Goal: Information Seeking & Learning: Find specific fact

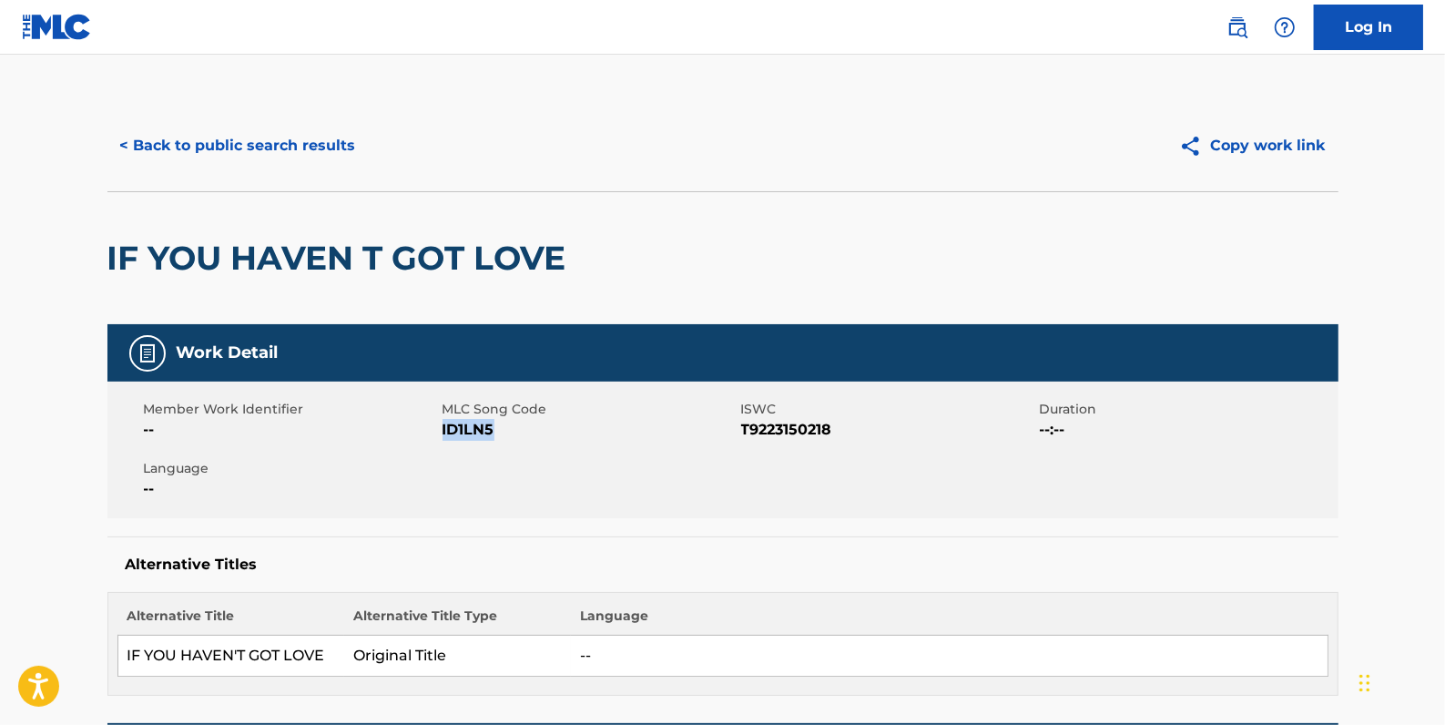
click at [352, 144] on button "< Back to public search results" at bounding box center [237, 146] width 261 height 46
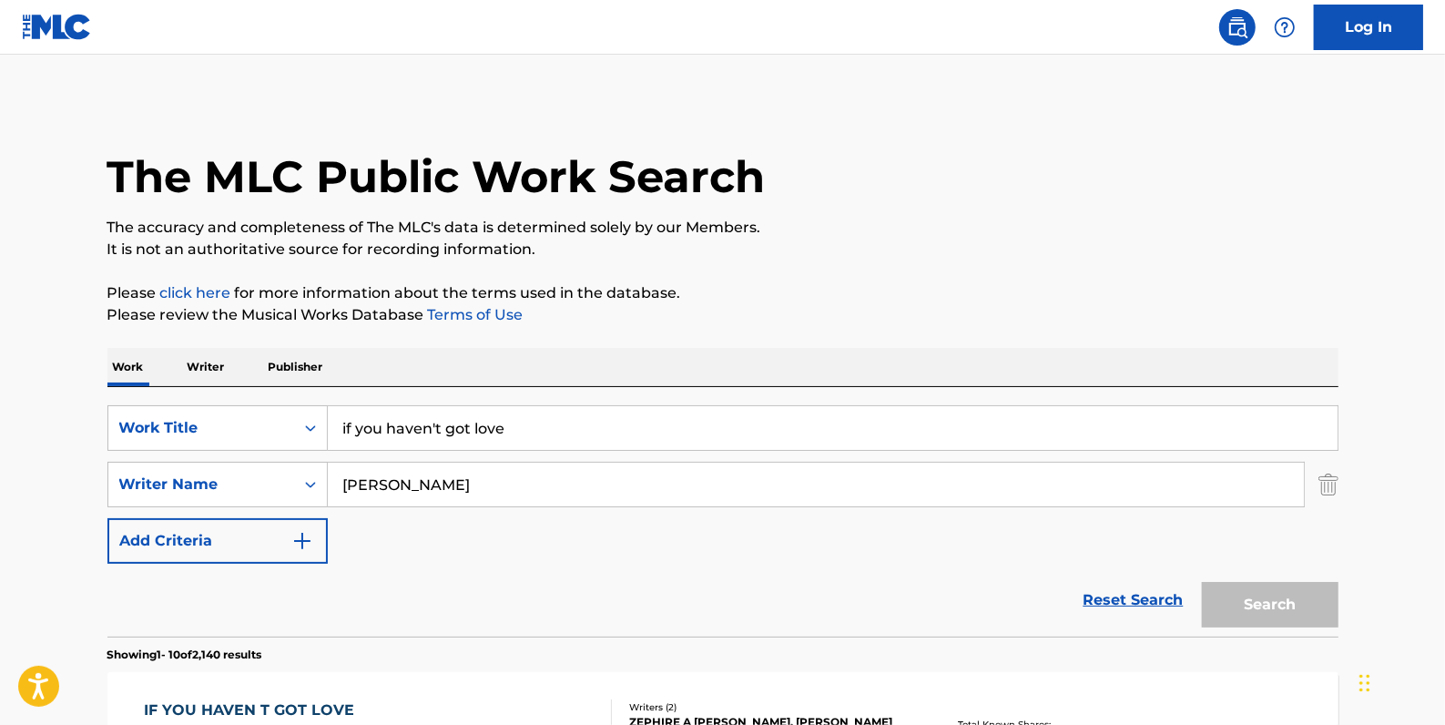
scroll to position [401, 0]
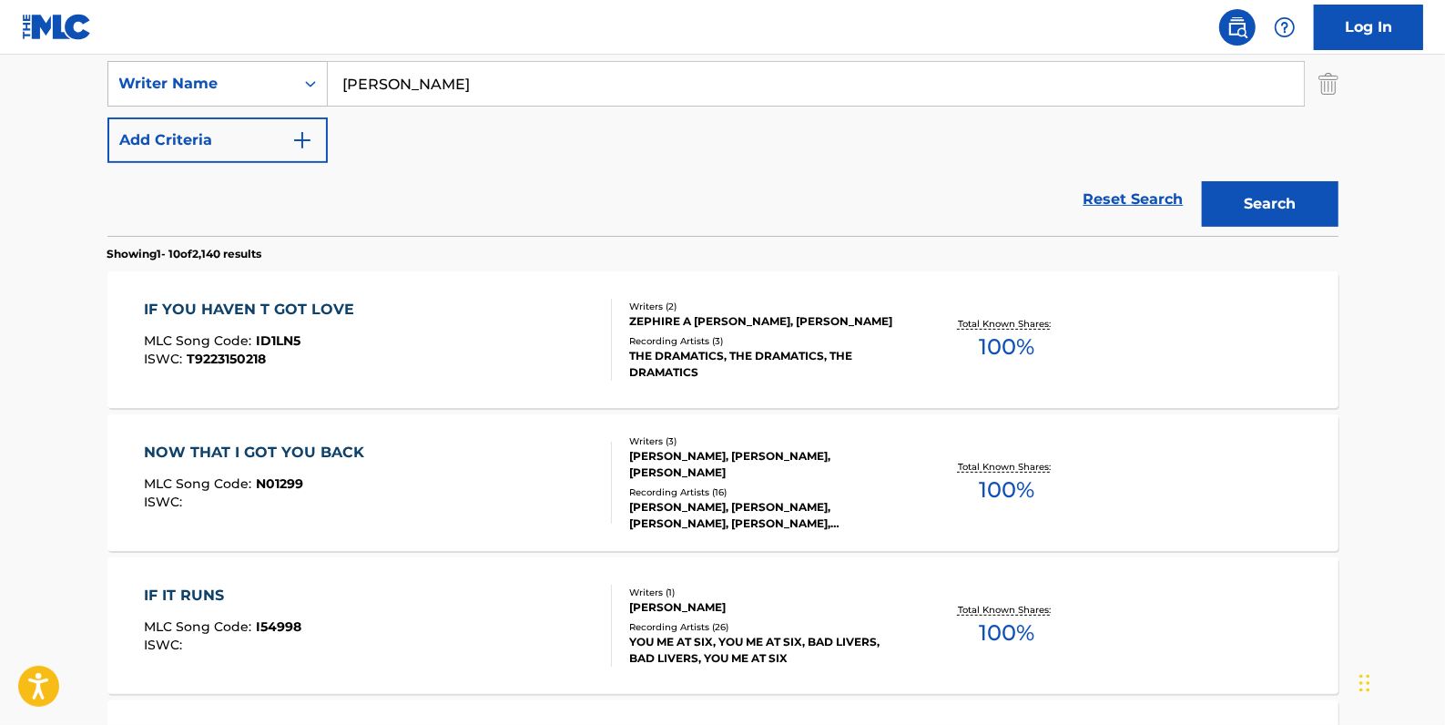
drag, startPoint x: 1125, startPoint y: 197, endPoint x: 1013, endPoint y: 209, distance: 112.7
click at [1125, 197] on link "Reset Search" at bounding box center [1134, 199] width 118 height 40
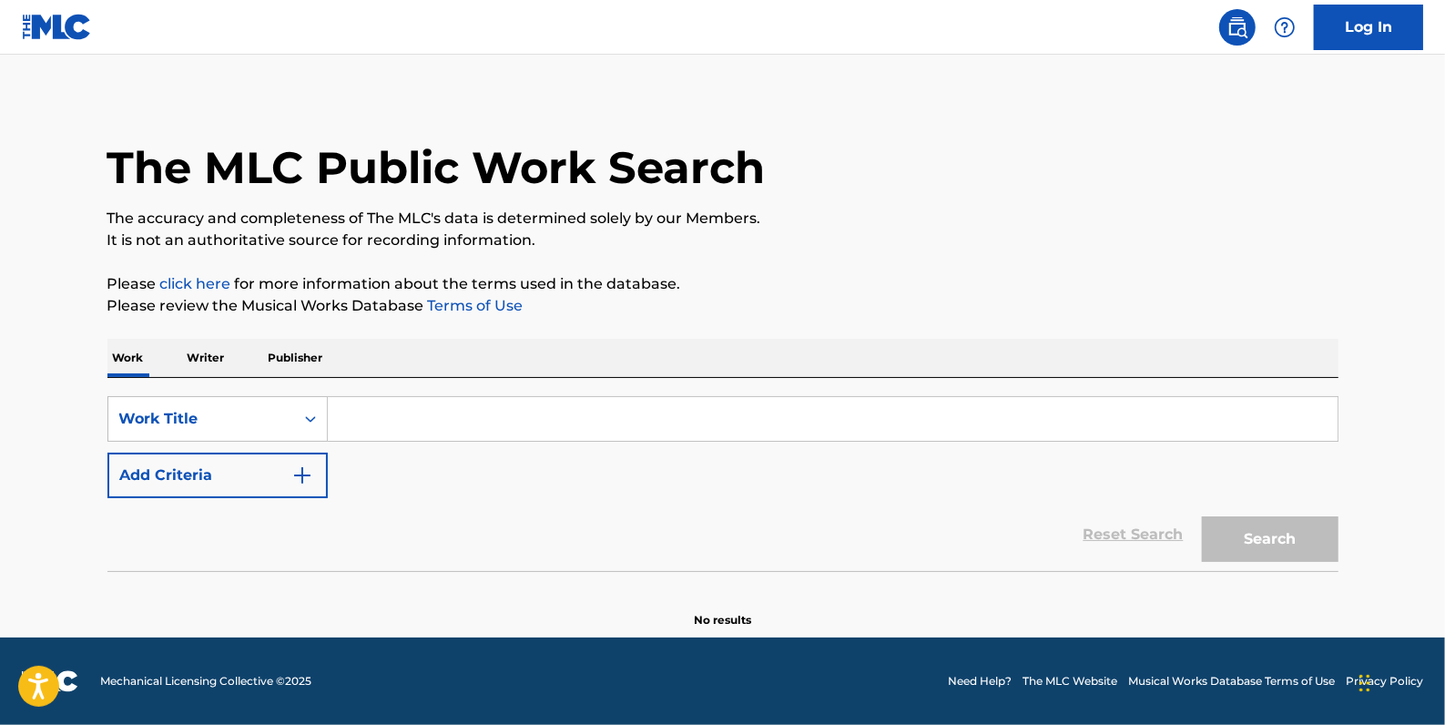
scroll to position [0, 0]
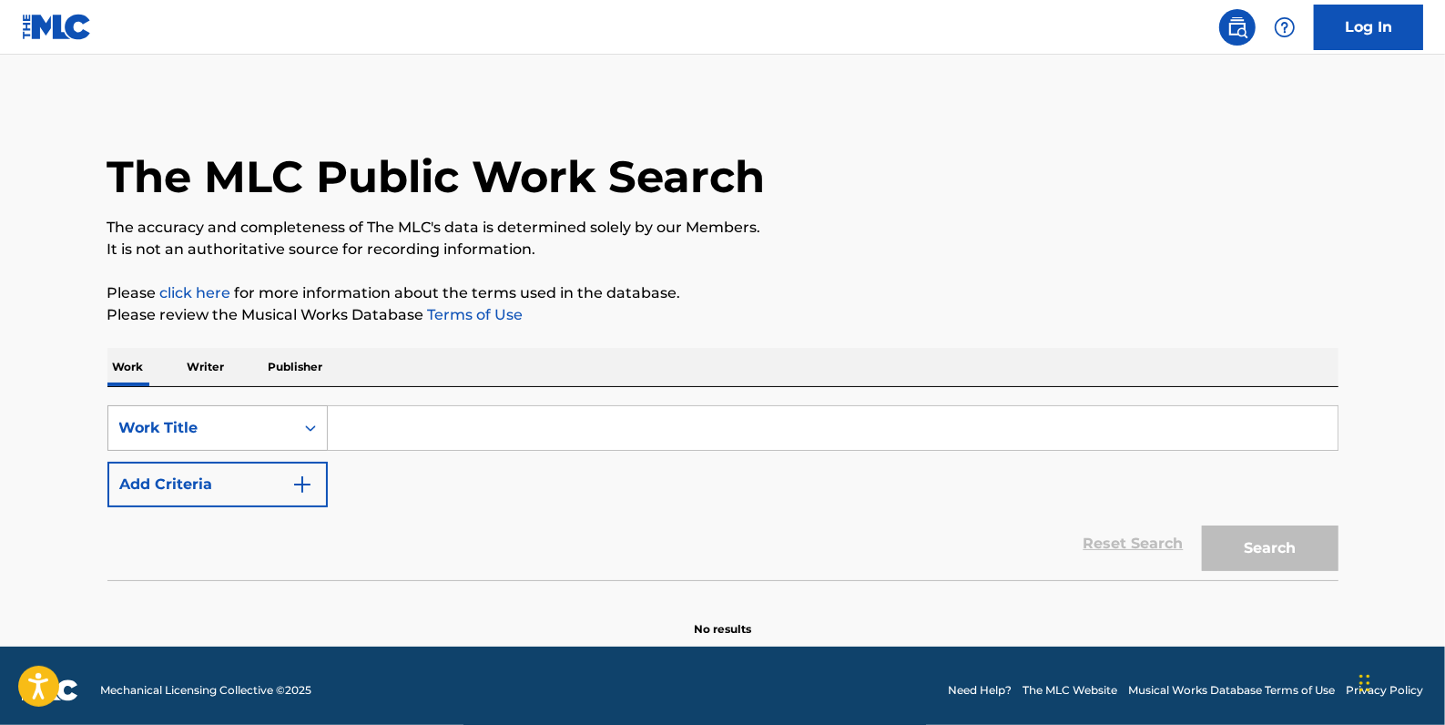
click at [298, 418] on div "Search Form" at bounding box center [310, 428] width 33 height 33
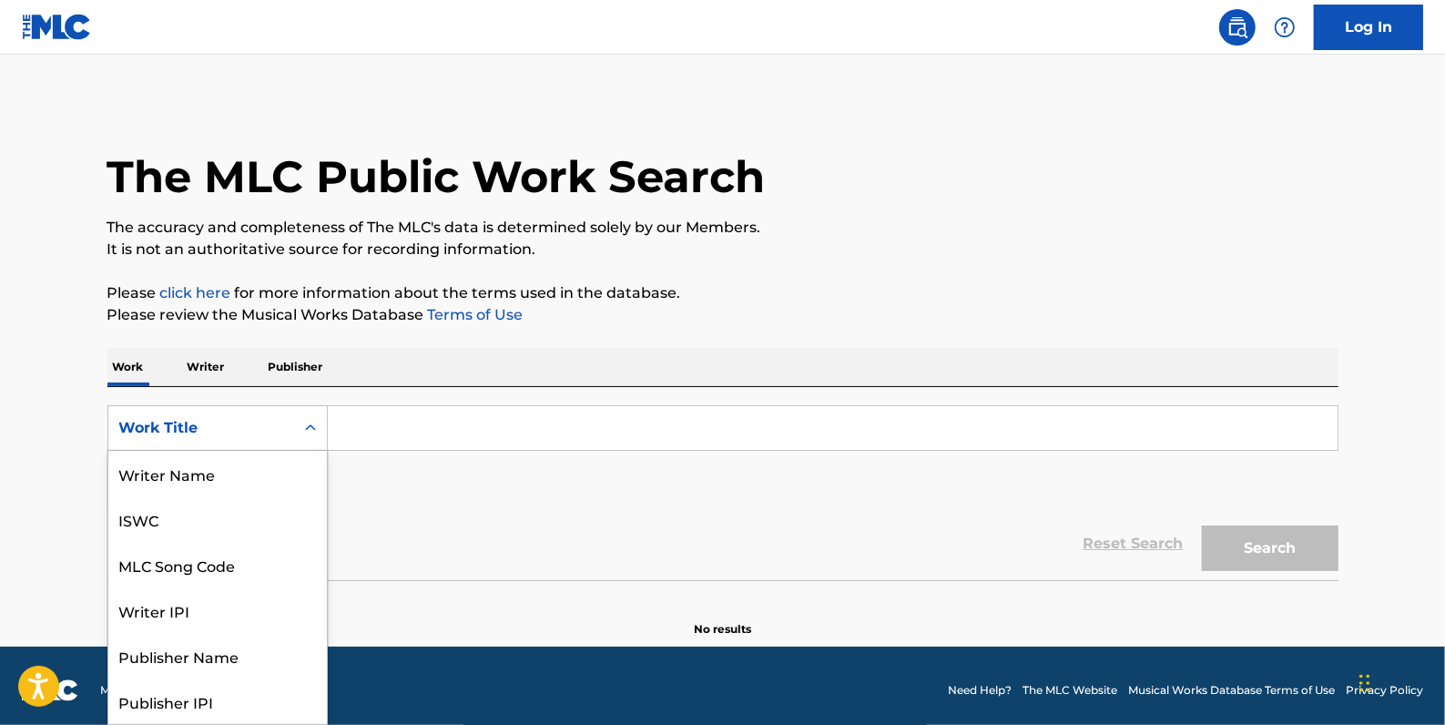
scroll to position [91, 0]
drag, startPoint x: 240, startPoint y: 474, endPoint x: 271, endPoint y: 459, distance: 34.2
click at [240, 474] on div "MLC Song Code" at bounding box center [217, 474] width 219 height 46
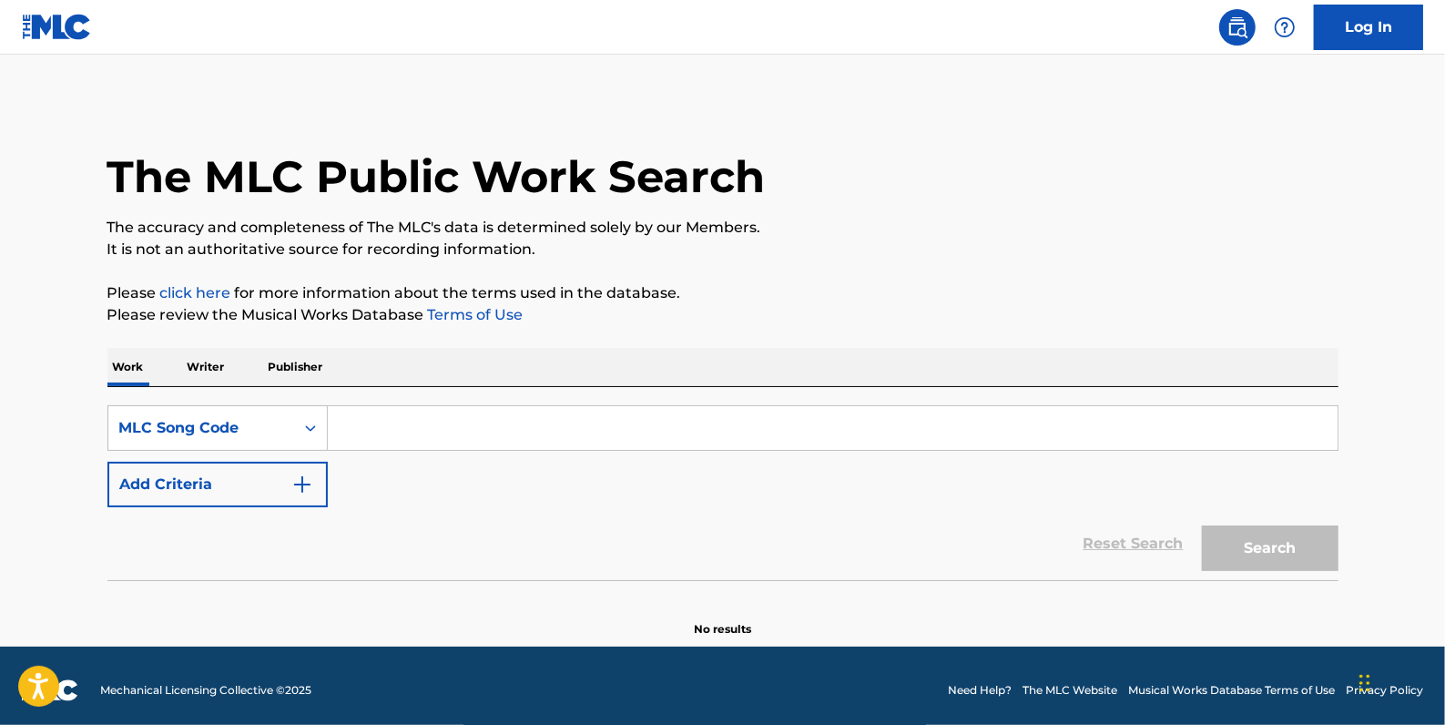
paste input "LV8X7L"
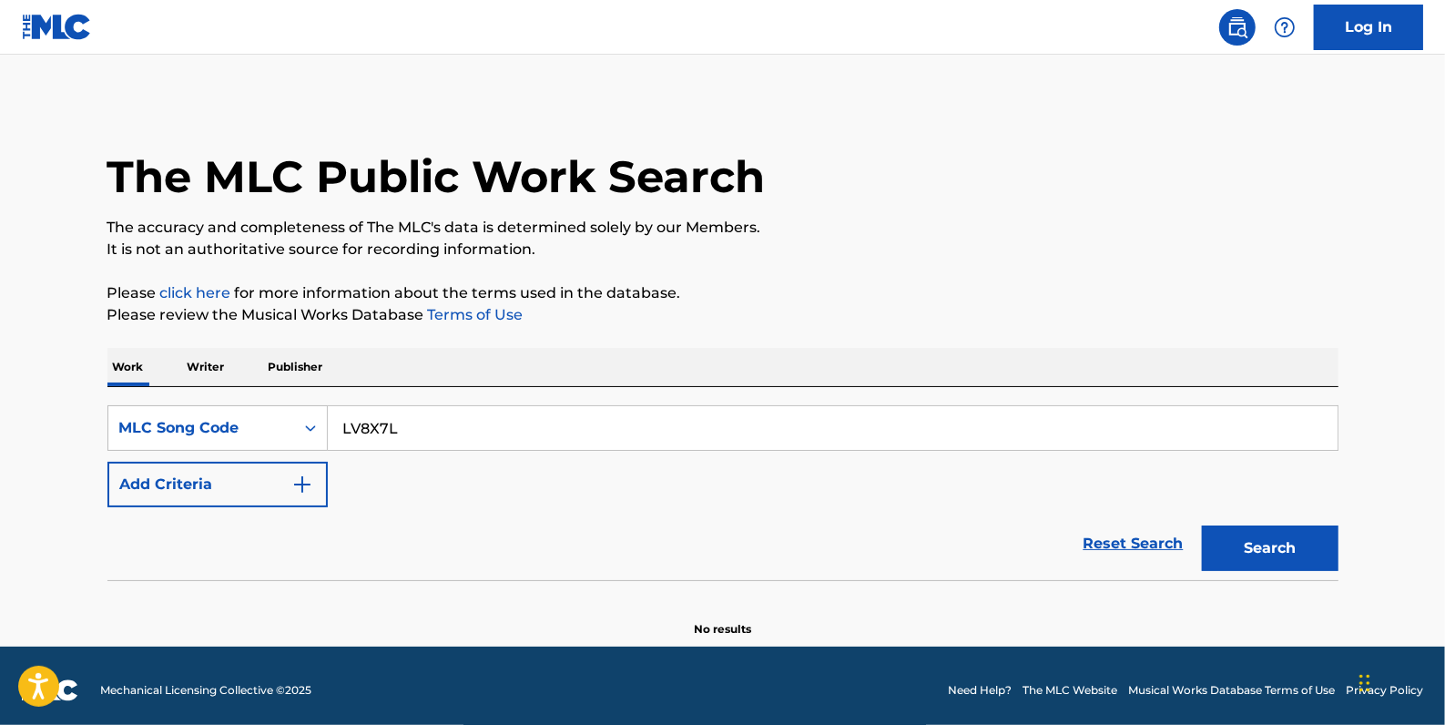
type input "LV8X7L"
click at [1309, 556] on button "Search" at bounding box center [1270, 548] width 137 height 46
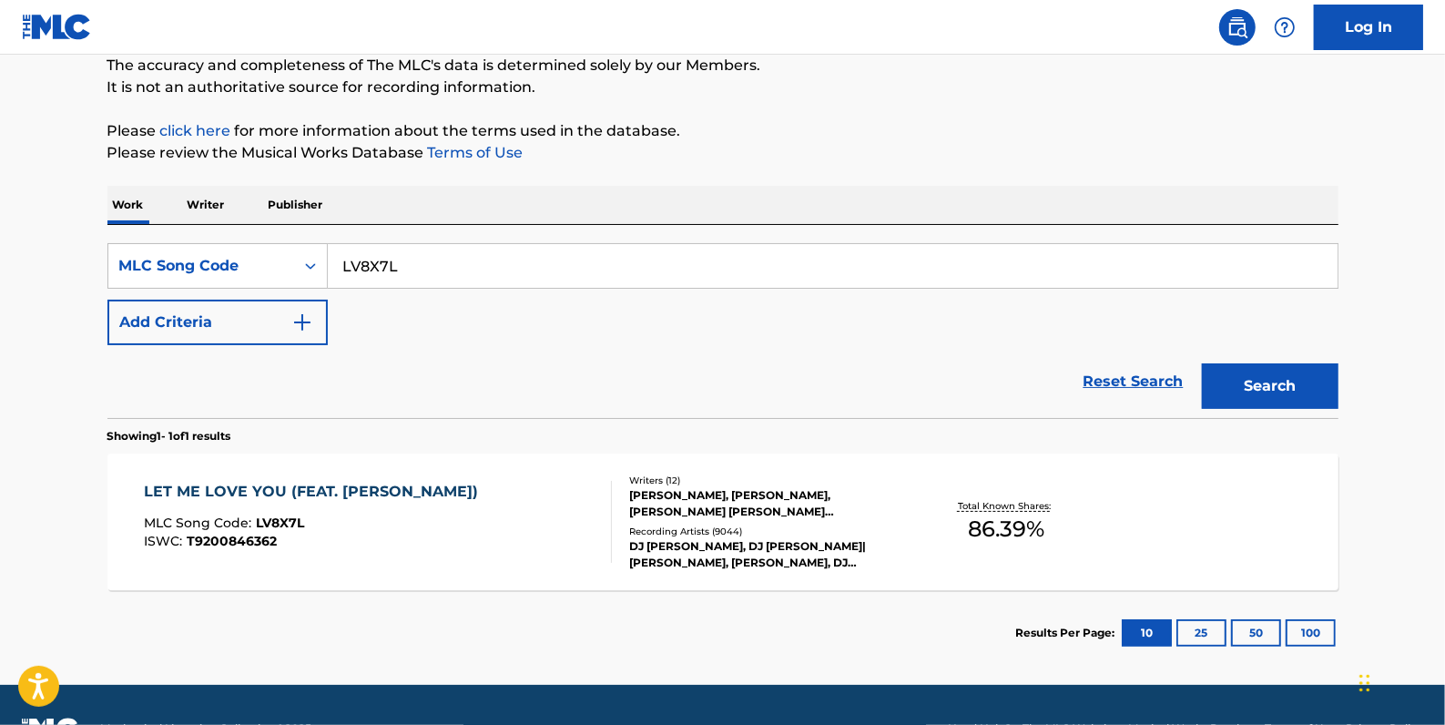
scroll to position [165, 0]
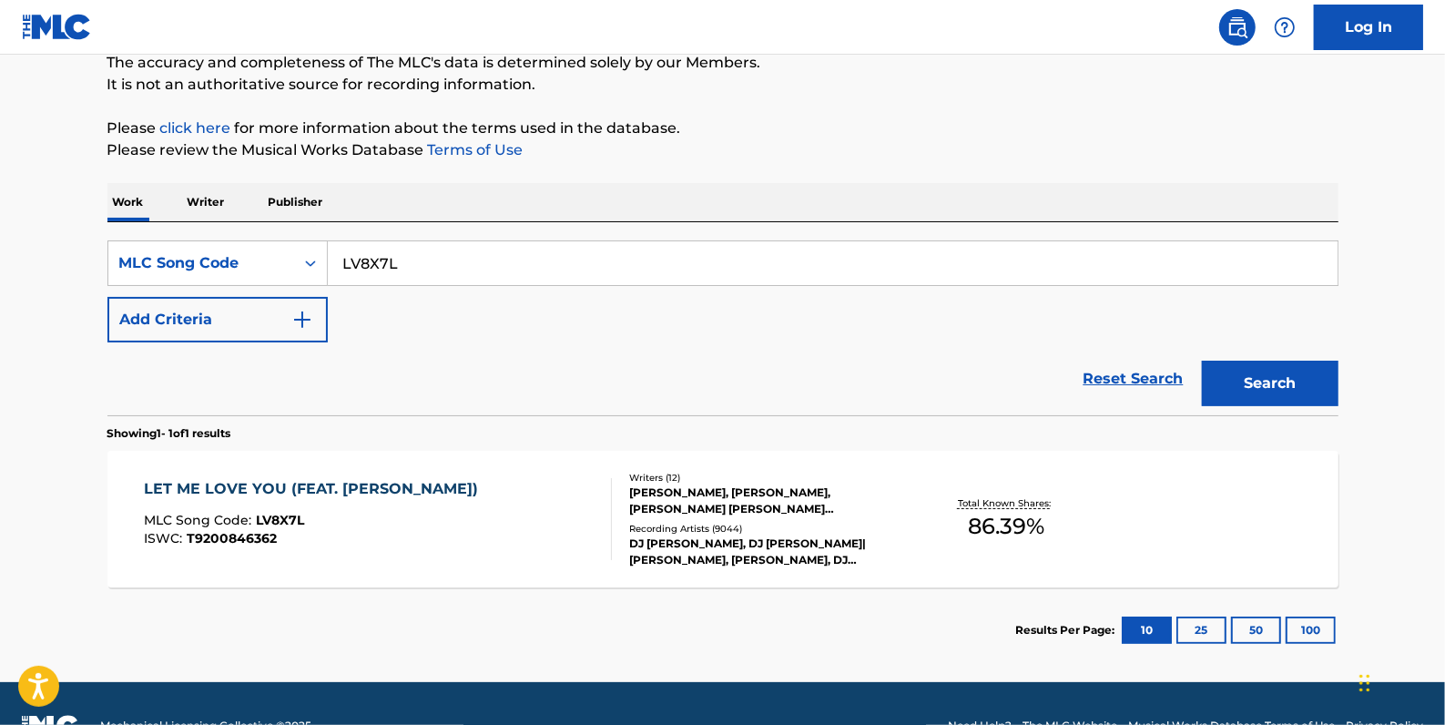
click at [504, 505] on div "LET ME LOVE YOU (FEAT. [PERSON_NAME]) MLC Song Code : LV8X7L ISWC : T9200846362" at bounding box center [378, 519] width 468 height 82
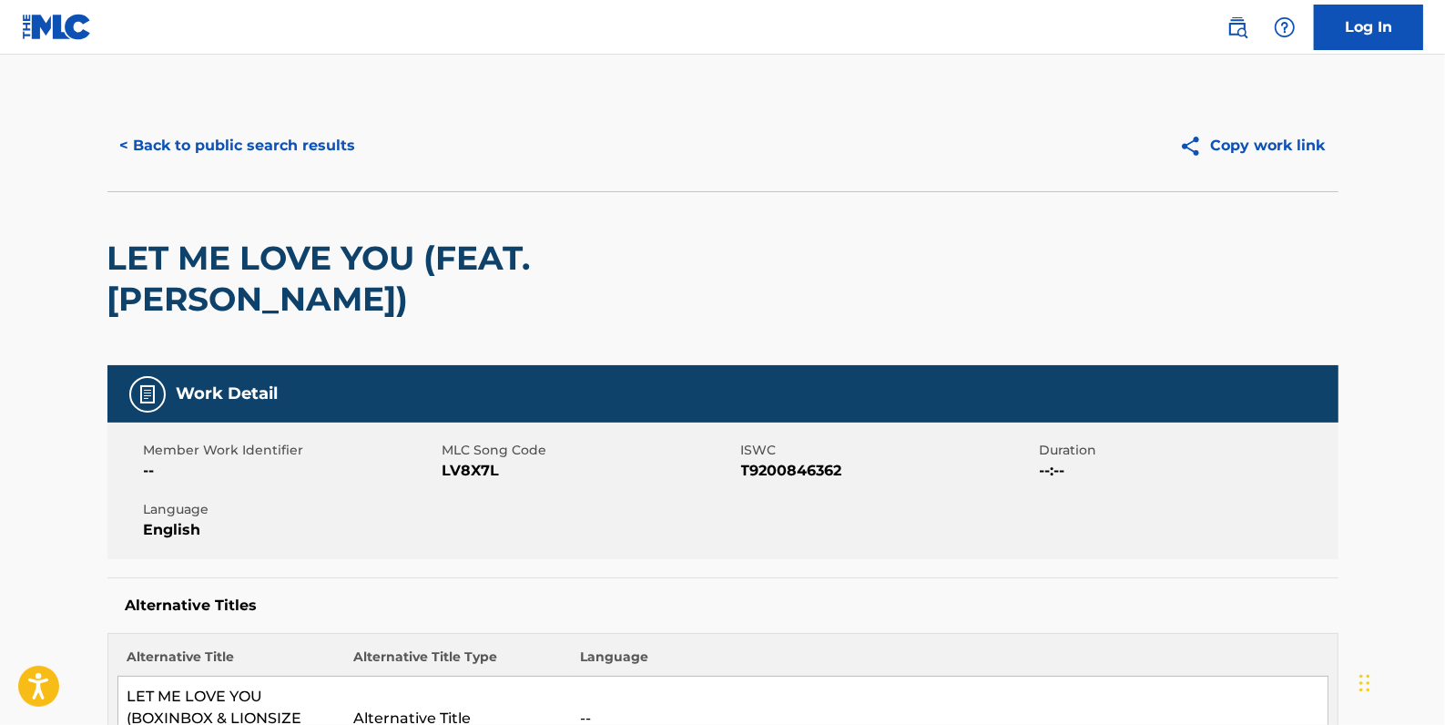
click at [190, 134] on button "< Back to public search results" at bounding box center [237, 146] width 261 height 46
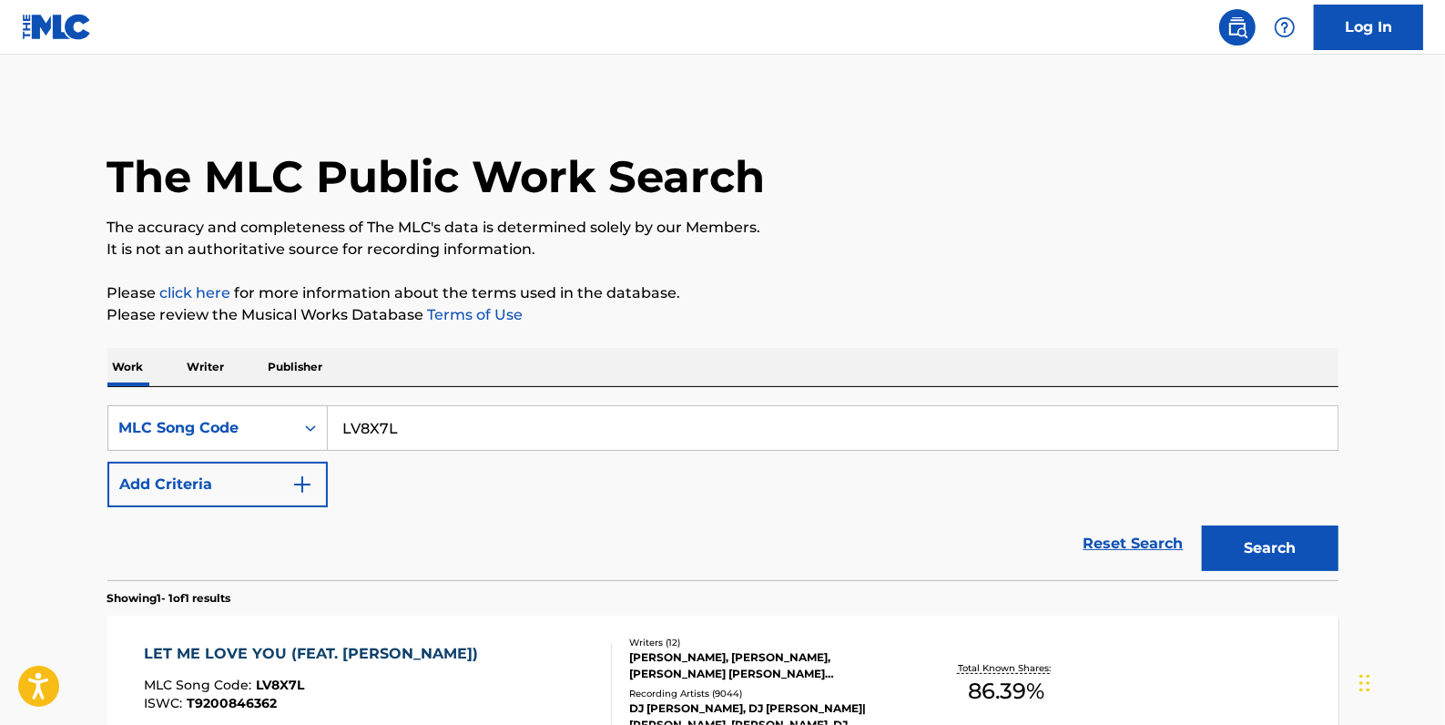
scroll to position [161, 0]
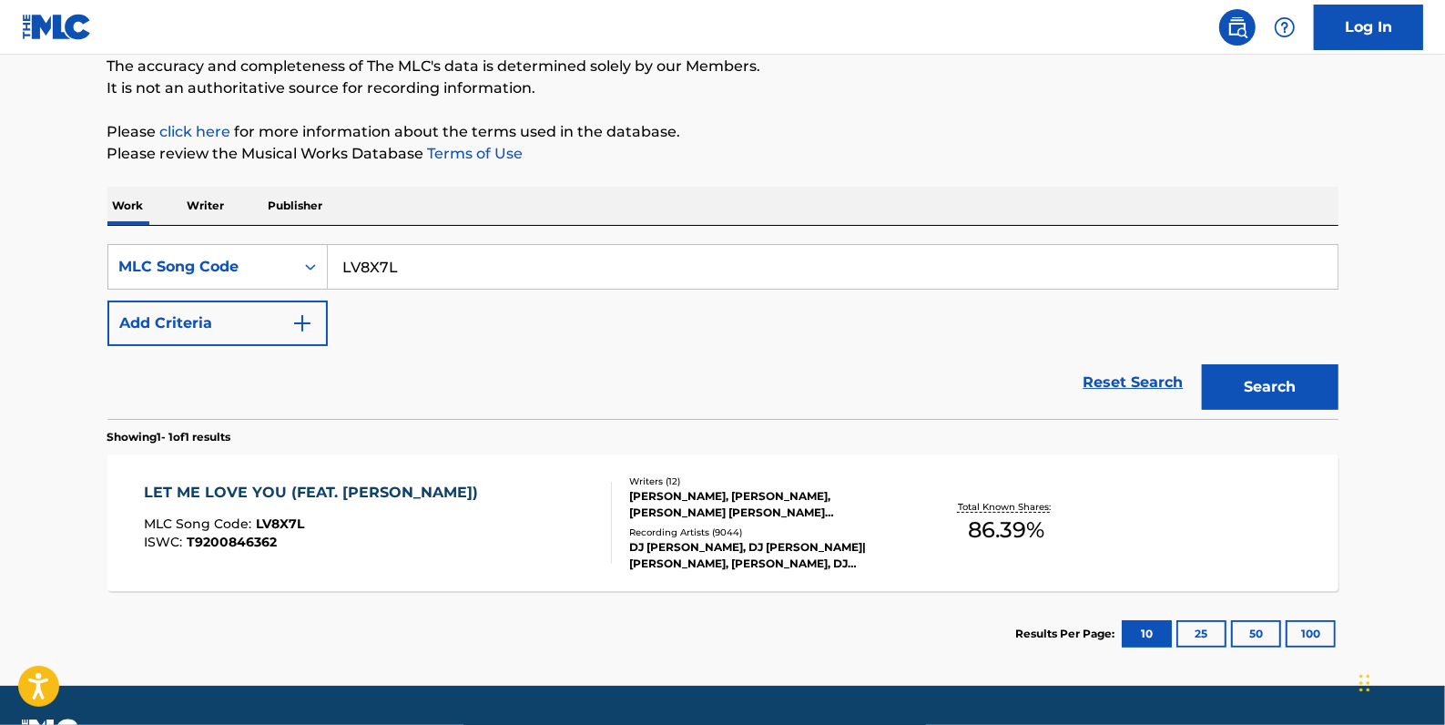
drag, startPoint x: 439, startPoint y: 269, endPoint x: 346, endPoint y: 253, distance: 94.2
click at [268, 252] on div "SearchWithCriteriaa2850770-c653-472c-b0a1-5895e3a93548 MLC Song Code LV8X7L" at bounding box center [722, 267] width 1231 height 46
paste input "LB1PQI"
type input "LB1PQI"
click at [1240, 379] on button "Search" at bounding box center [1270, 387] width 137 height 46
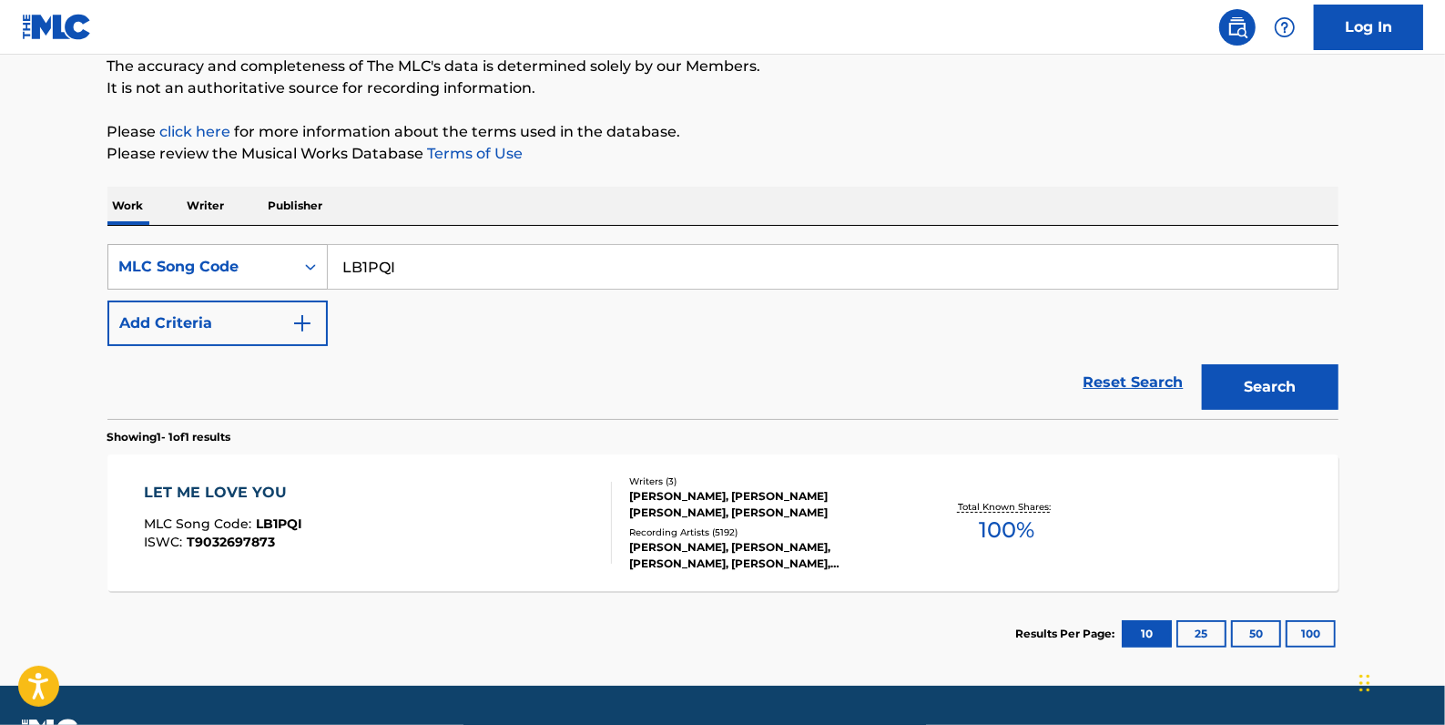
drag, startPoint x: 462, startPoint y: 260, endPoint x: 299, endPoint y: 265, distance: 163.1
click at [299, 265] on div "SearchWithCriteriaa2850770-c653-472c-b0a1-5895e3a93548 MLC Song Code LB1PQI" at bounding box center [722, 267] width 1231 height 46
paste input "IC1INH"
type input "IC1INH"
click at [1235, 371] on button "Search" at bounding box center [1270, 387] width 137 height 46
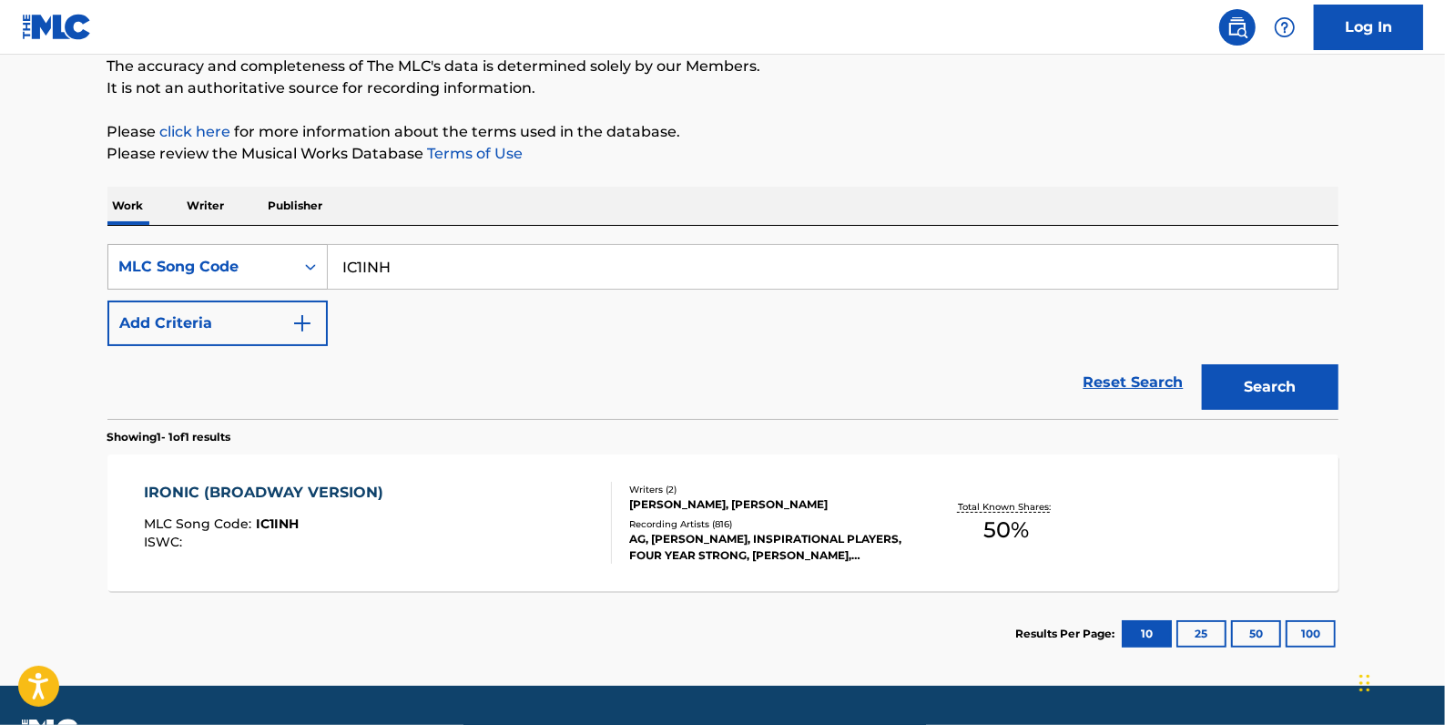
drag, startPoint x: 424, startPoint y: 270, endPoint x: 265, endPoint y: 259, distance: 159.8
click at [265, 259] on div "SearchWithCriteriaa2850770-c653-472c-b0a1-5895e3a93548 MLC Song Code IC1INH" at bounding box center [722, 267] width 1231 height 46
paste input "I07138"
type input "I07138"
click at [1287, 384] on button "Search" at bounding box center [1270, 387] width 137 height 46
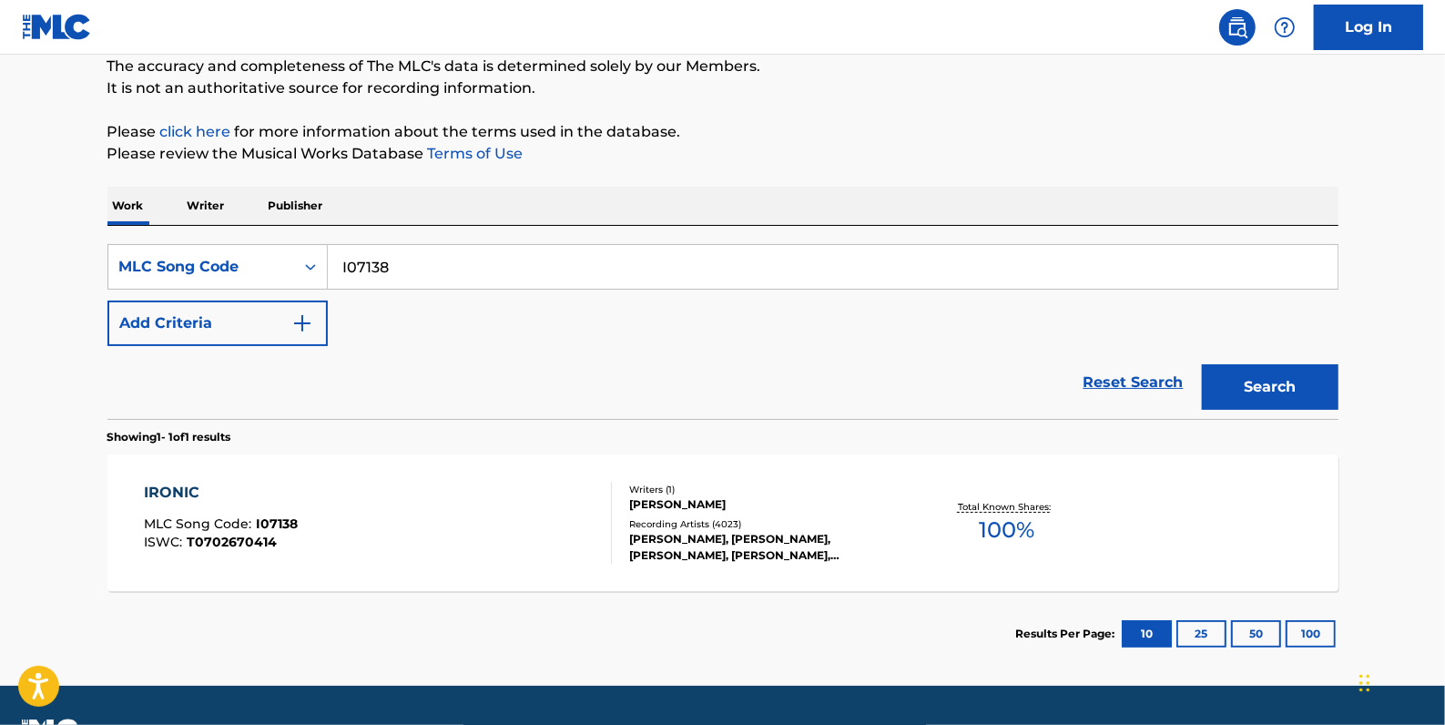
click at [479, 546] on div "IRONIC MLC Song Code : I07138 ISWC : T0702670414" at bounding box center [378, 523] width 468 height 82
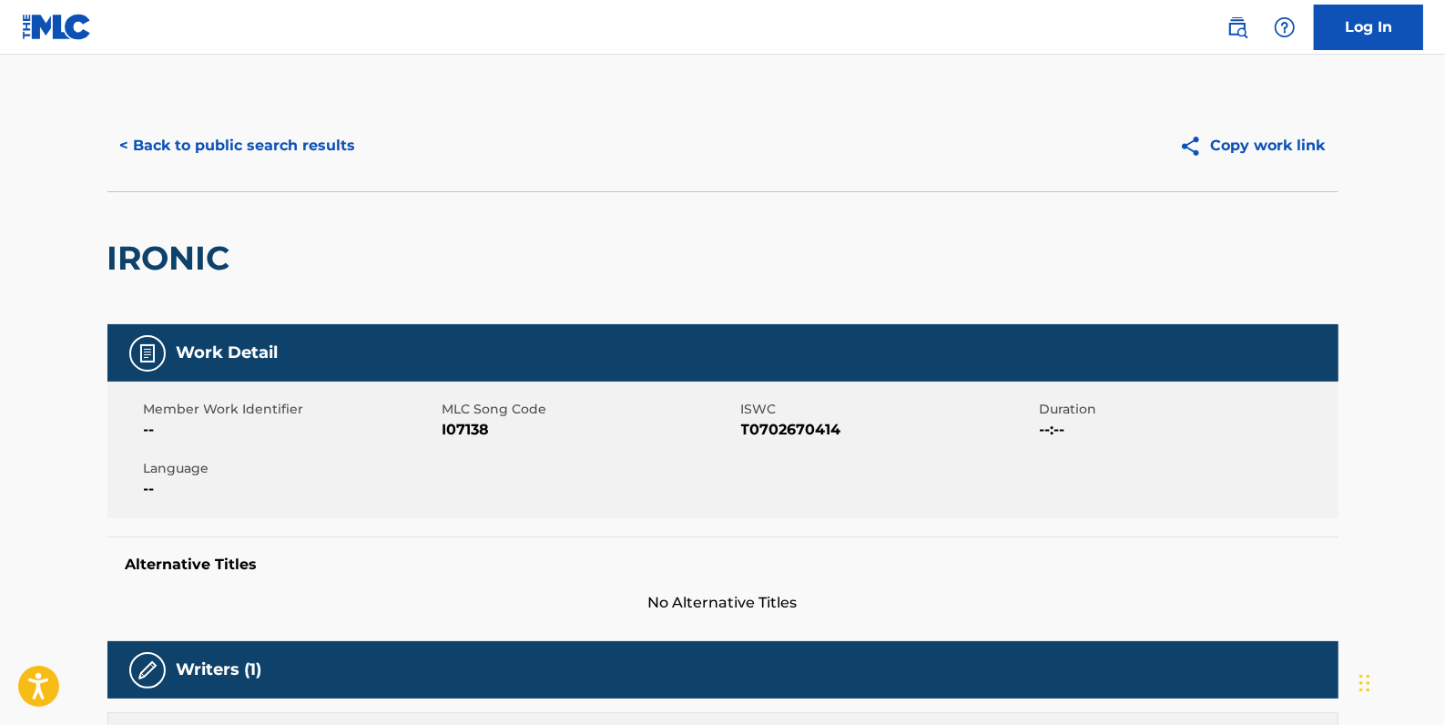
click at [267, 147] on button "< Back to public search results" at bounding box center [237, 146] width 261 height 46
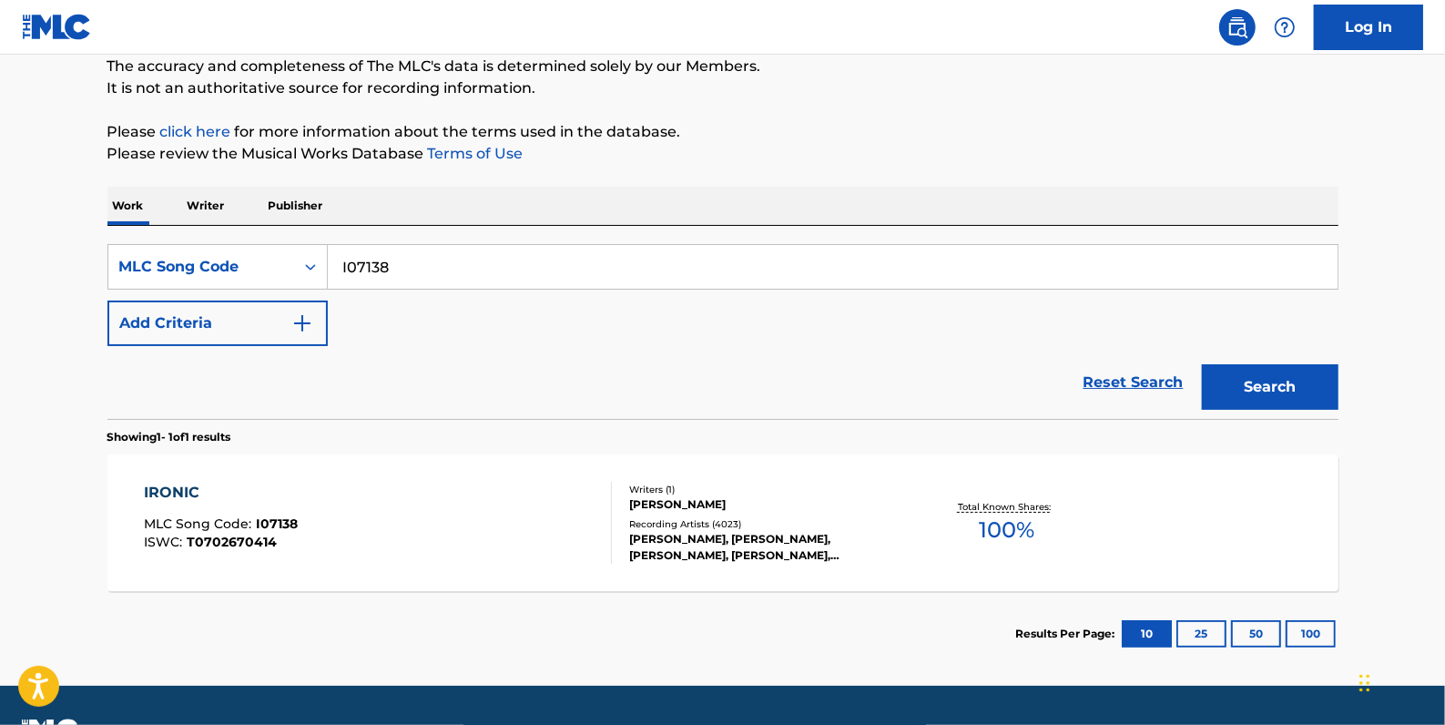
drag, startPoint x: 413, startPoint y: 272, endPoint x: 328, endPoint y: 272, distance: 84.7
click at [328, 272] on input "I07138" at bounding box center [833, 267] width 1010 height 44
click at [218, 319] on button "Add Criteria" at bounding box center [217, 324] width 220 height 46
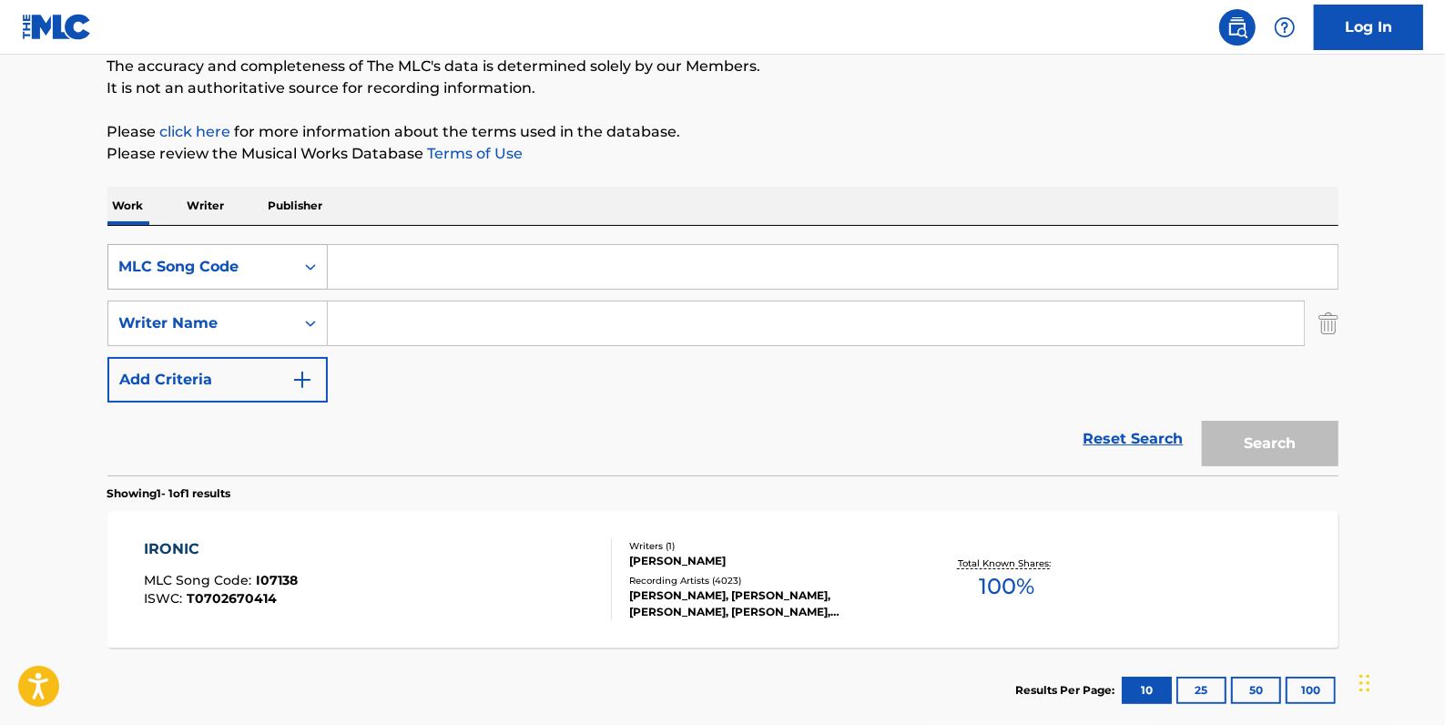
click at [299, 265] on div "Search Form" at bounding box center [310, 266] width 33 height 33
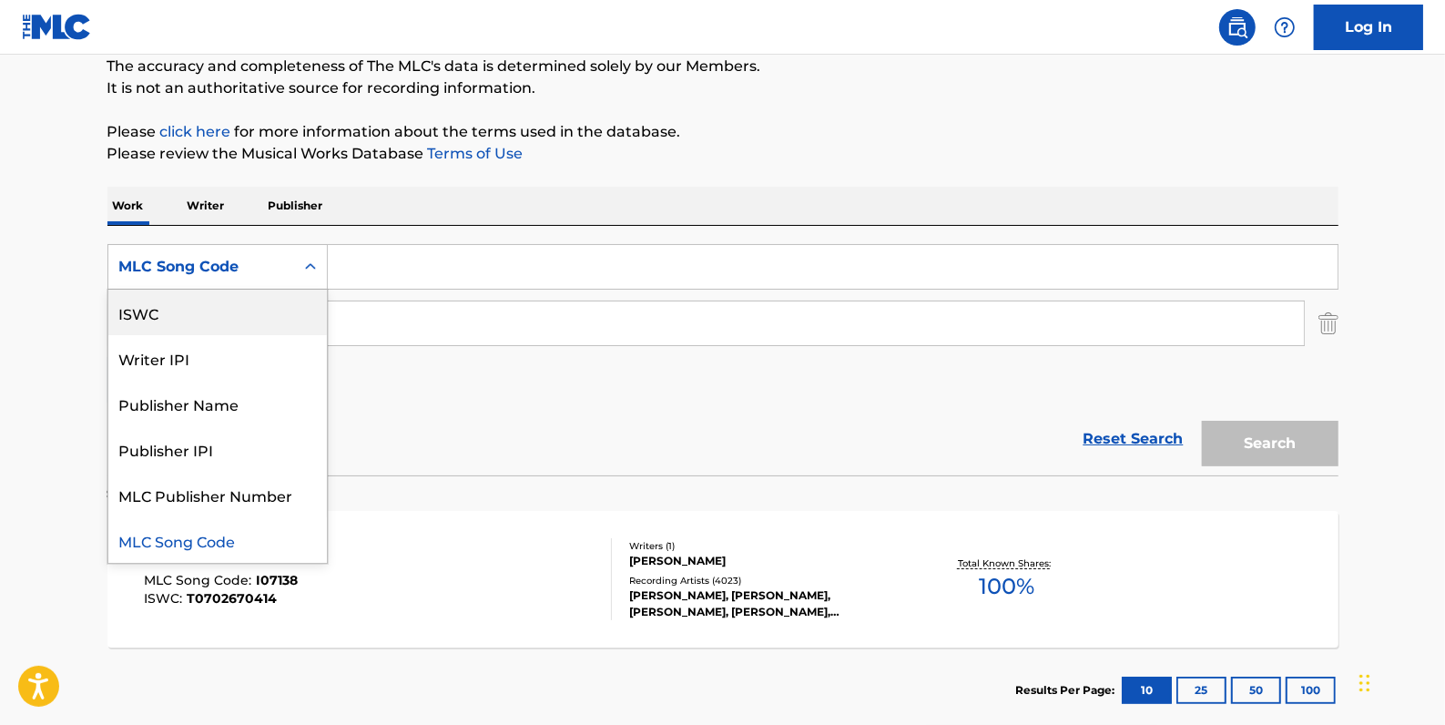
scroll to position [0, 0]
click at [239, 315] on div "Work Title" at bounding box center [217, 313] width 219 height 46
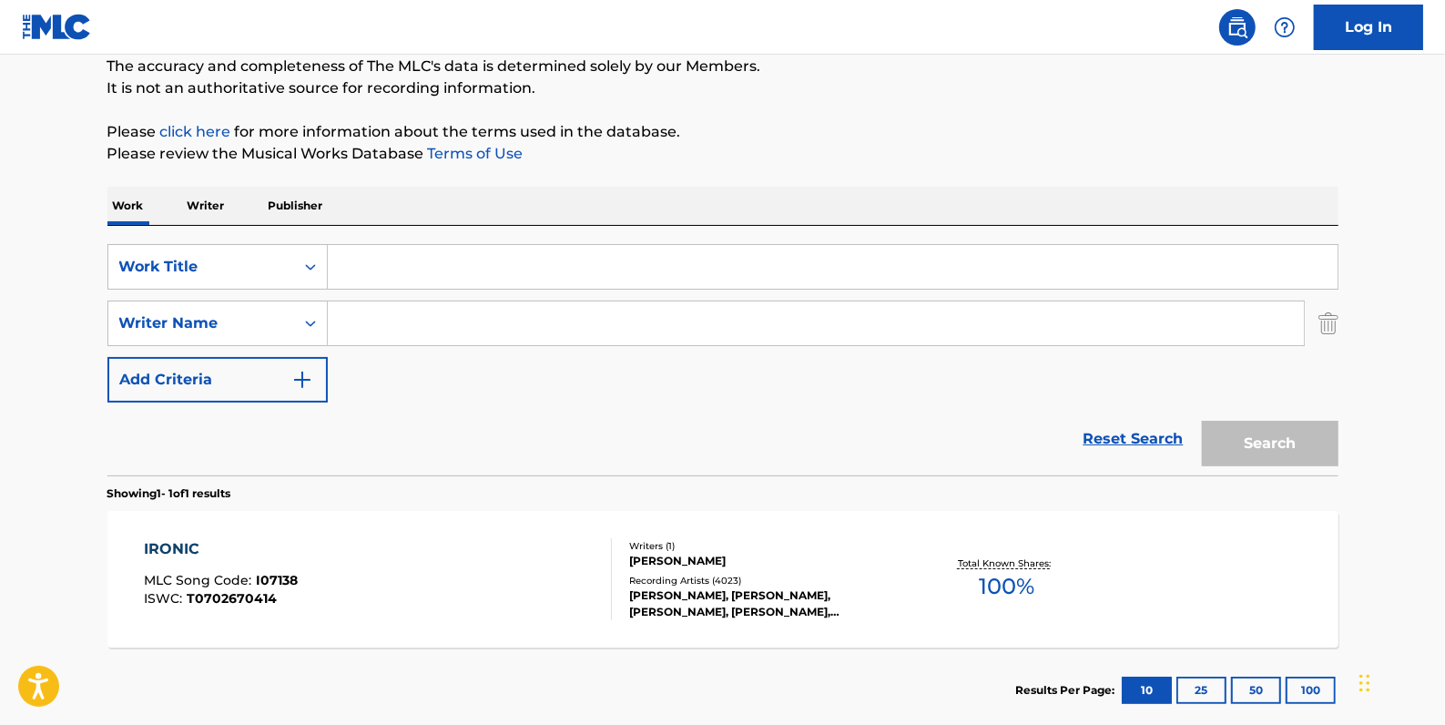
click at [389, 273] on input "Search Form" at bounding box center [833, 267] width 1010 height 44
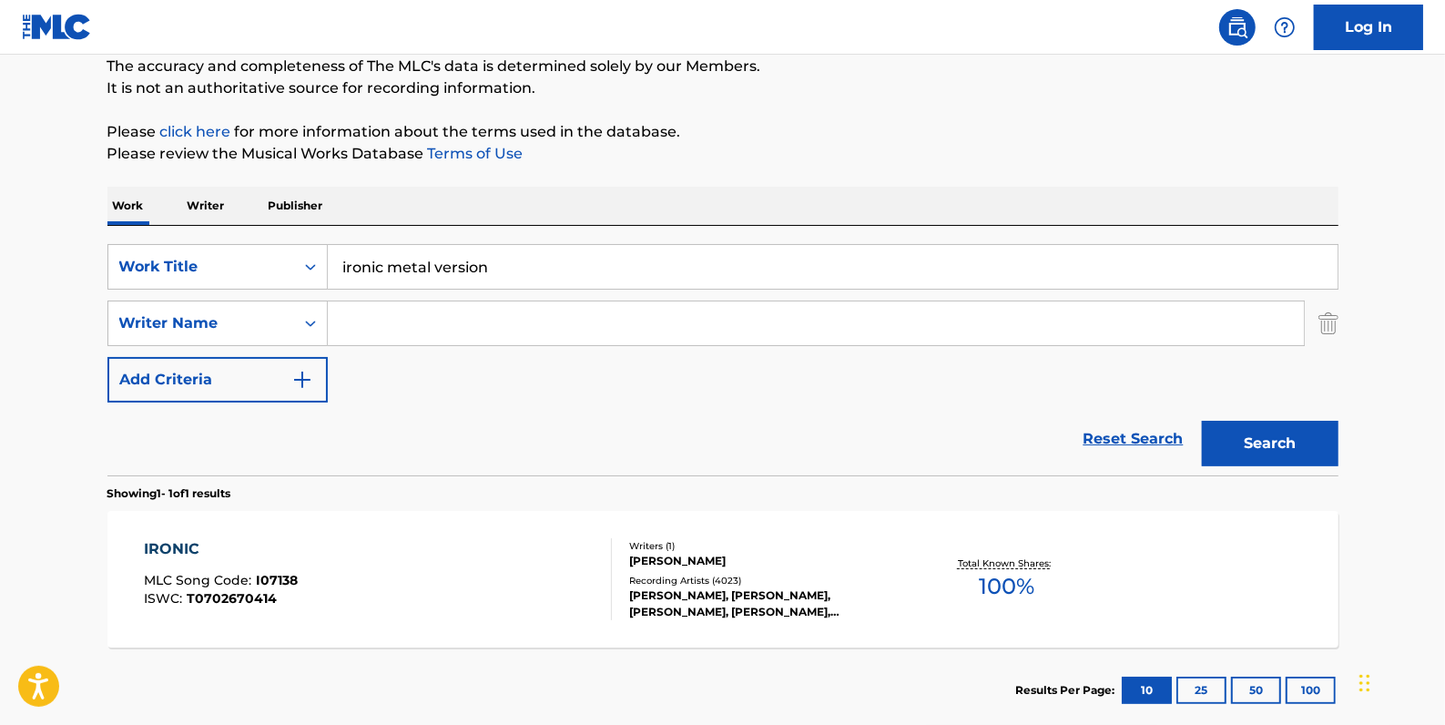
type input "ironic metal version"
click at [444, 335] on input "Search Form" at bounding box center [816, 323] width 976 height 44
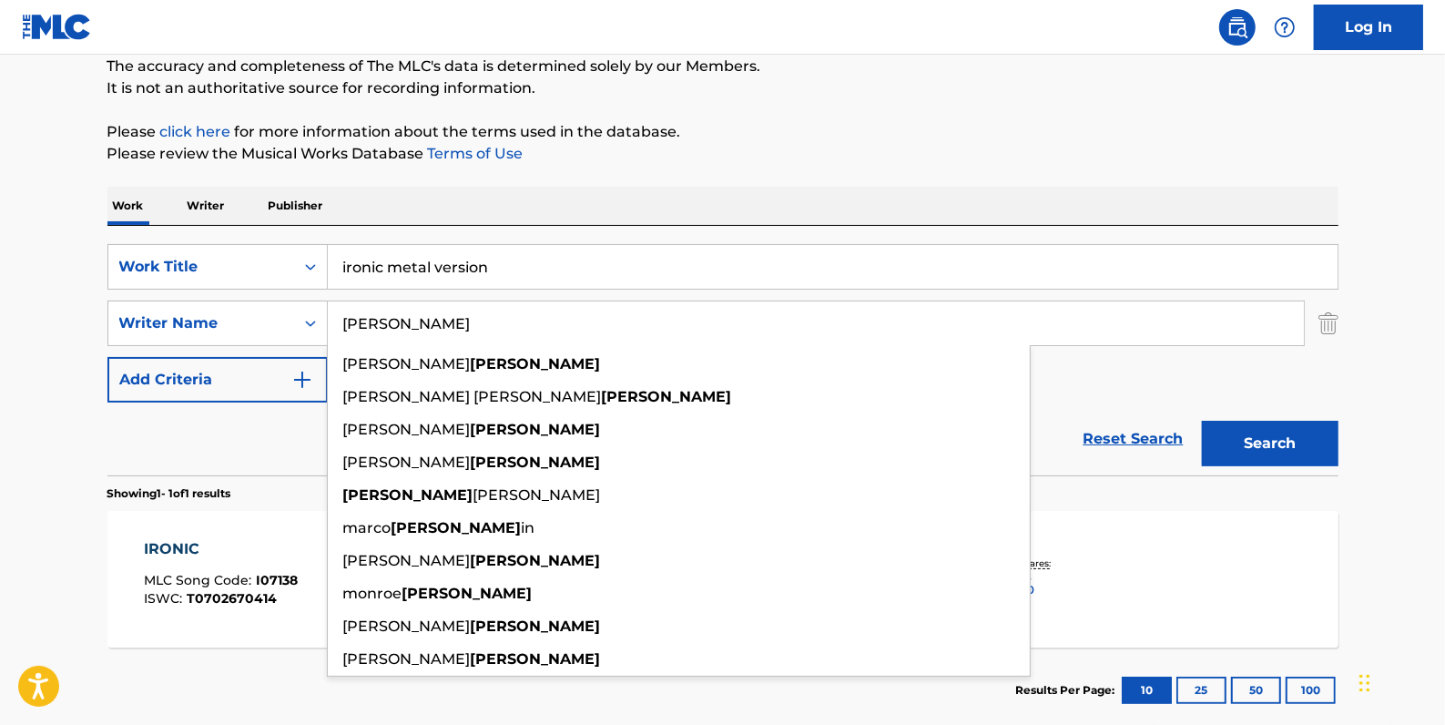
type input "[PERSON_NAME]"
click at [1100, 382] on div "SearchWithCriteria404d569e-81d5-4564-bb10-cd8ec279e6c8 Work Title ironic metal …" at bounding box center [722, 323] width 1231 height 158
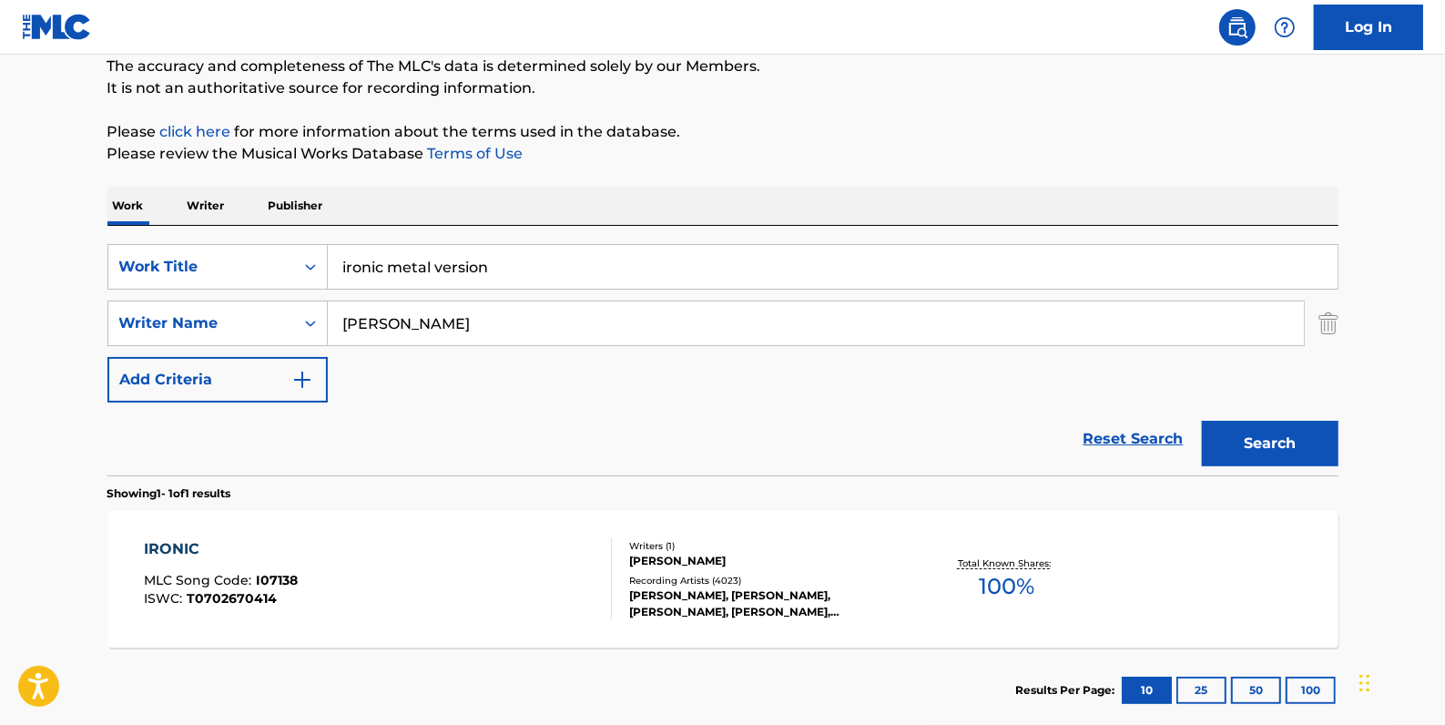
click at [1296, 432] on button "Search" at bounding box center [1270, 444] width 137 height 46
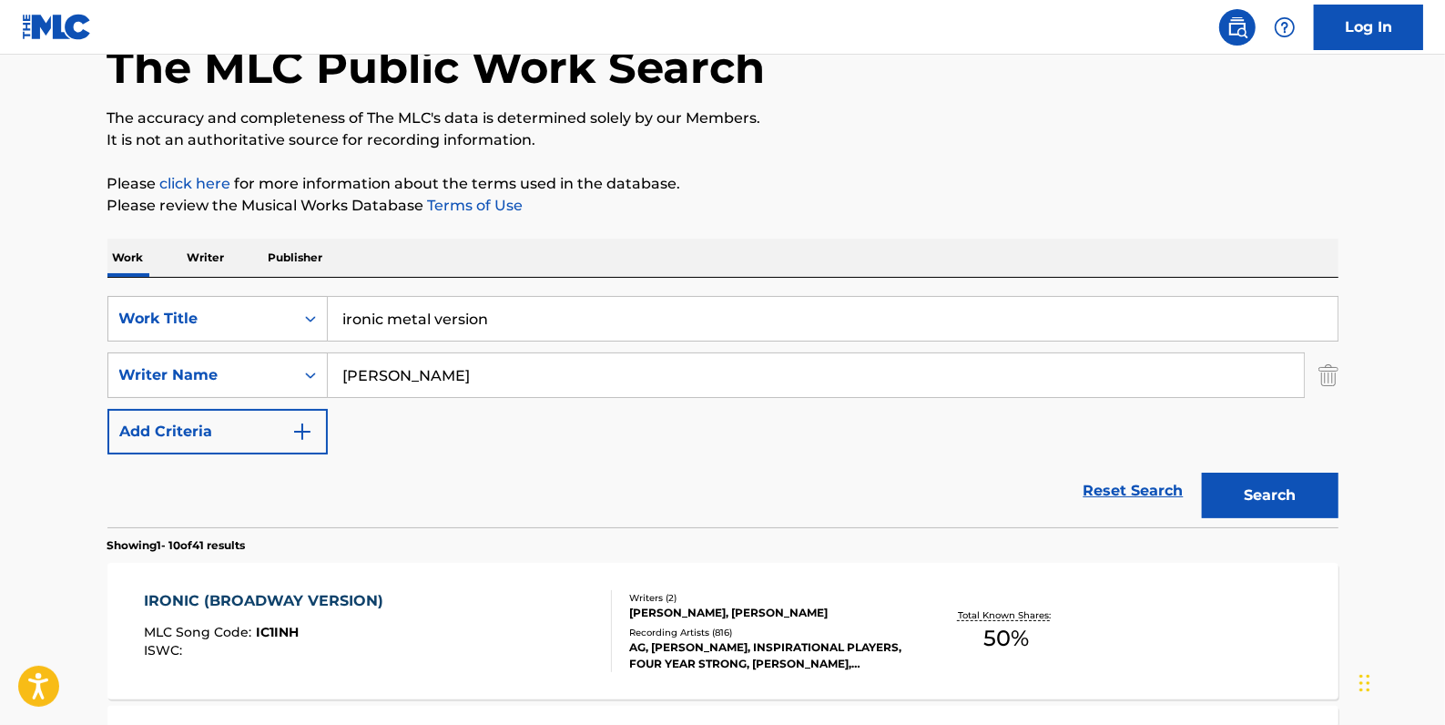
scroll to position [70, 0]
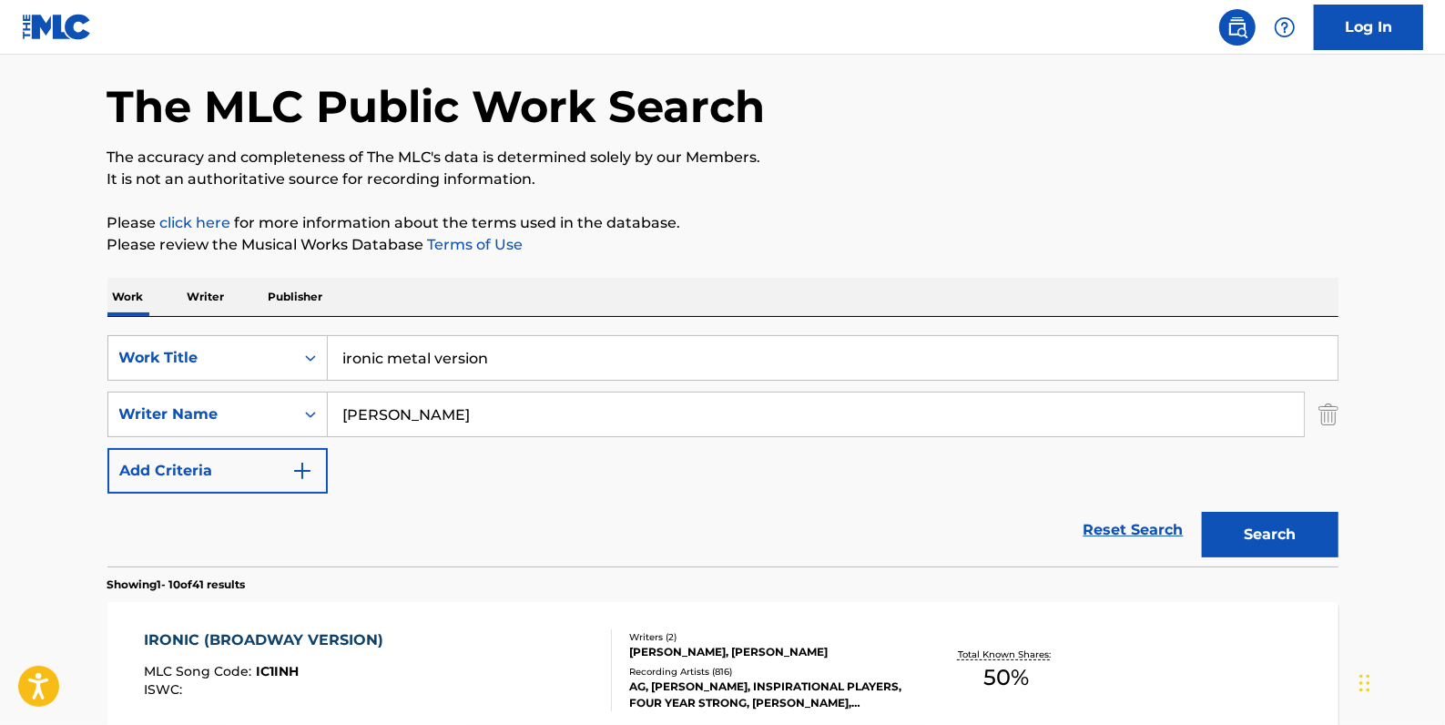
click at [574, 637] on div "IRONIC (BROADWAY VERSION) MLC Song Code : IC1INH ISWC :" at bounding box center [378, 670] width 468 height 82
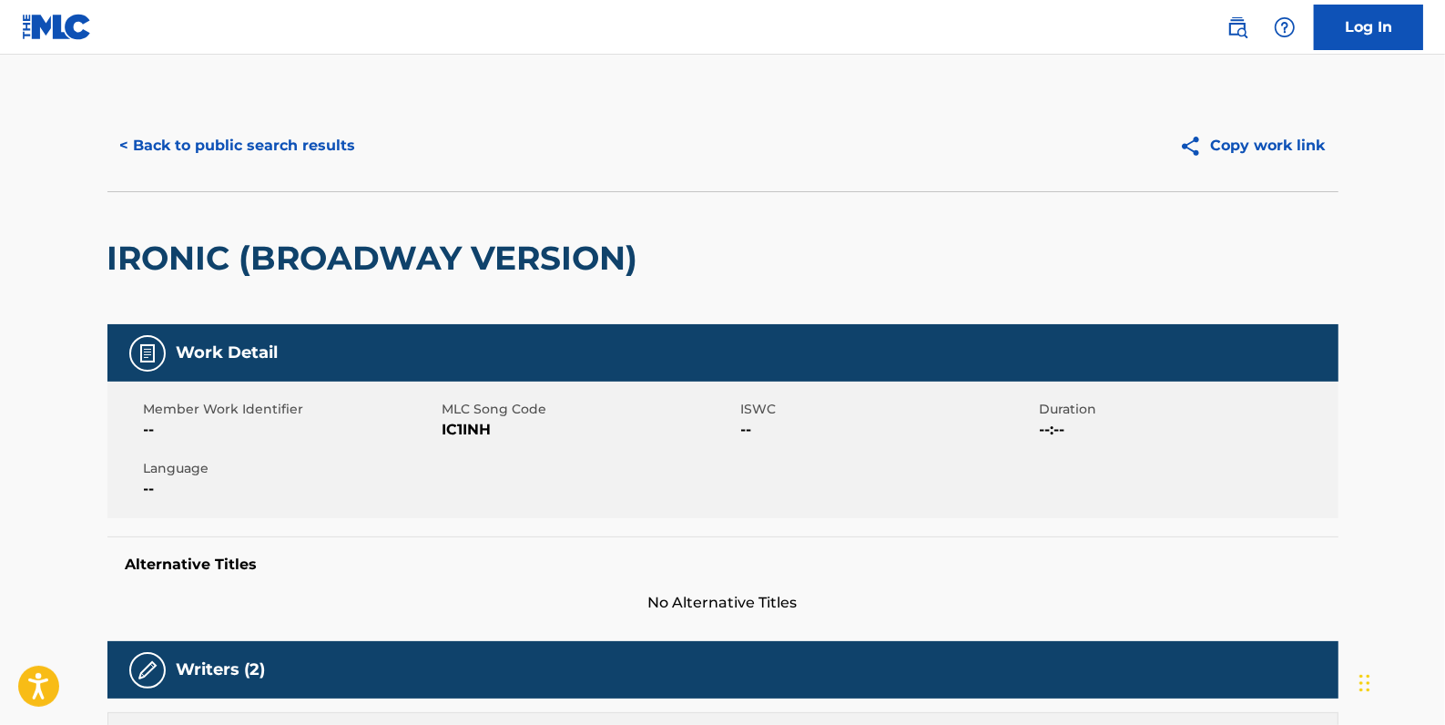
click at [303, 142] on button "< Back to public search results" at bounding box center [237, 146] width 261 height 46
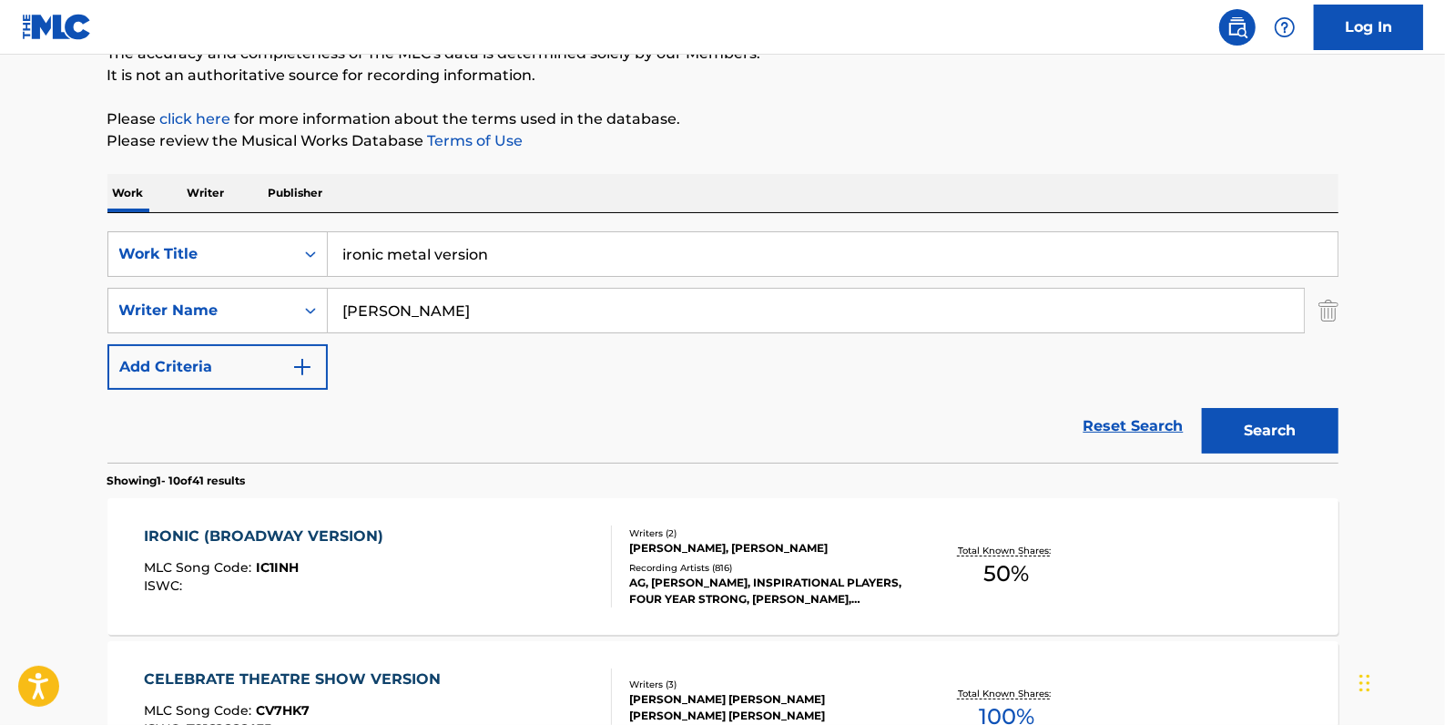
scroll to position [153, 0]
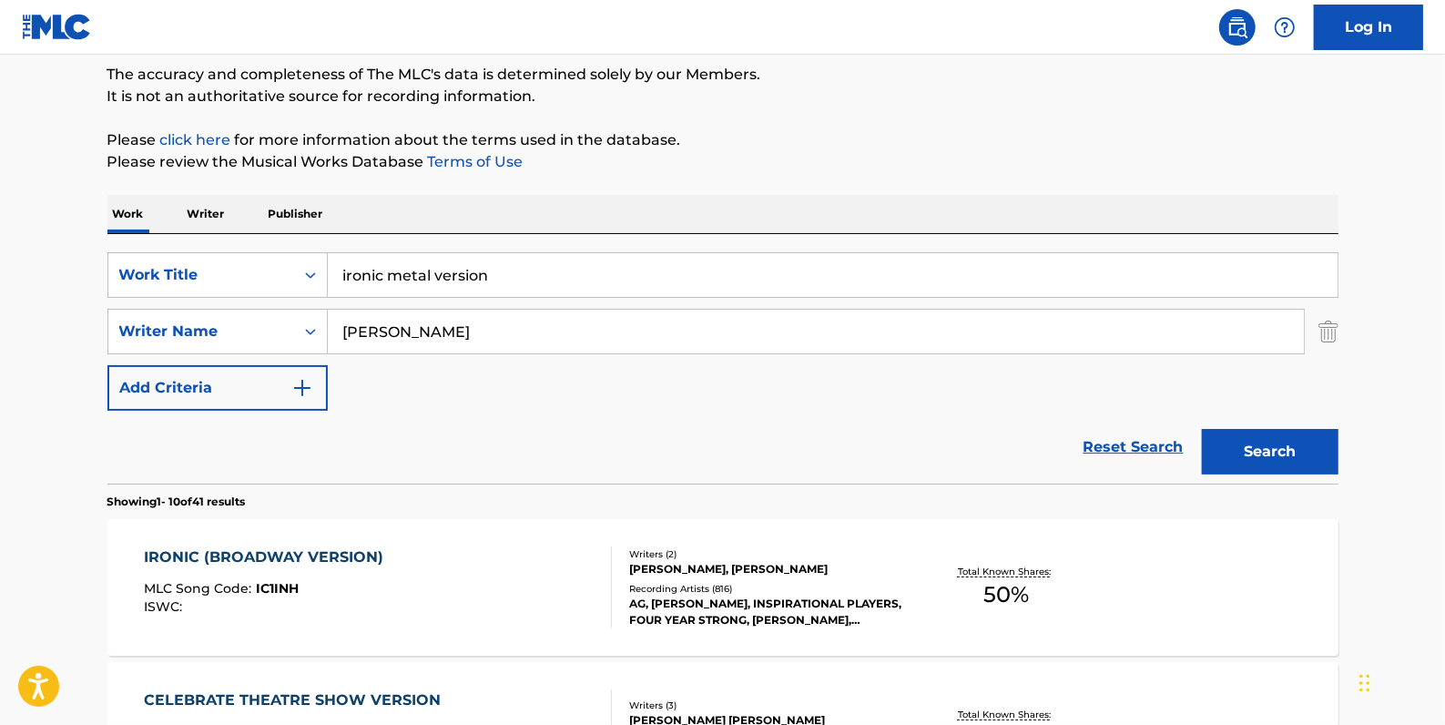
drag, startPoint x: 515, startPoint y: 280, endPoint x: 382, endPoint y: 272, distance: 133.2
click at [382, 272] on input "ironic metal version" at bounding box center [833, 275] width 1010 height 44
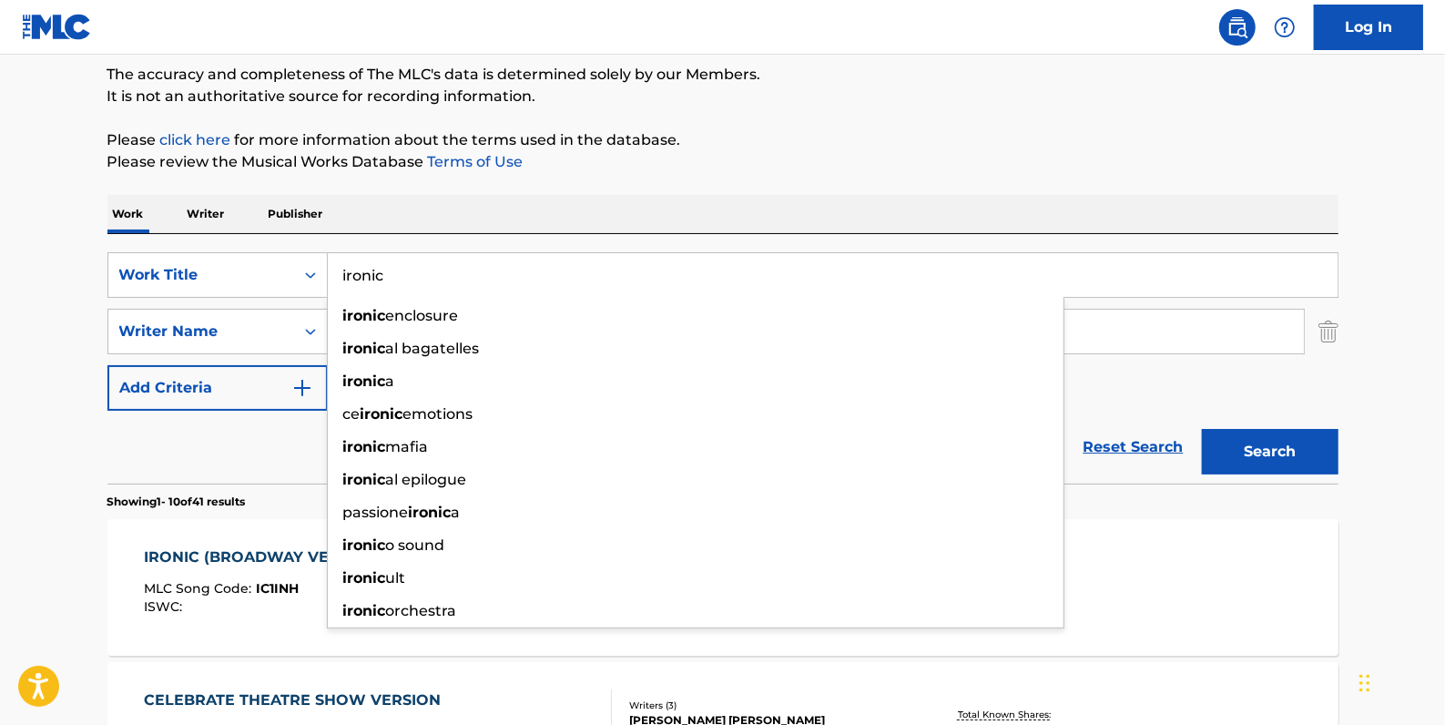
type input "ironic"
click at [1289, 456] on button "Search" at bounding box center [1270, 452] width 137 height 46
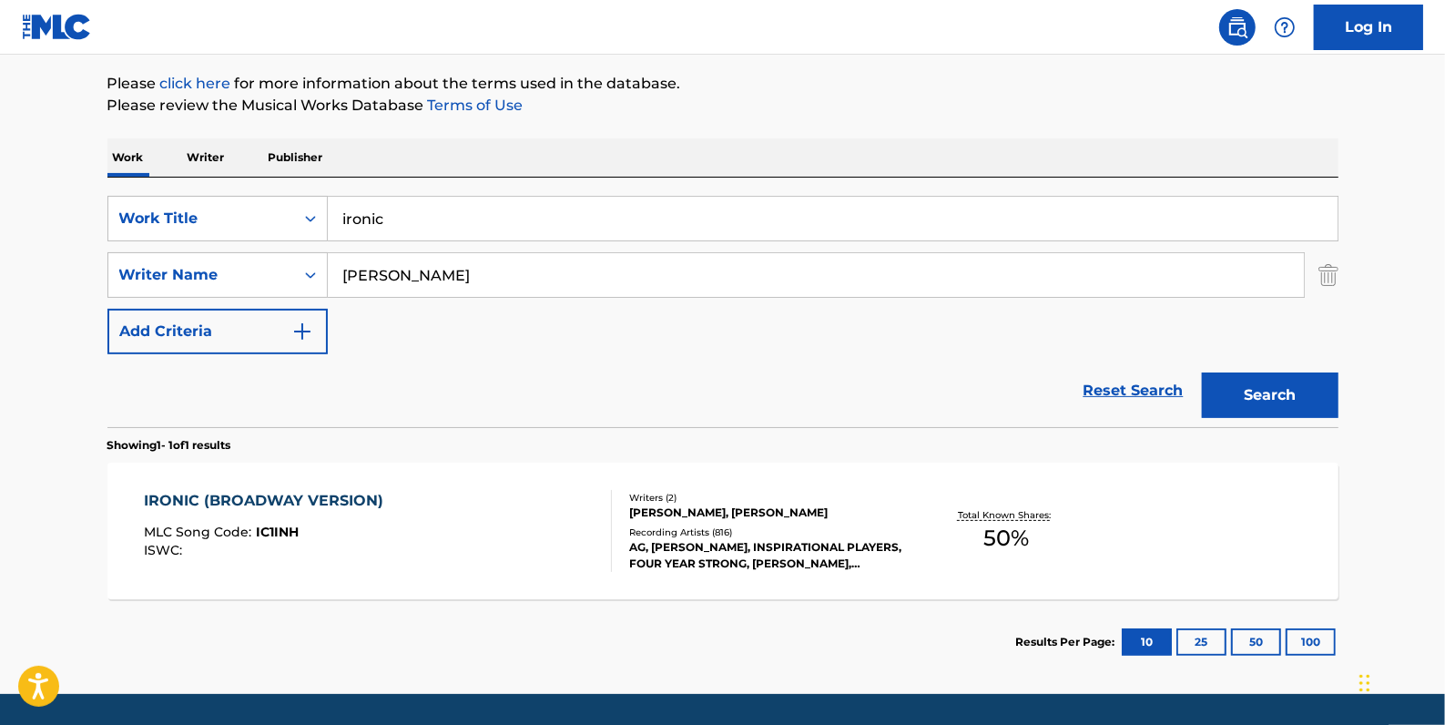
scroll to position [236, 0]
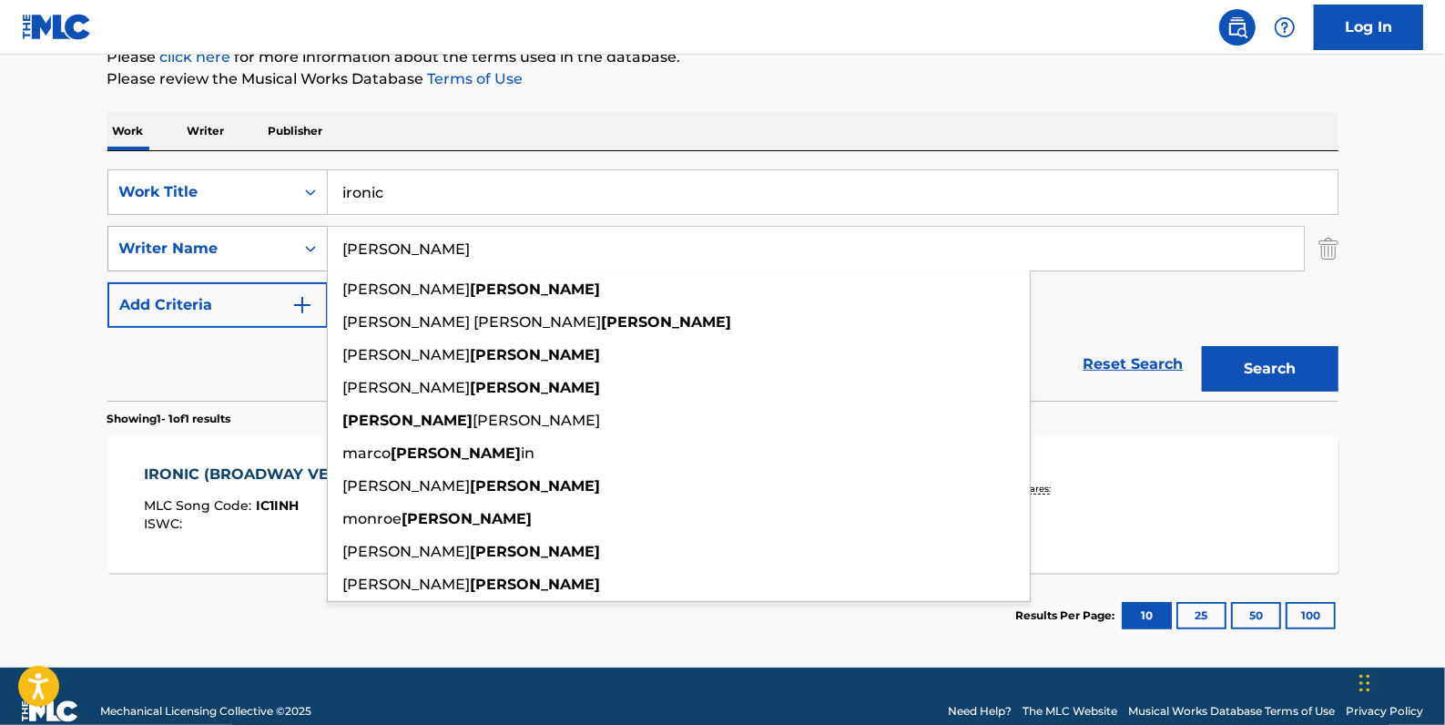
drag, startPoint x: 414, startPoint y: 246, endPoint x: 273, endPoint y: 244, distance: 141.2
click at [273, 244] on div "SearchWithCriteriaa6e068bd-12e3-4c8e-b814-4e472d16a12c Writer Name [PERSON_NAME…" at bounding box center [722, 249] width 1231 height 46
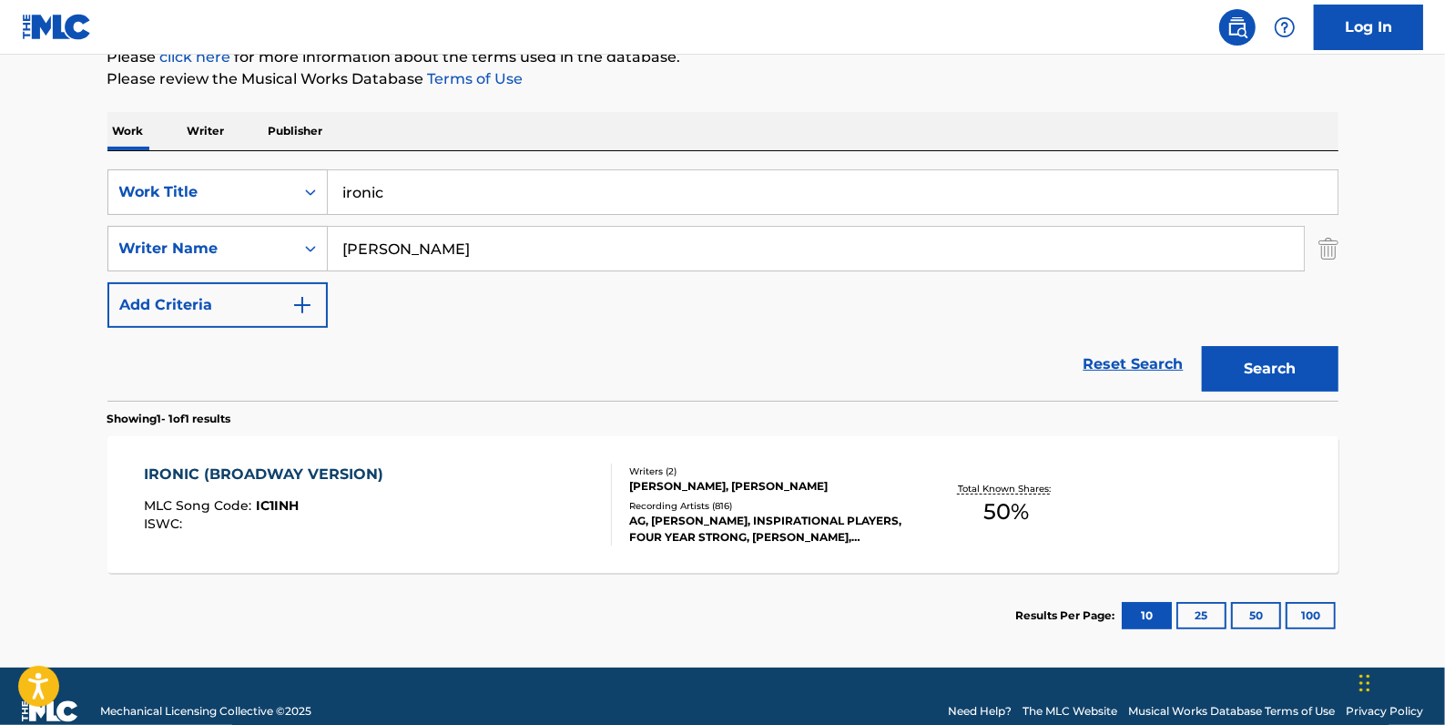
click at [1266, 381] on button "Search" at bounding box center [1270, 369] width 137 height 46
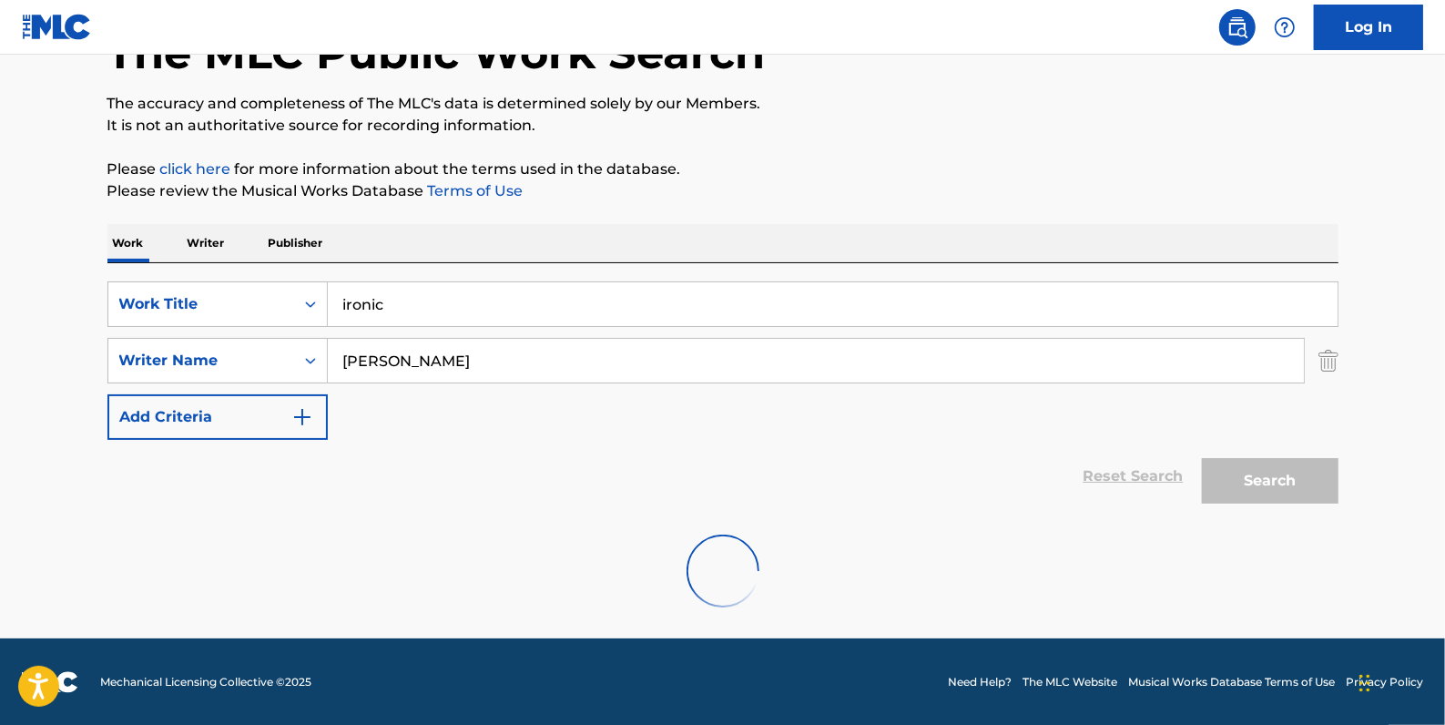
scroll to position [64, 0]
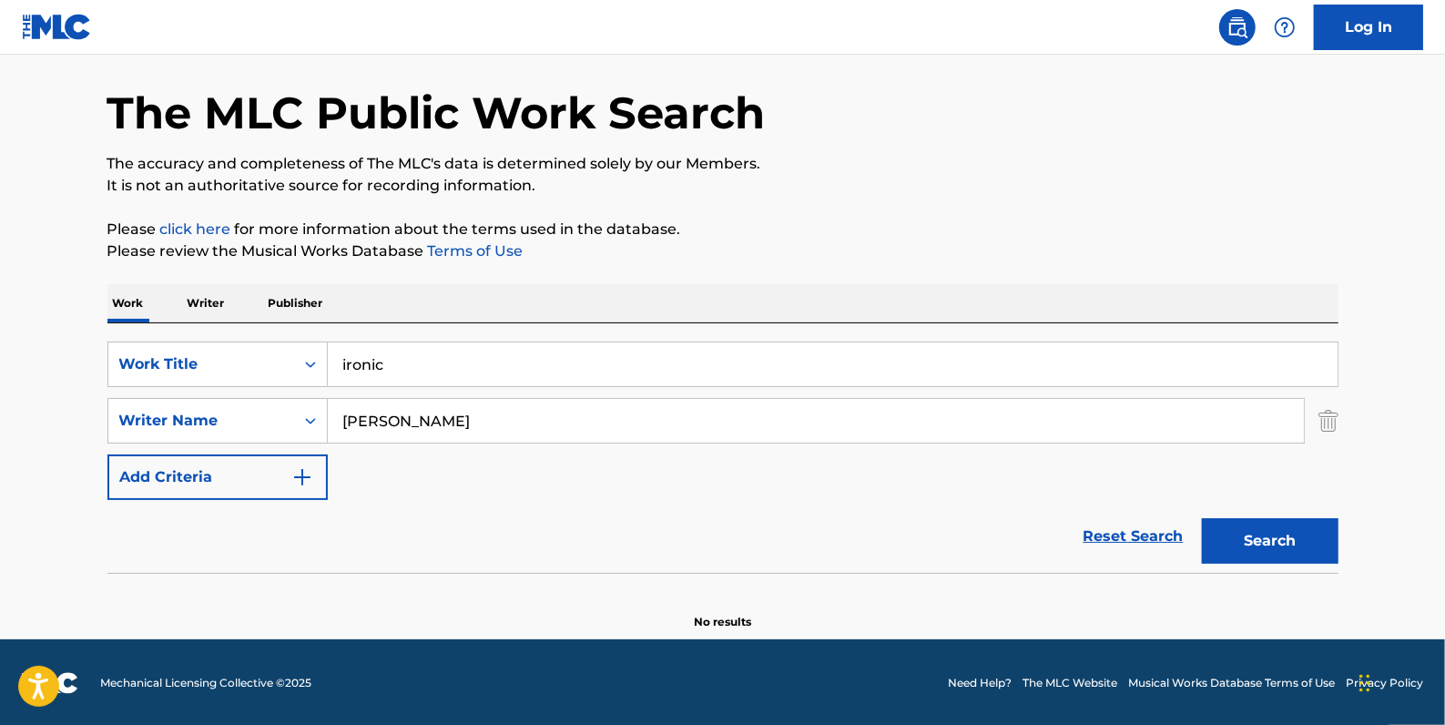
click at [373, 421] on input "[PERSON_NAME]" at bounding box center [816, 421] width 976 height 44
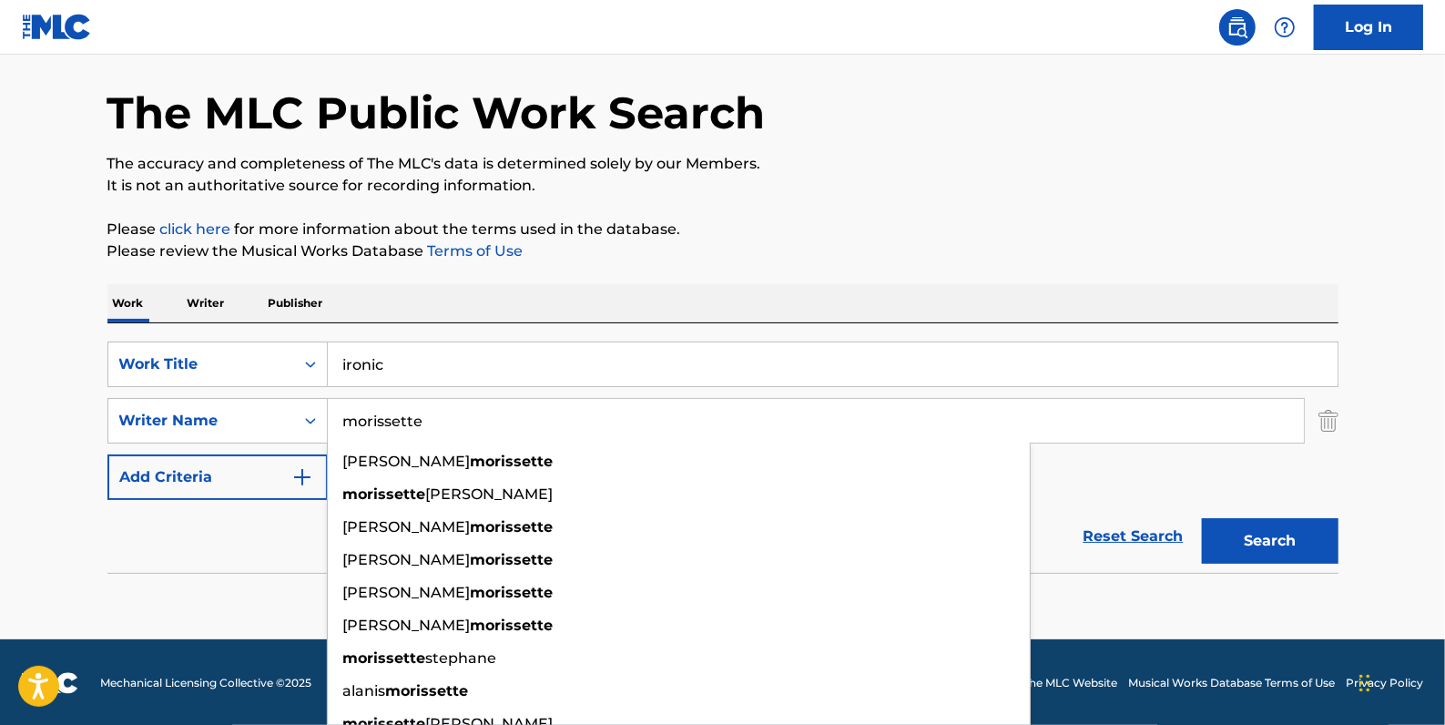
type input "morissette"
click at [1314, 537] on button "Search" at bounding box center [1270, 541] width 137 height 46
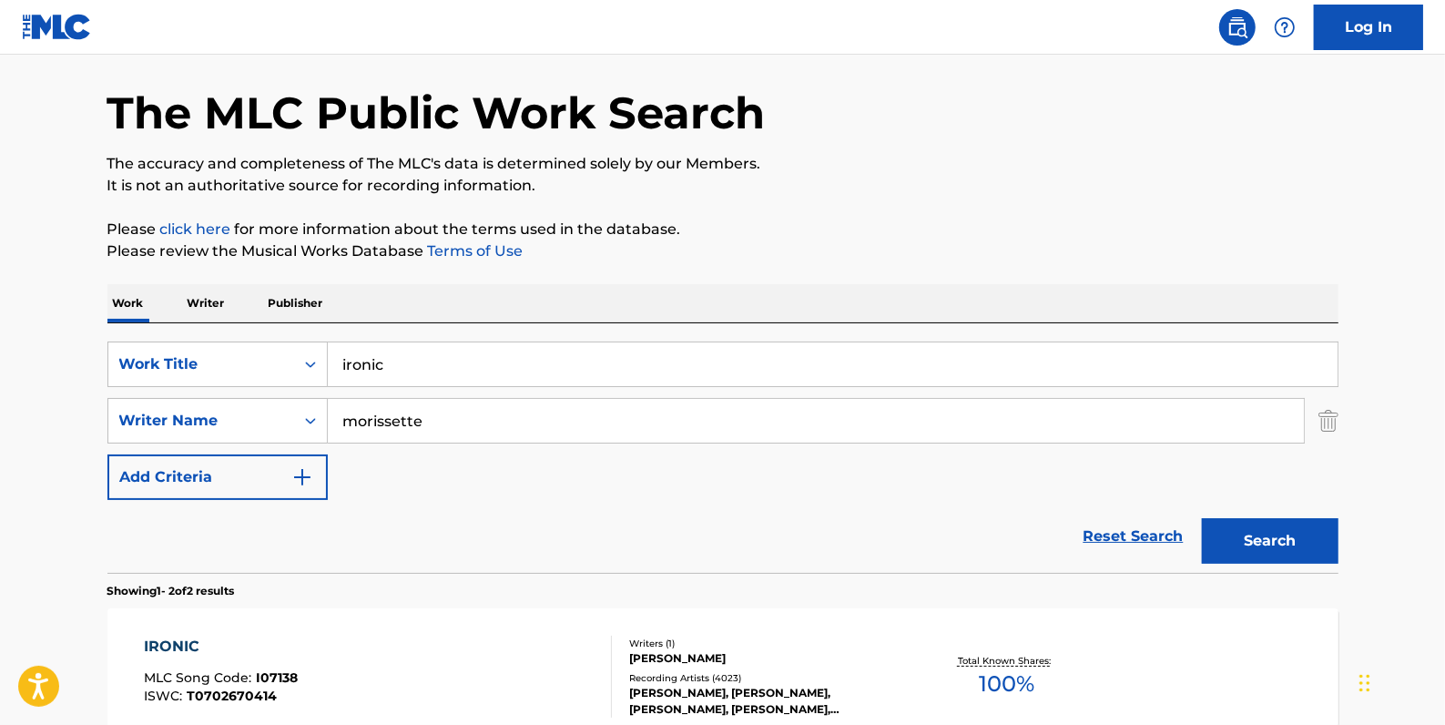
scroll to position [312, 0]
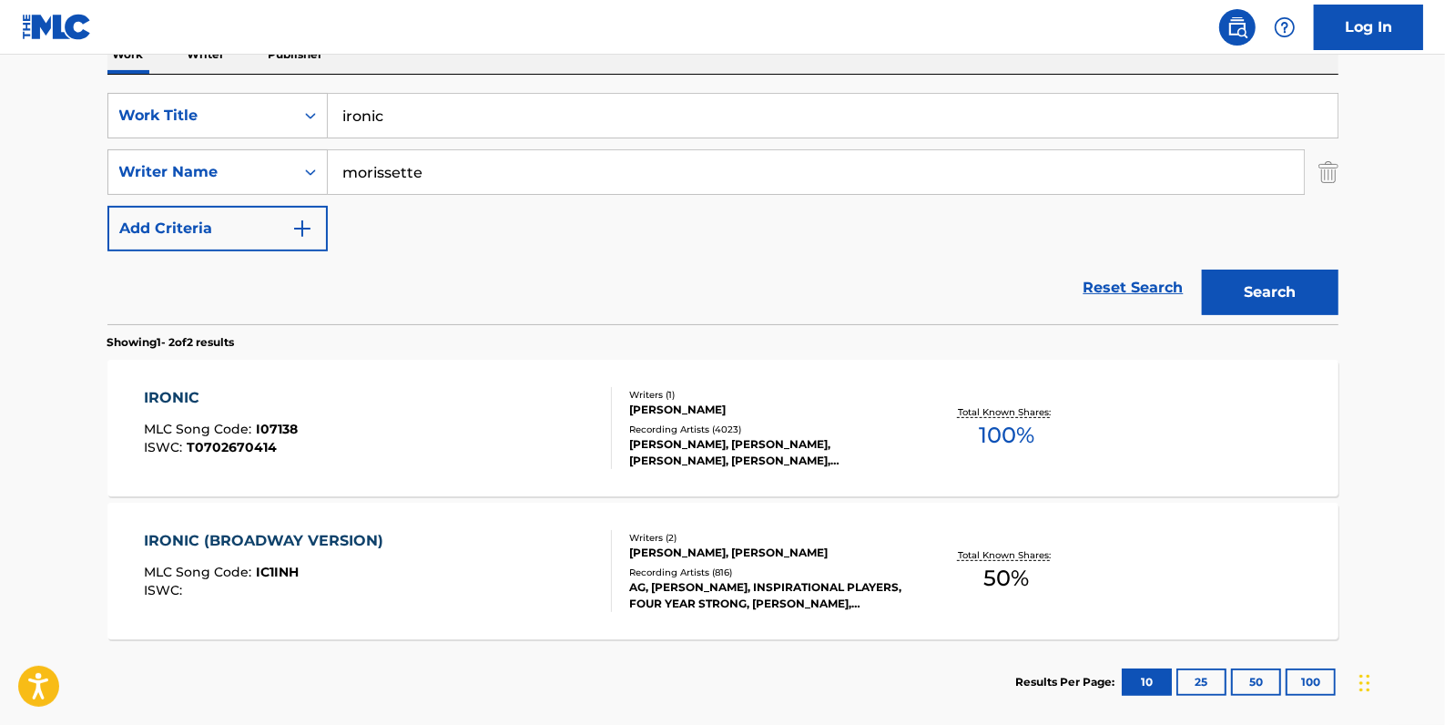
click at [424, 423] on div "IRONIC MLC Song Code : I07138 ISWC : T0702670414" at bounding box center [378, 428] width 468 height 82
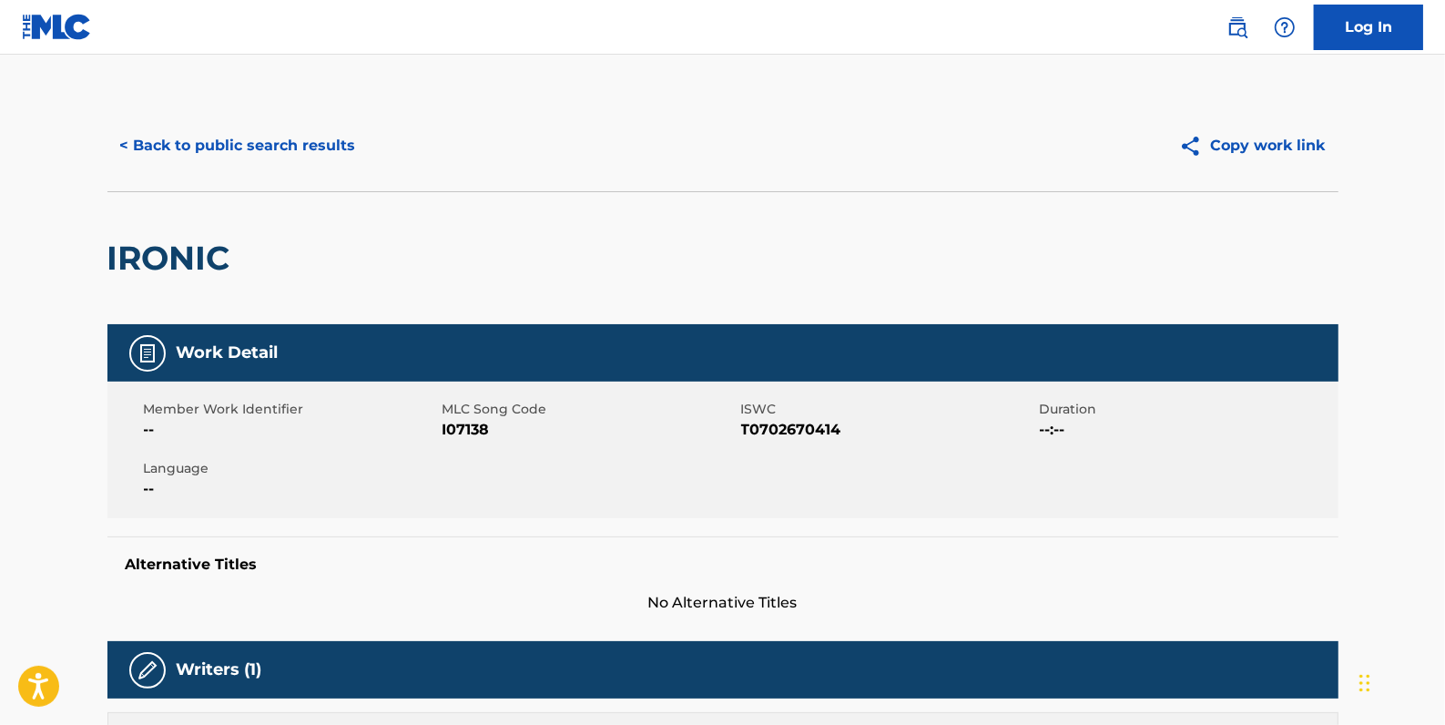
click at [273, 142] on button "< Back to public search results" at bounding box center [237, 146] width 261 height 46
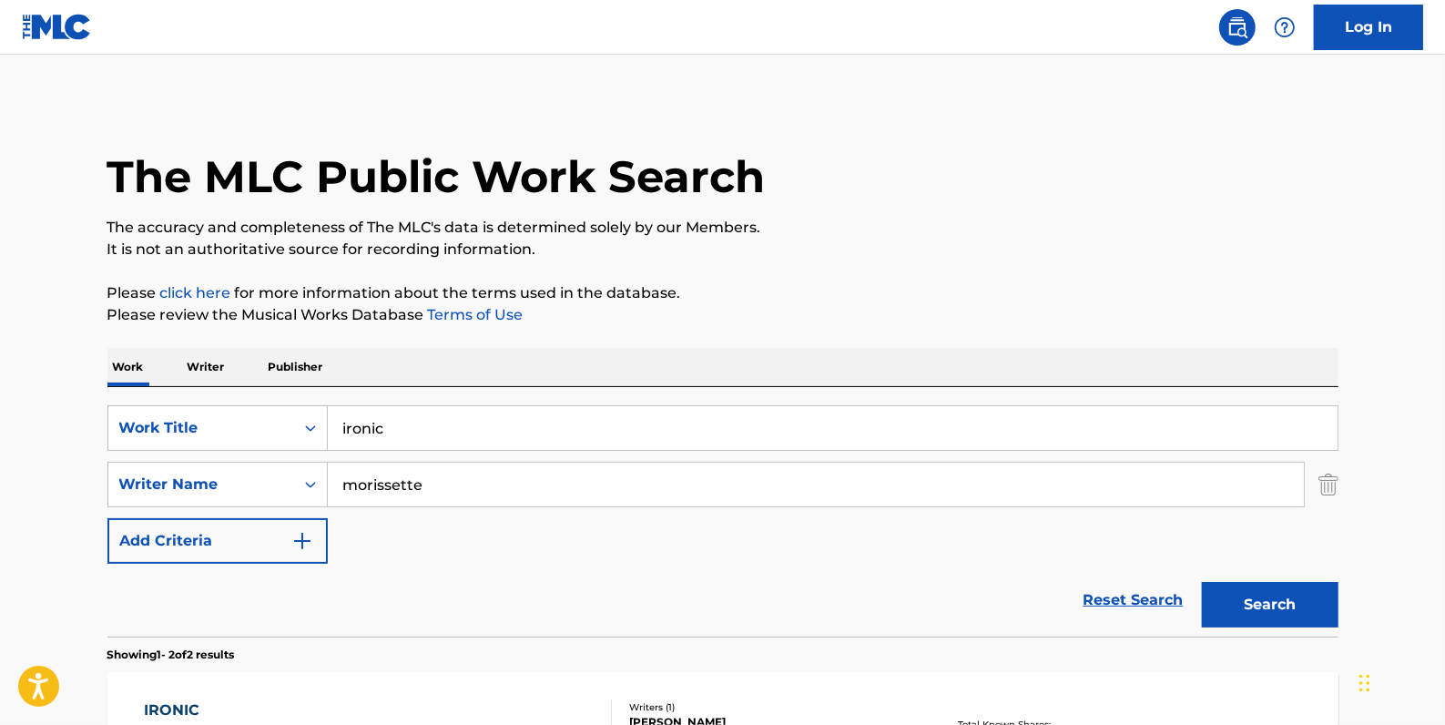
scroll to position [304, 0]
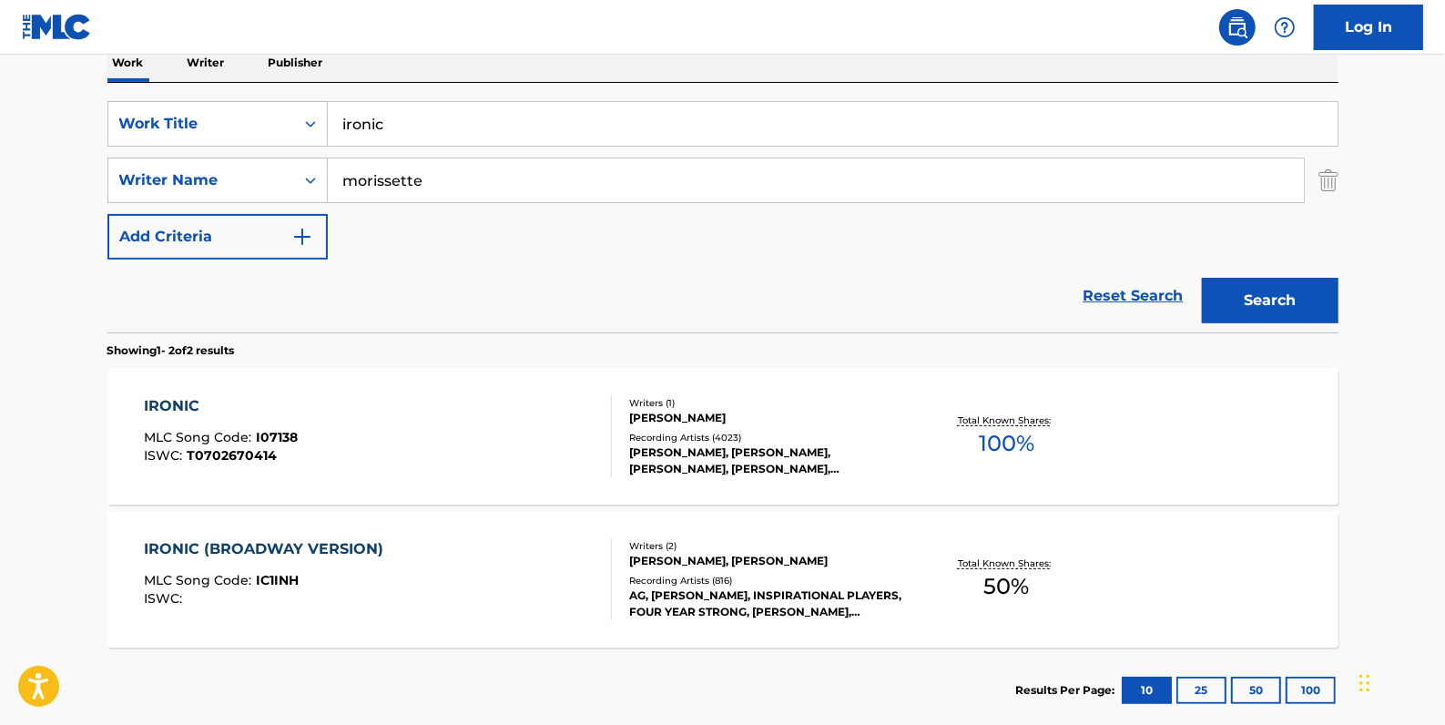
click at [361, 413] on div "IRONIC MLC Song Code : I07138 ISWC : T0702670414" at bounding box center [378, 436] width 468 height 82
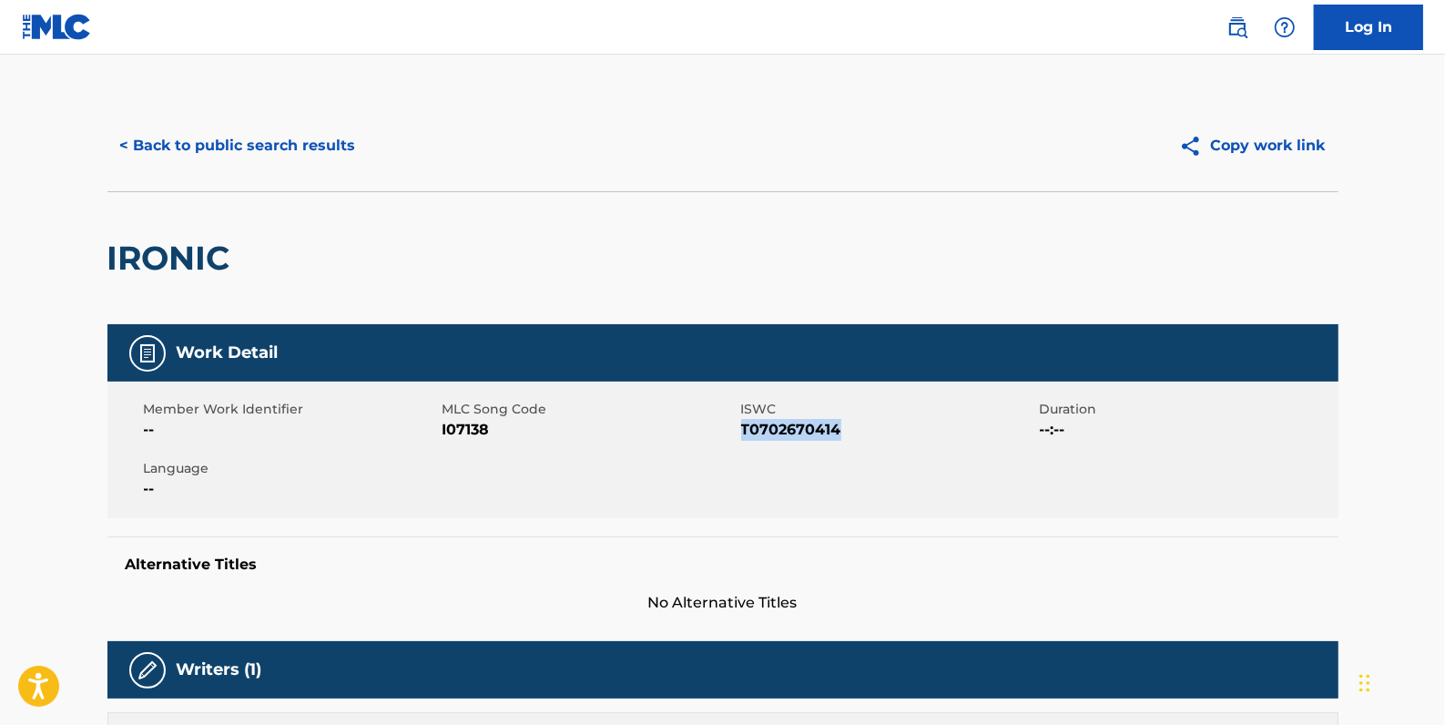
drag, startPoint x: 851, startPoint y: 425, endPoint x: 745, endPoint y: 426, distance: 105.6
click at [743, 426] on span "T0702670414" at bounding box center [888, 430] width 294 height 22
drag, startPoint x: 745, startPoint y: 426, endPoint x: 751, endPoint y: 438, distance: 13.4
copy span "T0702670414"
click at [318, 133] on button "< Back to public search results" at bounding box center [237, 146] width 261 height 46
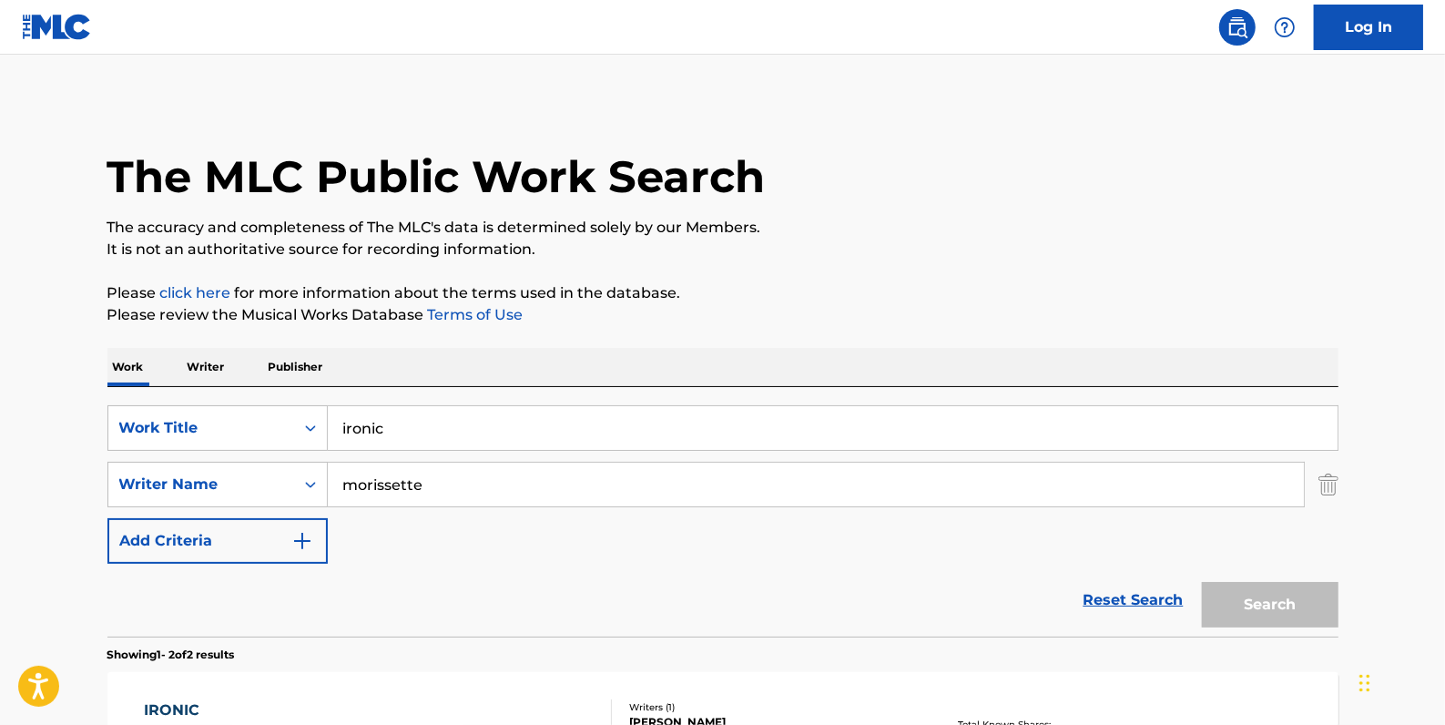
scroll to position [304, 0]
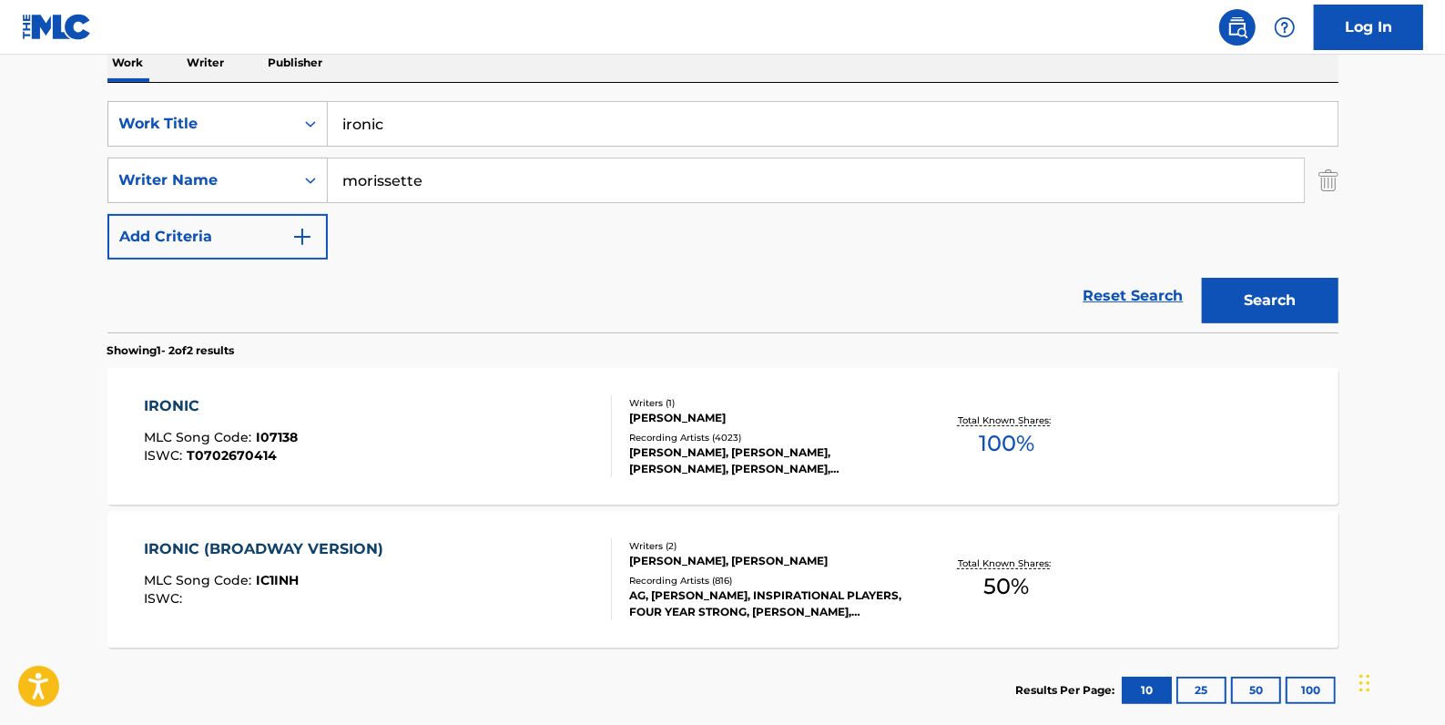
click at [1123, 288] on link "Reset Search" at bounding box center [1134, 296] width 118 height 40
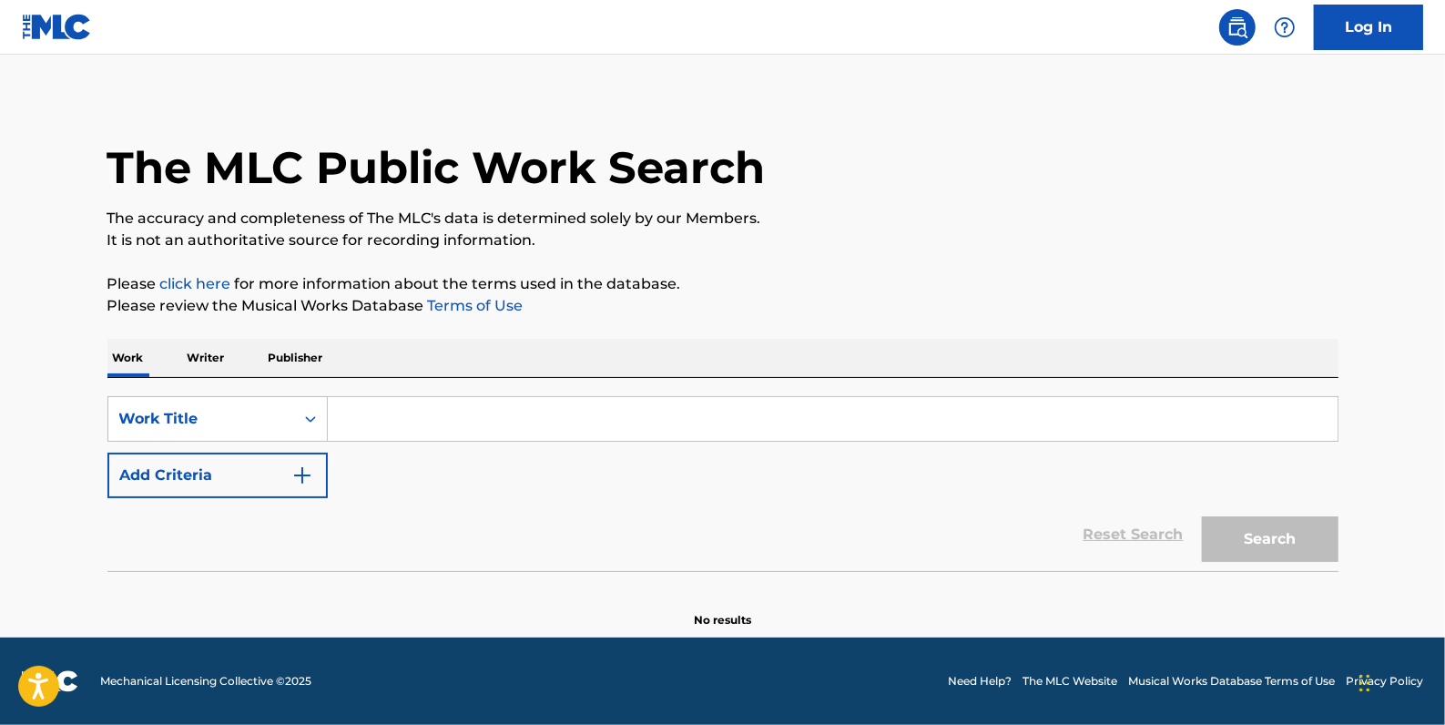
scroll to position [0, 0]
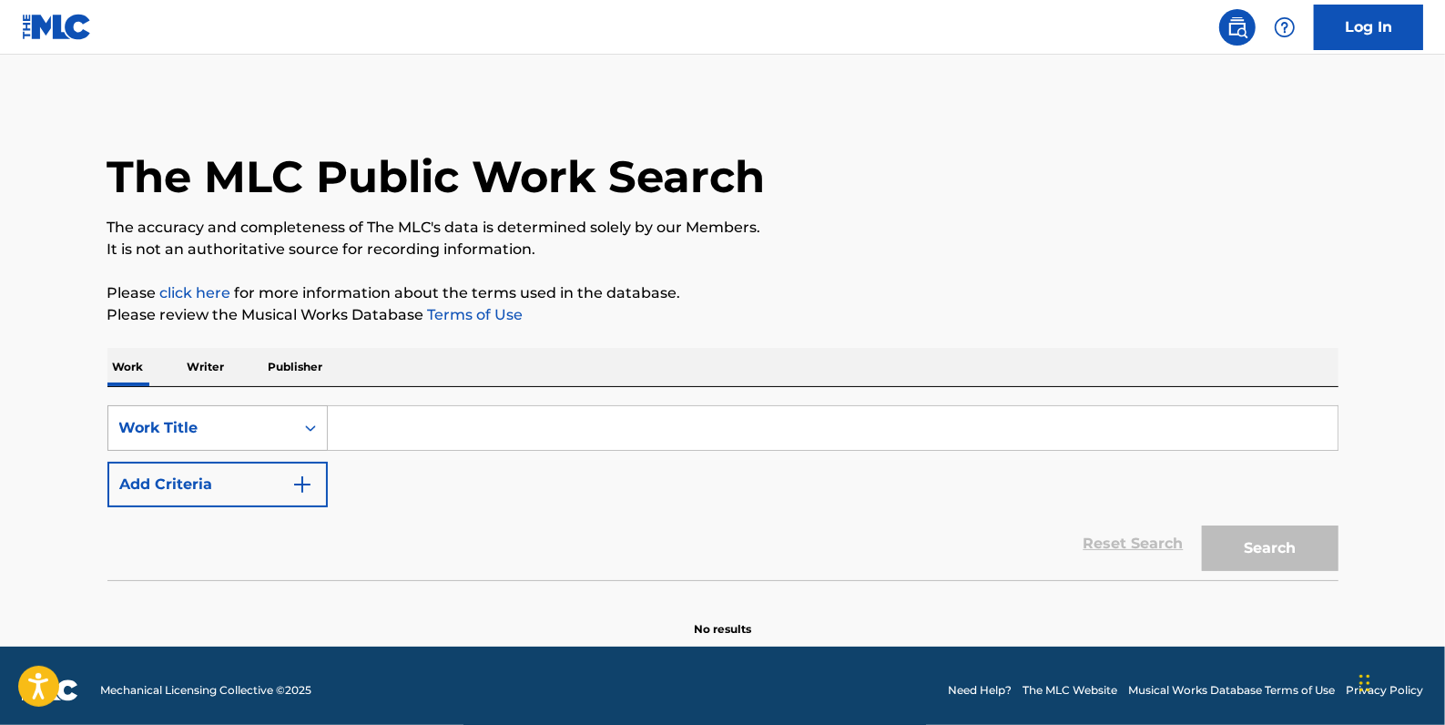
click at [300, 428] on div "Search Form" at bounding box center [310, 428] width 33 height 33
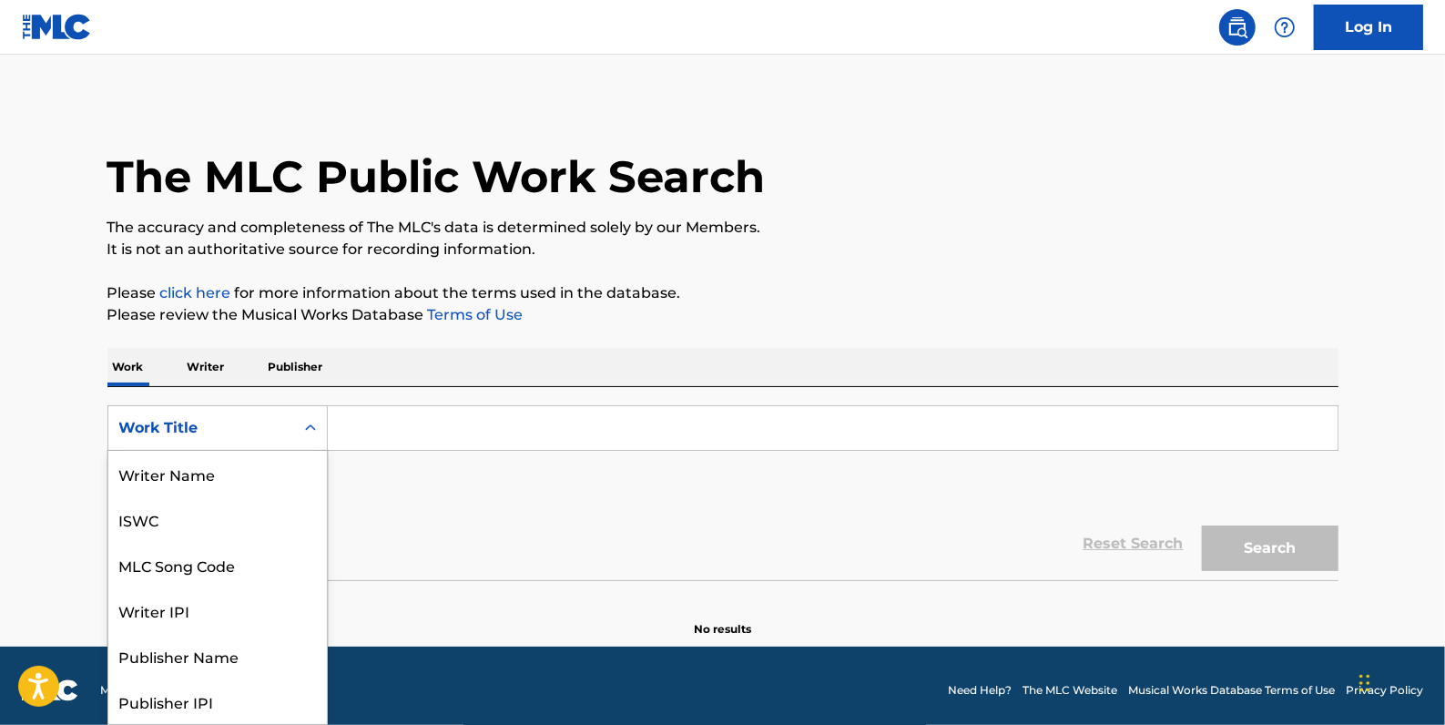
scroll to position [91, 0]
drag, startPoint x: 259, startPoint y: 473, endPoint x: 273, endPoint y: 464, distance: 17.2
click at [255, 474] on div "MLC Song Code" at bounding box center [217, 474] width 219 height 46
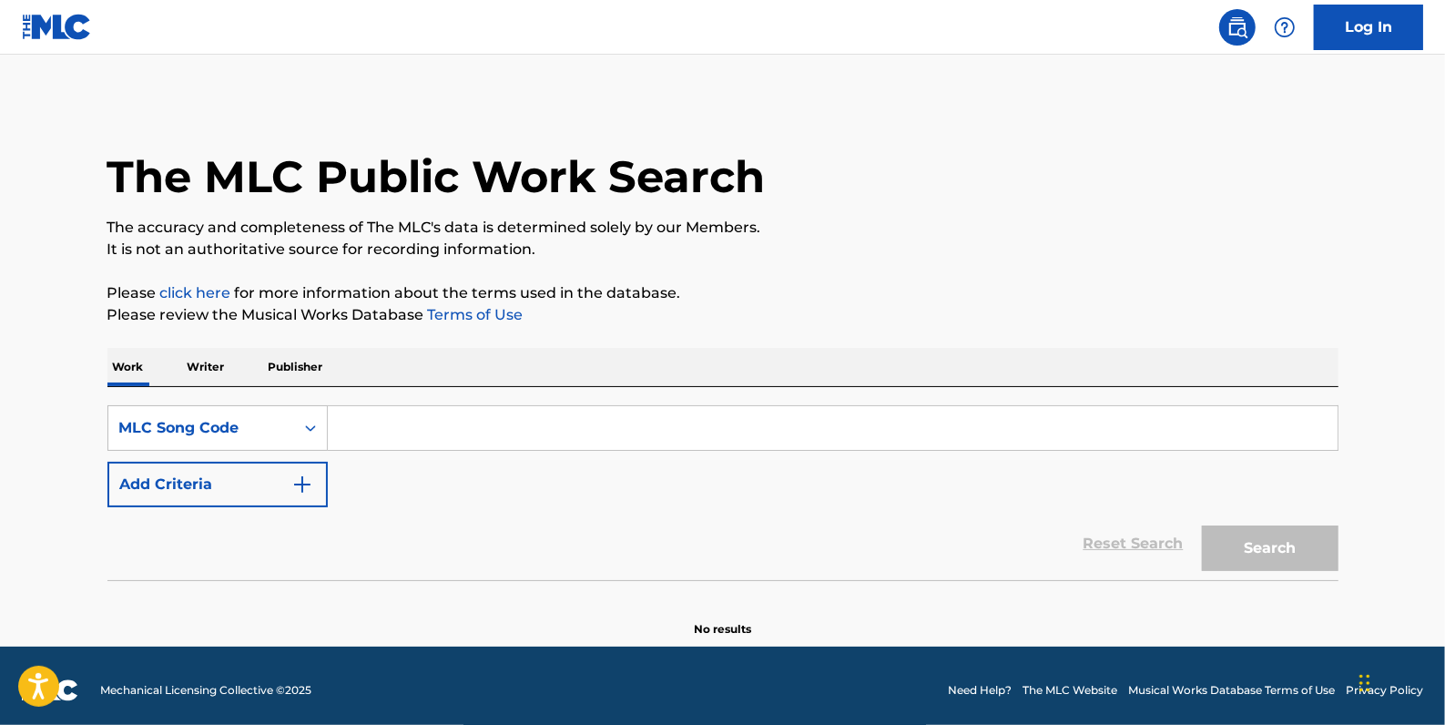
paste input "JV81K6"
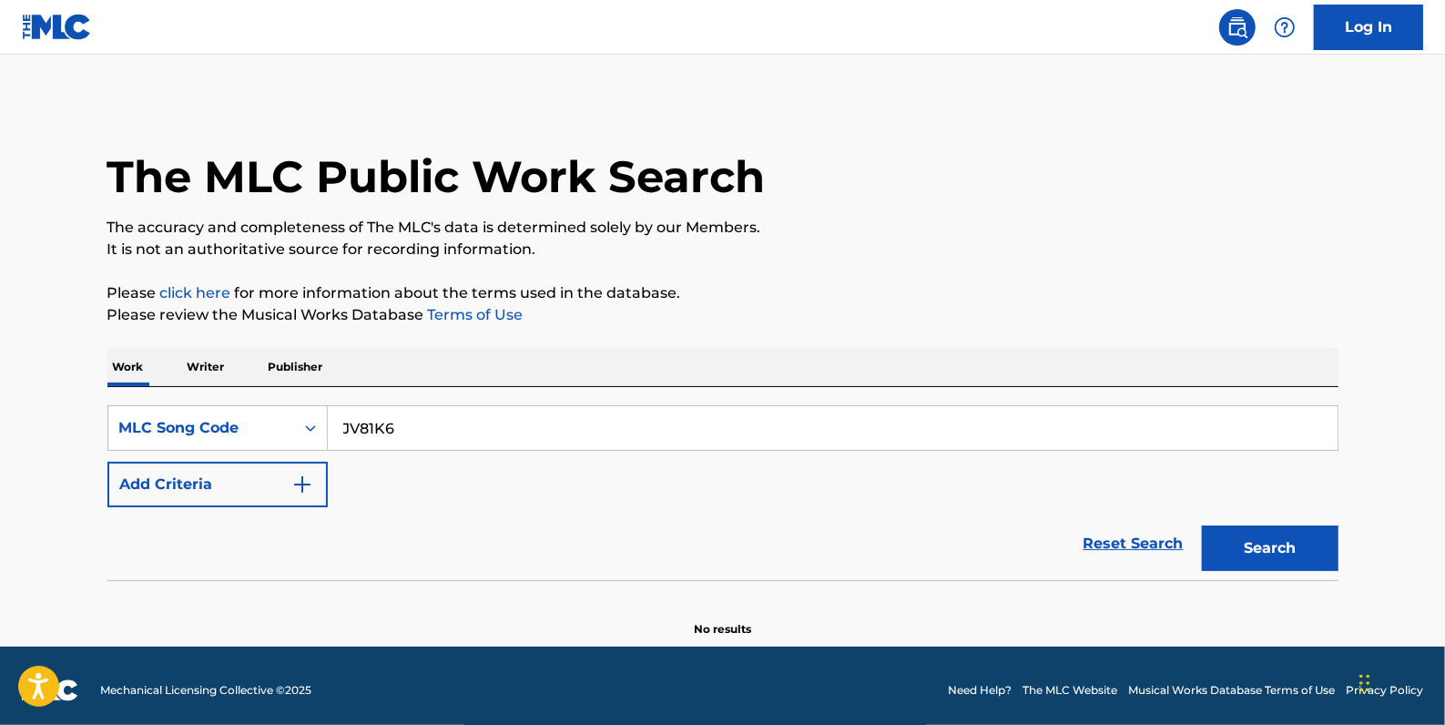
type input "JV81K6"
click at [1306, 556] on button "Search" at bounding box center [1270, 548] width 137 height 46
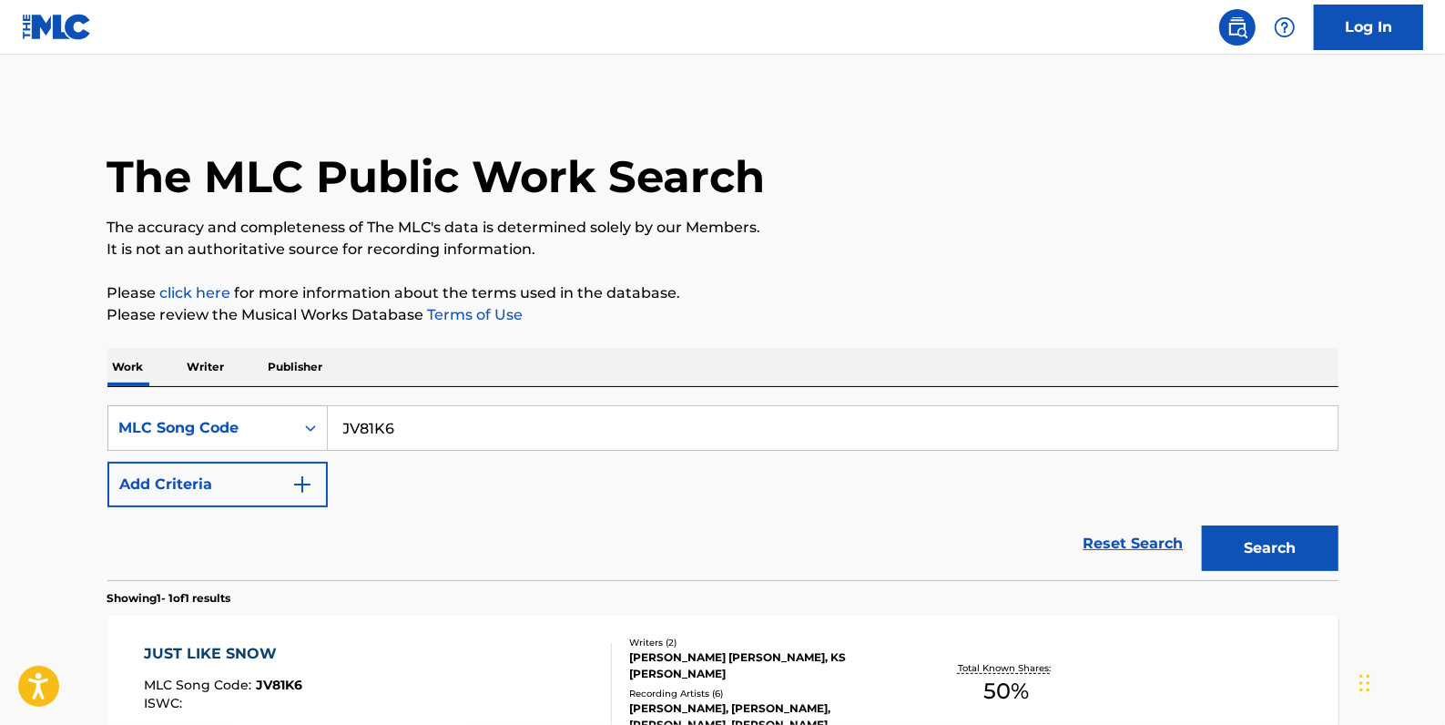
scroll to position [82, 0]
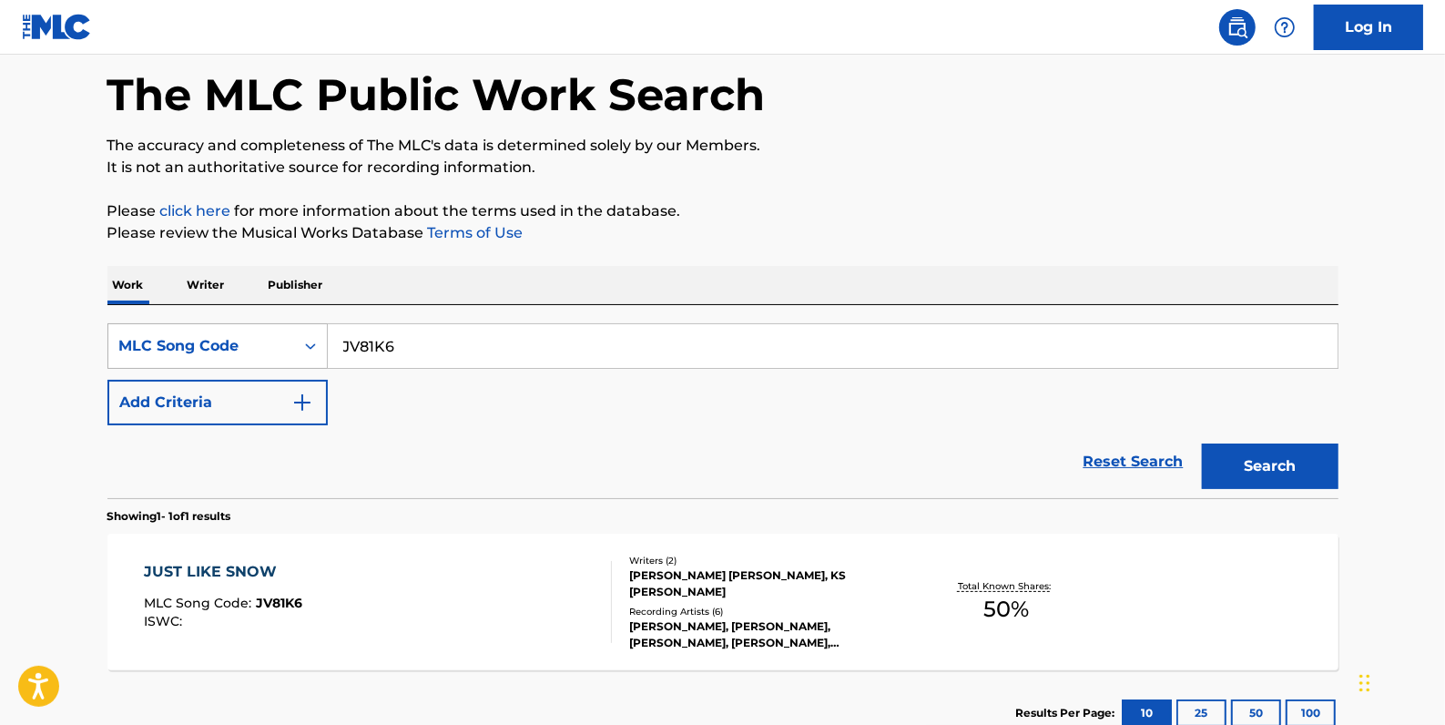
drag, startPoint x: 415, startPoint y: 344, endPoint x: 321, endPoint y: 352, distance: 94.1
click at [321, 352] on div "SearchWithCriteria3f1f1a97-a404-4ba3-bf3c-5feafe2c5302 MLC Song Code JV81K6" at bounding box center [722, 346] width 1231 height 46
paste input "JV8SOR"
type input "JV8SOR"
click at [1248, 460] on button "Search" at bounding box center [1270, 467] width 137 height 46
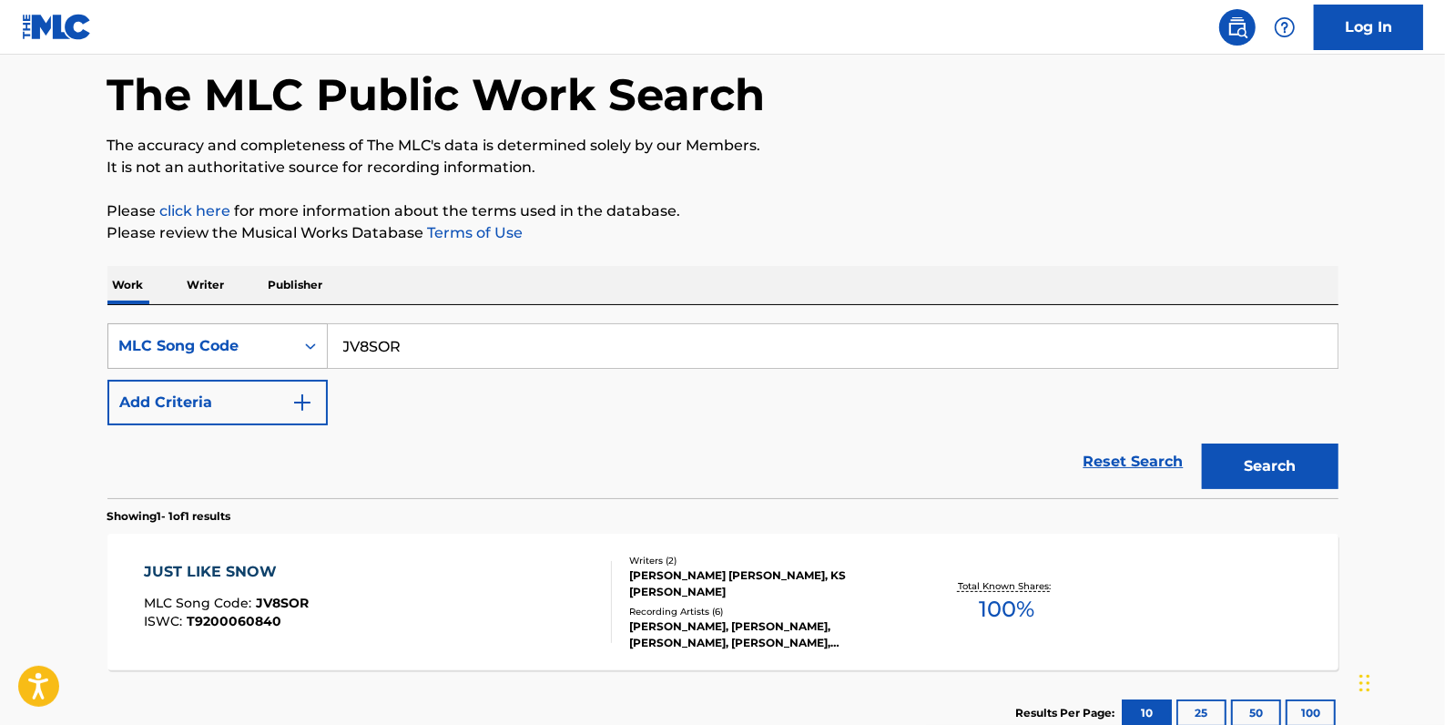
drag, startPoint x: 443, startPoint y: 348, endPoint x: 321, endPoint y: 356, distance: 121.4
click at [321, 356] on div "SearchWithCriteria3f1f1a97-a404-4ba3-bf3c-5feafe2c5302 MLC Song Code JV8SOR" at bounding box center [722, 346] width 1231 height 46
paste input "JV81K6"
type input "JV81K6"
click at [1279, 454] on button "Search" at bounding box center [1270, 467] width 137 height 46
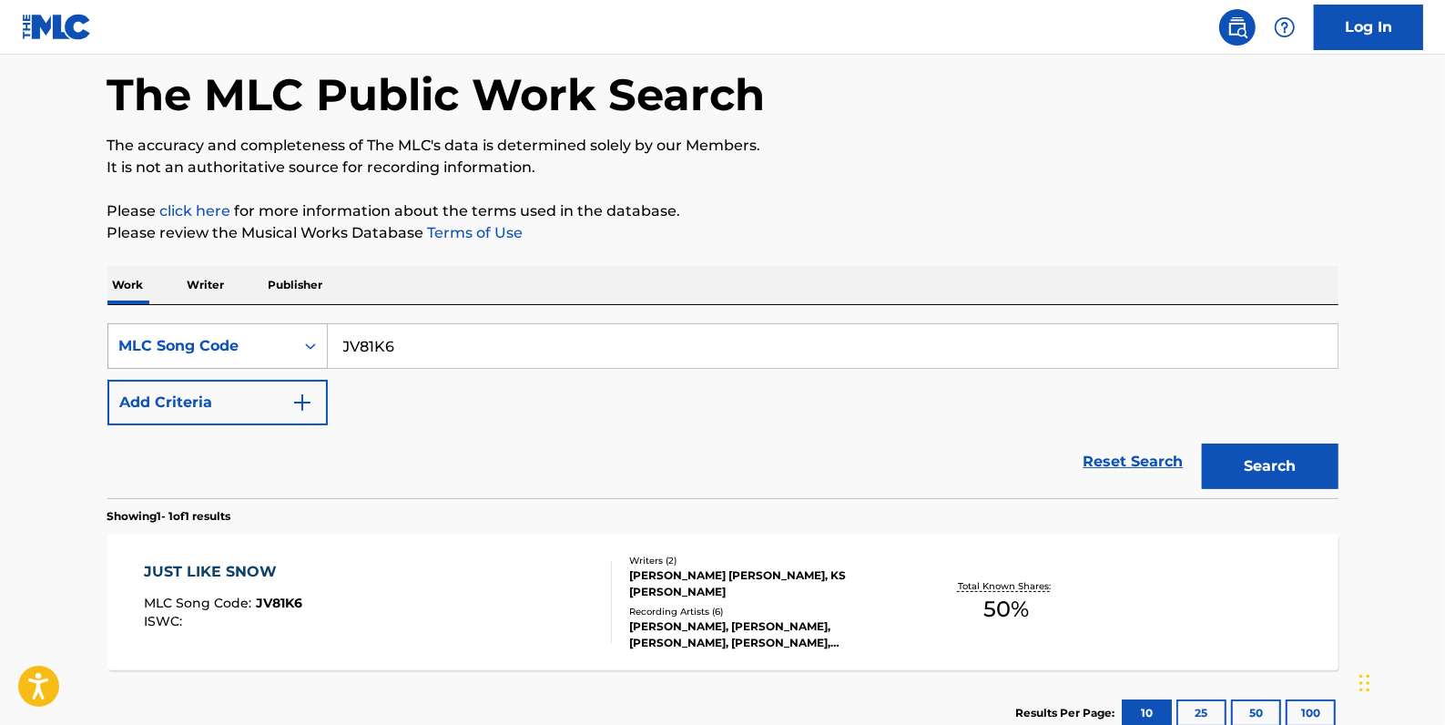
drag, startPoint x: 436, startPoint y: 354, endPoint x: 308, endPoint y: 347, distance: 128.6
click at [308, 347] on div "SearchWithCriteria3f1f1a97-a404-4ba3-bf3c-5feafe2c5302 MLC Song Code JV81K6" at bounding box center [722, 346] width 1231 height 46
paste input "JV8SOR"
type input "JV8SOR"
click at [1313, 454] on button "Search" at bounding box center [1270, 467] width 137 height 46
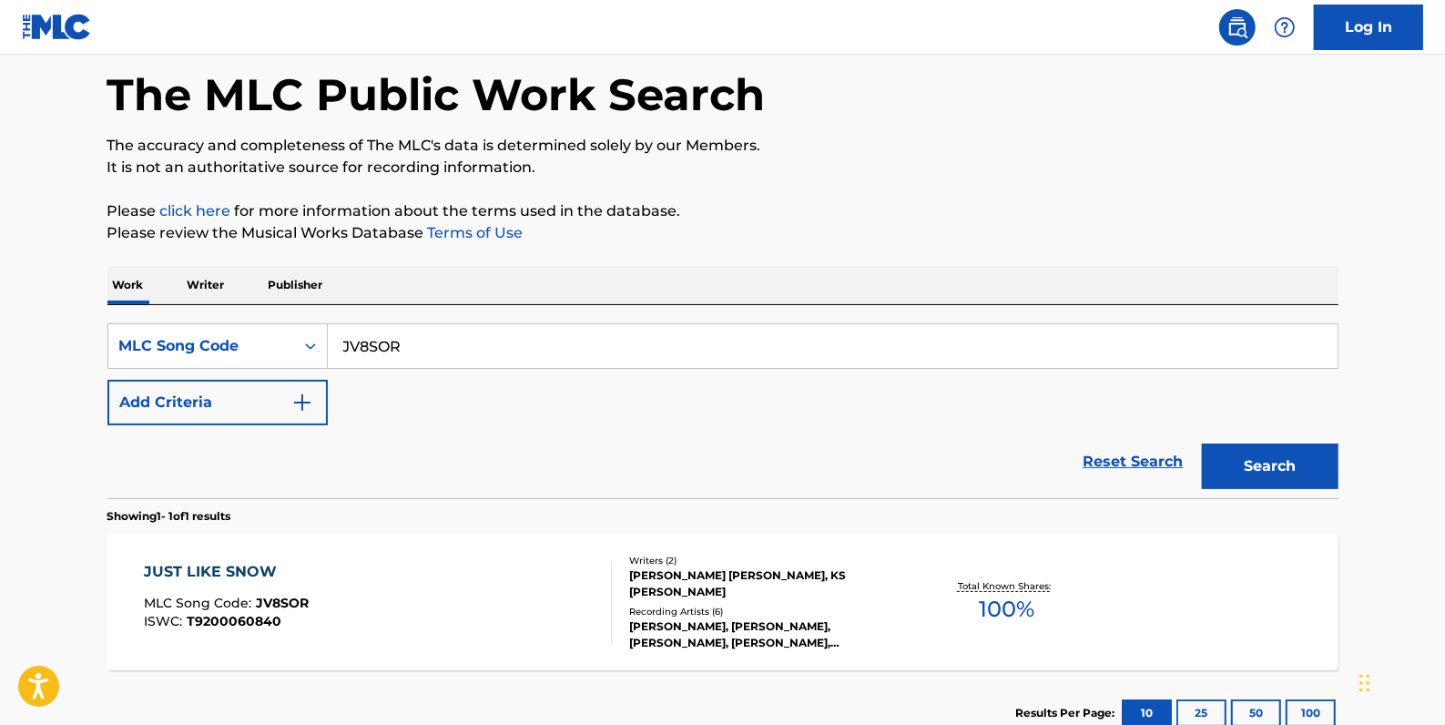
click at [556, 579] on div "JUST LIKE SNOW MLC Song Code : JV8SOR ISWC : T9200060840" at bounding box center [378, 602] width 468 height 82
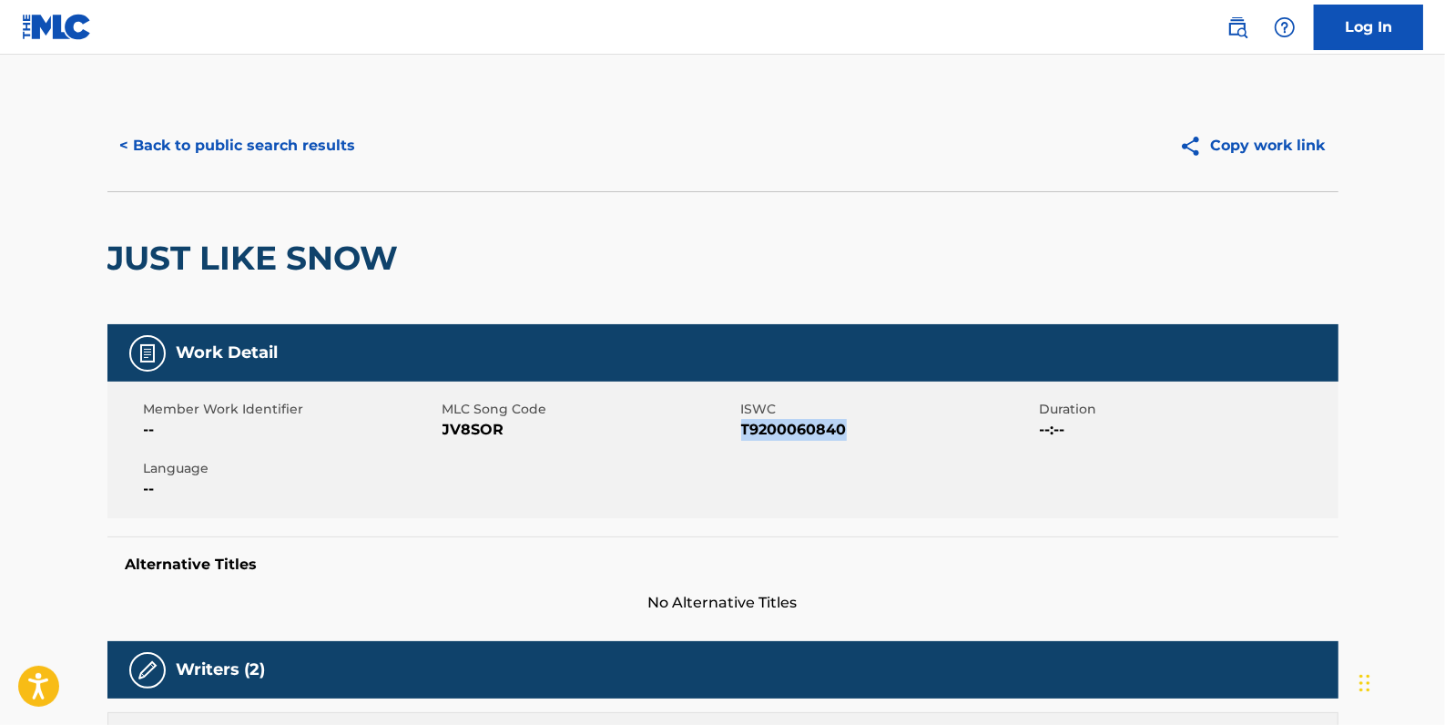
drag, startPoint x: 842, startPoint y: 434, endPoint x: 743, endPoint y: 434, distance: 98.4
click at [743, 434] on span "T9200060840" at bounding box center [888, 430] width 294 height 22
drag, startPoint x: 743, startPoint y: 434, endPoint x: 766, endPoint y: 433, distance: 22.8
copy span "T9200060840"
click at [282, 144] on button "< Back to public search results" at bounding box center [237, 146] width 261 height 46
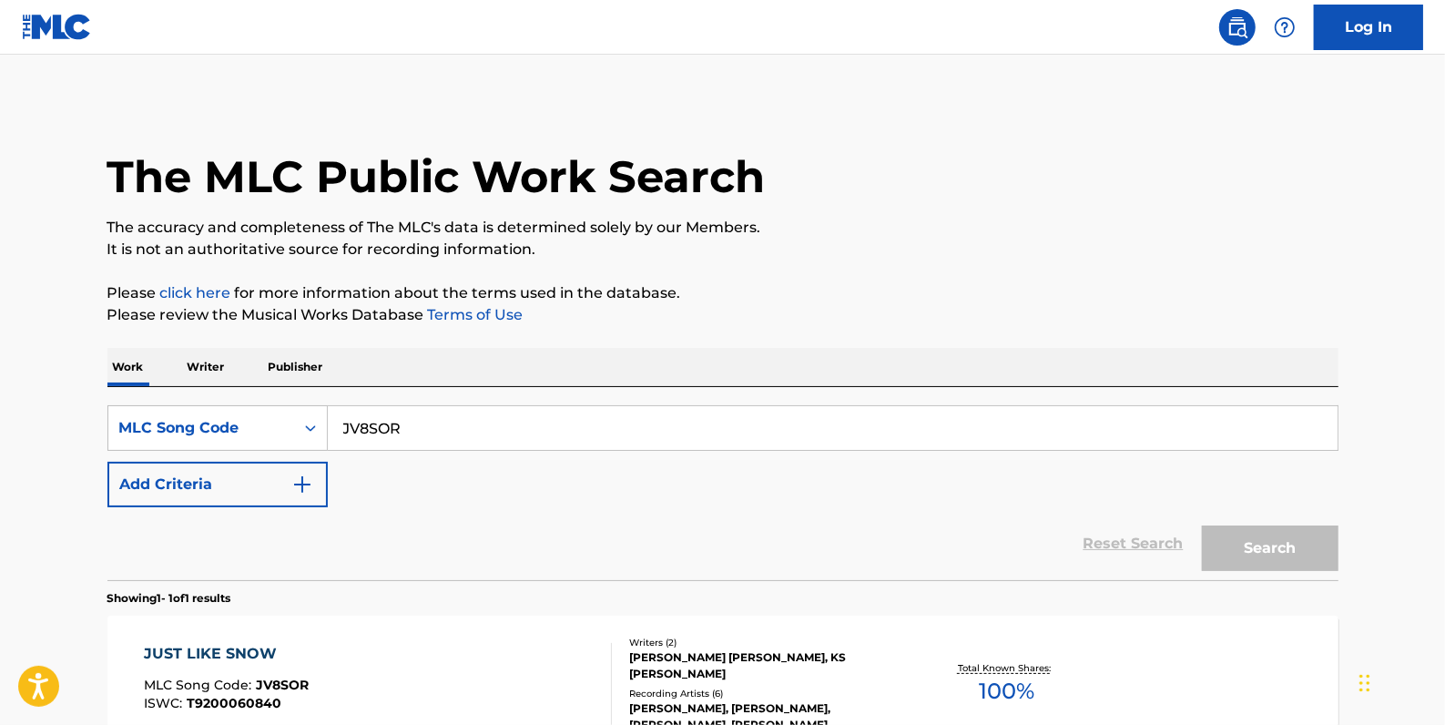
scroll to position [82, 0]
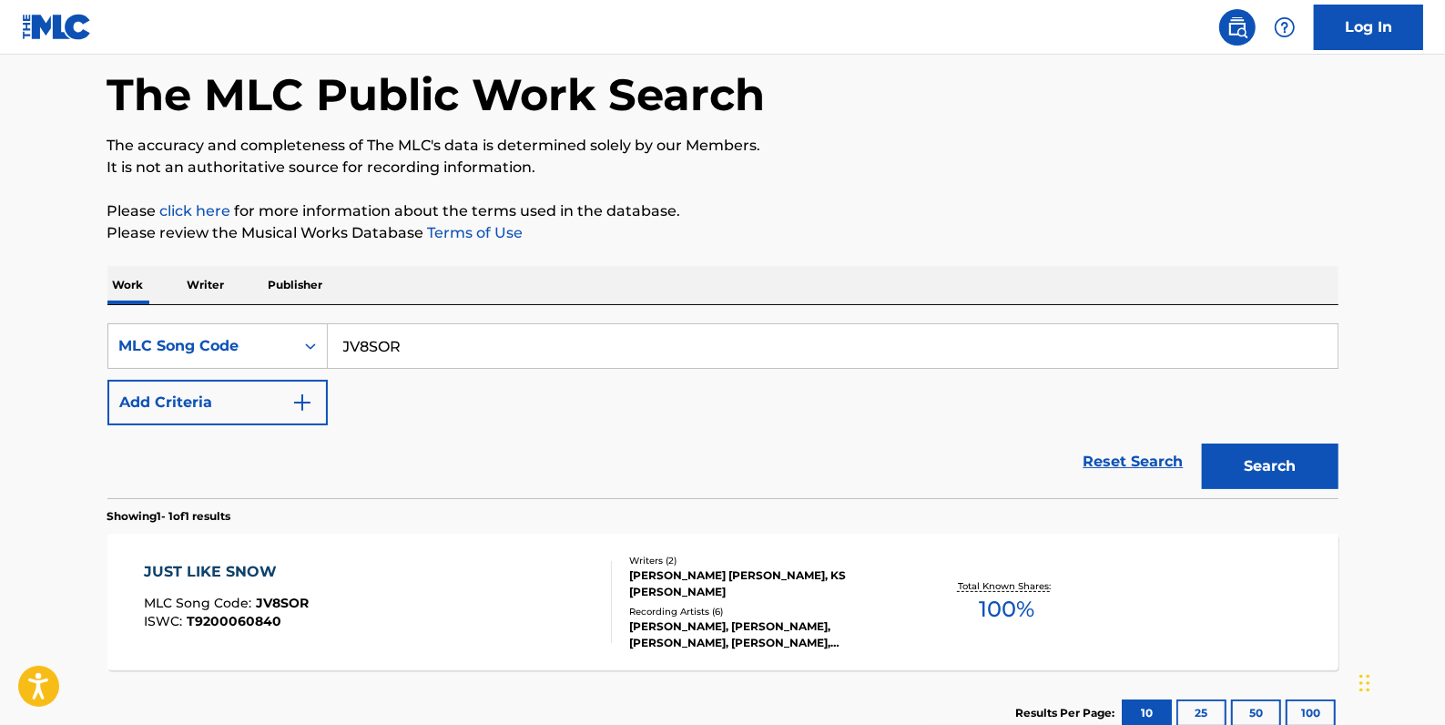
click at [471, 343] on input "JV8SOR" at bounding box center [833, 346] width 1010 height 44
drag, startPoint x: 459, startPoint y: 346, endPoint x: 230, endPoint y: 306, distance: 232.1
click at [227, 336] on div "SearchWithCriteria3f1f1a97-a404-4ba3-bf3c-5feafe2c5302 MLC Song Code JV8SOR" at bounding box center [722, 346] width 1231 height 46
paste input "QZ45A1700102"
type input "QZ45A1700102"
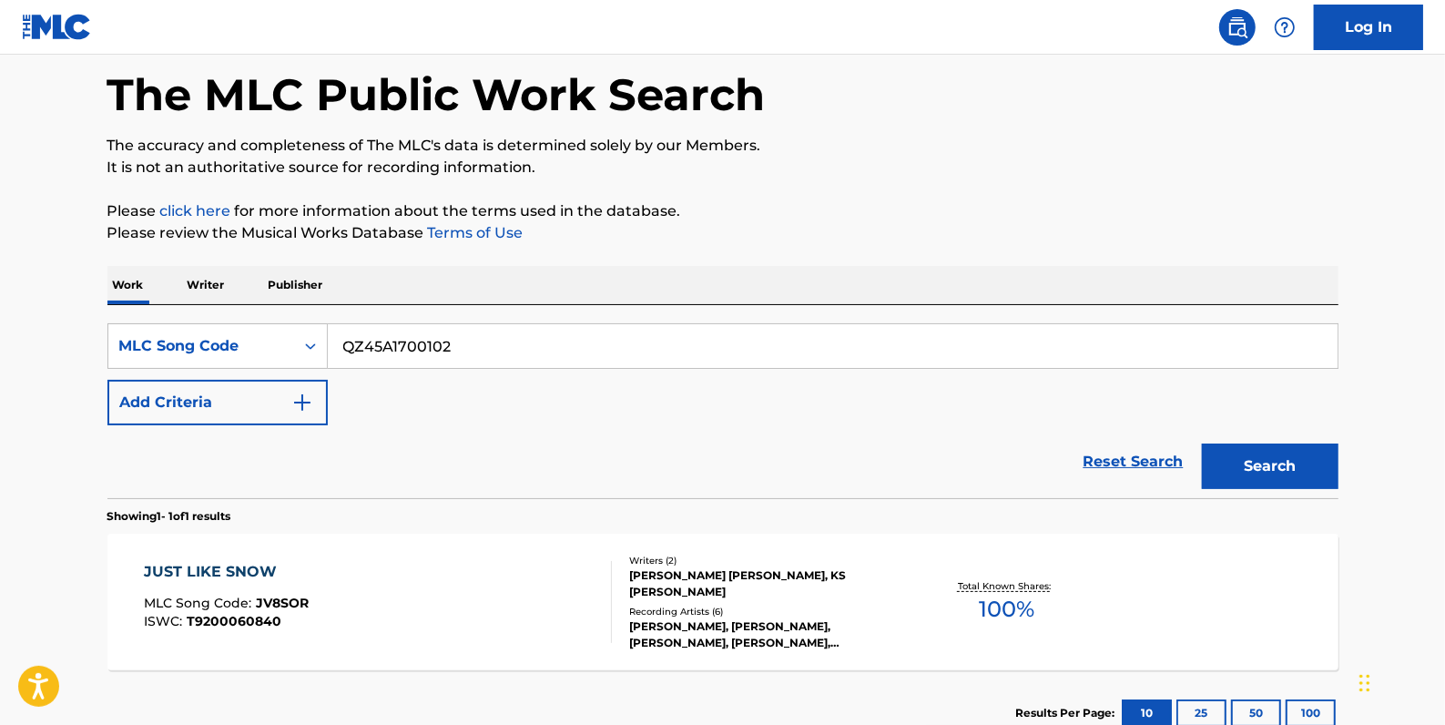
click at [1241, 454] on button "Search" at bounding box center [1270, 467] width 137 height 46
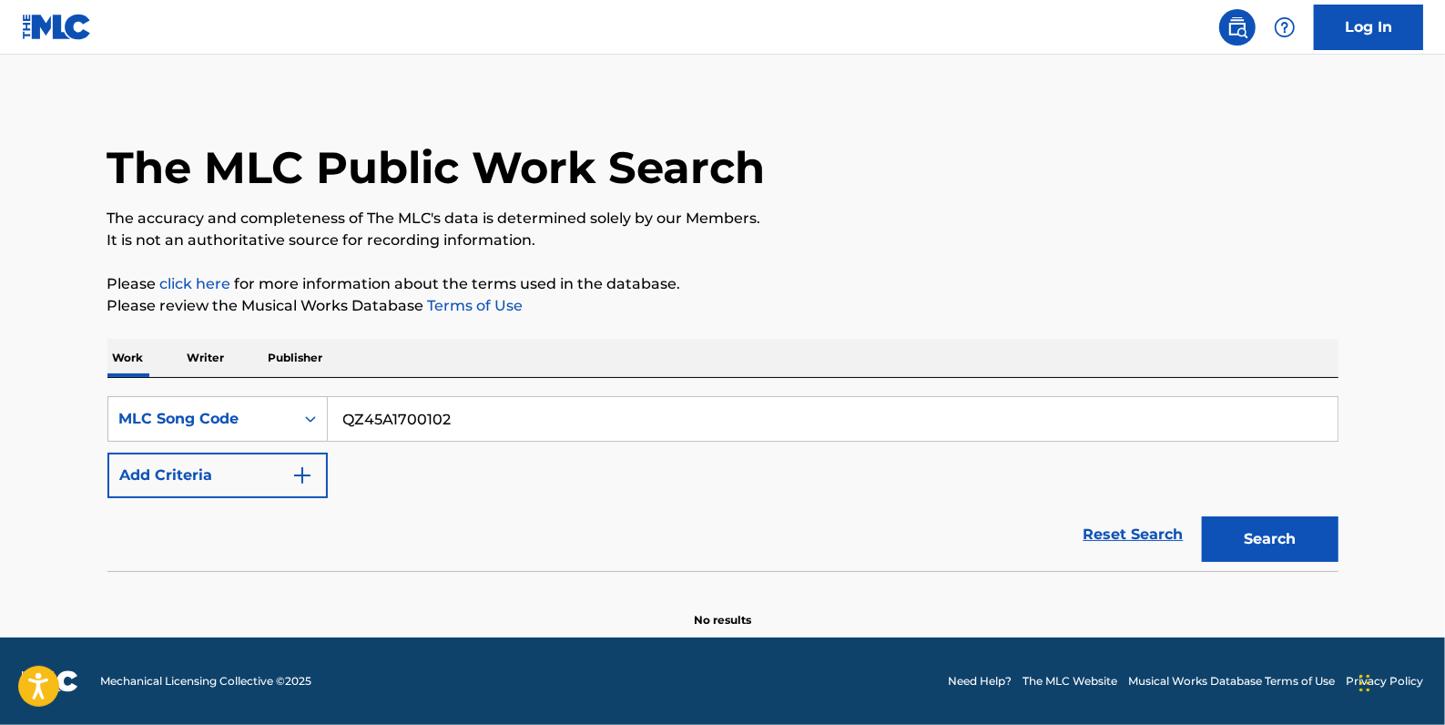
scroll to position [8, 0]
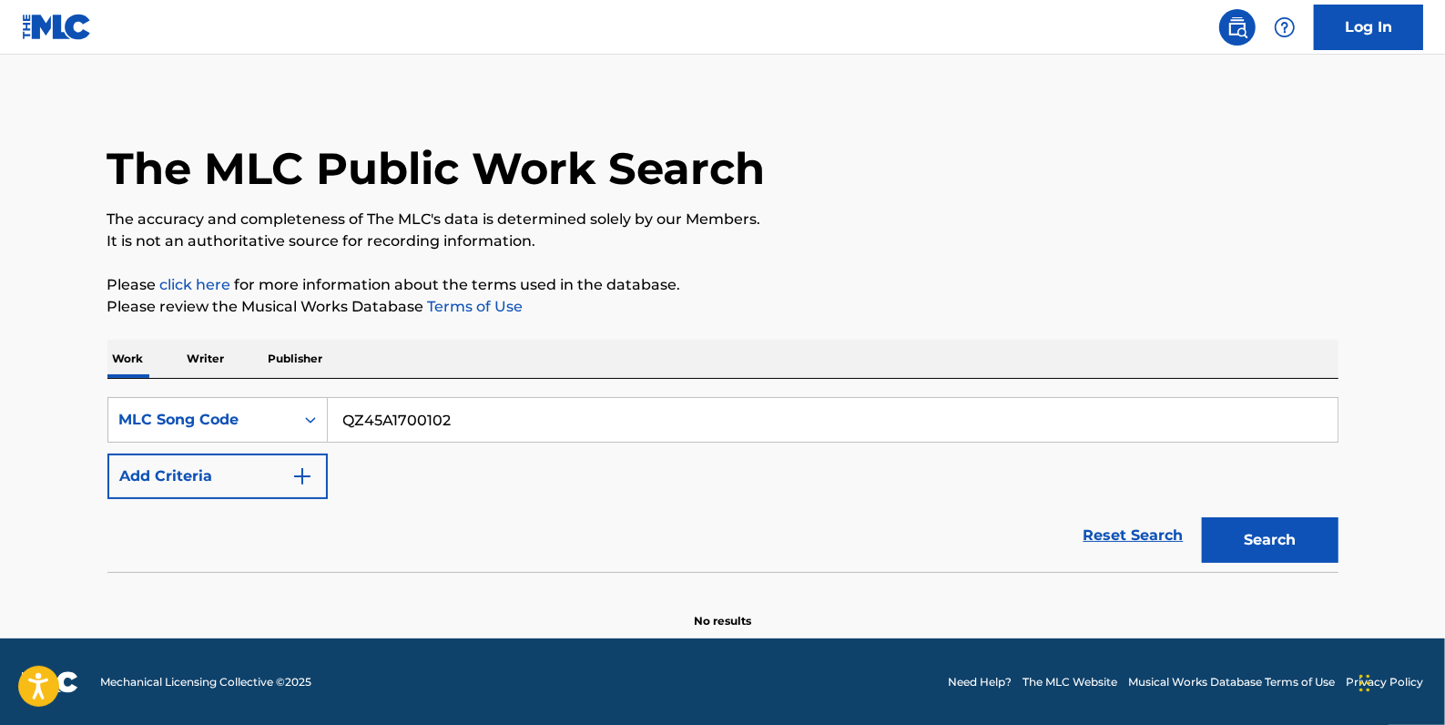
click at [1125, 533] on link "Reset Search" at bounding box center [1134, 535] width 118 height 40
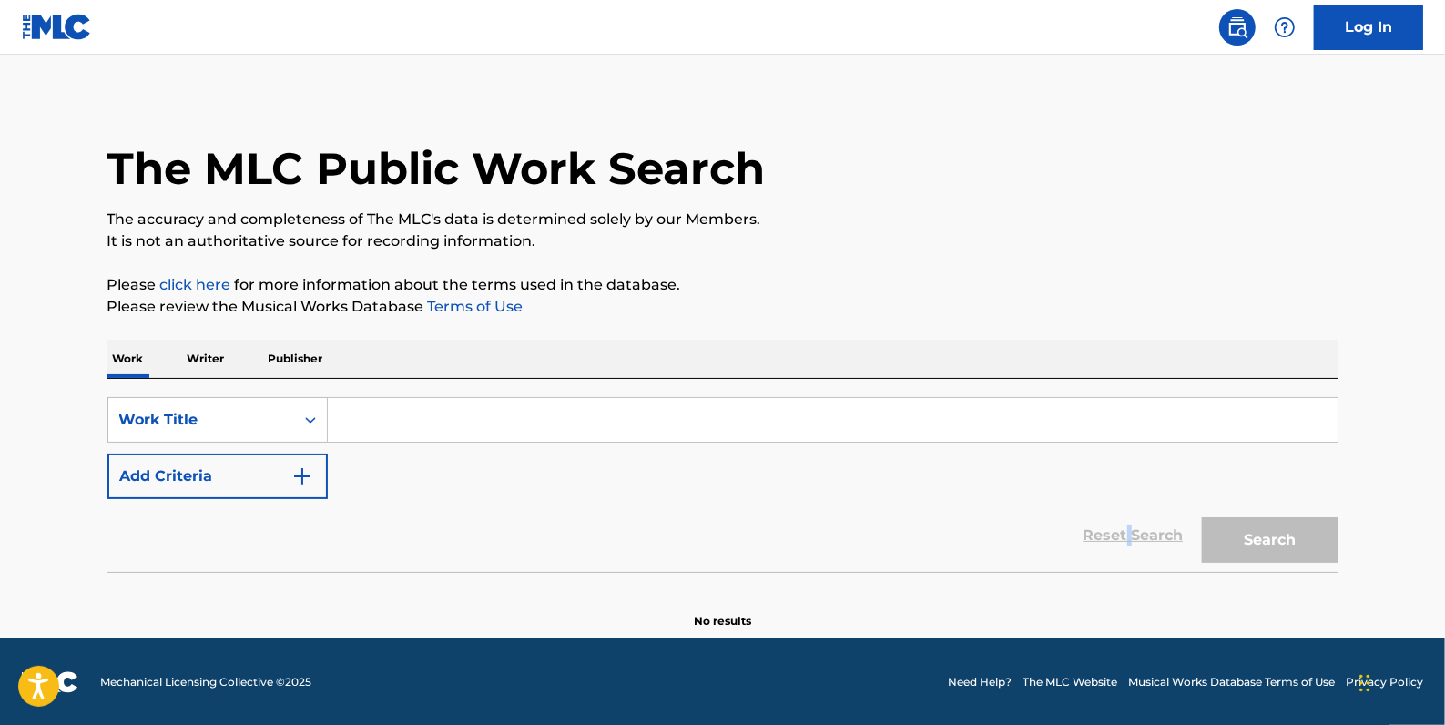
scroll to position [0, 0]
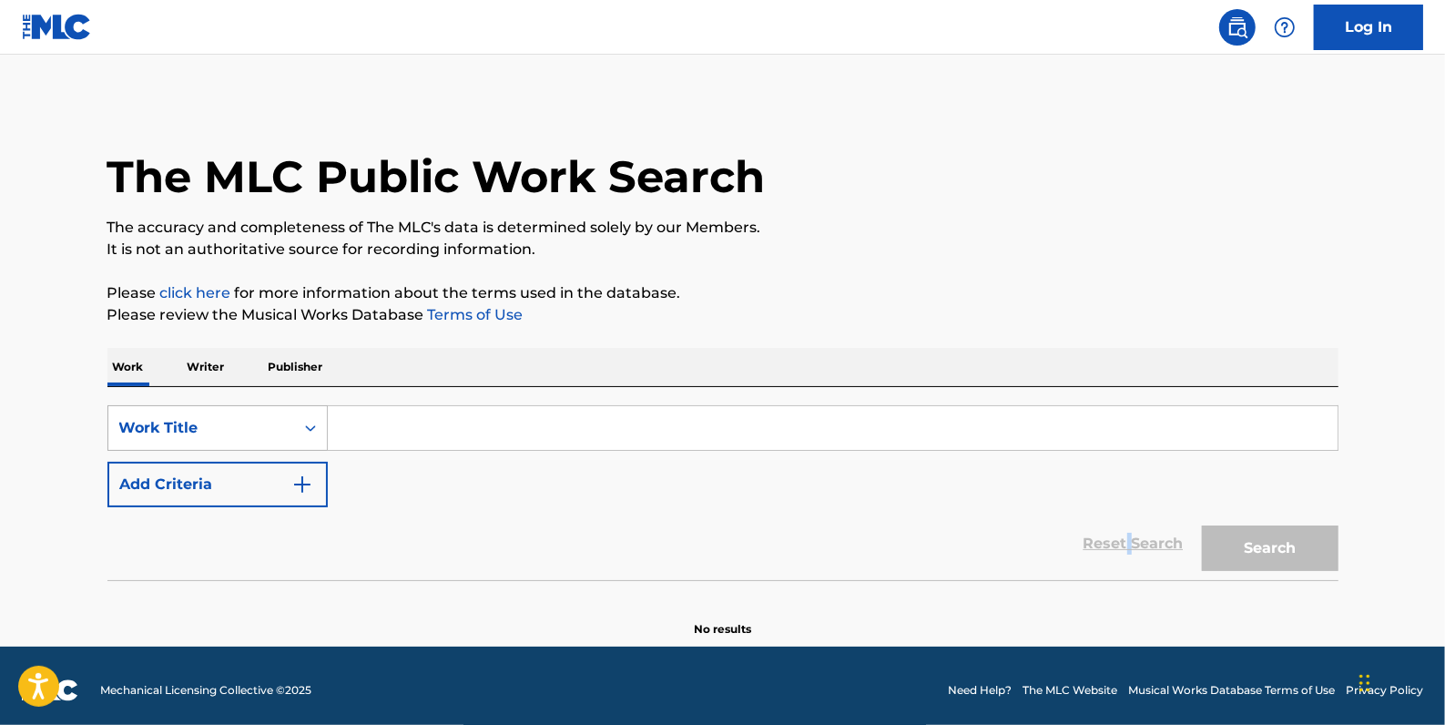
click at [311, 423] on icon "Search Form" at bounding box center [310, 428] width 18 height 18
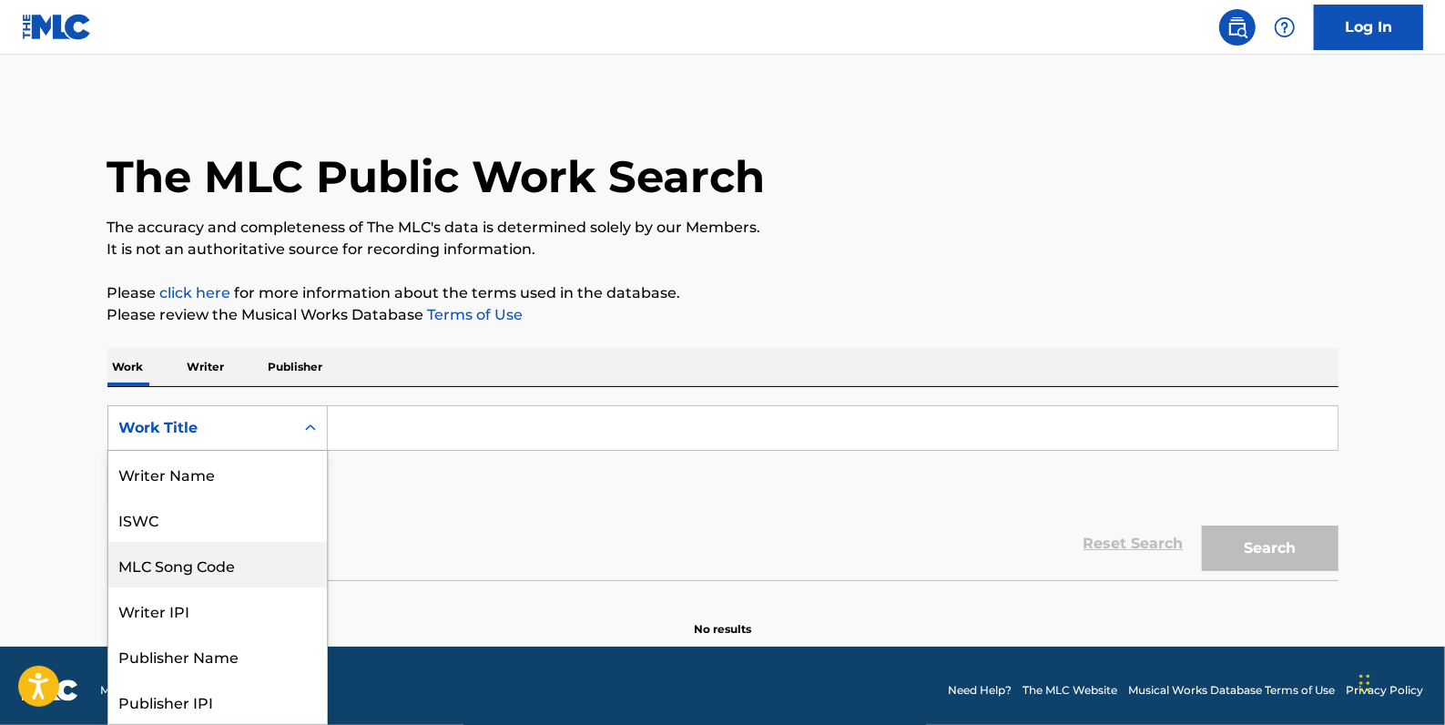
scroll to position [91, 0]
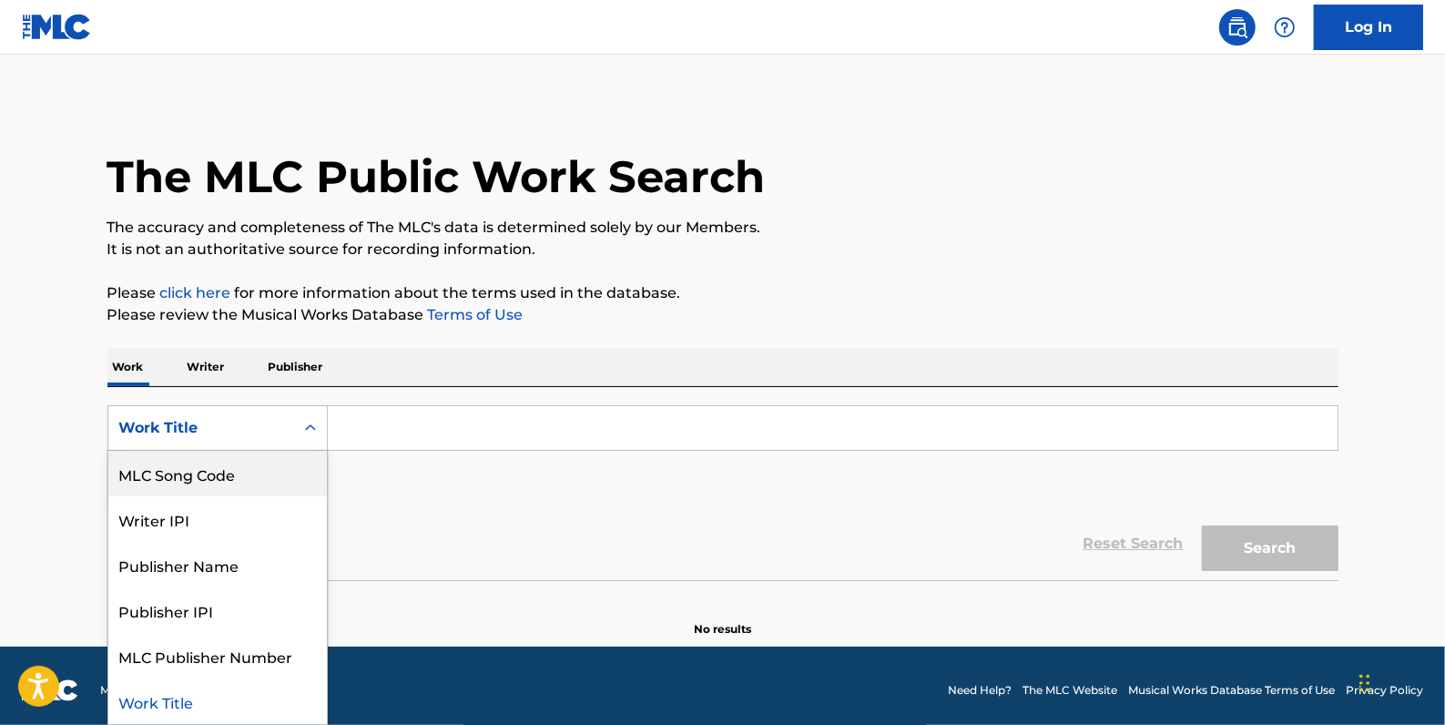
click at [260, 470] on div "MLC Song Code" at bounding box center [217, 474] width 219 height 46
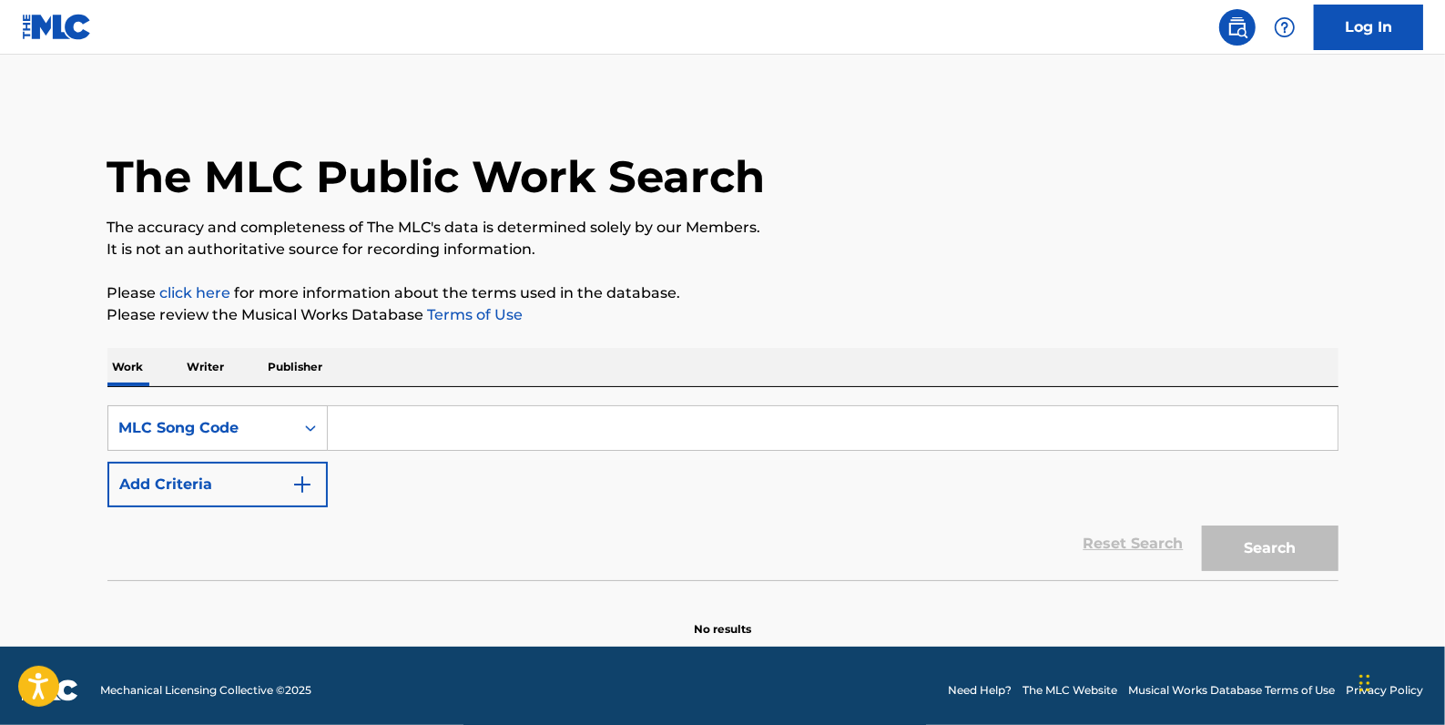
paste input "GA4N9F"
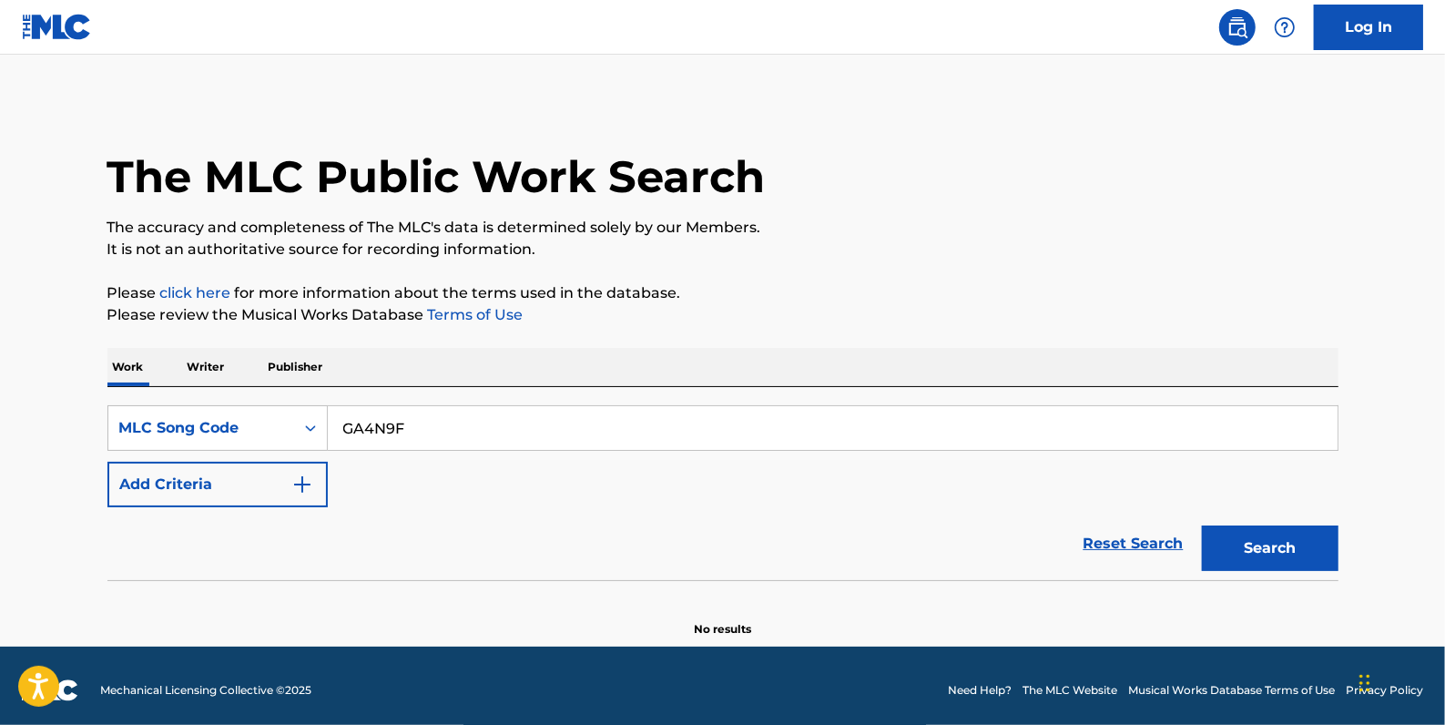
type input "GA4N9F"
click at [1289, 547] on button "Search" at bounding box center [1270, 548] width 137 height 46
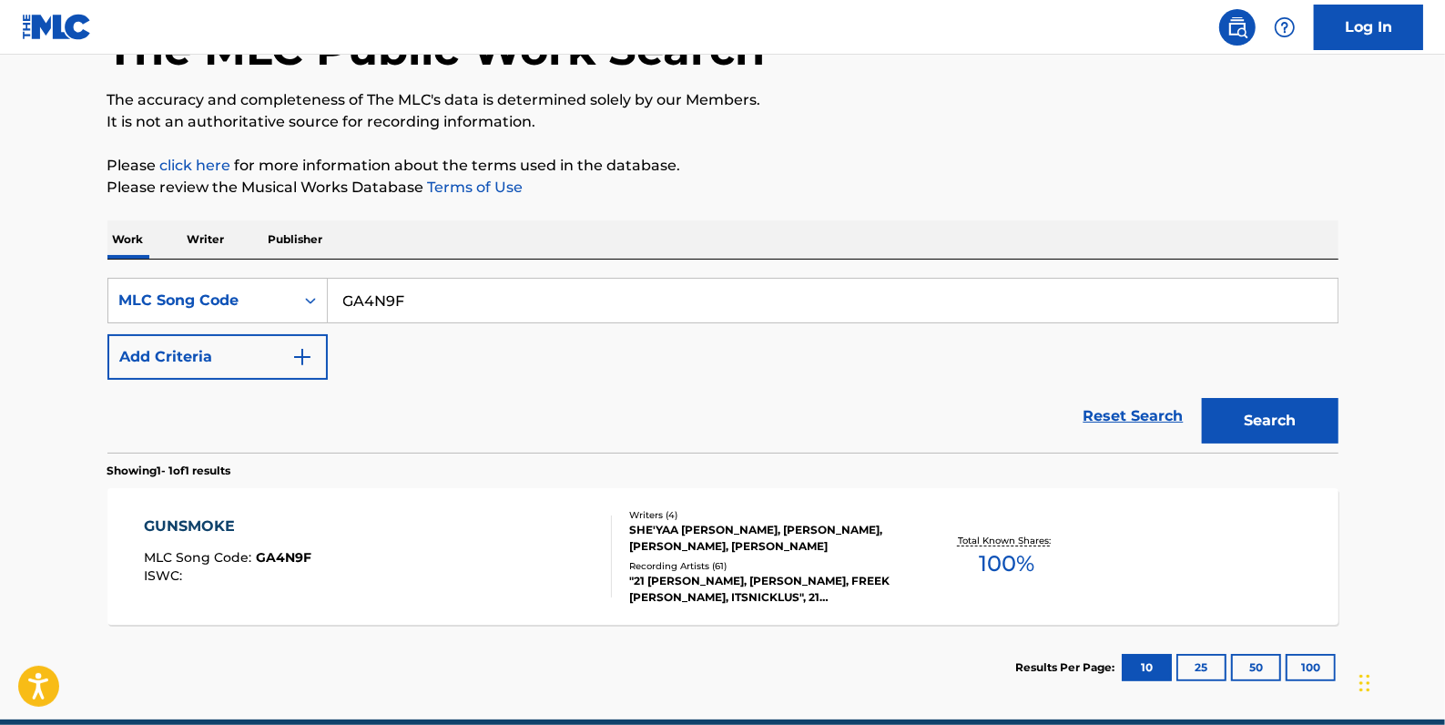
scroll to position [165, 0]
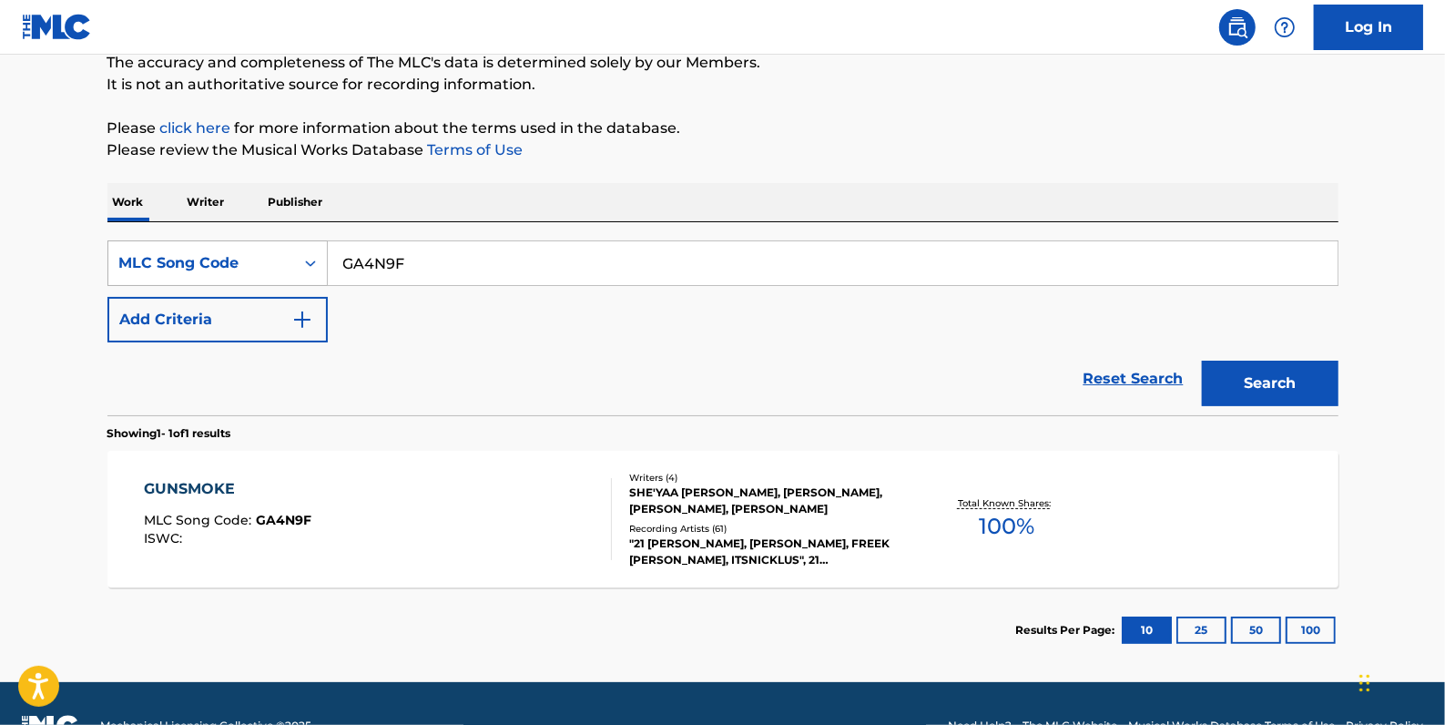
drag, startPoint x: 461, startPoint y: 263, endPoint x: 289, endPoint y: 253, distance: 172.4
click at [289, 253] on div "SearchWithCriteria2e5bba96-e402-47fe-ae00-34c9bd75dbb3 MLC Song Code GA4N9F" at bounding box center [722, 263] width 1231 height 46
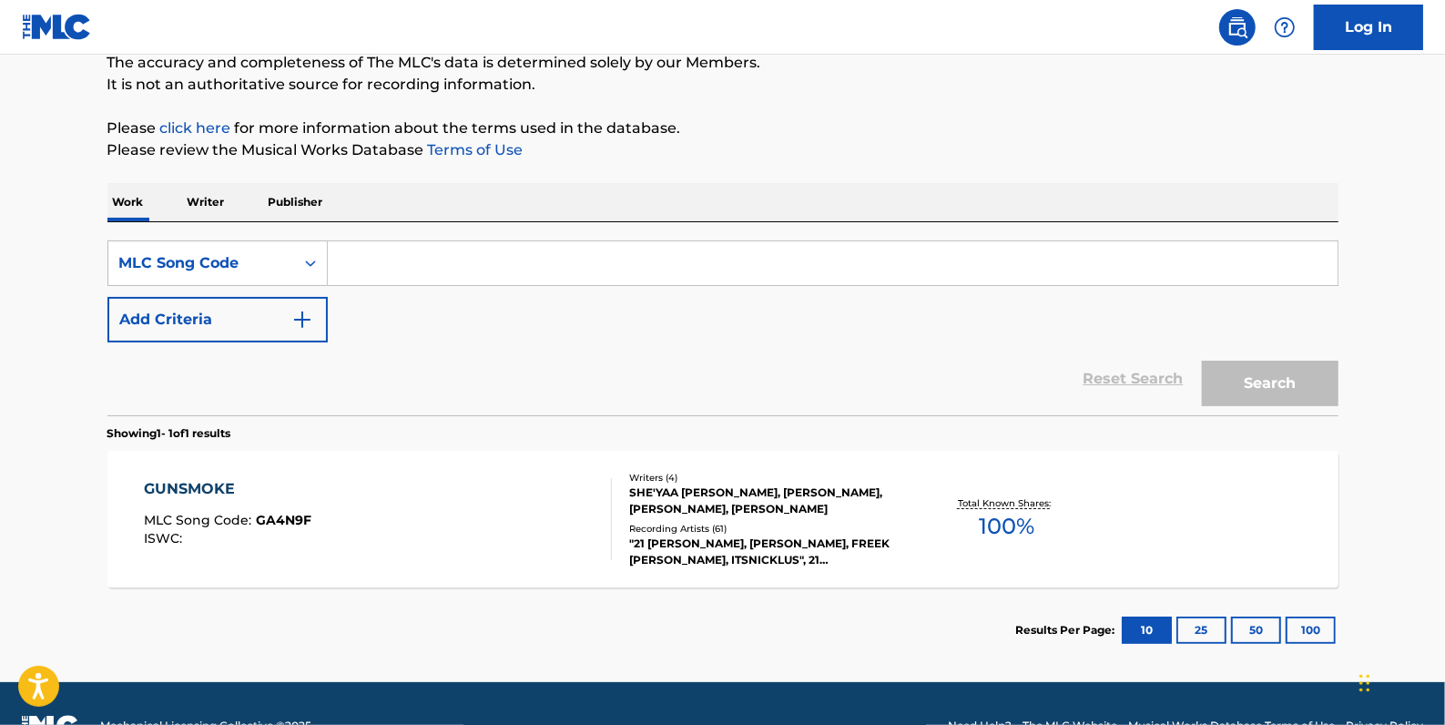
paste input "W50207"
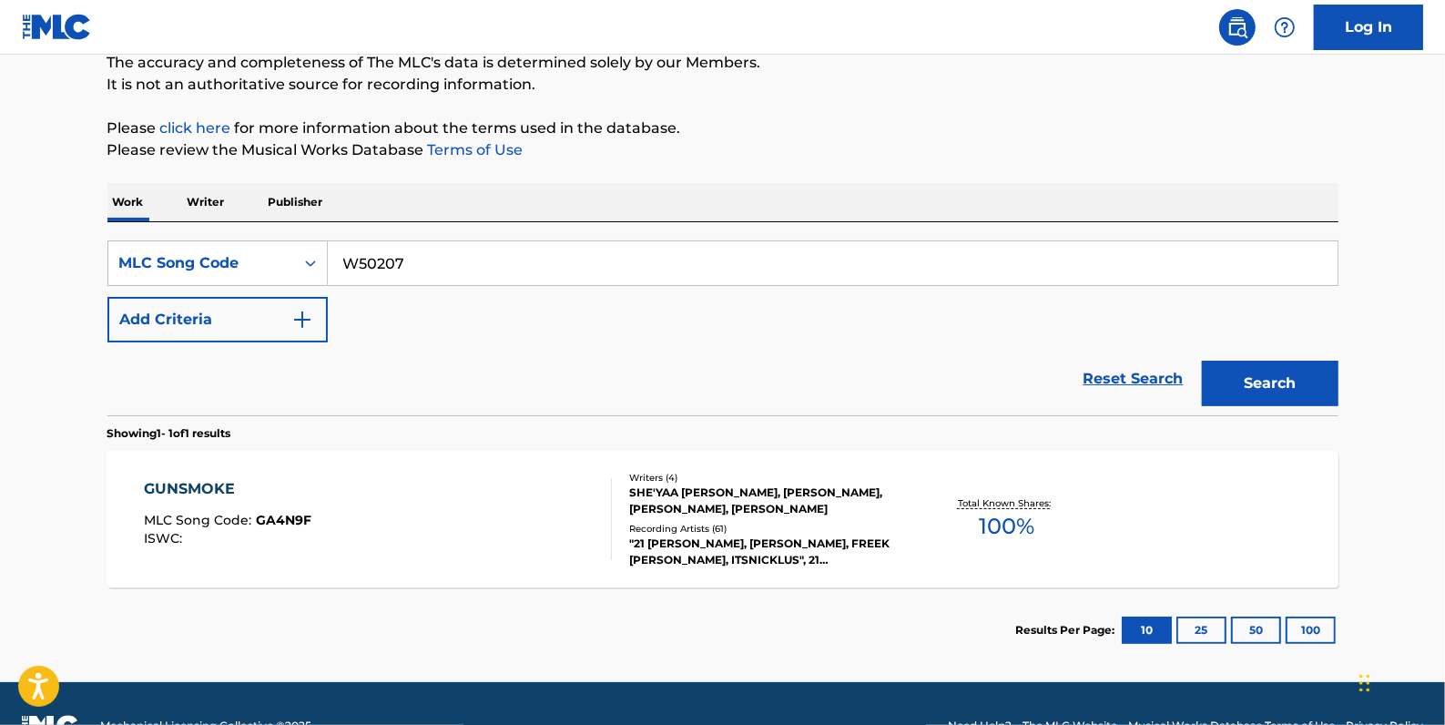
type input "W50207"
click at [1321, 383] on button "Search" at bounding box center [1270, 384] width 137 height 46
click at [267, 243] on div "SearchWithCriteria2e5bba96-e402-47fe-ae00-34c9bd75dbb3 MLC Song Code W50207" at bounding box center [722, 263] width 1231 height 46
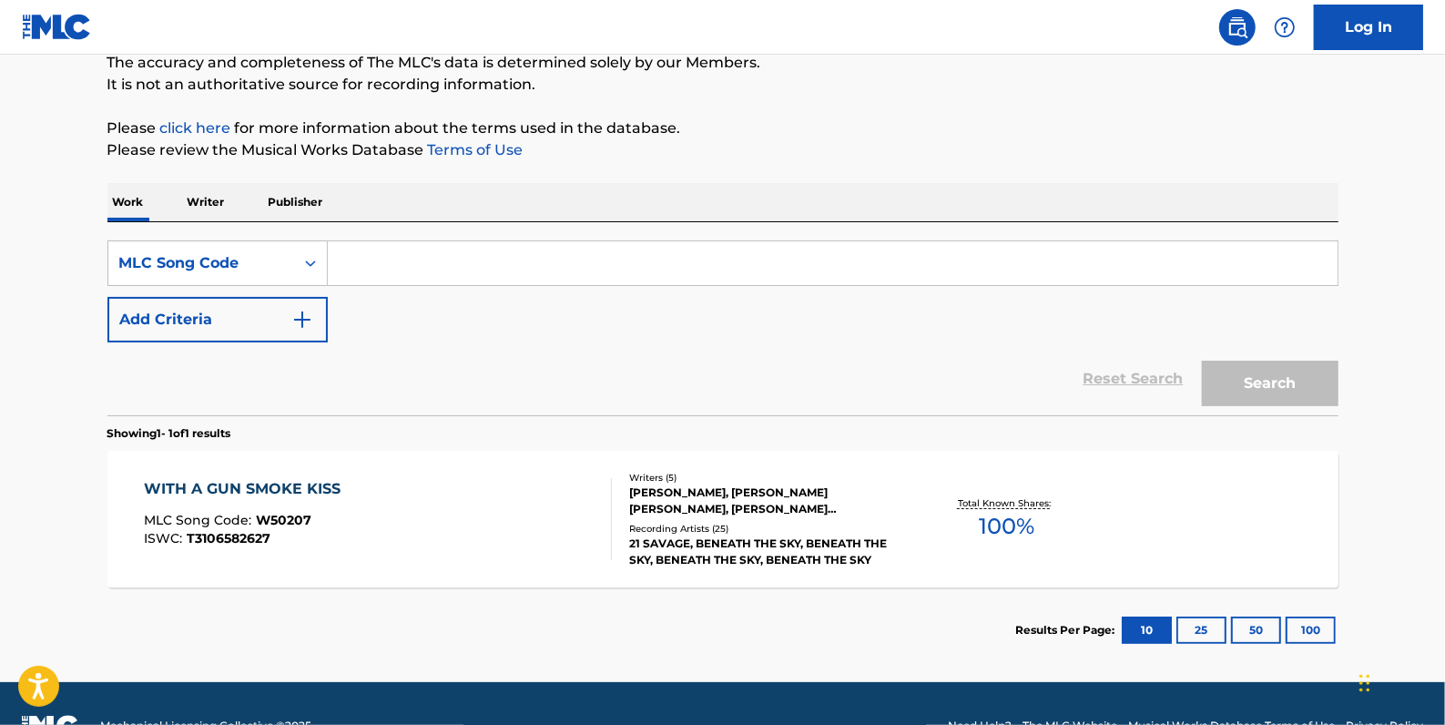
paste input "TD8GCO"
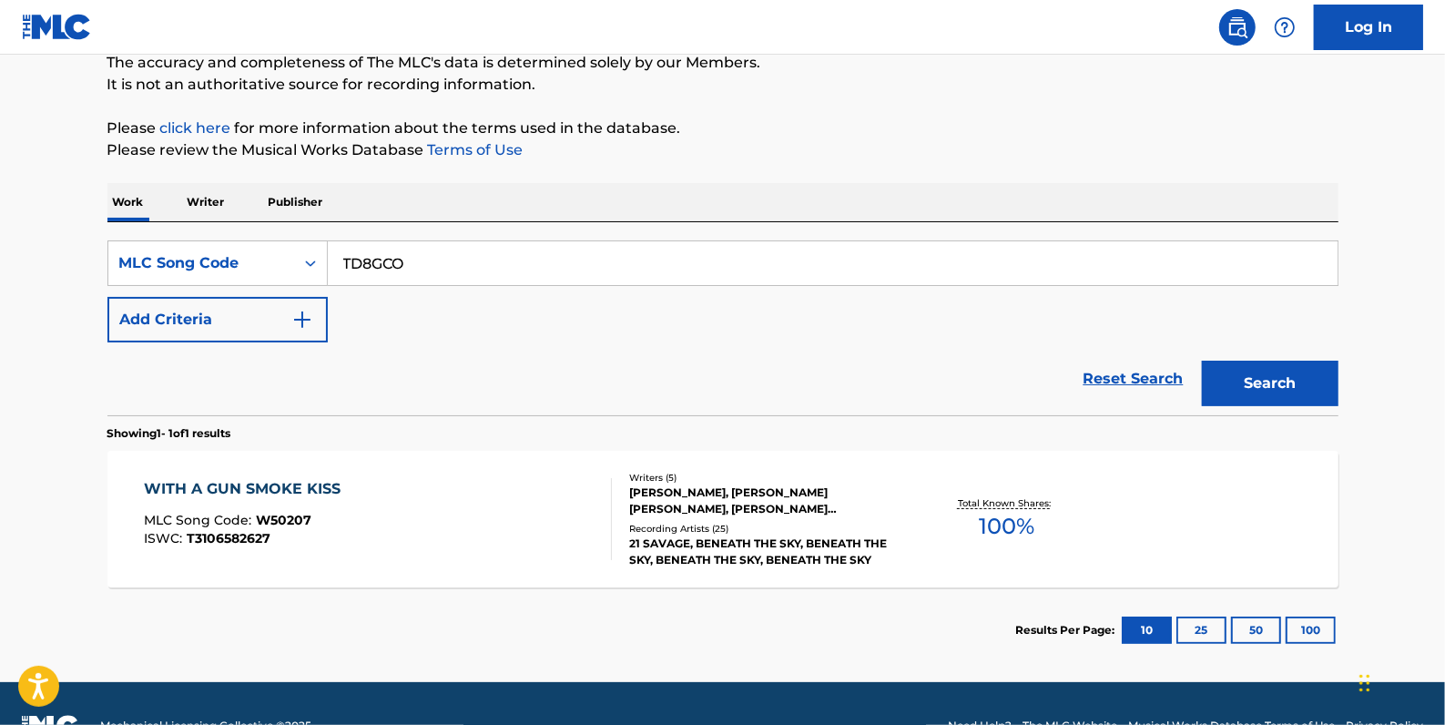
type input "TD8GCO"
click at [1259, 378] on button "Search" at bounding box center [1270, 384] width 137 height 46
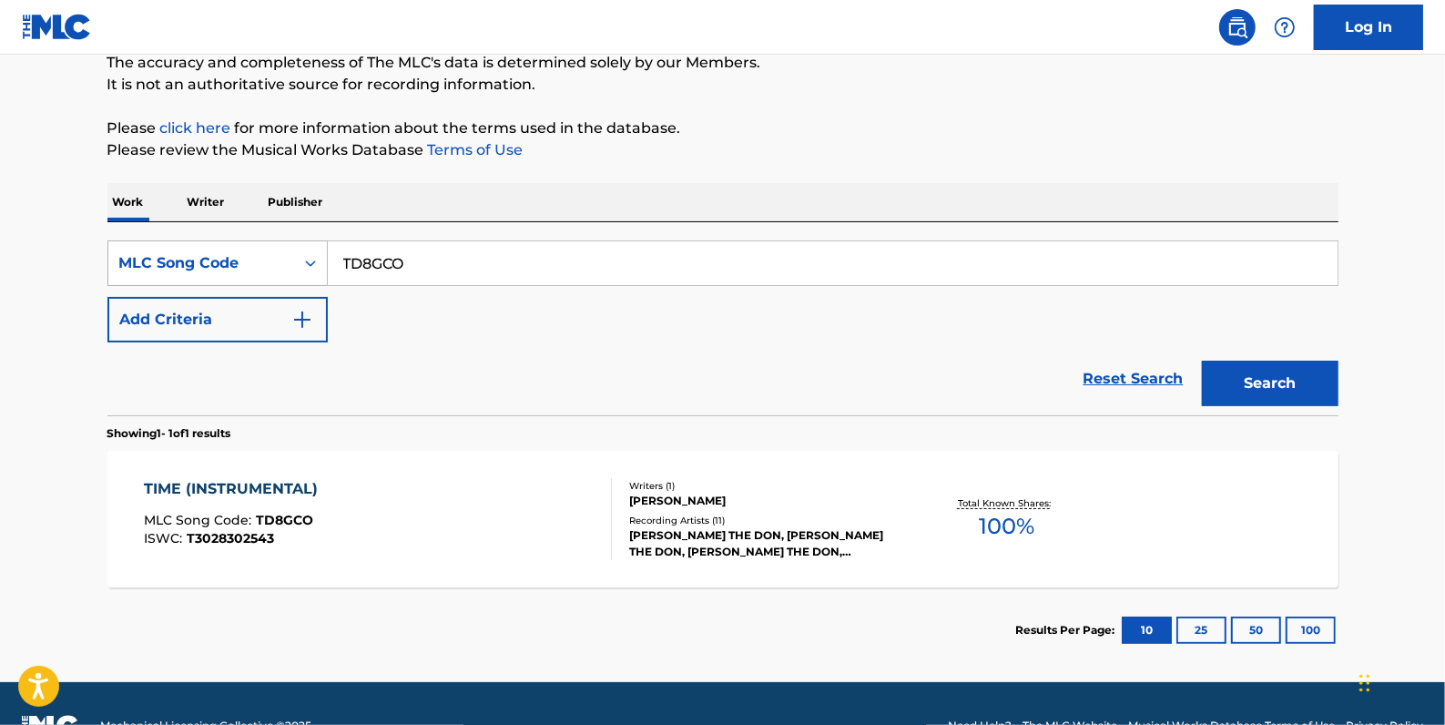
drag, startPoint x: 461, startPoint y: 269, endPoint x: 299, endPoint y: 253, distance: 162.8
click at [299, 253] on div "SearchWithCriteria2e5bba96-e402-47fe-ae00-34c9bd75dbb3 MLC Song Code TD8GCO" at bounding box center [722, 263] width 1231 height 46
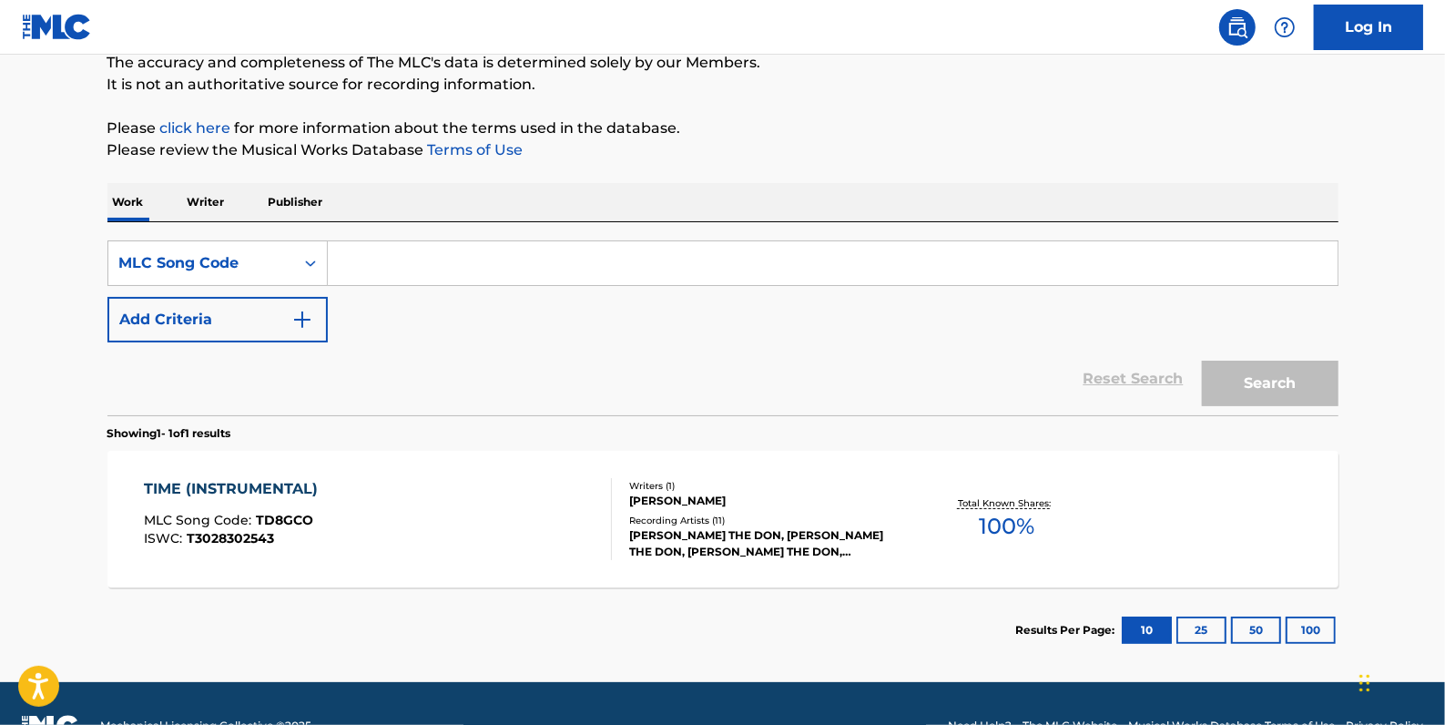
paste input "TD8KMS"
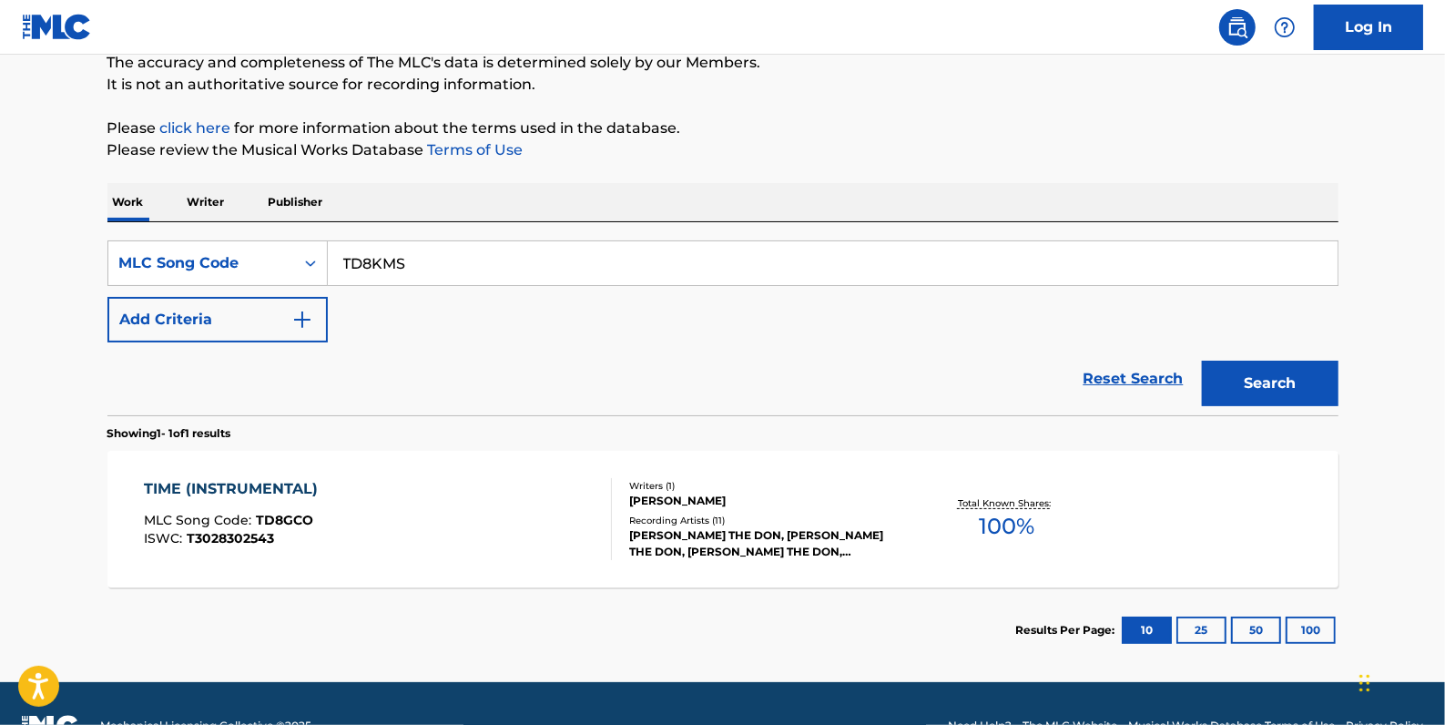
type input "TD8KMS"
click at [1294, 375] on button "Search" at bounding box center [1270, 384] width 137 height 46
drag, startPoint x: 465, startPoint y: 270, endPoint x: 327, endPoint y: 261, distance: 138.7
click at [328, 261] on input "TD8KMS" at bounding box center [833, 263] width 1010 height 44
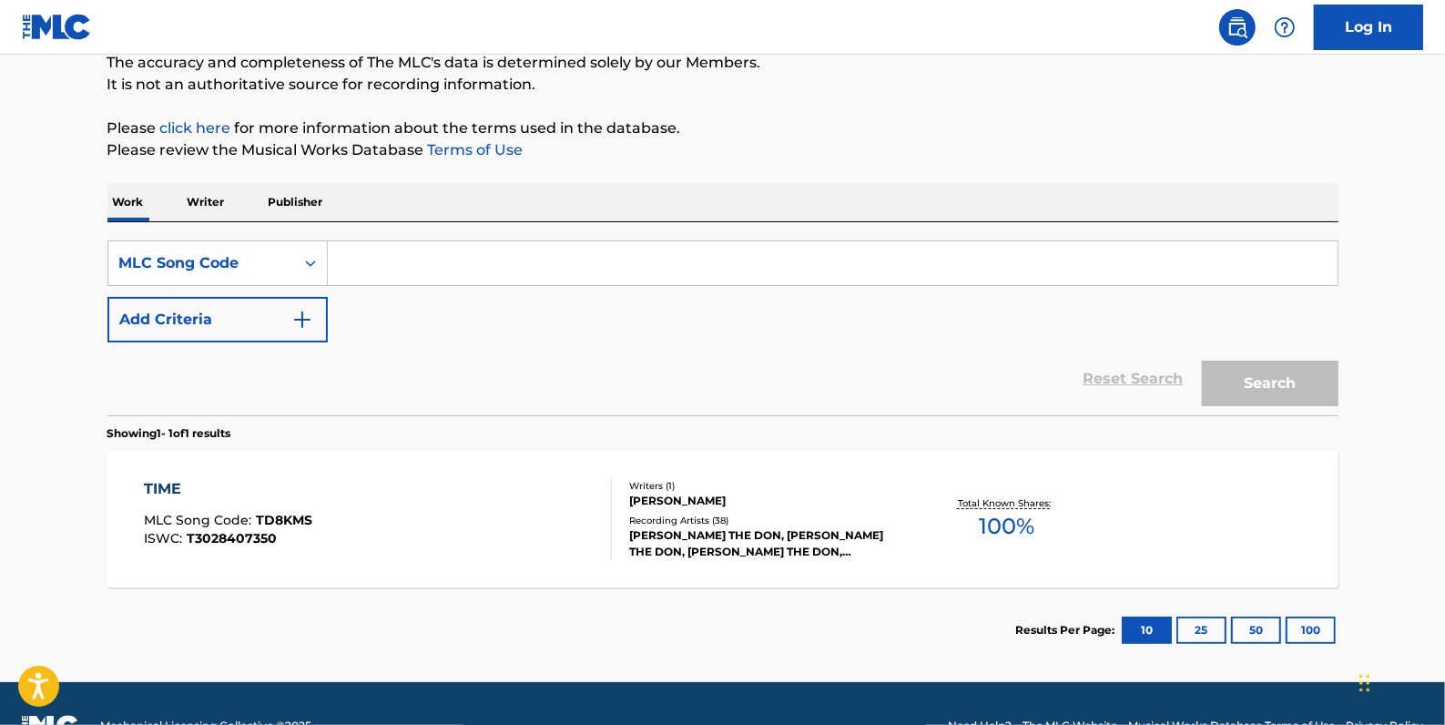
paste input "HVBPW5"
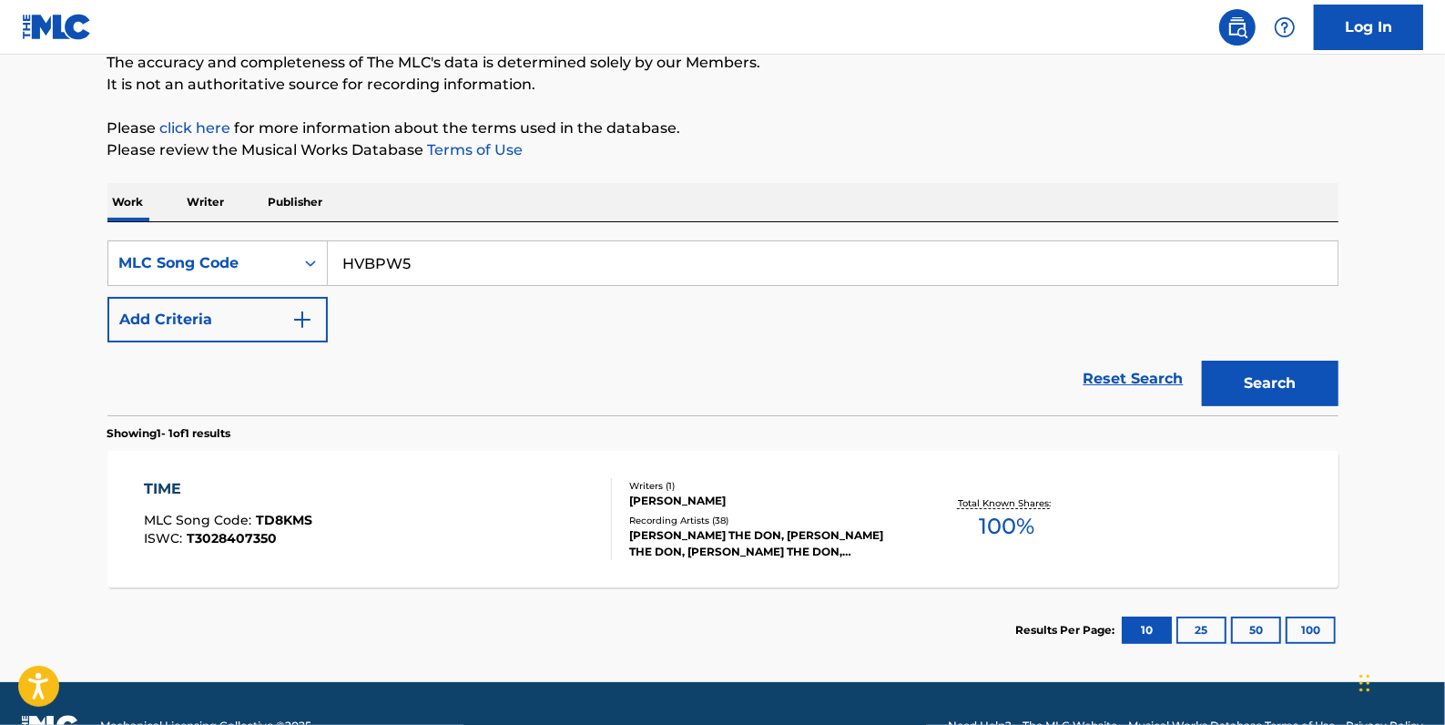
type input "HVBPW5"
click at [1293, 383] on button "Search" at bounding box center [1270, 384] width 137 height 46
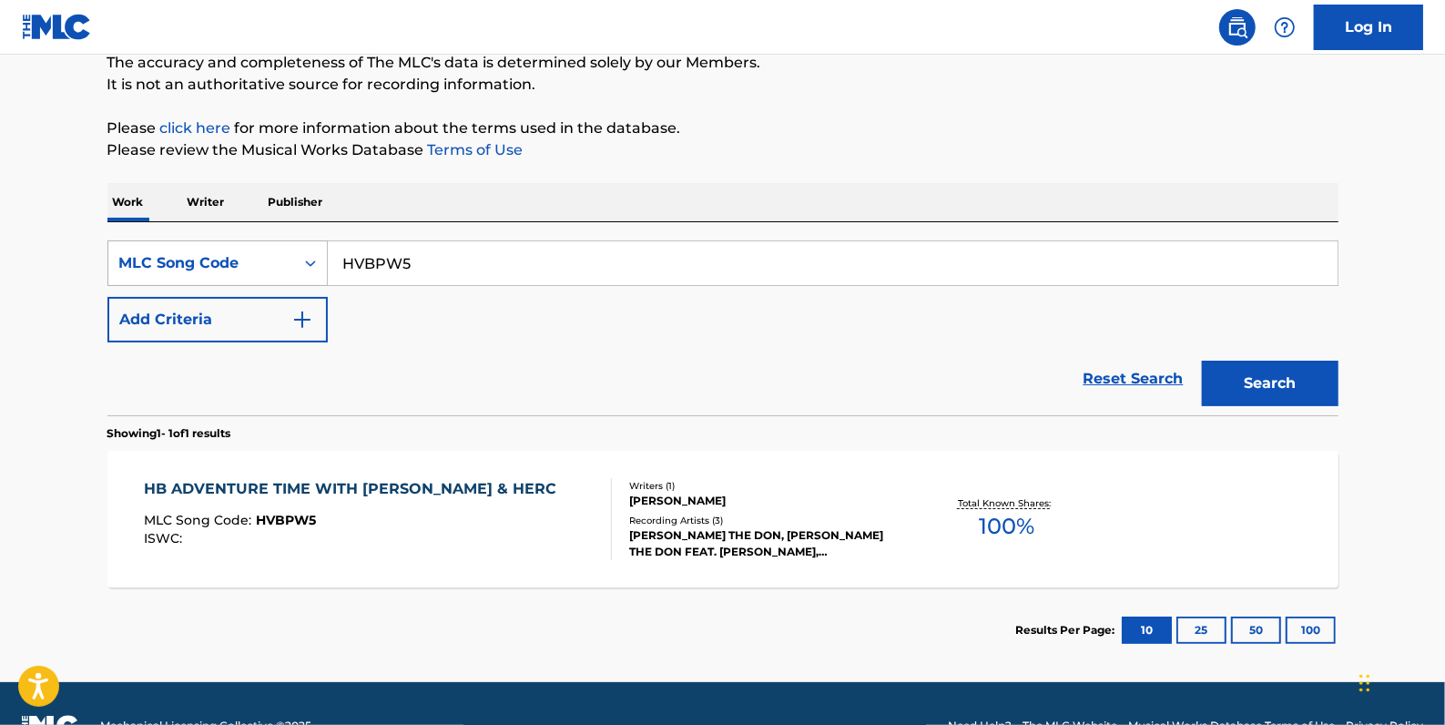
click at [321, 273] on div "SearchWithCriteria2e5bba96-e402-47fe-ae00-34c9bd75dbb3 MLC Song Code HVBPW5" at bounding box center [722, 263] width 1231 height 46
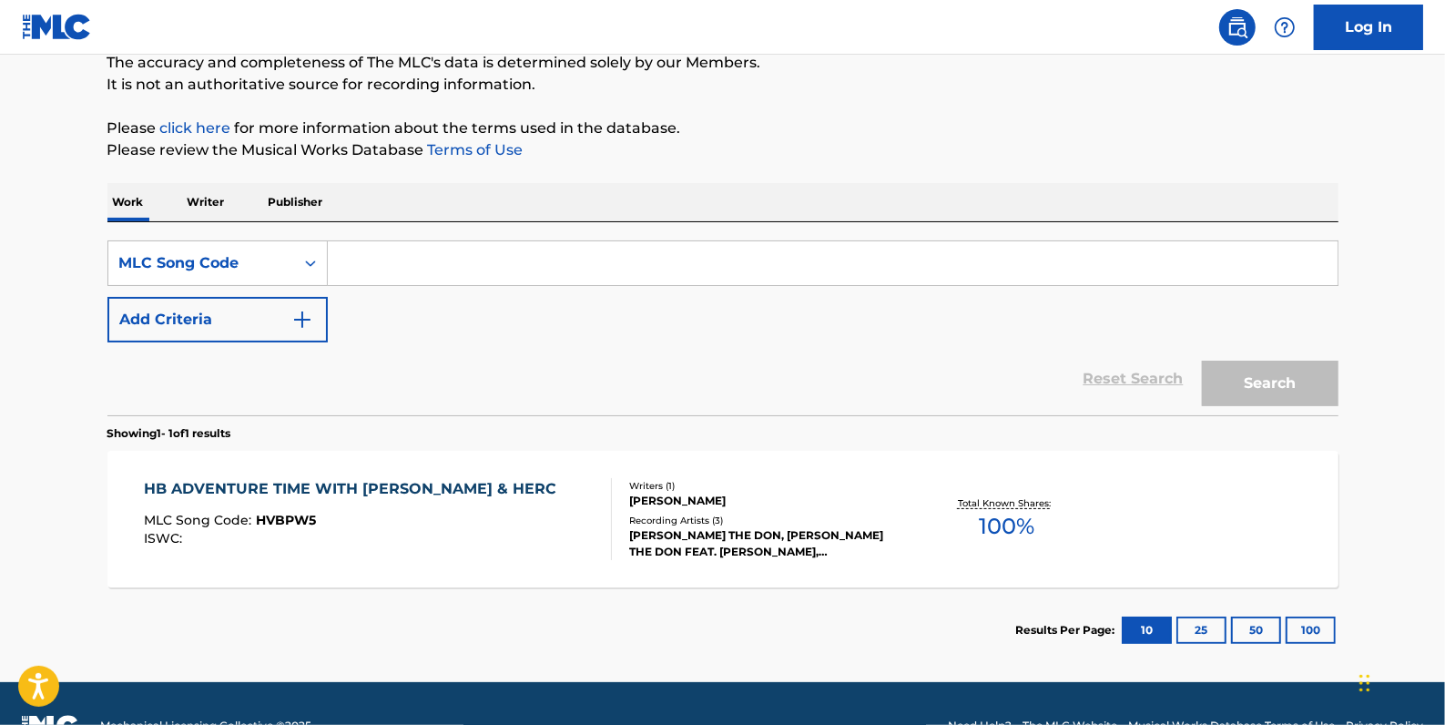
paste input "GE0N7A"
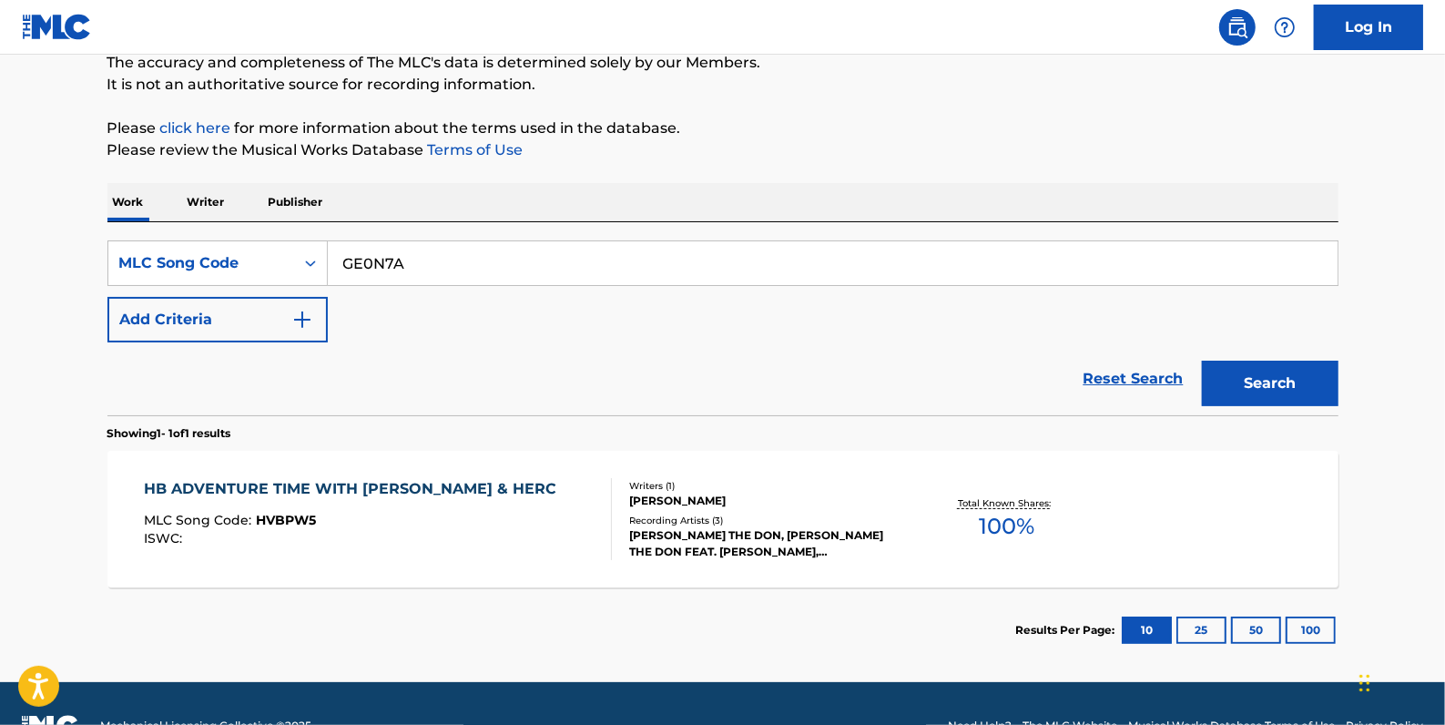
type input "GE0N7A"
click at [1303, 383] on button "Search" at bounding box center [1270, 384] width 137 height 46
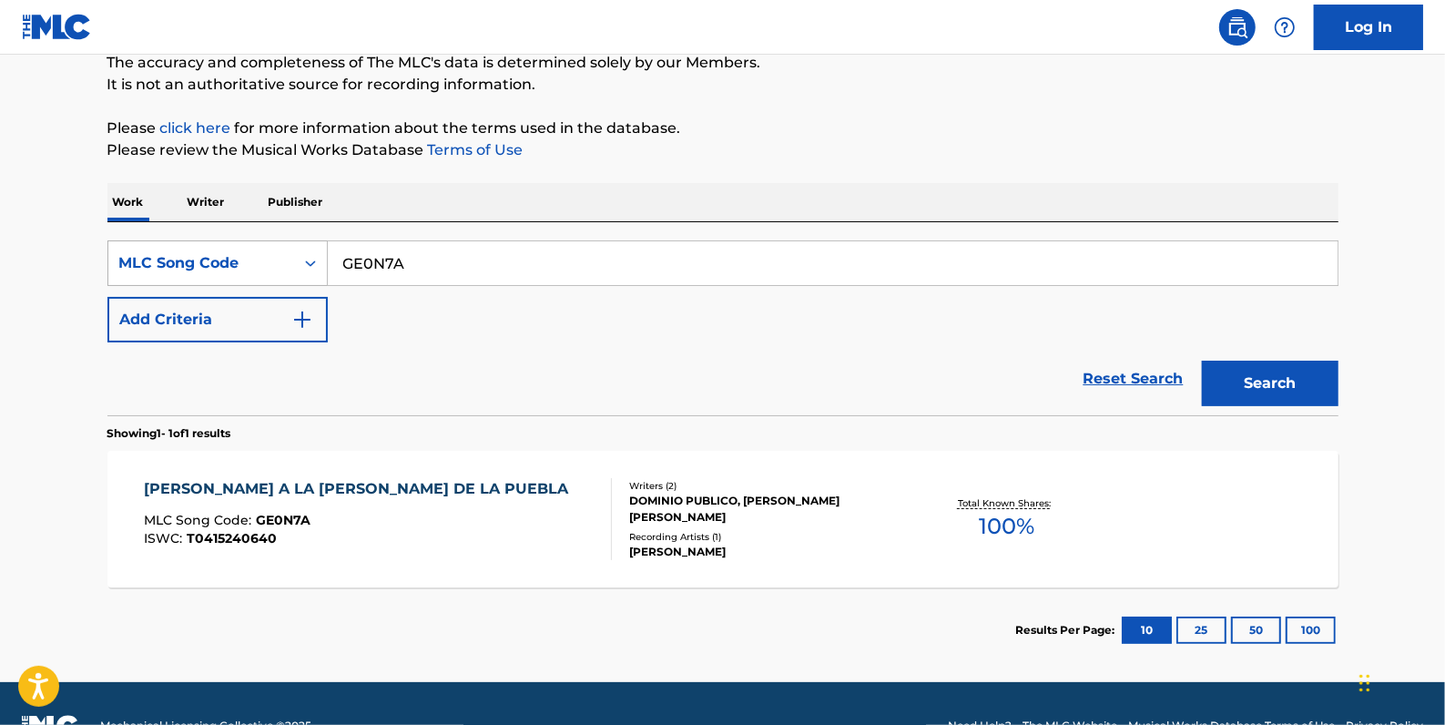
drag, startPoint x: 428, startPoint y: 255, endPoint x: 302, endPoint y: 263, distance: 125.9
click at [299, 264] on div "SearchWithCriteria2e5bba96-e402-47fe-ae00-34c9bd75dbb3 MLC Song Code GE0N7A" at bounding box center [722, 263] width 1231 height 46
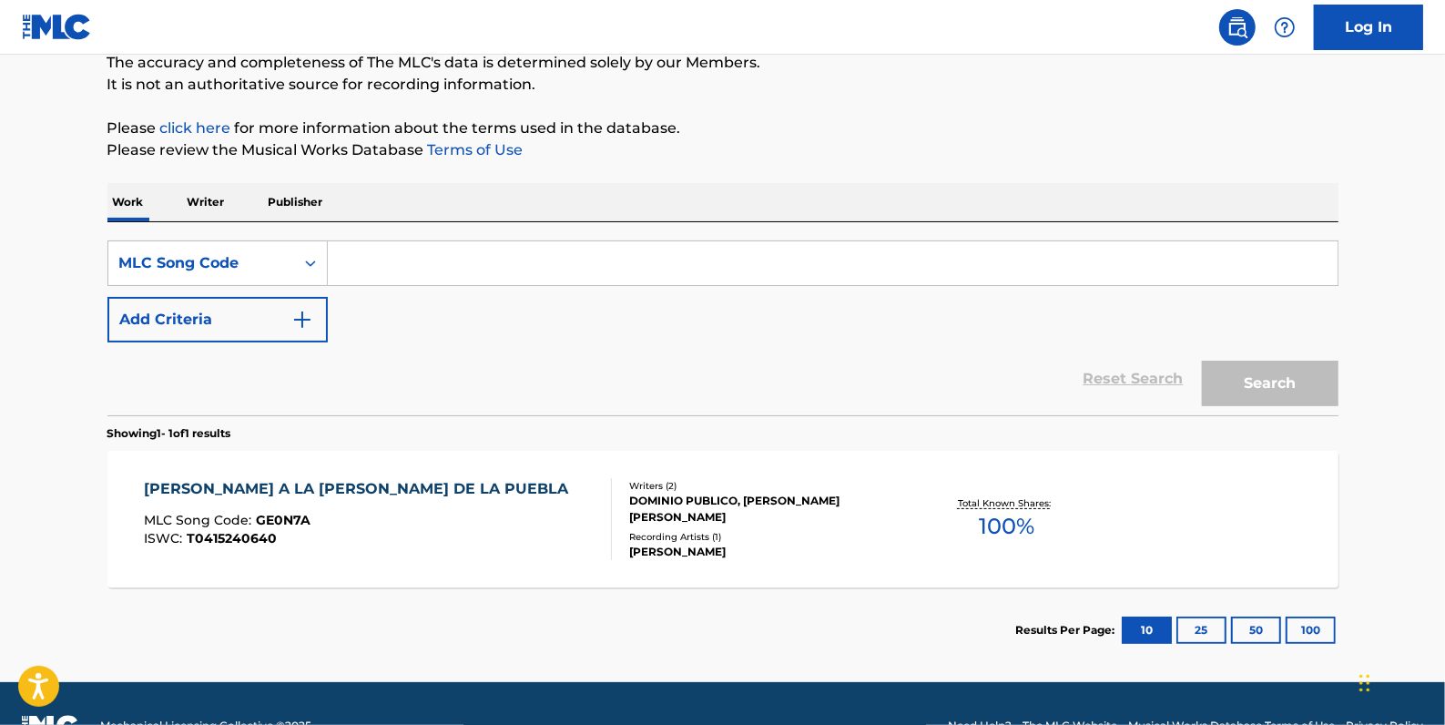
paste input "AD3XIY"
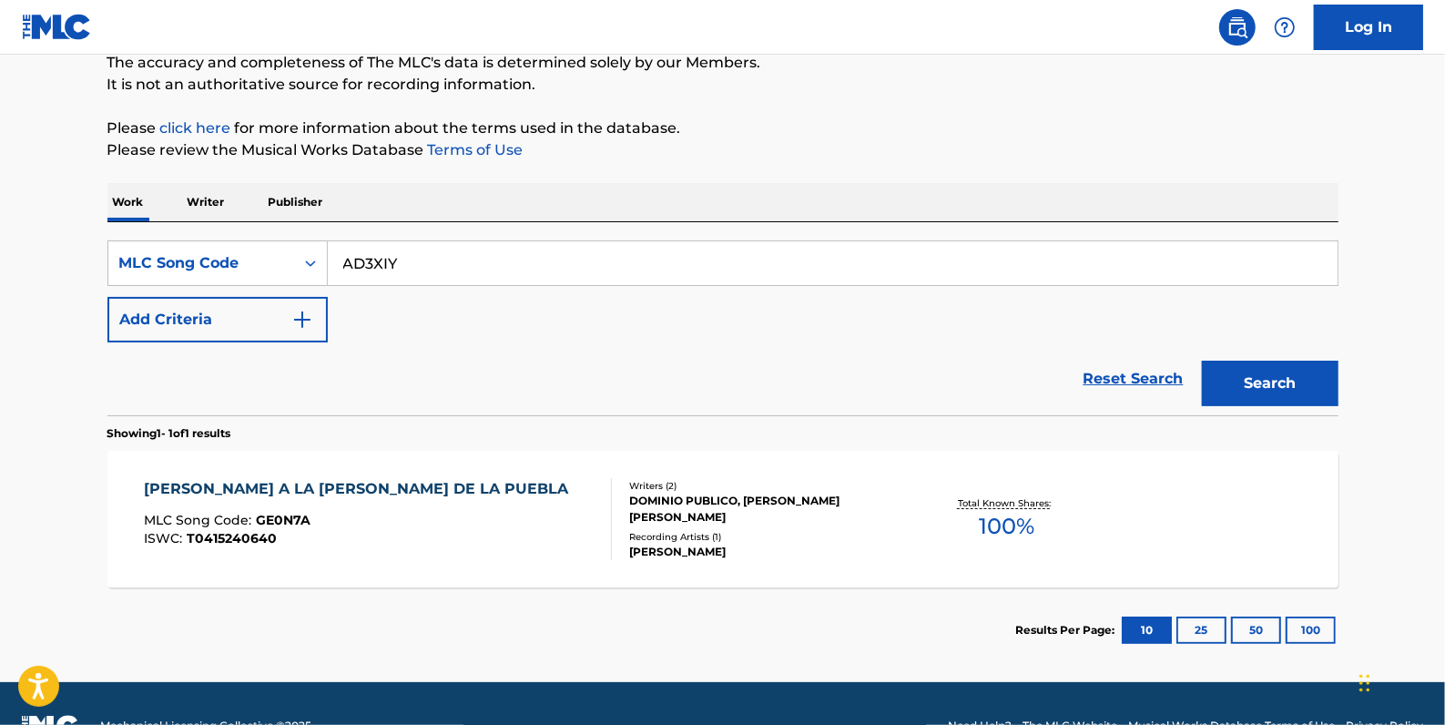
type input "AD3XIY"
click at [1268, 387] on button "Search" at bounding box center [1270, 384] width 137 height 46
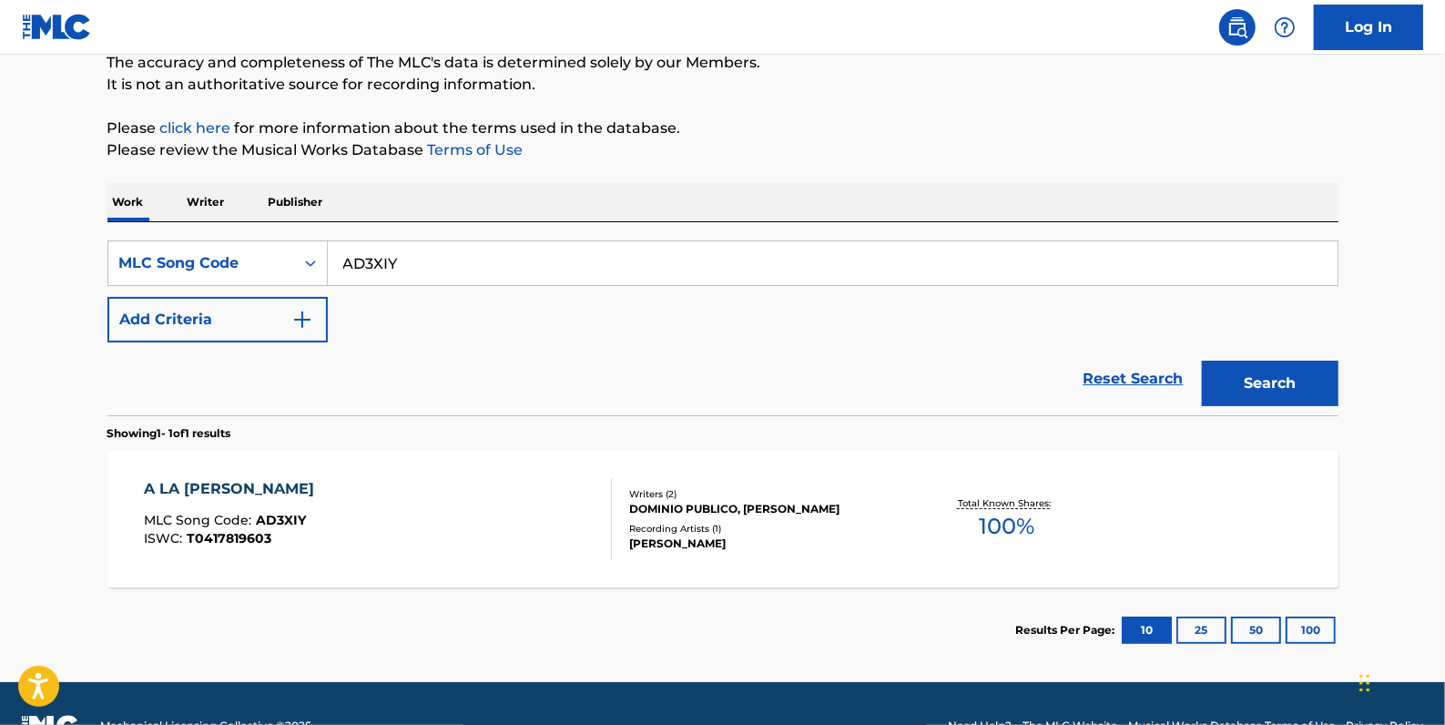
drag, startPoint x: 416, startPoint y: 257, endPoint x: 337, endPoint y: 262, distance: 79.4
click at [316, 265] on div "SearchWithCriteria2e5bba96-e402-47fe-ae00-34c9bd75dbb3 MLC Song Code AD3XIY" at bounding box center [722, 263] width 1231 height 46
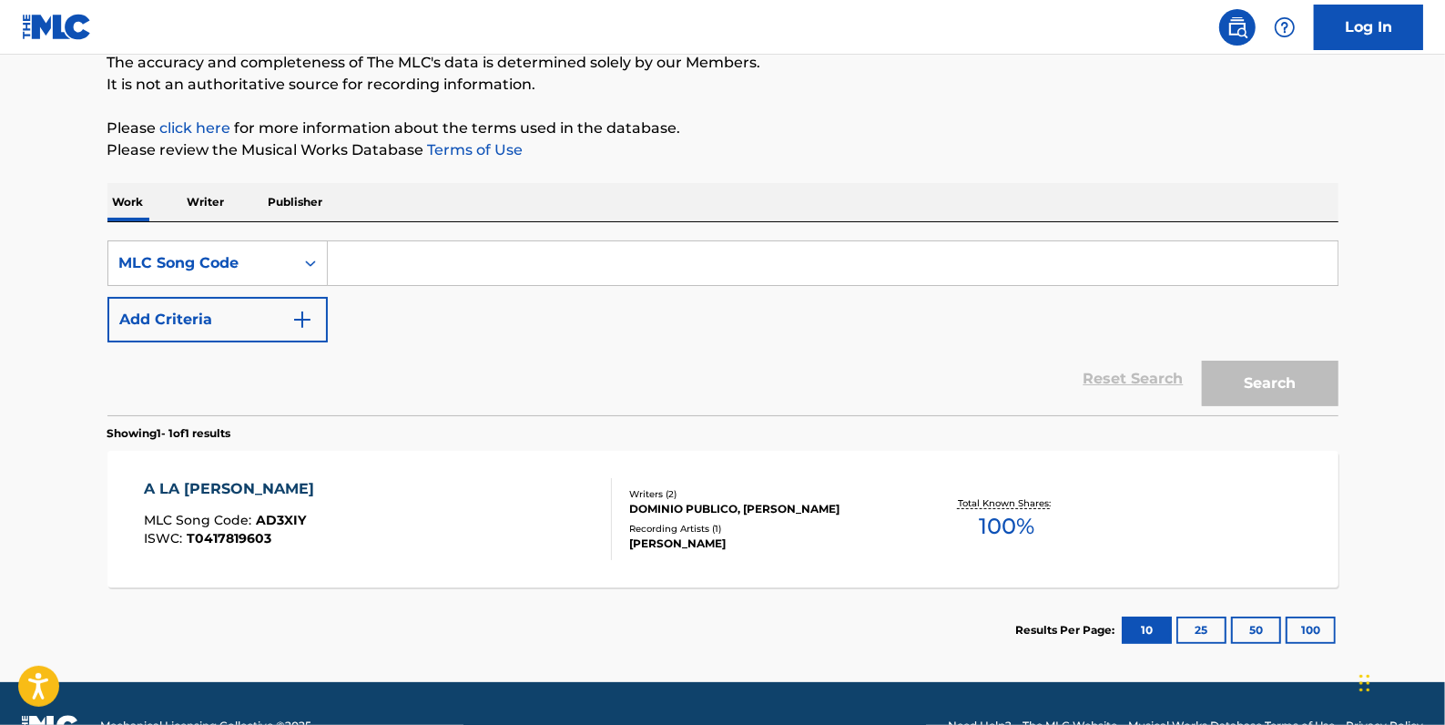
paste input "BC9INR"
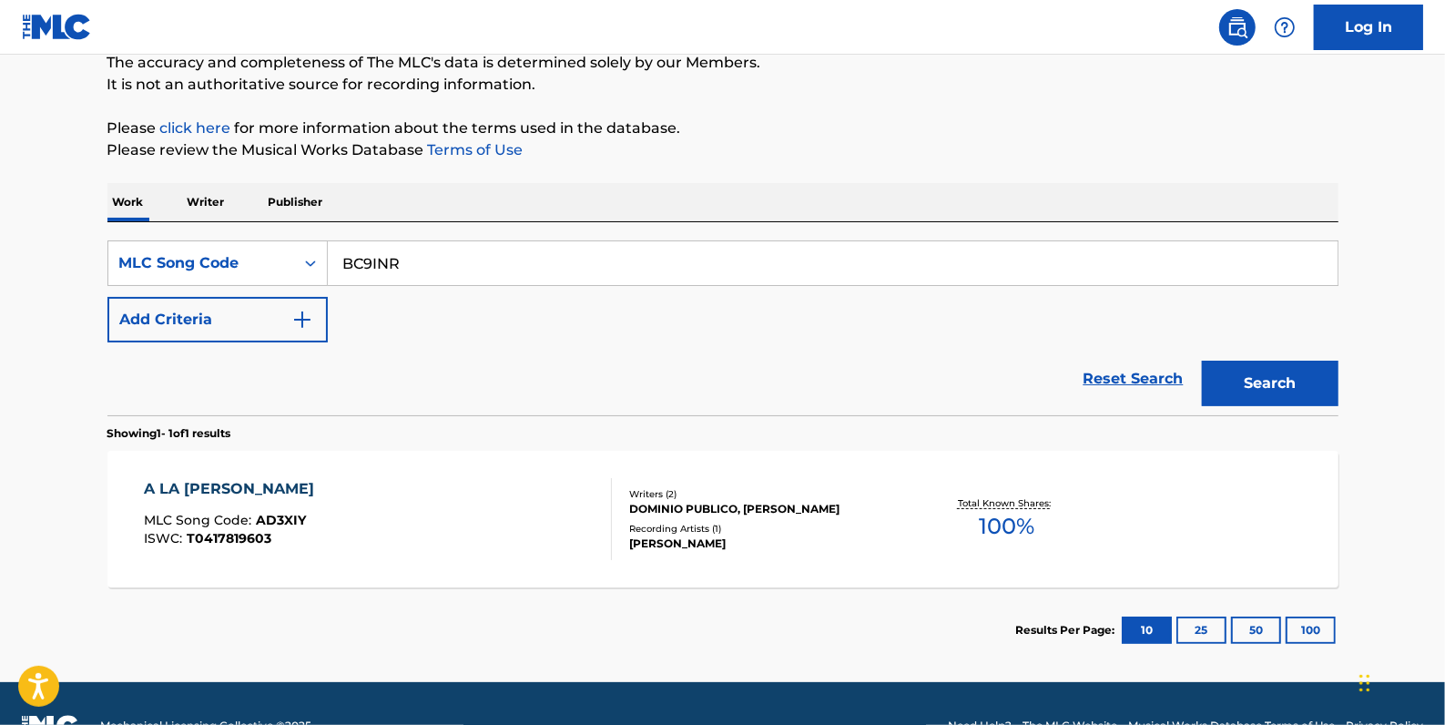
type input "BC9INR"
click at [1257, 381] on button "Search" at bounding box center [1270, 384] width 137 height 46
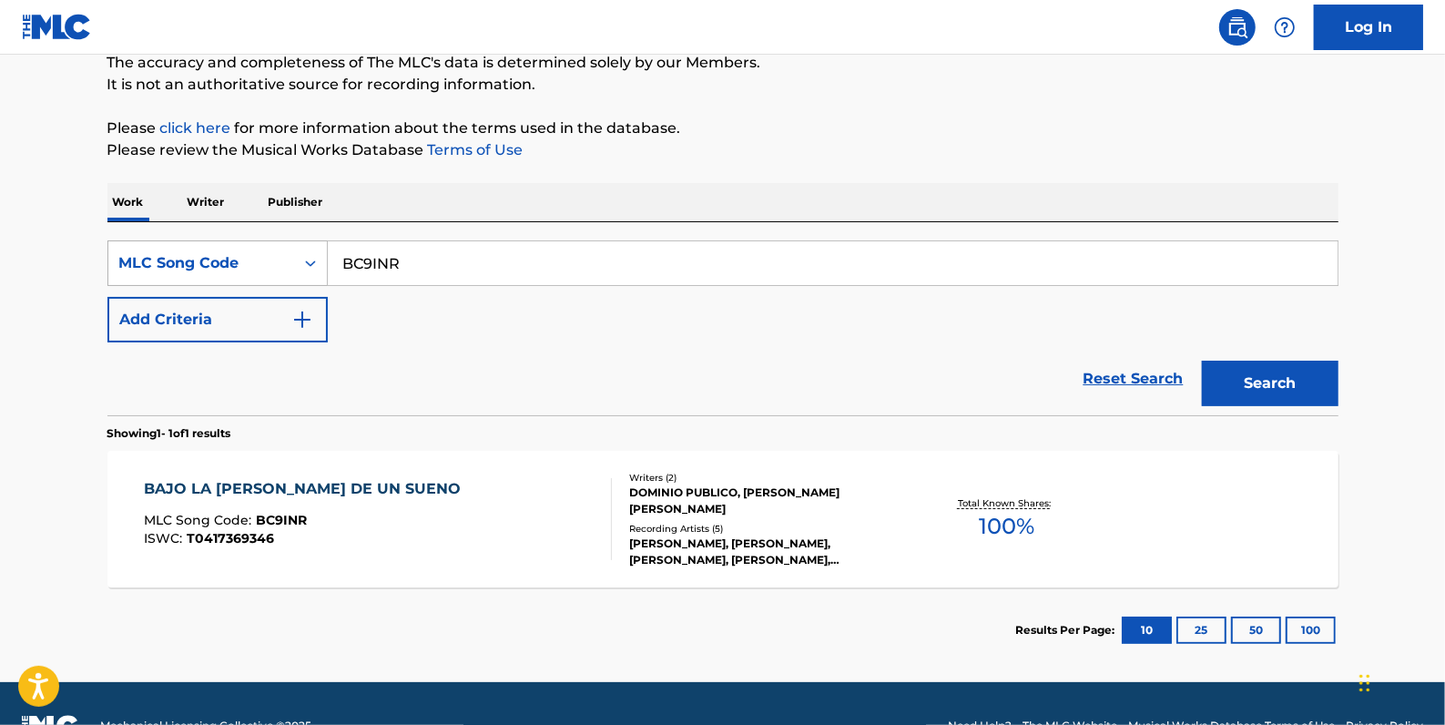
click at [309, 261] on icon "Search Form" at bounding box center [310, 263] width 11 height 6
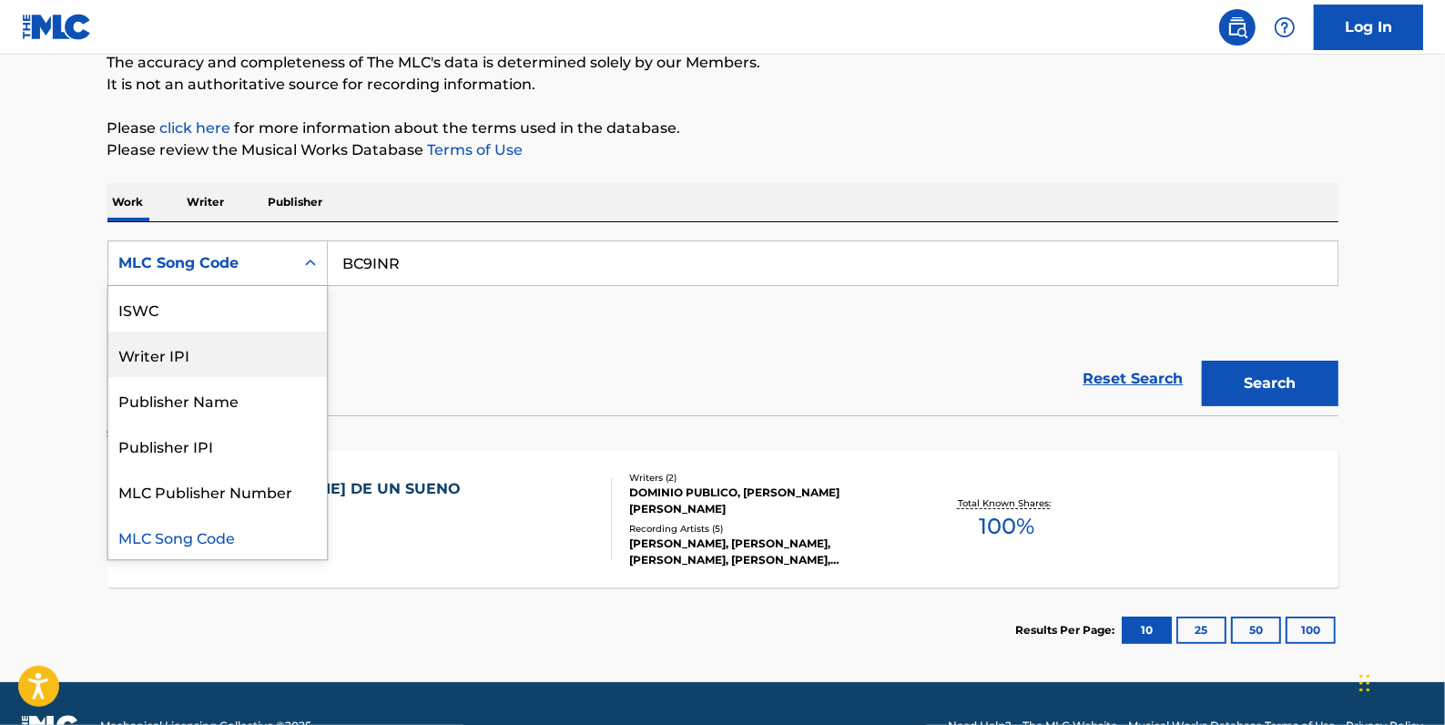
scroll to position [0, 0]
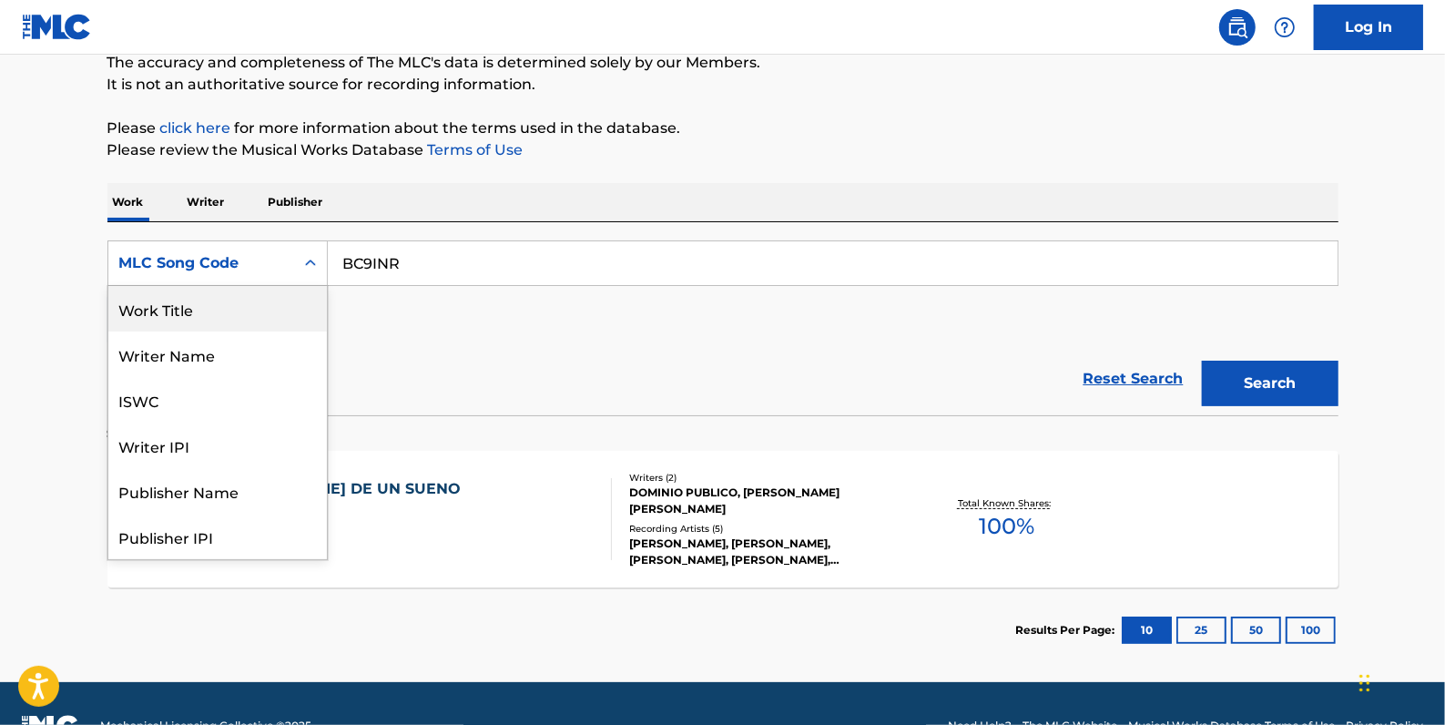
click at [269, 317] on div "Work Title" at bounding box center [217, 309] width 219 height 46
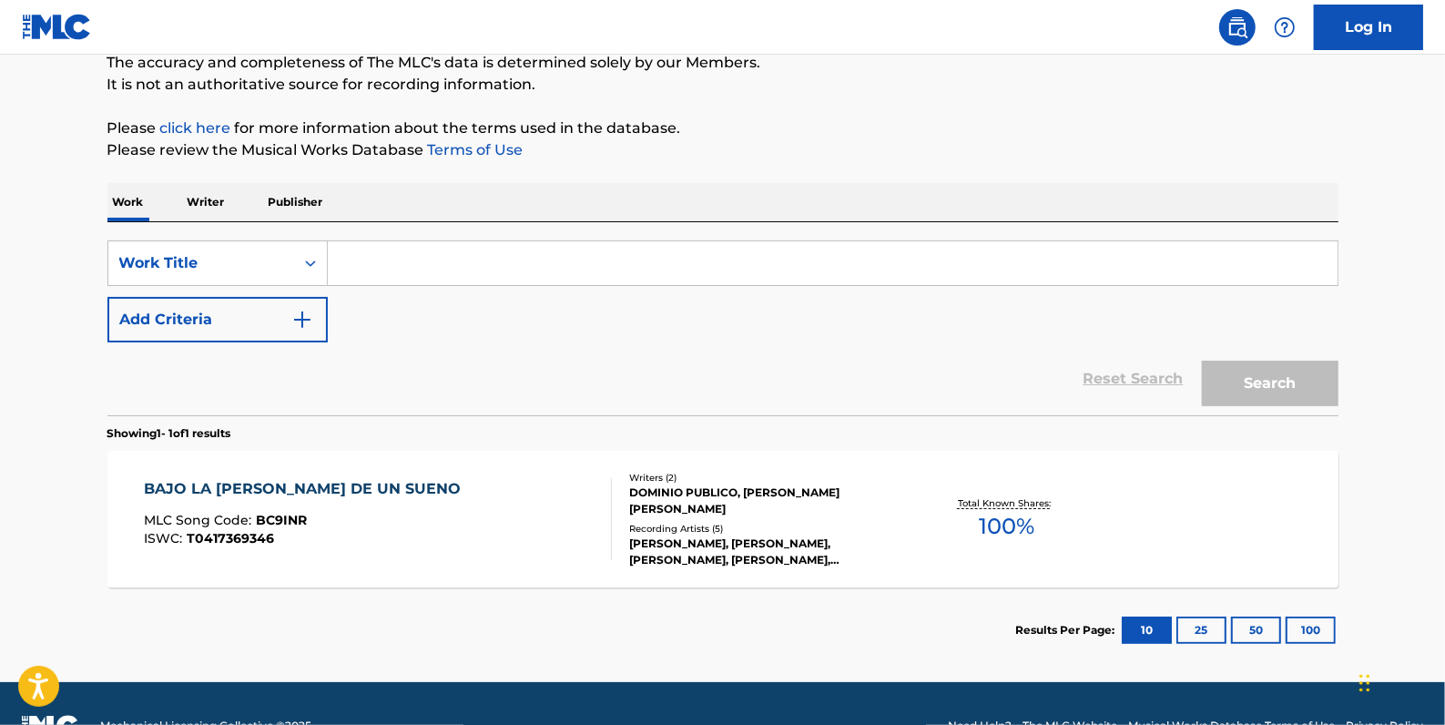
paste input "La [PERSON_NAME] de [DEMOGRAPHIC_DATA]"
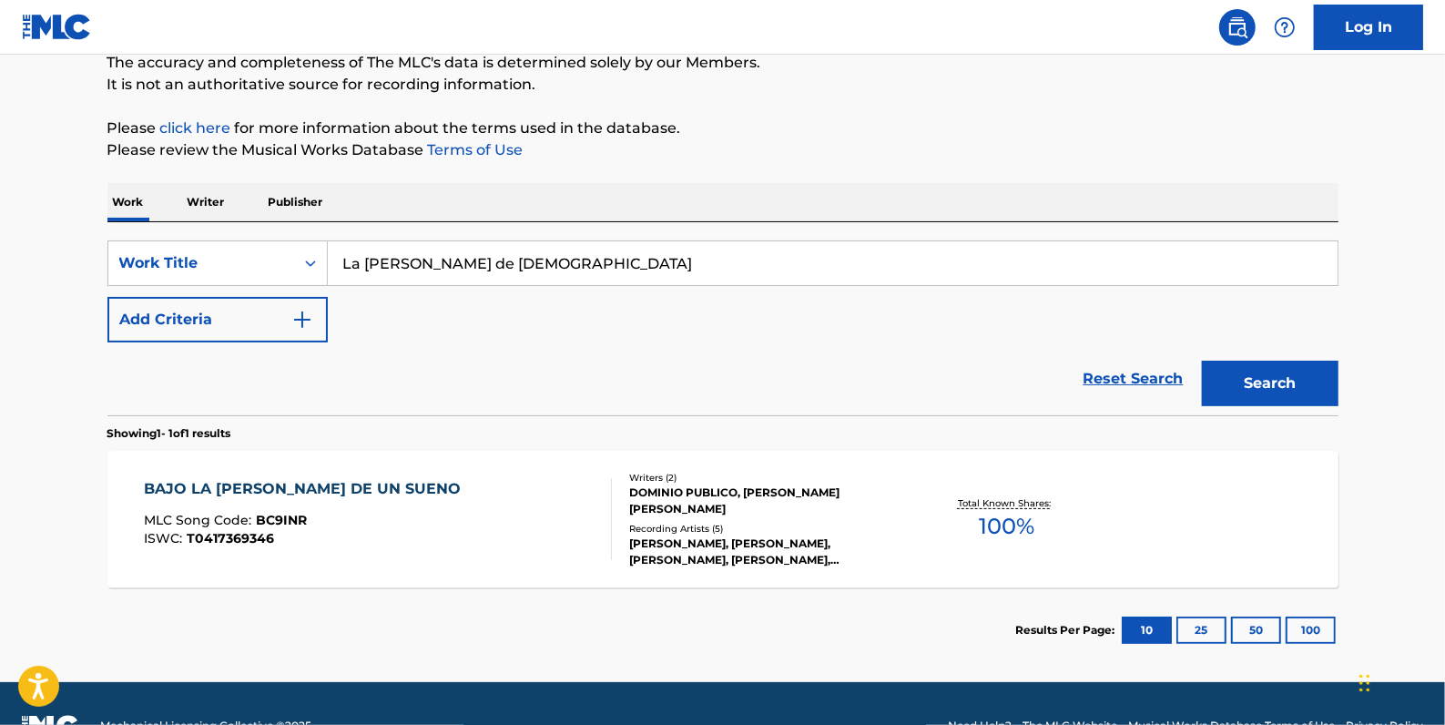
type input "La [PERSON_NAME] de [DEMOGRAPHIC_DATA]"
click at [1263, 376] on button "Search" at bounding box center [1270, 384] width 137 height 46
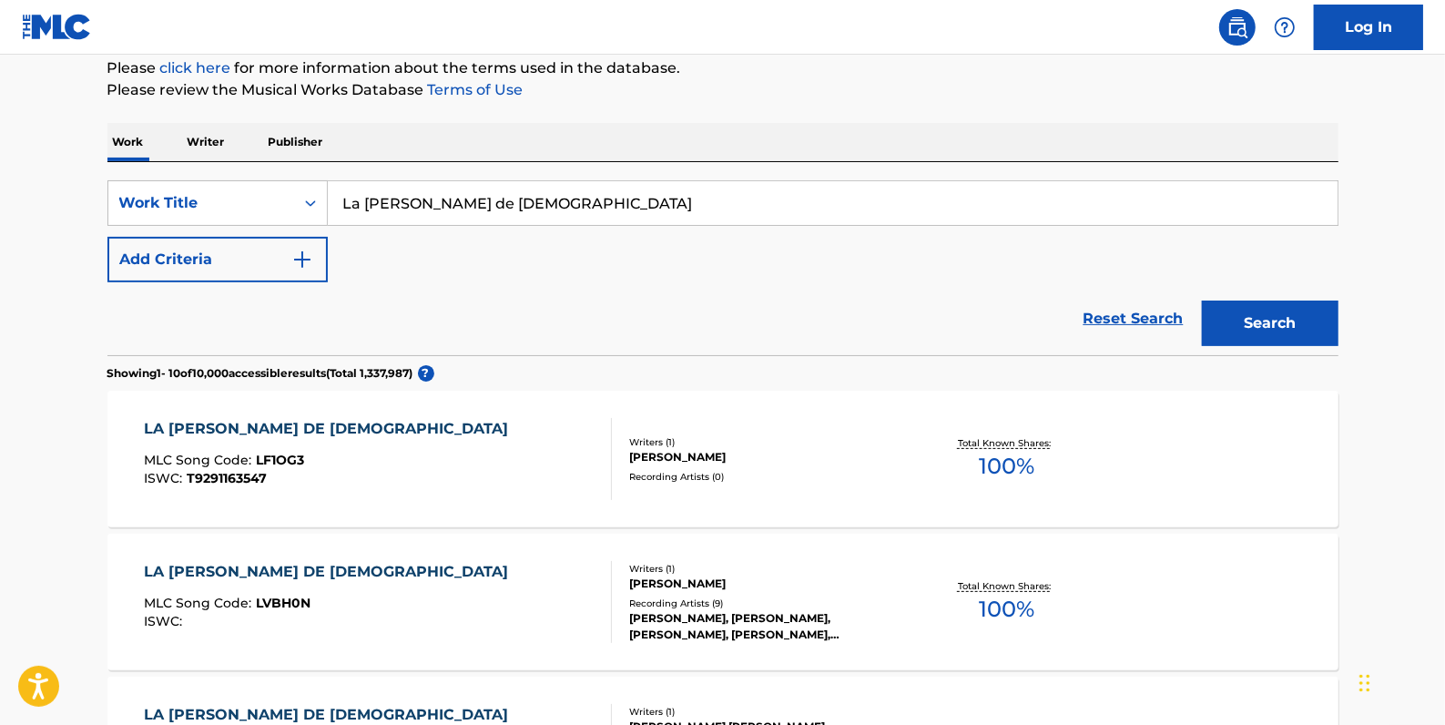
scroll to position [248, 0]
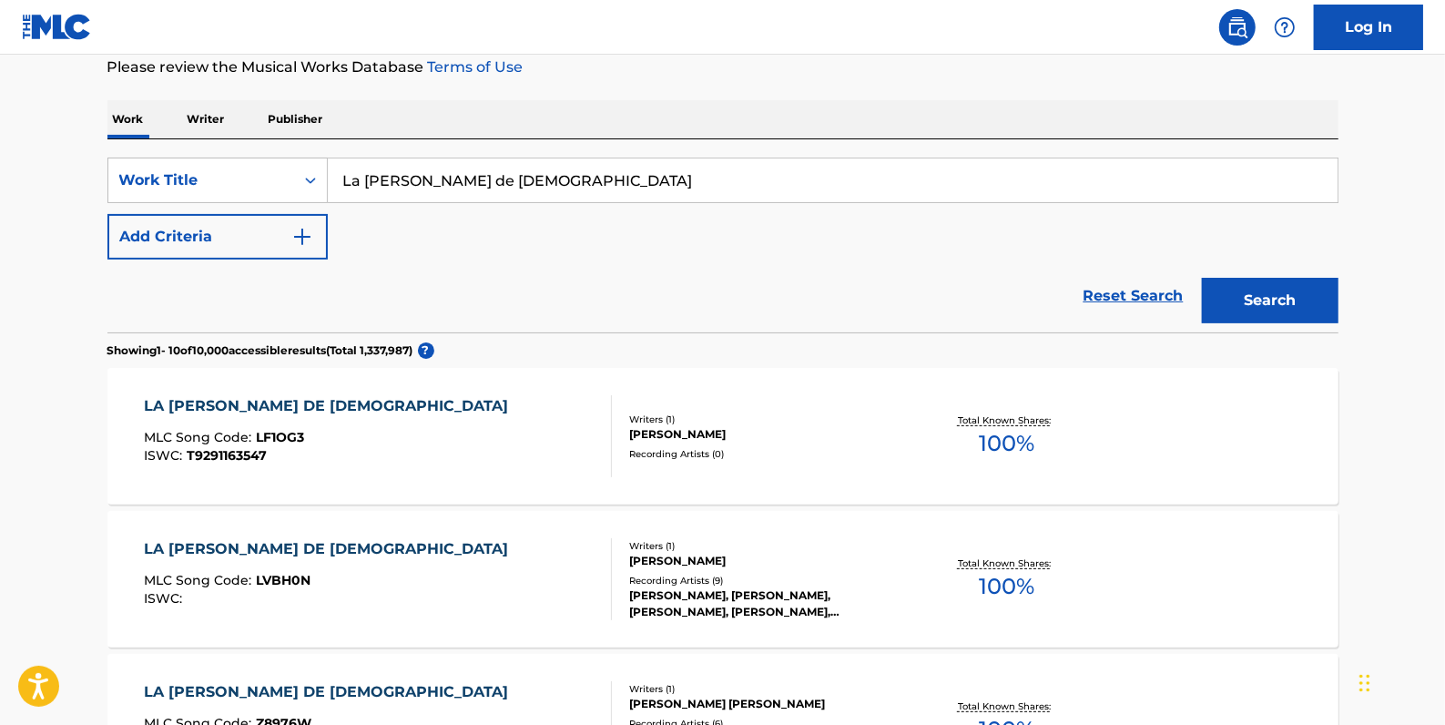
click at [270, 237] on button "Add Criteria" at bounding box center [217, 237] width 220 height 46
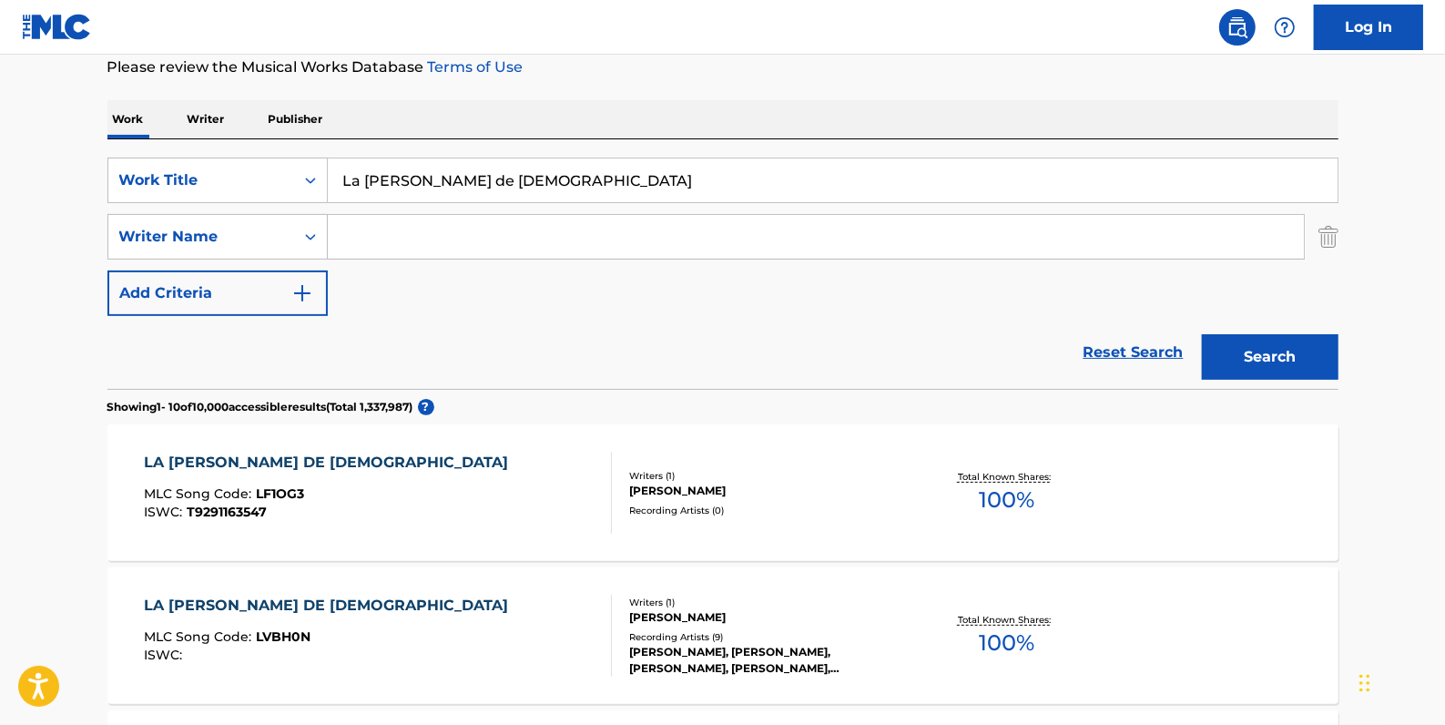
paste input "[PERSON_NAME]"
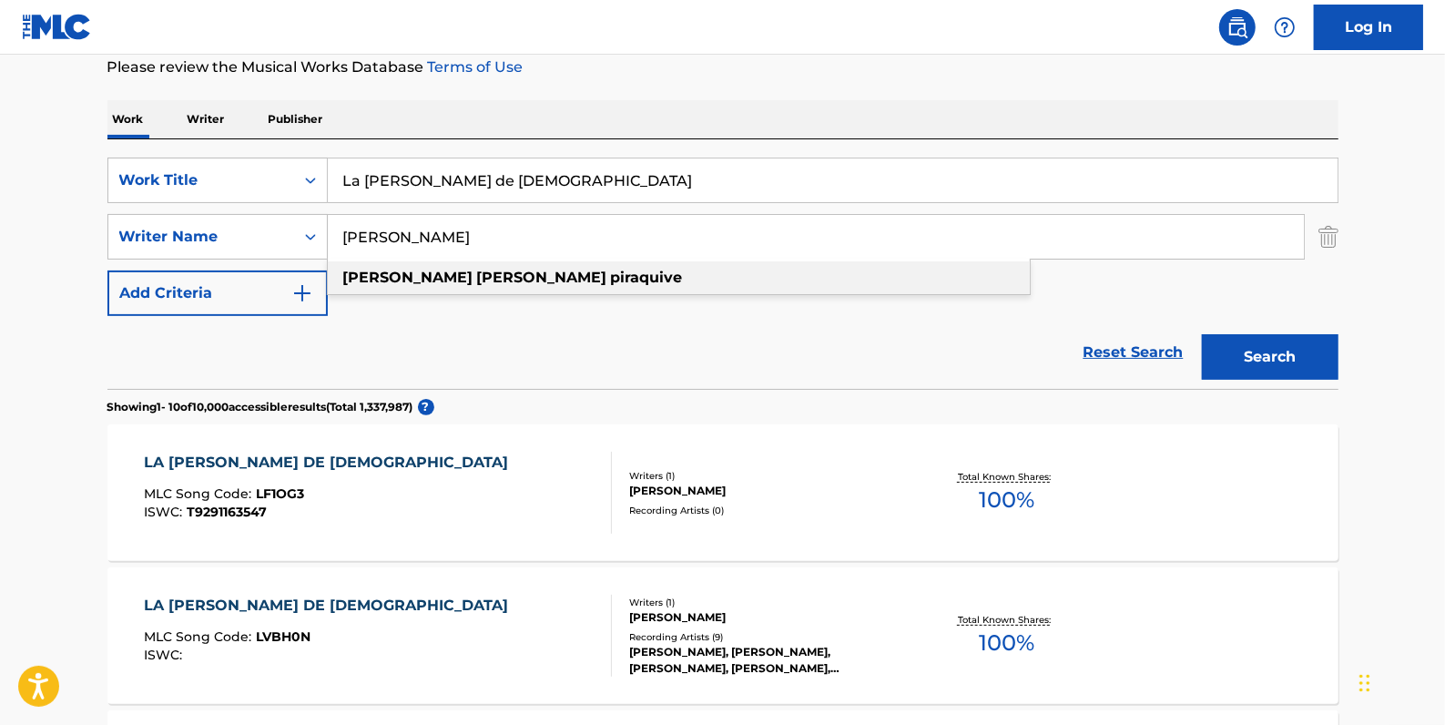
click at [611, 275] on strong "piraquive" at bounding box center [647, 277] width 72 height 17
type input "[PERSON_NAME]"
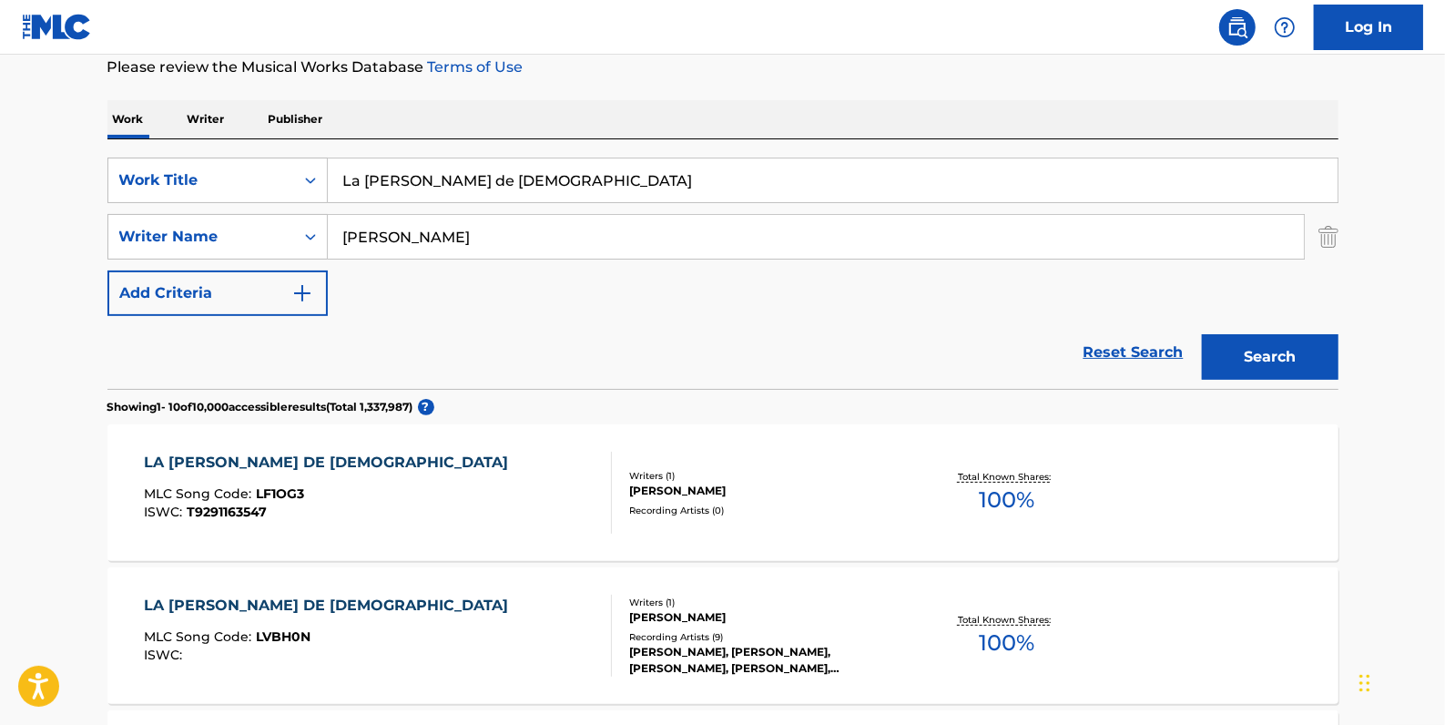
click at [1266, 356] on button "Search" at bounding box center [1270, 357] width 137 height 46
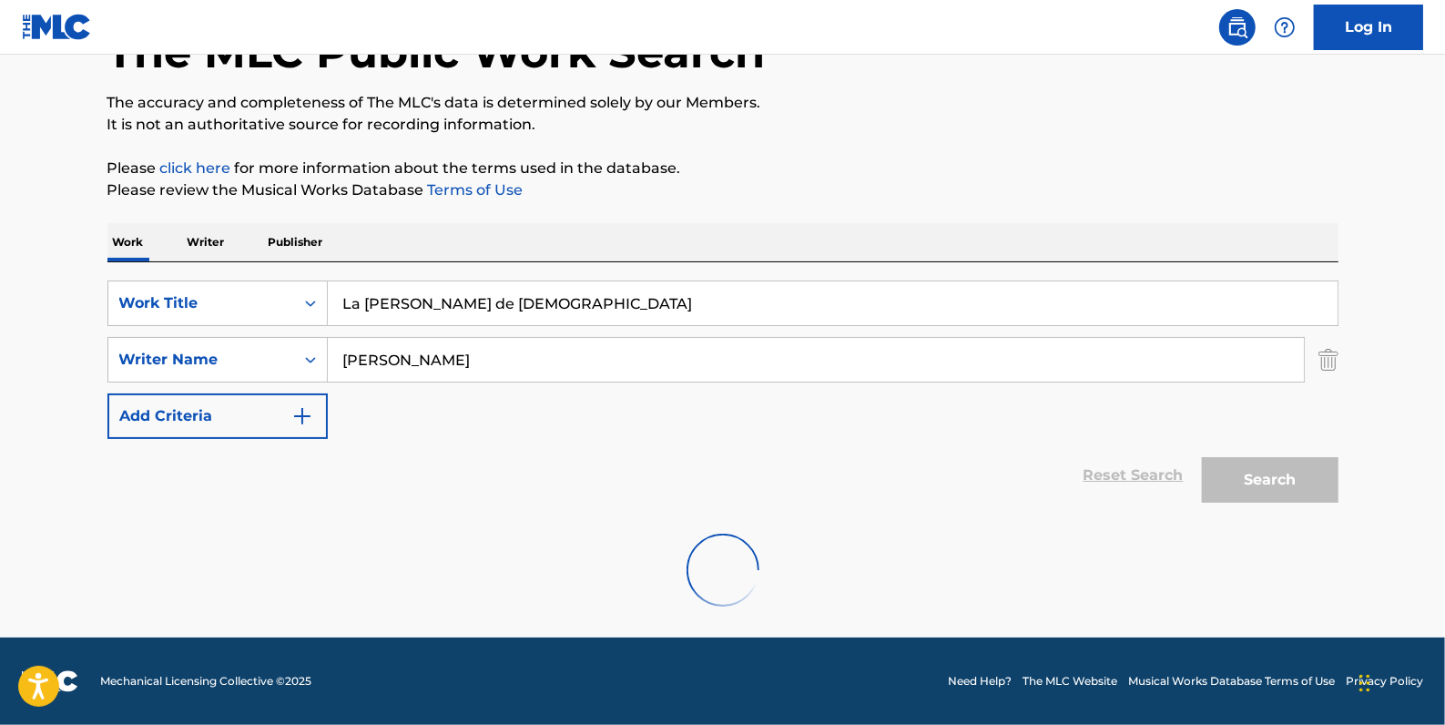
scroll to position [64, 0]
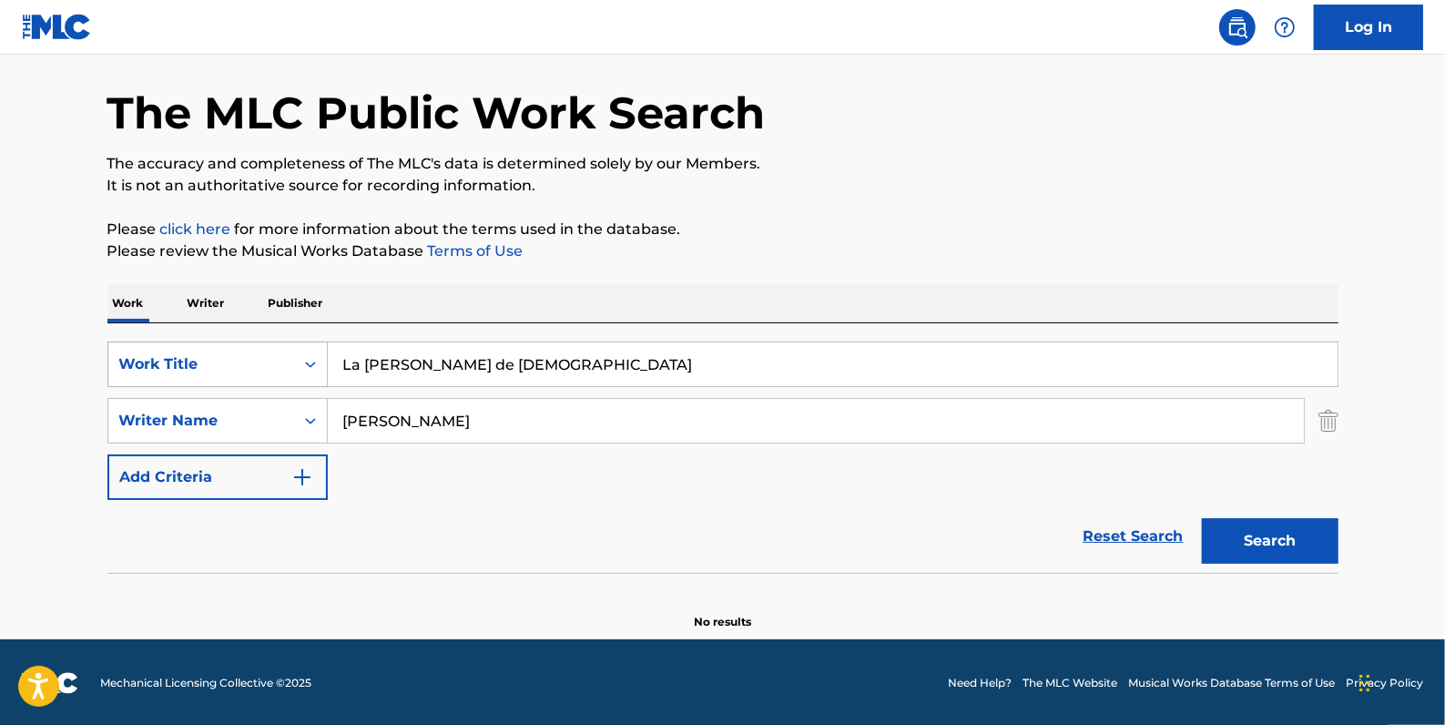
click at [309, 356] on icon "Search Form" at bounding box center [310, 364] width 18 height 18
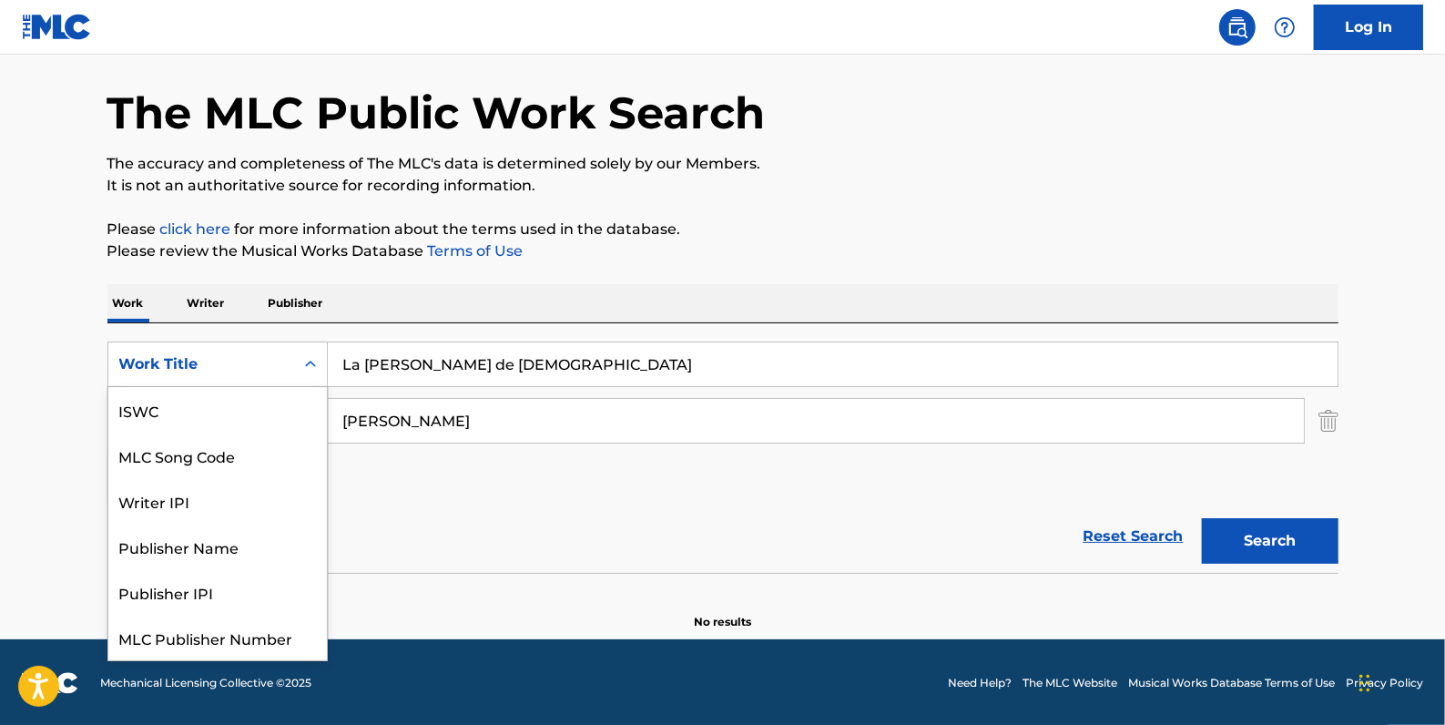
scroll to position [46, 0]
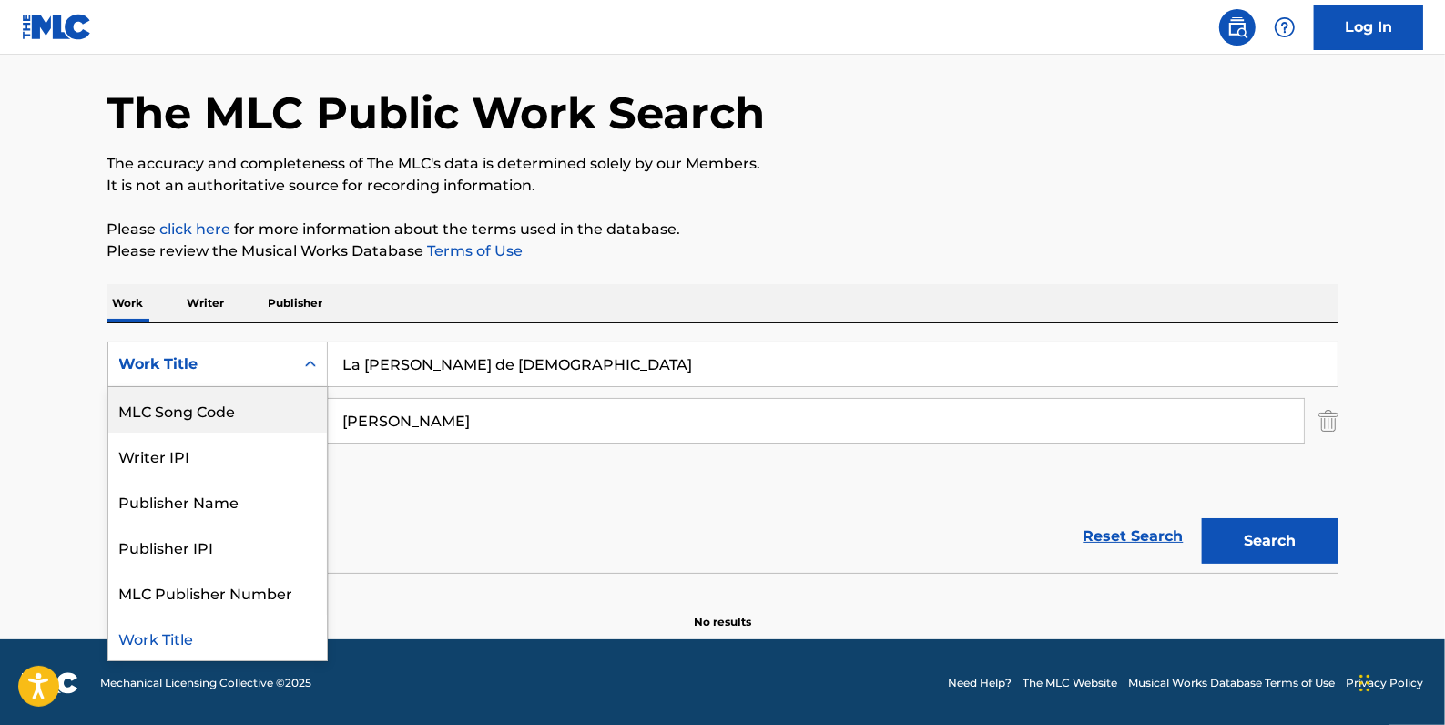
click at [281, 401] on div "MLC Song Code" at bounding box center [217, 410] width 219 height 46
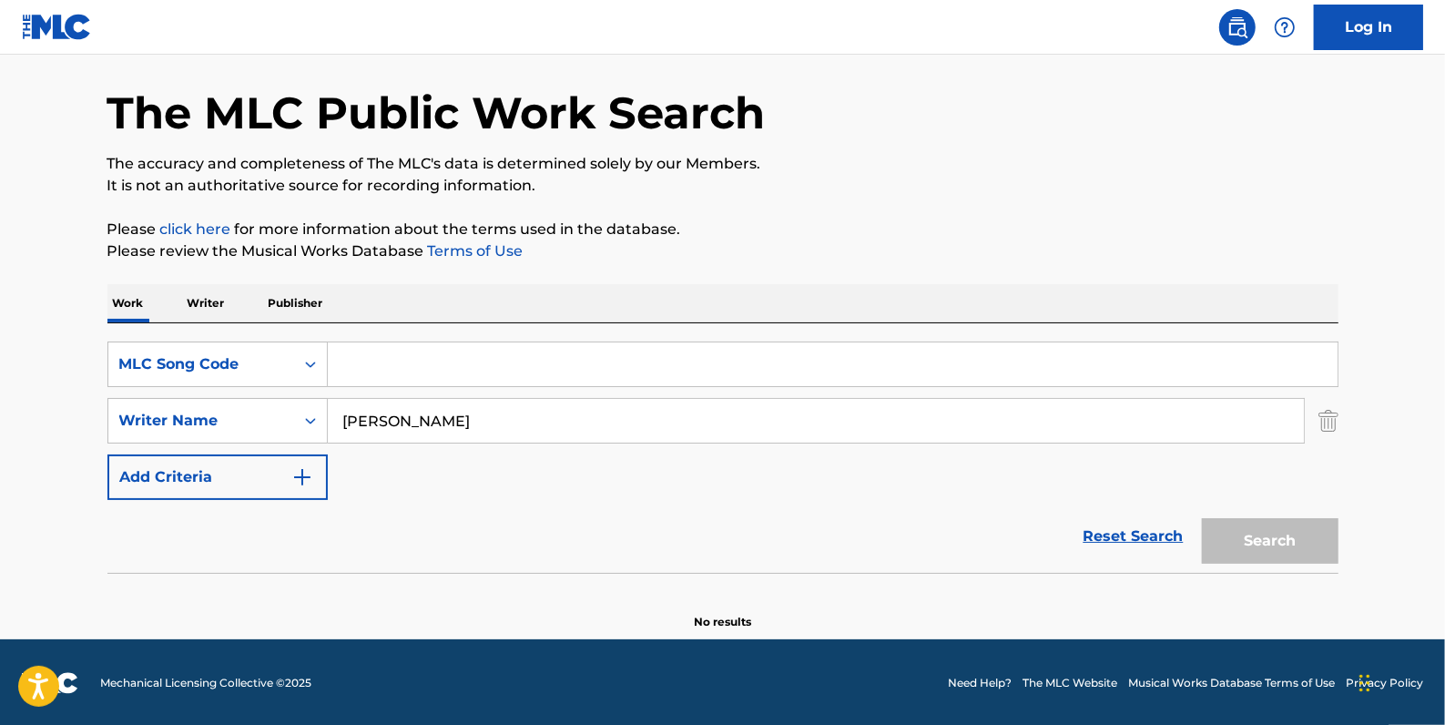
click at [537, 364] on input "Search Form" at bounding box center [833, 364] width 1010 height 44
type input "N5124P"
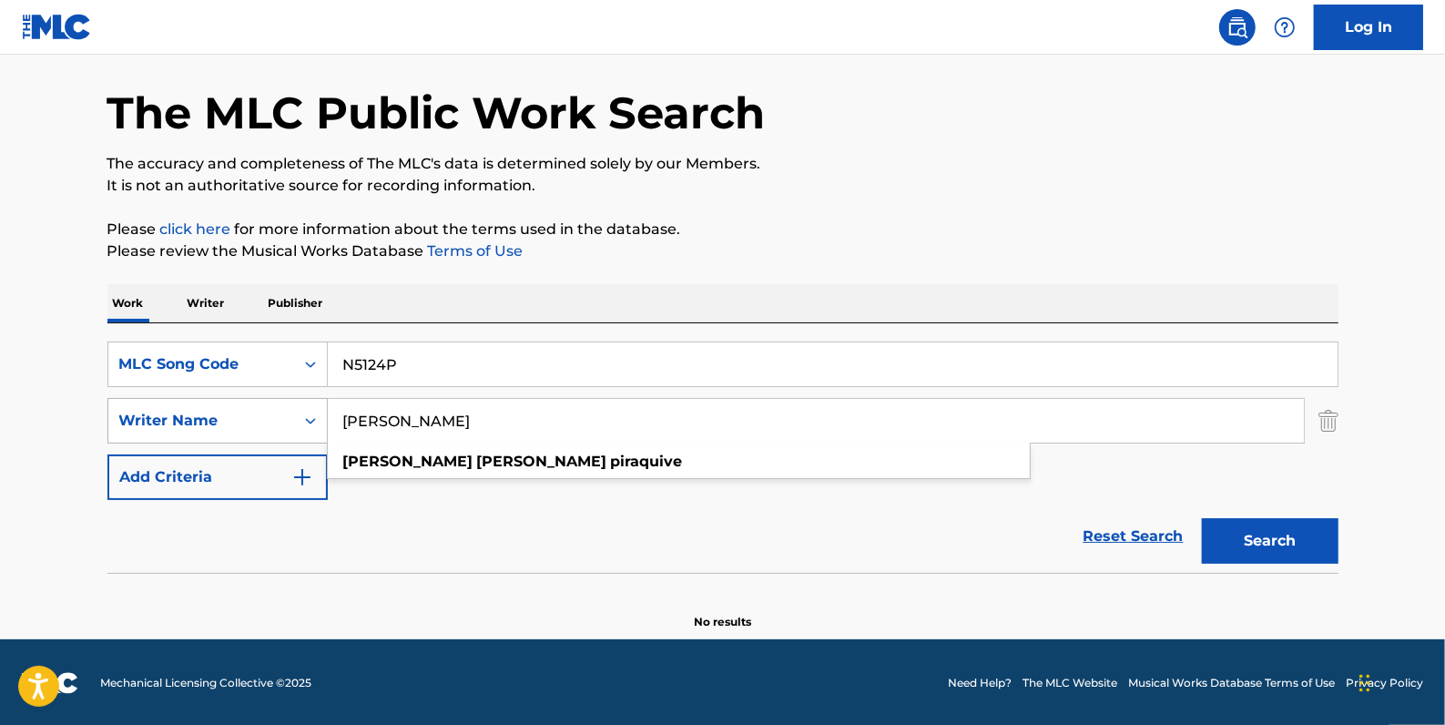
drag, startPoint x: 510, startPoint y: 422, endPoint x: 304, endPoint y: 419, distance: 205.8
click at [303, 419] on div "SearchWithCriteriaa6e068bd-12e3-4c8e-b814-4e472d16a12c Writer Name [PERSON_NAME…" at bounding box center [722, 421] width 1231 height 46
click at [1330, 418] on img "Search Form" at bounding box center [1329, 421] width 20 height 46
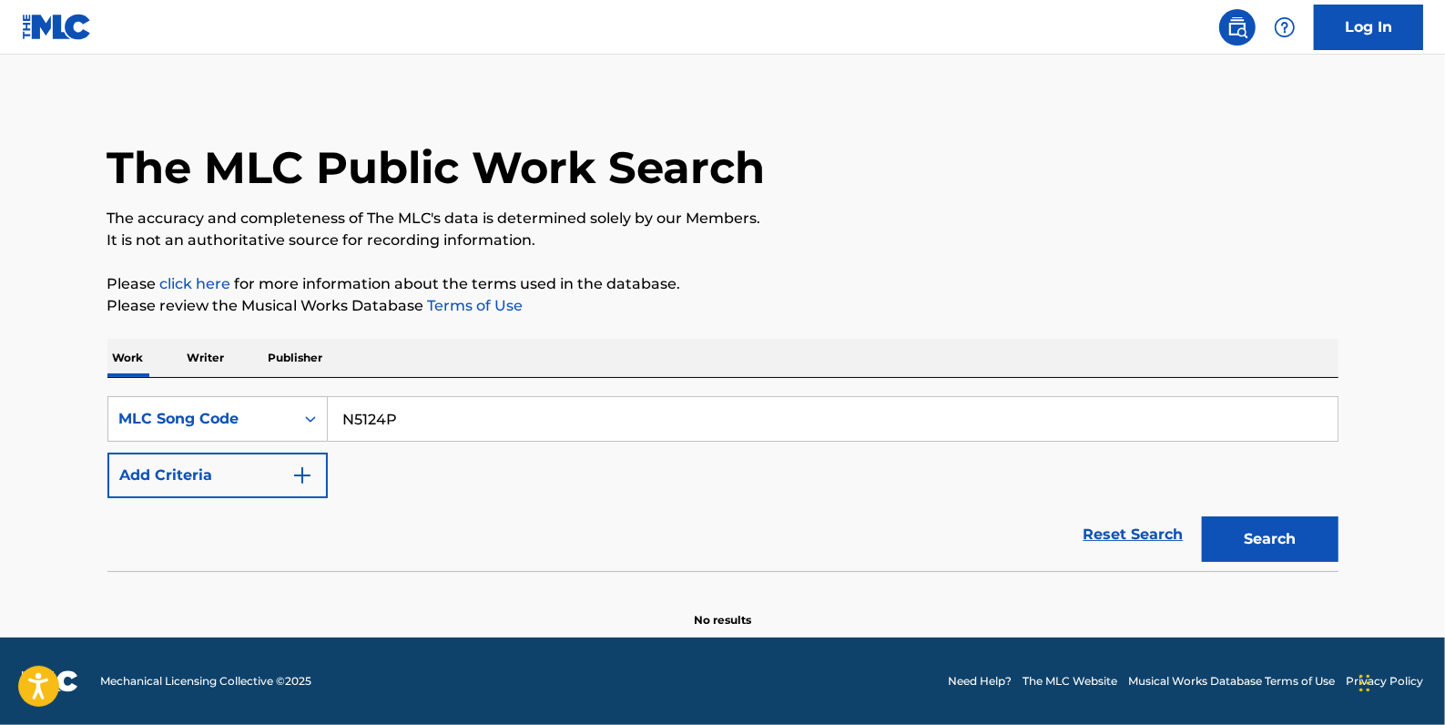
scroll to position [8, 0]
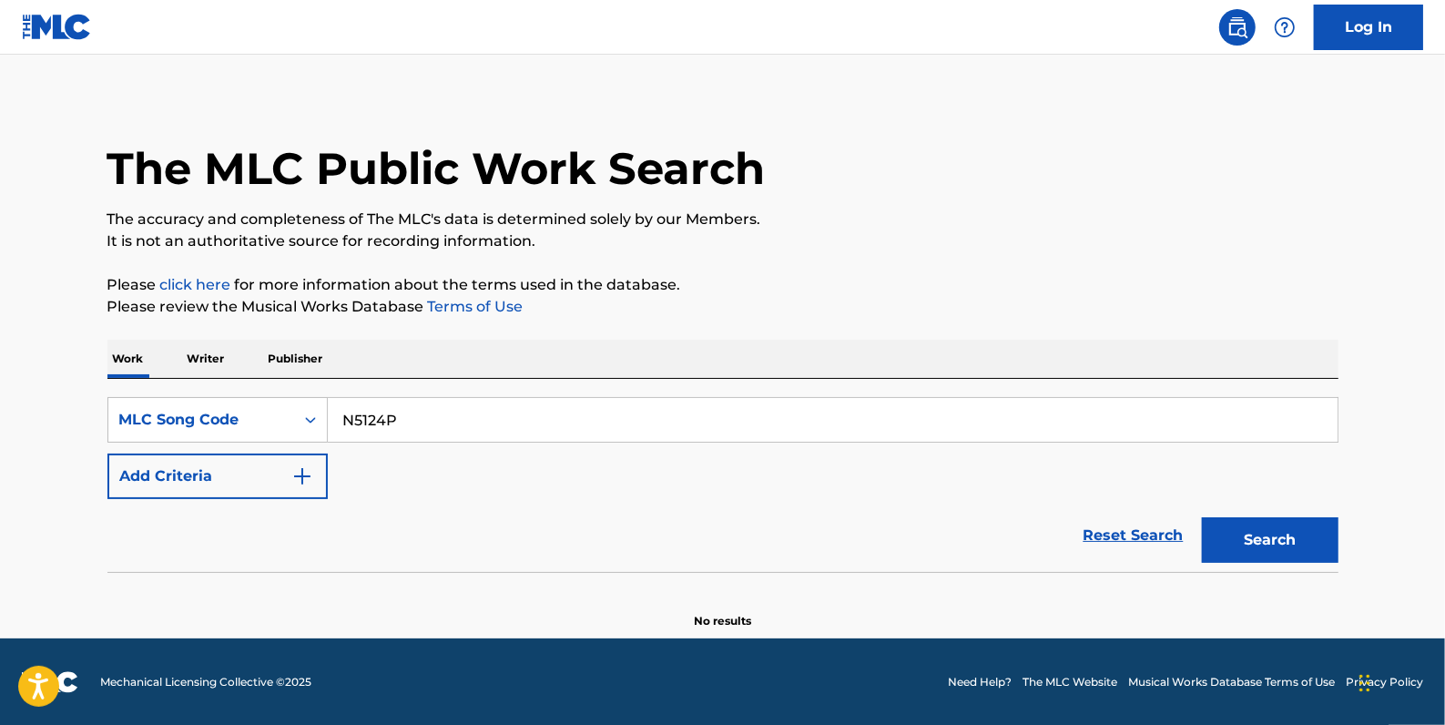
click at [1315, 537] on button "Search" at bounding box center [1270, 540] width 137 height 46
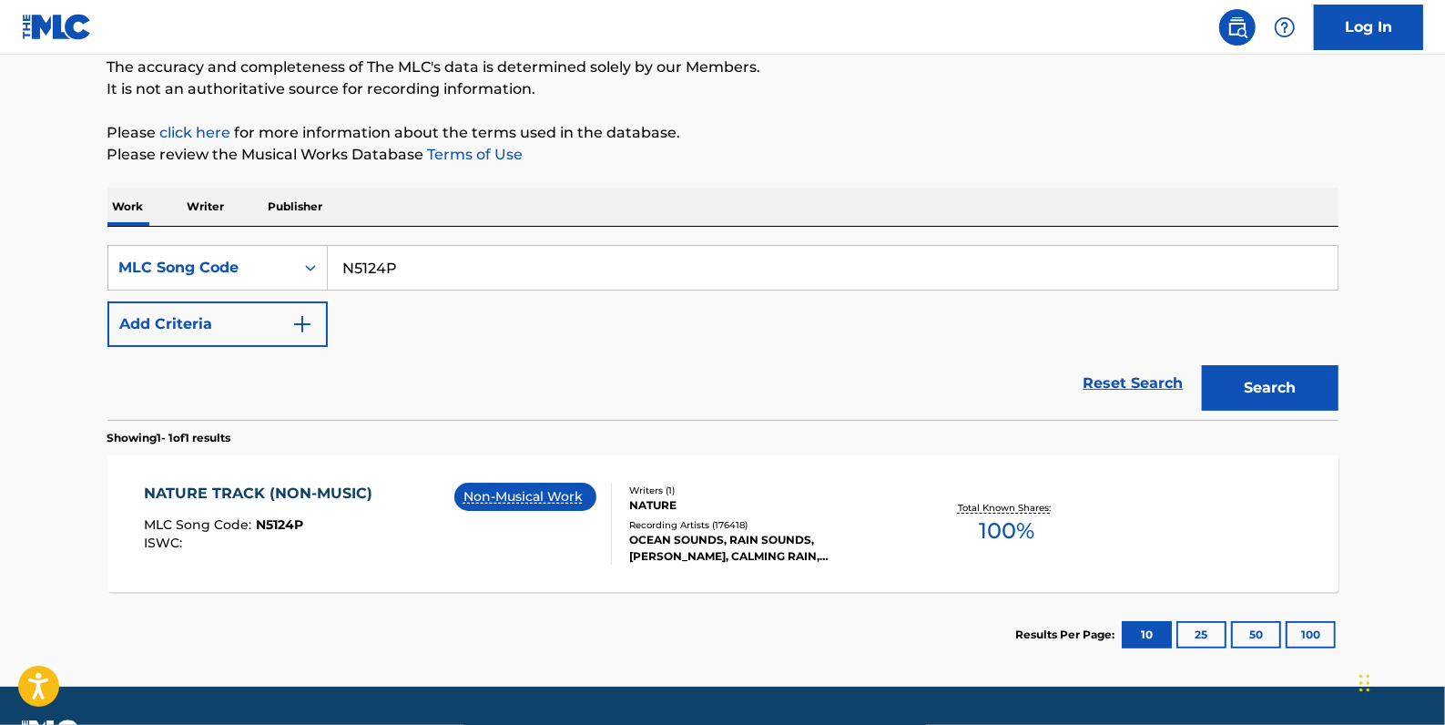
scroll to position [173, 0]
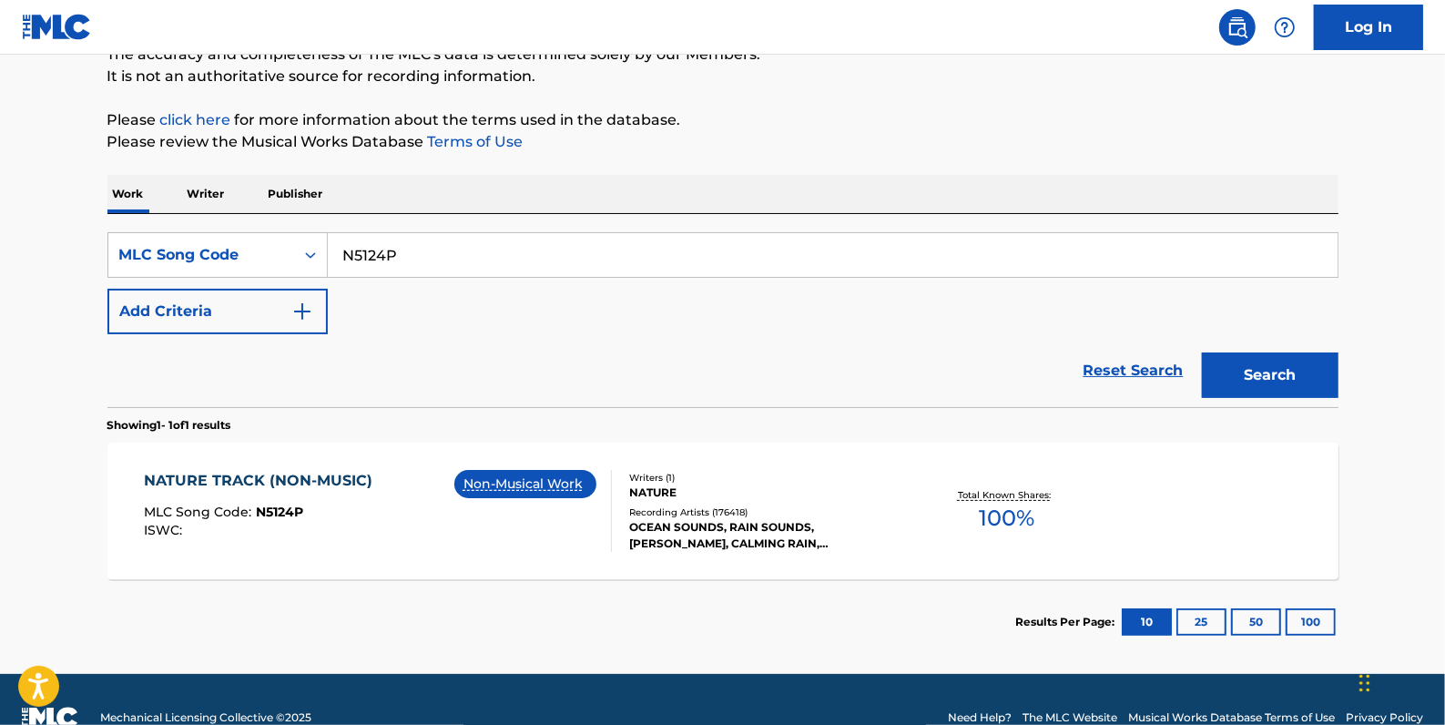
click at [427, 259] on input "N5124P" at bounding box center [833, 255] width 1010 height 44
click at [1252, 374] on button "Search" at bounding box center [1270, 375] width 137 height 46
click at [419, 243] on input "N5124S" at bounding box center [833, 255] width 1010 height 44
type input "N"
type input "p"
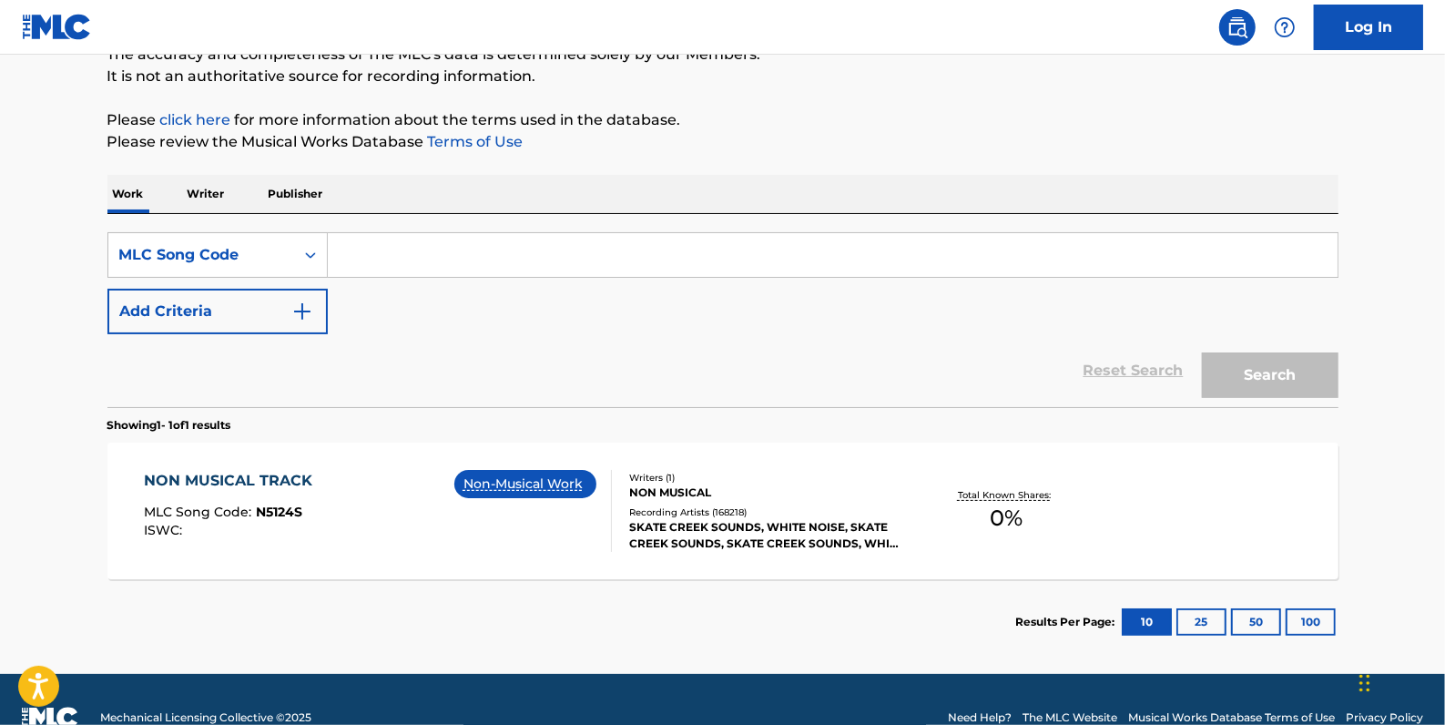
paste input "NC4DC6"
type input "NC4DC6"
click at [1304, 368] on button "Search" at bounding box center [1270, 375] width 137 height 46
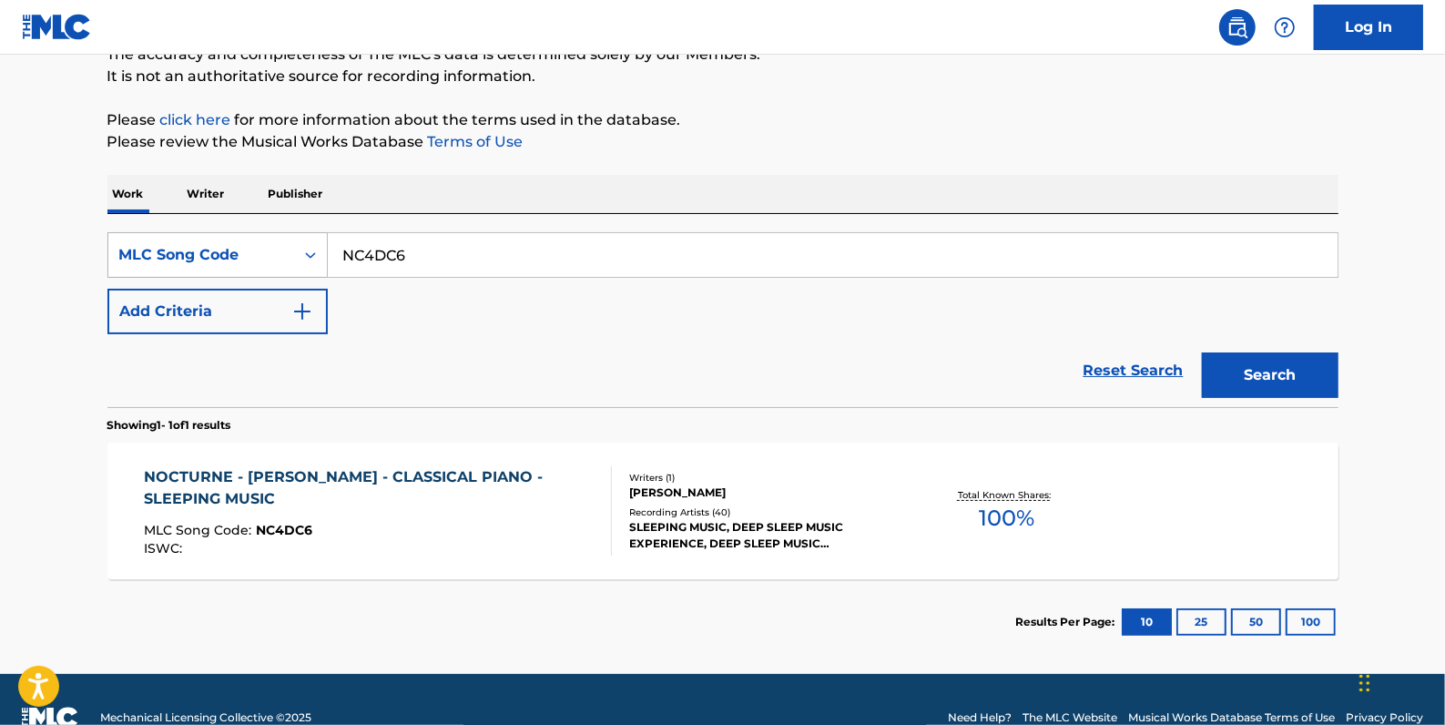
drag, startPoint x: 450, startPoint y: 248, endPoint x: 293, endPoint y: 250, distance: 156.7
click at [293, 250] on div "SearchWithCriteria7a36ec24-7c87-44e0-8ae3-1786b4cfa1ca MLC Song Code NC4DC6" at bounding box center [722, 255] width 1231 height 46
paste input "NC3FNZ"
type input "NC3FNZ"
click at [1236, 364] on button "Search" at bounding box center [1270, 375] width 137 height 46
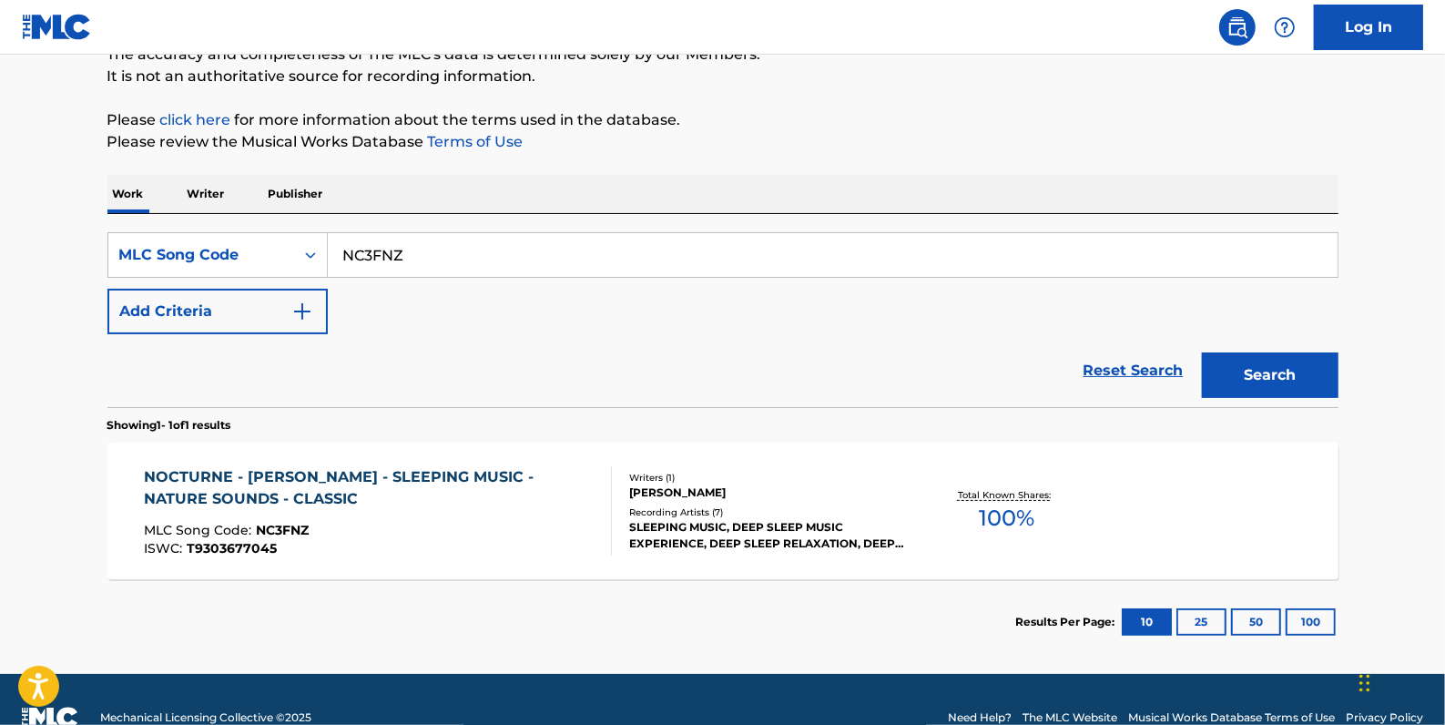
drag, startPoint x: 454, startPoint y: 245, endPoint x: 331, endPoint y: 246, distance: 123.9
click at [331, 246] on input "NC3FNZ" at bounding box center [833, 255] width 1010 height 44
paste input "NC4DC6"
type input "NC4DC6"
click at [1277, 364] on button "Search" at bounding box center [1270, 375] width 137 height 46
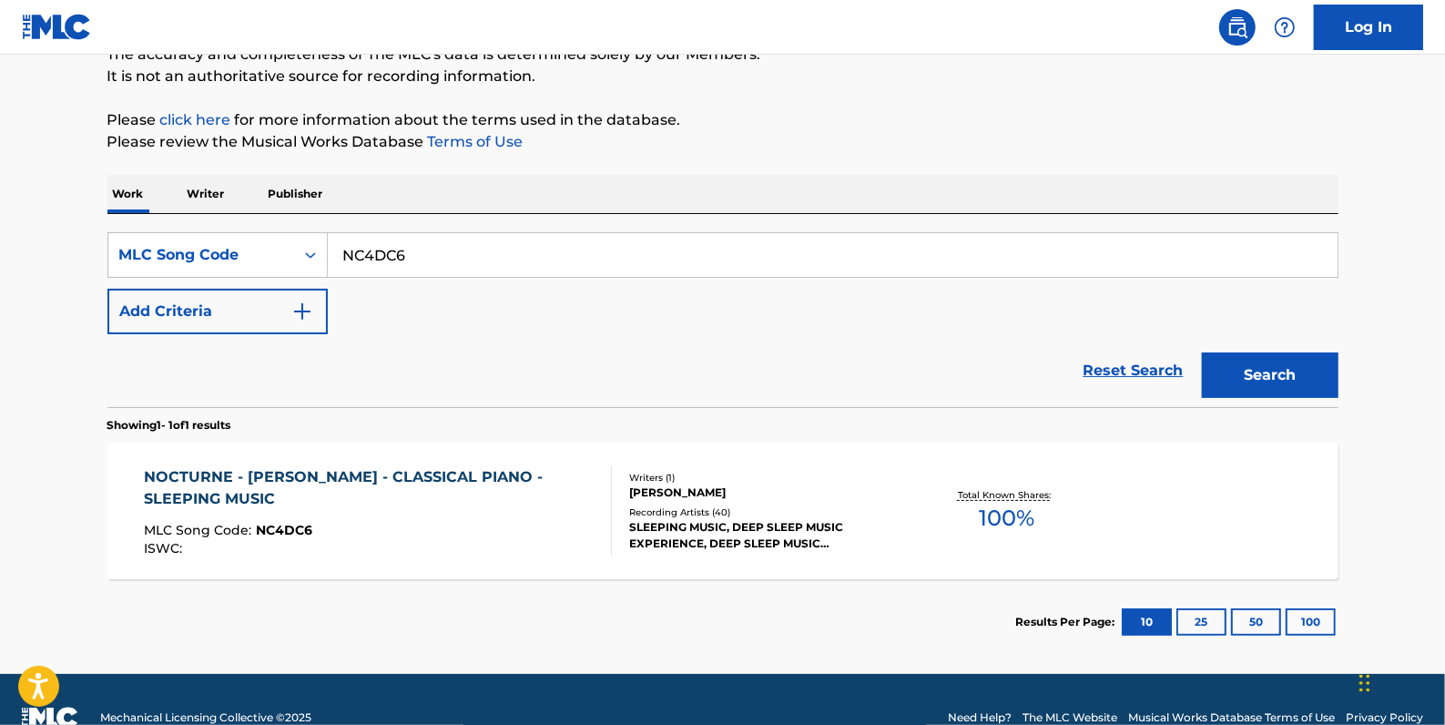
click at [558, 500] on div "NOCTURNE - [PERSON_NAME] - CLASSICAL PIANO - SLEEPING MUSIC" at bounding box center [370, 488] width 453 height 44
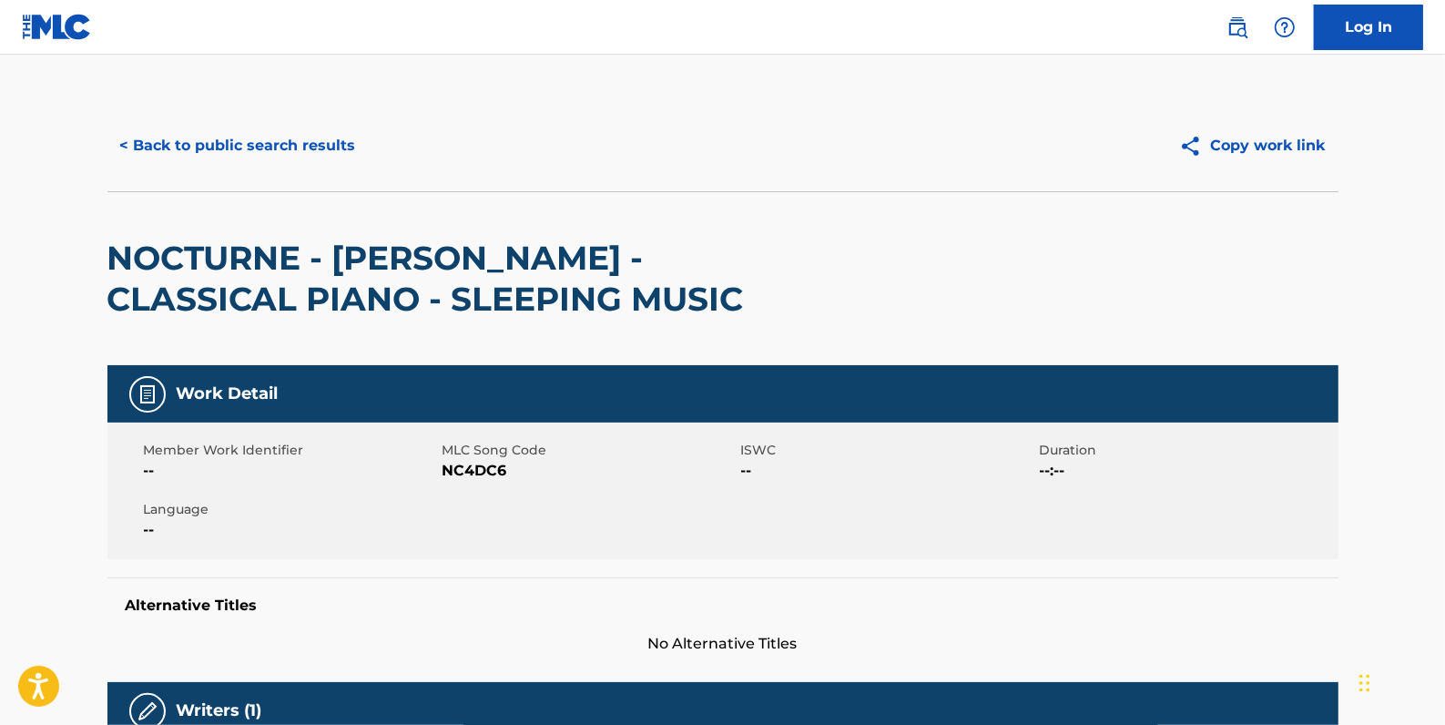
click at [324, 145] on button "< Back to public search results" at bounding box center [237, 146] width 261 height 46
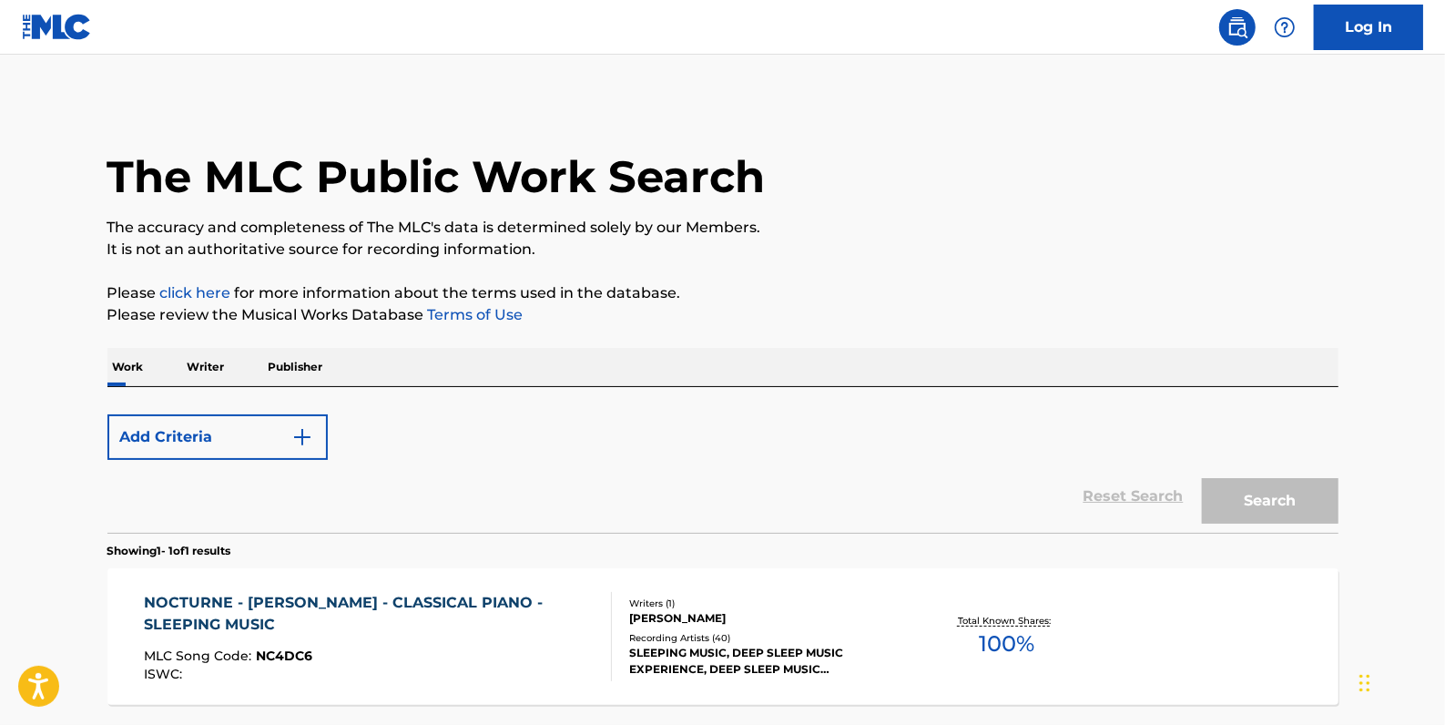
scroll to position [161, 0]
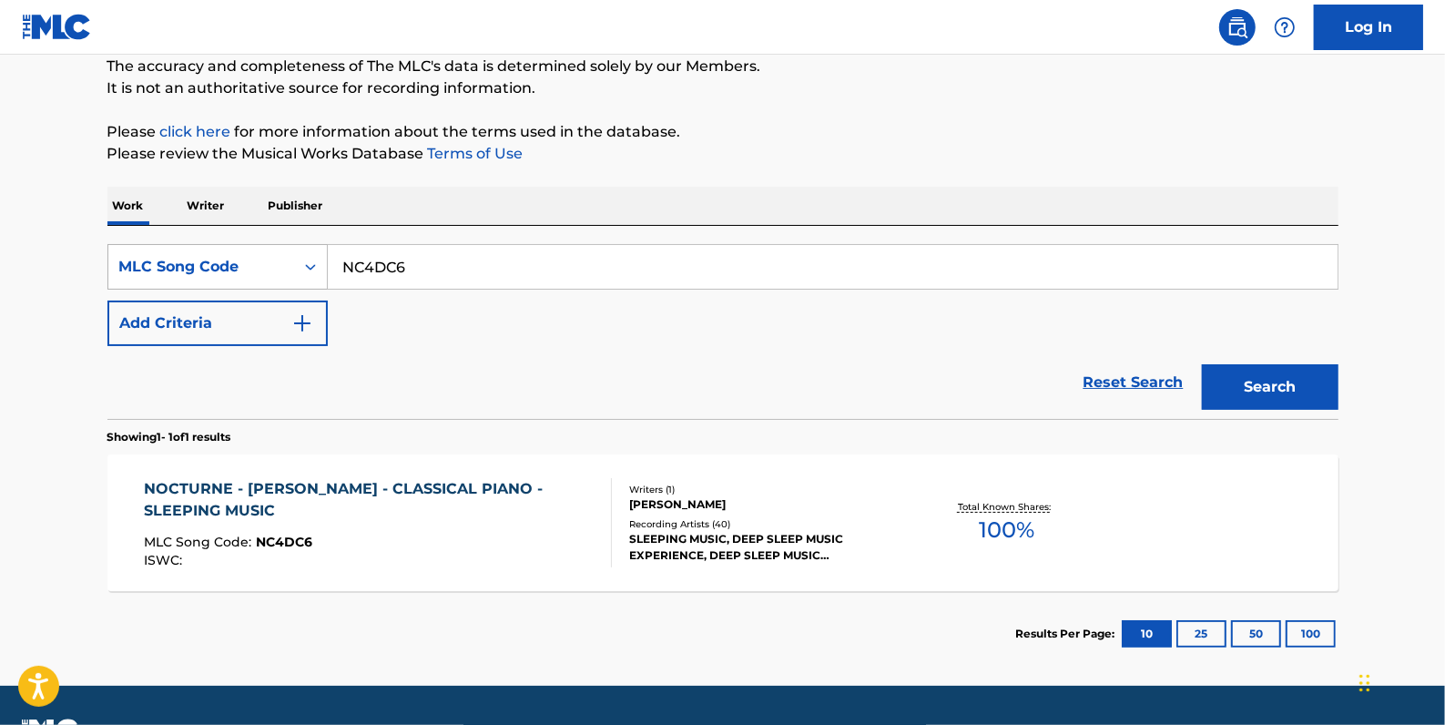
drag, startPoint x: 447, startPoint y: 273, endPoint x: 321, endPoint y: 260, distance: 127.3
click at [321, 260] on div "SearchWithCriteria7a36ec24-7c87-44e0-8ae3-1786b4cfa1ca MLC Song Code NC4DC6" at bounding box center [722, 267] width 1231 height 46
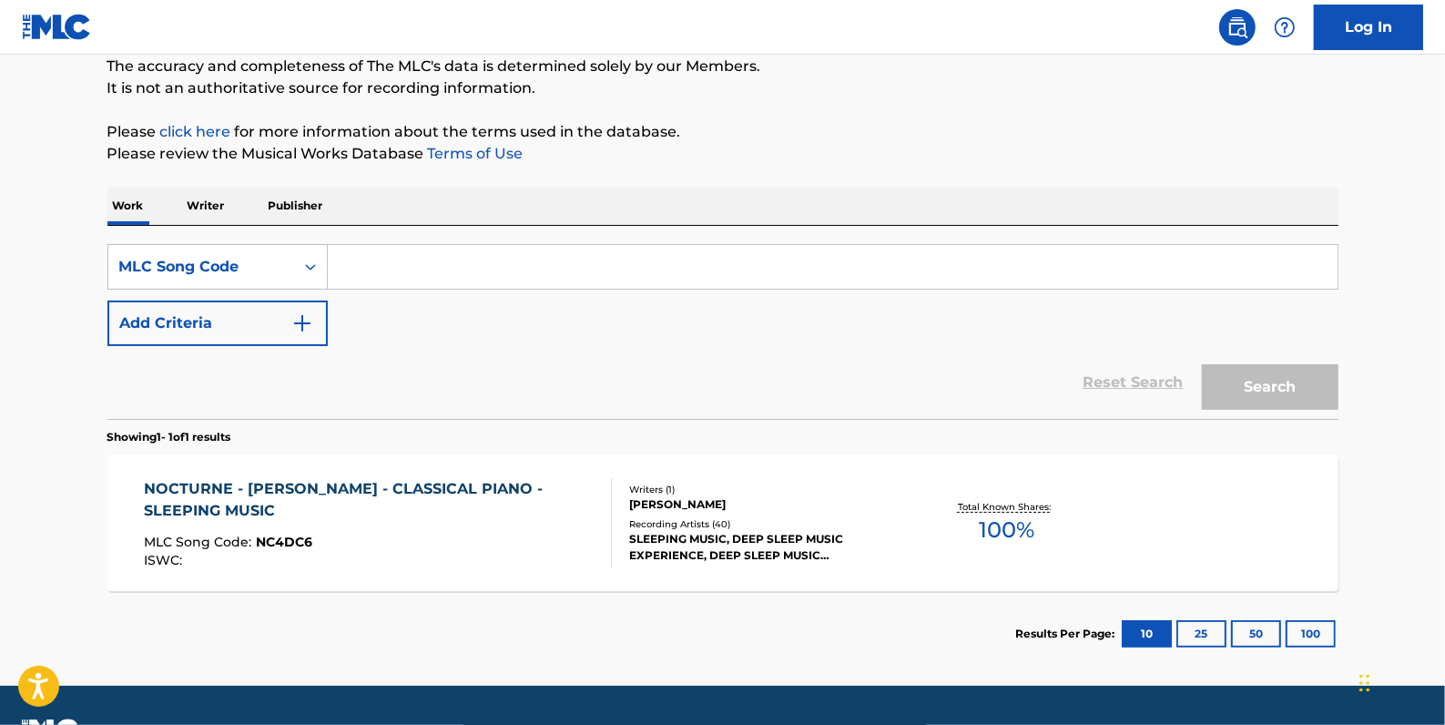
paste input "NC3FNZ"
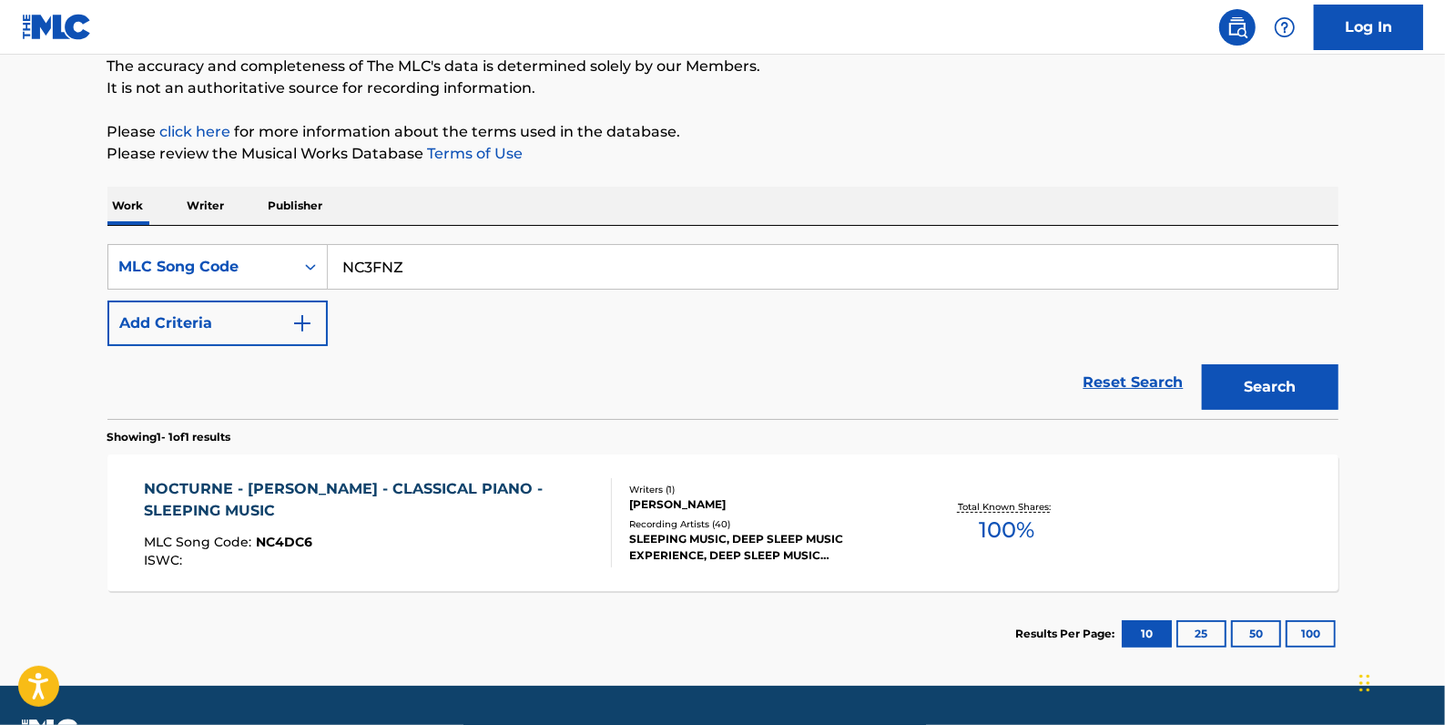
type input "NC3FNZ"
click at [1251, 383] on button "Search" at bounding box center [1270, 387] width 137 height 46
click at [569, 485] on div "NOCTURNE - [PERSON_NAME] - SLEEPING MUSIC - NATURE SOUNDS - CLASSIC" at bounding box center [370, 500] width 453 height 44
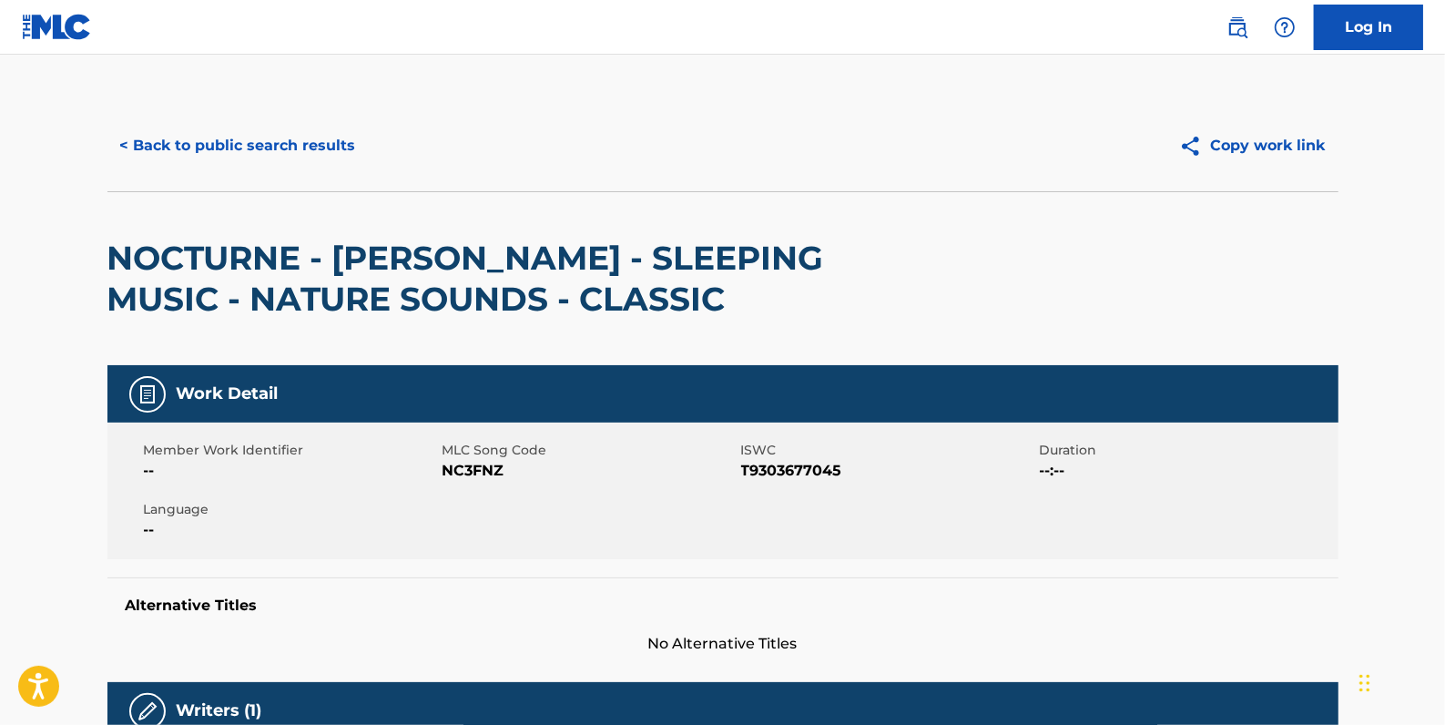
click at [291, 143] on button "< Back to public search results" at bounding box center [237, 146] width 261 height 46
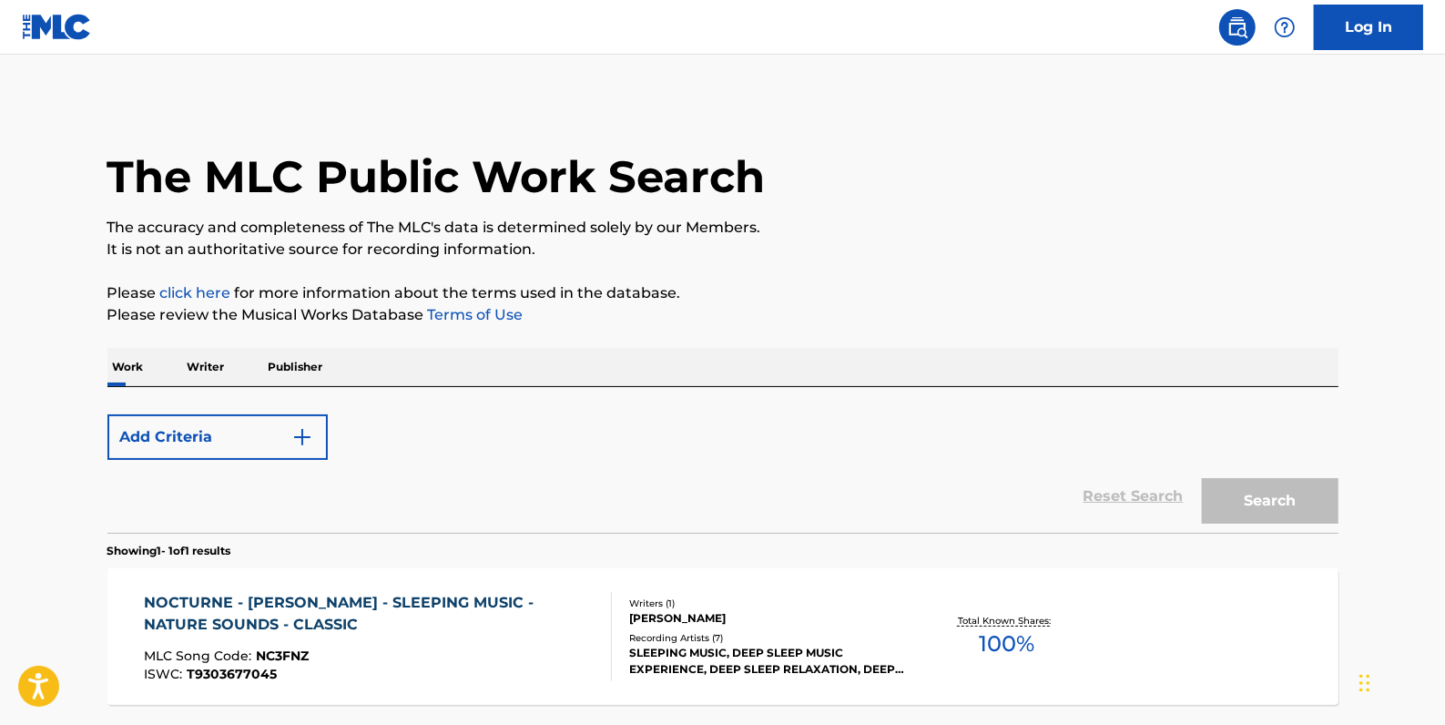
scroll to position [161, 0]
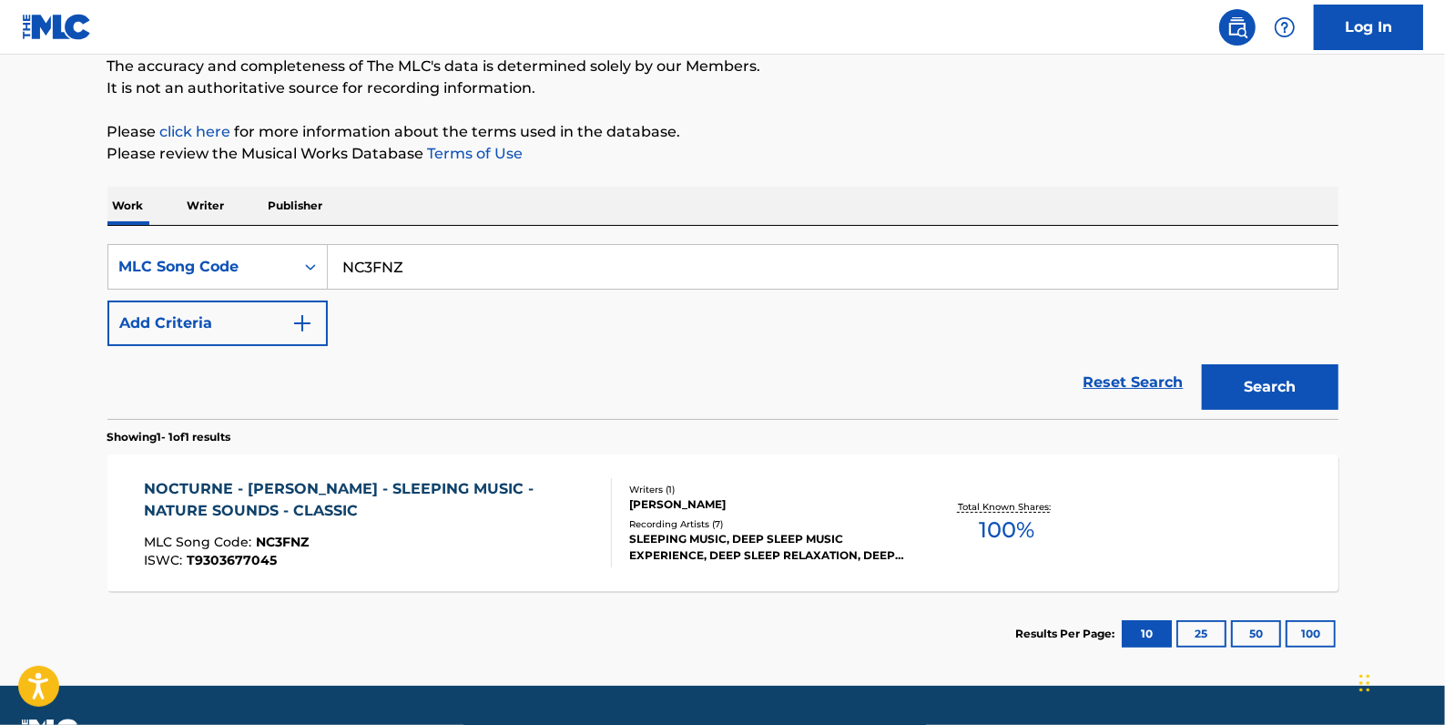
drag, startPoint x: 442, startPoint y: 261, endPoint x: 332, endPoint y: 257, distance: 110.3
click at [332, 257] on input "NC3FNZ" at bounding box center [833, 267] width 1010 height 44
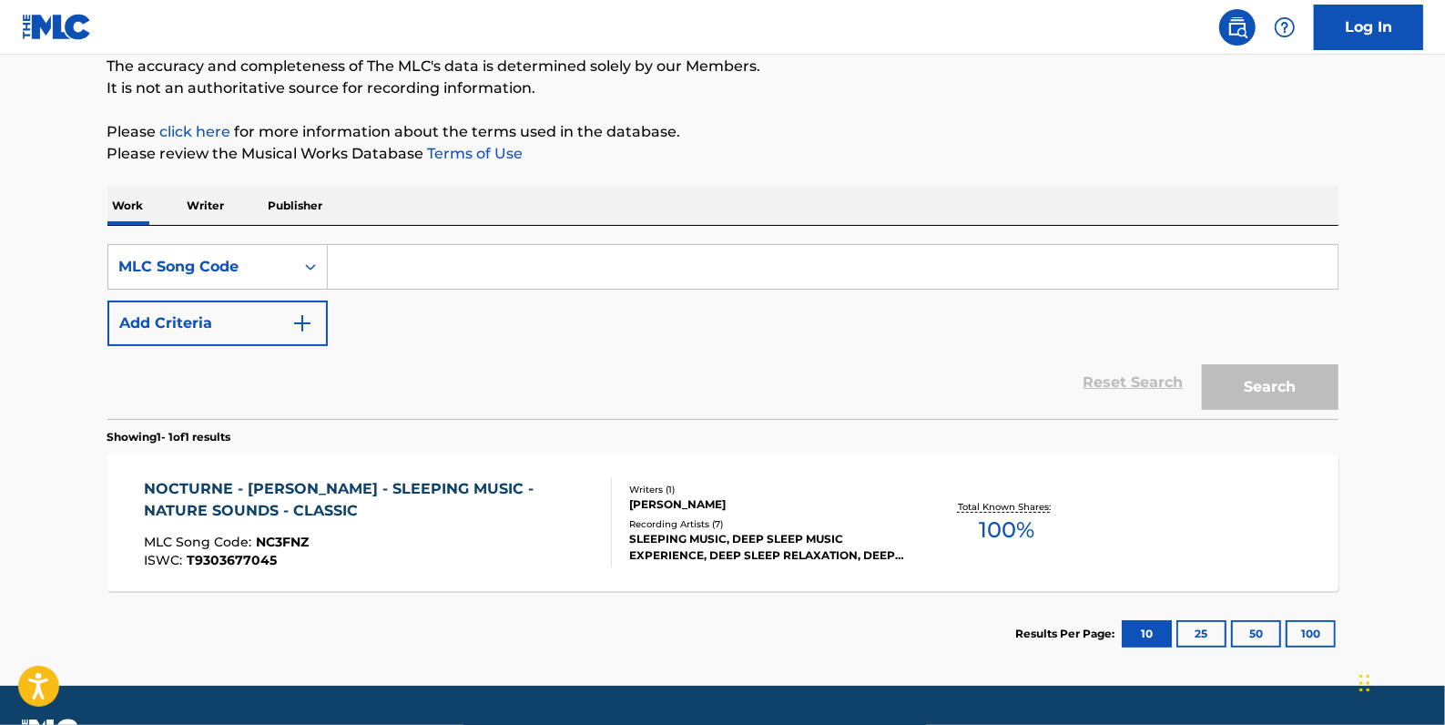
paste input "QZ7KM1700023"
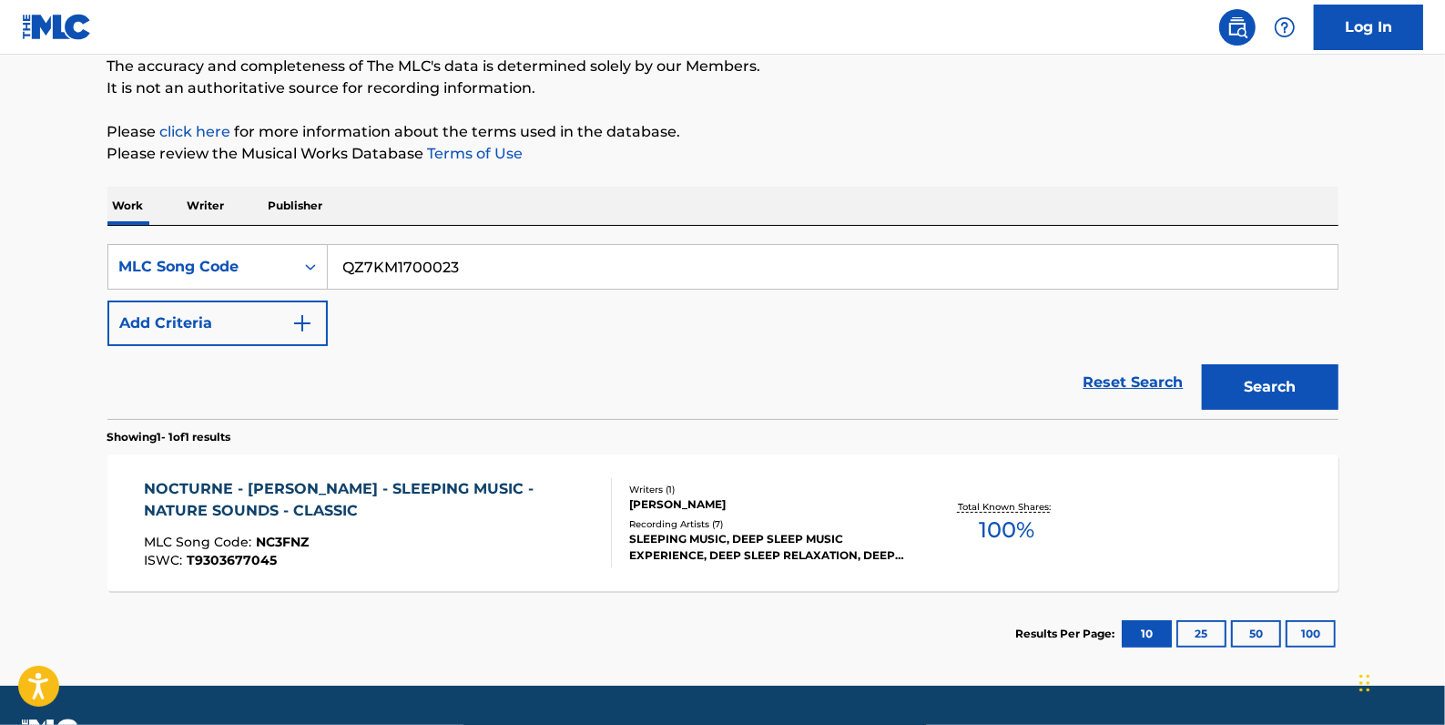
type input "QZ7KM1700023"
click at [1297, 388] on button "Search" at bounding box center [1270, 387] width 137 height 46
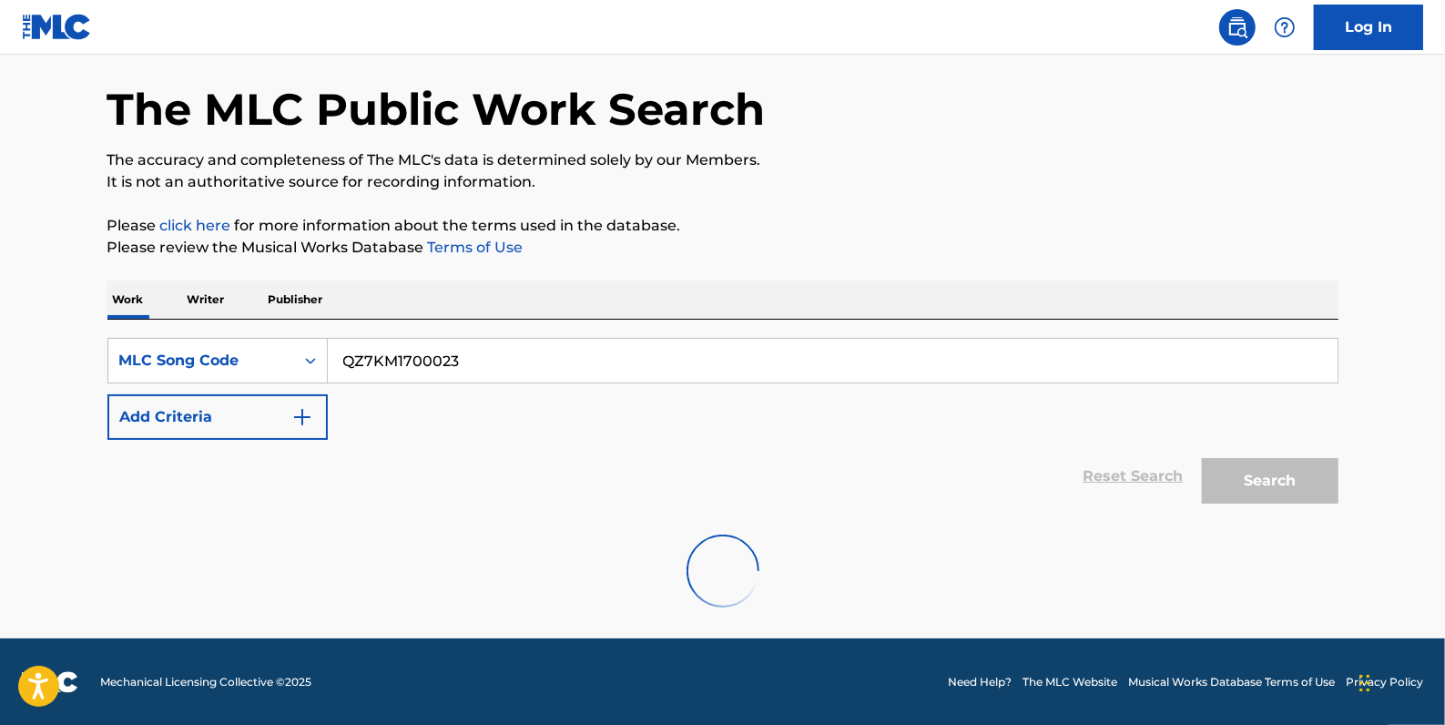
scroll to position [8, 0]
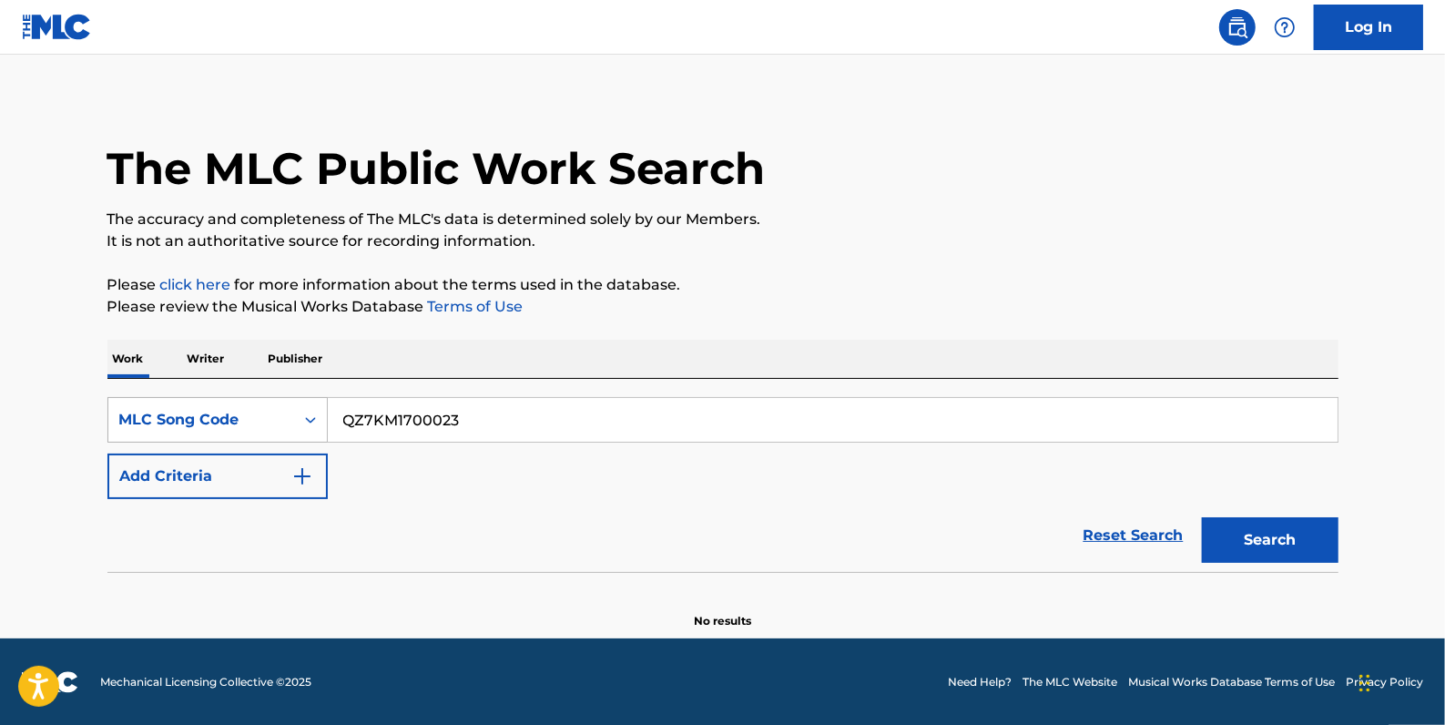
drag, startPoint x: 414, startPoint y: 418, endPoint x: 307, endPoint y: 418, distance: 107.5
click at [307, 418] on div "SearchWithCriteria7a36ec24-7c87-44e0-8ae3-1786b4cfa1ca MLC Song Code QZ7KM17000…" at bounding box center [722, 420] width 1231 height 46
paste input "K1860Z"
type input "K1860Z"
click at [1266, 528] on button "Search" at bounding box center [1270, 540] width 137 height 46
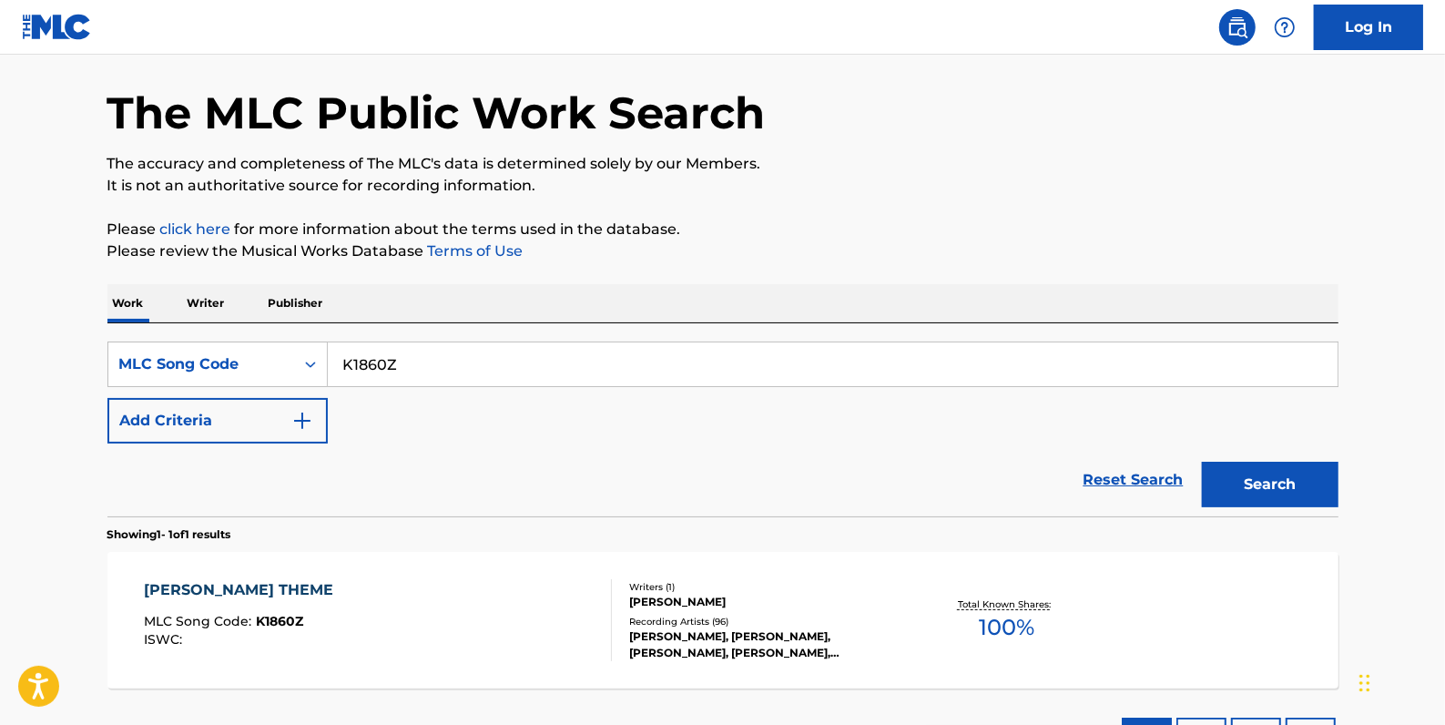
scroll to position [91, 0]
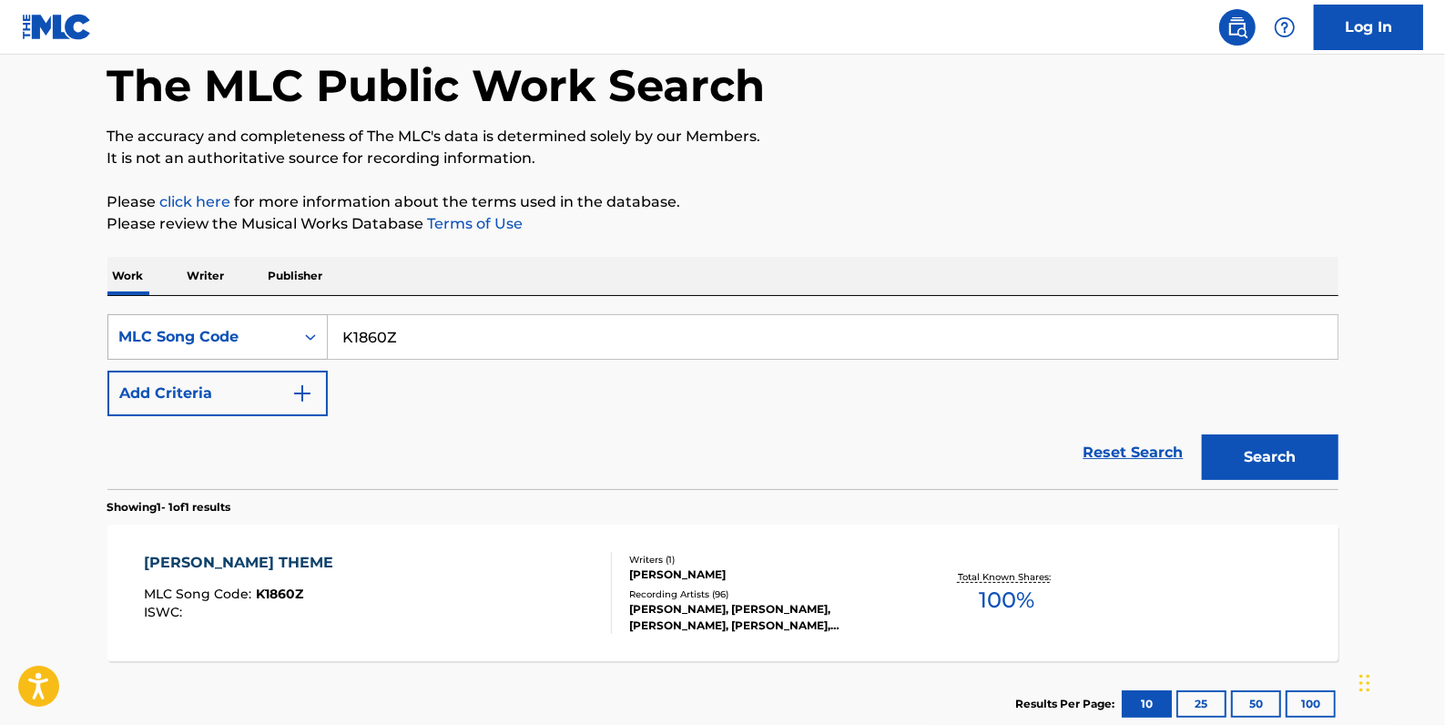
drag, startPoint x: 444, startPoint y: 337, endPoint x: 319, endPoint y: 333, distance: 125.7
click at [319, 333] on div "SearchWithCriteria7a36ec24-7c87-44e0-8ae3-1786b4cfa1ca MLC Song Code K1860Z" at bounding box center [722, 337] width 1231 height 46
paste input "KV7LO9"
type input "KV7LO9"
click at [1283, 450] on button "Search" at bounding box center [1270, 457] width 137 height 46
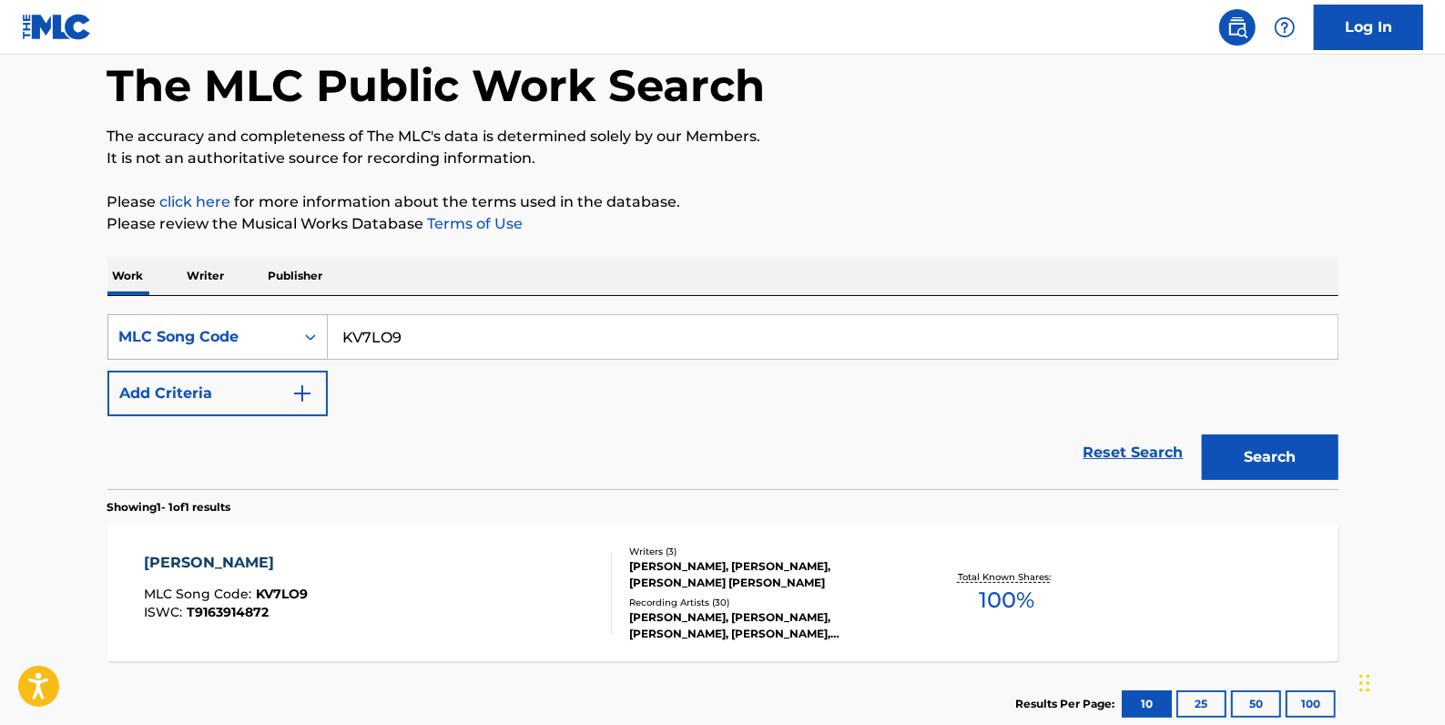
drag, startPoint x: 444, startPoint y: 353, endPoint x: 319, endPoint y: 346, distance: 125.9
click at [319, 346] on div "SearchWithCriteria7a36ec24-7c87-44e0-8ae3-1786b4cfa1ca MLC Song Code KV7LO9" at bounding box center [722, 337] width 1231 height 46
paste input "MV7KB9"
type input "MV7KB9"
click at [1250, 443] on button "Search" at bounding box center [1270, 457] width 137 height 46
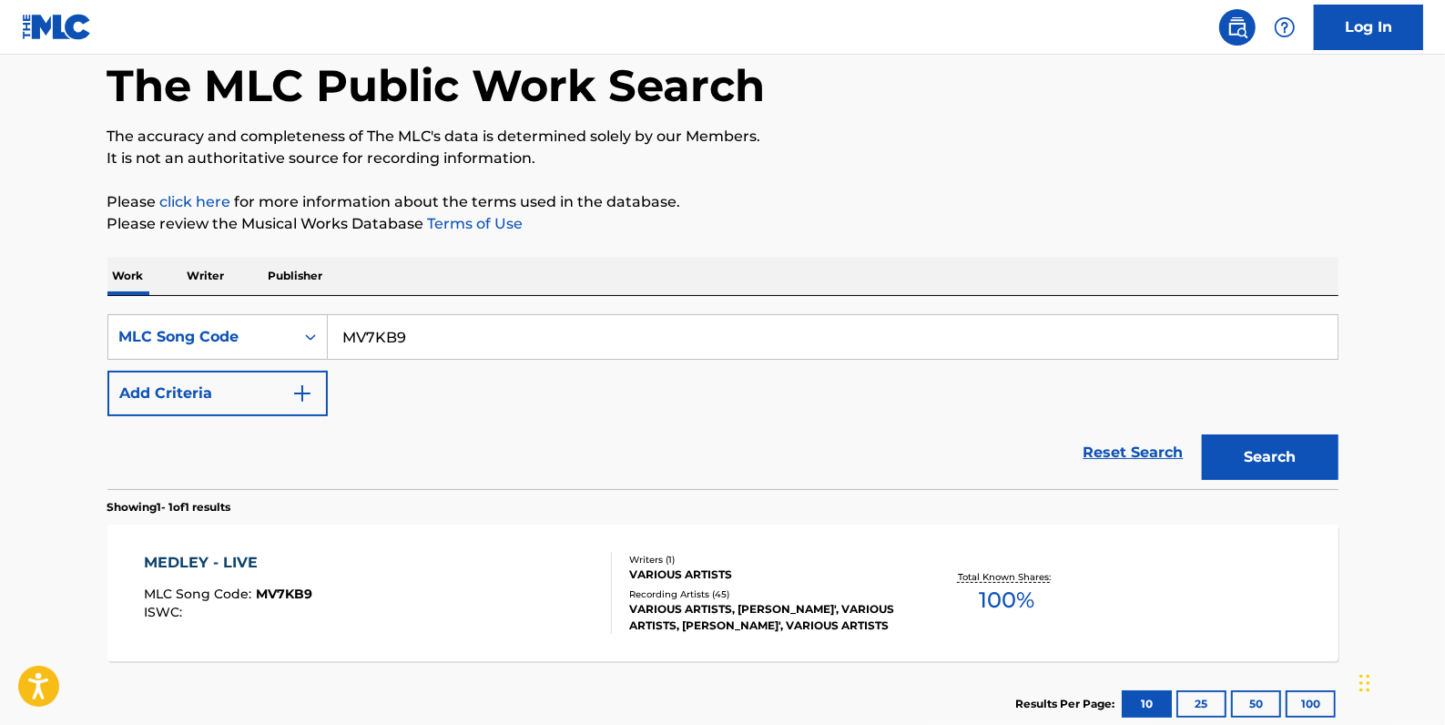
drag, startPoint x: 383, startPoint y: 329, endPoint x: 332, endPoint y: 329, distance: 51.0
click at [332, 329] on input "MV7KB9" at bounding box center [833, 337] width 1010 height 44
paste input "KV7LO9"
type input "KV7LO9"
click at [1213, 454] on button "Search" at bounding box center [1270, 457] width 137 height 46
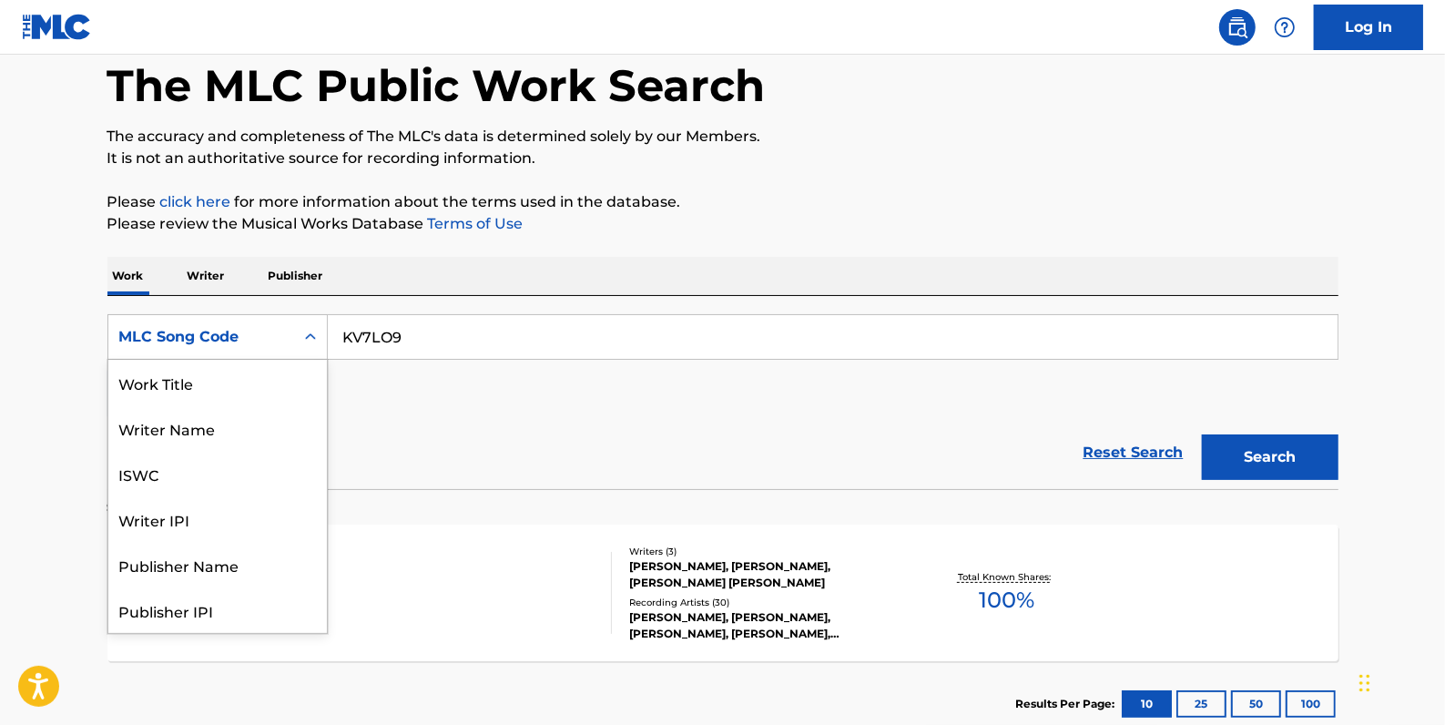
click at [301, 332] on icon "Search Form" at bounding box center [310, 337] width 18 height 18
click at [223, 388] on div "Work Title" at bounding box center [217, 383] width 219 height 46
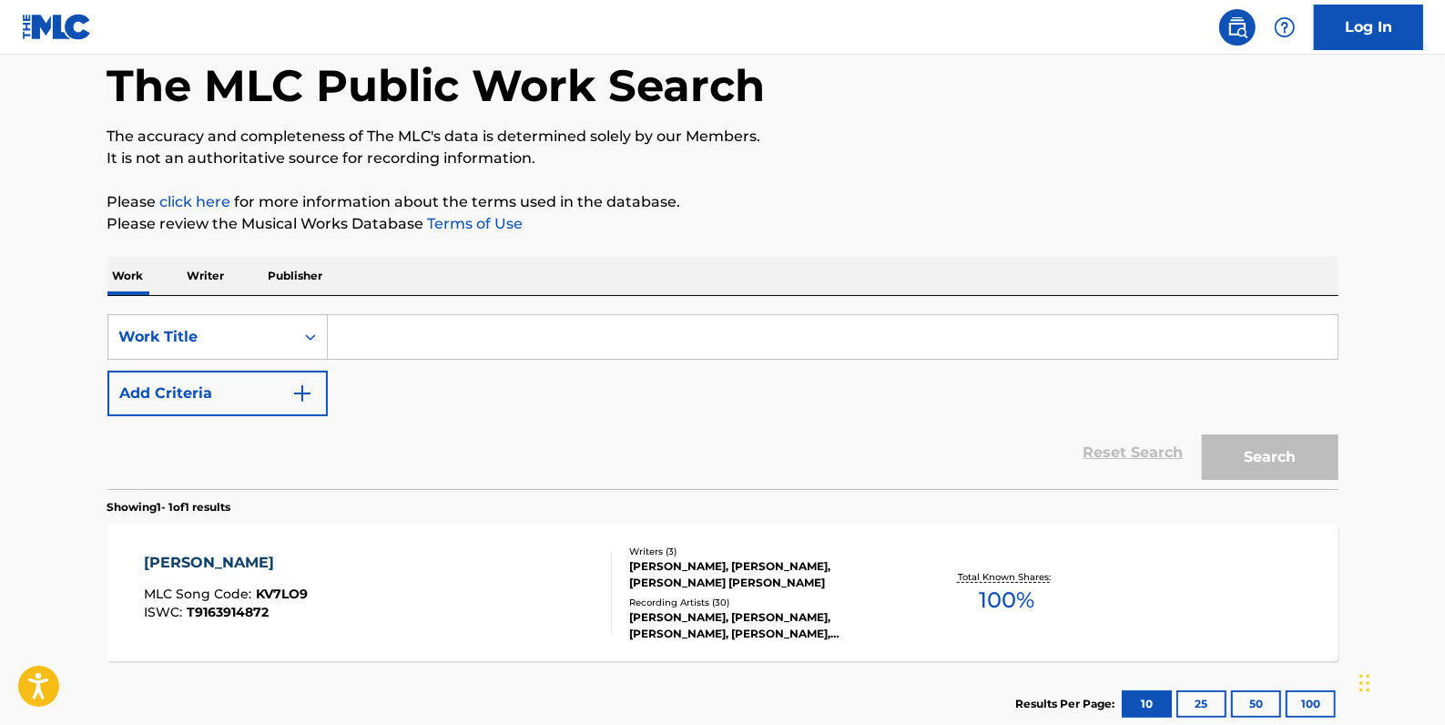
click at [416, 337] on input "Search Form" at bounding box center [833, 337] width 1010 height 44
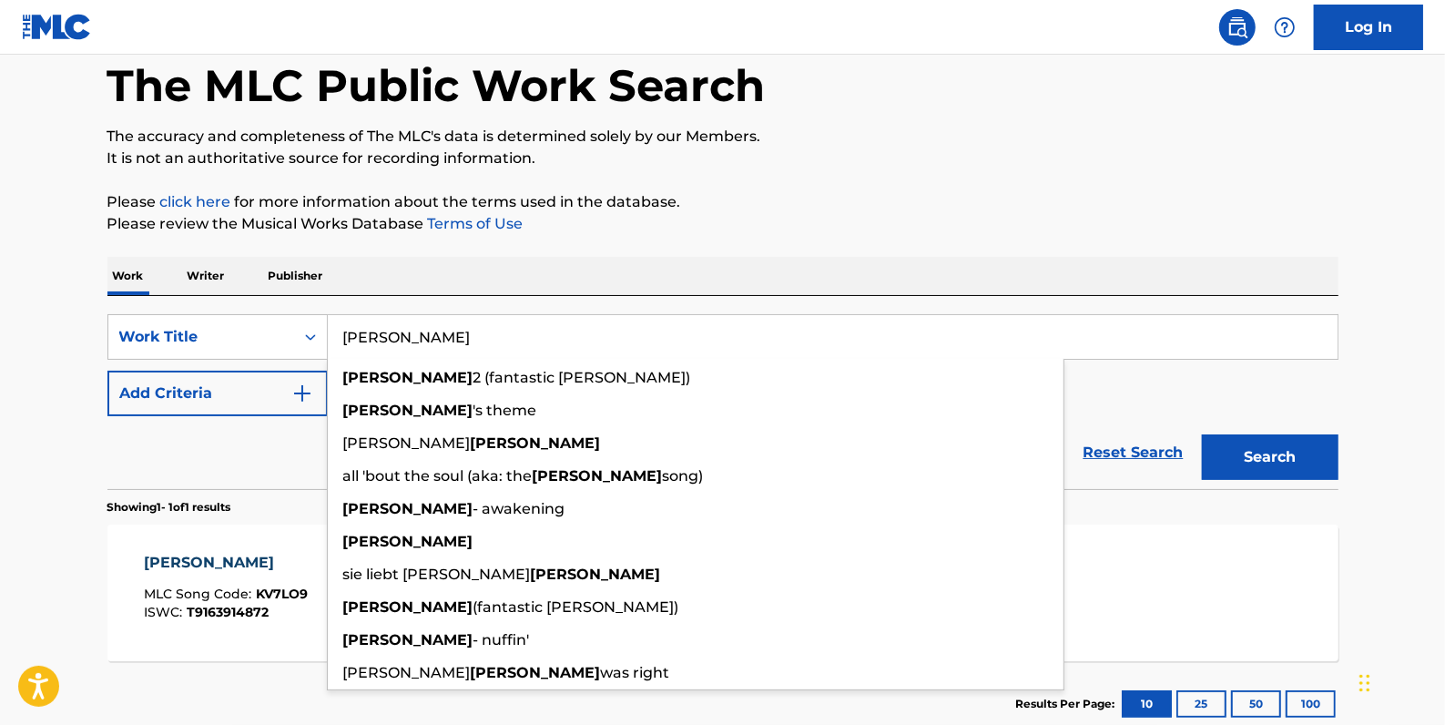
type input "[PERSON_NAME]"
click at [864, 219] on p "Please review the Musical Works Database Terms of Use" at bounding box center [722, 224] width 1231 height 22
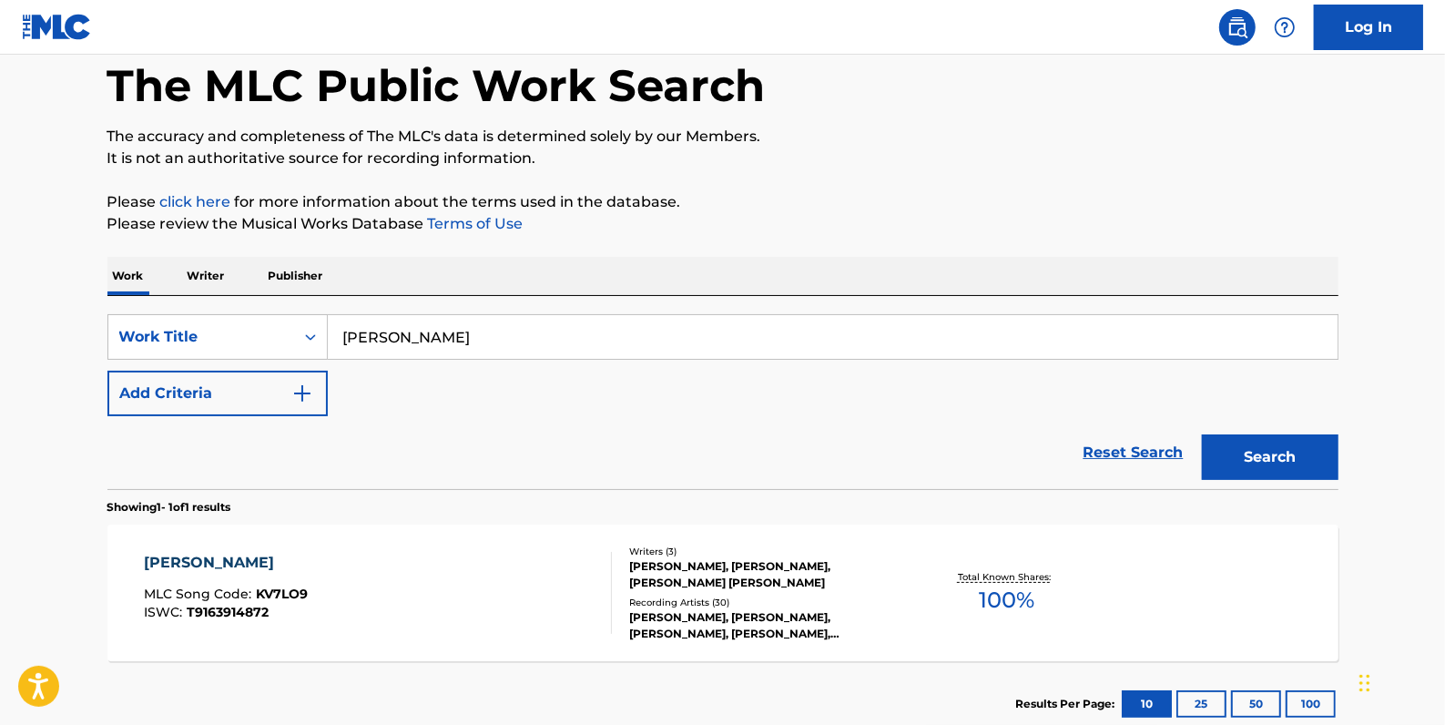
click at [222, 403] on button "Add Criteria" at bounding box center [217, 394] width 220 height 46
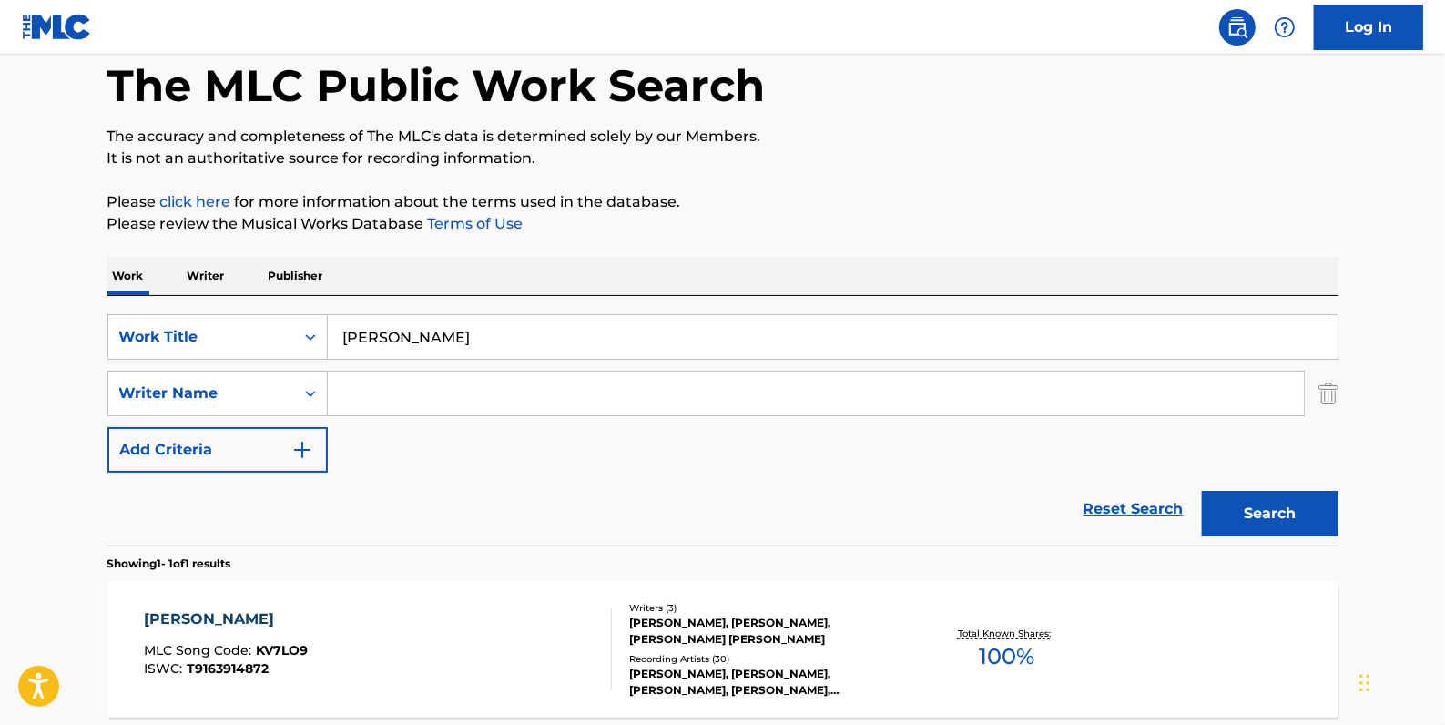
click at [351, 400] on input "Search Form" at bounding box center [816, 394] width 976 height 44
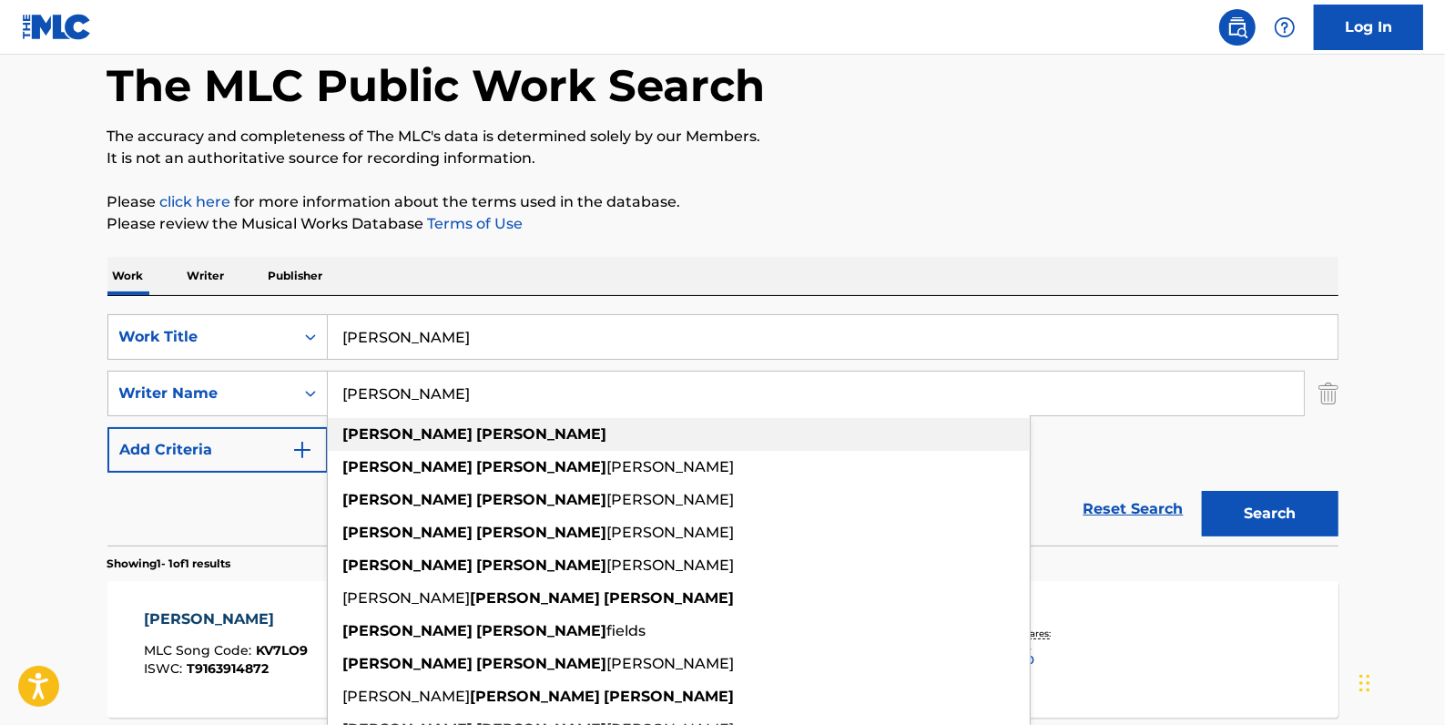
type input "[PERSON_NAME]"
click at [477, 447] on div "[PERSON_NAME]" at bounding box center [679, 434] width 702 height 33
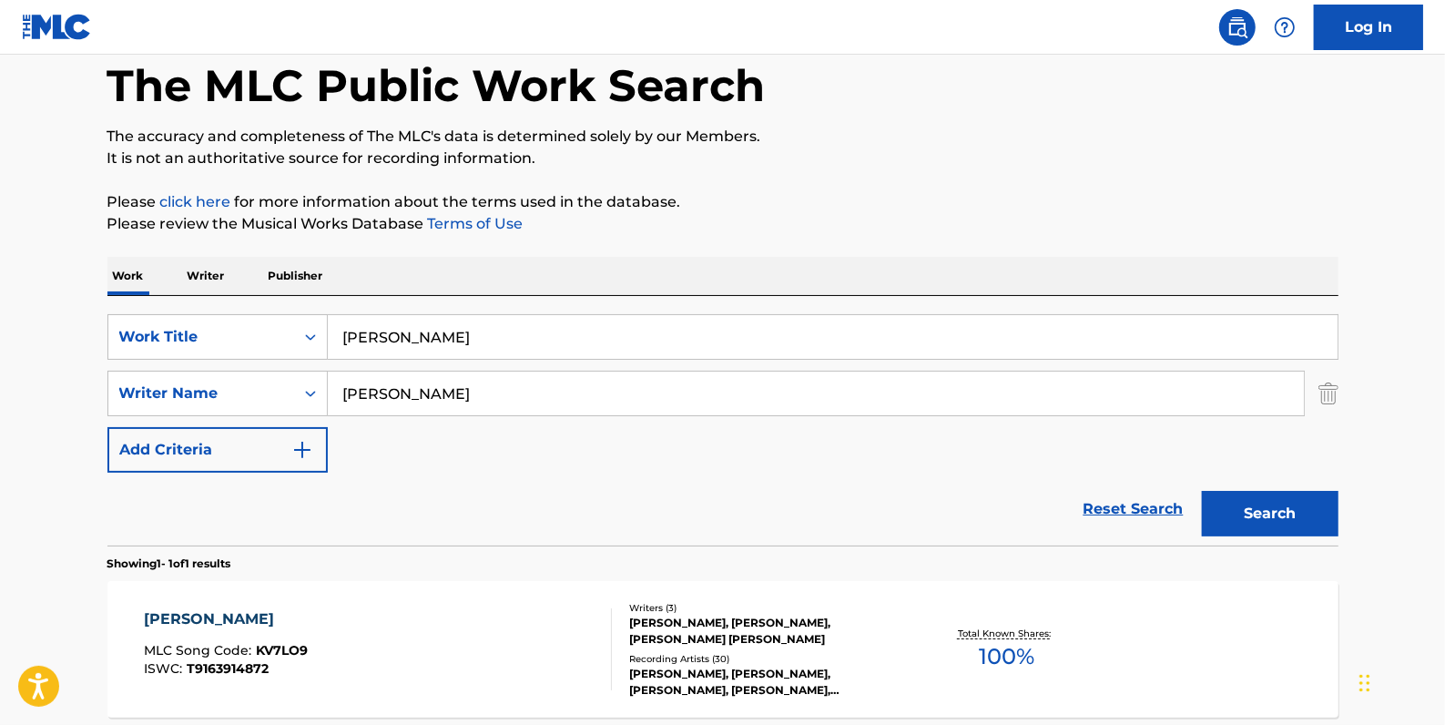
click at [1243, 506] on button "Search" at bounding box center [1270, 514] width 137 height 46
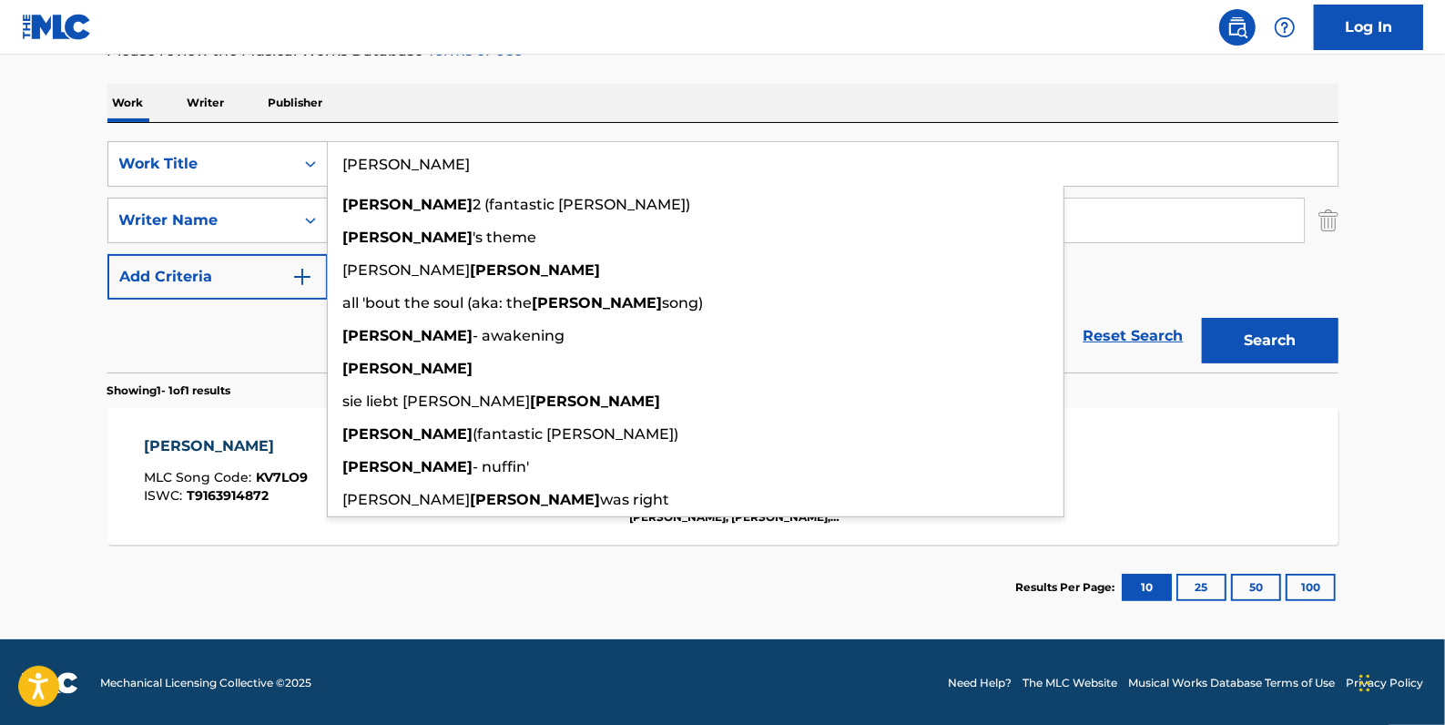
drag, startPoint x: 449, startPoint y: 160, endPoint x: 328, endPoint y: 164, distance: 121.2
click at [329, 163] on input "[PERSON_NAME]" at bounding box center [833, 164] width 1010 height 44
drag, startPoint x: 1138, startPoint y: 337, endPoint x: 362, endPoint y: 295, distance: 777.1
click at [1137, 337] on link "Reset Search" at bounding box center [1134, 336] width 118 height 40
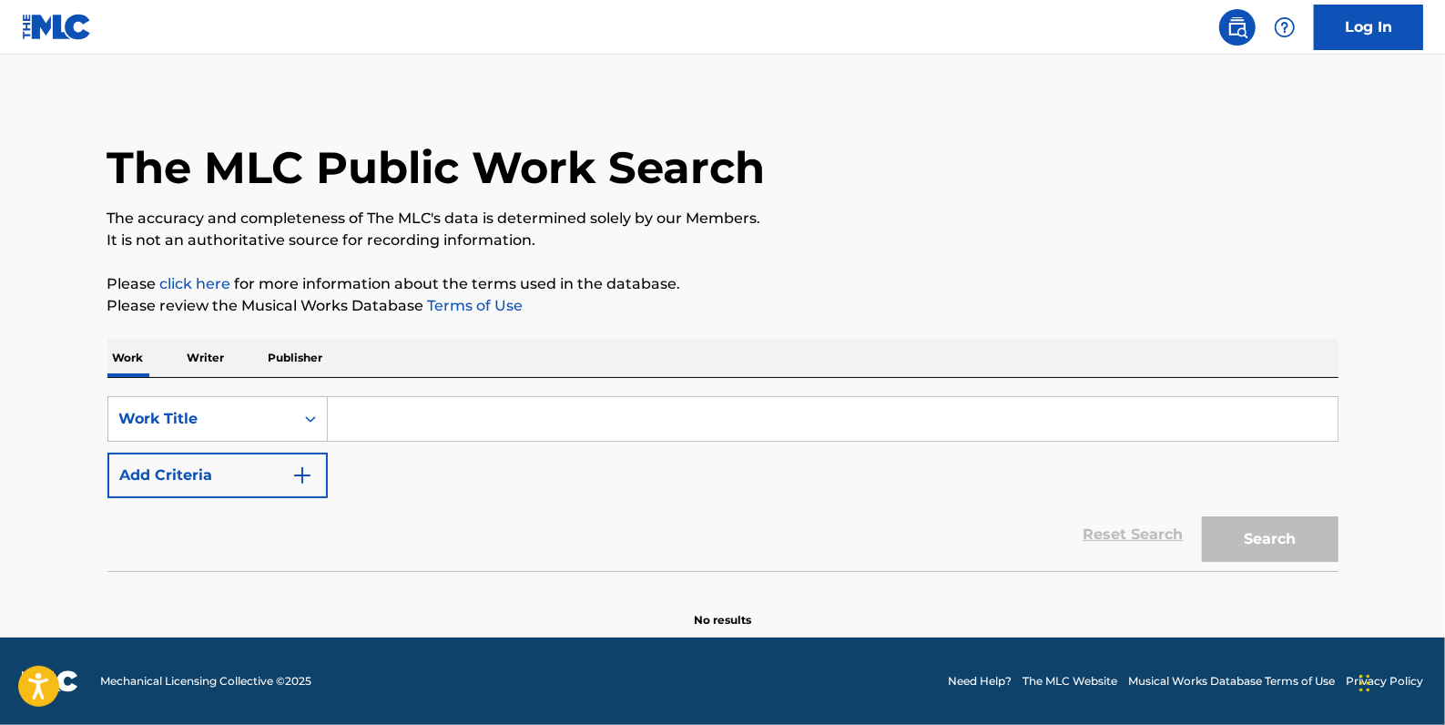
scroll to position [0, 0]
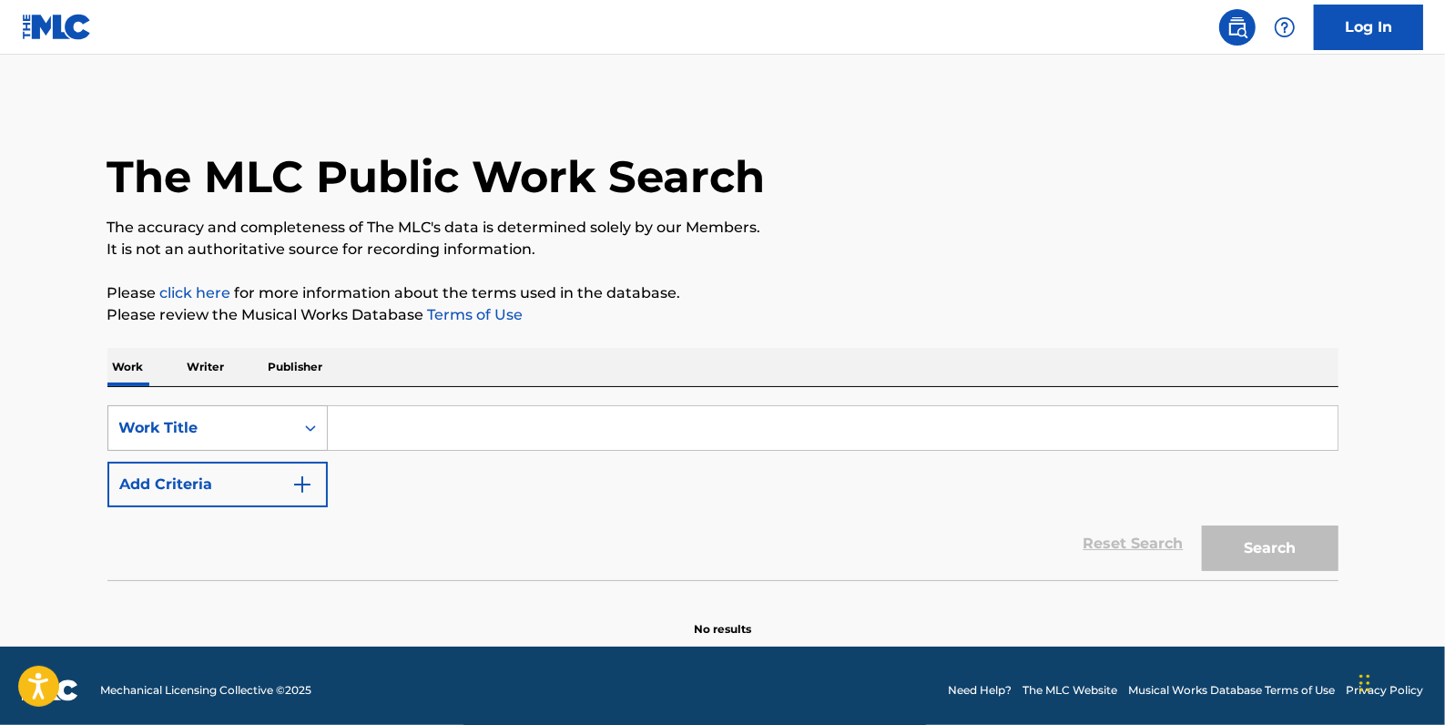
click at [301, 423] on icon "Search Form" at bounding box center [310, 428] width 18 height 18
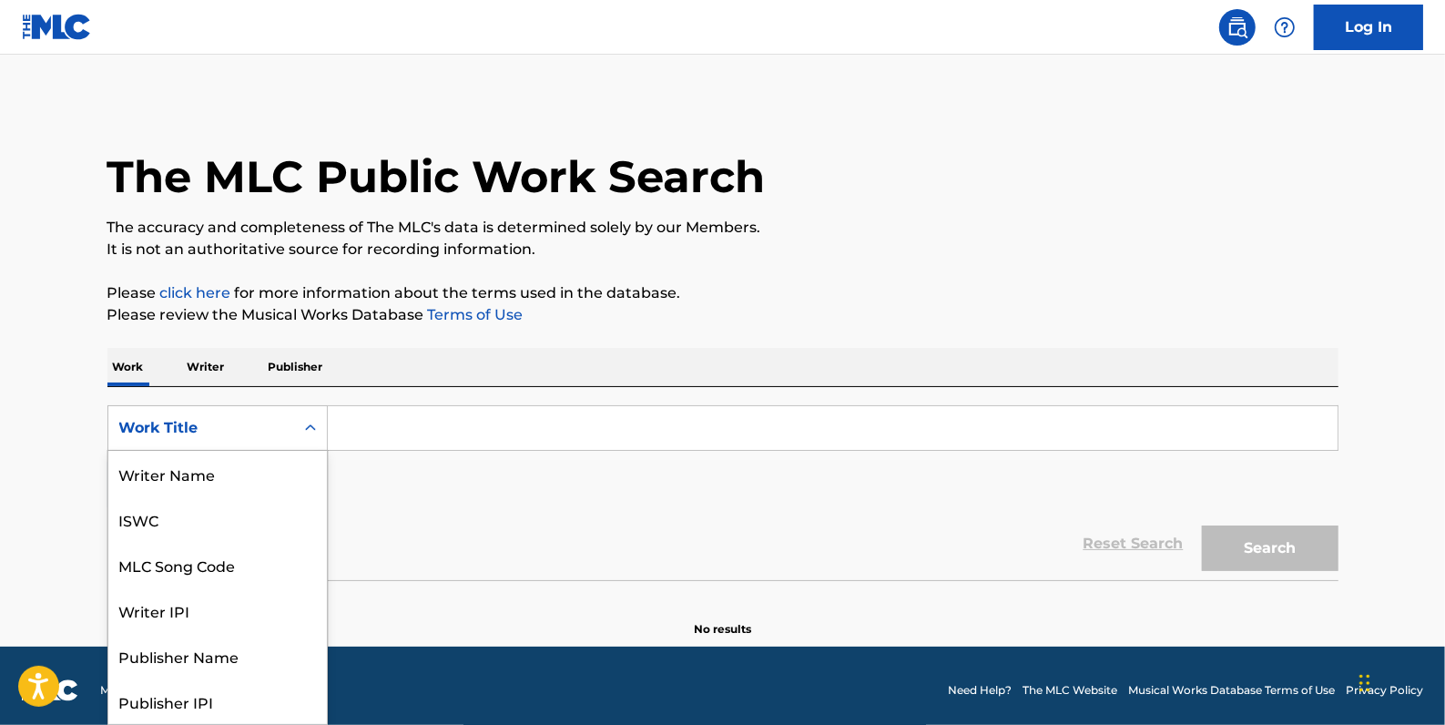
scroll to position [91, 0]
drag, startPoint x: 253, startPoint y: 470, endPoint x: 319, endPoint y: 461, distance: 66.2
click at [253, 472] on div "MLC Song Code" at bounding box center [217, 474] width 219 height 46
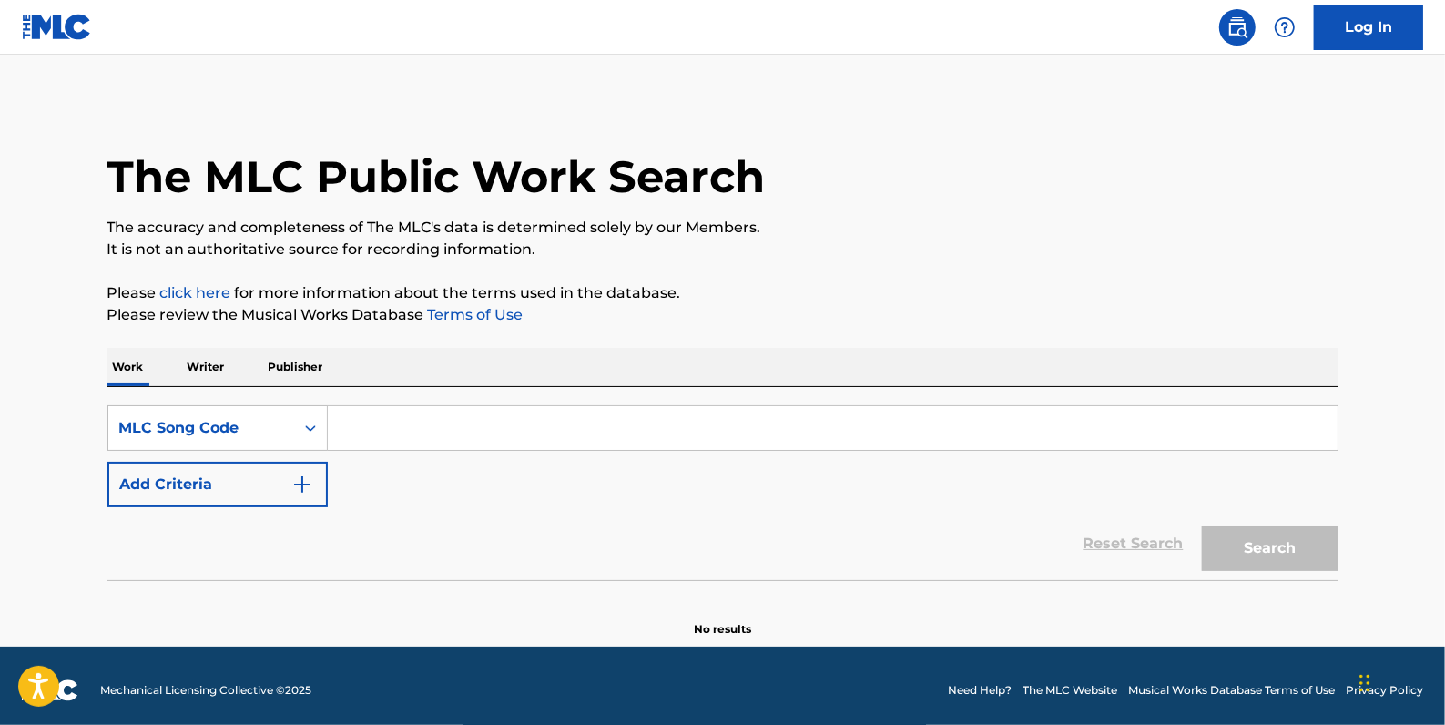
paste input "OV9JIV"
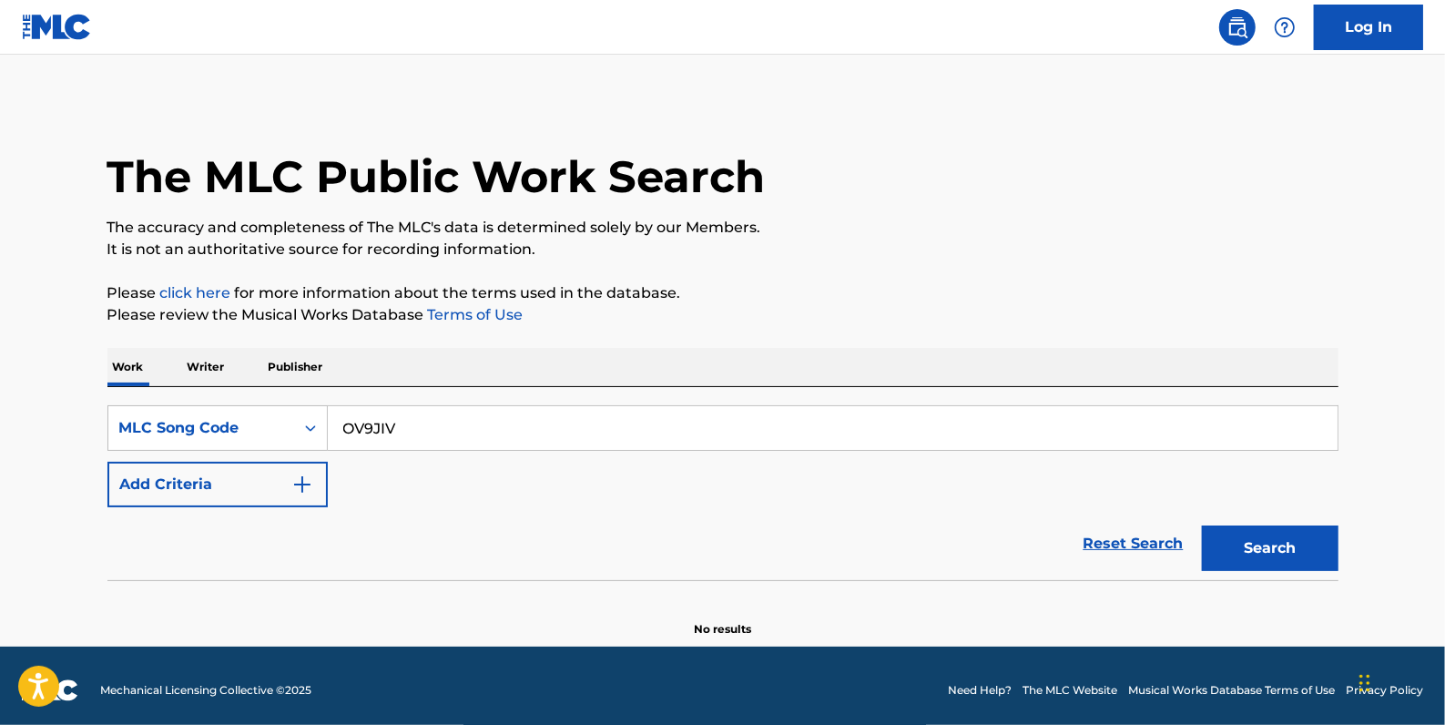
type input "OV9JIV"
click at [1286, 537] on button "Search" at bounding box center [1270, 548] width 137 height 46
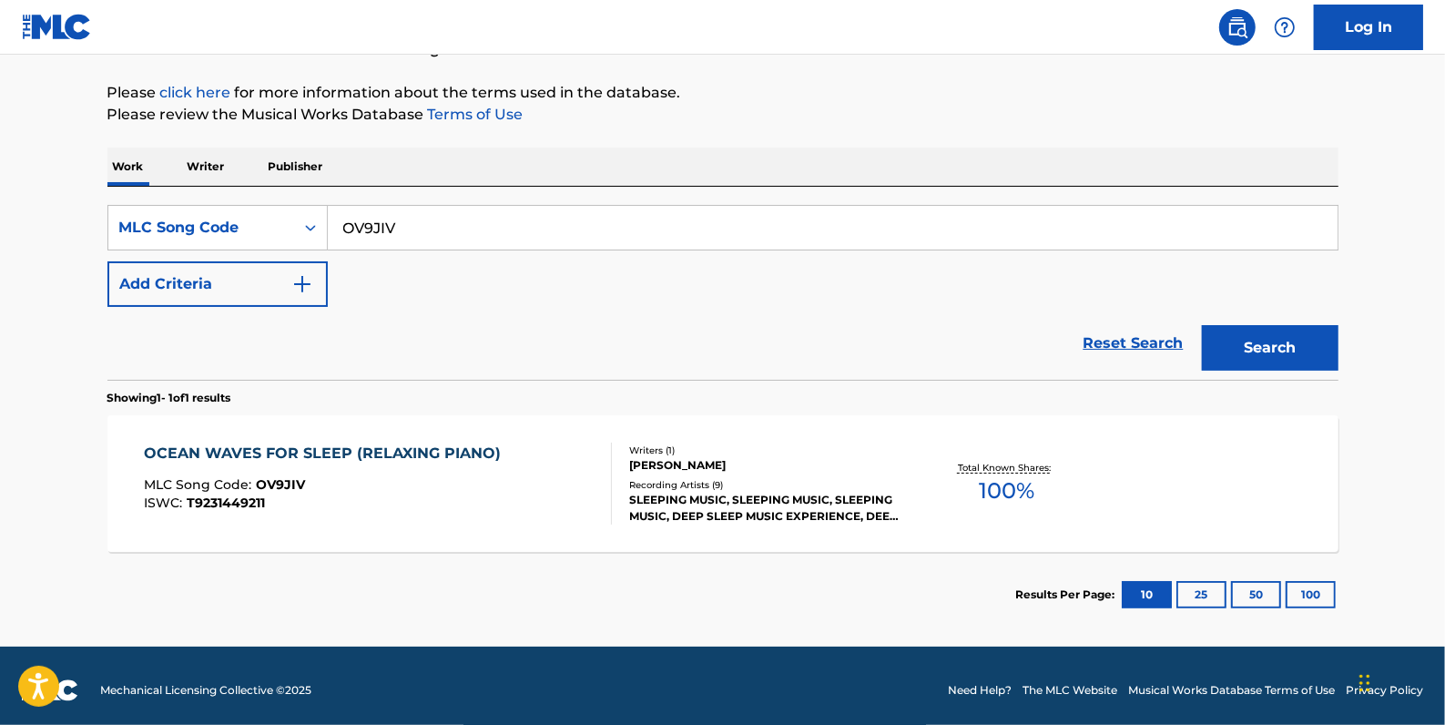
scroll to position [209, 0]
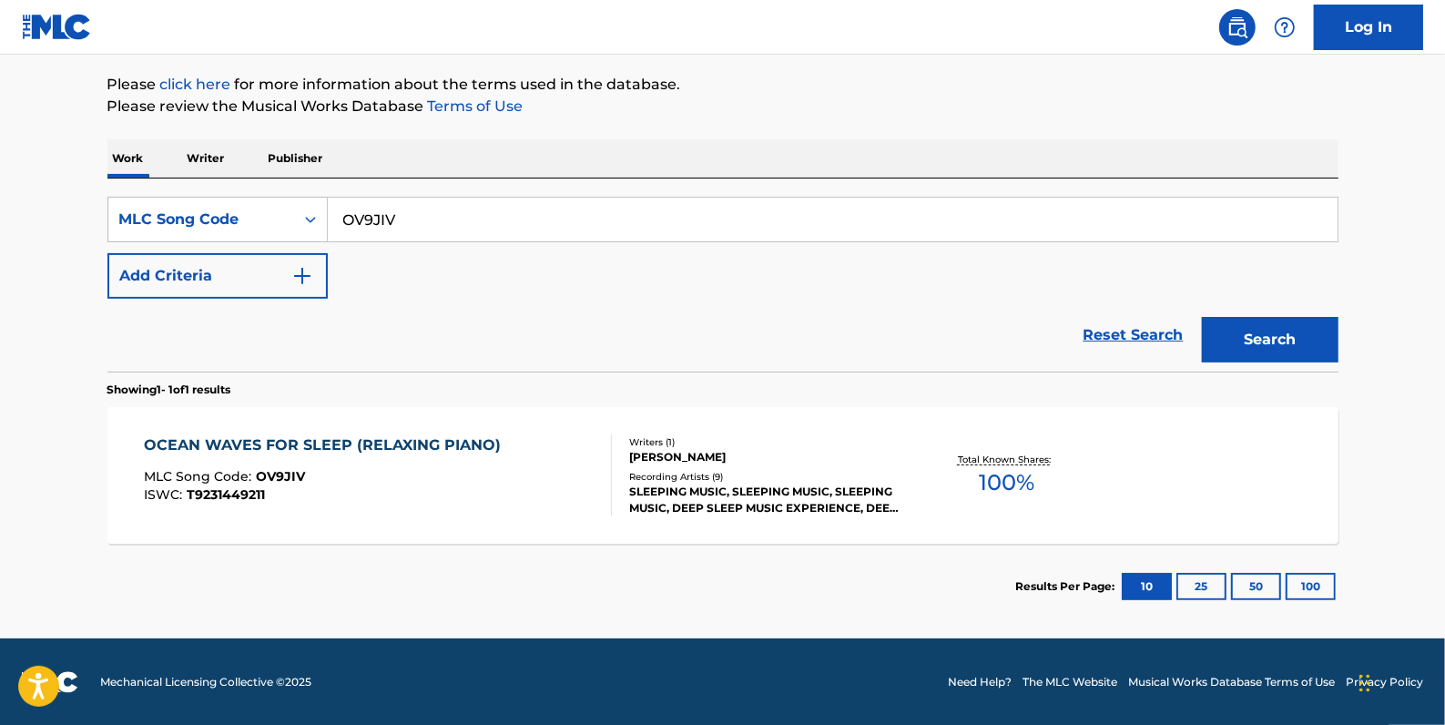
drag, startPoint x: 444, startPoint y: 234, endPoint x: 342, endPoint y: 171, distance: 119.8
click at [311, 210] on div "SearchWithCriteria5b30f52c-c234-4996-bff8-e42ede375bbe MLC Song Code OV9JIV" at bounding box center [722, 220] width 1231 height 46
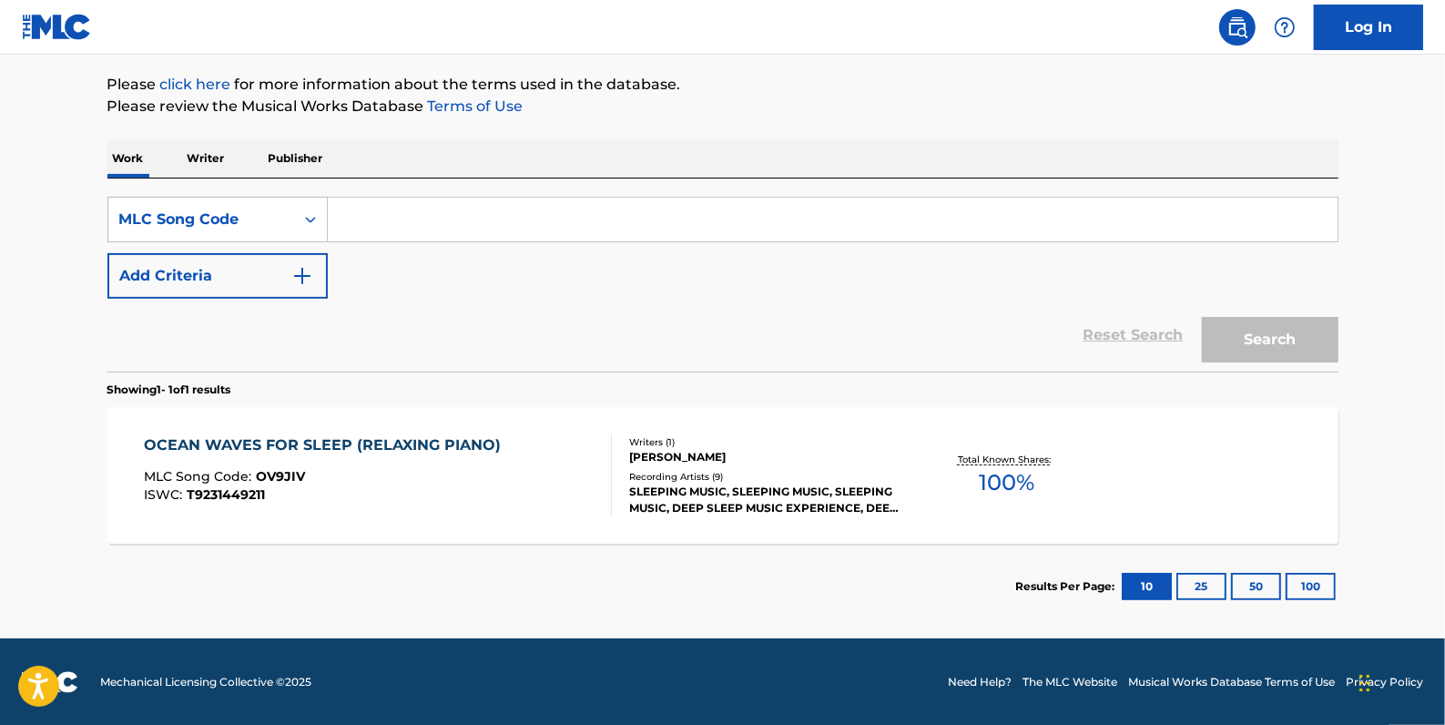
paste input "OV9JIW"
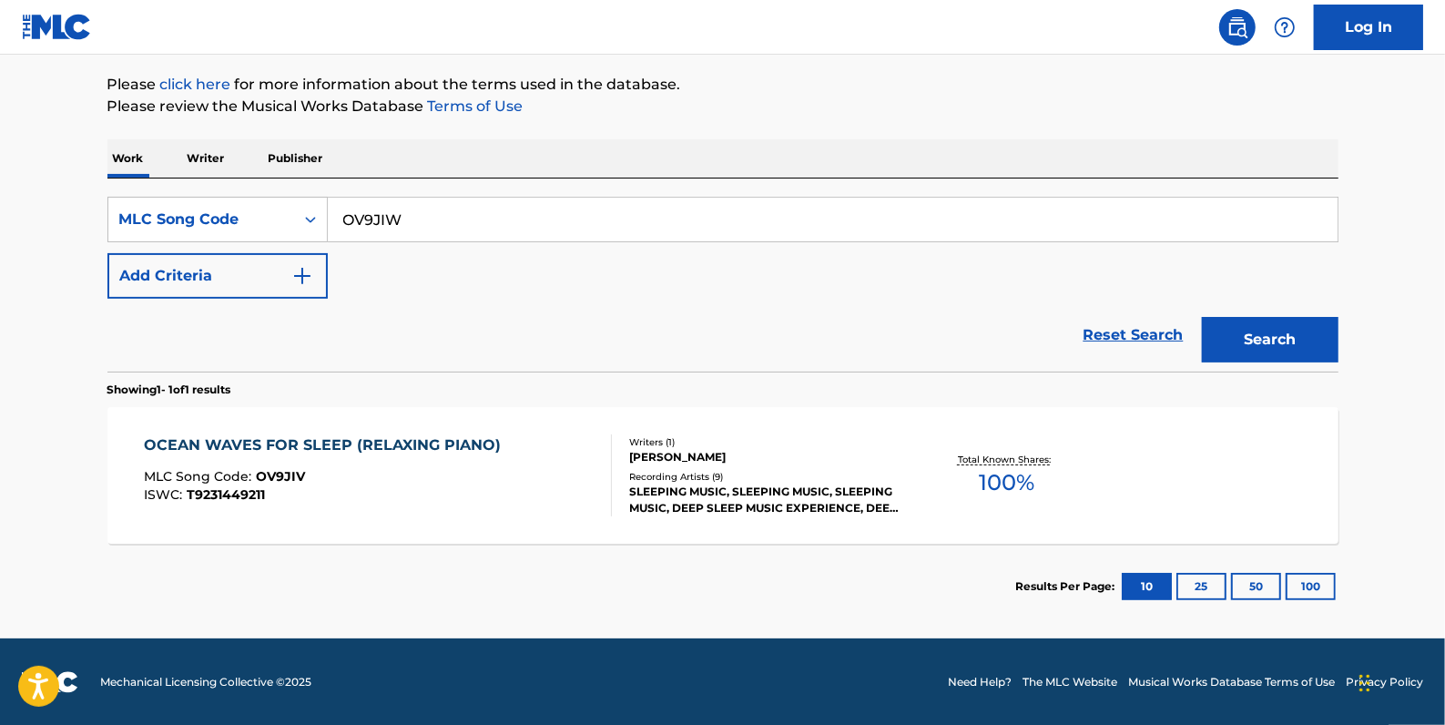
type input "OV9JIW"
click at [1253, 335] on button "Search" at bounding box center [1270, 340] width 137 height 46
drag, startPoint x: 437, startPoint y: 236, endPoint x: 293, endPoint y: 203, distance: 147.6
click at [293, 203] on div "SearchWithCriteria5b30f52c-c234-4996-bff8-e42ede375bbe MLC Song Code OV9JIW" at bounding box center [722, 220] width 1231 height 46
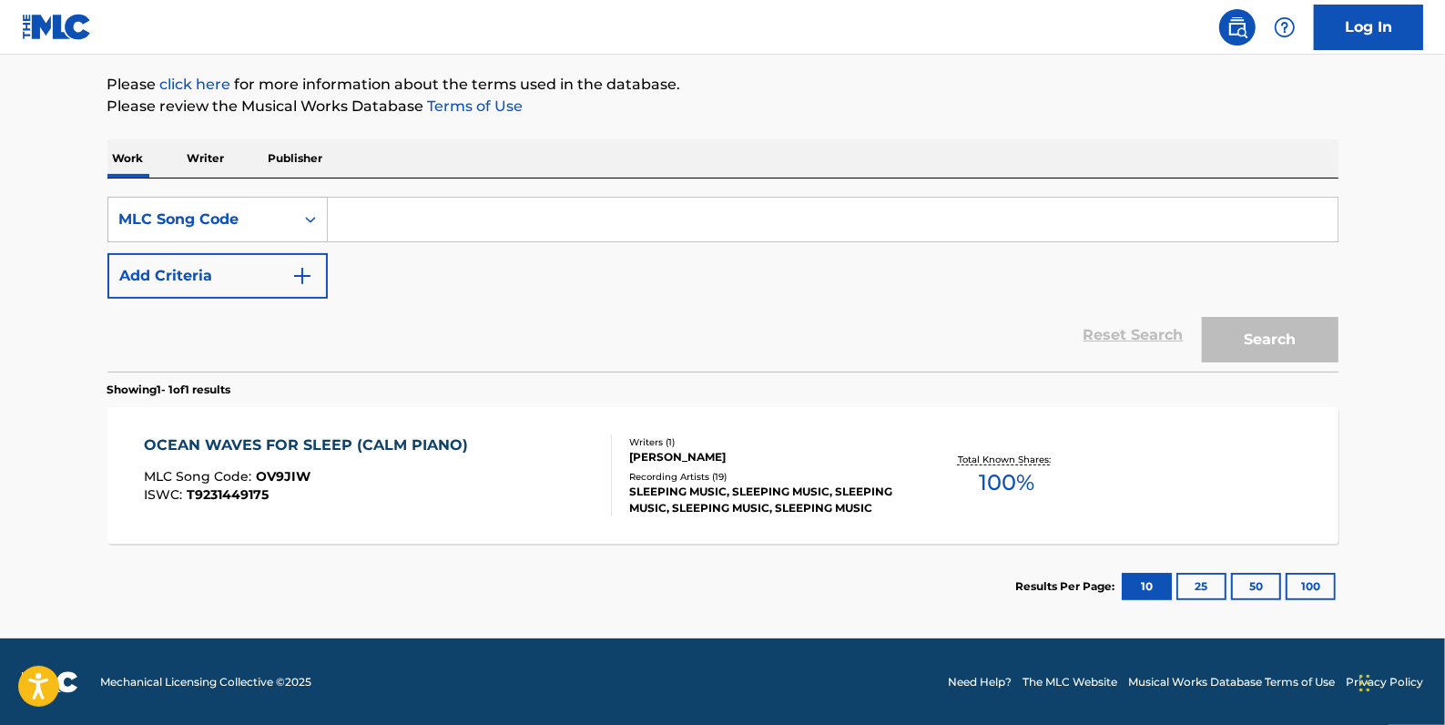
paste input "OC7IJ2"
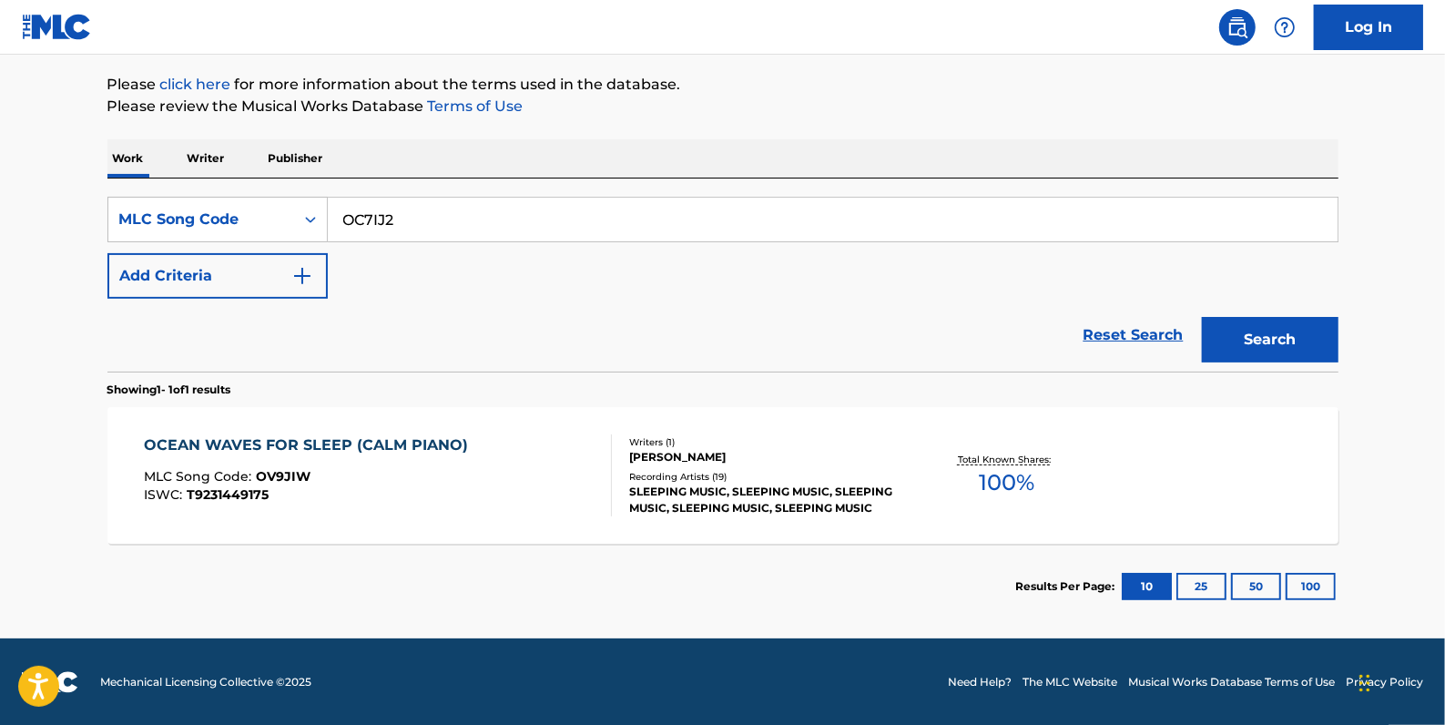
type input "OC7IJ2"
click at [1220, 337] on button "Search" at bounding box center [1270, 340] width 137 height 46
drag, startPoint x: 449, startPoint y: 218, endPoint x: 346, endPoint y: 221, distance: 103.0
click at [346, 221] on input "OC7IJ2" at bounding box center [833, 220] width 1010 height 44
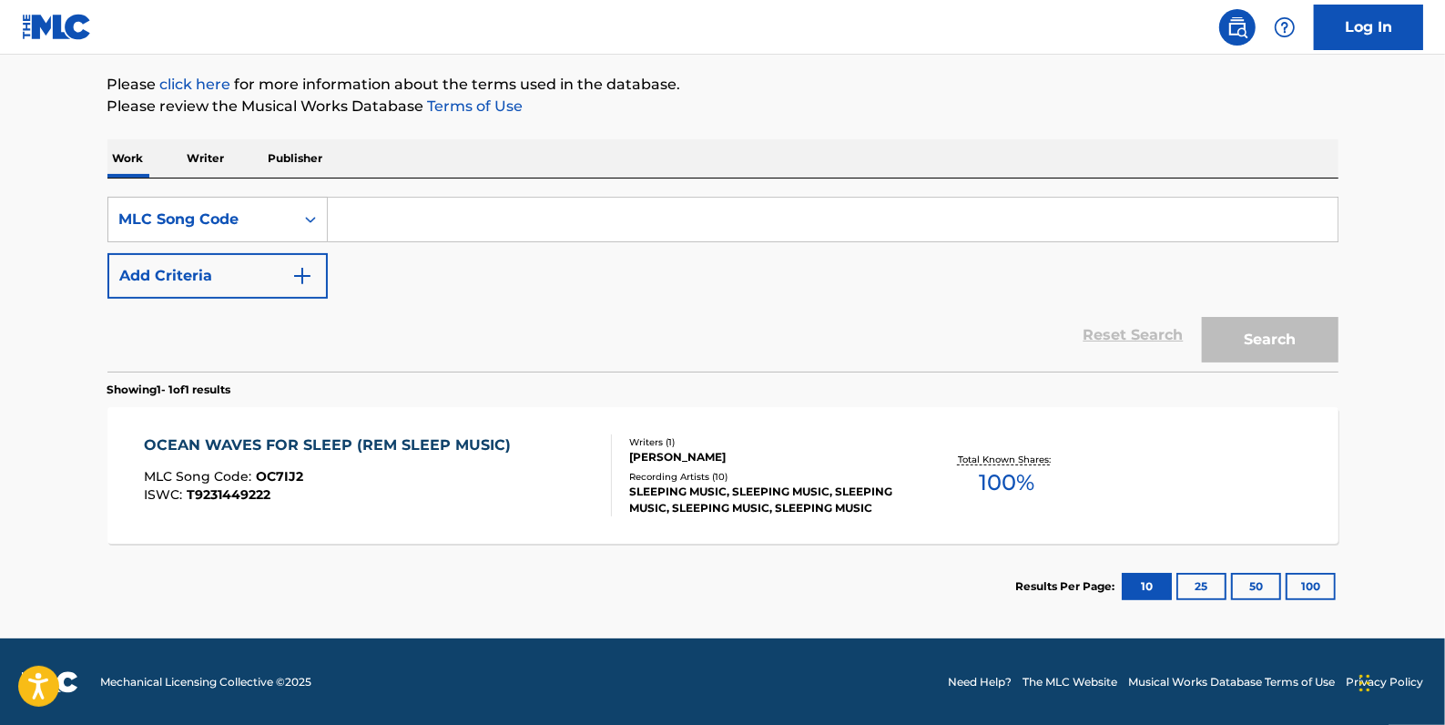
paste input "OV9JIU"
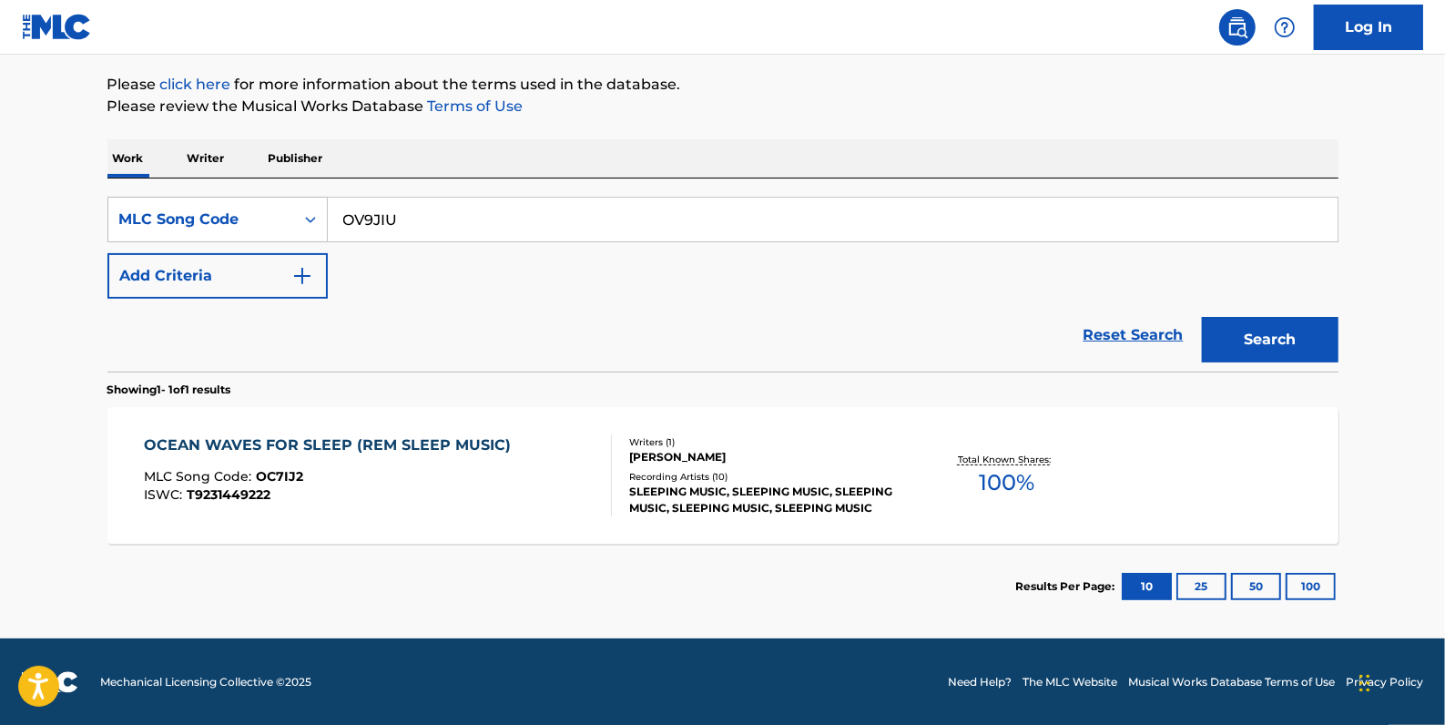
type input "OV9JIU"
click at [1245, 346] on button "Search" at bounding box center [1270, 340] width 137 height 46
click at [318, 222] on div "SearchWithCriteria5b30f52c-c234-4996-bff8-e42ede375bbe MLC Song Code OV9JIU" at bounding box center [722, 220] width 1231 height 46
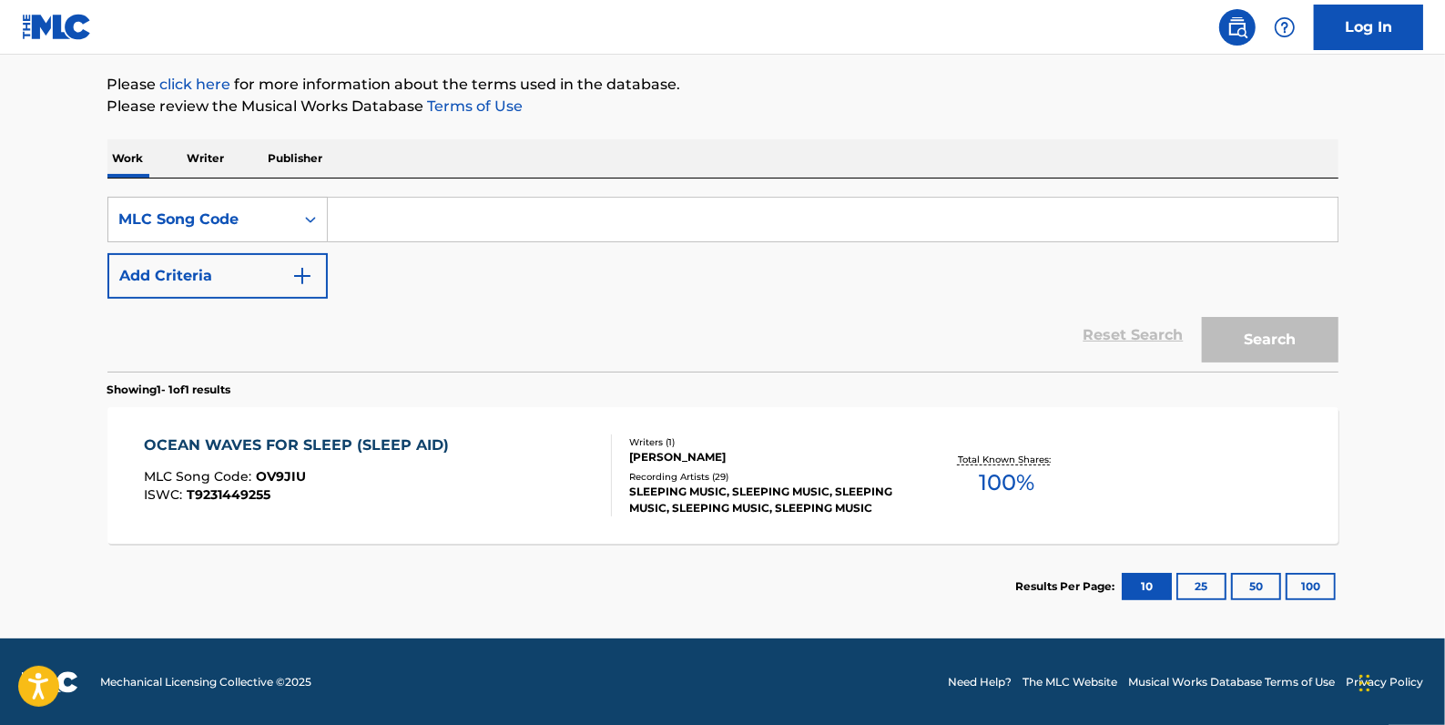
paste input "RVATZD"
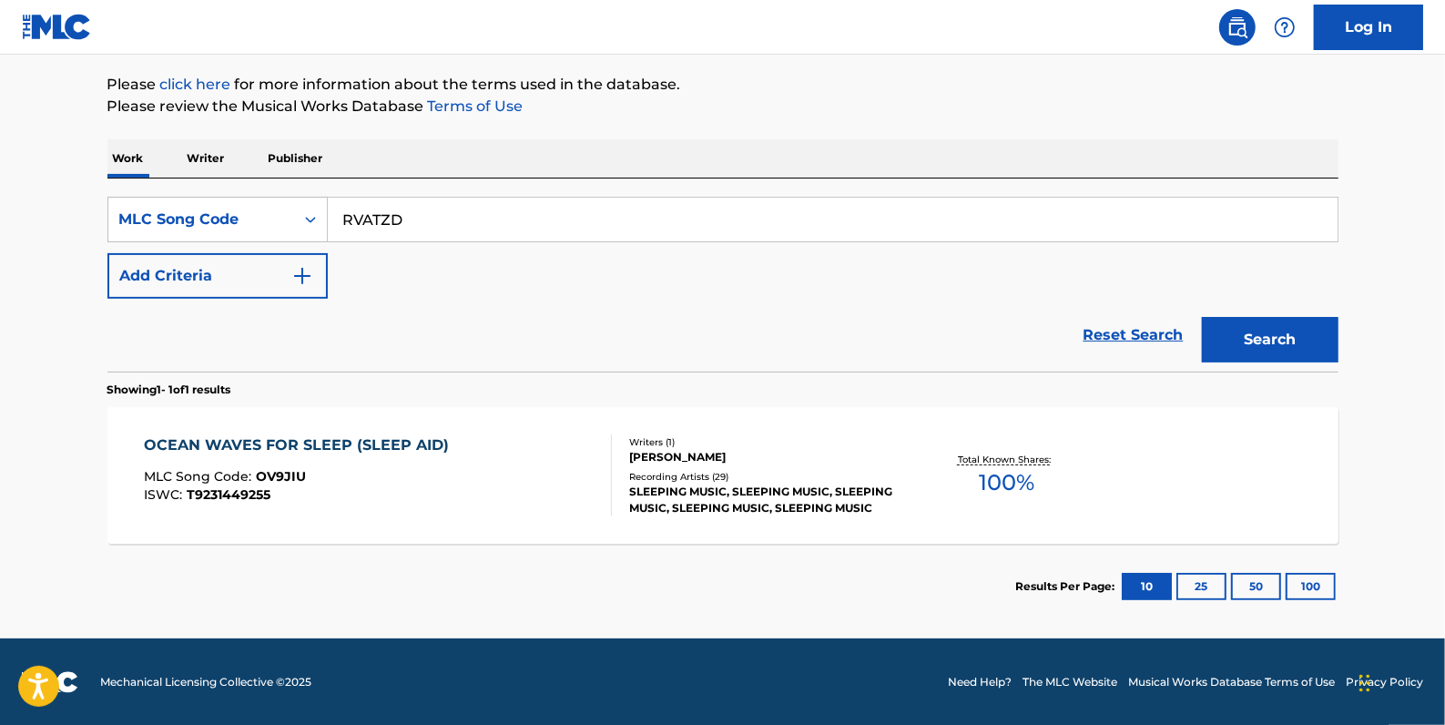
type input "RVATZD"
click at [1257, 330] on button "Search" at bounding box center [1270, 340] width 137 height 46
drag, startPoint x: 456, startPoint y: 230, endPoint x: 281, endPoint y: 214, distance: 175.5
click at [280, 217] on div "SearchWithCriteria5b30f52c-c234-4996-bff8-e42ede375bbe MLC Song Code RVATZD" at bounding box center [722, 220] width 1231 height 46
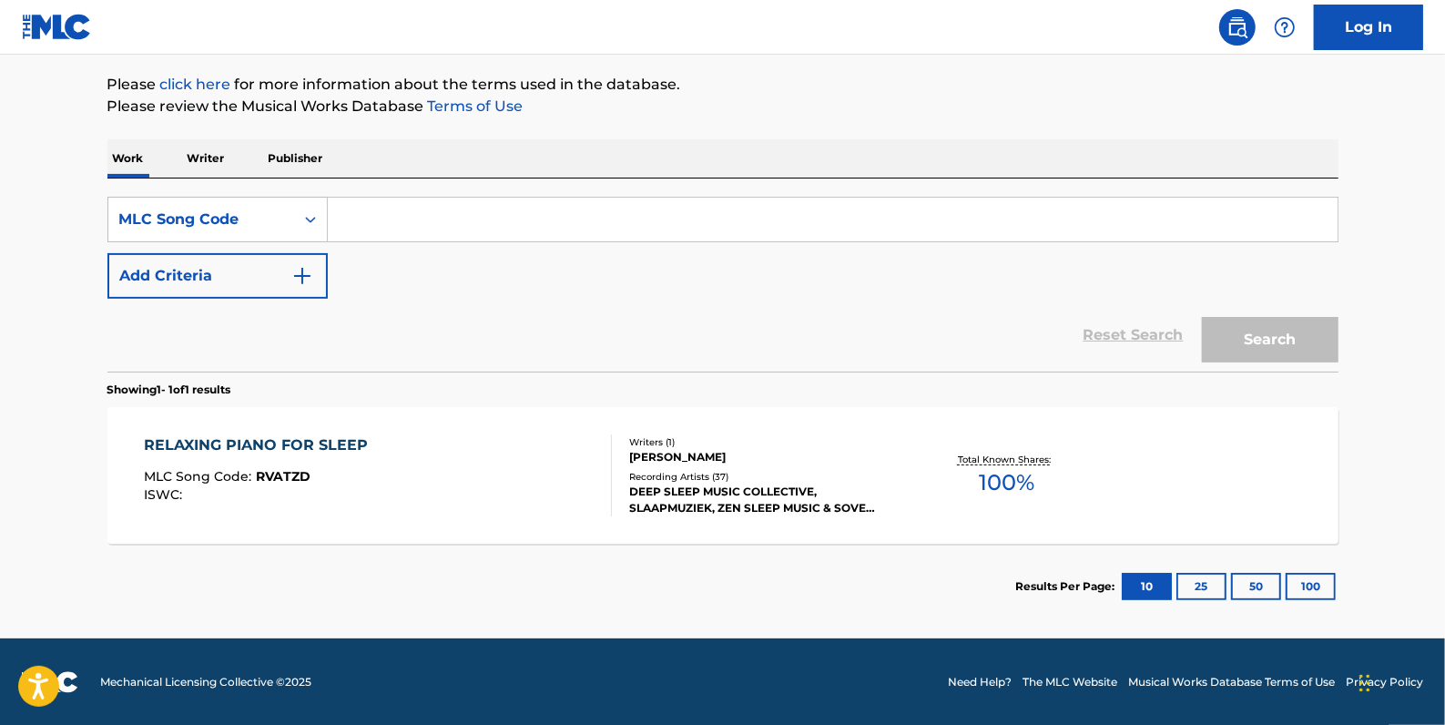
paste input "RVAO05"
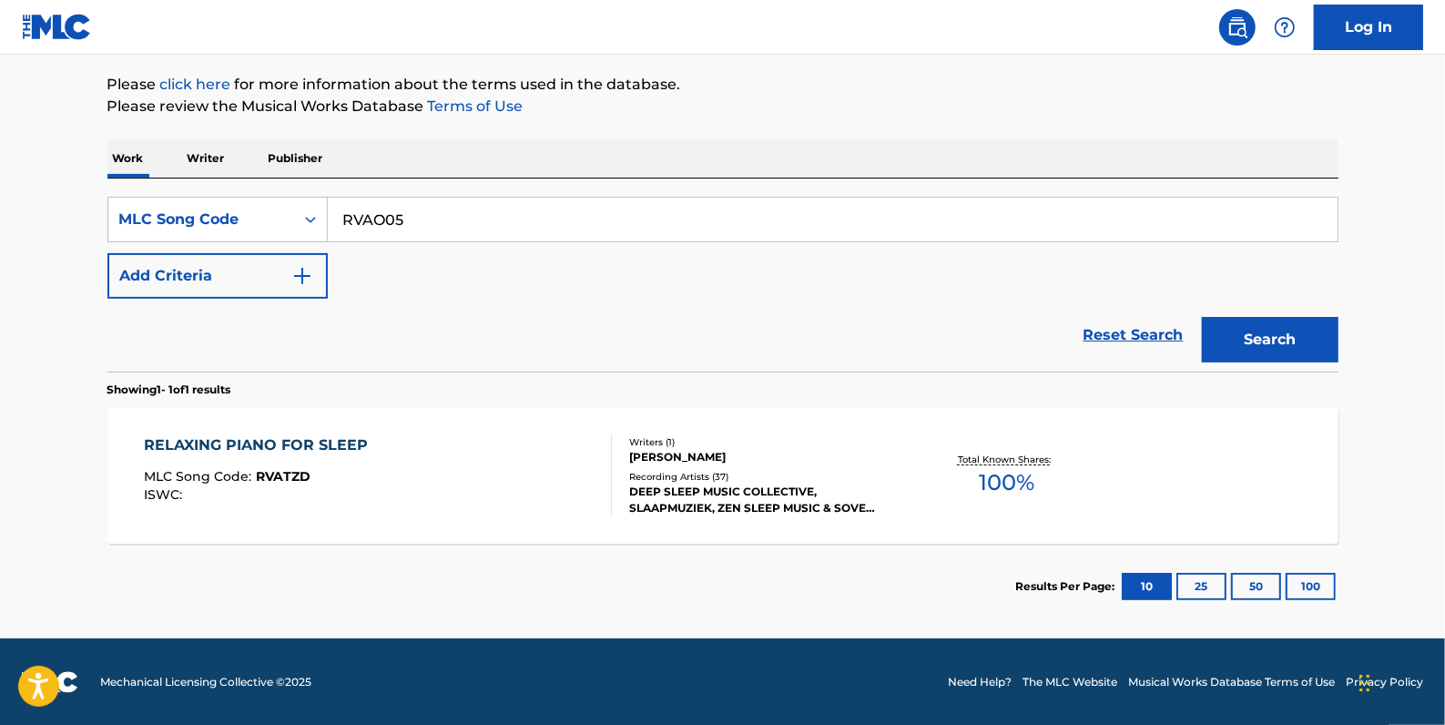
type input "RVAO05"
click at [1260, 335] on button "Search" at bounding box center [1270, 340] width 137 height 46
drag, startPoint x: 433, startPoint y: 224, endPoint x: 366, endPoint y: 169, distance: 86.1
click at [328, 219] on input "RVAO05" at bounding box center [833, 220] width 1010 height 44
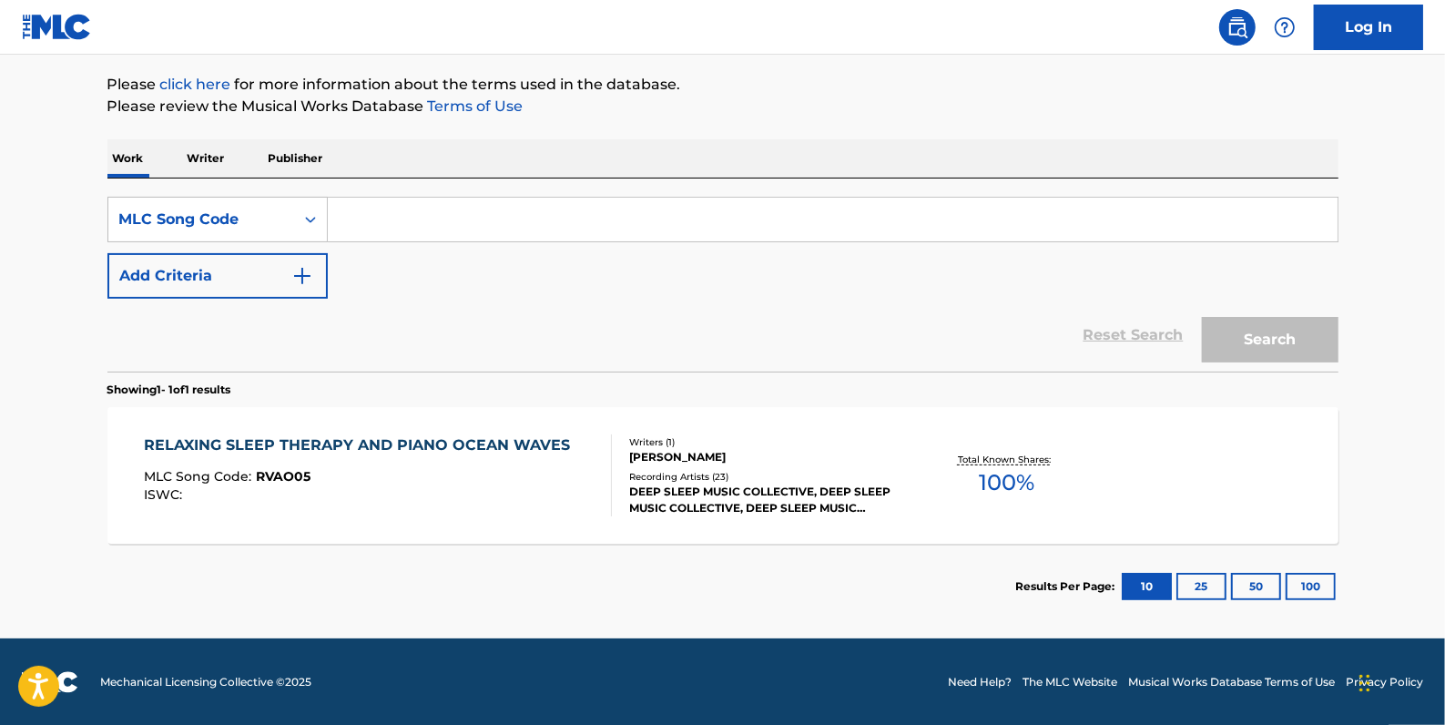
paste input "RA5YW4"
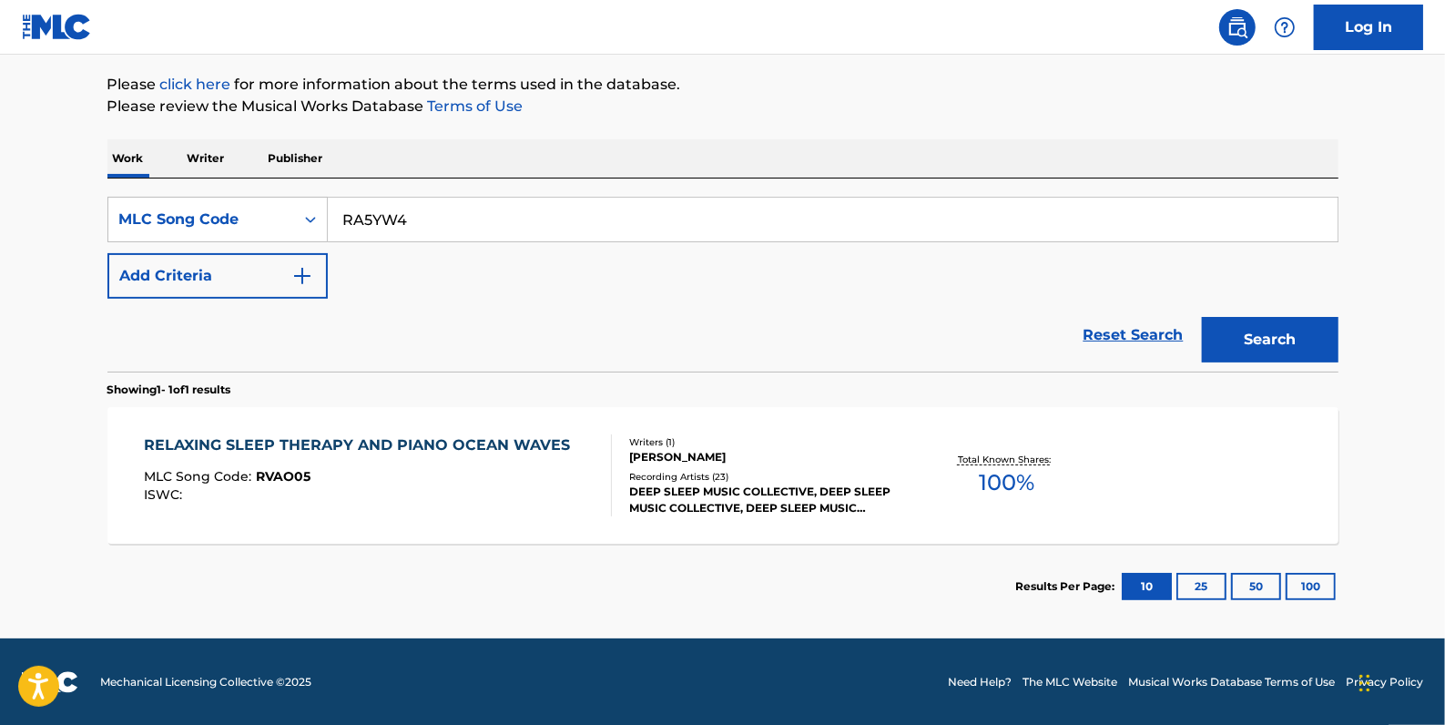
type input "RA5YW4"
click at [1239, 337] on button "Search" at bounding box center [1270, 340] width 137 height 46
drag, startPoint x: 456, startPoint y: 219, endPoint x: 307, endPoint y: 215, distance: 149.4
click at [307, 215] on div "SearchWithCriteria5b30f52c-c234-4996-bff8-e42ede375bbe MLC Song Code RA5YW4" at bounding box center [722, 220] width 1231 height 46
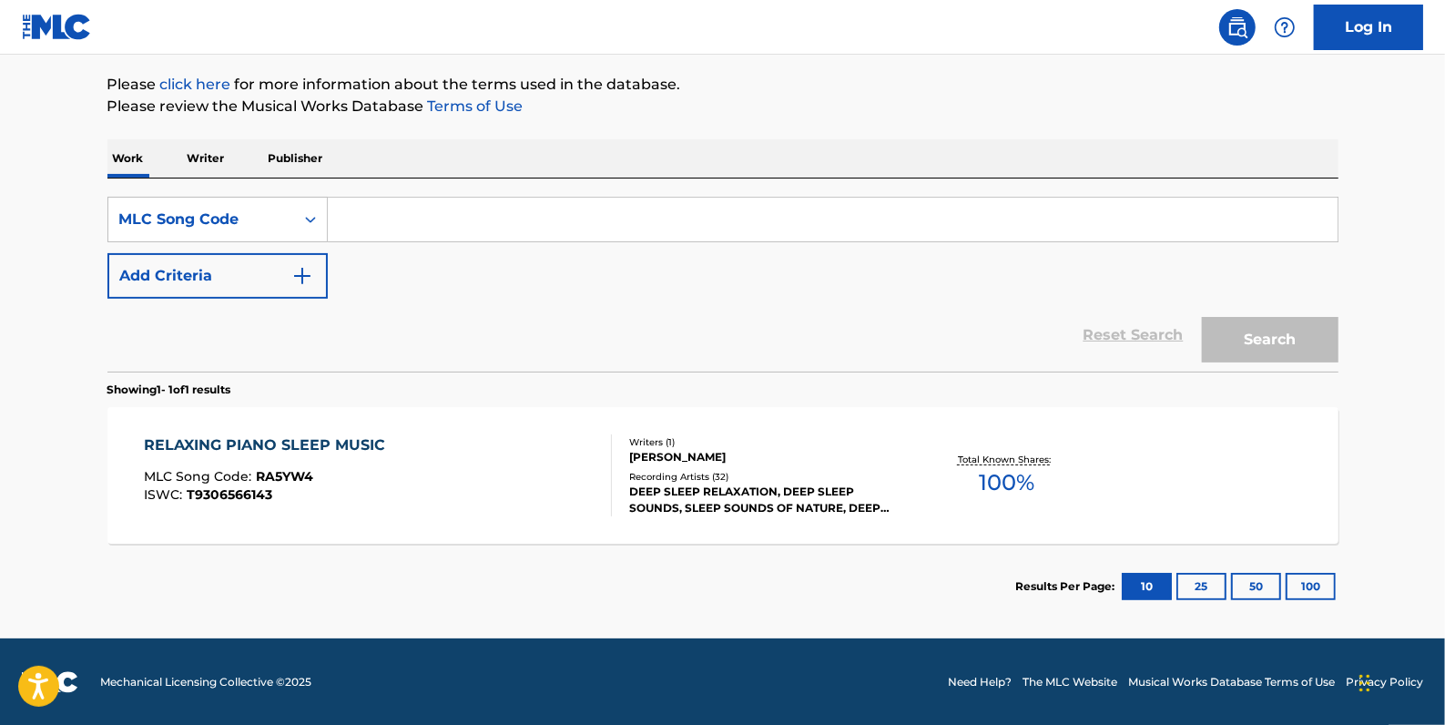
click at [494, 467] on div "RELAXING PIANO SLEEP MUSIC MLC Song Code : RA5YW4 ISWC : T9306566143" at bounding box center [378, 475] width 468 height 82
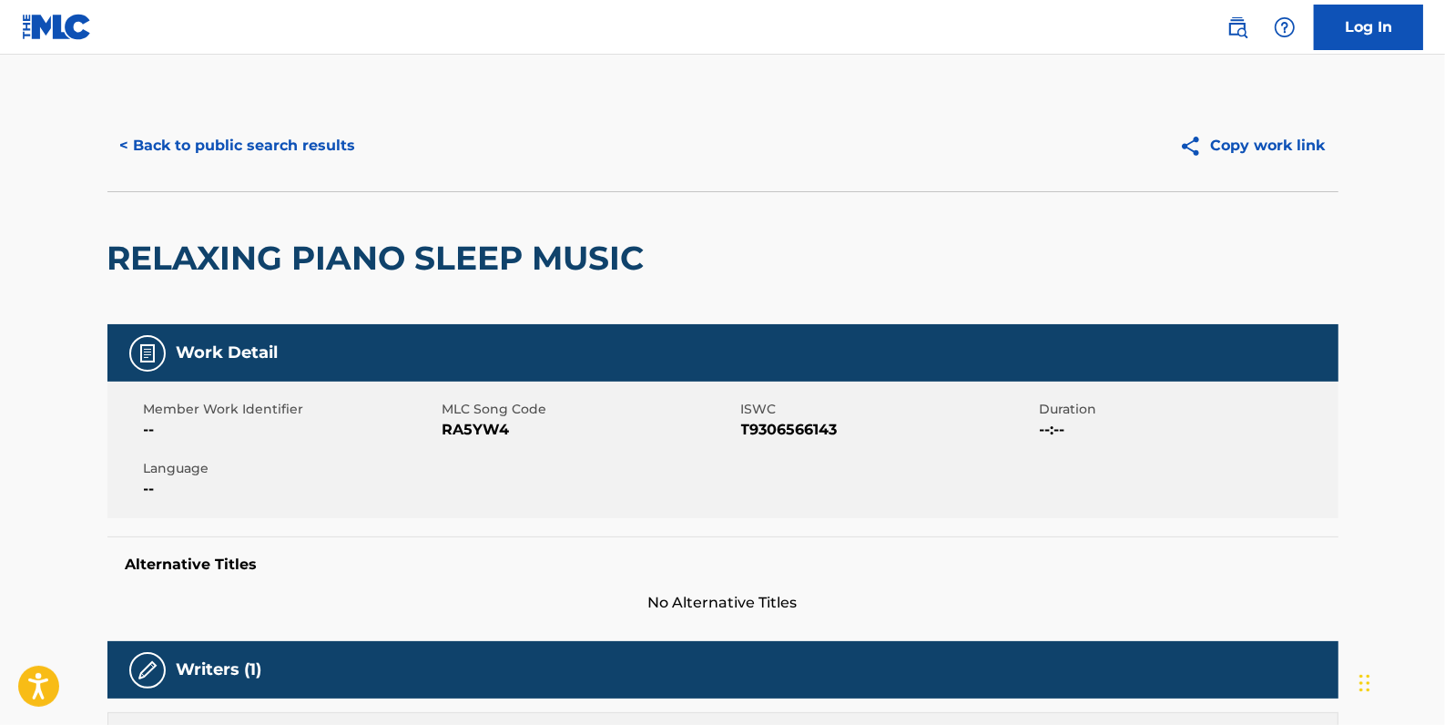
click at [214, 146] on button "< Back to public search results" at bounding box center [237, 146] width 261 height 46
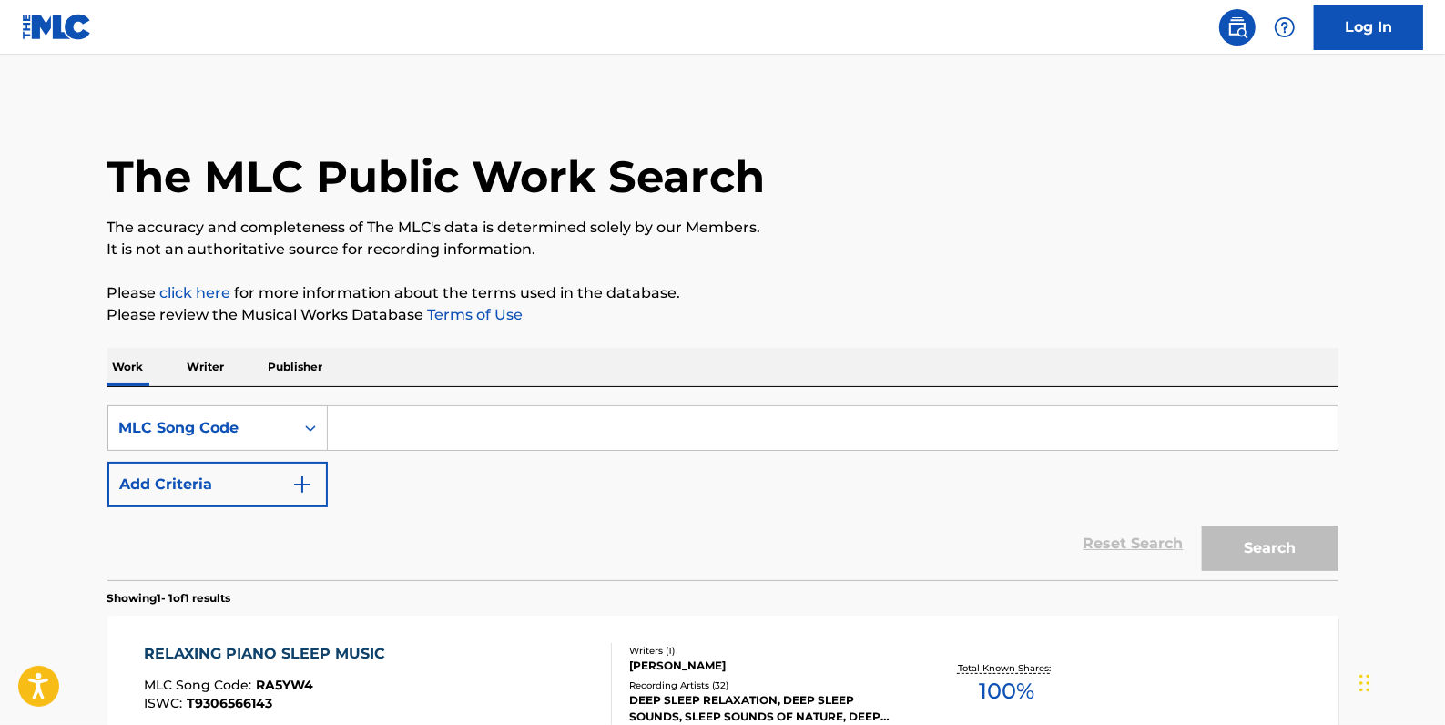
scroll to position [161, 0]
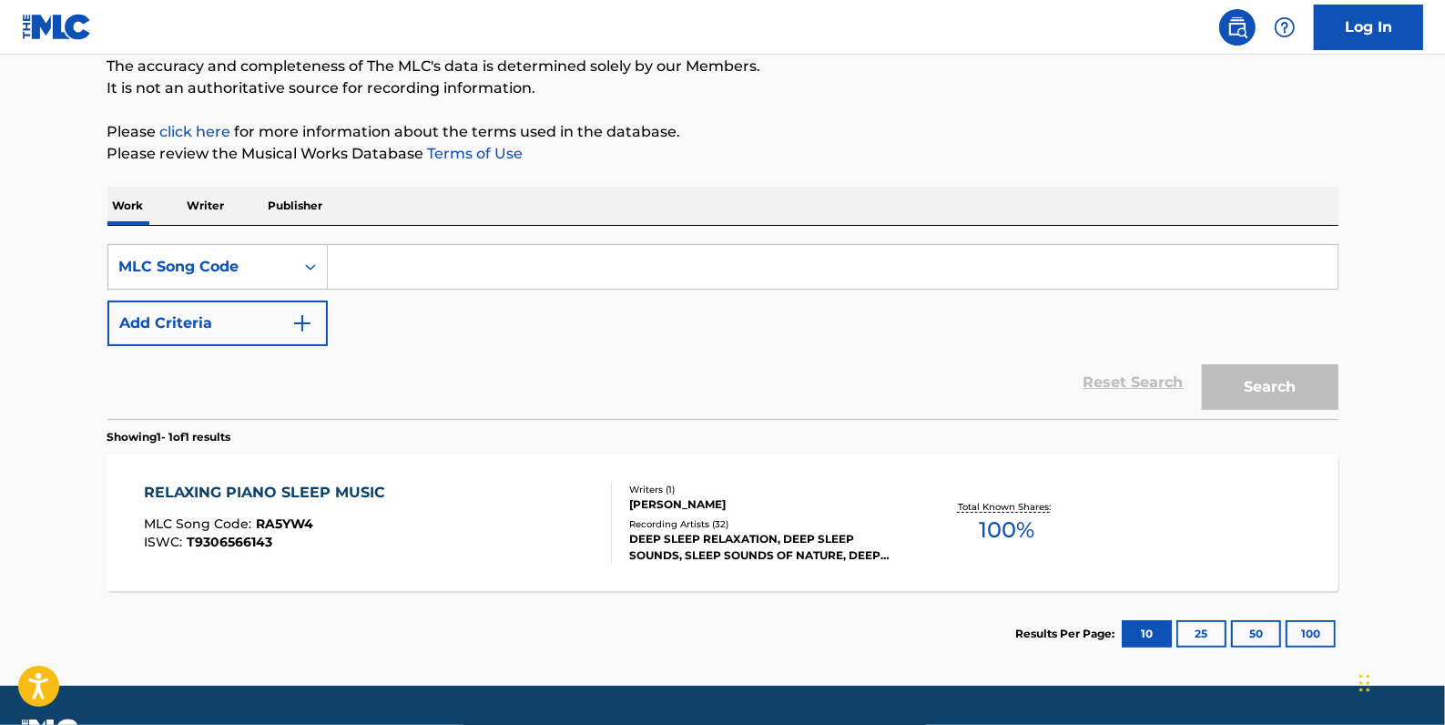
paste input "DVDAWR"
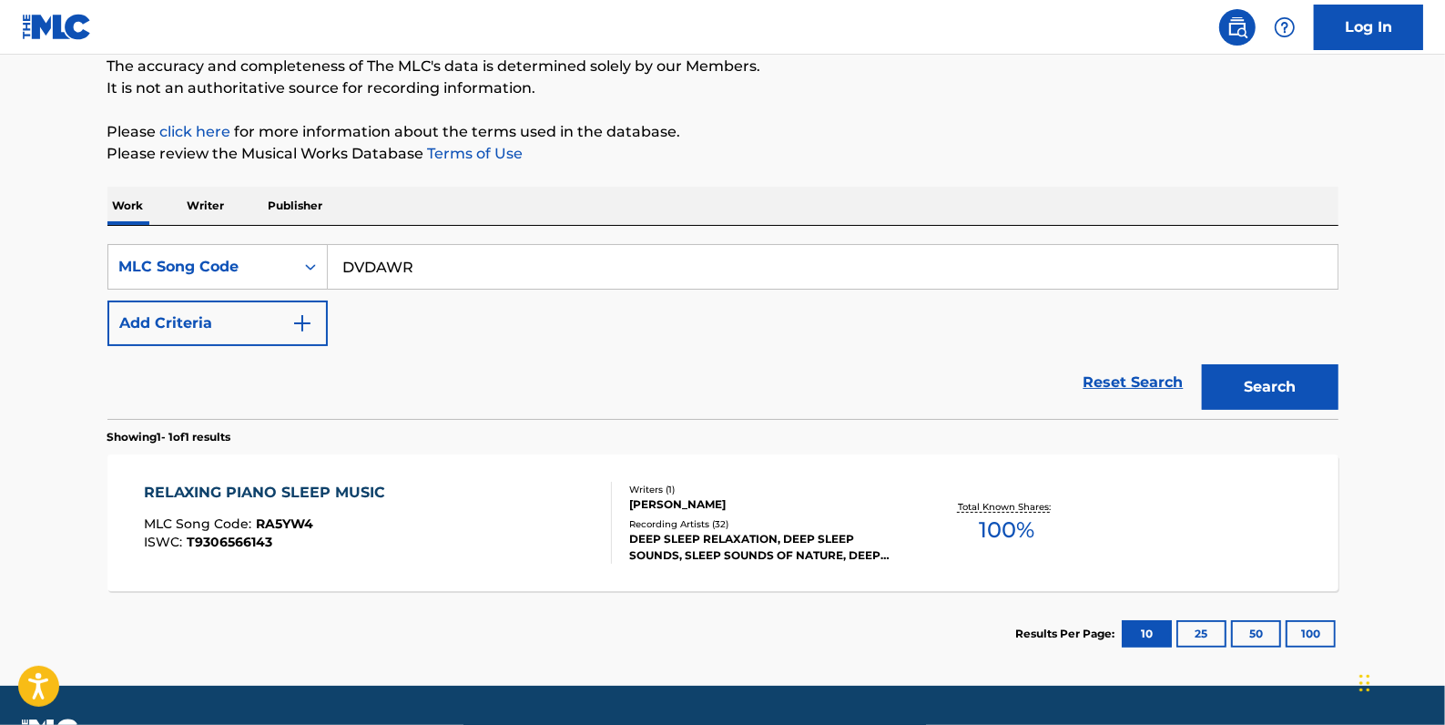
type input "DVDAWR"
click at [1280, 383] on button "Search" at bounding box center [1270, 387] width 137 height 46
click at [269, 256] on div "SearchWithCriteria5b30f52c-c234-4996-bff8-e42ede375bbe MLC Song Code DVDAWR" at bounding box center [722, 267] width 1231 height 46
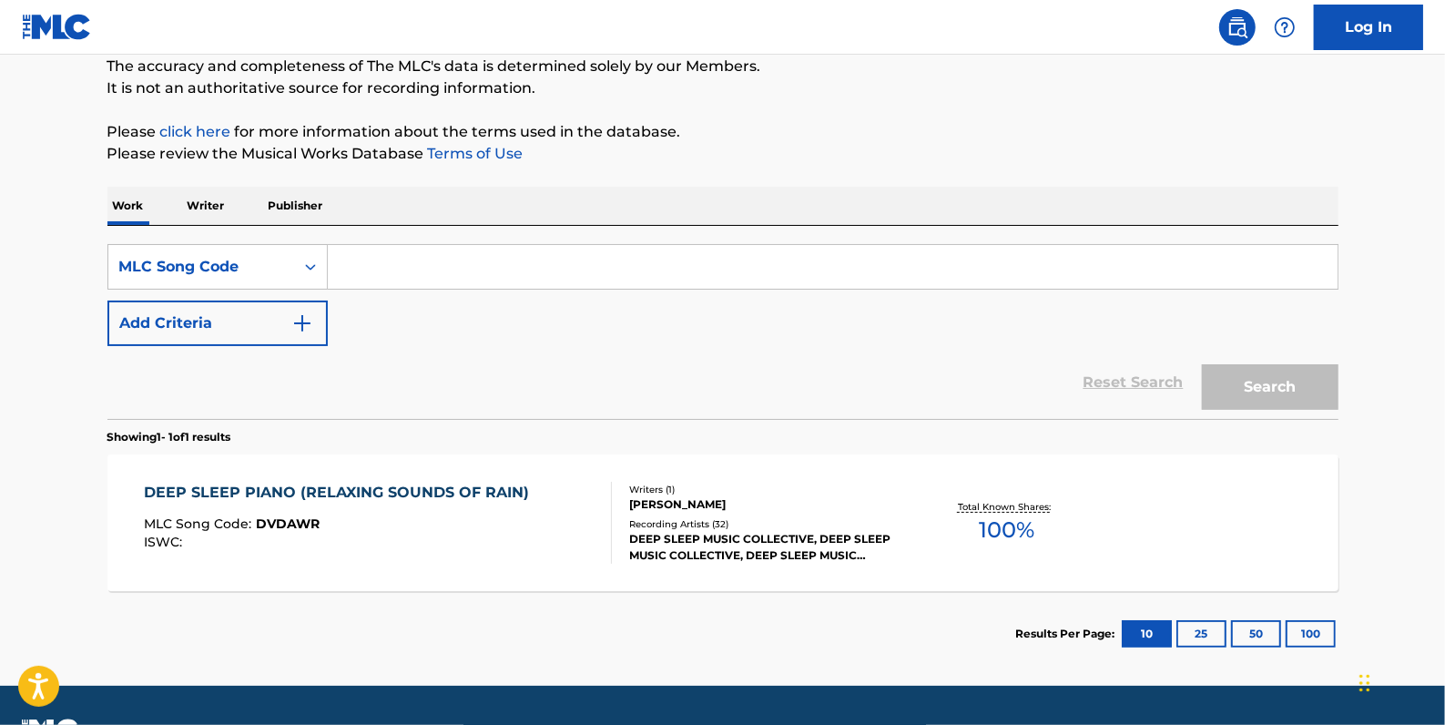
paste input "MVD9B8"
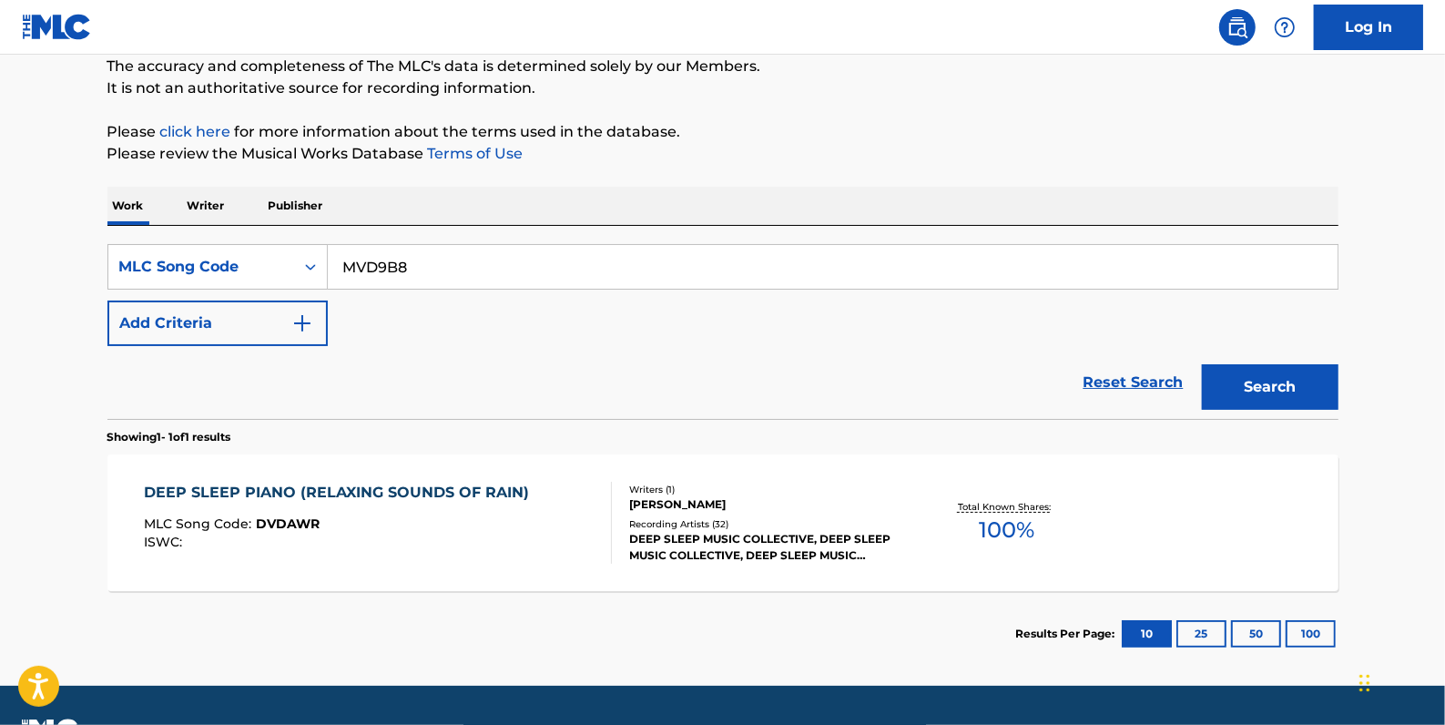
type input "MVD9B8"
click at [1253, 381] on button "Search" at bounding box center [1270, 387] width 137 height 46
click at [442, 479] on div "MUSIC FOR PETS AND DOGS MLC Song Code : MVD9B8 ISWC : T9243625947 Writers ( 1 )…" at bounding box center [722, 522] width 1231 height 137
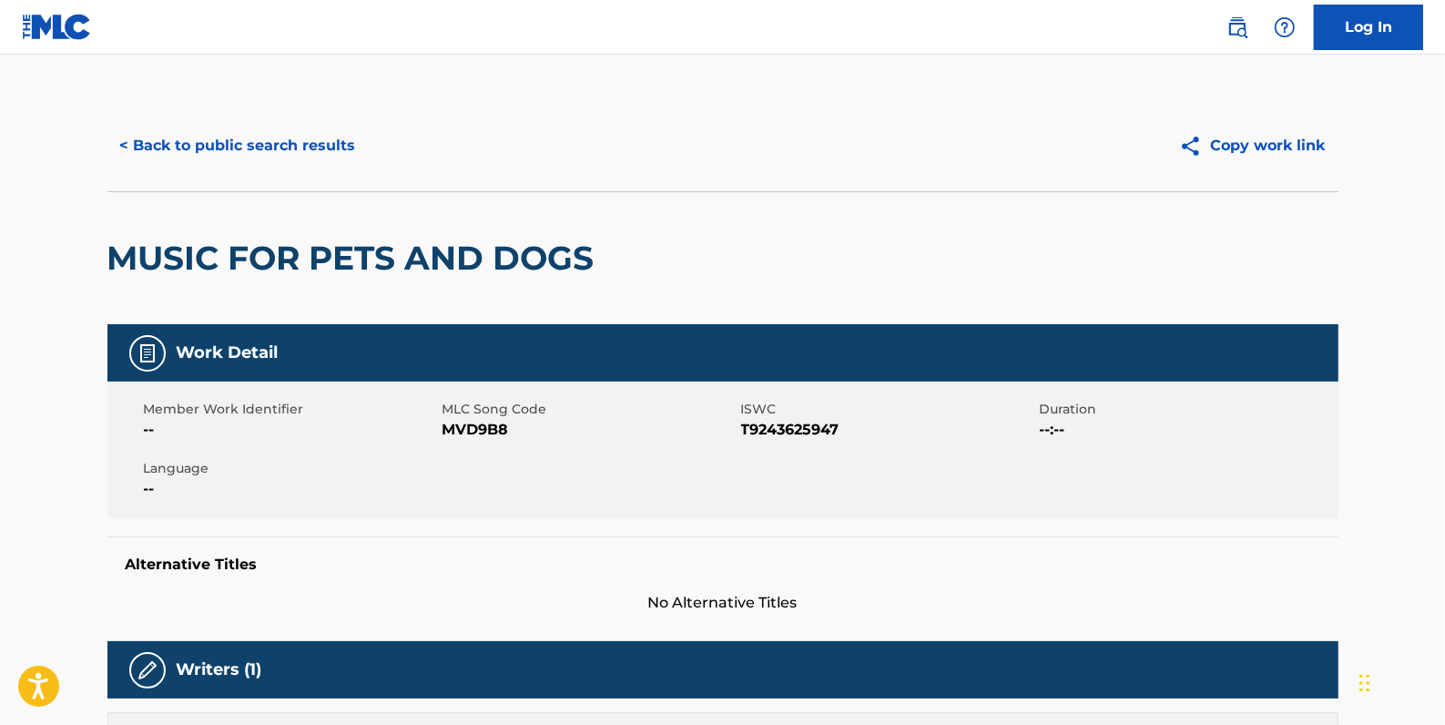
click at [310, 146] on button "< Back to public search results" at bounding box center [237, 146] width 261 height 46
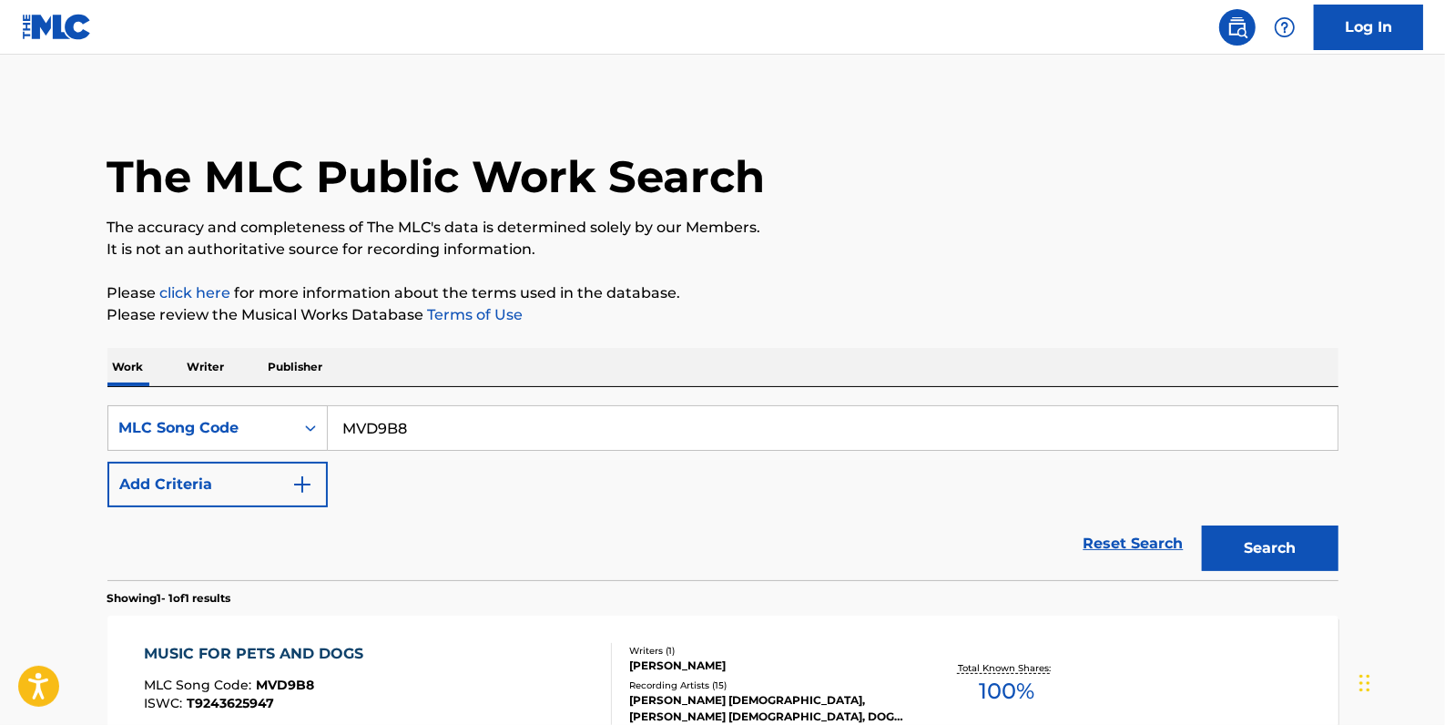
scroll to position [161, 0]
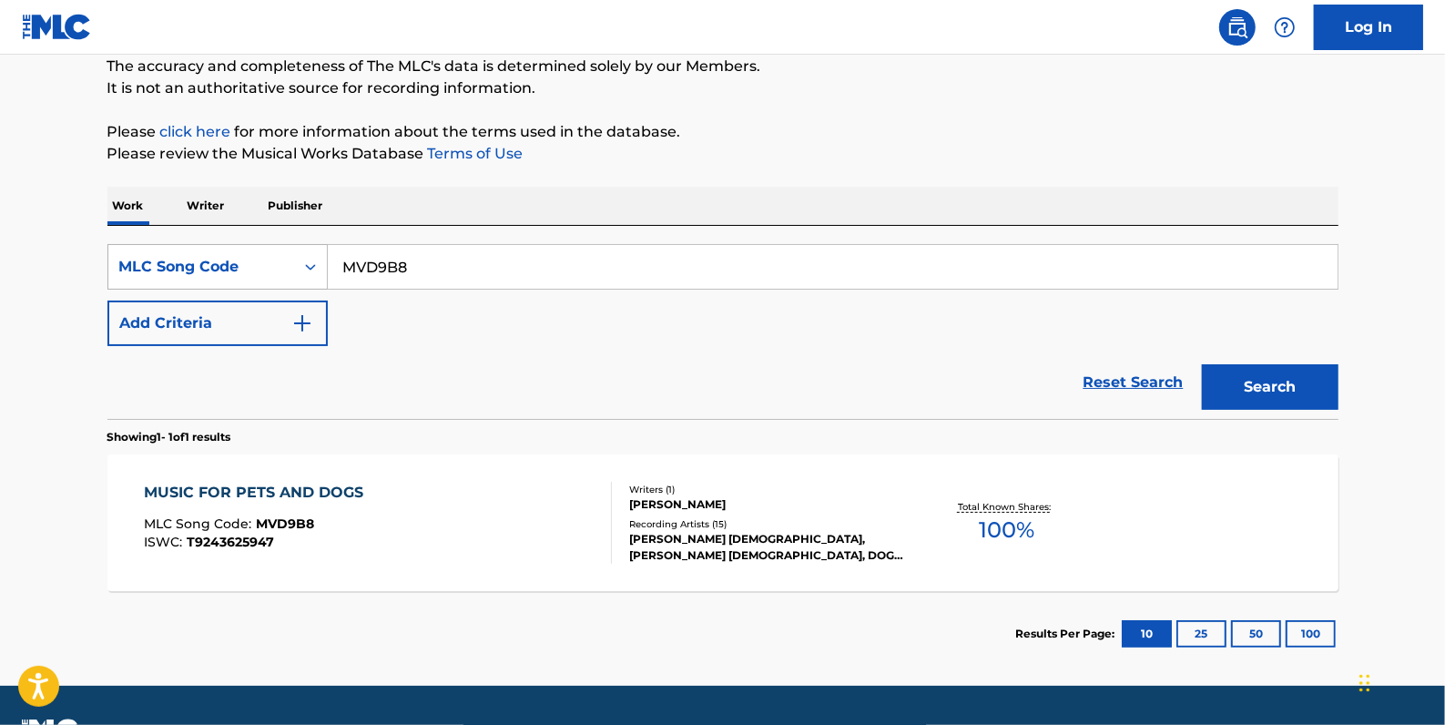
drag, startPoint x: 454, startPoint y: 260, endPoint x: 296, endPoint y: 255, distance: 157.7
click at [291, 261] on div "SearchWithCriteria5b30f52c-c234-4996-bff8-e42ede375bbe MLC Song Code MVD9B8" at bounding box center [722, 267] width 1231 height 46
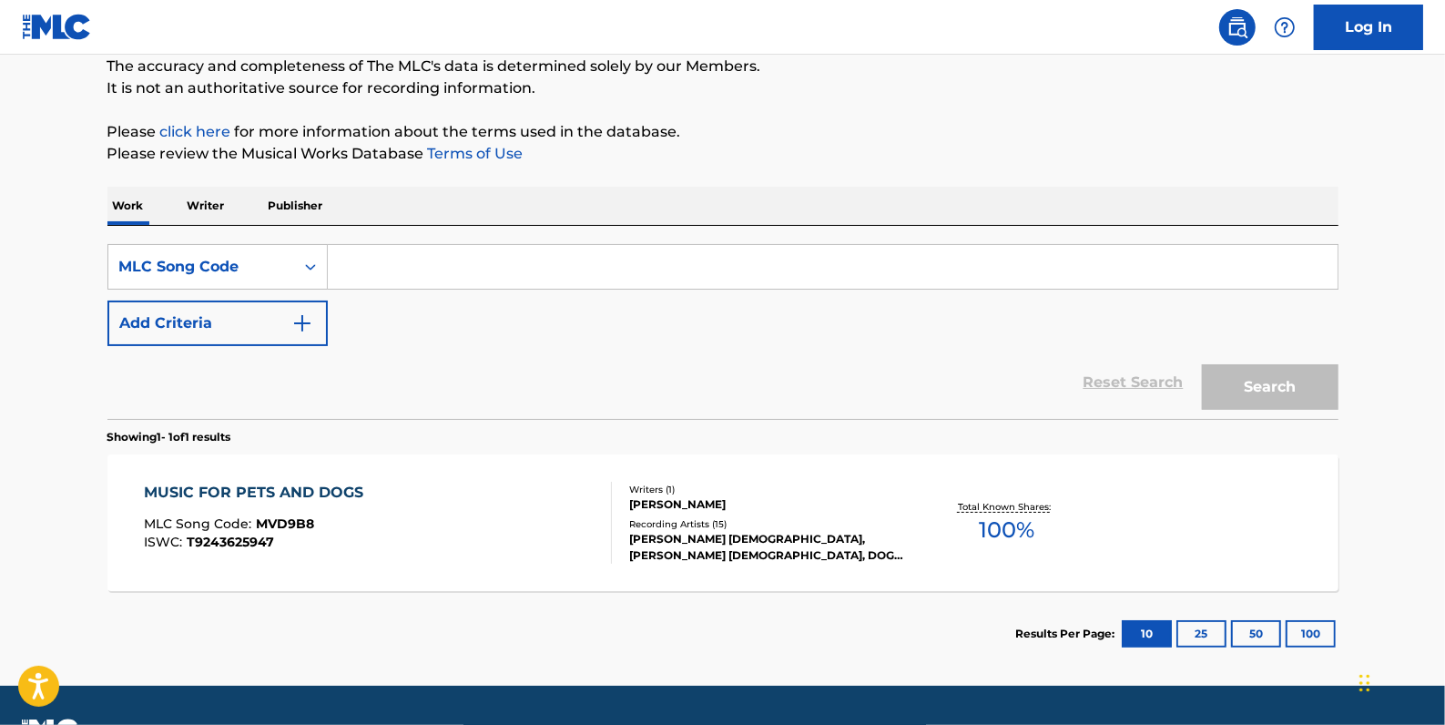
paste input "IVEFSI"
type input "IVEFSI"
click at [1309, 377] on button "Search" at bounding box center [1270, 387] width 137 height 46
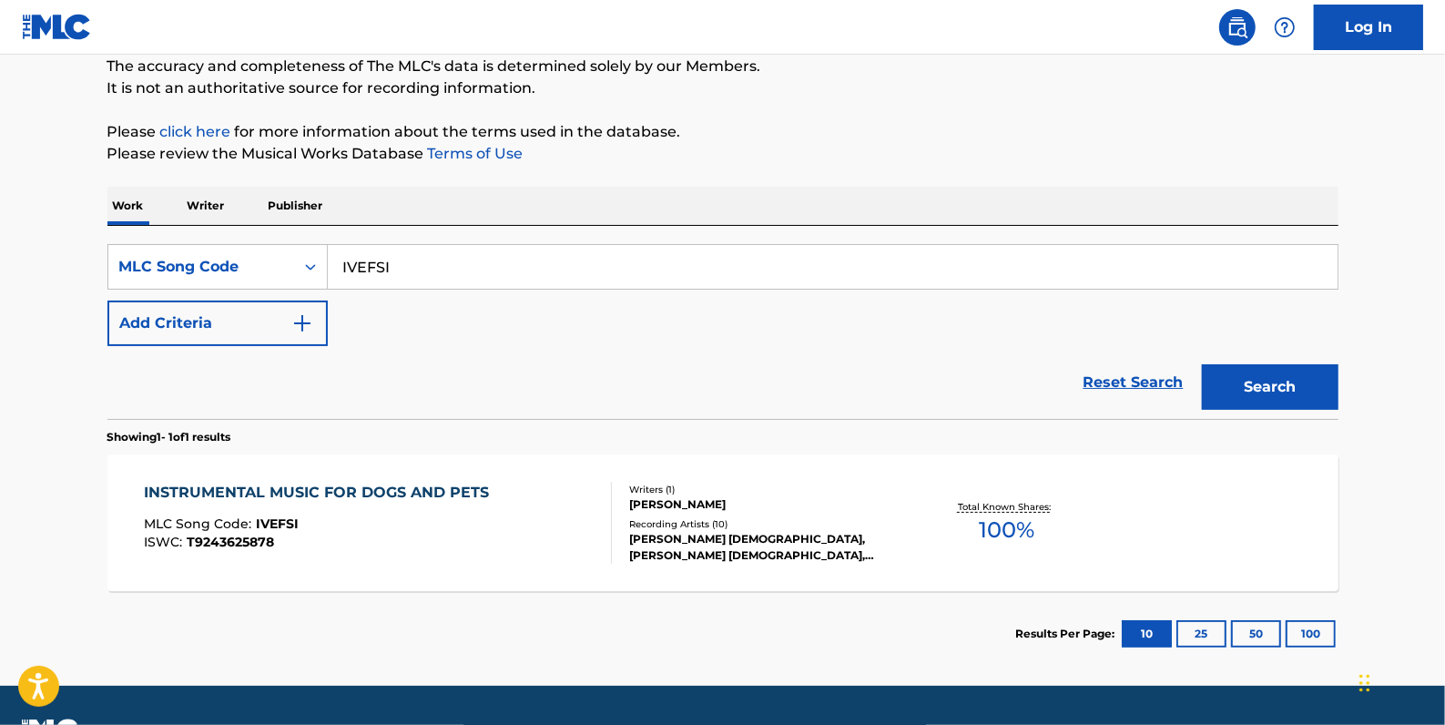
drag, startPoint x: 454, startPoint y: 267, endPoint x: 287, endPoint y: 242, distance: 169.4
click at [302, 263] on div "SearchWithCriteria5b30f52c-c234-4996-bff8-e42ede375bbe MLC Song Code IVEFSI" at bounding box center [722, 267] width 1231 height 46
paste input "RA9RS7"
type input "RA9RS7"
click at [1250, 381] on button "Search" at bounding box center [1270, 387] width 137 height 46
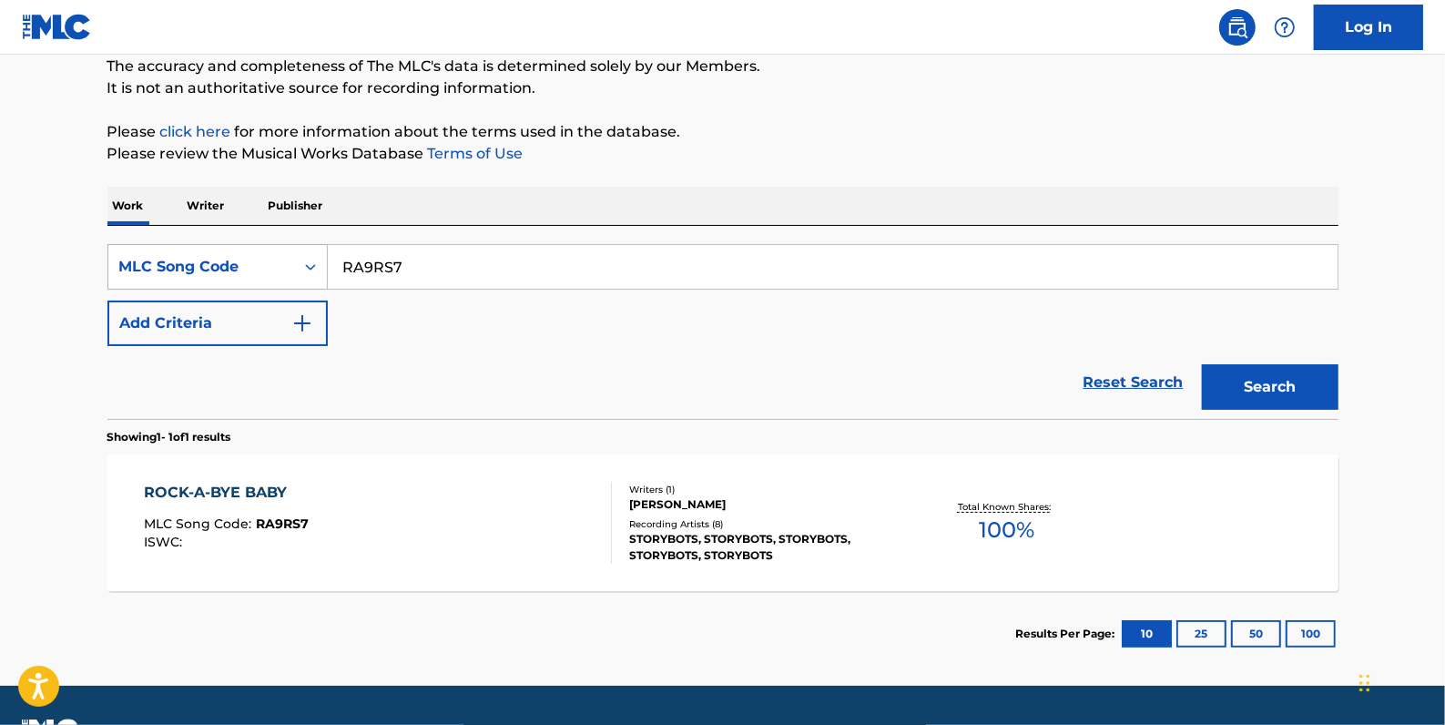
drag, startPoint x: 411, startPoint y: 270, endPoint x: 312, endPoint y: 259, distance: 99.0
click at [326, 264] on div "SearchWithCriteria5b30f52c-c234-4996-bff8-e42ede375bbe MLC Song Code RA9RS7" at bounding box center [722, 267] width 1231 height 46
paste input "R2746E"
type input "R2746E"
click at [1259, 392] on button "Search" at bounding box center [1270, 387] width 137 height 46
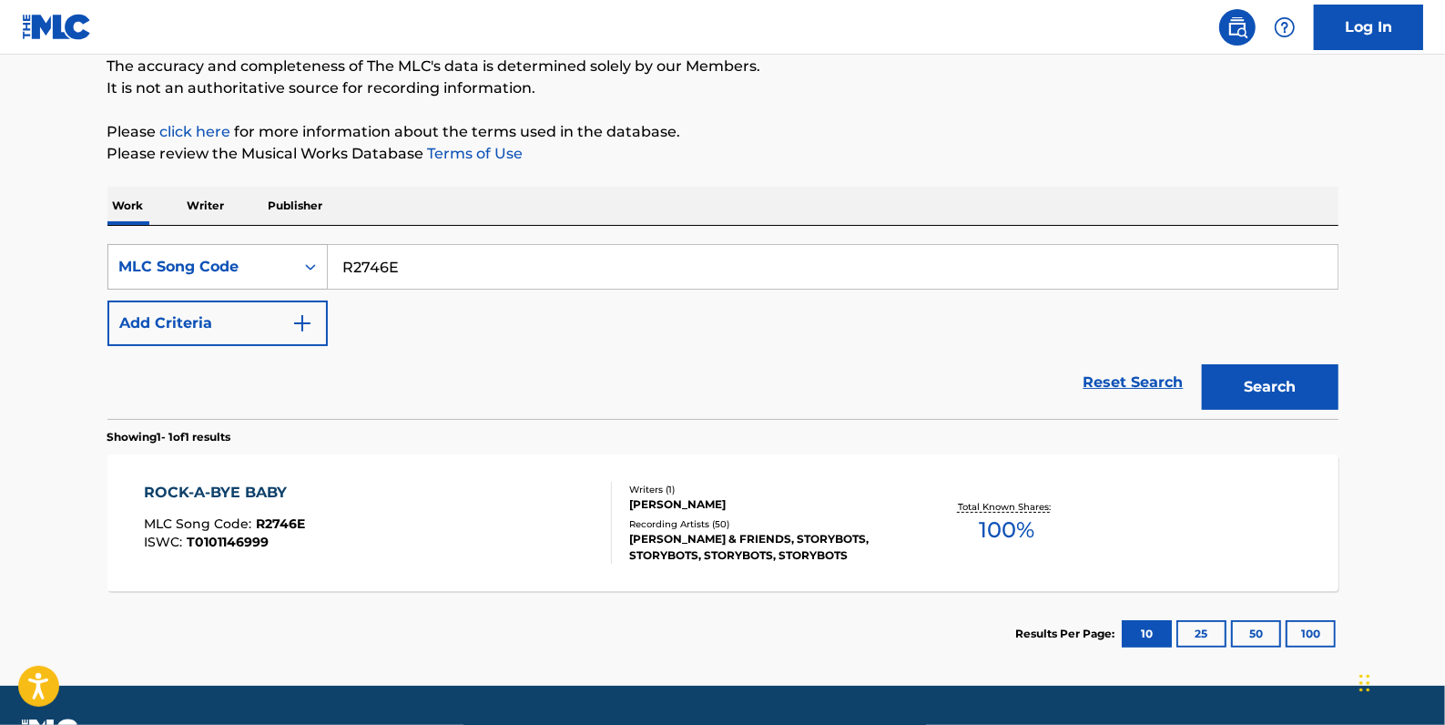
drag, startPoint x: 483, startPoint y: 275, endPoint x: 316, endPoint y: 270, distance: 166.7
click at [316, 270] on div "SearchWithCriteria5b30f52c-c234-4996-bff8-e42ede375bbe MLC Song Code R2746E" at bounding box center [722, 267] width 1231 height 46
paste input "B7591F"
type input "B7591F"
click at [1254, 382] on button "Search" at bounding box center [1270, 387] width 137 height 46
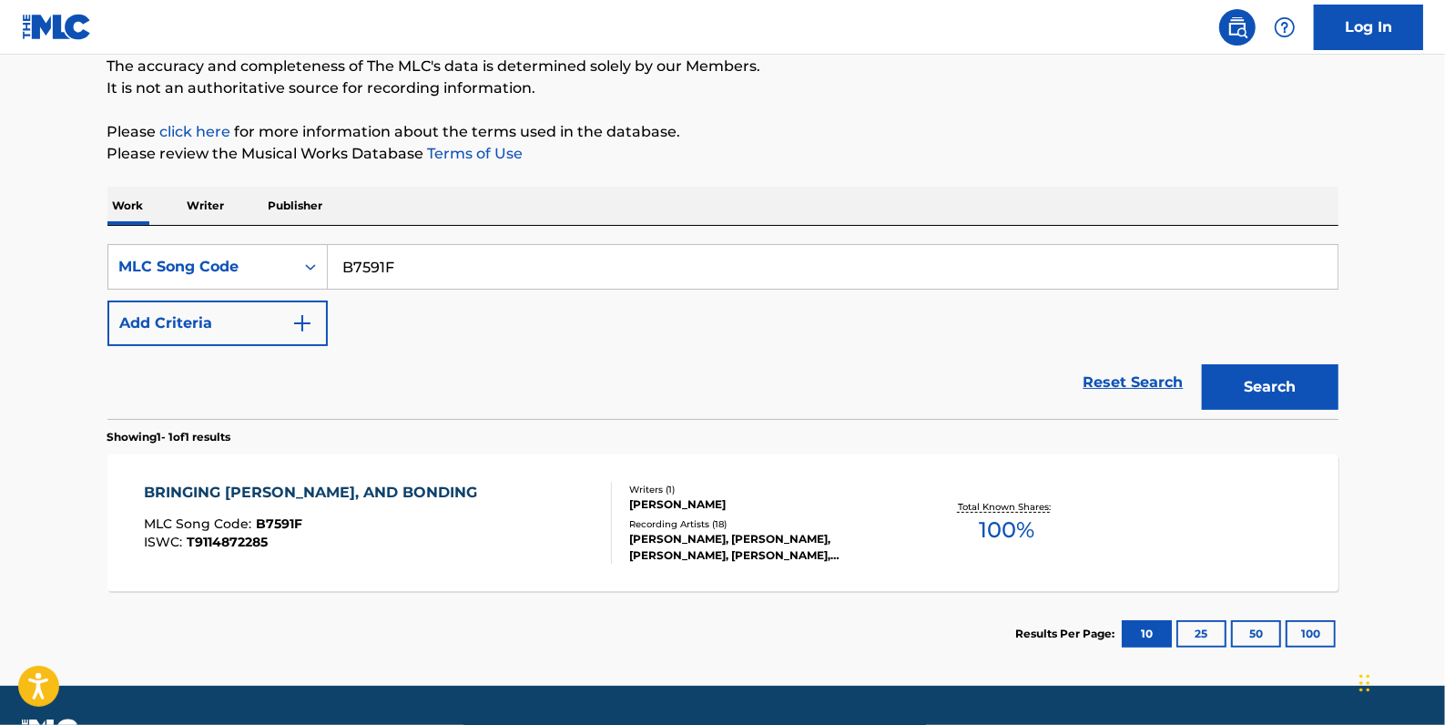
drag, startPoint x: 492, startPoint y: 265, endPoint x: 339, endPoint y: 262, distance: 153.0
click at [339, 262] on input "B7591F" at bounding box center [833, 267] width 1010 height 44
paste input "B5713S"
type input "B5713S"
click at [1255, 391] on button "Search" at bounding box center [1270, 387] width 137 height 46
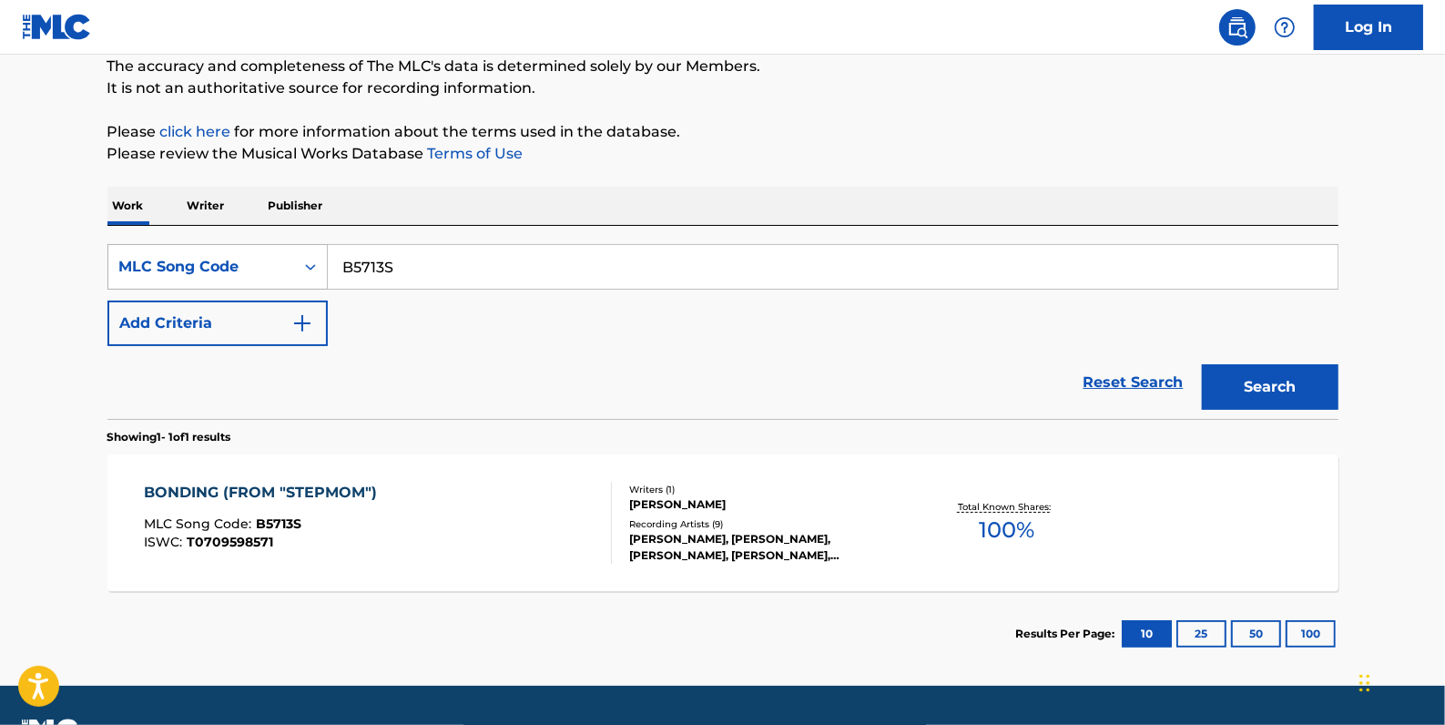
drag, startPoint x: 417, startPoint y: 271, endPoint x: 303, endPoint y: 264, distance: 114.1
click at [303, 268] on div "SearchWithCriteria5b30f52c-c234-4996-bff8-e42ede375bbe MLC Song Code B5713S" at bounding box center [722, 267] width 1231 height 46
paste input "BA9BIH"
type input "BA9BIH"
click at [1232, 385] on button "Search" at bounding box center [1270, 387] width 137 height 46
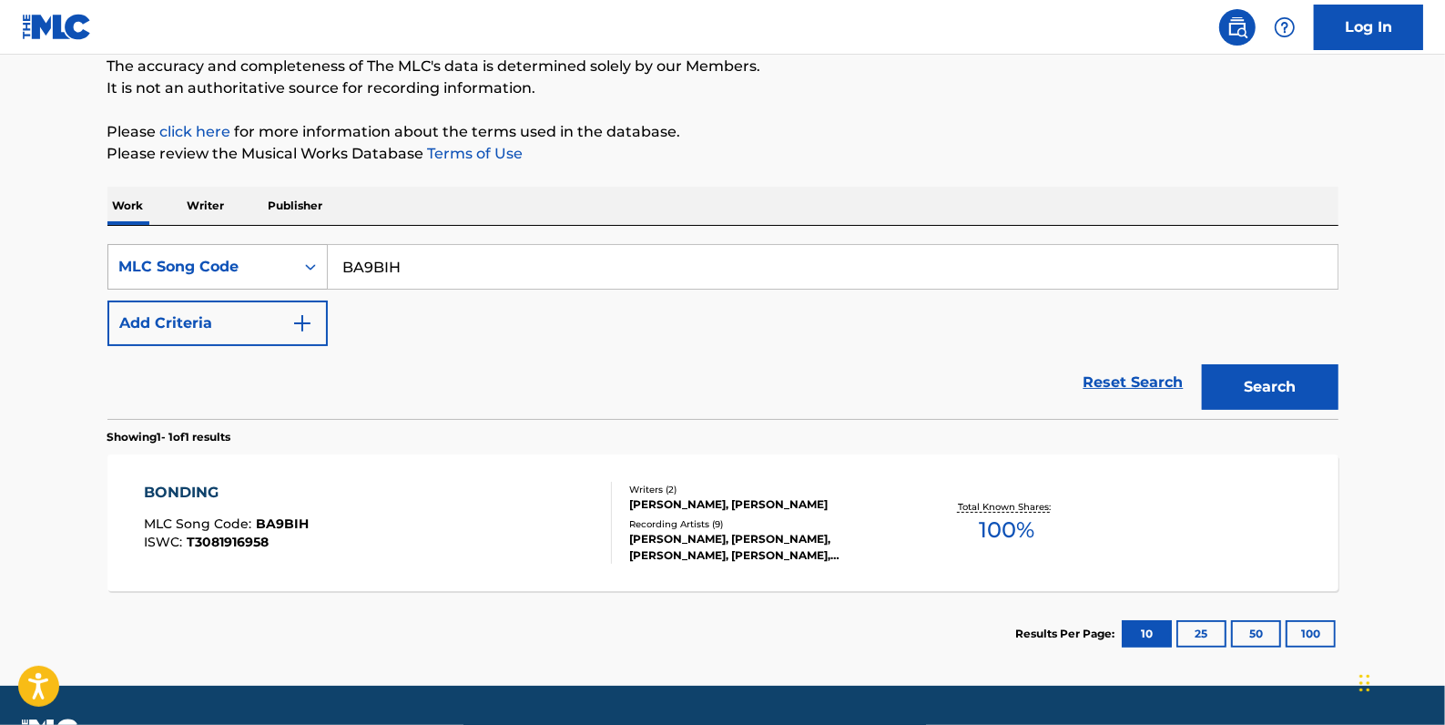
drag, startPoint x: 420, startPoint y: 267, endPoint x: 319, endPoint y: 260, distance: 101.4
click at [319, 260] on div "SearchWithCriteria5b30f52c-c234-4996-bff8-e42ede375bbe MLC Song Code BA9BIH" at bounding box center [722, 267] width 1231 height 46
paste input "BE8JOU"
type input "BE8JOU"
click at [1254, 387] on button "Search" at bounding box center [1270, 387] width 137 height 46
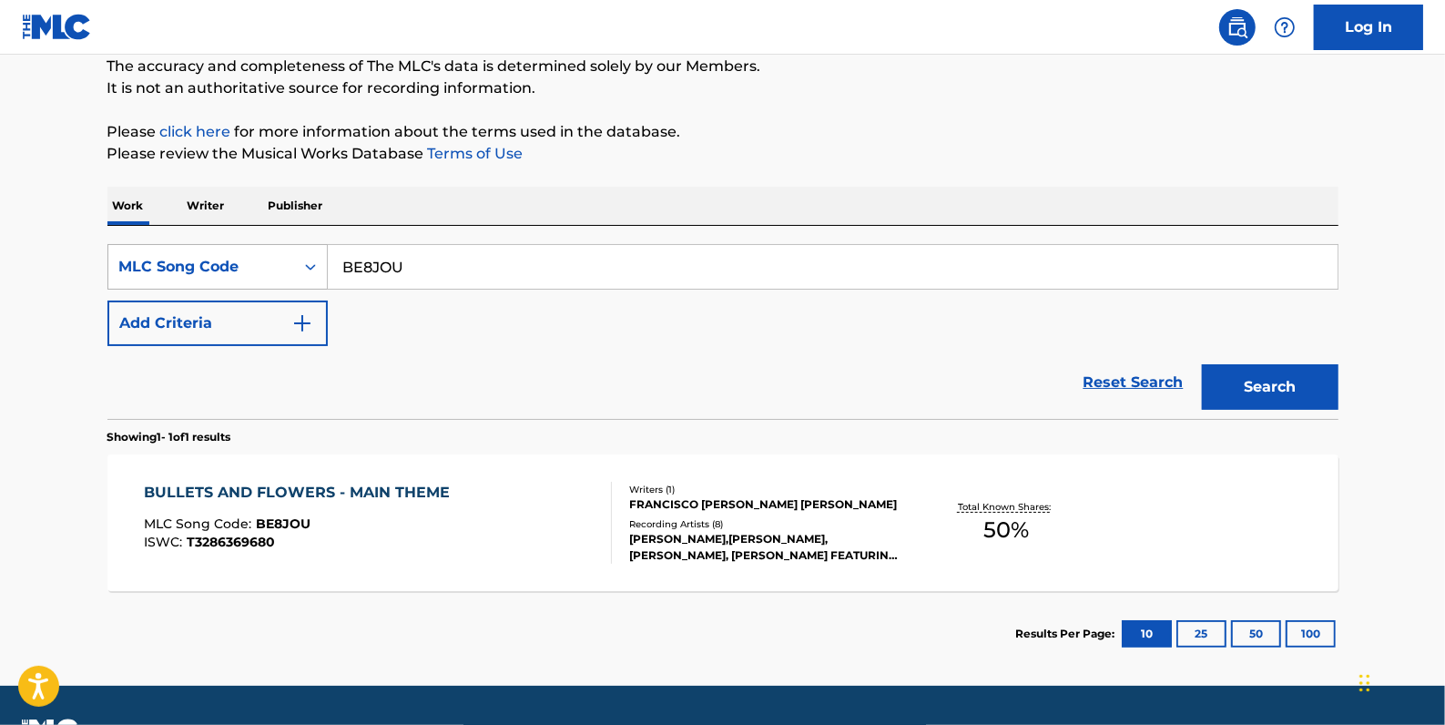
drag, startPoint x: 432, startPoint y: 275, endPoint x: 301, endPoint y: 249, distance: 133.8
click at [301, 249] on div "SearchWithCriteria5b30f52c-c234-4996-bff8-e42ede375bbe MLC Song Code BE8JOU" at bounding box center [722, 267] width 1231 height 46
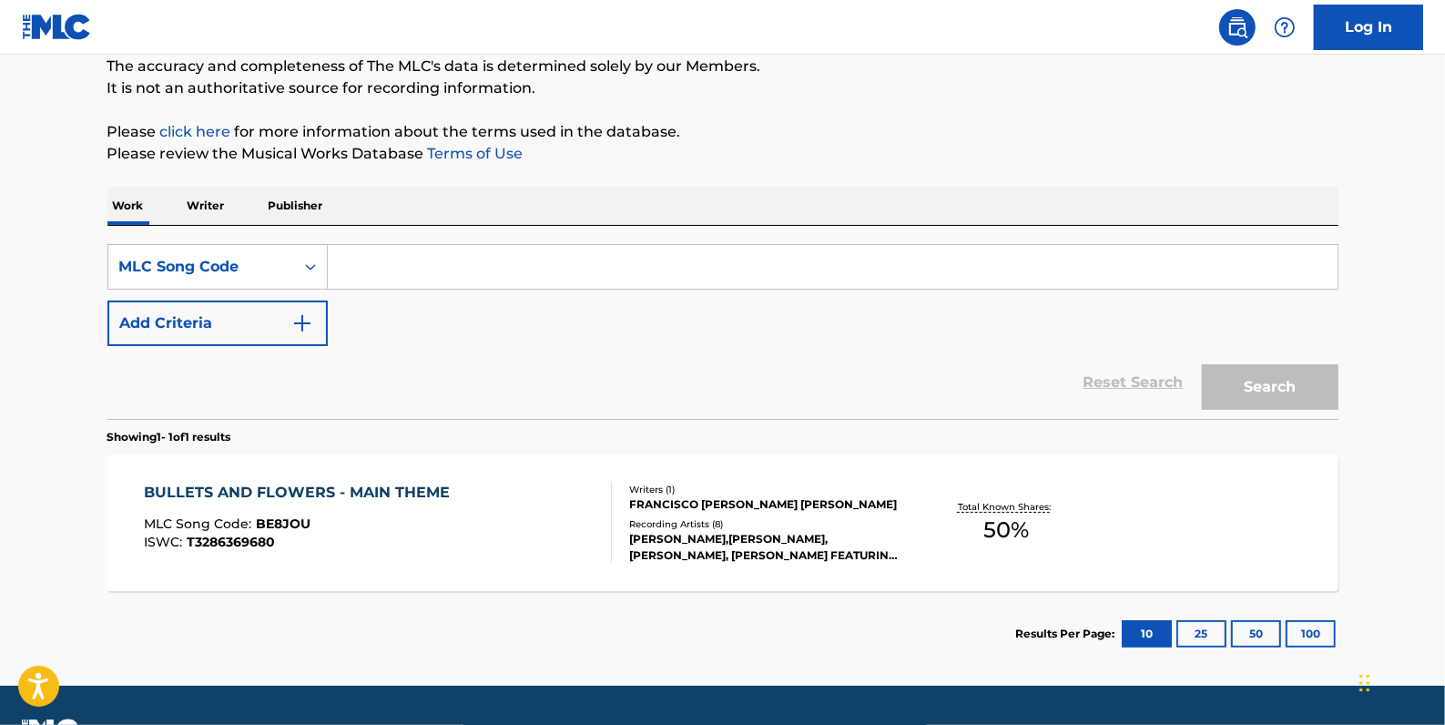
paste input "BC5WW5"
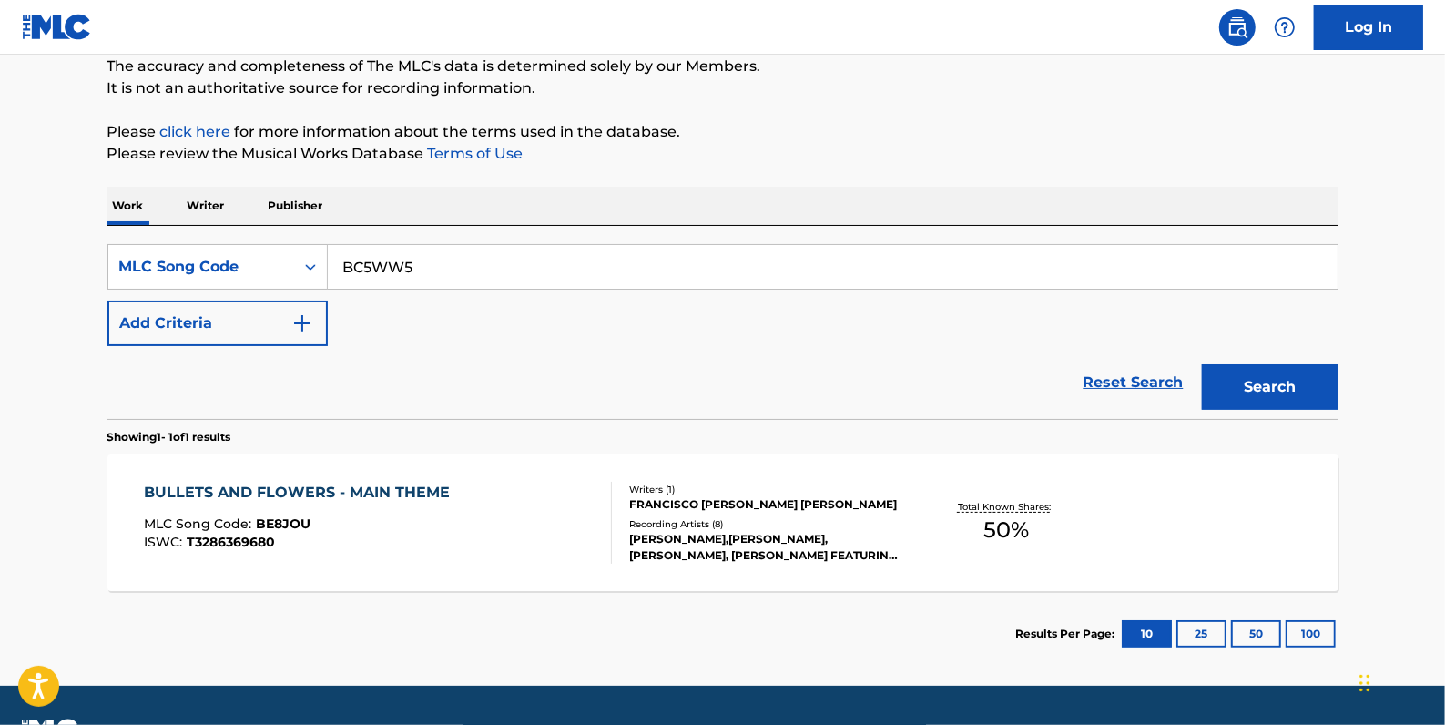
type input "BC5WW5"
click at [1257, 373] on button "Search" at bounding box center [1270, 387] width 137 height 46
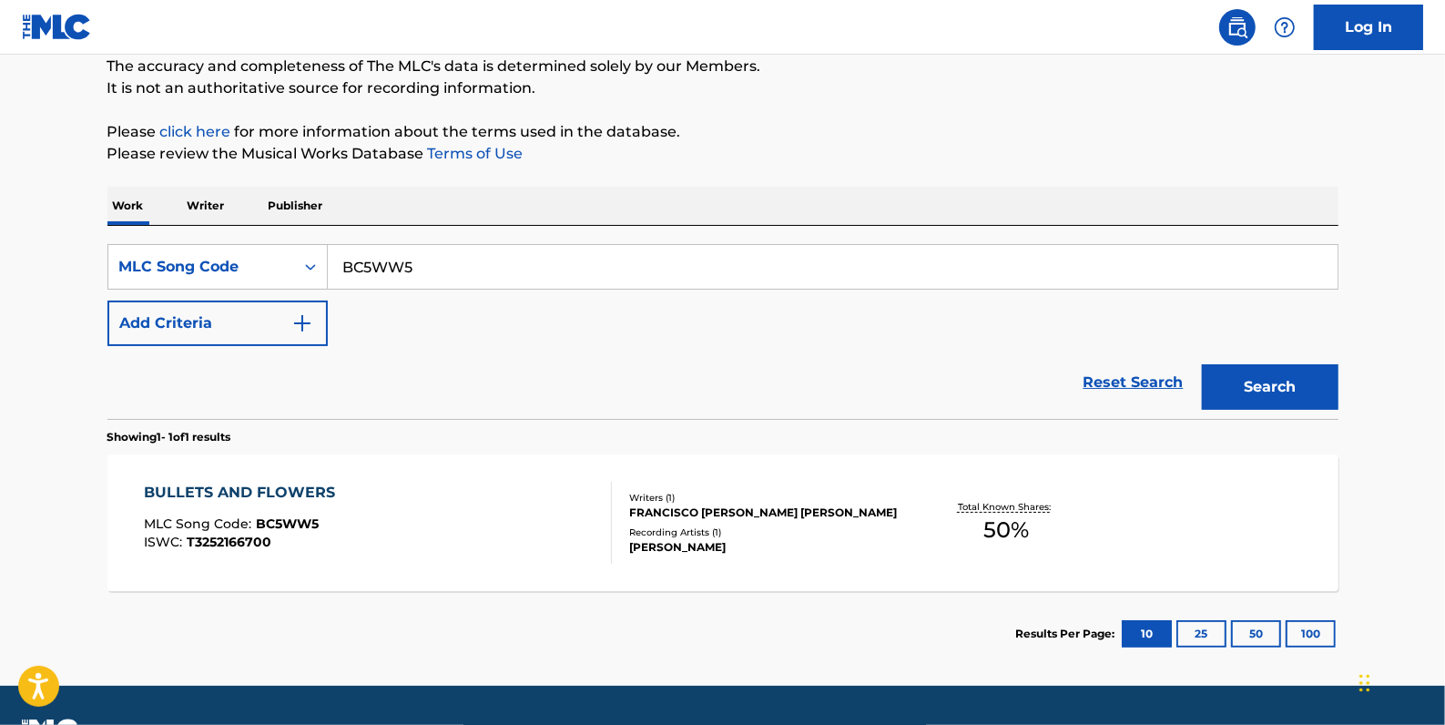
click at [523, 513] on div "BULLETS AND FLOWERS MLC Song Code : BC5WW5 ISWC : T3252166700" at bounding box center [378, 523] width 468 height 82
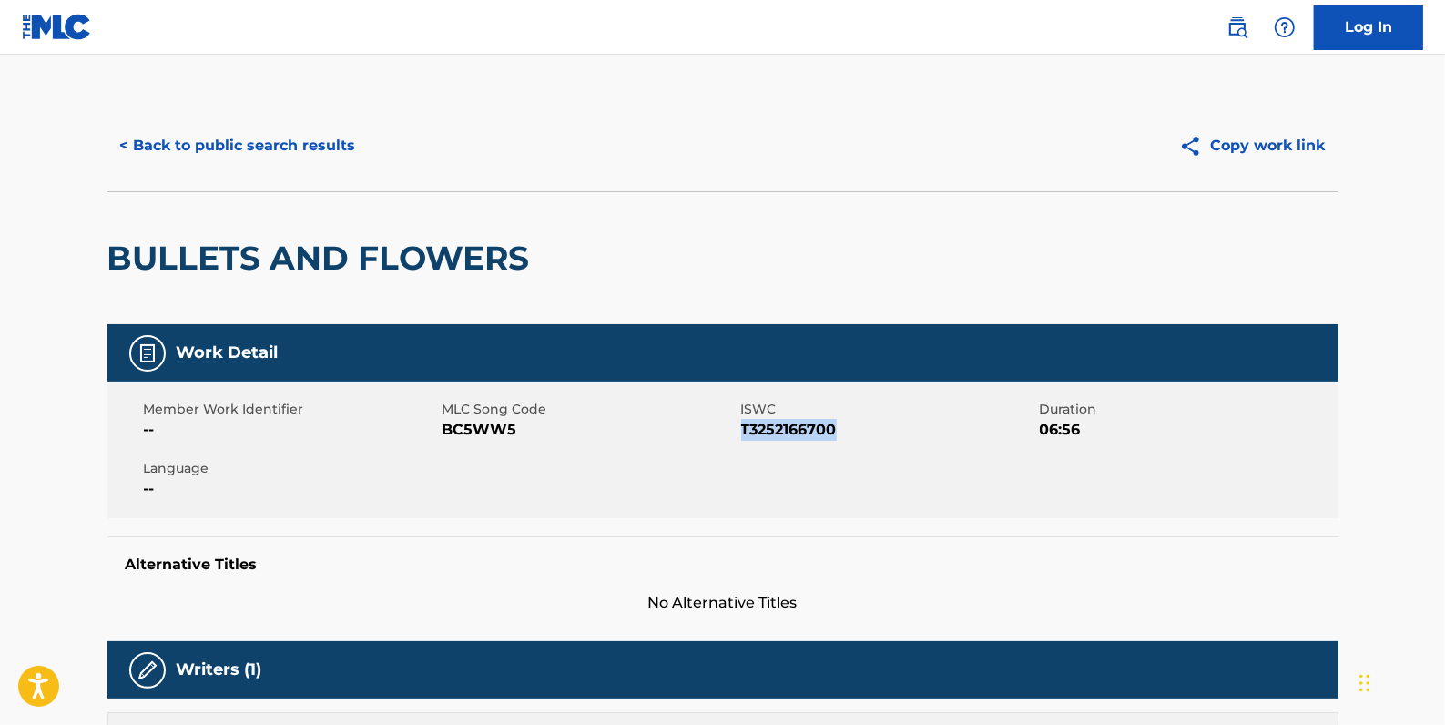
drag, startPoint x: 863, startPoint y: 432, endPoint x: 742, endPoint y: 431, distance: 121.1
click at [742, 431] on span "T3252166700" at bounding box center [888, 430] width 294 height 22
copy span "T3252166700"
click at [321, 140] on button "< Back to public search results" at bounding box center [237, 146] width 261 height 46
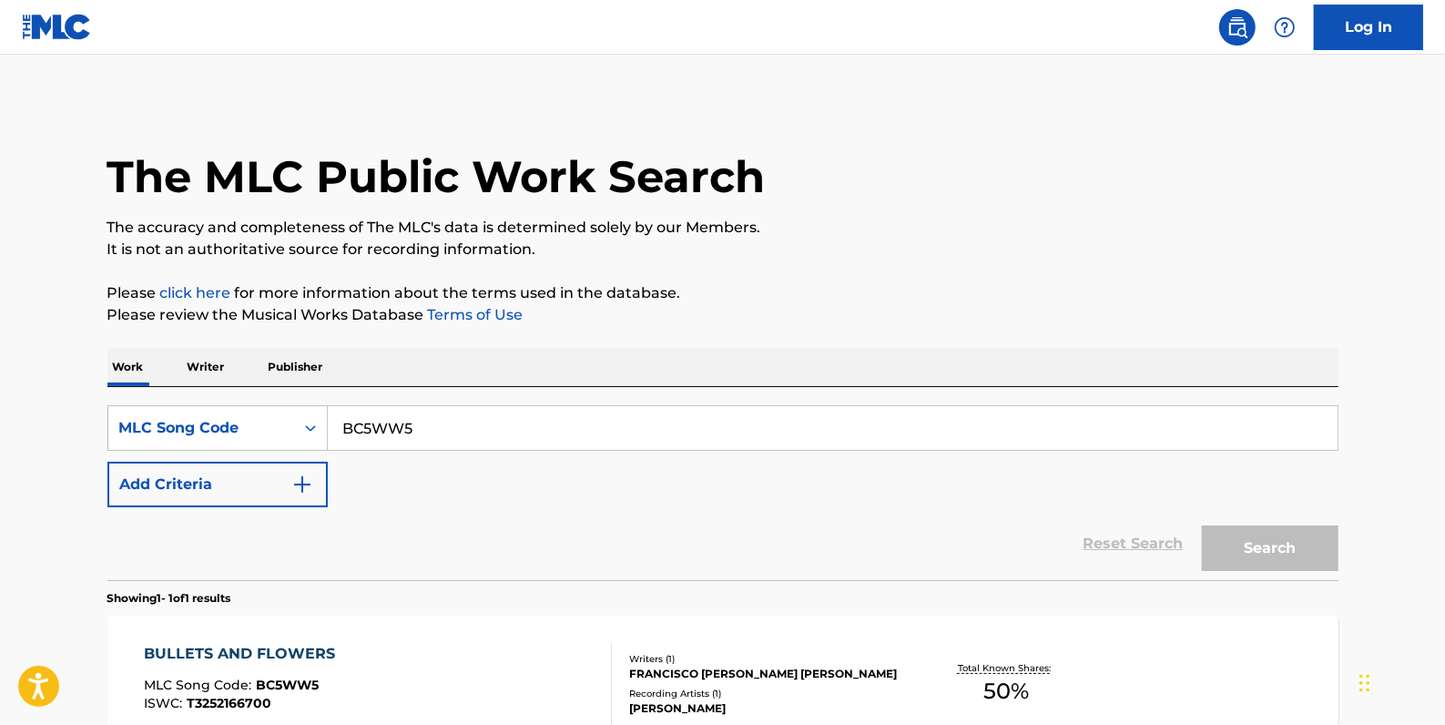
scroll to position [161, 0]
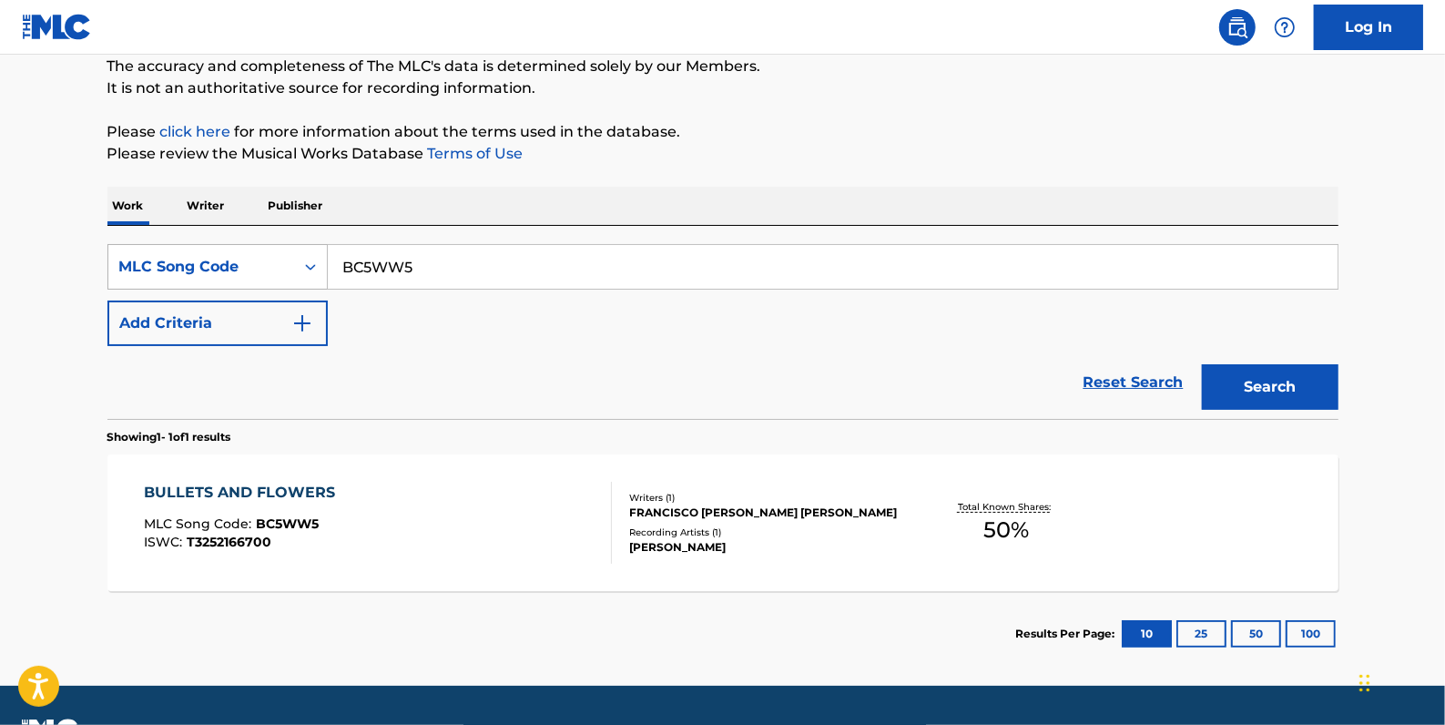
drag, startPoint x: 443, startPoint y: 273, endPoint x: 311, endPoint y: 264, distance: 131.5
click at [311, 264] on div "SearchWithCriteria5b30f52c-c234-4996-bff8-e42ede375bbe MLC Song Code BC5WW5" at bounding box center [722, 267] width 1231 height 46
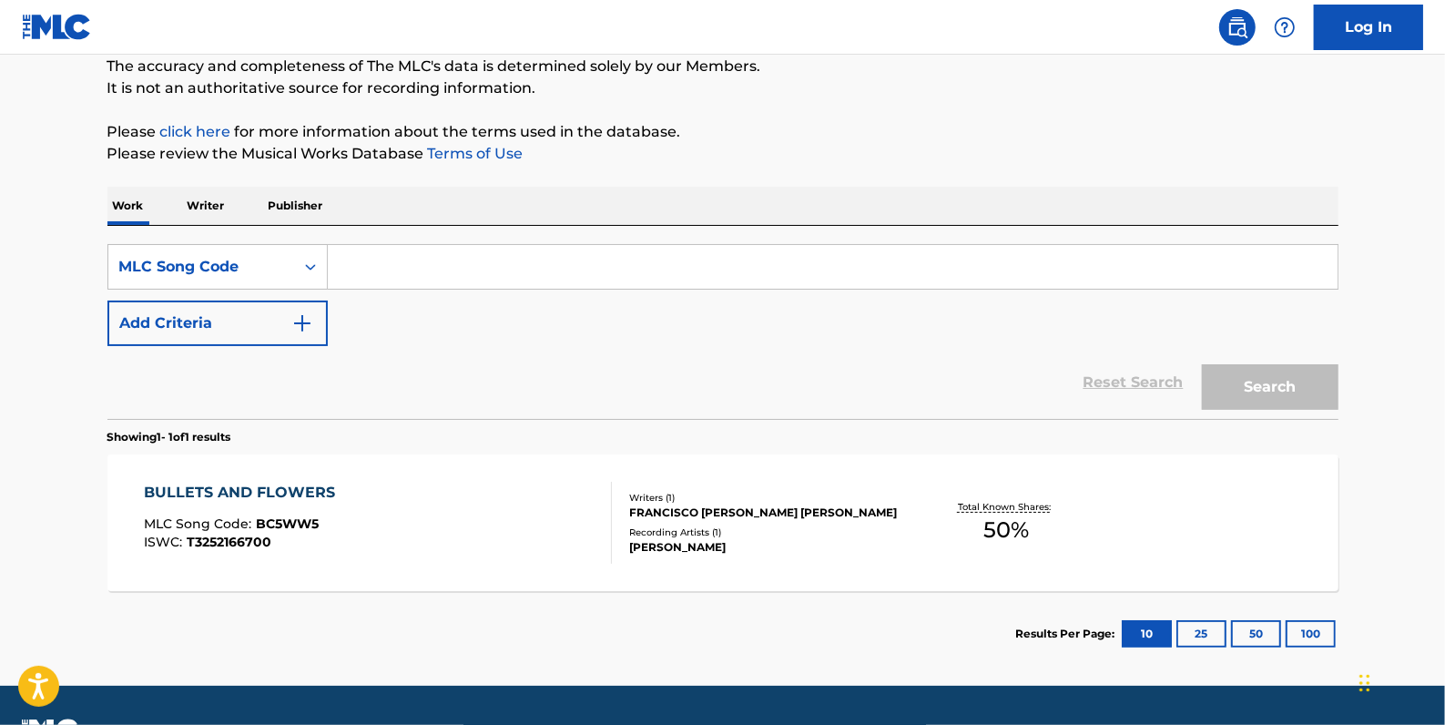
paste input "BE8JOU"
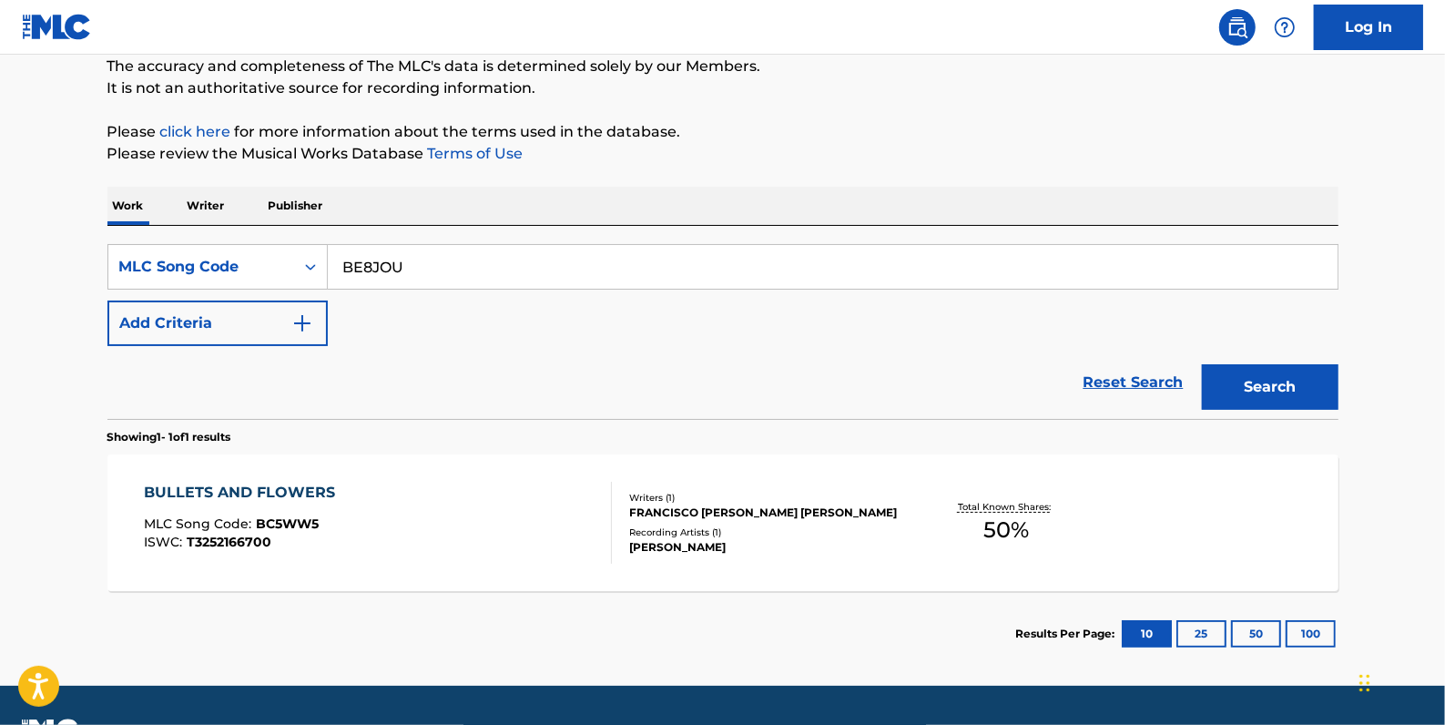
type input "BE8JOU"
drag, startPoint x: 1248, startPoint y: 379, endPoint x: 1178, endPoint y: 344, distance: 78.2
click at [1248, 379] on button "Search" at bounding box center [1270, 387] width 137 height 46
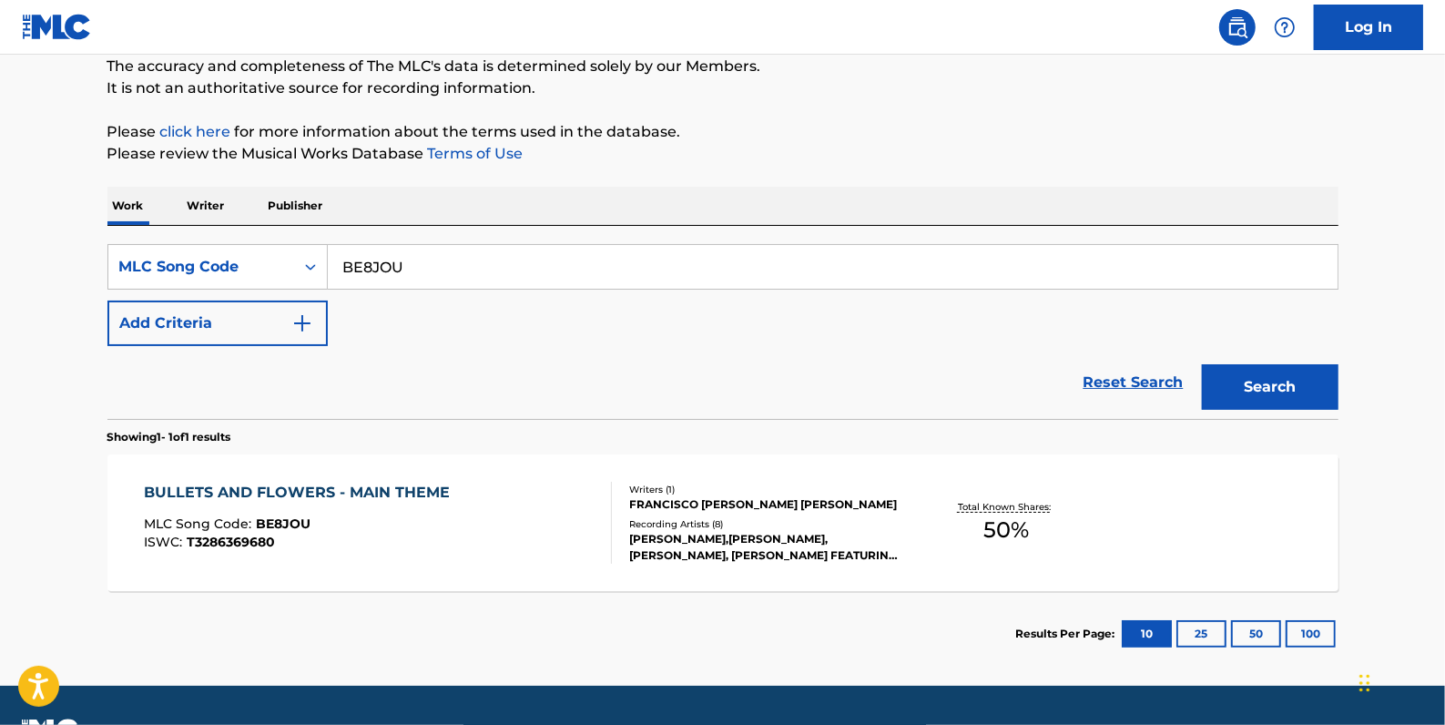
click at [492, 491] on div "BULLETS AND FLOWERS - MAIN THEME MLC Song Code : BE8JOU ISWC : T3286369680" at bounding box center [378, 523] width 468 height 82
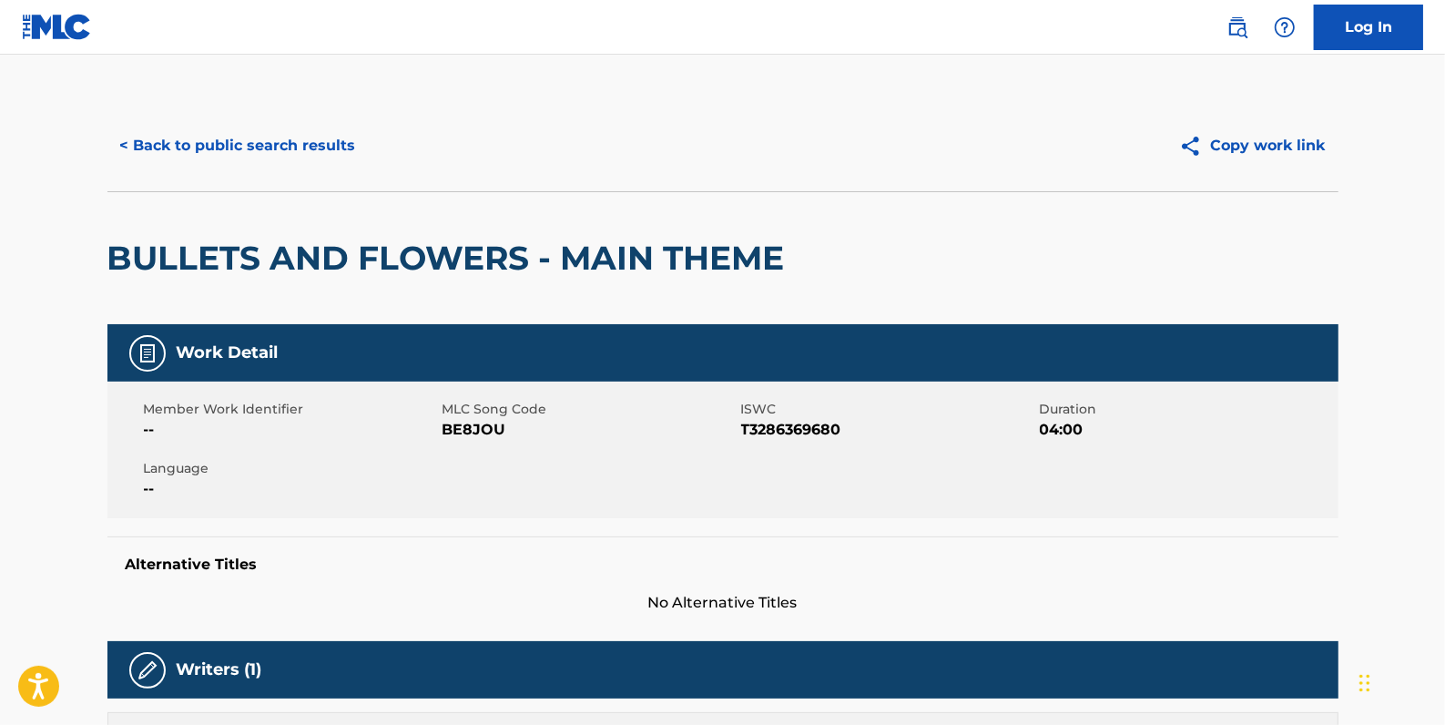
click at [328, 144] on button "< Back to public search results" at bounding box center [237, 146] width 261 height 46
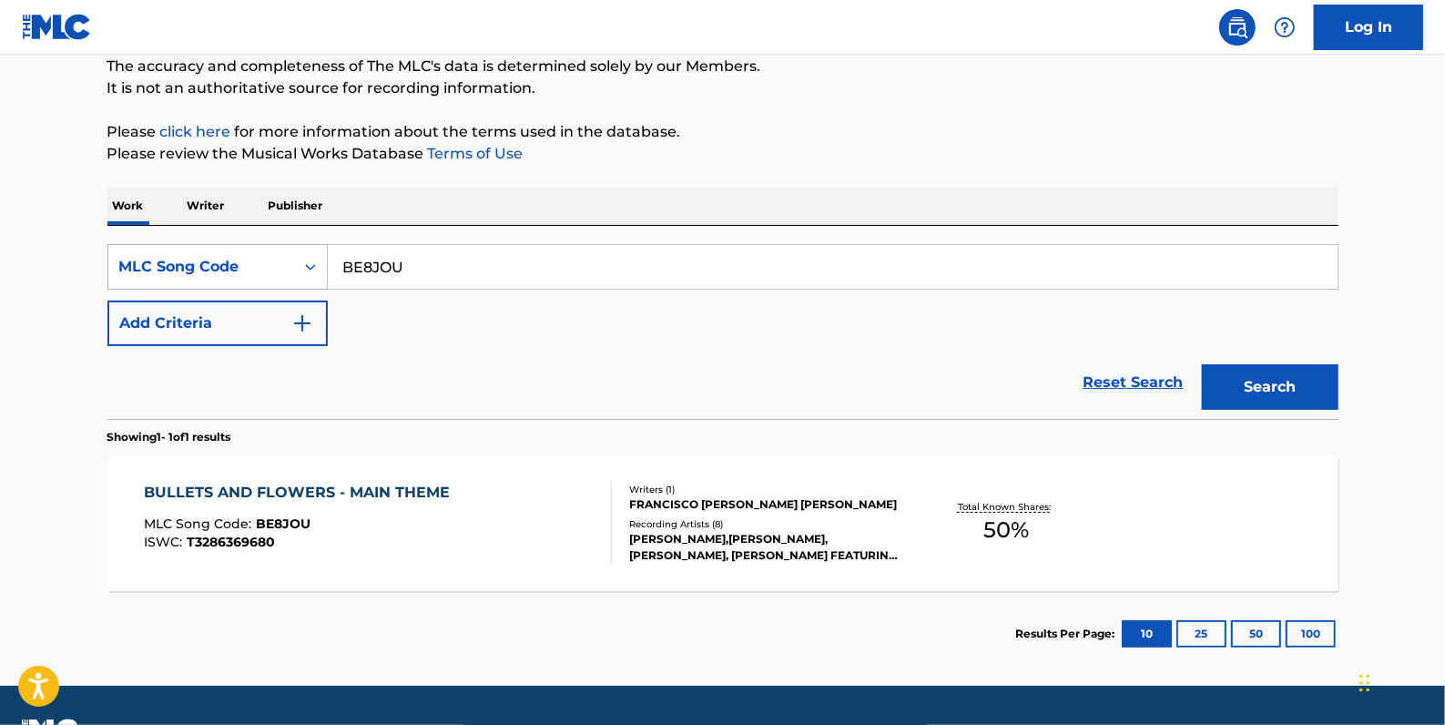
drag, startPoint x: 444, startPoint y: 264, endPoint x: 313, endPoint y: 263, distance: 130.2
click at [313, 263] on div "SearchWithCriteria5b30f52c-c234-4996-bff8-e42ede375bbe MLC Song Code BE8JOU" at bounding box center [722, 267] width 1231 height 46
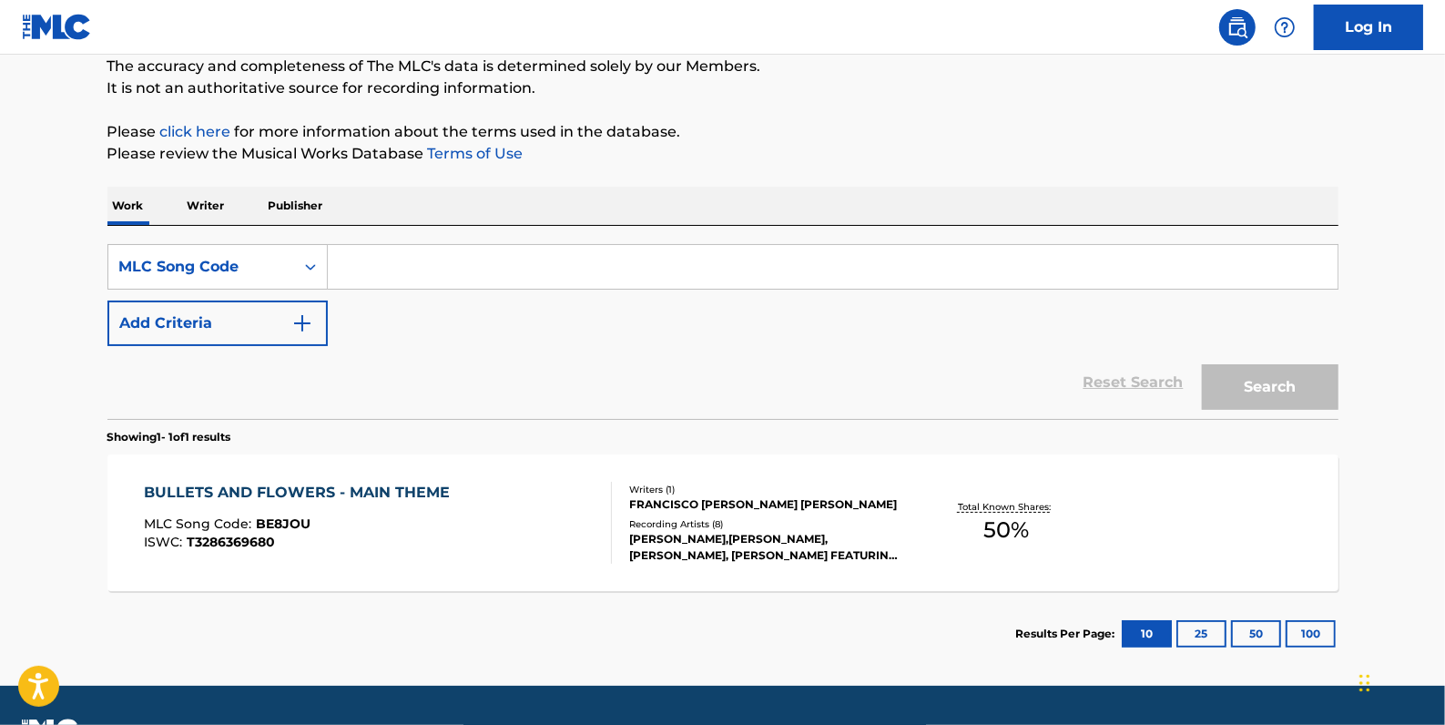
paste input "BC5WW5"
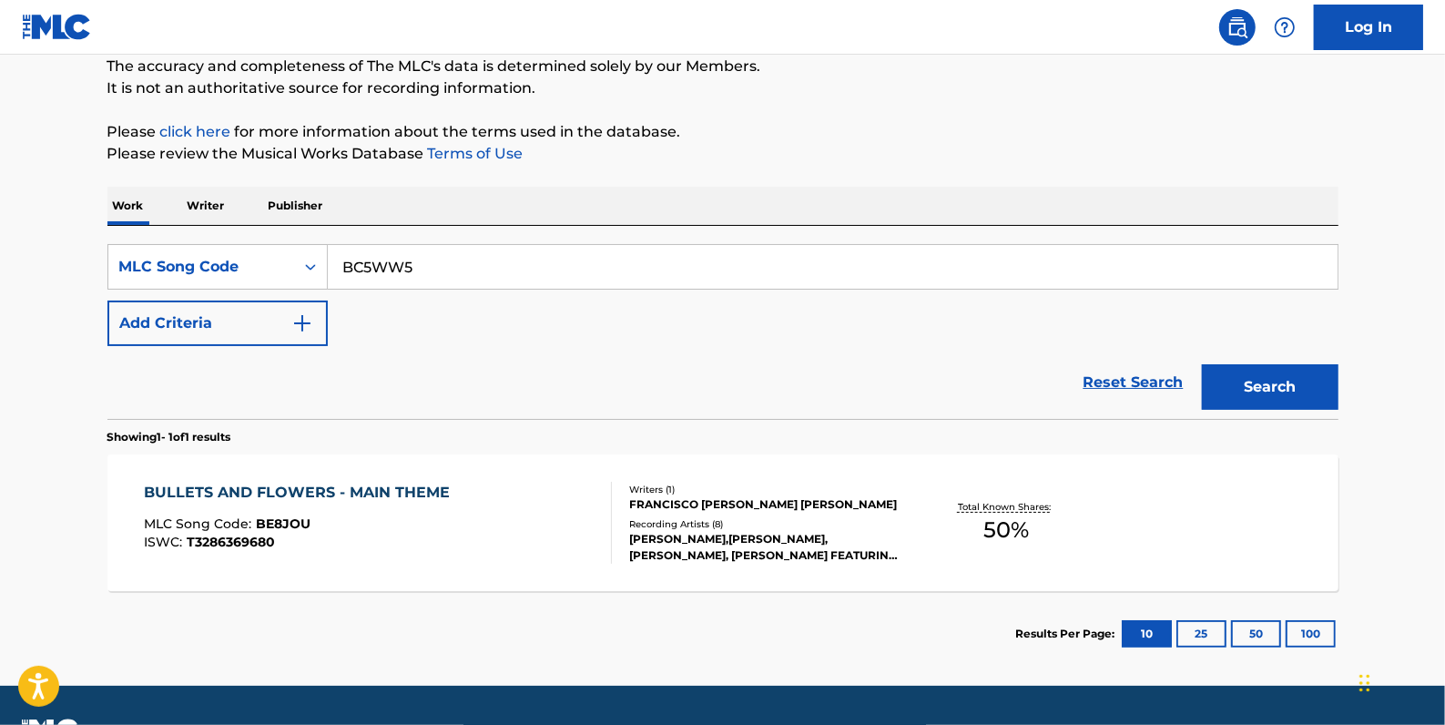
type input "BC5WW5"
click at [1290, 383] on button "Search" at bounding box center [1270, 387] width 137 height 46
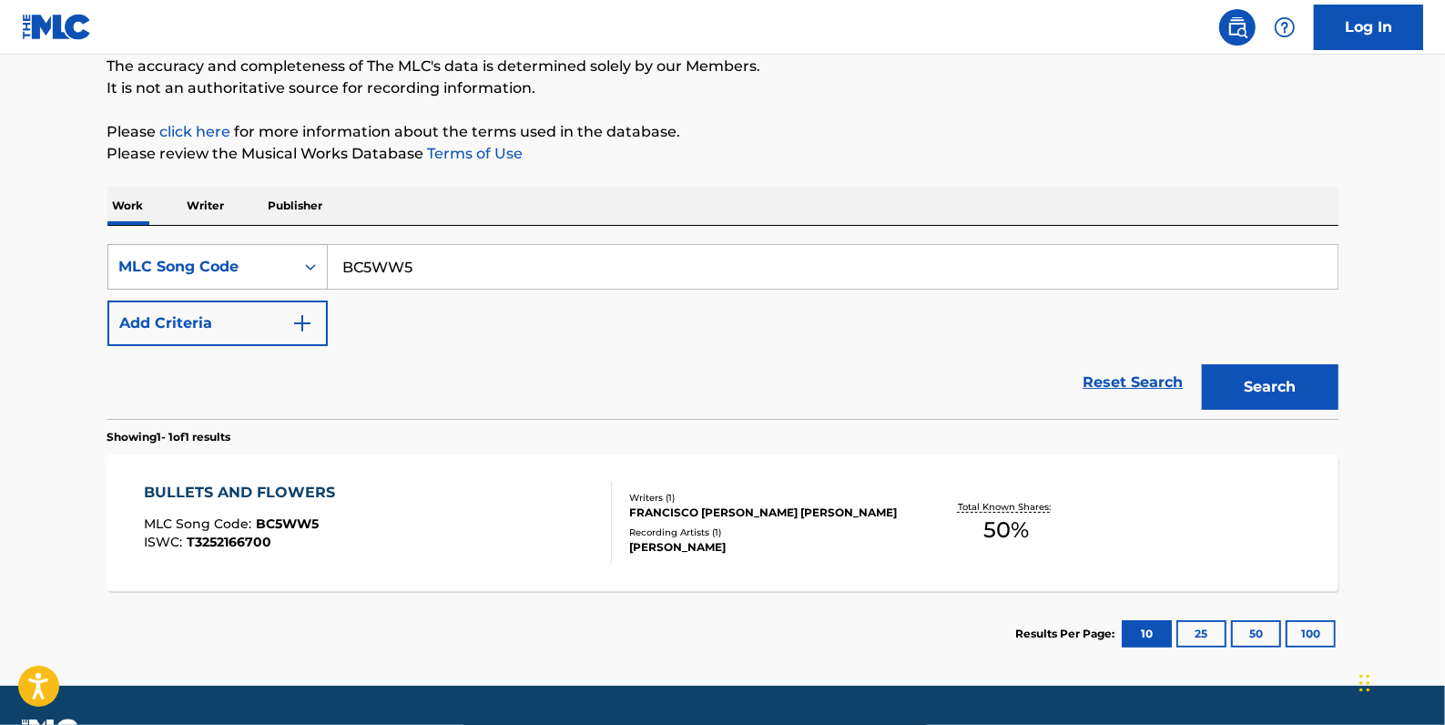
drag, startPoint x: 440, startPoint y: 276, endPoint x: 322, endPoint y: 251, distance: 120.0
click at [322, 251] on div "SearchWithCriteria5b30f52c-c234-4996-bff8-e42ede375bbe MLC Song Code BC5WW5" at bounding box center [722, 267] width 1231 height 46
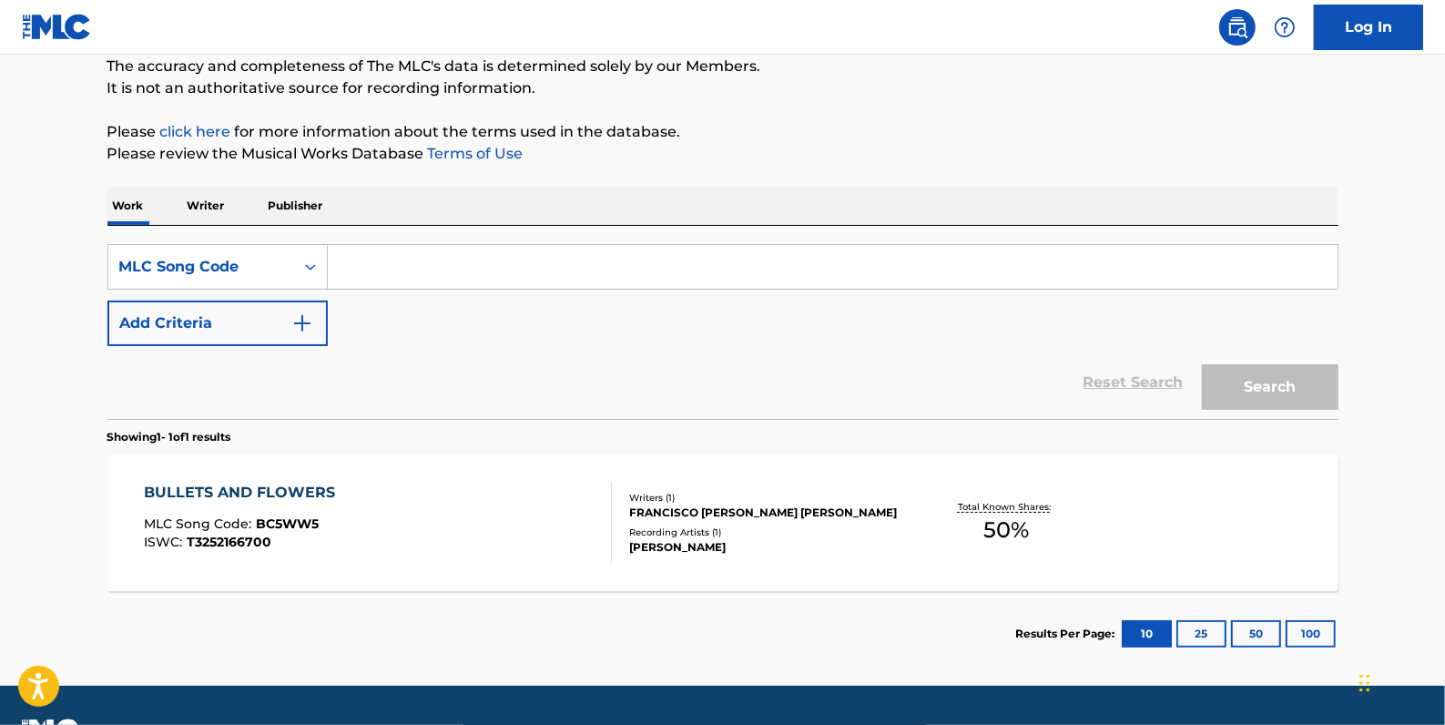
paste input "WB6LKC"
type input "WB6LKC"
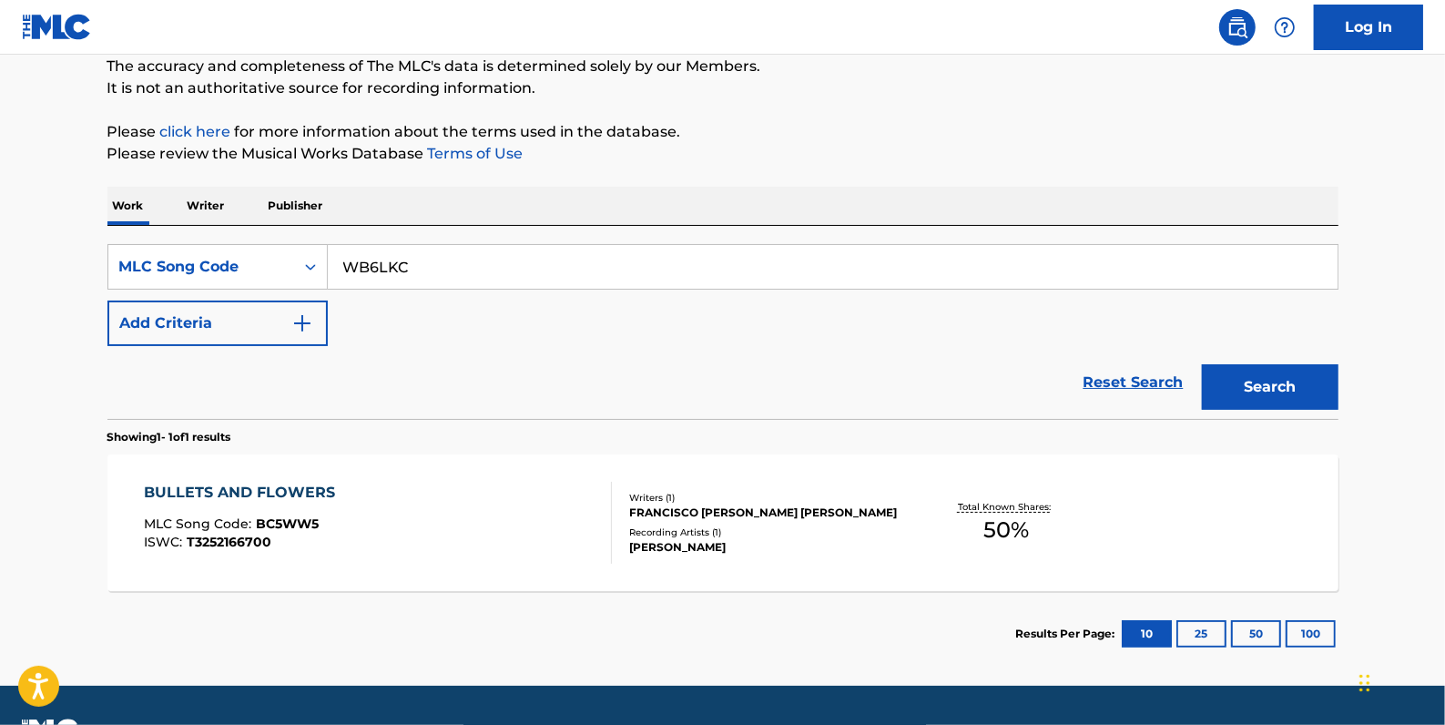
click at [1234, 381] on button "Search" at bounding box center [1270, 387] width 137 height 46
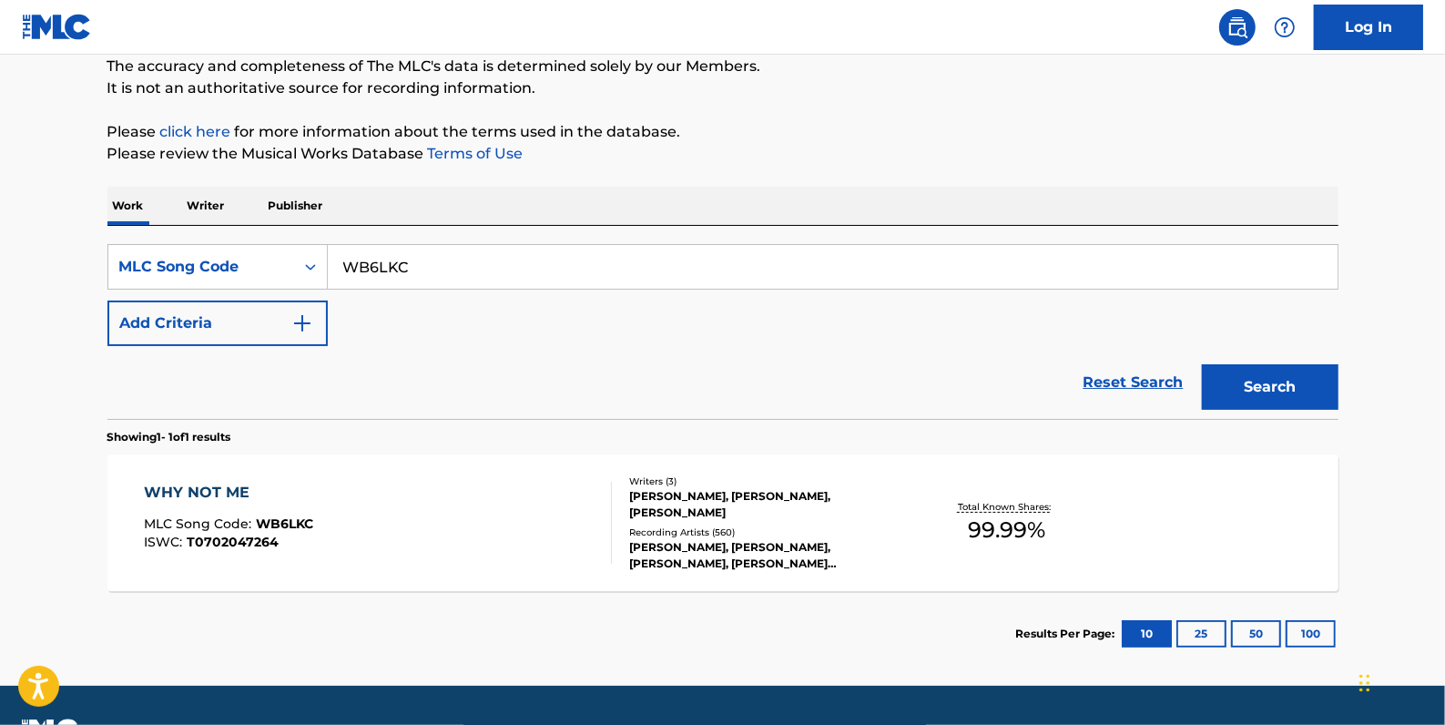
click at [384, 528] on div "WHY NOT ME MLC Song Code : WB6LKC ISWC : T0702047264" at bounding box center [378, 523] width 468 height 82
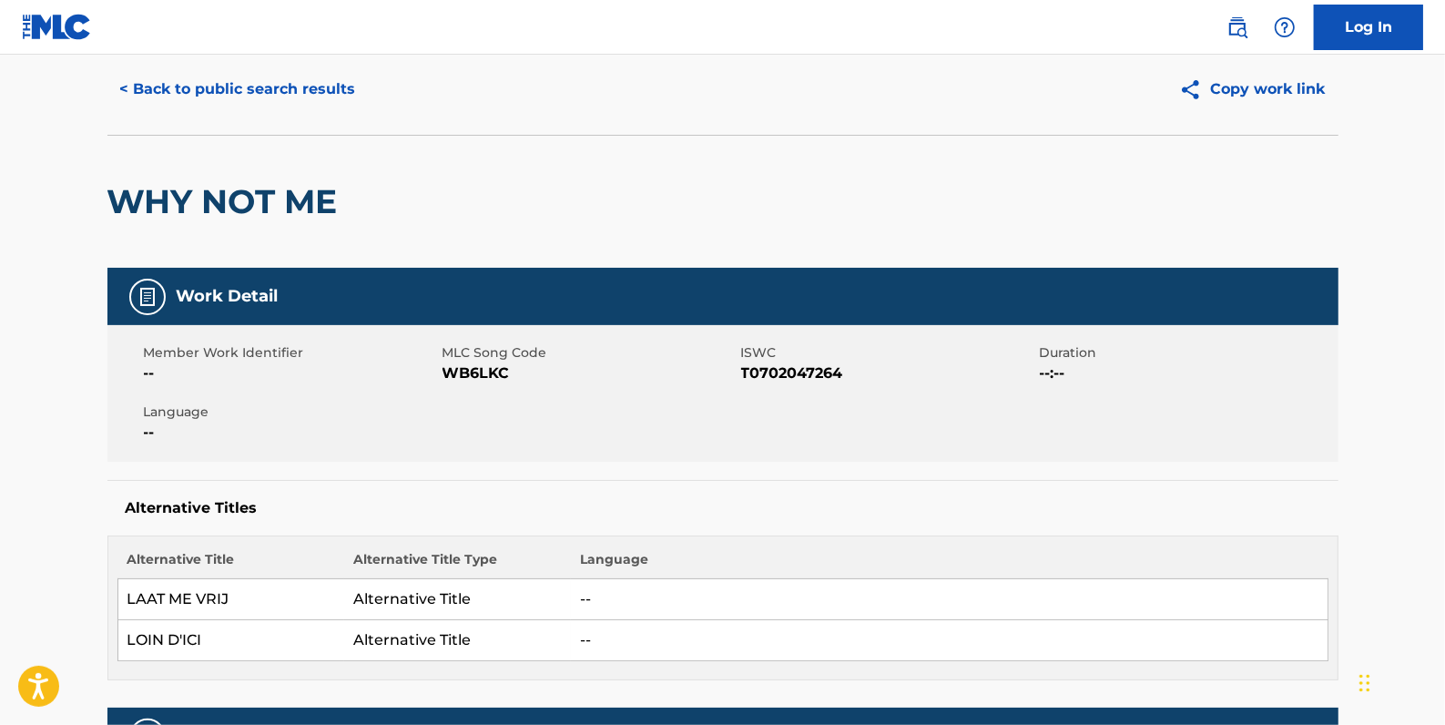
scroll to position [82, 0]
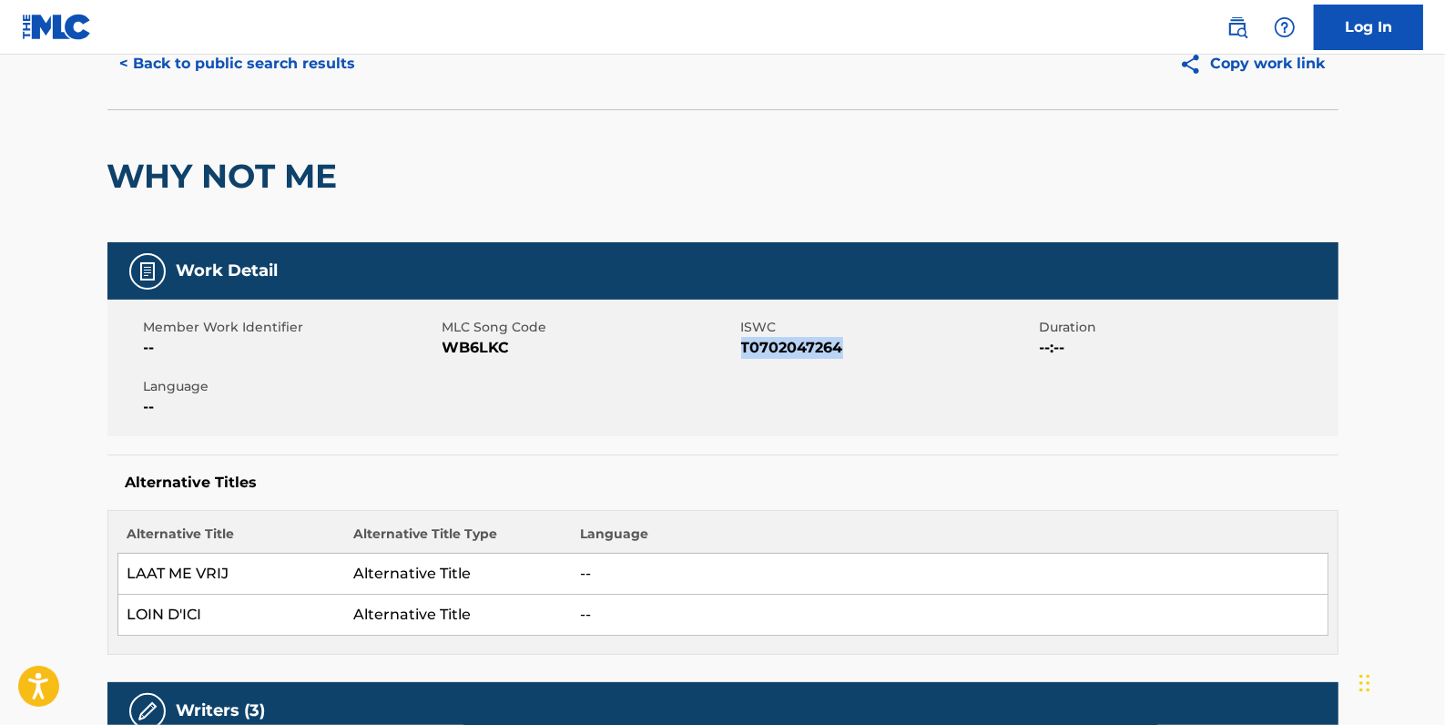
drag, startPoint x: 851, startPoint y: 356, endPoint x: 744, endPoint y: 342, distance: 107.5
click at [743, 342] on span "T0702047264" at bounding box center [888, 348] width 294 height 22
drag, startPoint x: 744, startPoint y: 342, endPoint x: 763, endPoint y: 354, distance: 23.0
copy span "T0702047264"
click at [321, 67] on button "< Back to public search results" at bounding box center [237, 64] width 261 height 46
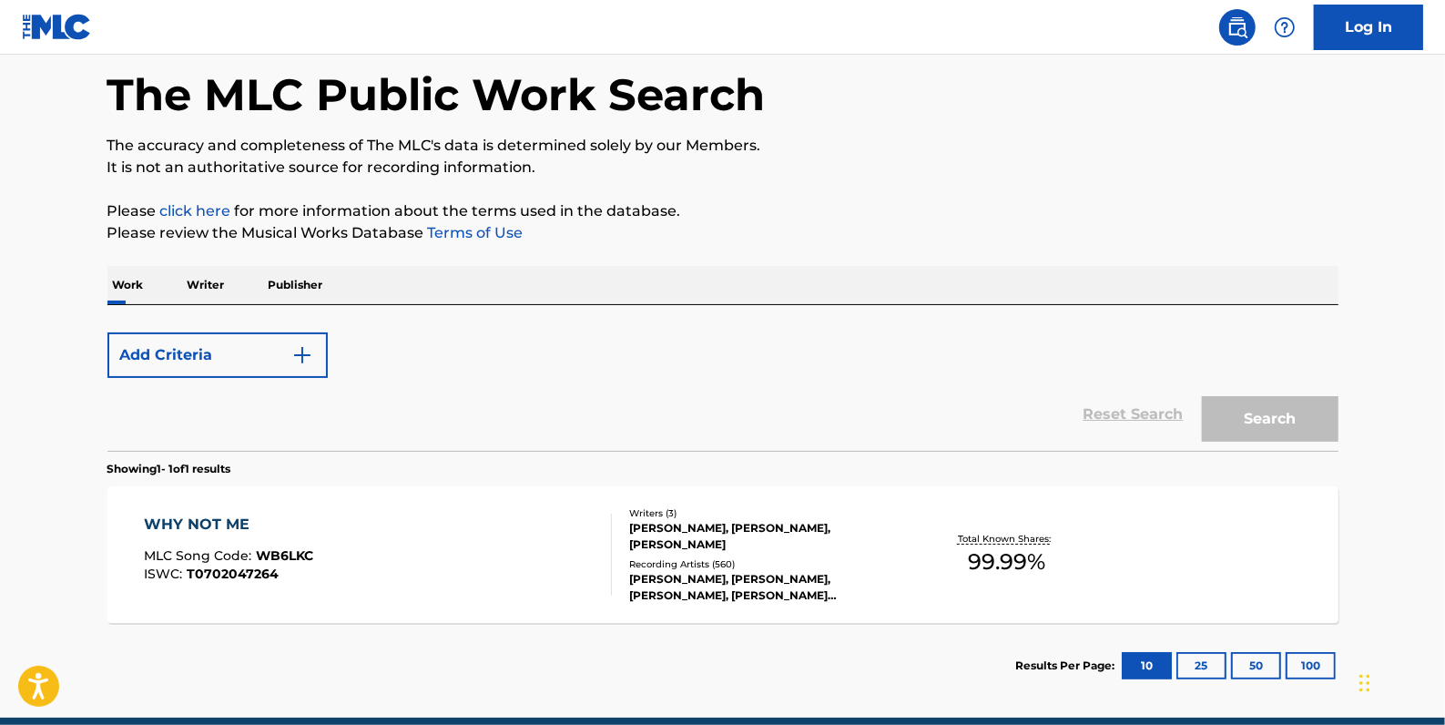
scroll to position [161, 0]
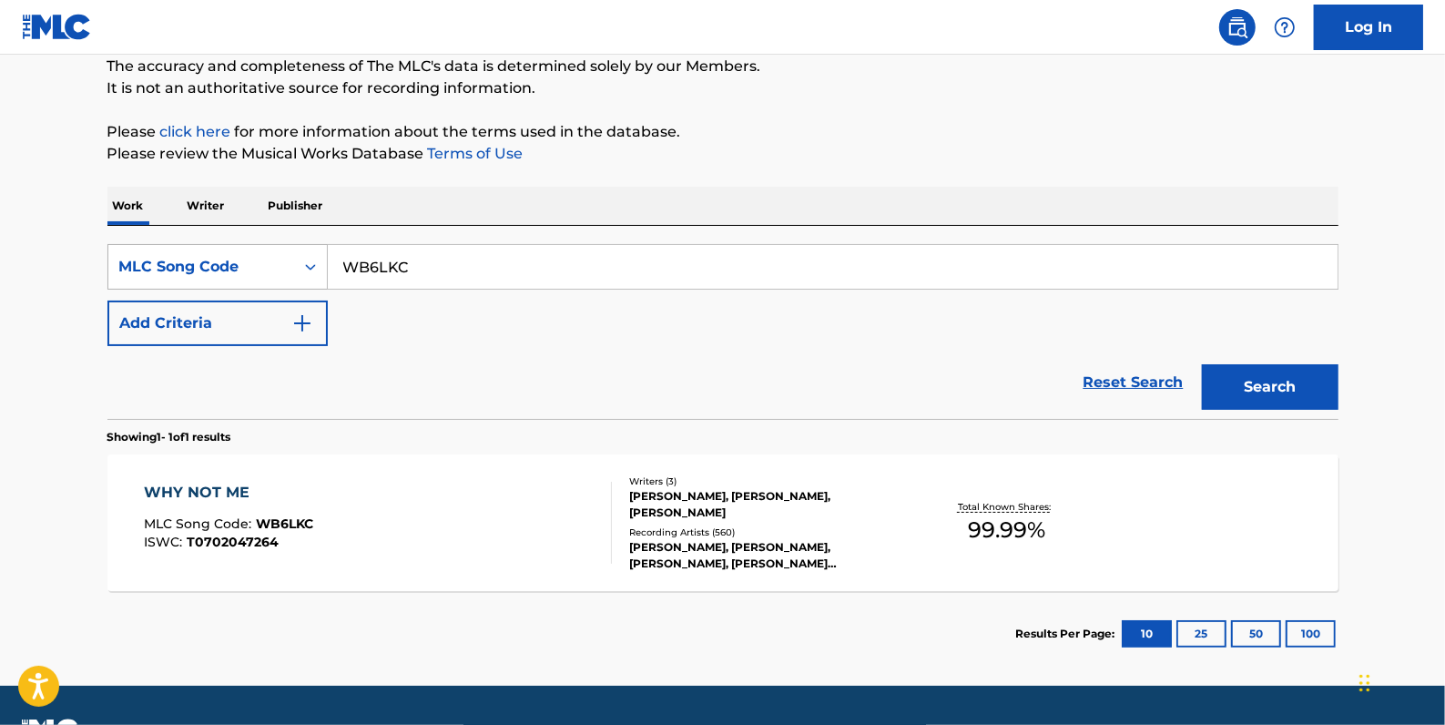
drag, startPoint x: 425, startPoint y: 281, endPoint x: 294, endPoint y: 268, distance: 131.8
click at [294, 268] on div "SearchWithCriteria5b30f52c-c234-4996-bff8-e42ede375bbe MLC Song Code WB6LKC" at bounding box center [722, 267] width 1231 height 46
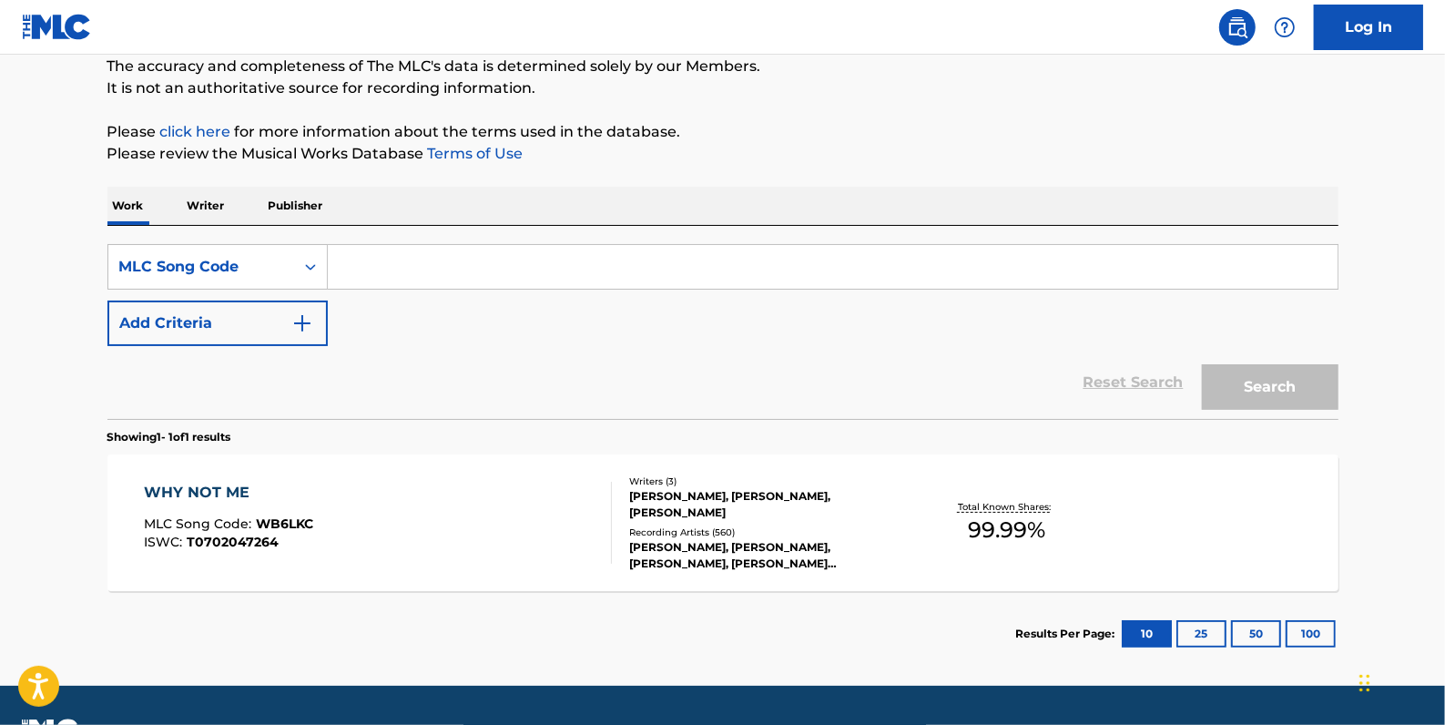
paste input "W51231"
click at [1260, 387] on button "Search" at bounding box center [1270, 387] width 137 height 46
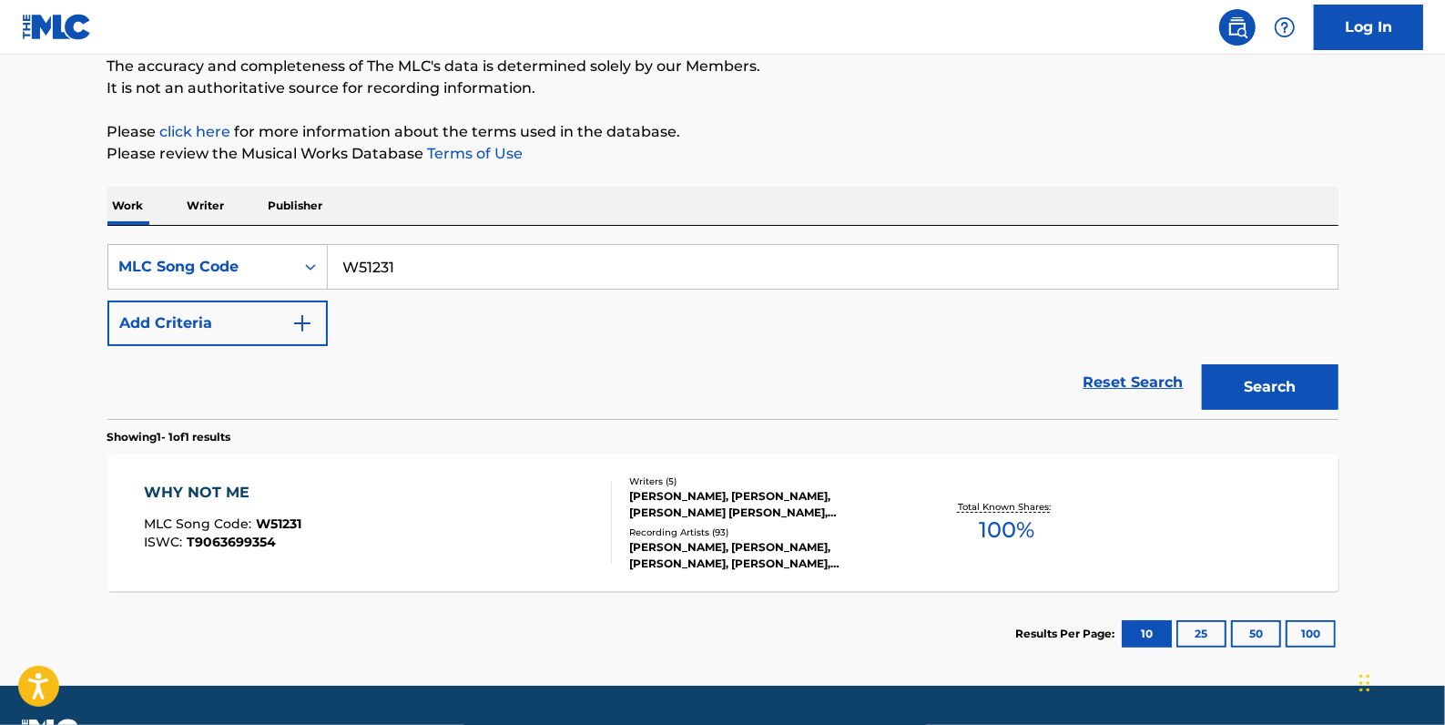
drag, startPoint x: 410, startPoint y: 269, endPoint x: 328, endPoint y: 260, distance: 82.5
click at [328, 260] on input "W51231" at bounding box center [833, 267] width 1010 height 44
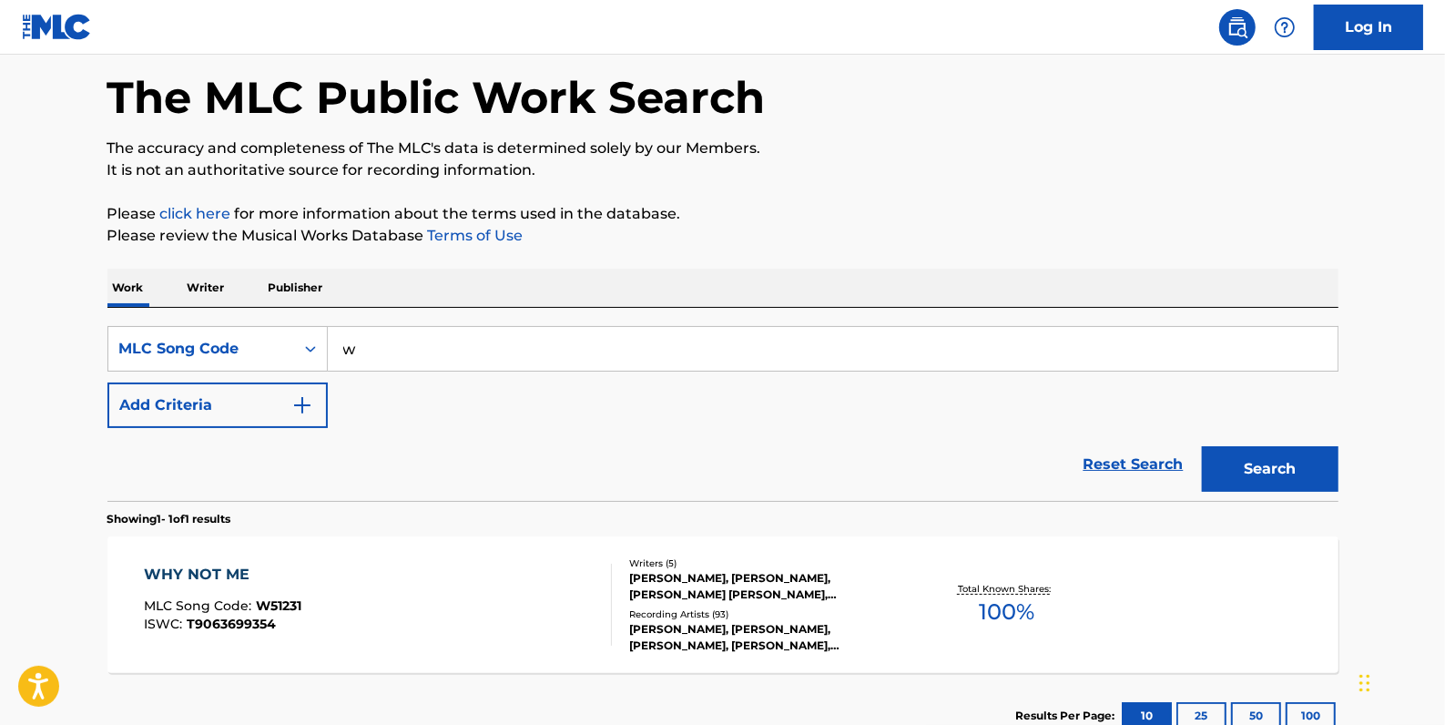
scroll to position [78, 0]
type input "w"
click at [308, 349] on icon "Search Form" at bounding box center [310, 350] width 11 height 6
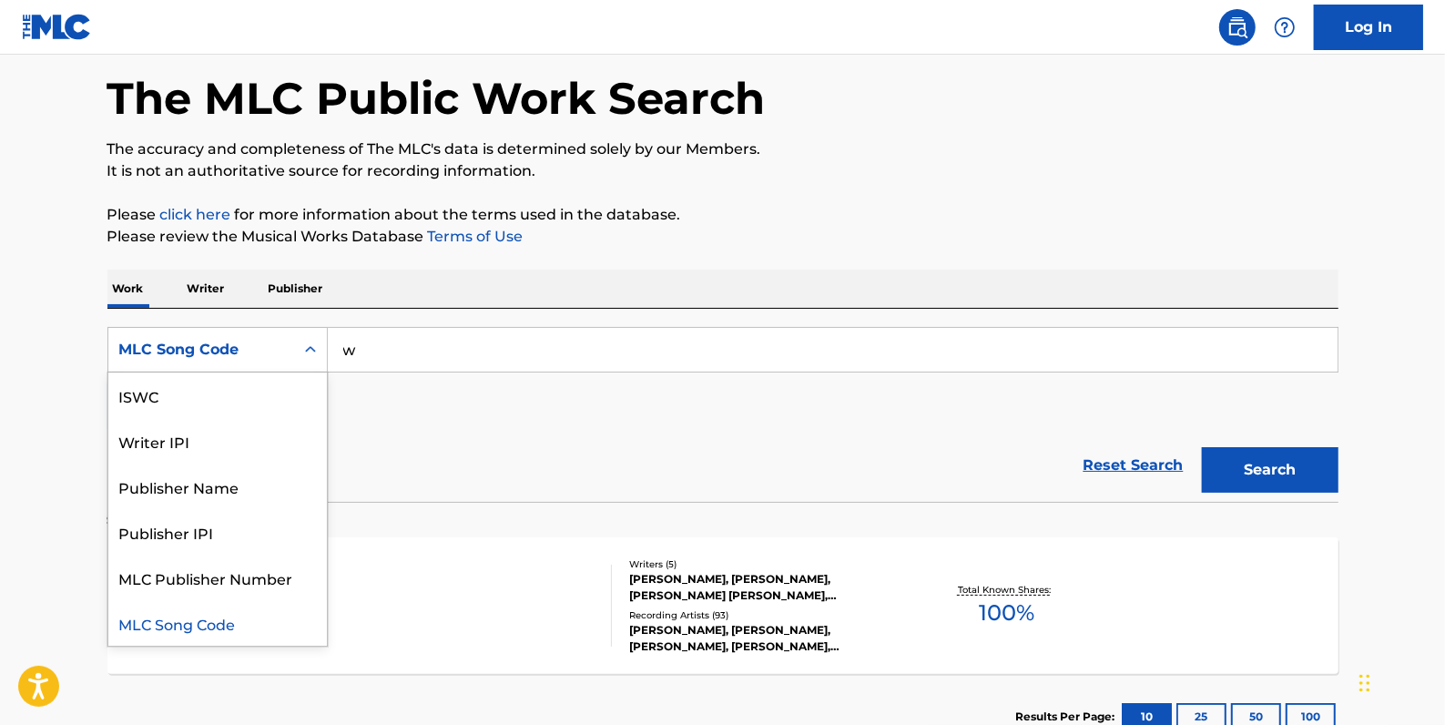
scroll to position [0, 0]
click at [234, 397] on div "Work Title" at bounding box center [217, 395] width 219 height 46
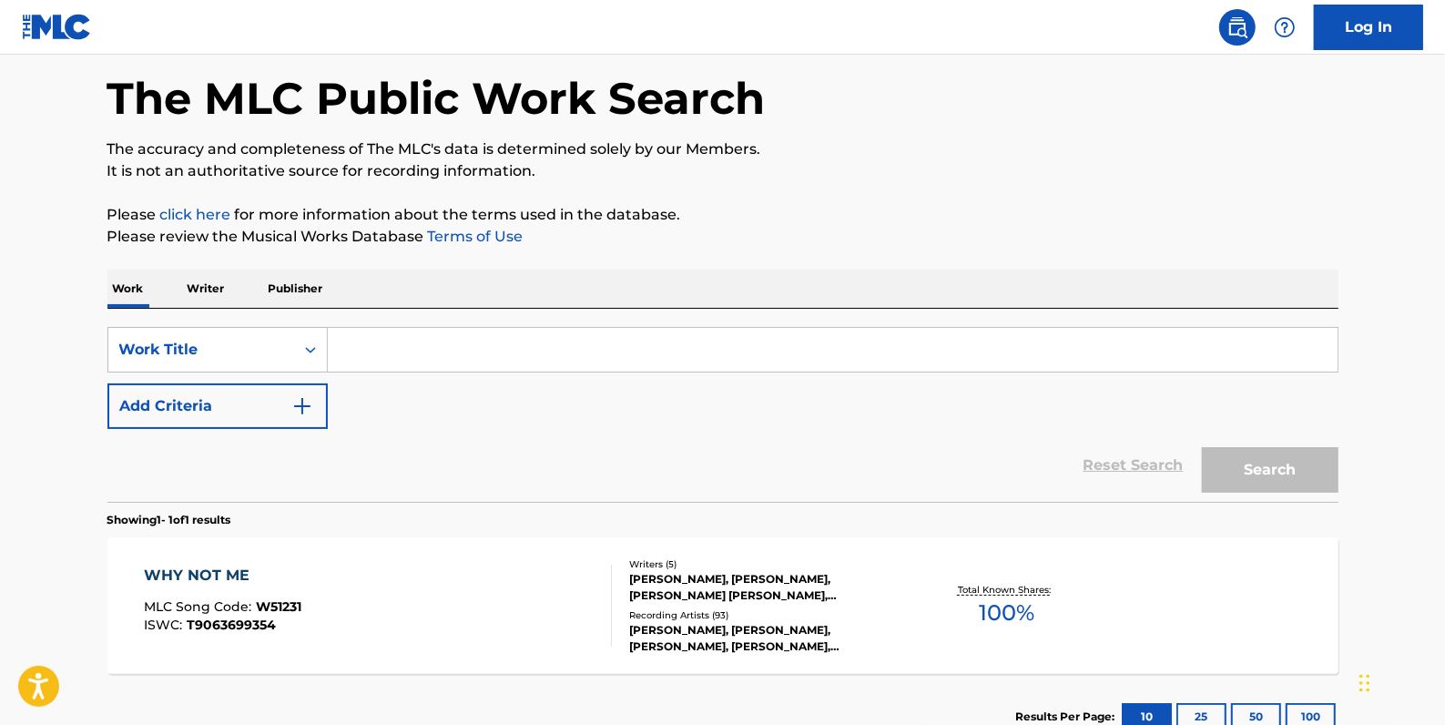
click at [407, 348] on input "Search Form" at bounding box center [833, 350] width 1010 height 44
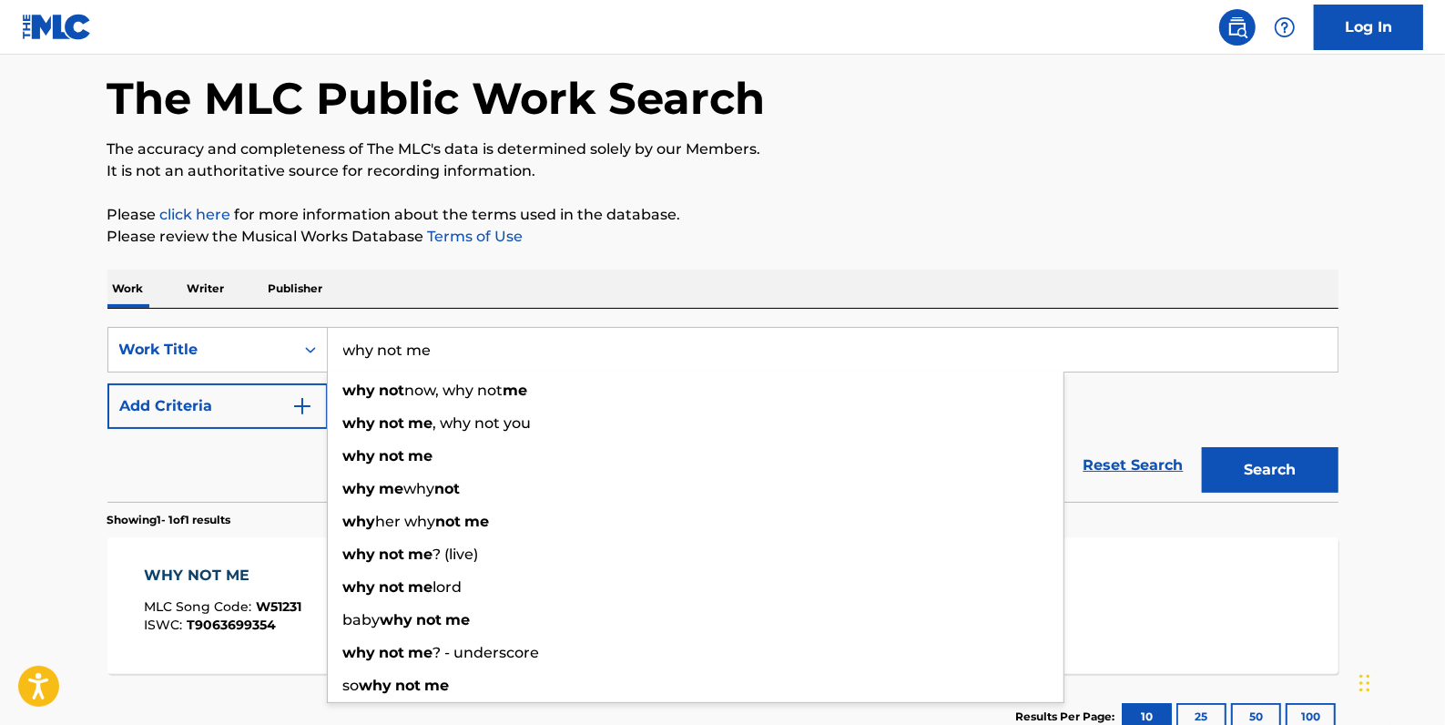
type input "why not me"
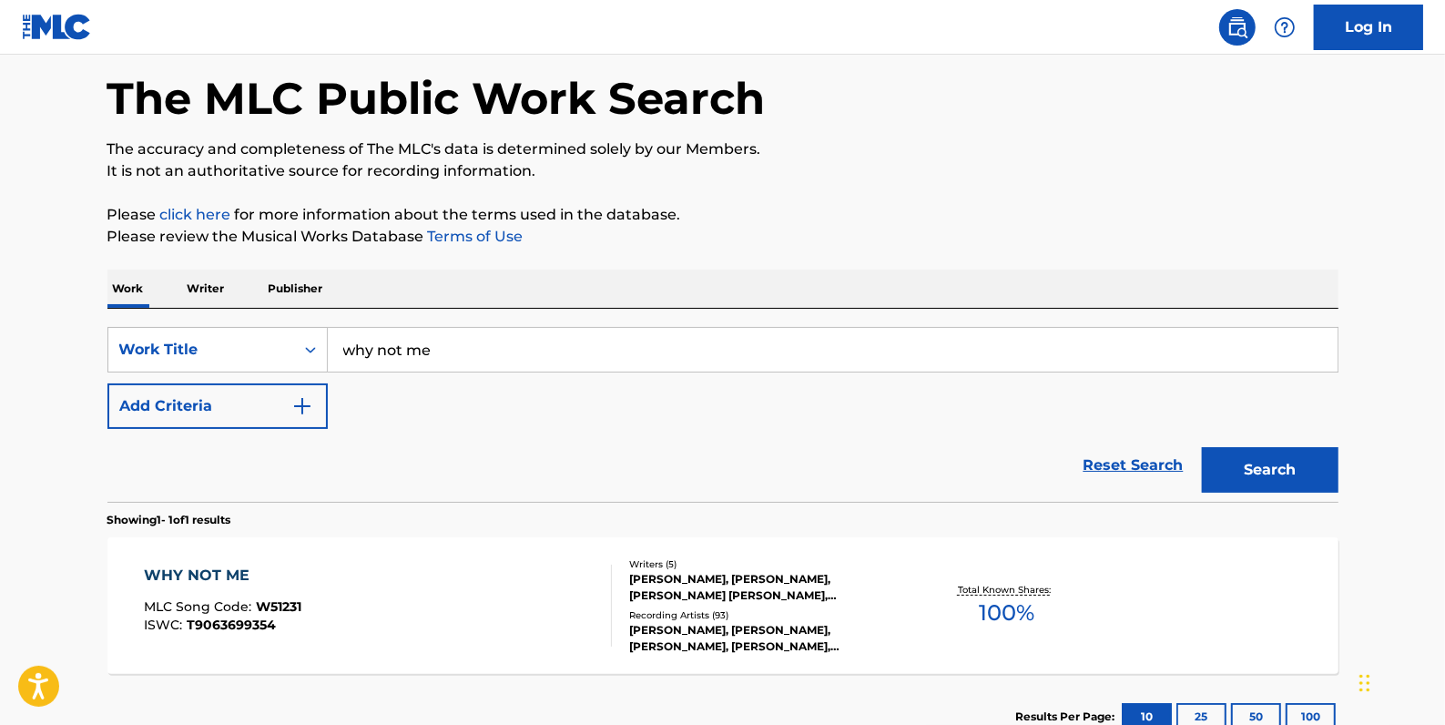
click at [898, 214] on p "Please click here for more information about the terms used in the database." at bounding box center [722, 215] width 1231 height 22
click at [255, 400] on button "Add Criteria" at bounding box center [217, 406] width 220 height 46
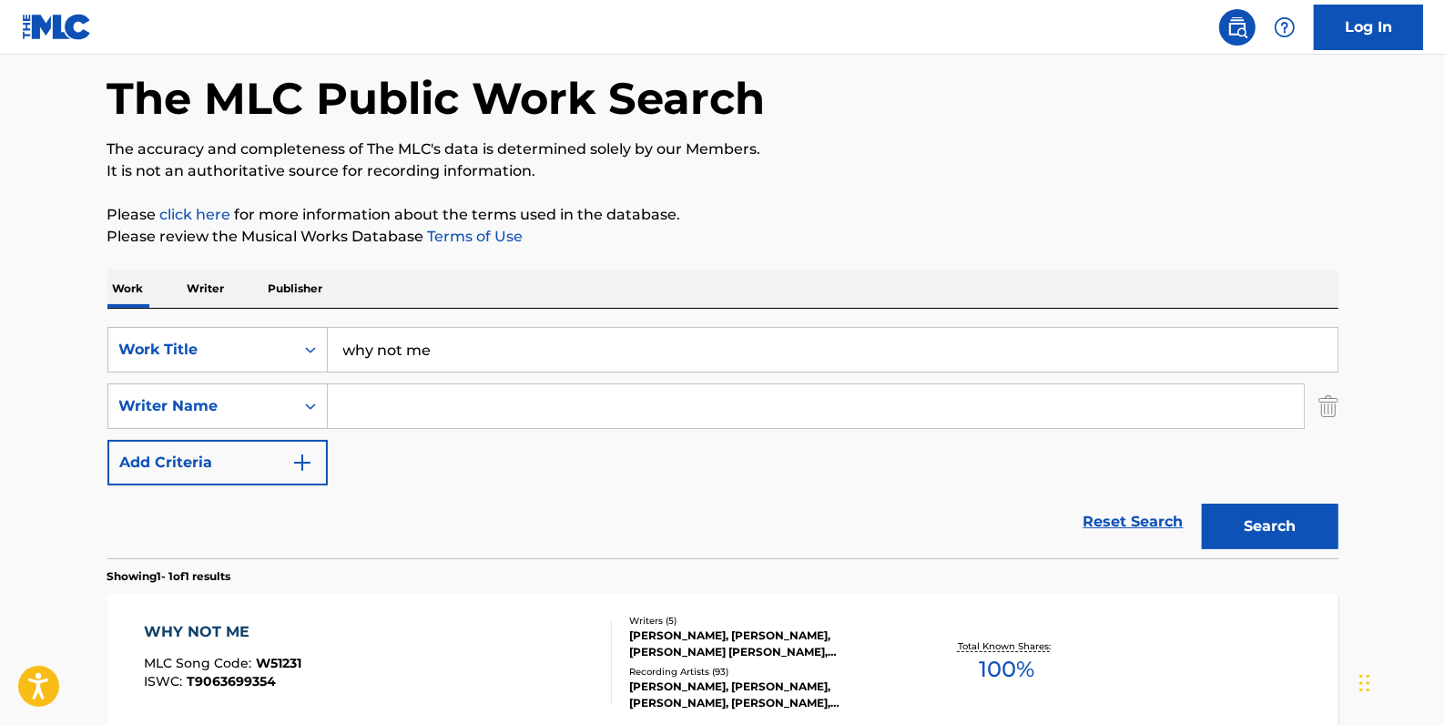
click at [373, 404] on input "Search Form" at bounding box center [816, 406] width 976 height 44
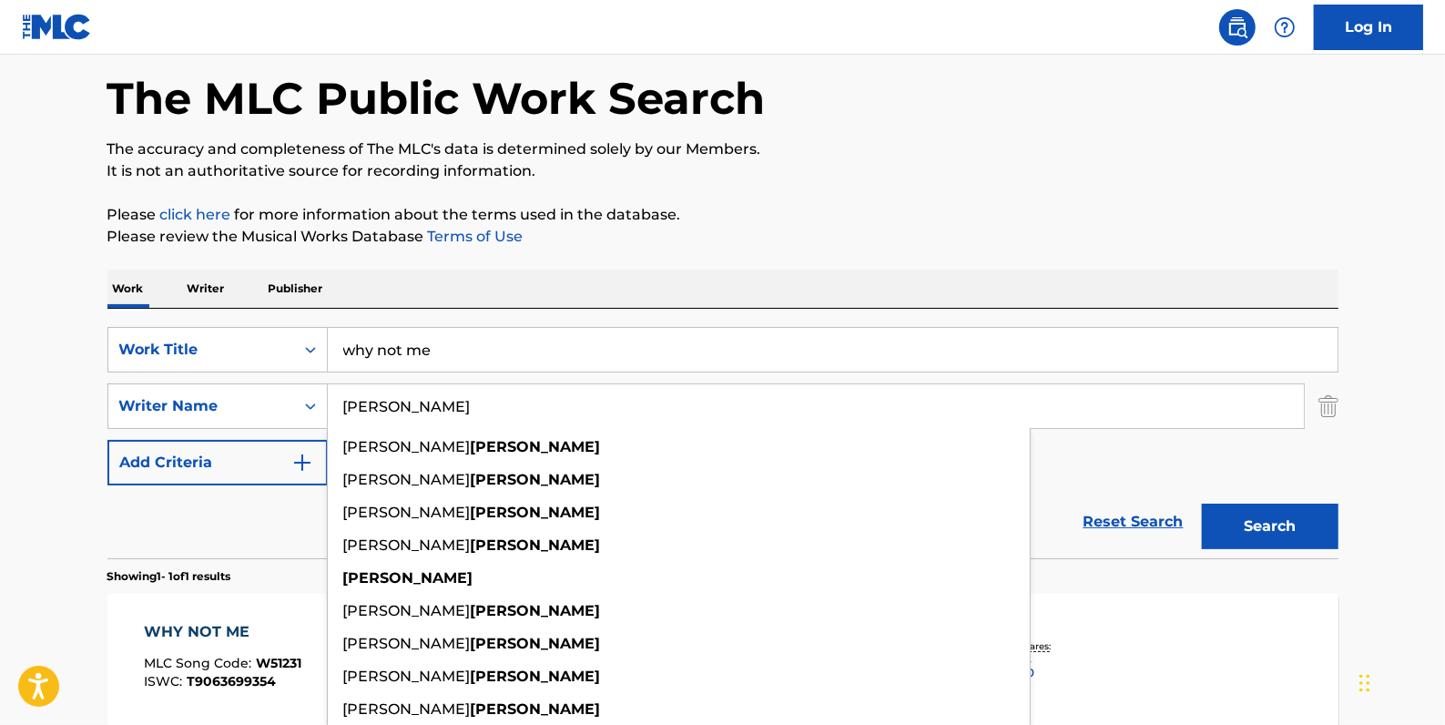
type input "[PERSON_NAME]"
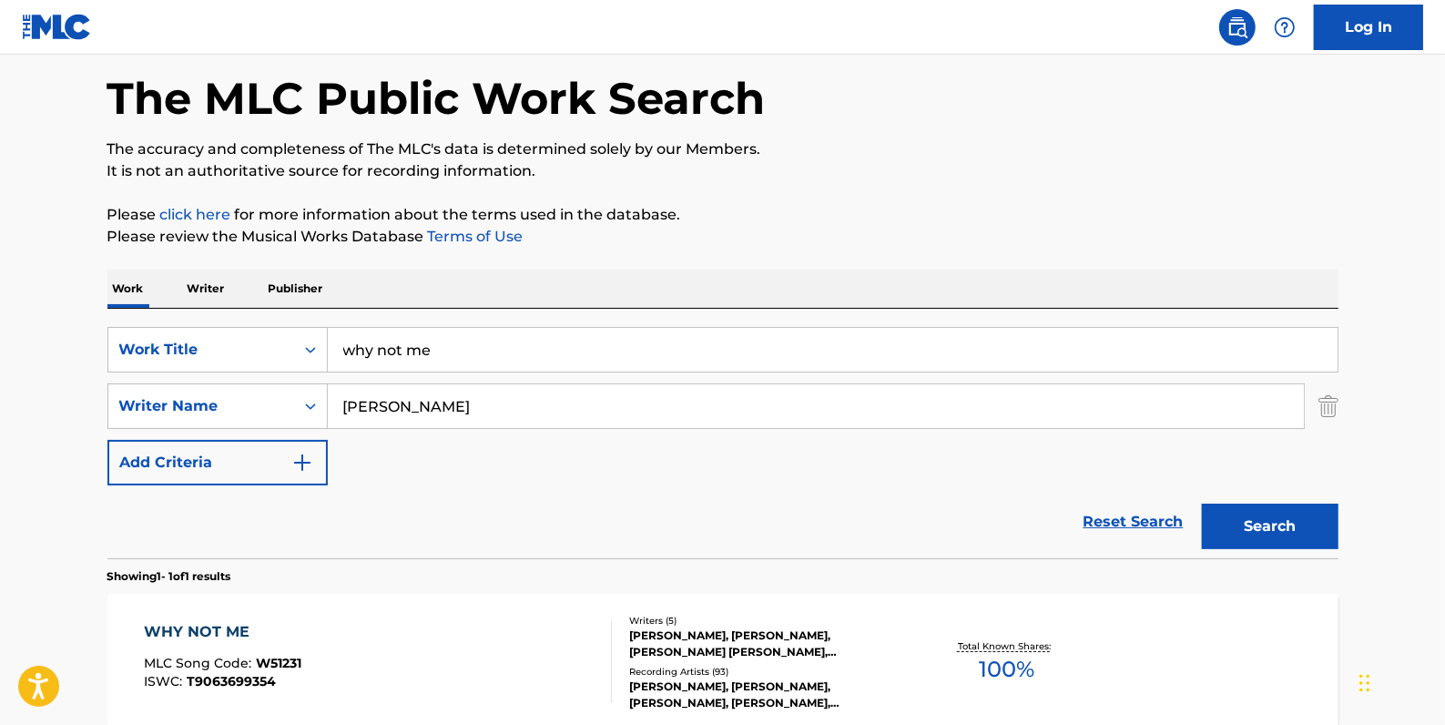
click at [1151, 224] on p "Please click here for more information about the terms used in the database." at bounding box center [722, 215] width 1231 height 22
click at [1260, 535] on button "Search" at bounding box center [1270, 527] width 137 height 46
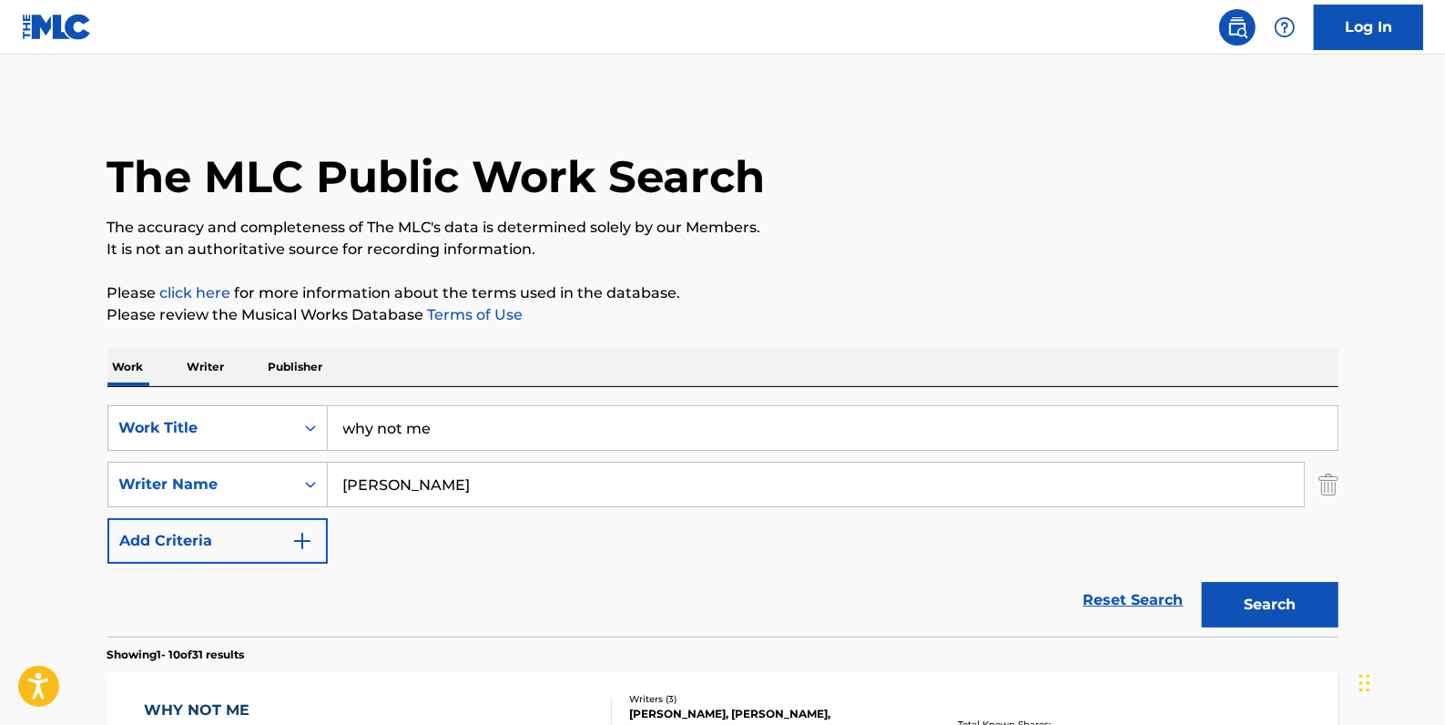
click at [1116, 592] on link "Reset Search" at bounding box center [1134, 600] width 118 height 40
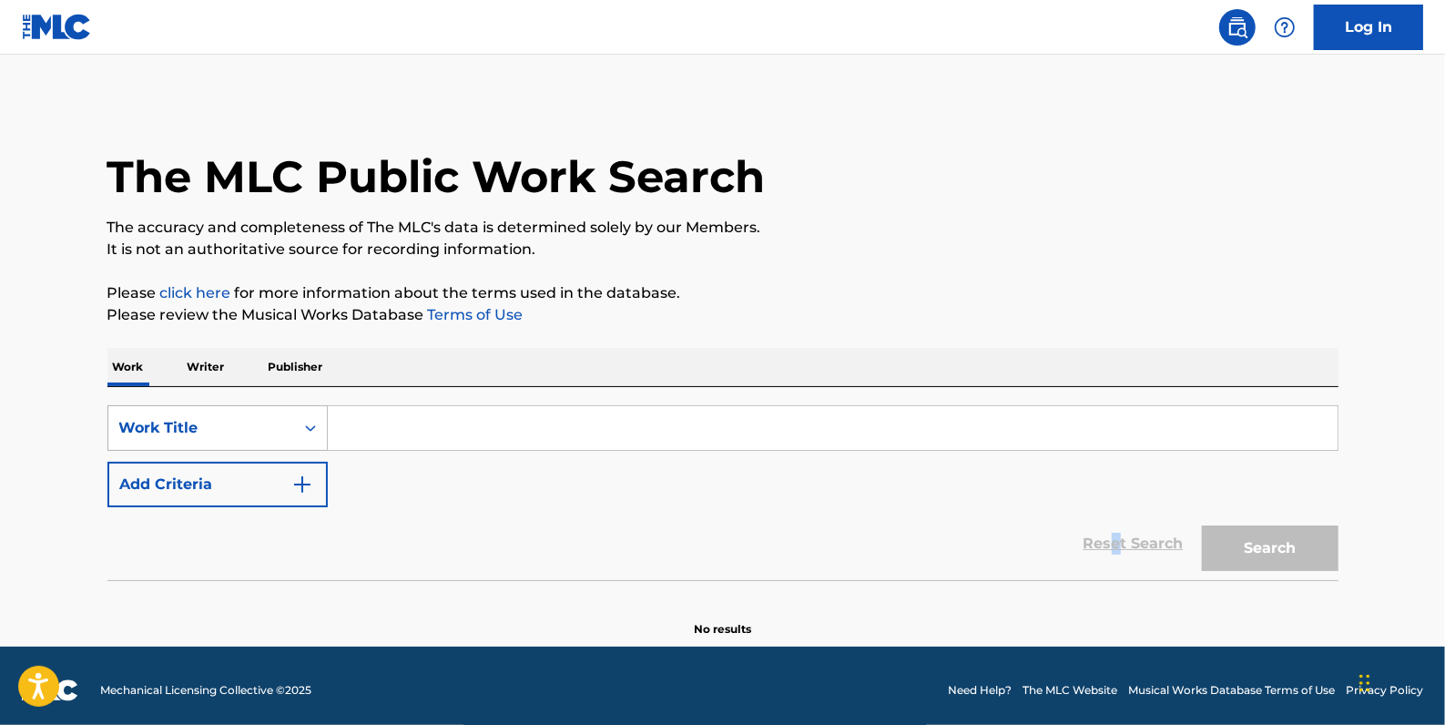
click at [306, 422] on icon "Search Form" at bounding box center [310, 428] width 18 height 18
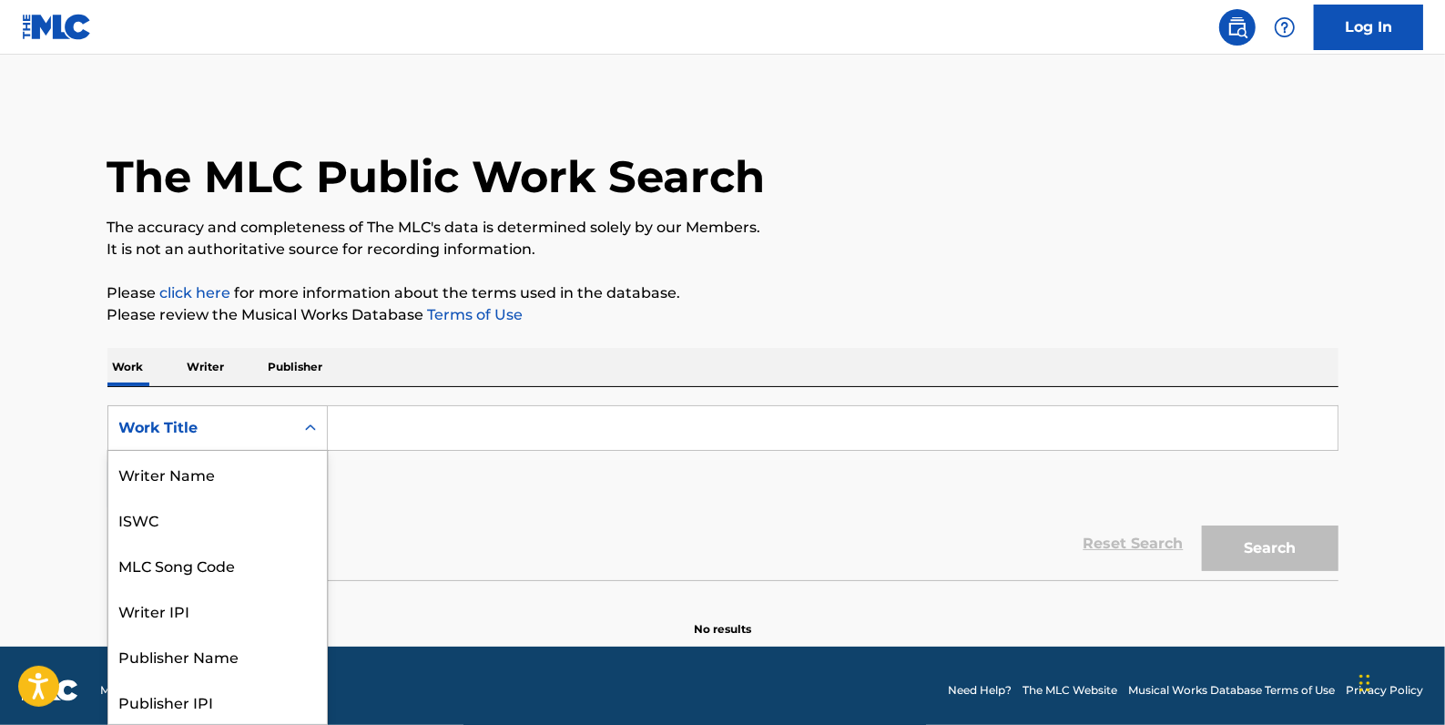
scroll to position [91, 0]
click at [297, 465] on div "MLC Song Code" at bounding box center [217, 474] width 219 height 46
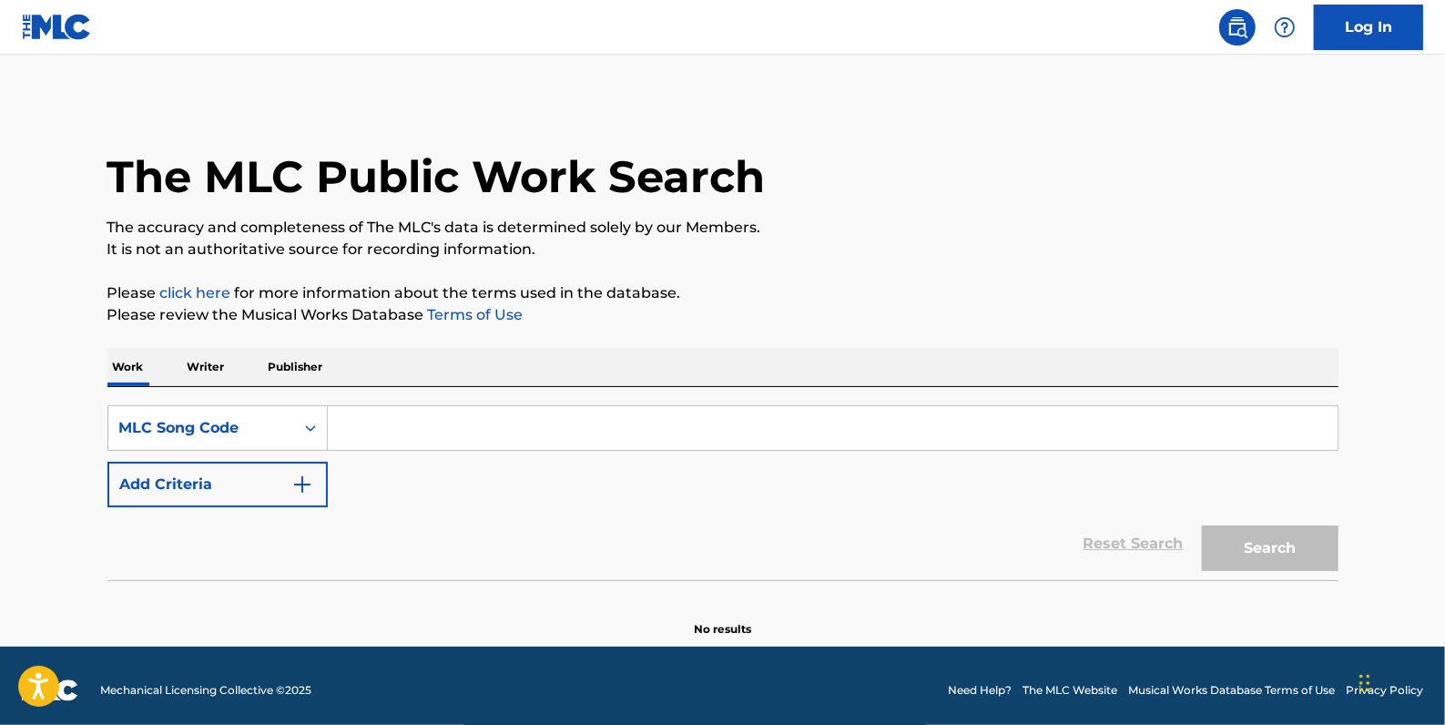
paste input "VV94Z0"
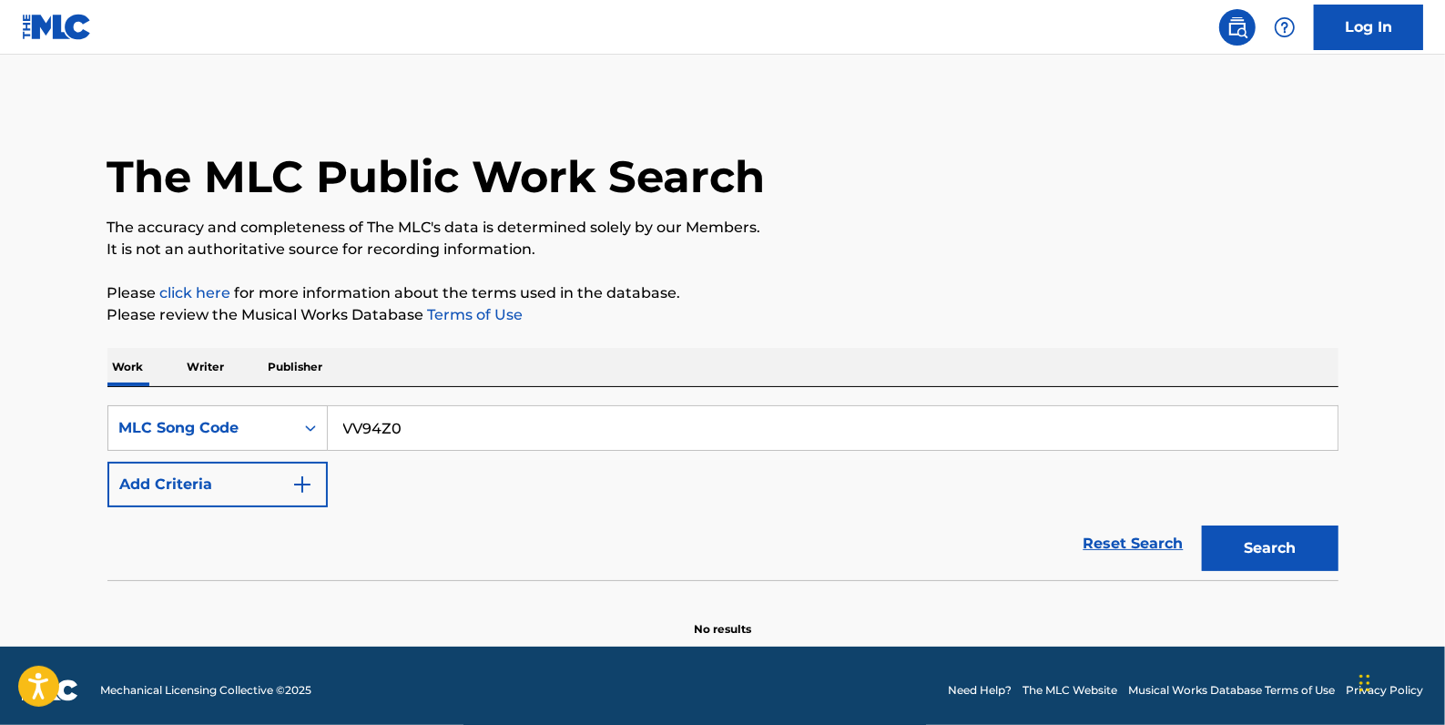
type input "VV94Z0"
click at [1270, 554] on button "Search" at bounding box center [1270, 548] width 137 height 46
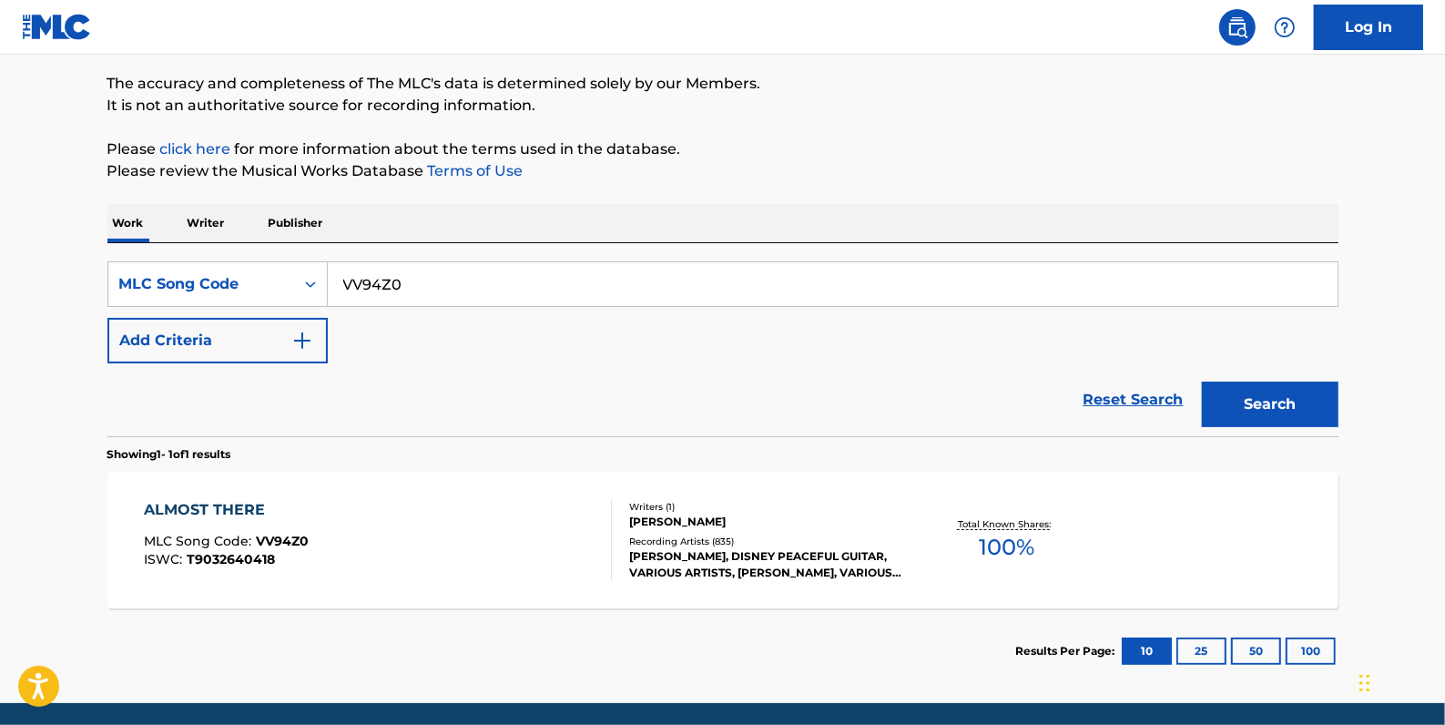
scroll to position [165, 0]
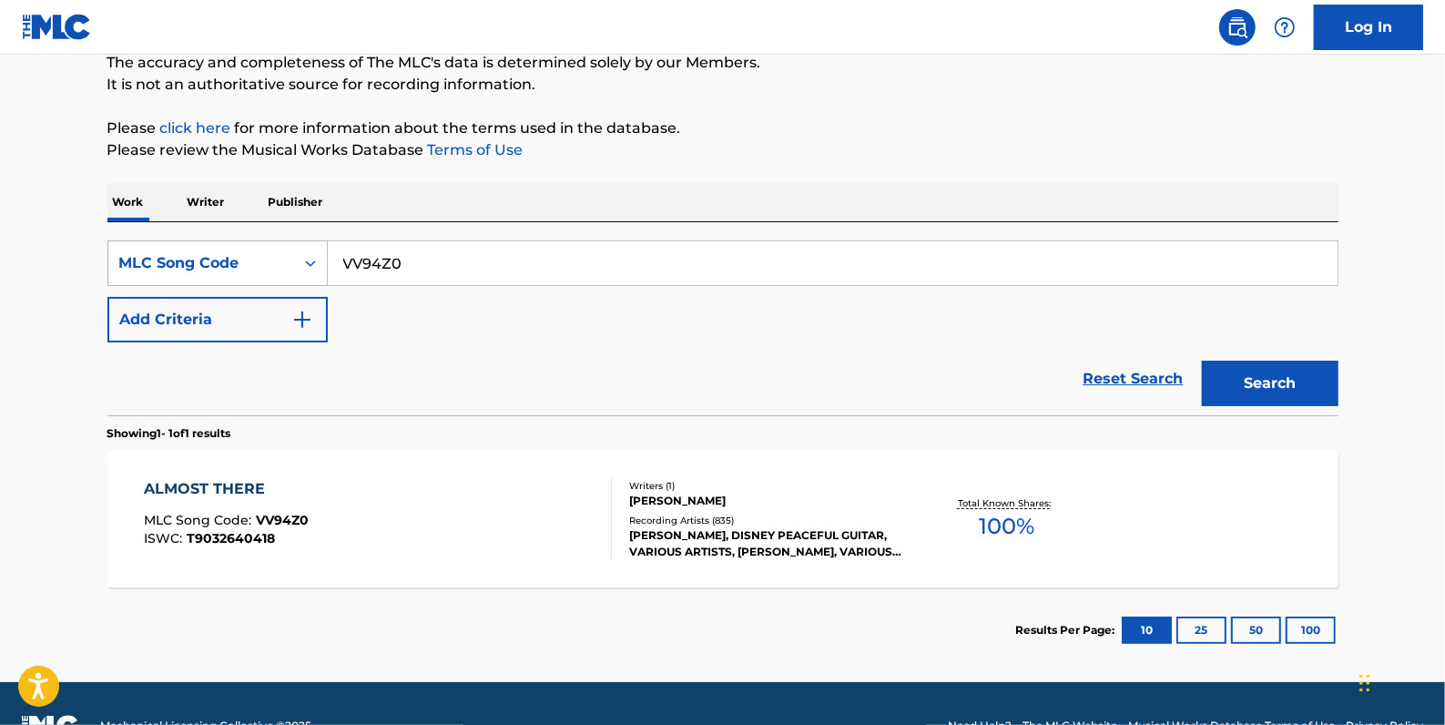
drag, startPoint x: 444, startPoint y: 269, endPoint x: 307, endPoint y: 256, distance: 138.1
click at [307, 256] on div "SearchWithCriteriaeba8de76-d745-402c-b274-2e68d6842886 MLC Song Code VV94Z0" at bounding box center [722, 263] width 1231 height 46
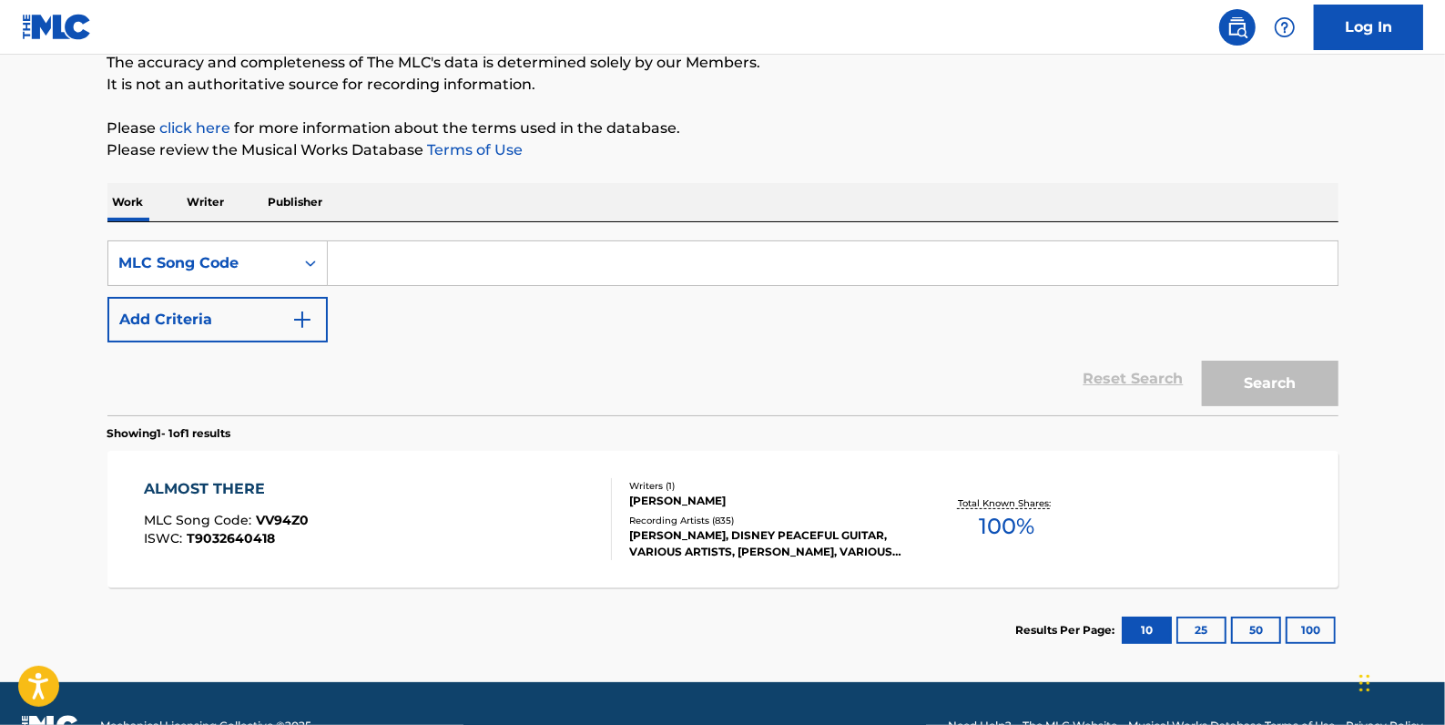
paste input "A40665"
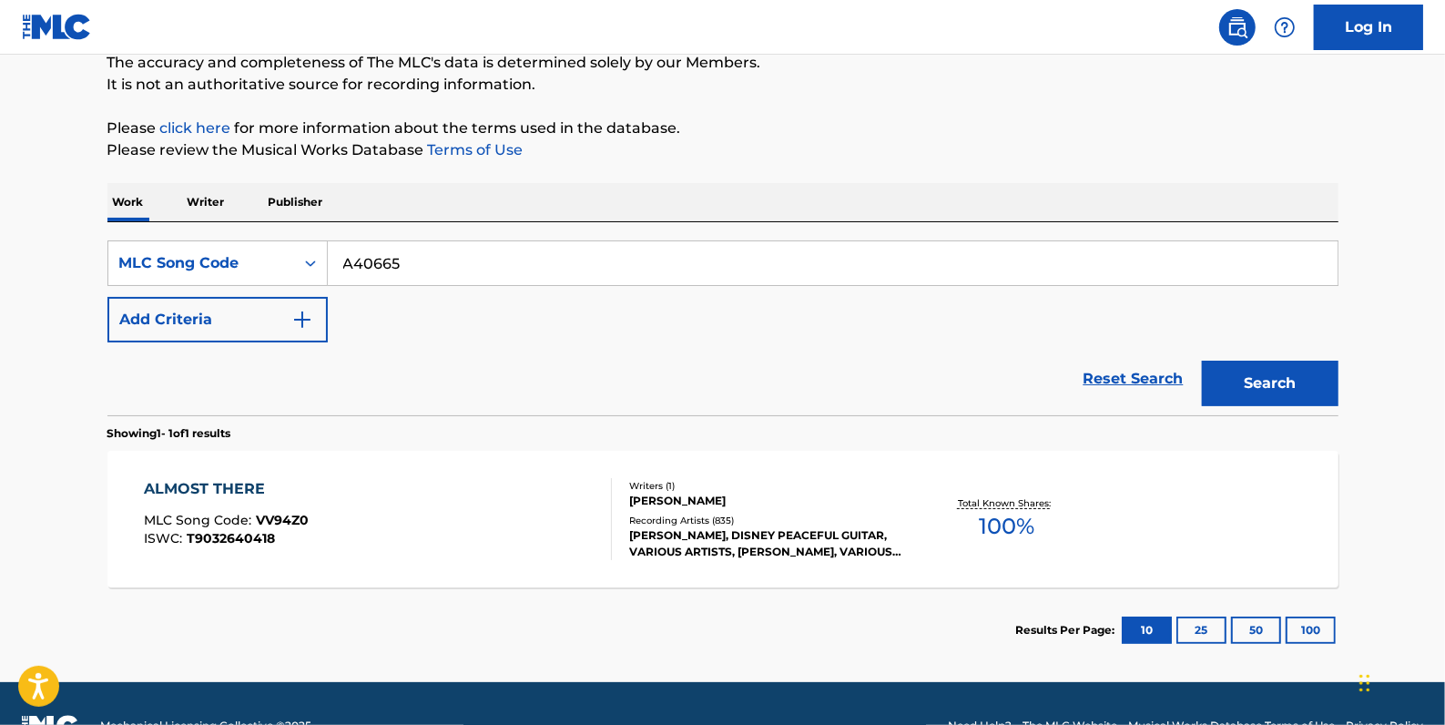
type input "A40665"
click at [1261, 387] on button "Search" at bounding box center [1270, 384] width 137 height 46
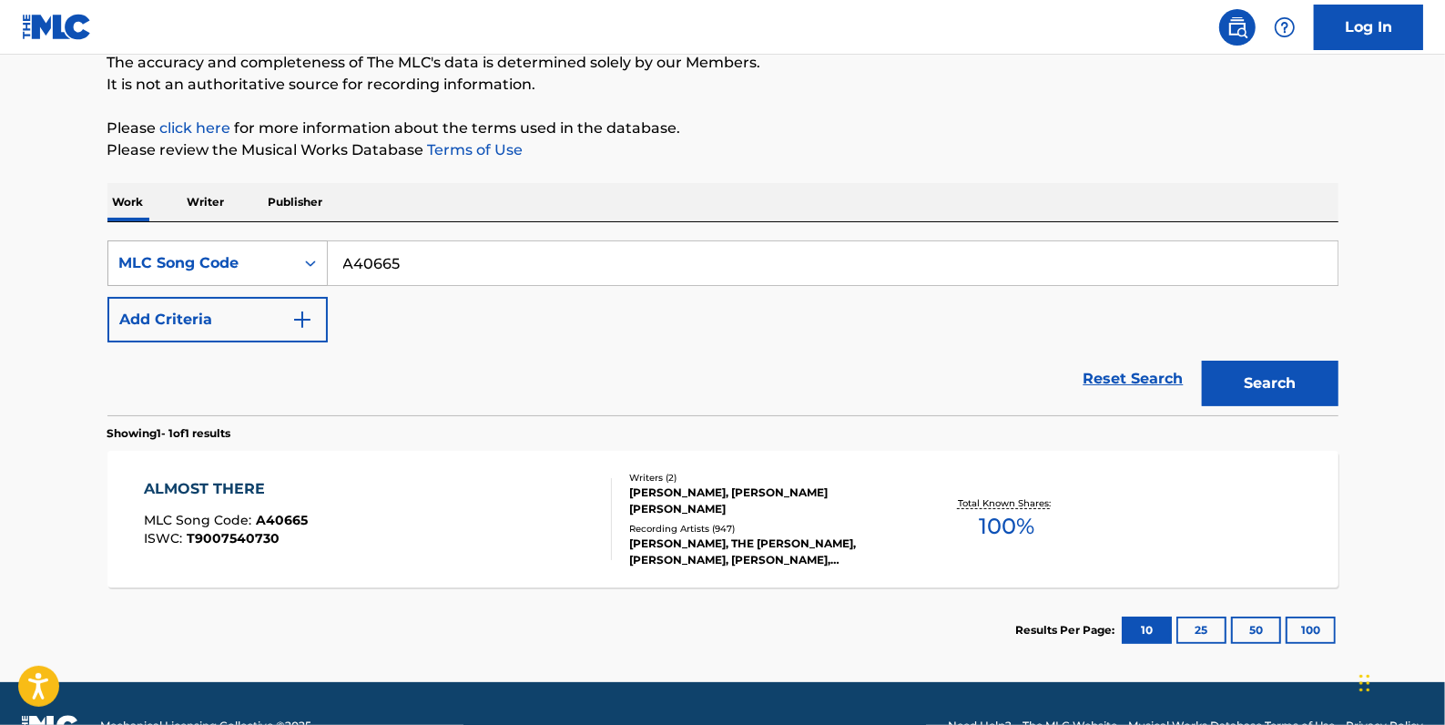
drag, startPoint x: 416, startPoint y: 269, endPoint x: 321, endPoint y: 259, distance: 96.2
click at [321, 259] on div "SearchWithCriteriaeba8de76-d745-402c-b274-2e68d6842886 MLC Song Code A40665" at bounding box center [722, 263] width 1231 height 46
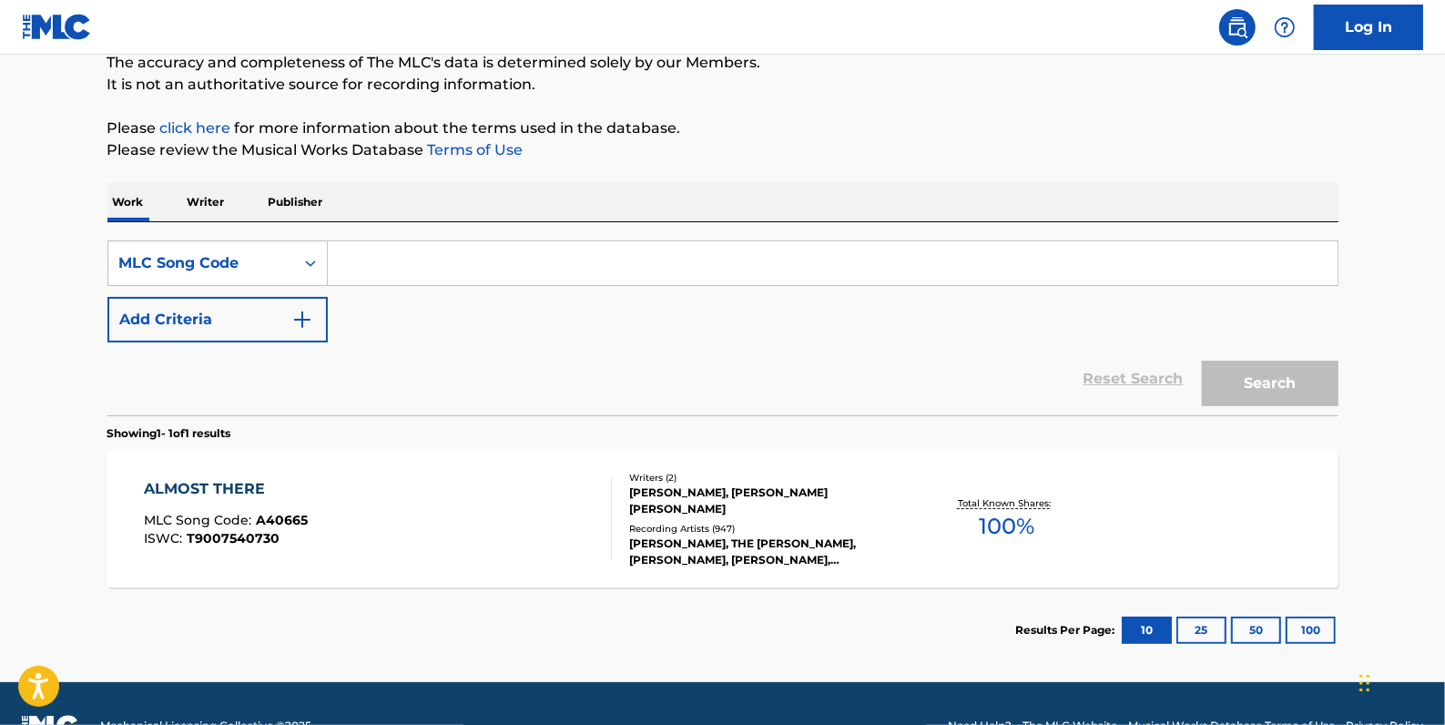
paste input "DB4ZXI"
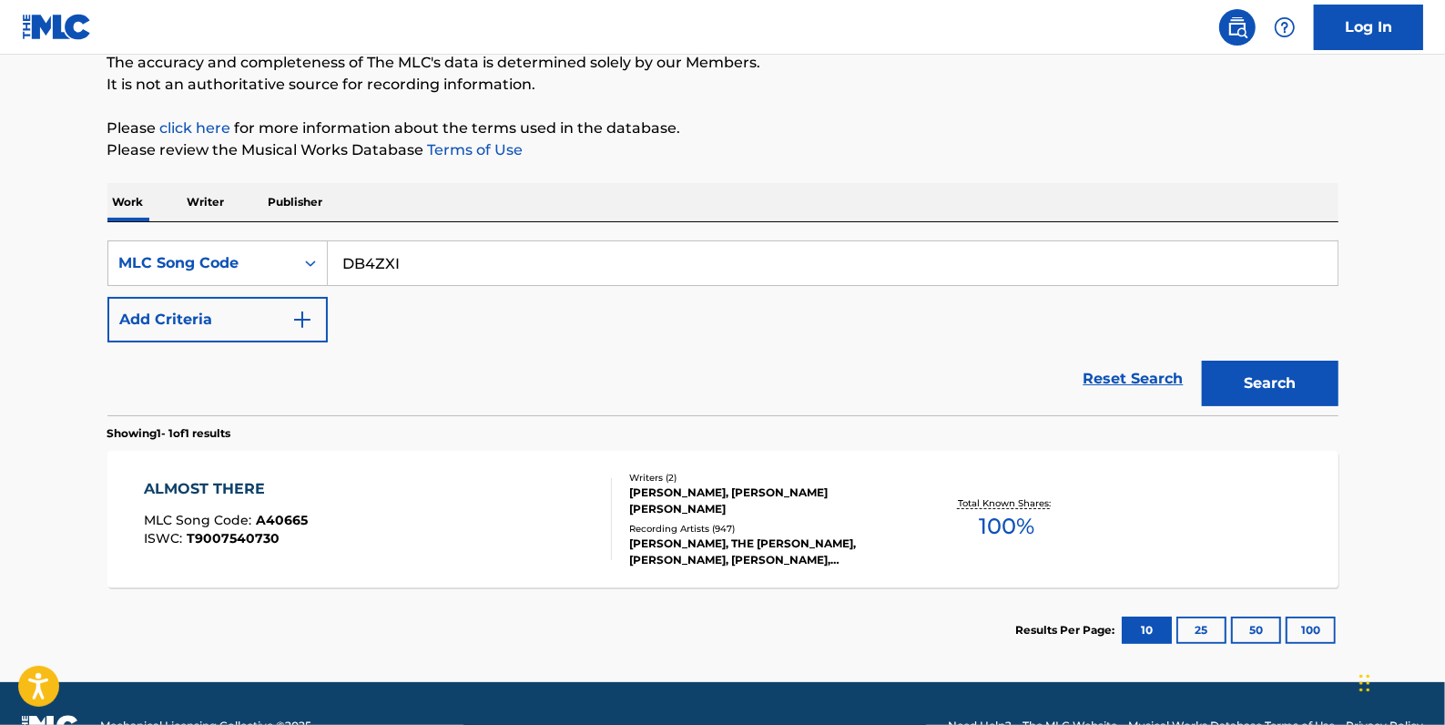
type input "DB4ZXI"
click at [1291, 383] on button "Search" at bounding box center [1270, 384] width 137 height 46
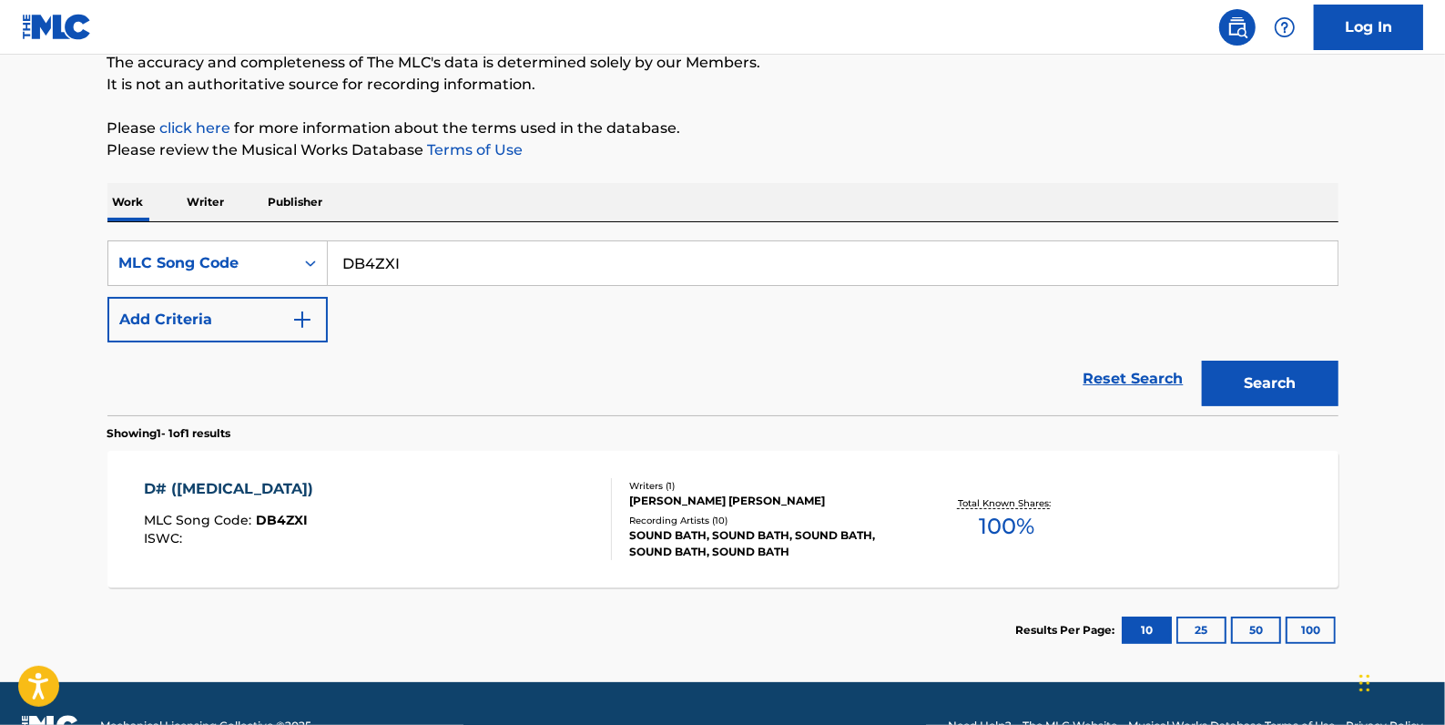
click at [498, 502] on div "D# ([MEDICAL_DATA]) MLC Song Code : DB4ZXI ISWC :" at bounding box center [378, 519] width 468 height 82
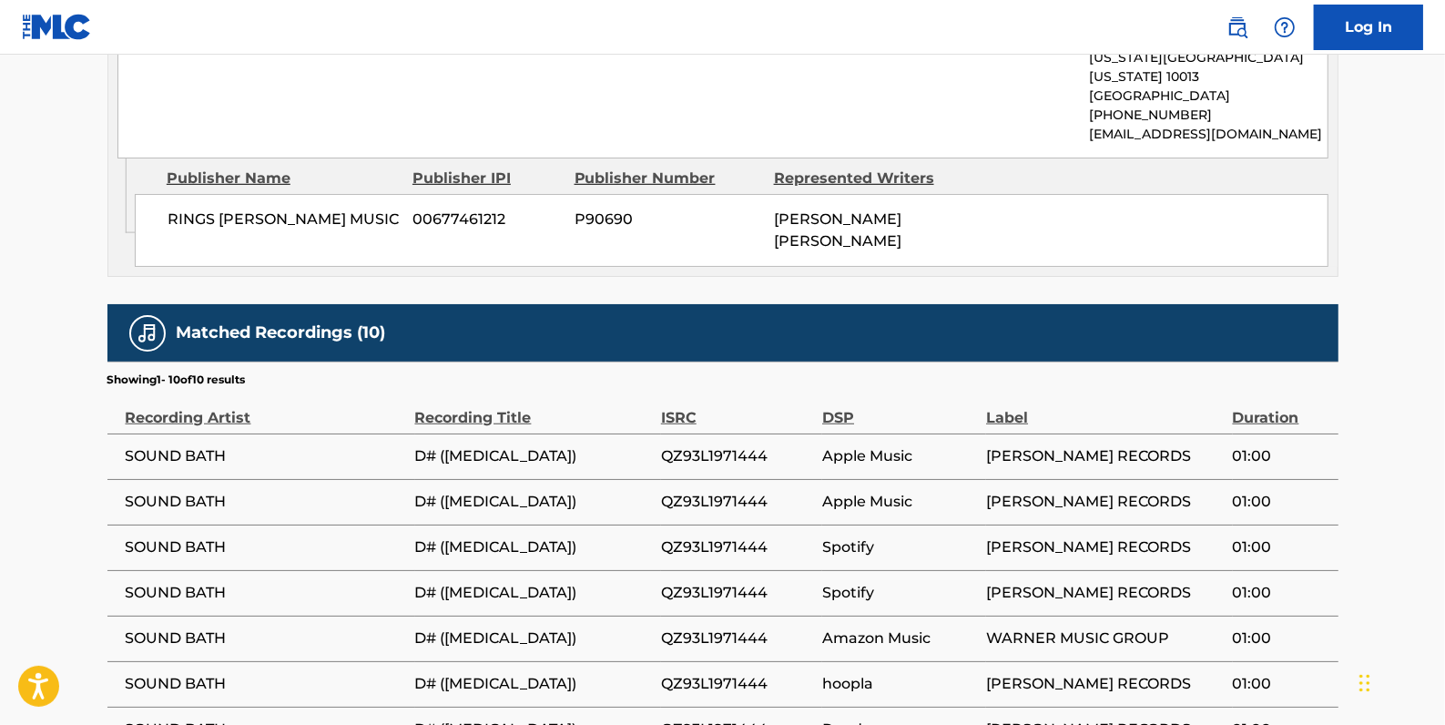
scroll to position [1076, 0]
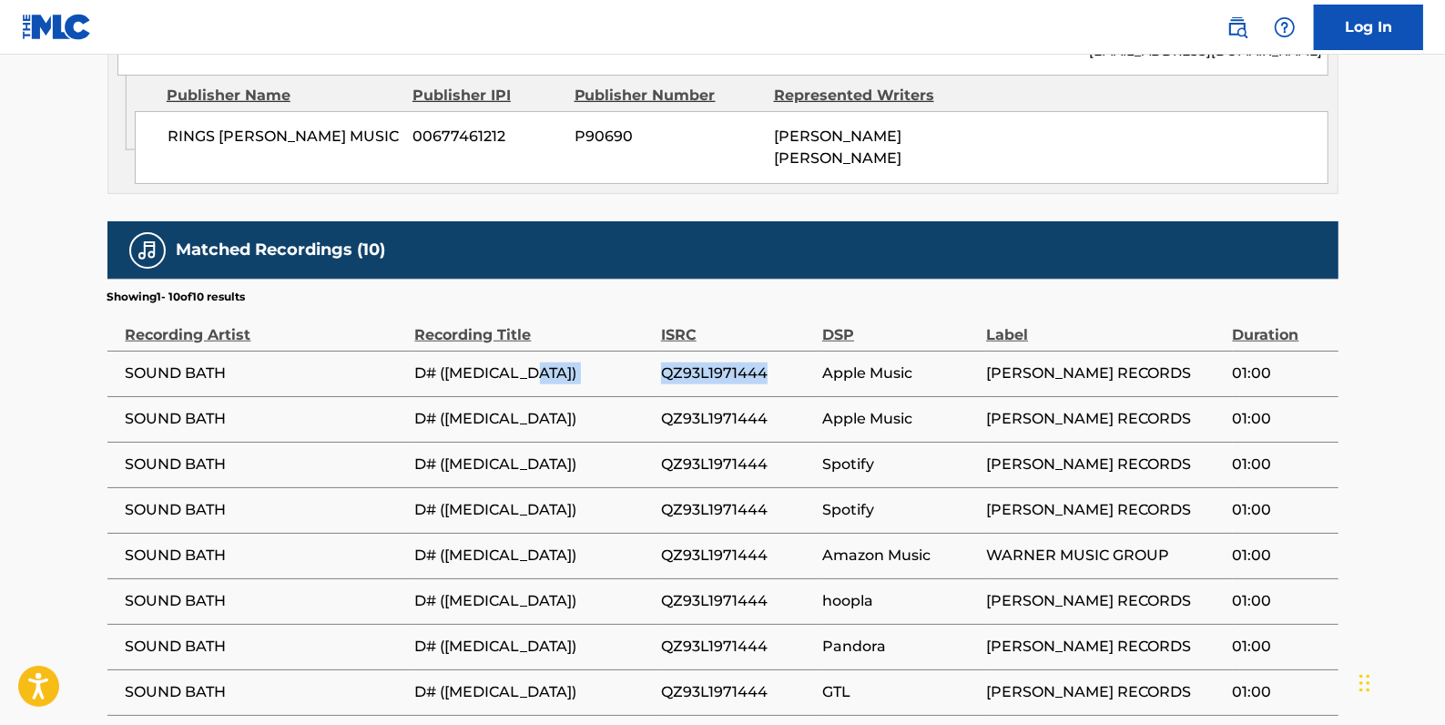
drag, startPoint x: 768, startPoint y: 355, endPoint x: 654, endPoint y: 350, distance: 114.0
click at [651, 351] on tr "SOUND BATH D# ([MEDICAL_DATA]) QZ93L1971444 Apple Music [PERSON_NAME] RECORDS 0…" at bounding box center [722, 374] width 1231 height 46
drag, startPoint x: 654, startPoint y: 350, endPoint x: 683, endPoint y: 355, distance: 29.7
copy tr "QZ93L1971444"
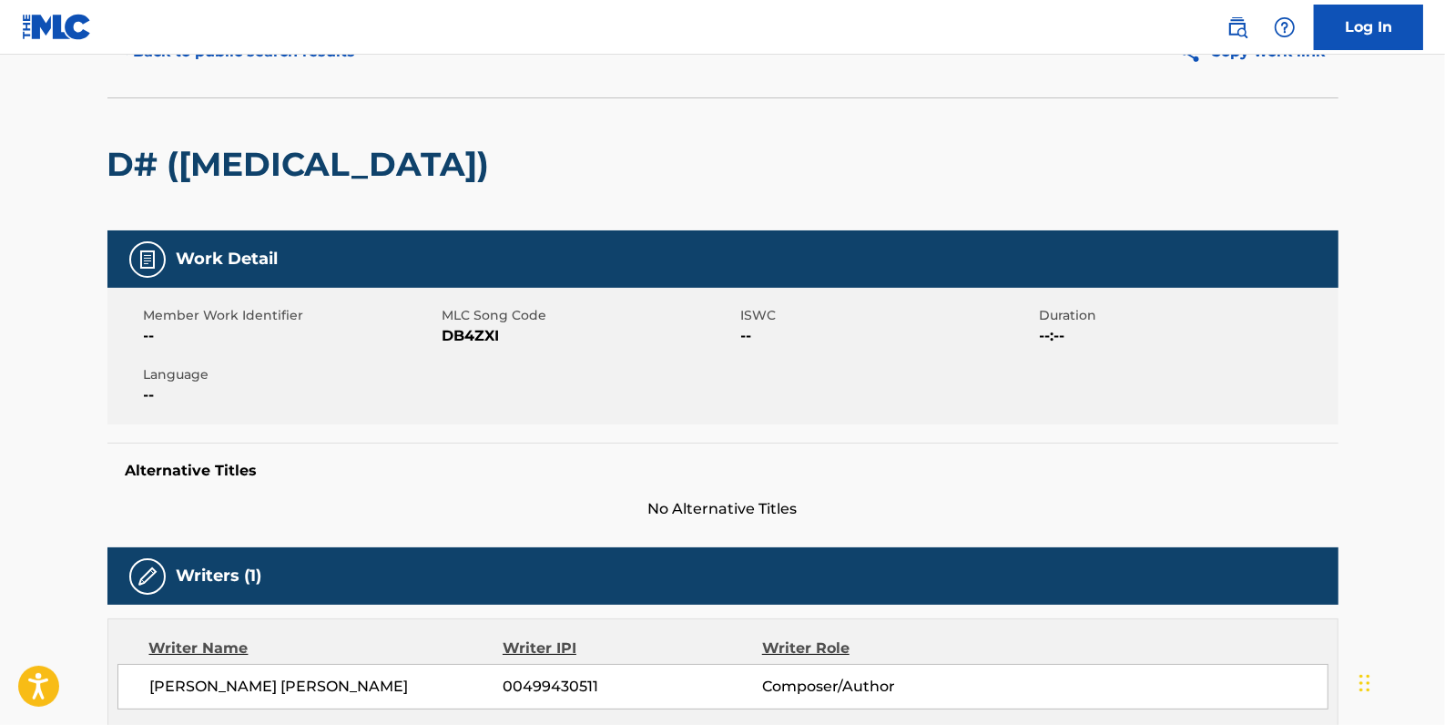
scroll to position [0, 0]
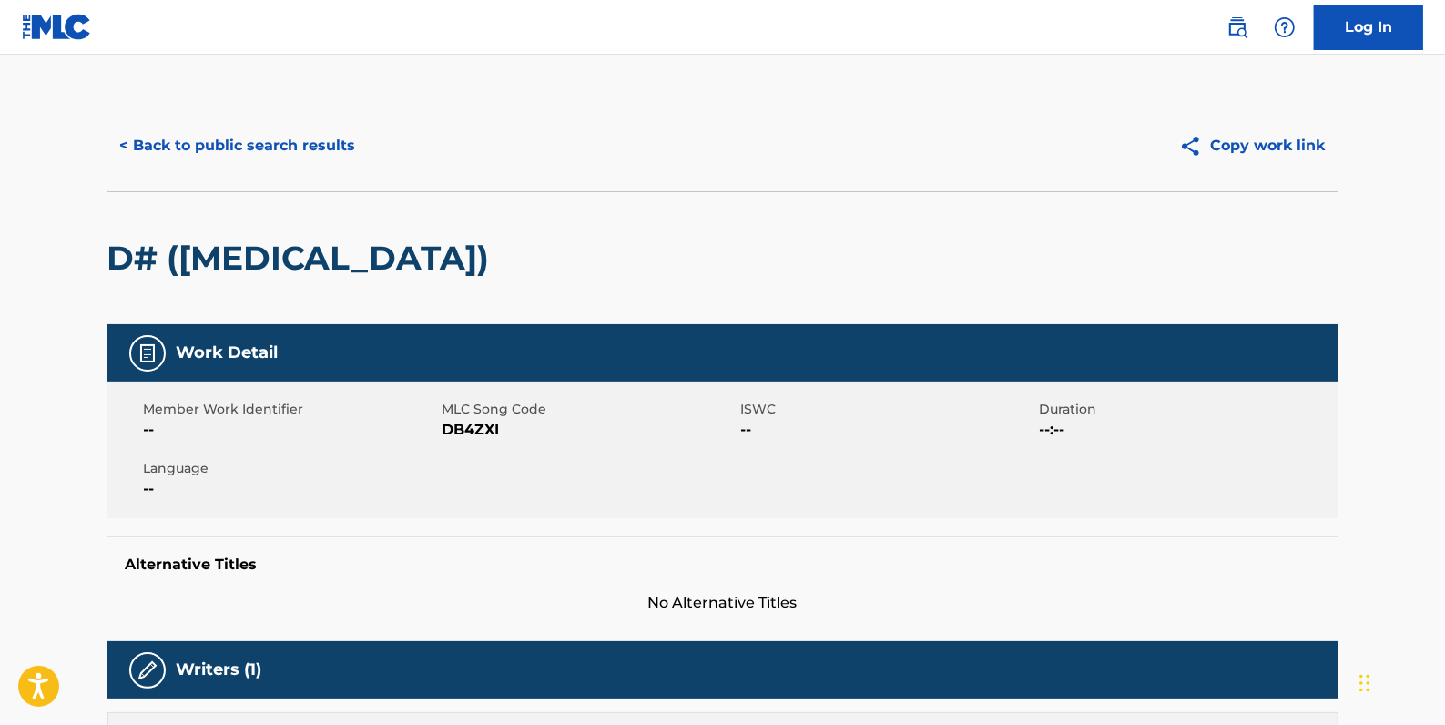
click at [201, 146] on button "< Back to public search results" at bounding box center [237, 146] width 261 height 46
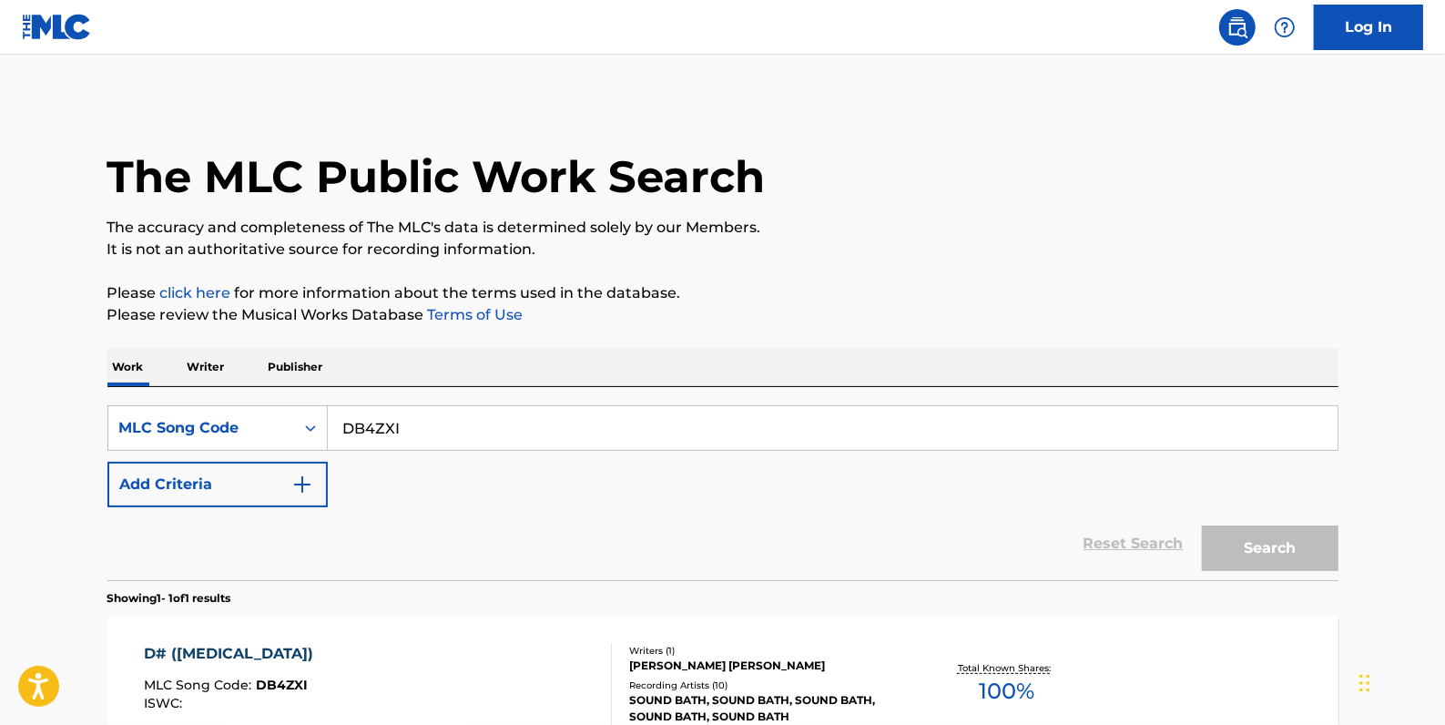
scroll to position [161, 0]
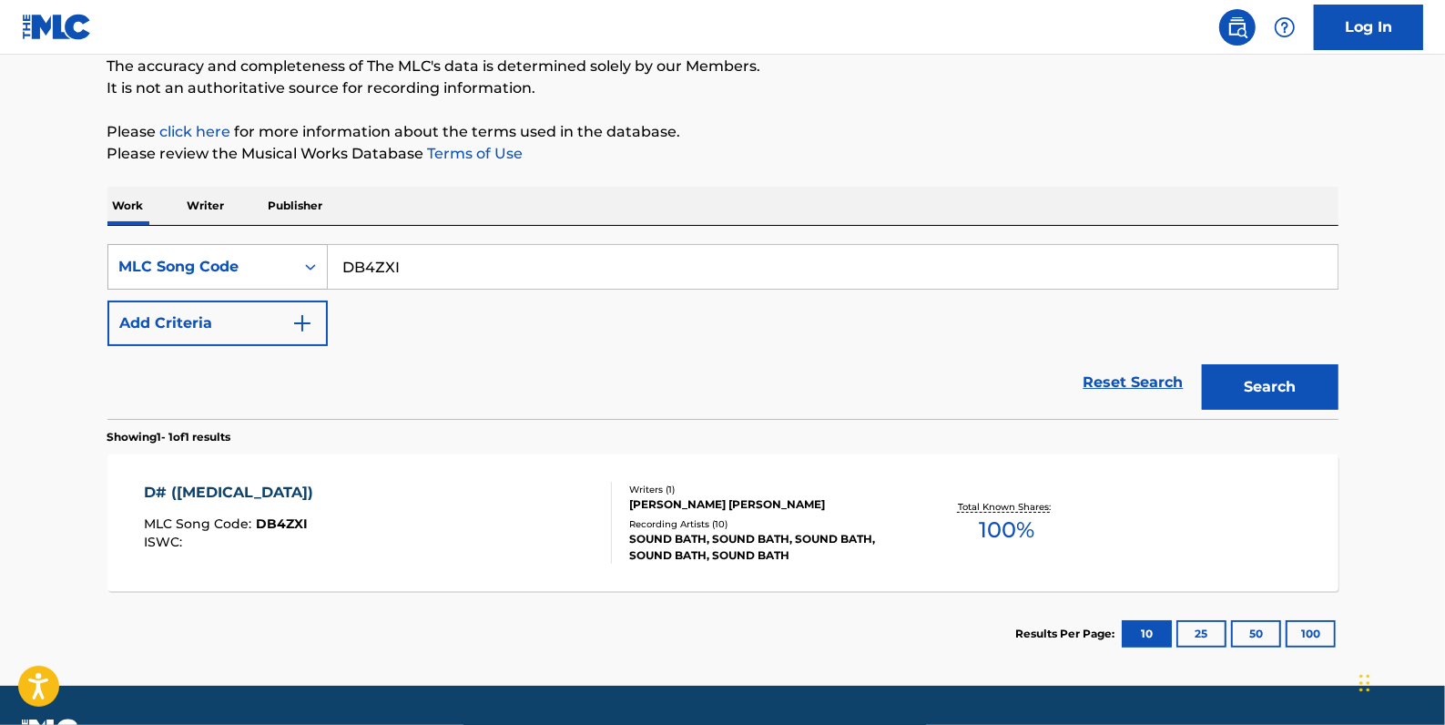
drag, startPoint x: 464, startPoint y: 271, endPoint x: 301, endPoint y: 267, distance: 163.1
click at [301, 267] on div "SearchWithCriteriaeba8de76-d745-402c-b274-2e68d6842886 MLC Song Code DB4ZXI" at bounding box center [722, 267] width 1231 height 46
paste input "HA4VCQ"
type input "HA4VCQ"
click at [1265, 373] on button "Search" at bounding box center [1270, 387] width 137 height 46
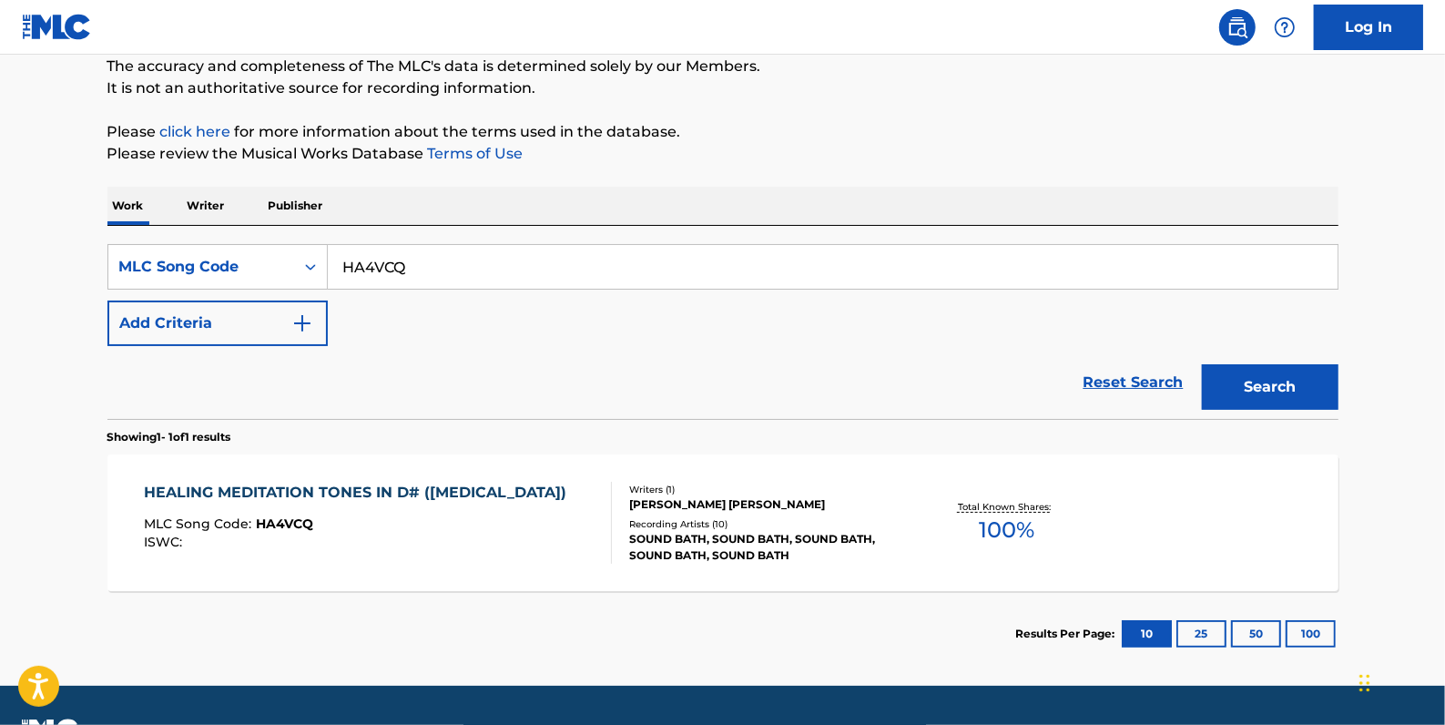
drag, startPoint x: 453, startPoint y: 272, endPoint x: 328, endPoint y: 264, distance: 125.0
click at [328, 264] on input "HA4VCQ" at bounding box center [833, 267] width 1010 height 44
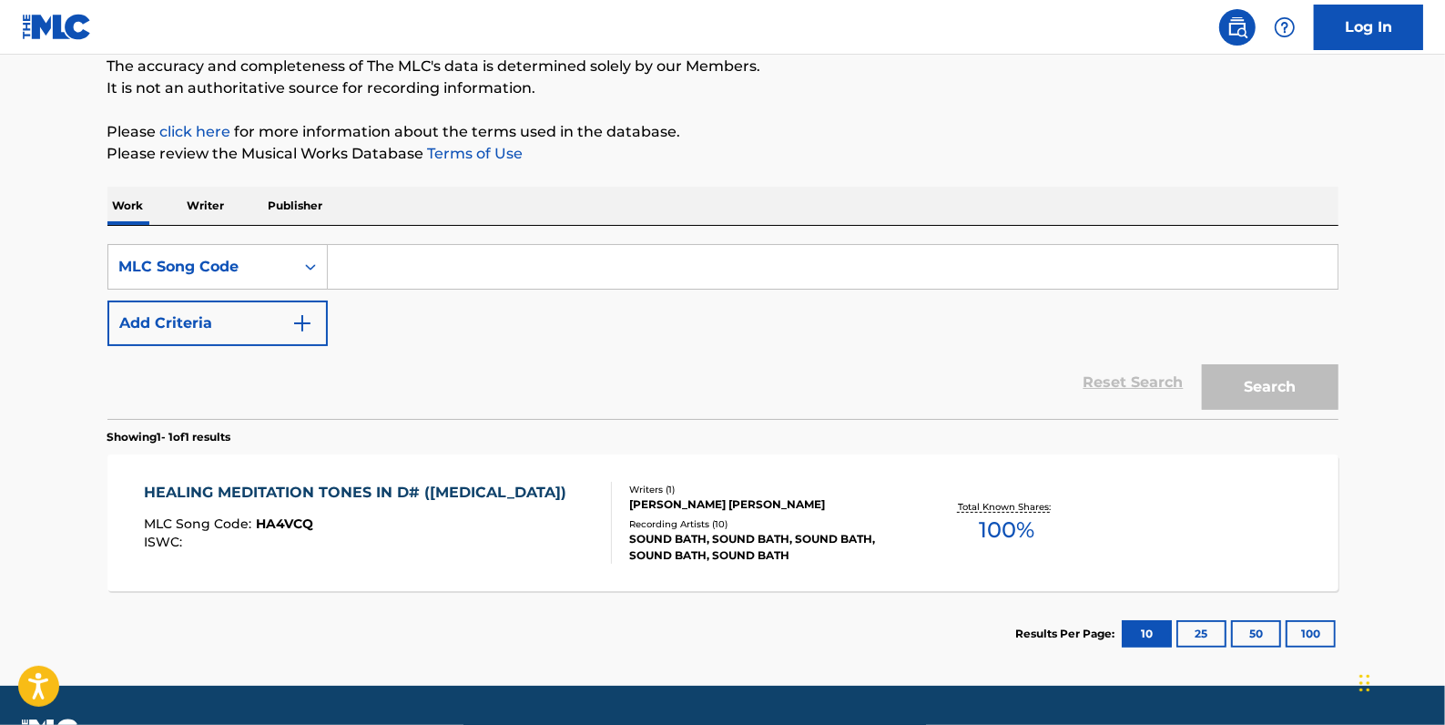
paste input "DB4SNS"
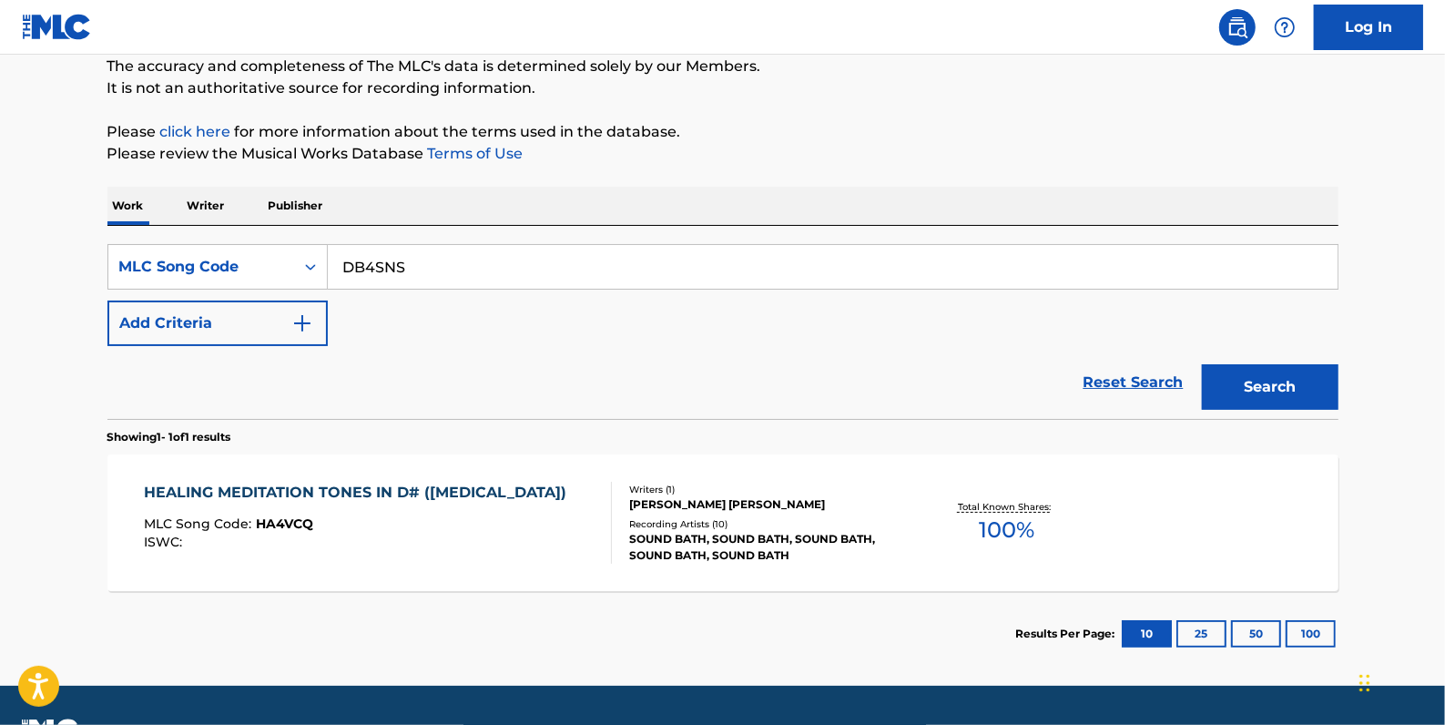
type input "DB4SNS"
click at [1250, 382] on button "Search" at bounding box center [1270, 387] width 137 height 46
drag, startPoint x: 407, startPoint y: 274, endPoint x: 320, endPoint y: 270, distance: 87.5
click at [318, 273] on div "SearchWithCriteriaeba8de76-d745-402c-b274-2e68d6842886 MLC Song Code DB4SNS" at bounding box center [722, 267] width 1231 height 46
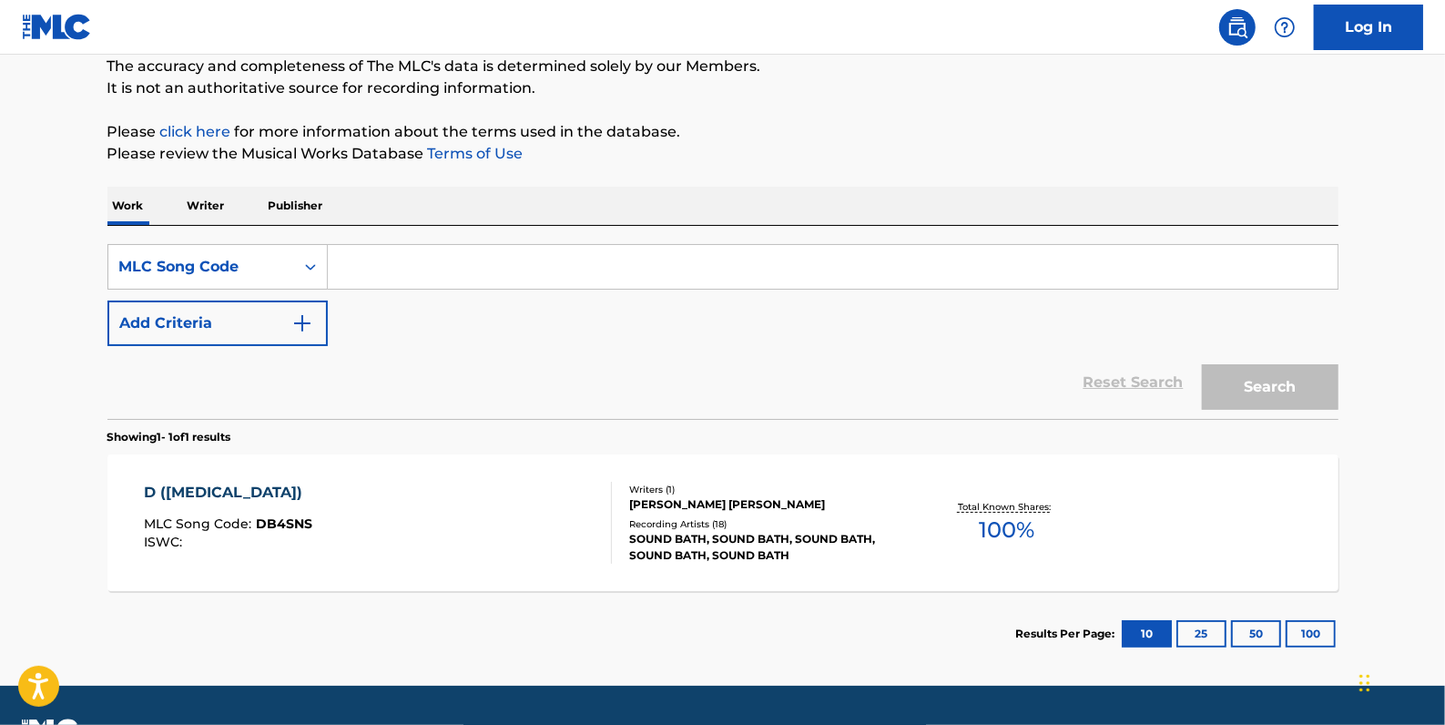
paste input "D20267"
type input "D20267"
click at [1256, 392] on button "Search" at bounding box center [1270, 387] width 137 height 46
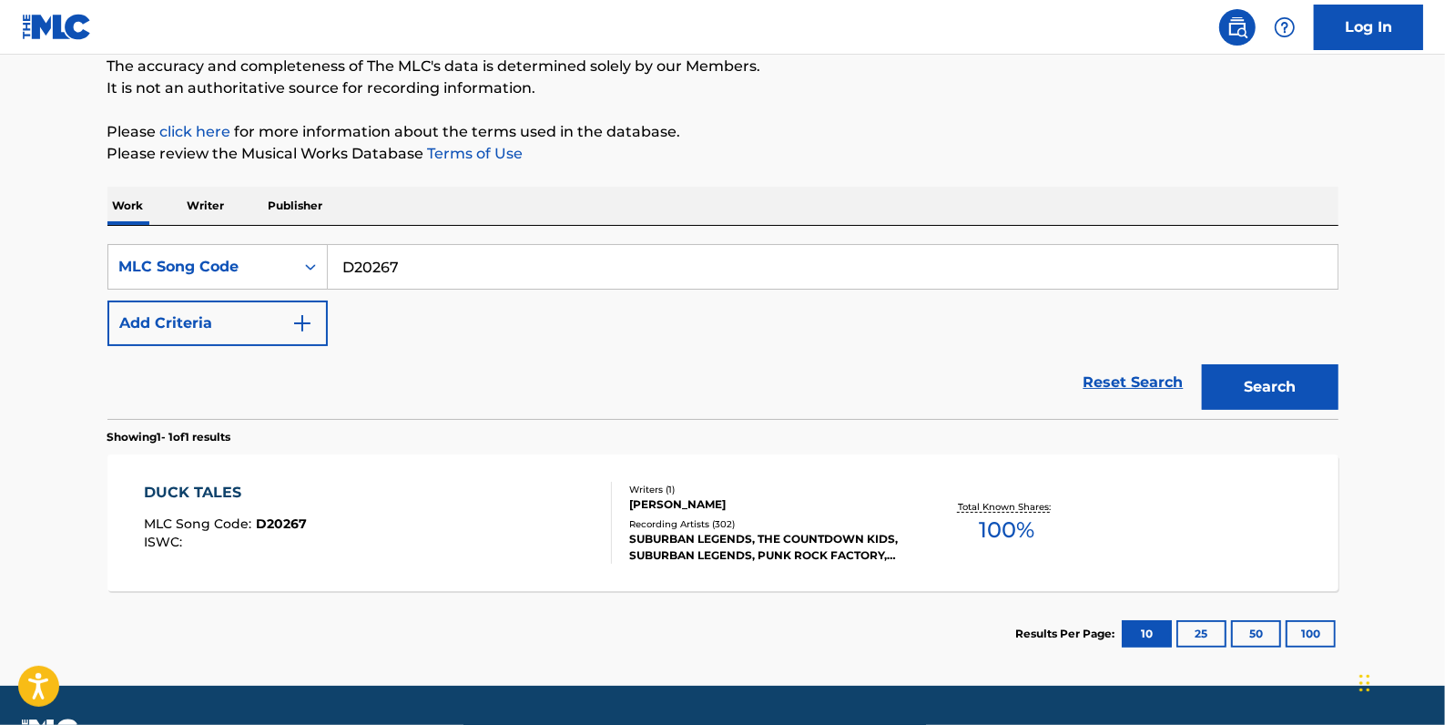
click at [499, 465] on div "DUCK TALES MLC Song Code : D20267 ISWC : Writers ( 1 ) [PERSON_NAME] Recording …" at bounding box center [722, 522] width 1231 height 137
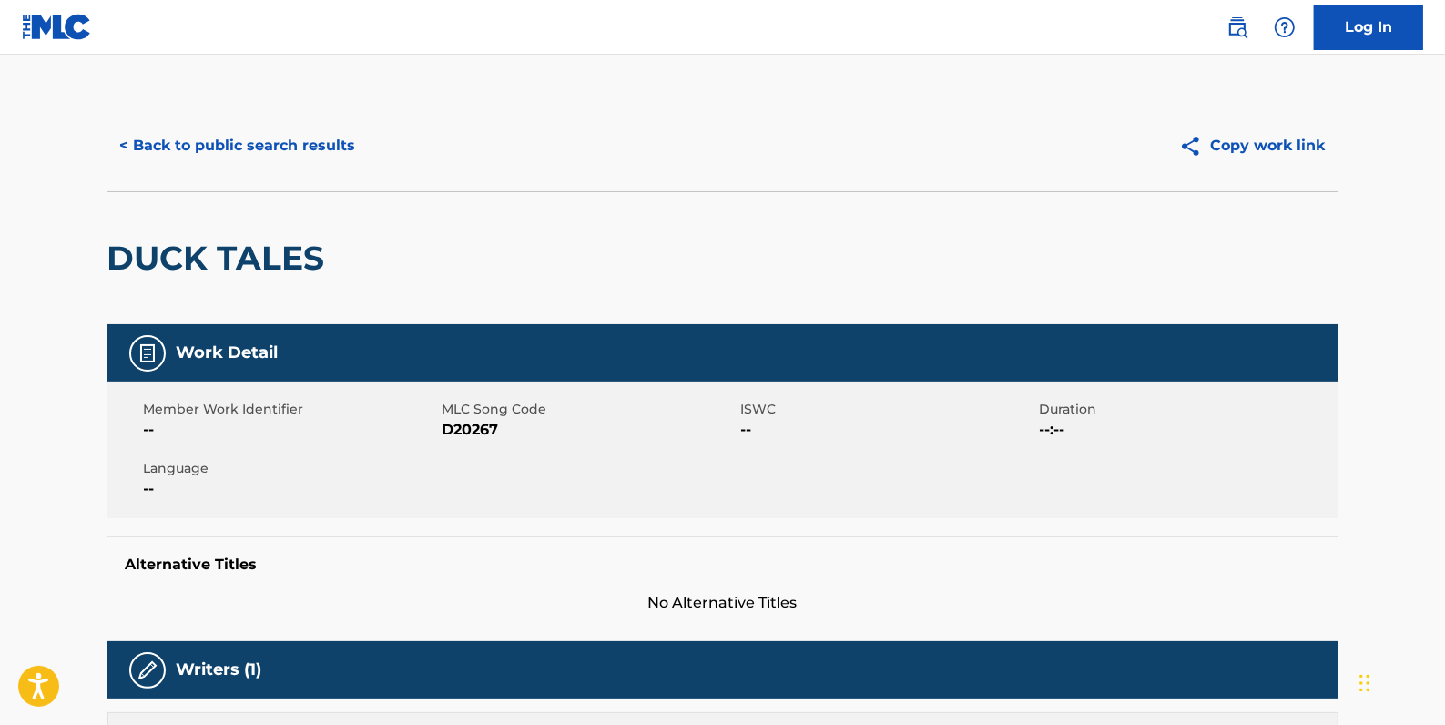
click at [345, 146] on button "< Back to public search results" at bounding box center [237, 146] width 261 height 46
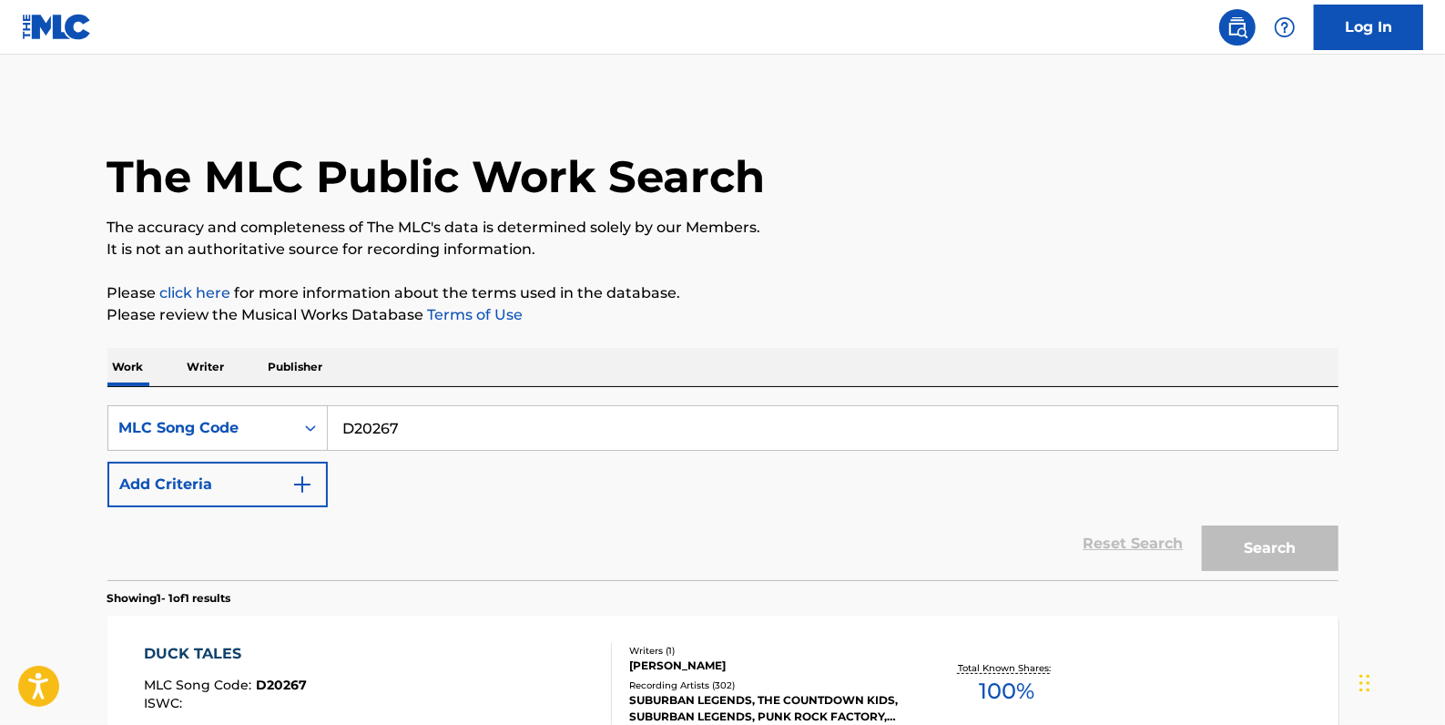
scroll to position [161, 0]
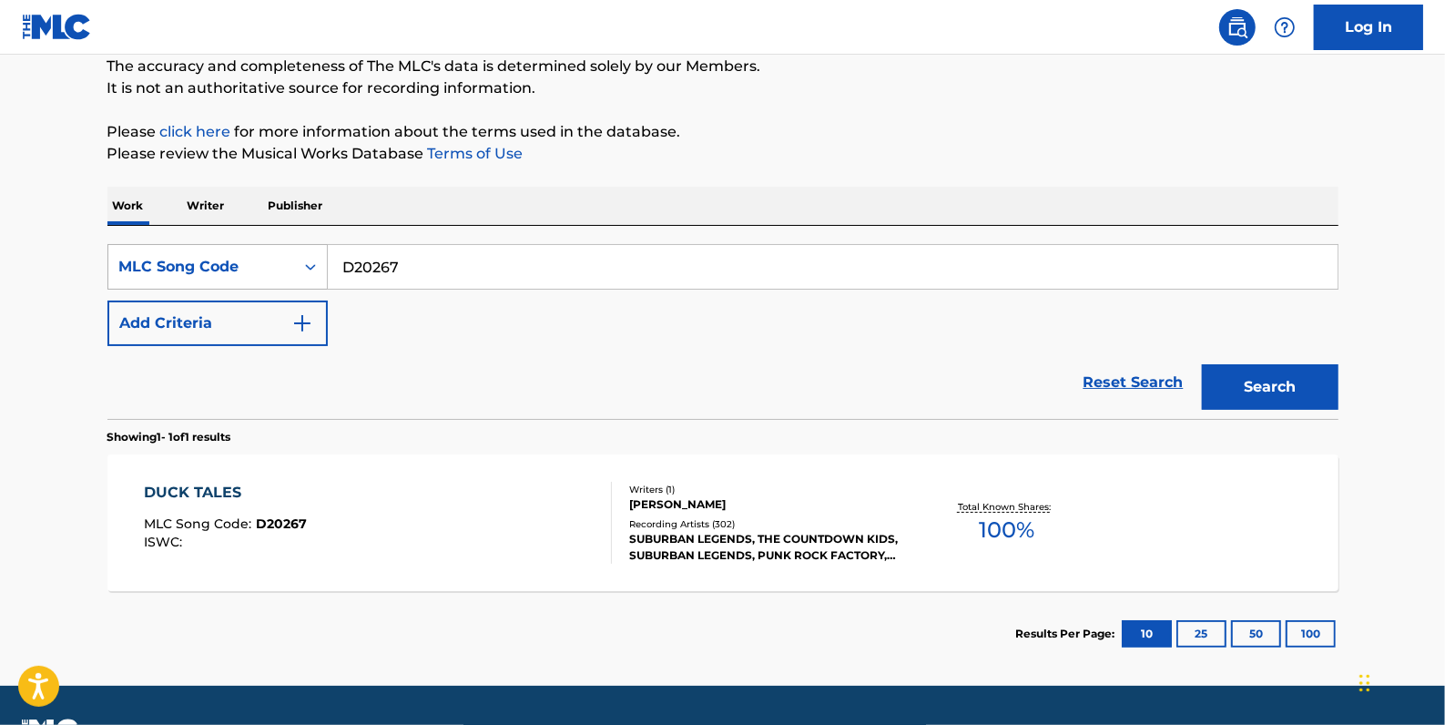
drag, startPoint x: 429, startPoint y: 262, endPoint x: 307, endPoint y: 262, distance: 122.0
click at [307, 262] on div "SearchWithCriteriaeba8de76-d745-402c-b274-2e68d6842886 MLC Song Code D20267" at bounding box center [722, 267] width 1231 height 46
paste input "DA170F"
type input "DA170F"
click at [1253, 383] on button "Search" at bounding box center [1270, 387] width 137 height 46
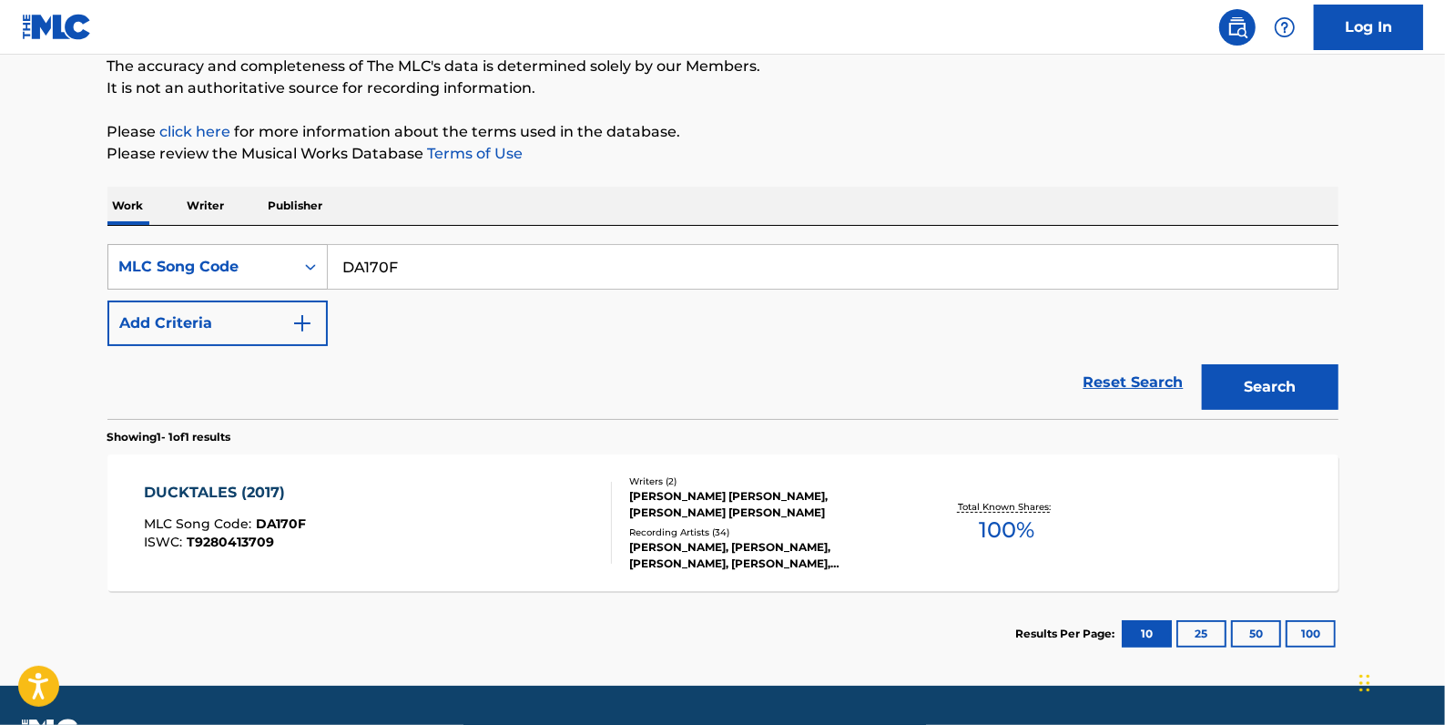
drag, startPoint x: 473, startPoint y: 270, endPoint x: 291, endPoint y: 250, distance: 182.3
click at [291, 250] on div "SearchWithCriteriaeba8de76-d745-402c-b274-2e68d6842886 MLC Song Code DA170F" at bounding box center [722, 267] width 1231 height 46
paste input "DA10VM"
type input "DA10VM"
click at [1251, 388] on button "Search" at bounding box center [1270, 387] width 137 height 46
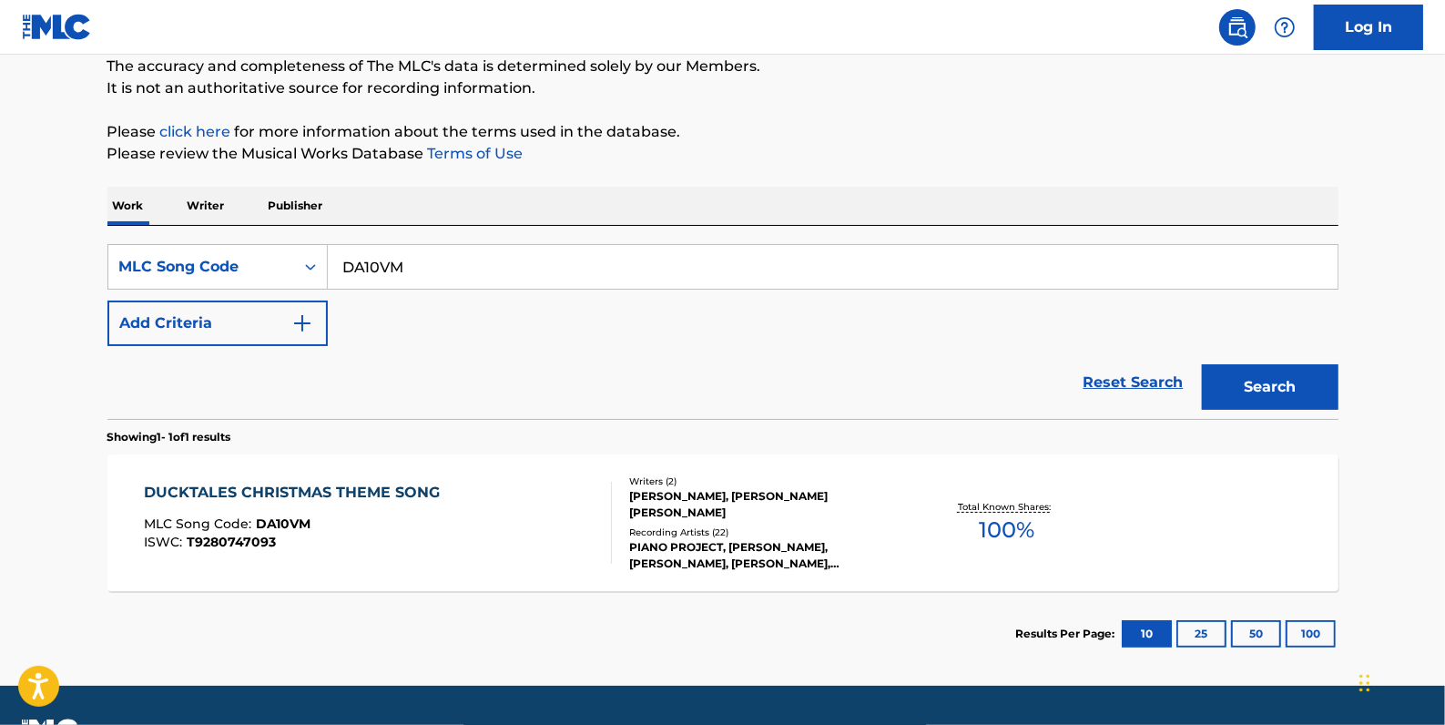
drag, startPoint x: 421, startPoint y: 267, endPoint x: 343, endPoint y: 248, distance: 79.7
click at [346, 248] on input "DA10VM" at bounding box center [833, 267] width 1010 height 44
click at [298, 263] on div "Search Form" at bounding box center [310, 266] width 33 height 33
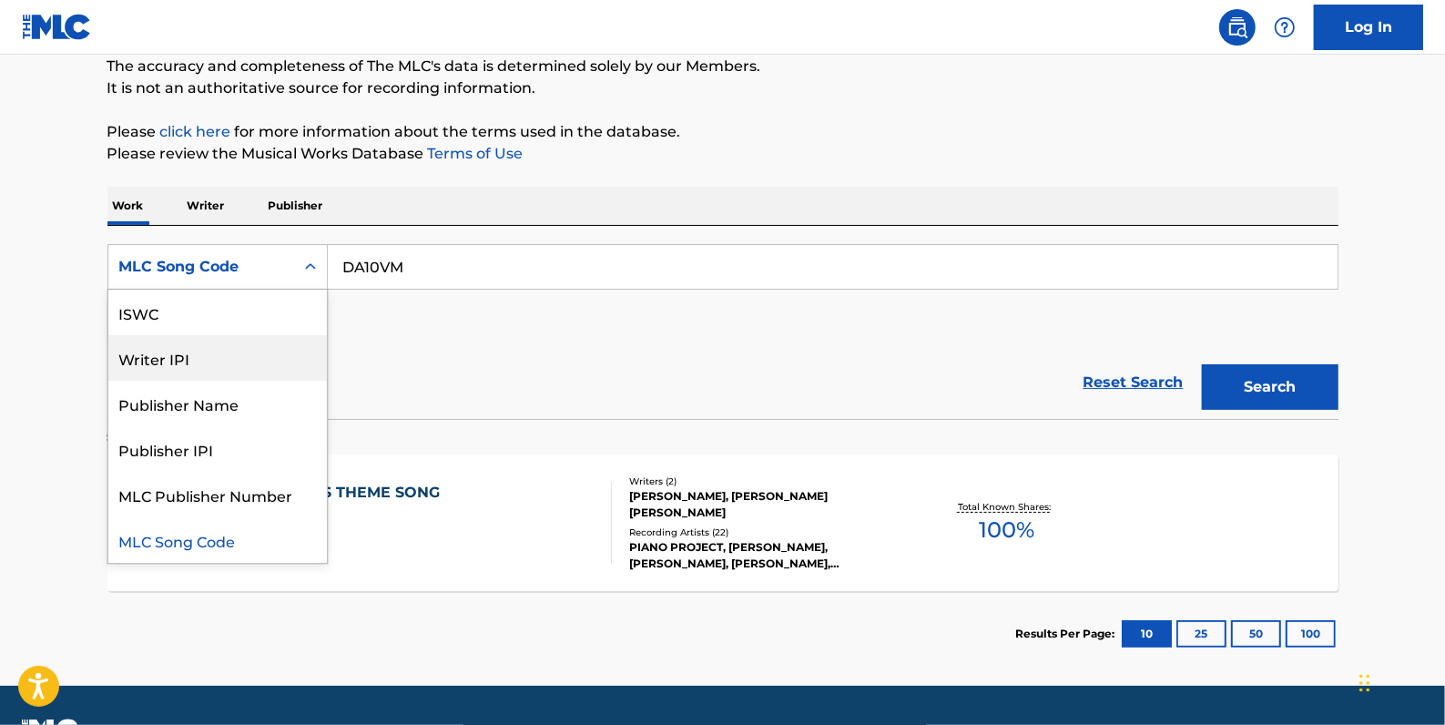
scroll to position [0, 0]
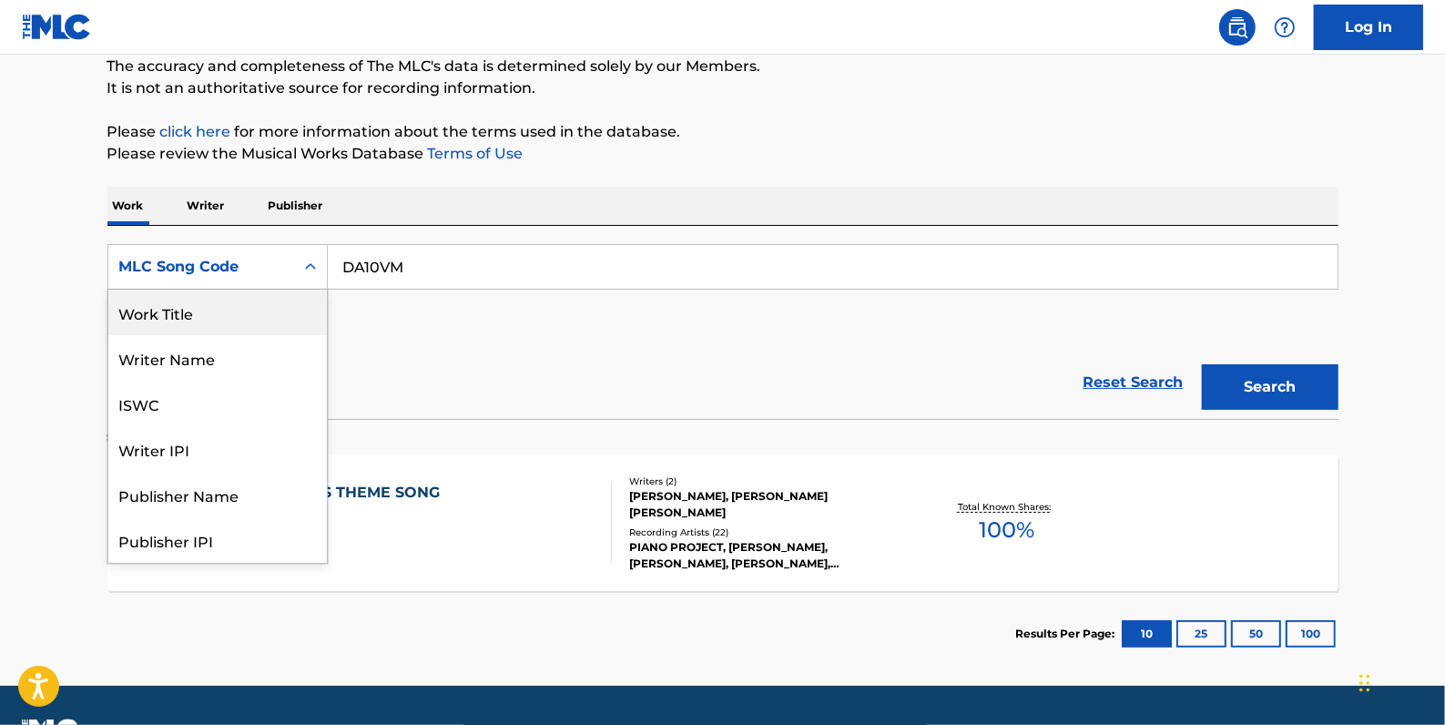
click at [257, 312] on div "Work Title" at bounding box center [217, 313] width 219 height 46
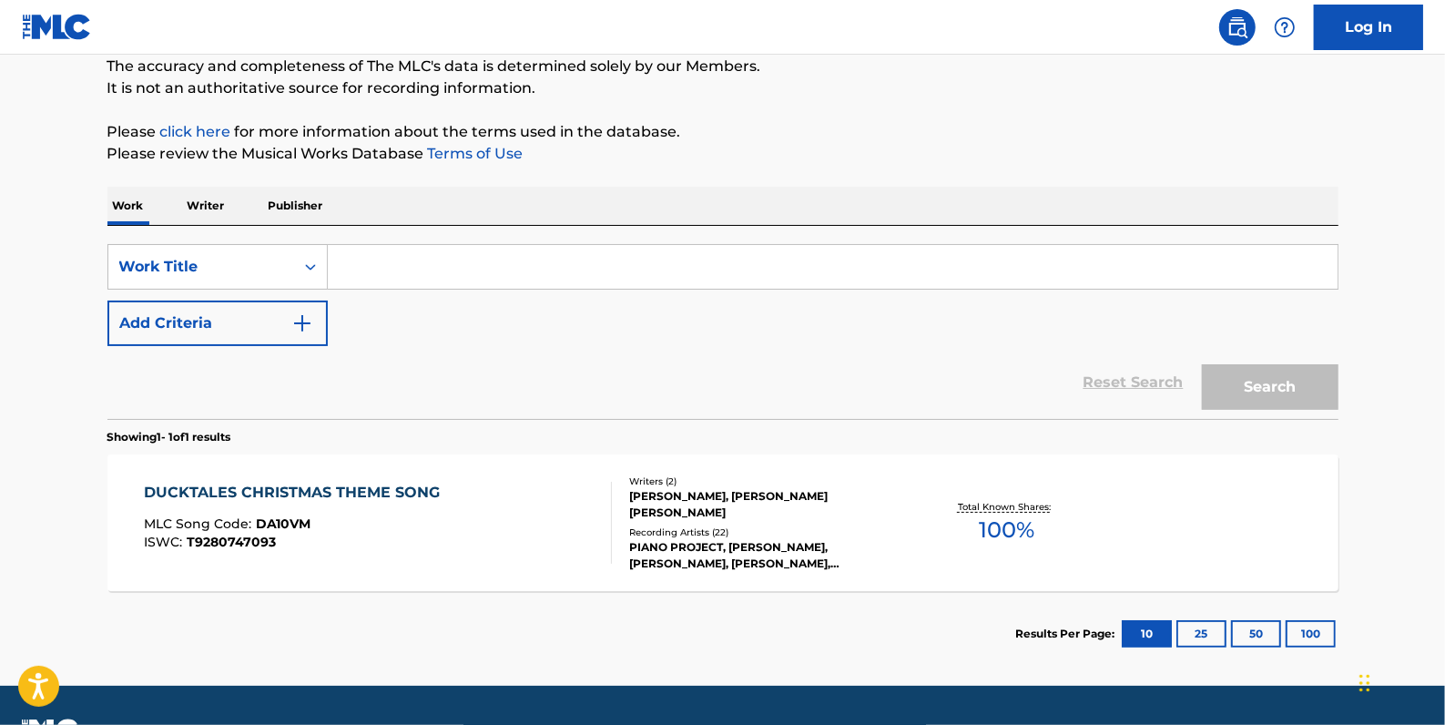
click at [442, 276] on input "Search Form" at bounding box center [833, 267] width 1010 height 44
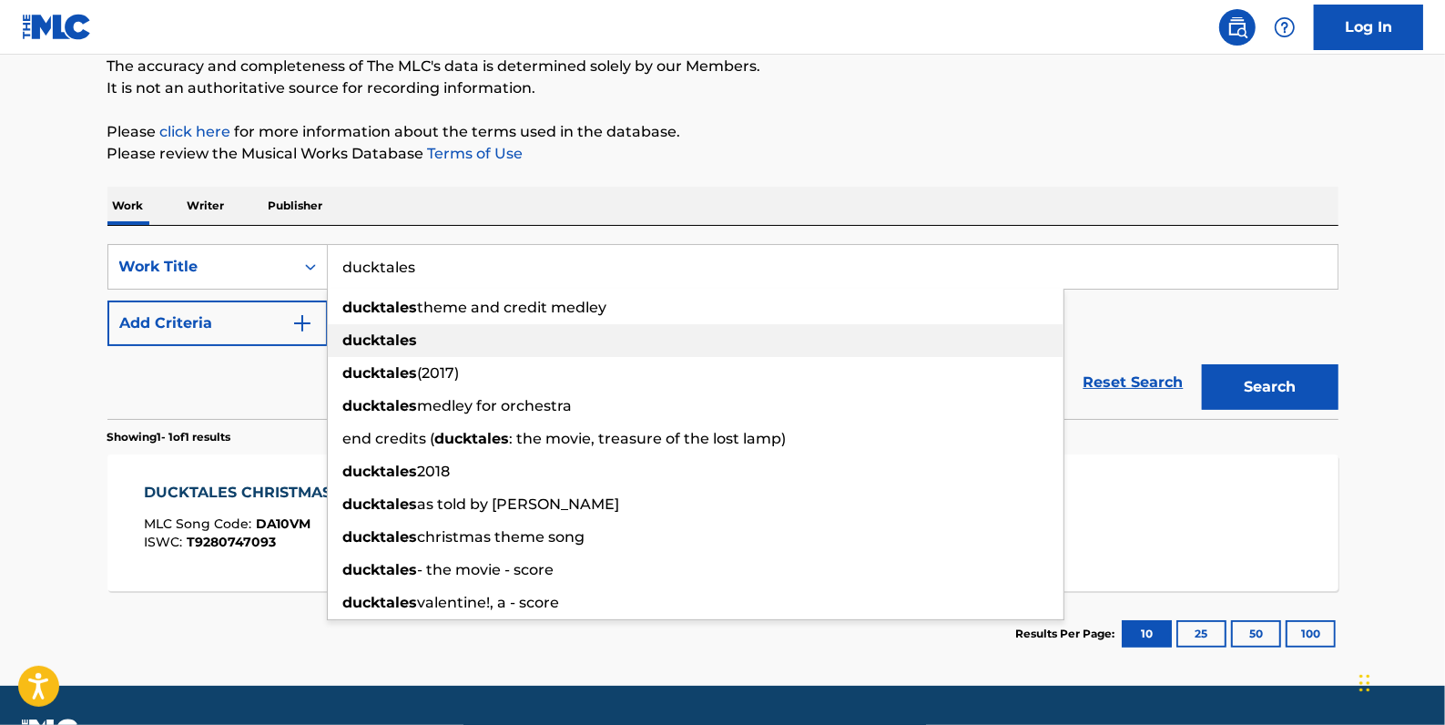
type input "ducktales"
click at [445, 329] on div "ducktales" at bounding box center [696, 340] width 736 height 33
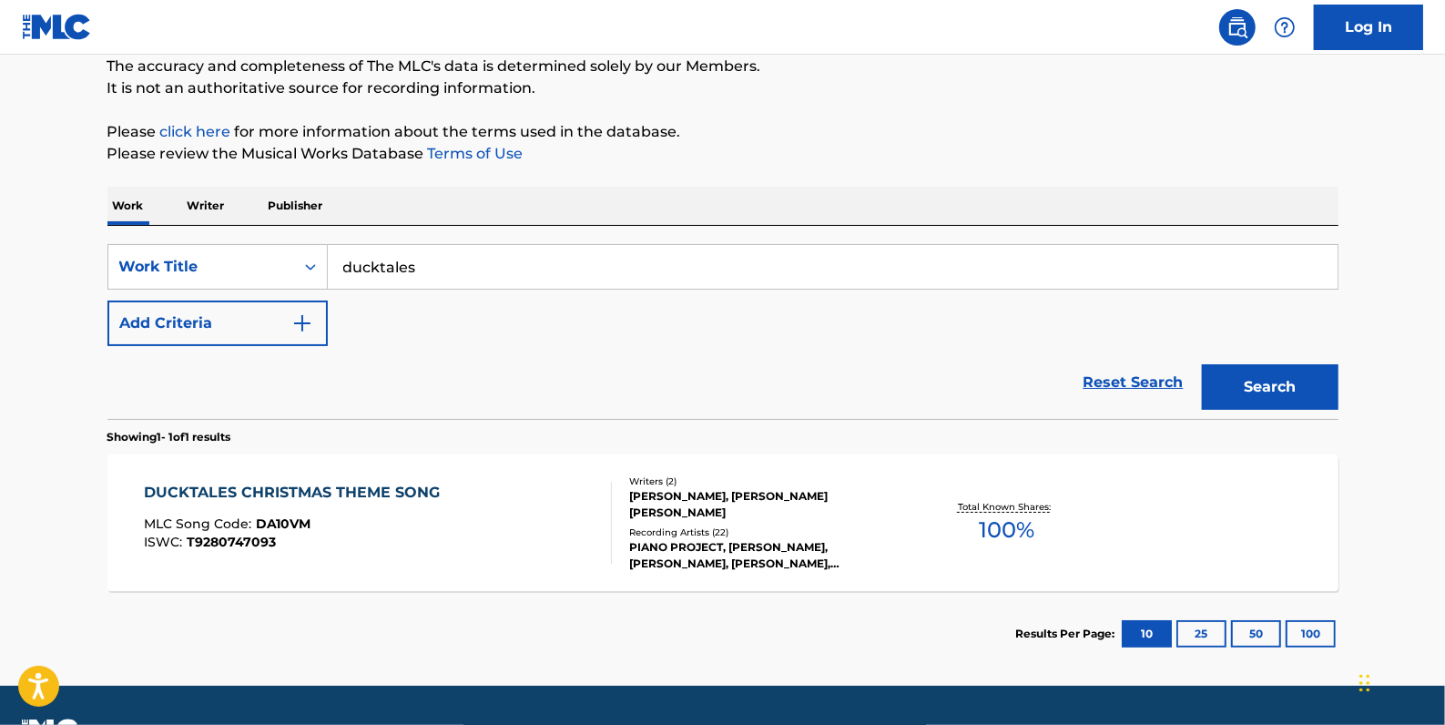
drag, startPoint x: 270, startPoint y: 326, endPoint x: 282, endPoint y: 322, distance: 12.4
click at [270, 326] on button "Add Criteria" at bounding box center [217, 324] width 220 height 46
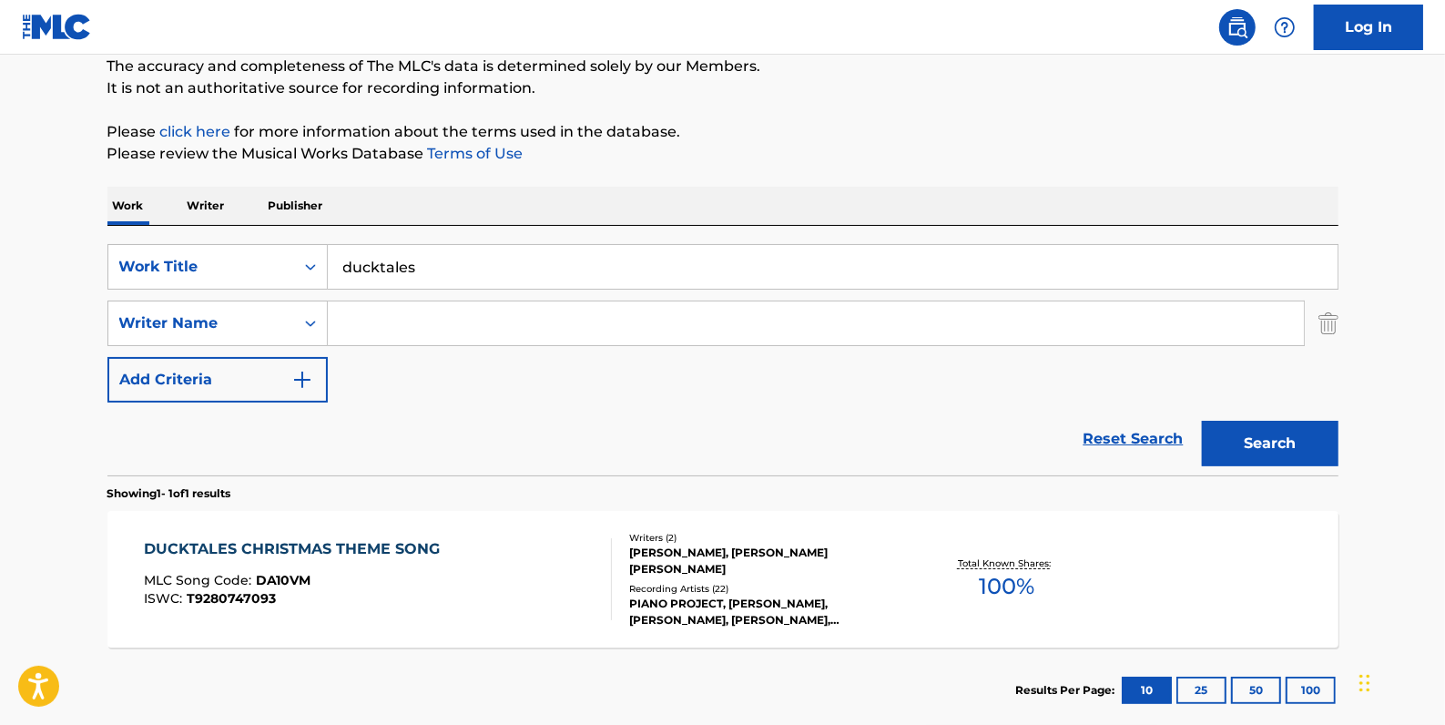
click at [366, 326] on input "Search Form" at bounding box center [816, 323] width 976 height 44
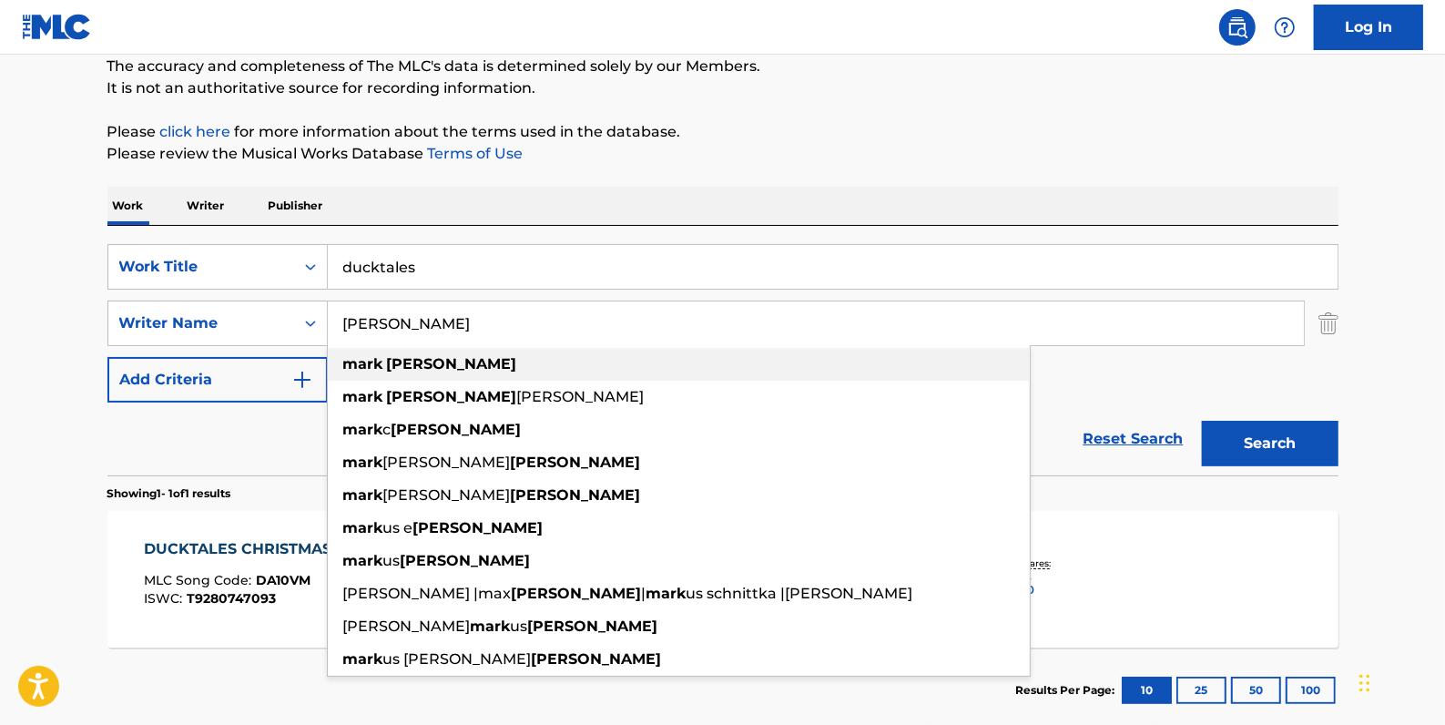
type input "[PERSON_NAME]"
click at [446, 365] on div "[PERSON_NAME]" at bounding box center [679, 364] width 702 height 33
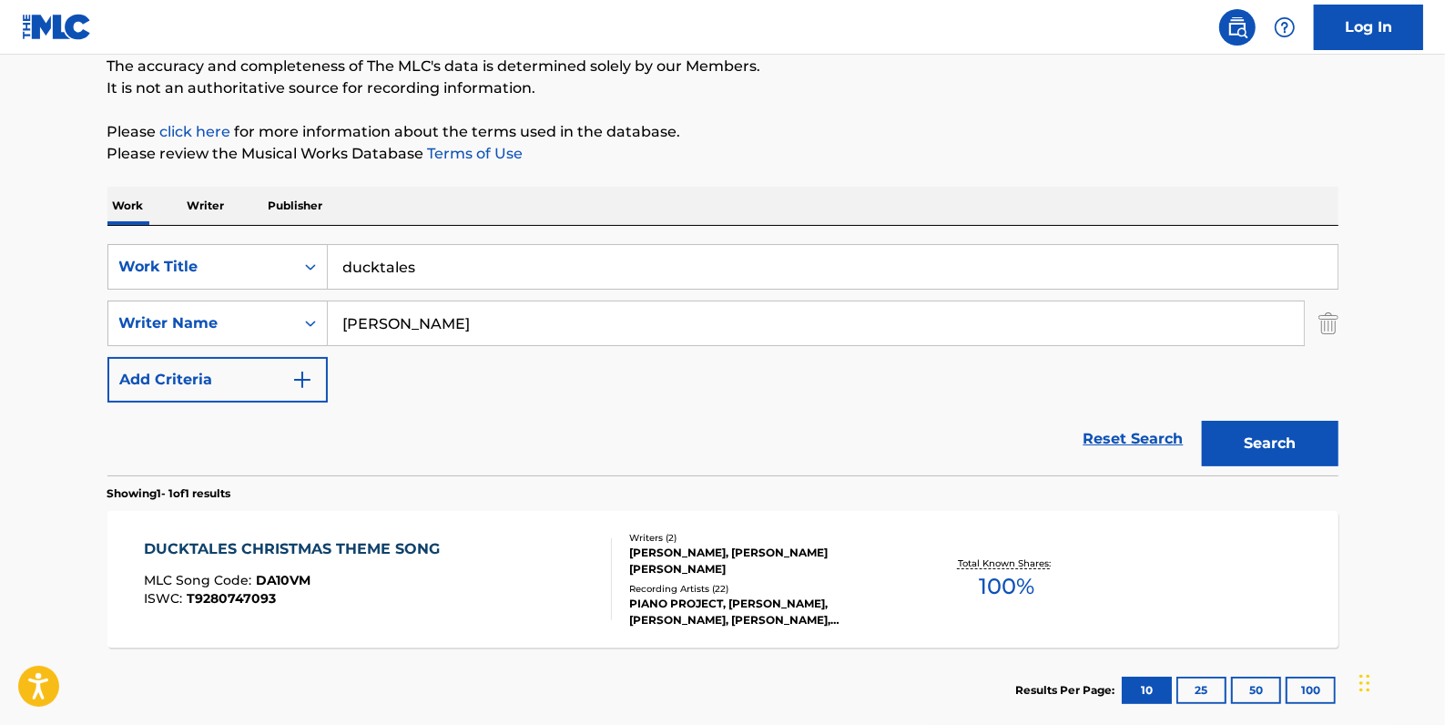
click at [1273, 441] on button "Search" at bounding box center [1270, 444] width 137 height 46
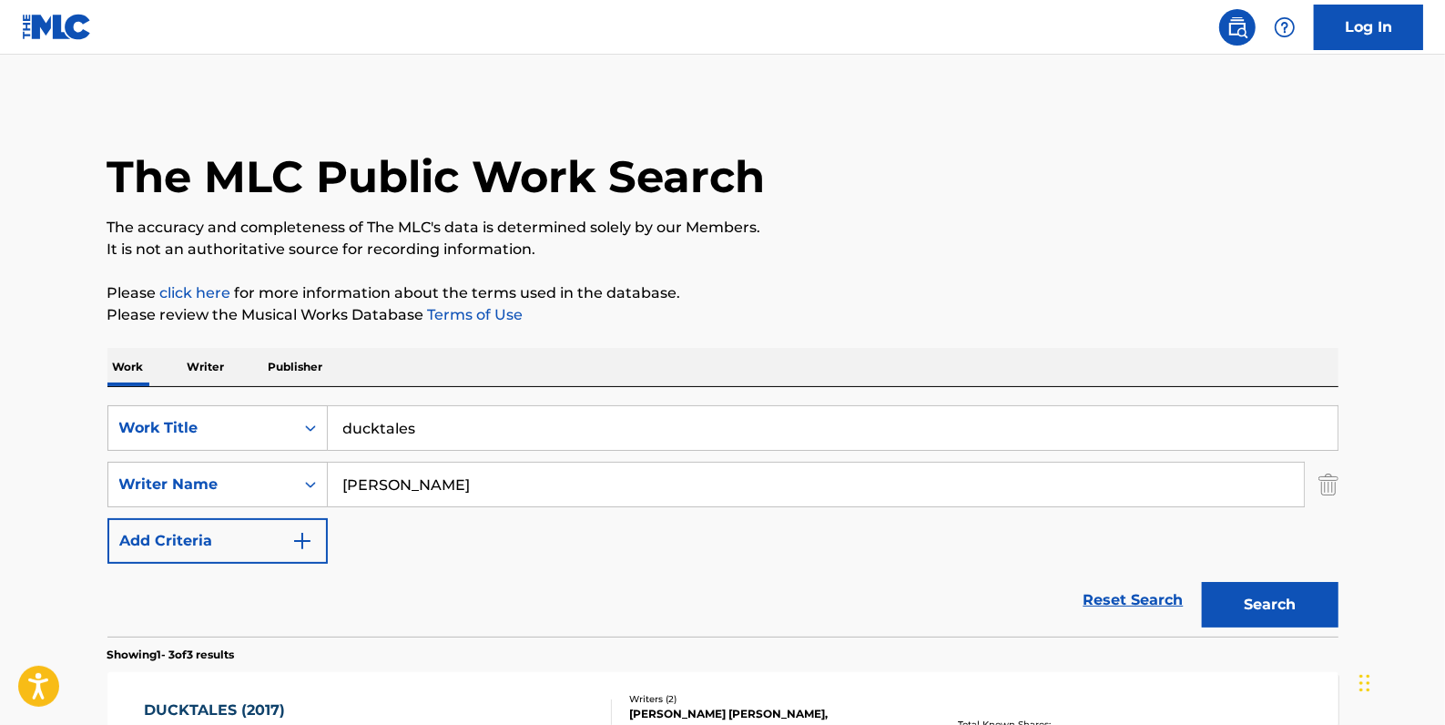
click at [382, 434] on input "ducktales" at bounding box center [833, 428] width 1010 height 44
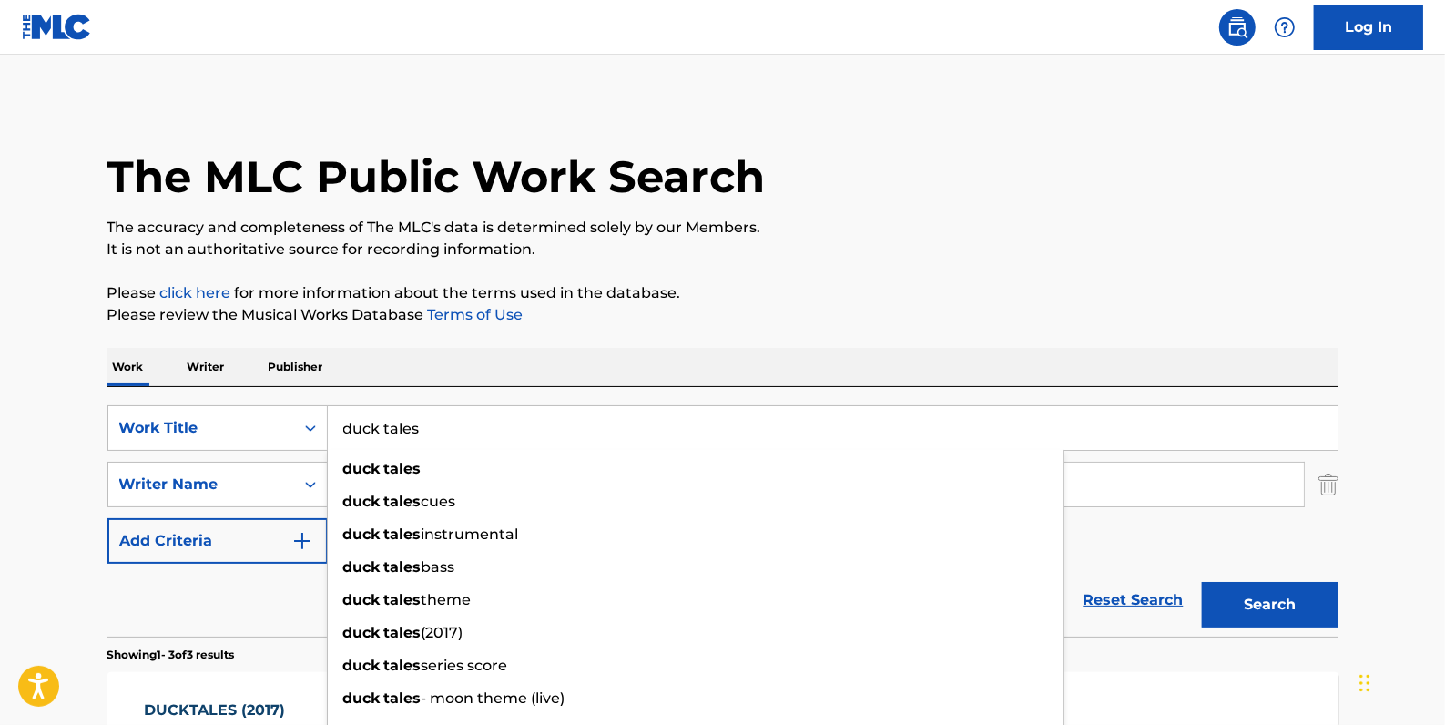
type input "duck tales"
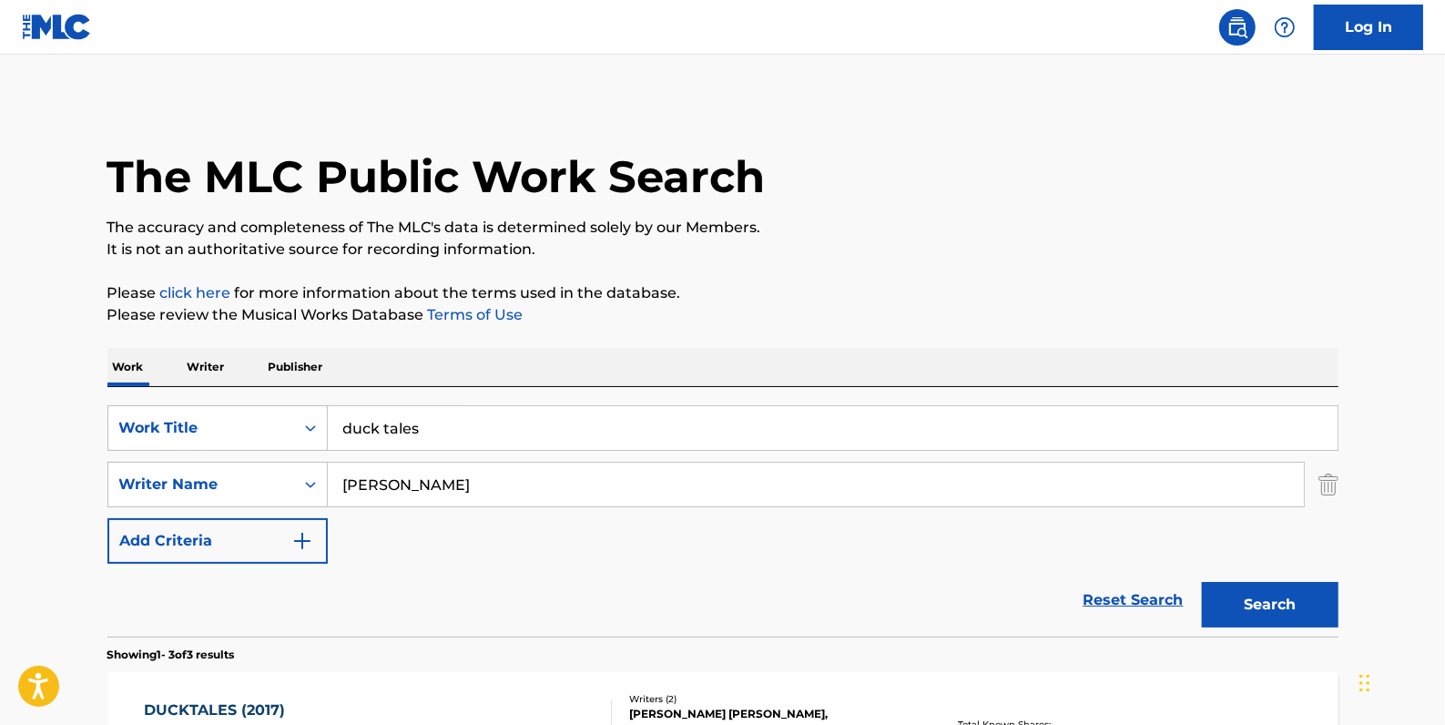
click at [1270, 603] on button "Search" at bounding box center [1270, 605] width 137 height 46
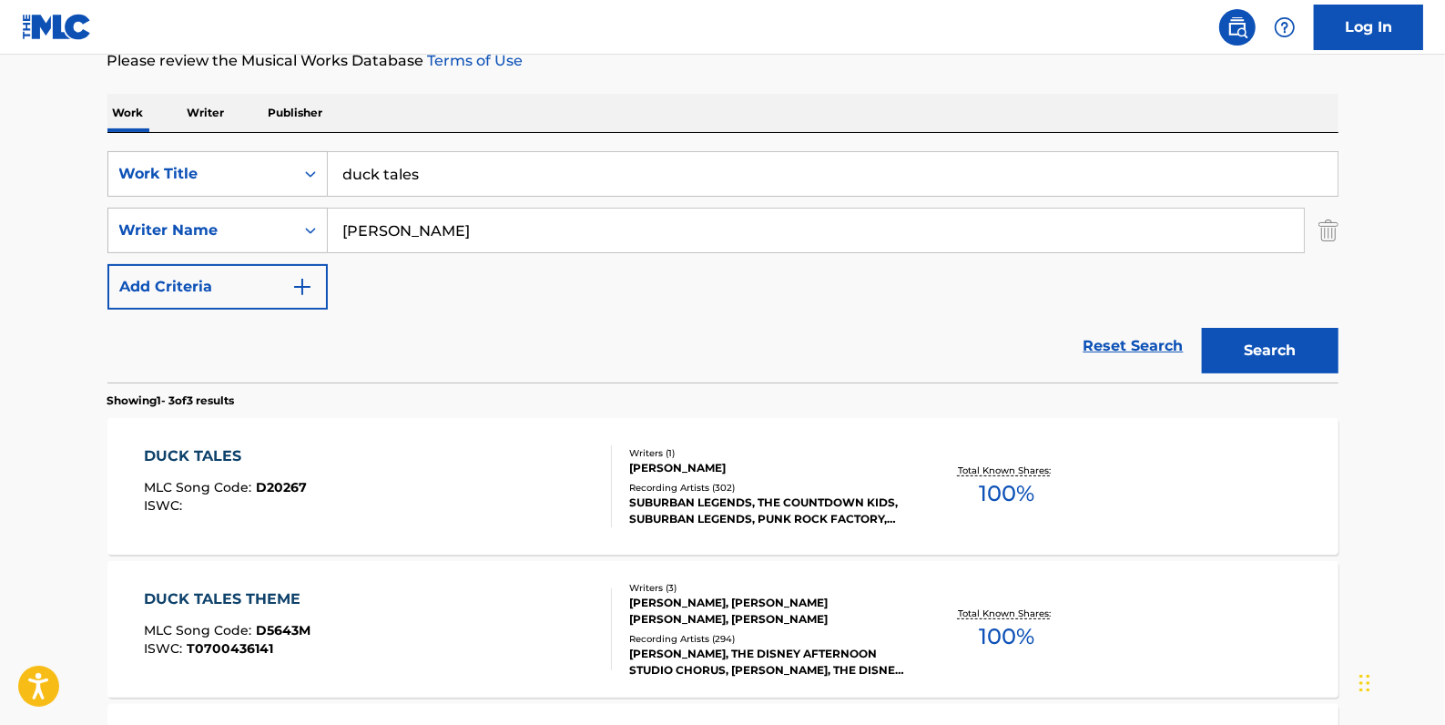
scroll to position [248, 0]
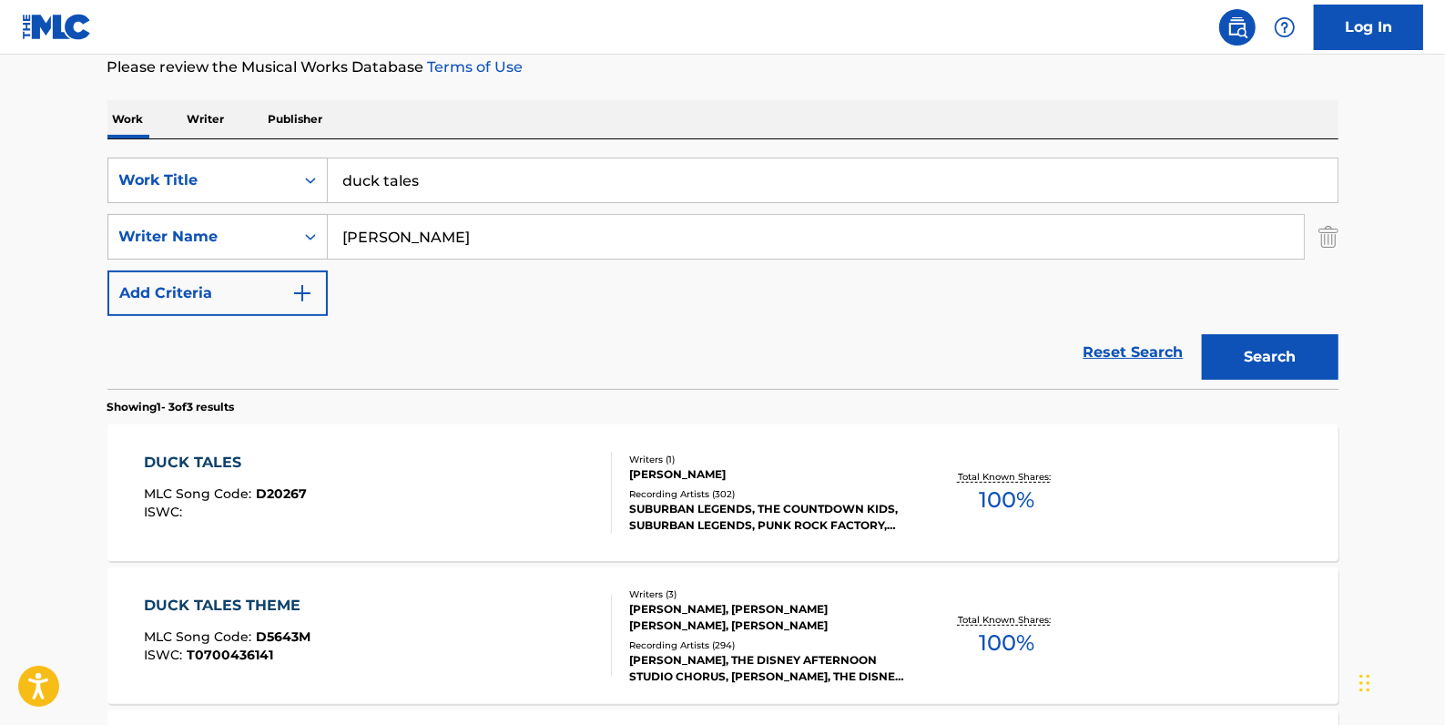
drag, startPoint x: 1131, startPoint y: 353, endPoint x: 677, endPoint y: 288, distance: 459.2
click at [1129, 353] on link "Reset Search" at bounding box center [1134, 352] width 118 height 40
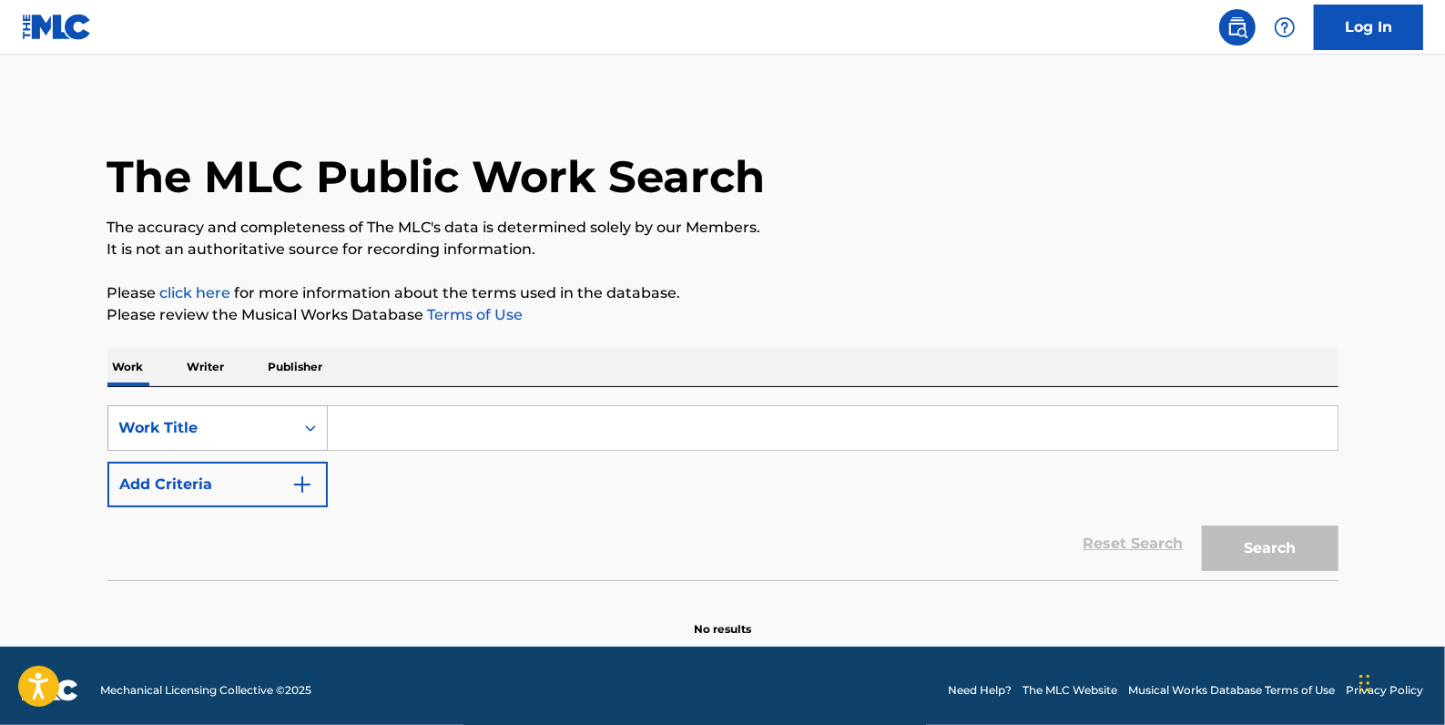
click at [309, 432] on icon "Search Form" at bounding box center [310, 428] width 18 height 18
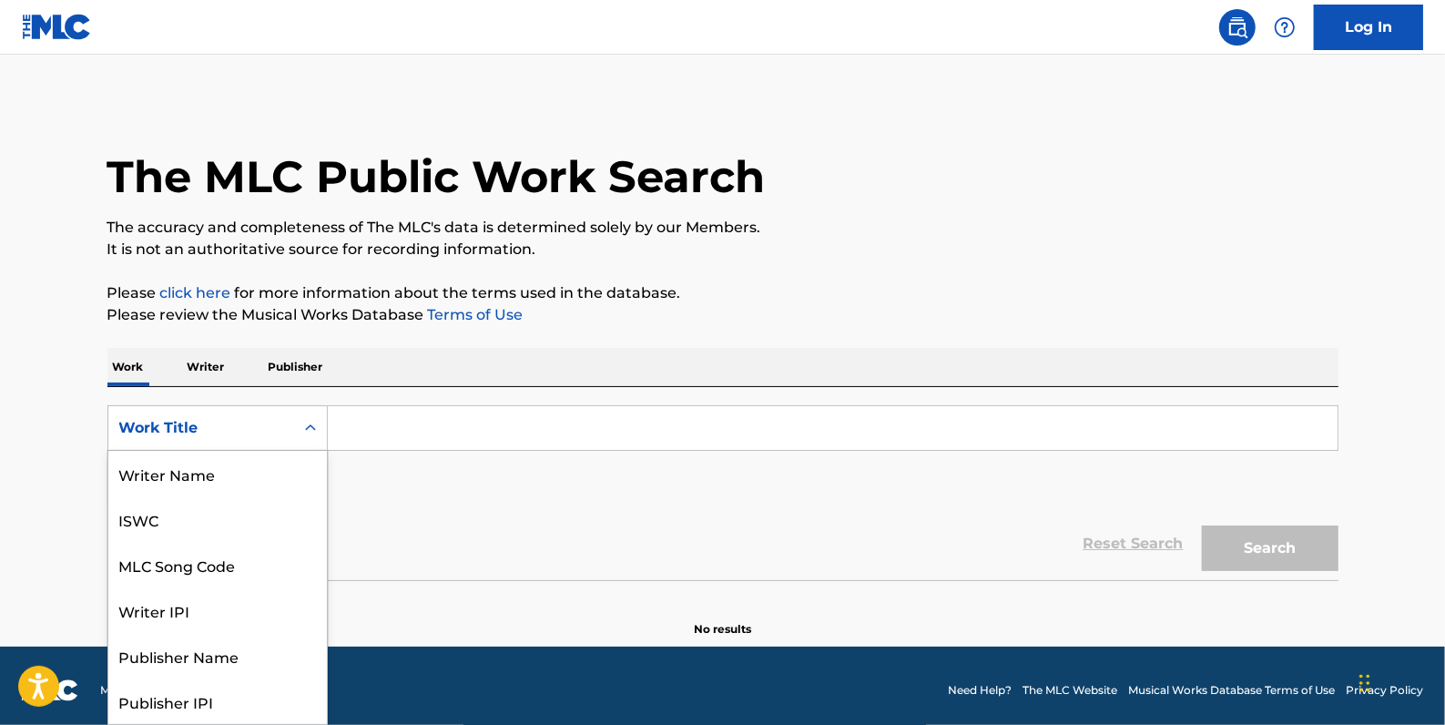
scroll to position [91, 0]
click at [270, 469] on div "MLC Song Code" at bounding box center [217, 474] width 219 height 46
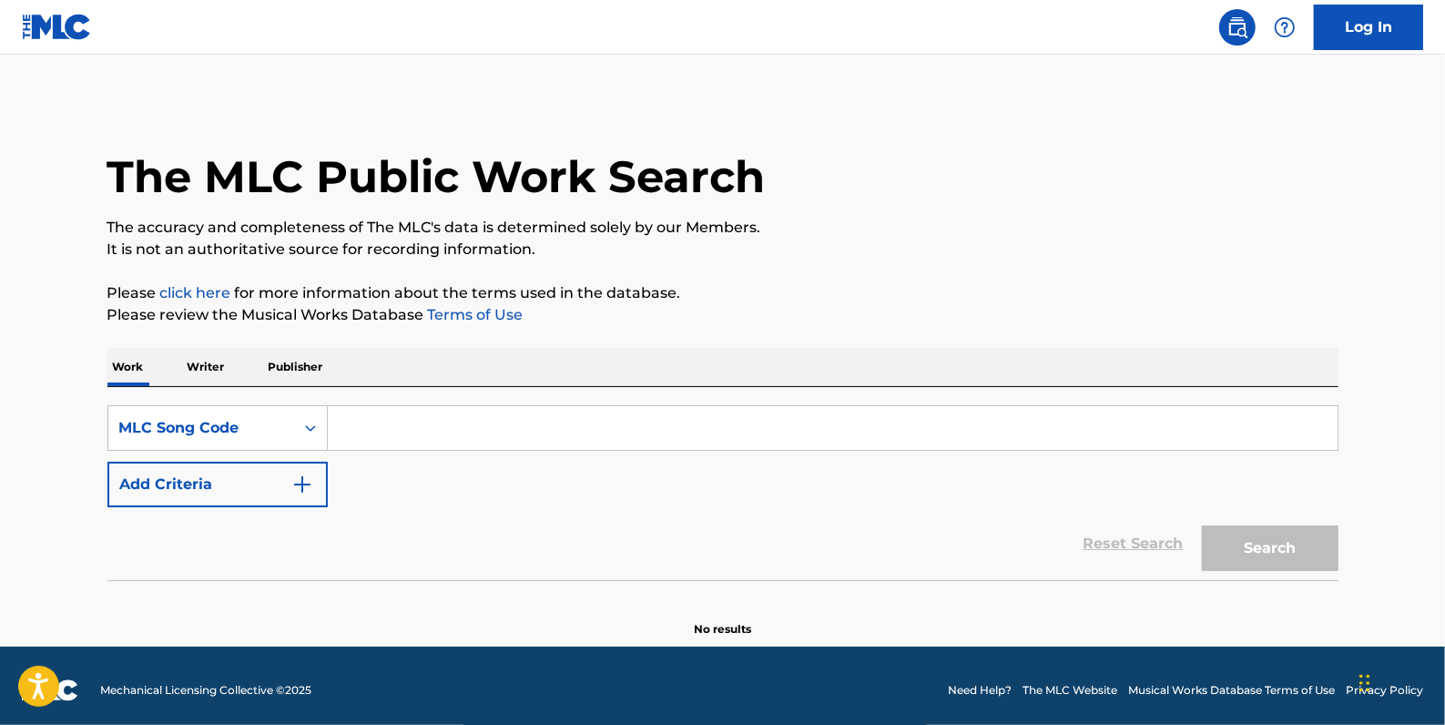
paste input "AW93QY"
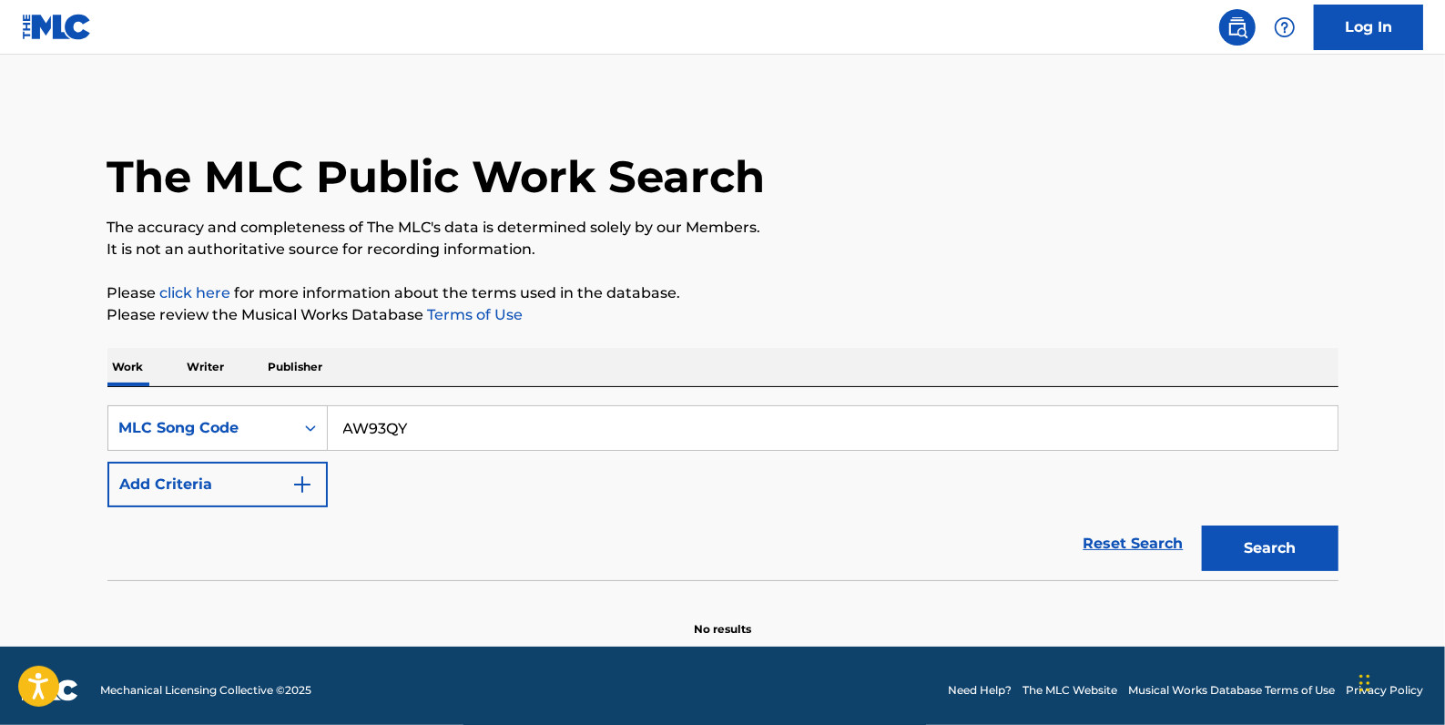
type input "AW93QY"
click at [1313, 540] on button "Search" at bounding box center [1270, 548] width 137 height 46
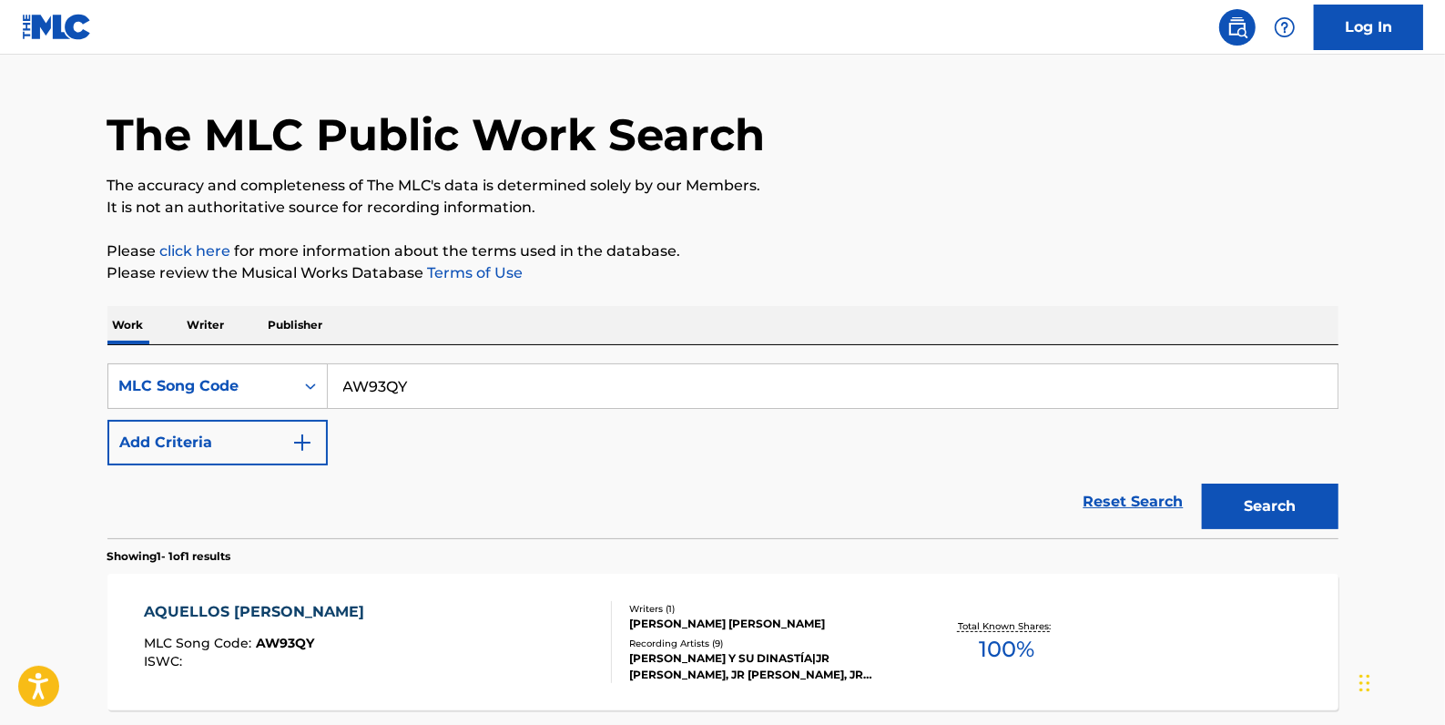
scroll to position [82, 0]
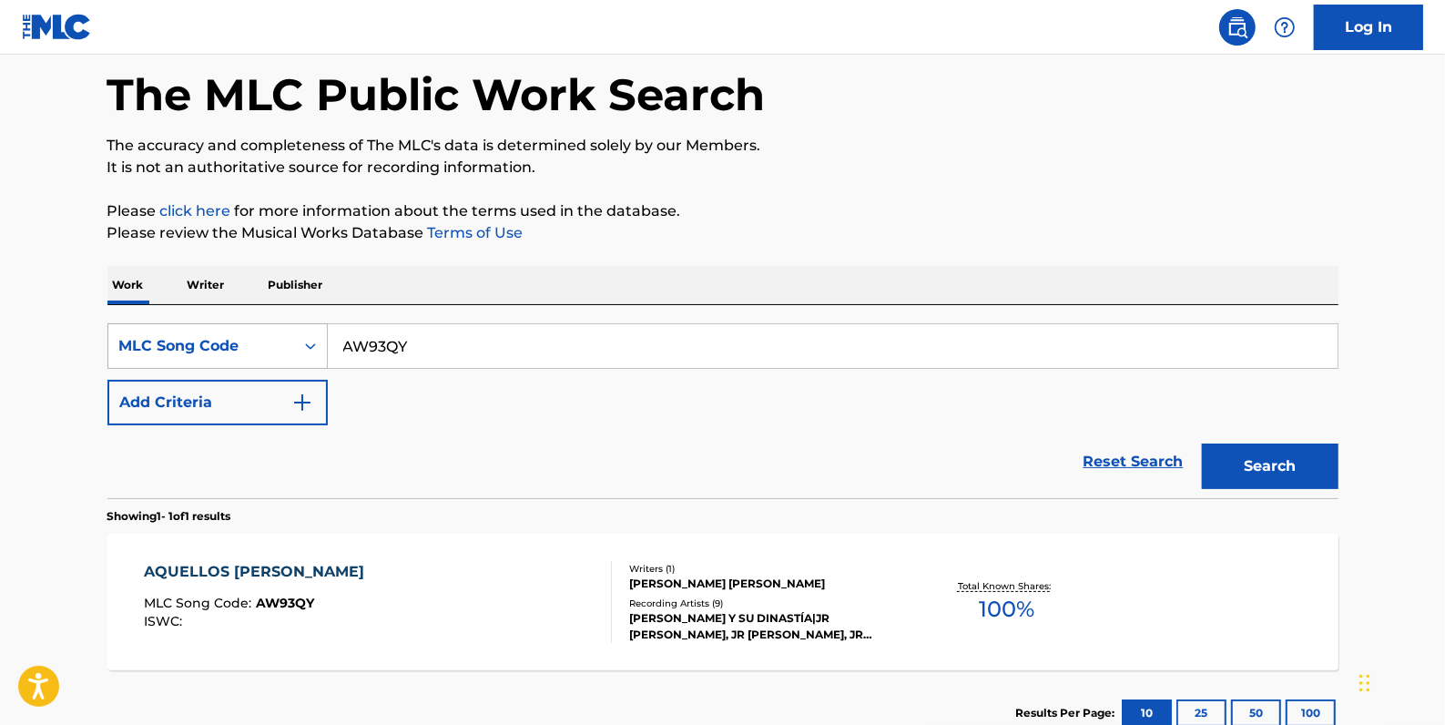
drag, startPoint x: 448, startPoint y: 346, endPoint x: 310, endPoint y: 340, distance: 138.6
click at [310, 340] on div "SearchWithCriteria5ab75a0e-5e4d-44e3-9e33-4bb2e85f150a MLC Song Code AW93QY" at bounding box center [722, 346] width 1231 height 46
paste input "AB9CKN"
type input "AB9CKN"
click at [1271, 458] on button "Search" at bounding box center [1270, 467] width 137 height 46
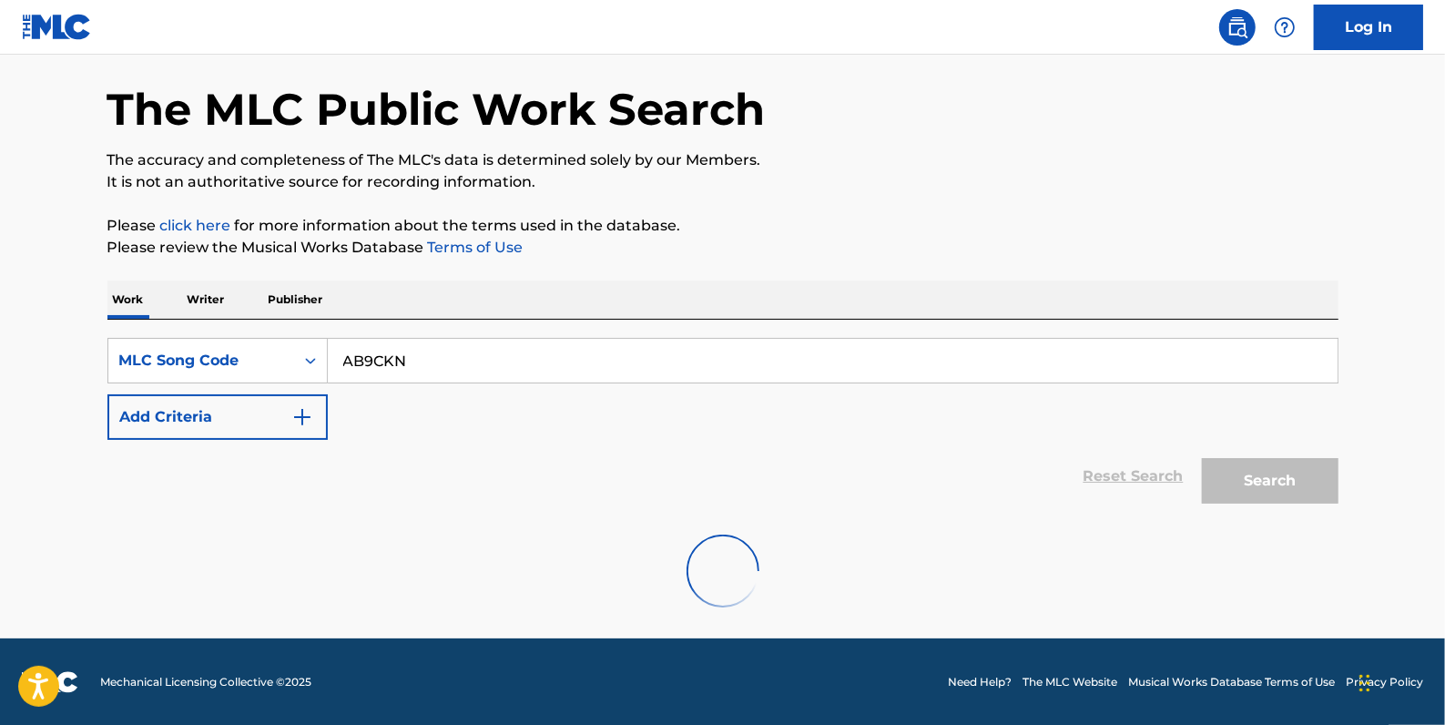
scroll to position [8, 0]
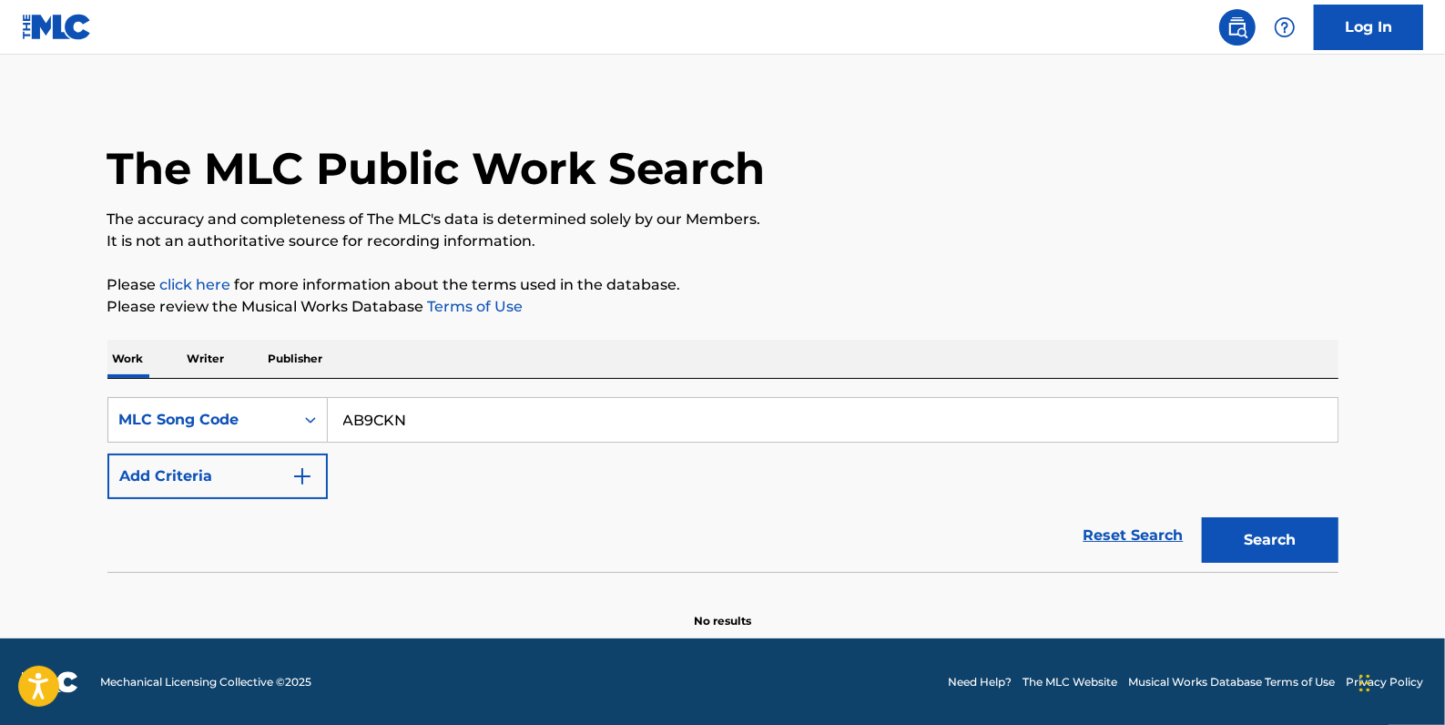
click at [1273, 524] on button "Search" at bounding box center [1270, 540] width 137 height 46
drag, startPoint x: 344, startPoint y: 414, endPoint x: 281, endPoint y: 409, distance: 64.0
click at [281, 409] on div "SearchWithCriteria5ab75a0e-5e4d-44e3-9e33-4bb2e85f150a MLC Song Code AB9CKN" at bounding box center [722, 420] width 1231 height 46
paste input "YV8DD7"
type input "YV8DD7"
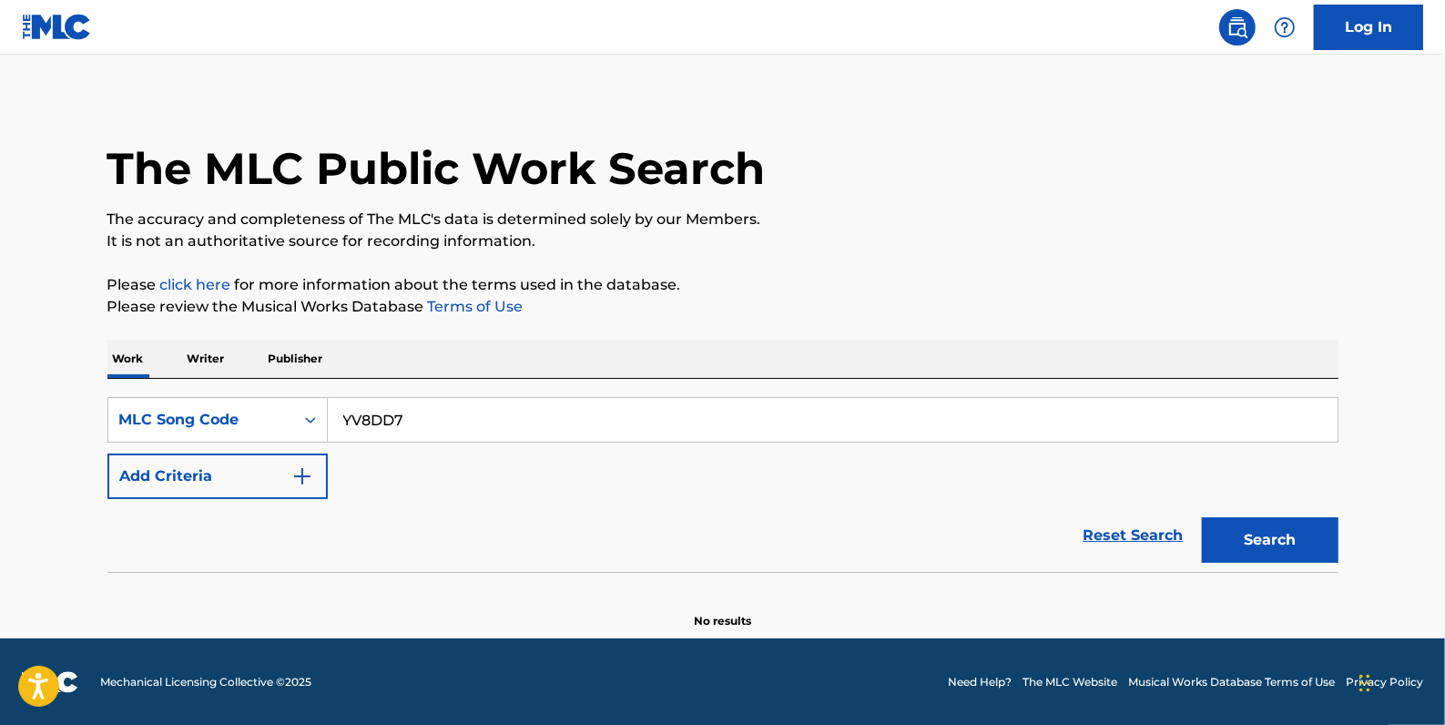
click at [1276, 546] on button "Search" at bounding box center [1270, 540] width 137 height 46
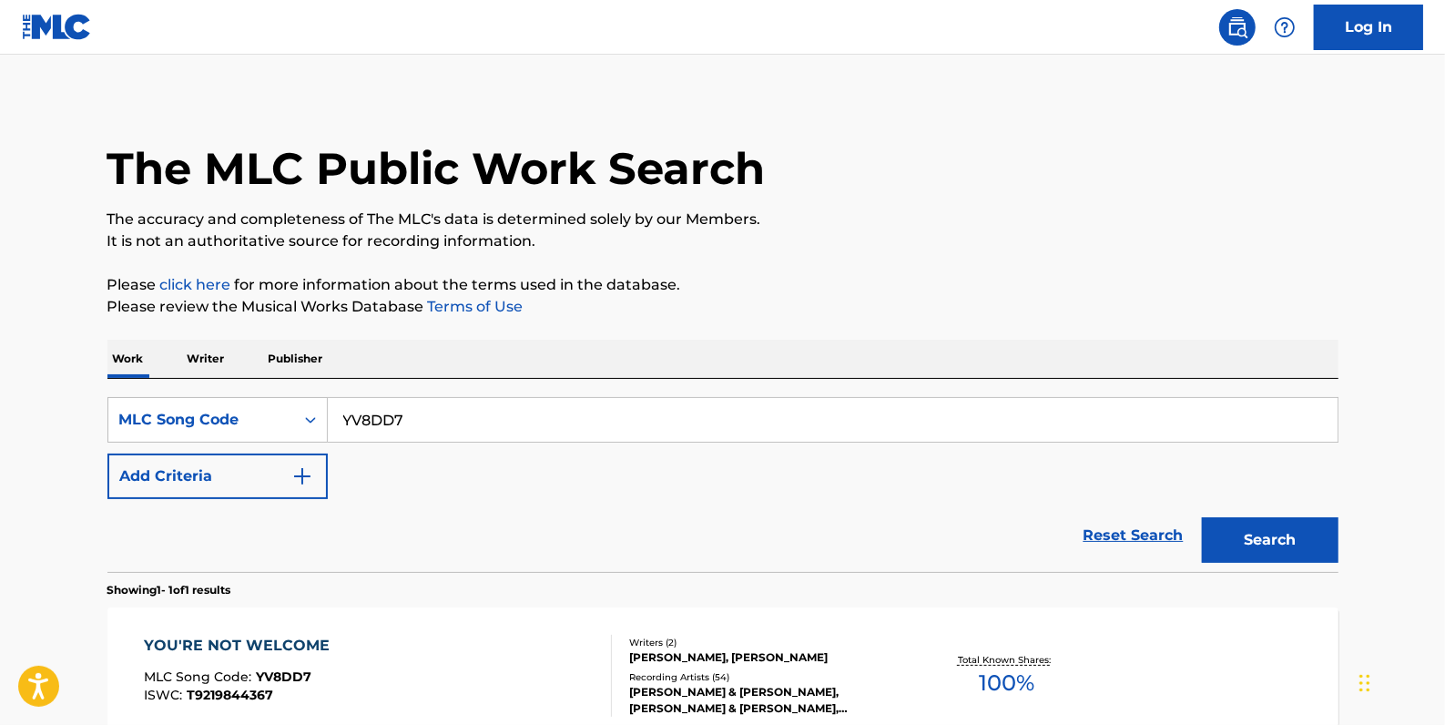
click at [319, 413] on div "SearchWithCriteria5ab75a0e-5e4d-44e3-9e33-4bb2e85f150a MLC Song Code YV8DD7" at bounding box center [722, 420] width 1231 height 46
paste input "NH33GM"
type input "NH33GM"
click at [1271, 538] on button "Search" at bounding box center [1270, 540] width 137 height 46
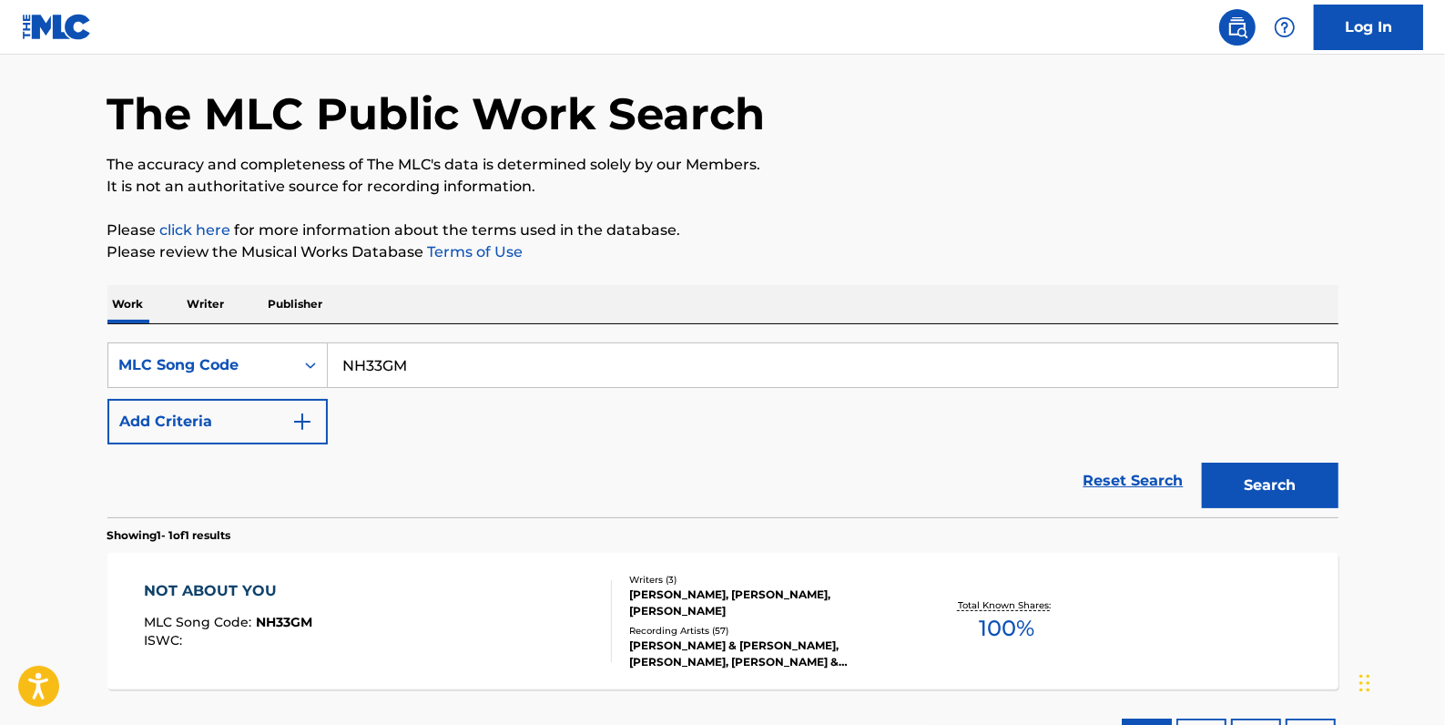
scroll to position [91, 0]
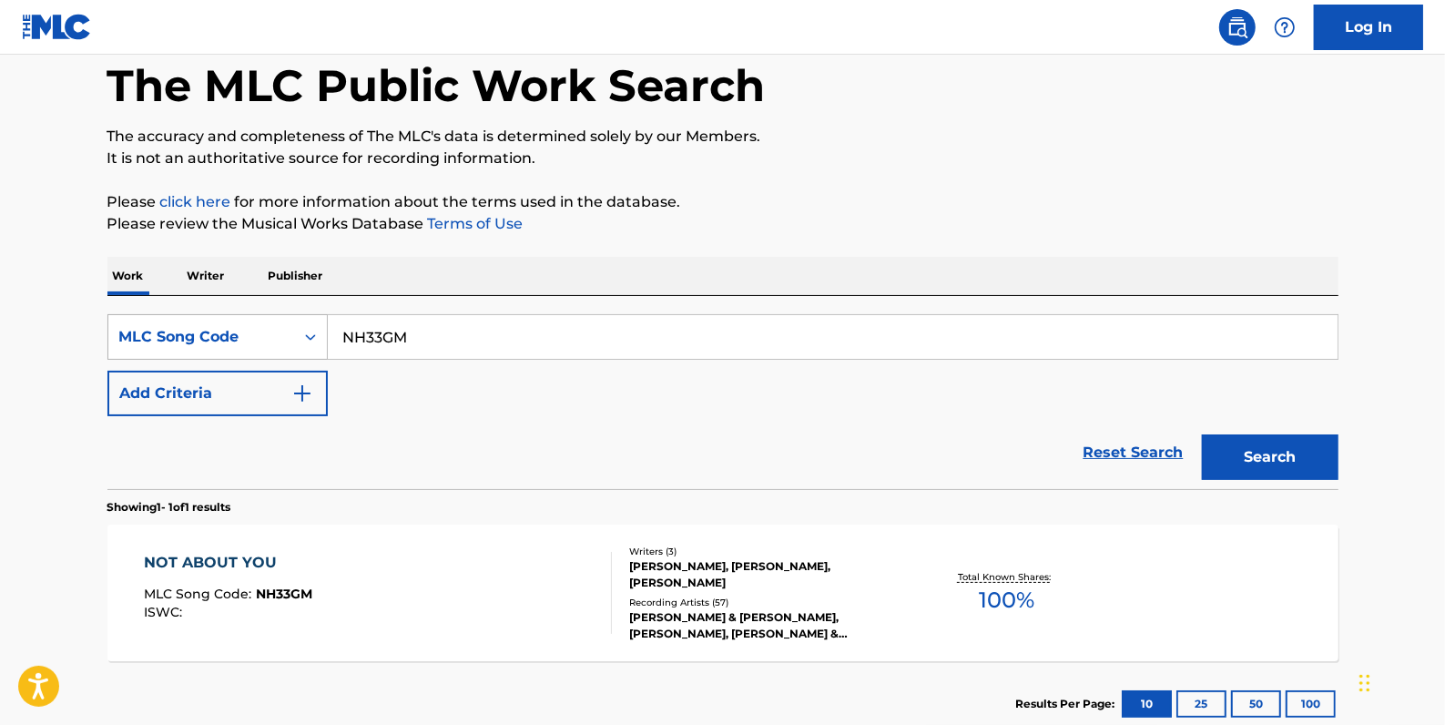
drag, startPoint x: 444, startPoint y: 339, endPoint x: 301, endPoint y: 328, distance: 143.4
click at [301, 328] on div "SearchWithCriteria5ab75a0e-5e4d-44e3-9e33-4bb2e85f150a MLC Song Code NH33GM" at bounding box center [722, 337] width 1231 height 46
paste input "TV7VPZ"
type input "TV7VPZ"
click at [1281, 450] on button "Search" at bounding box center [1270, 457] width 137 height 46
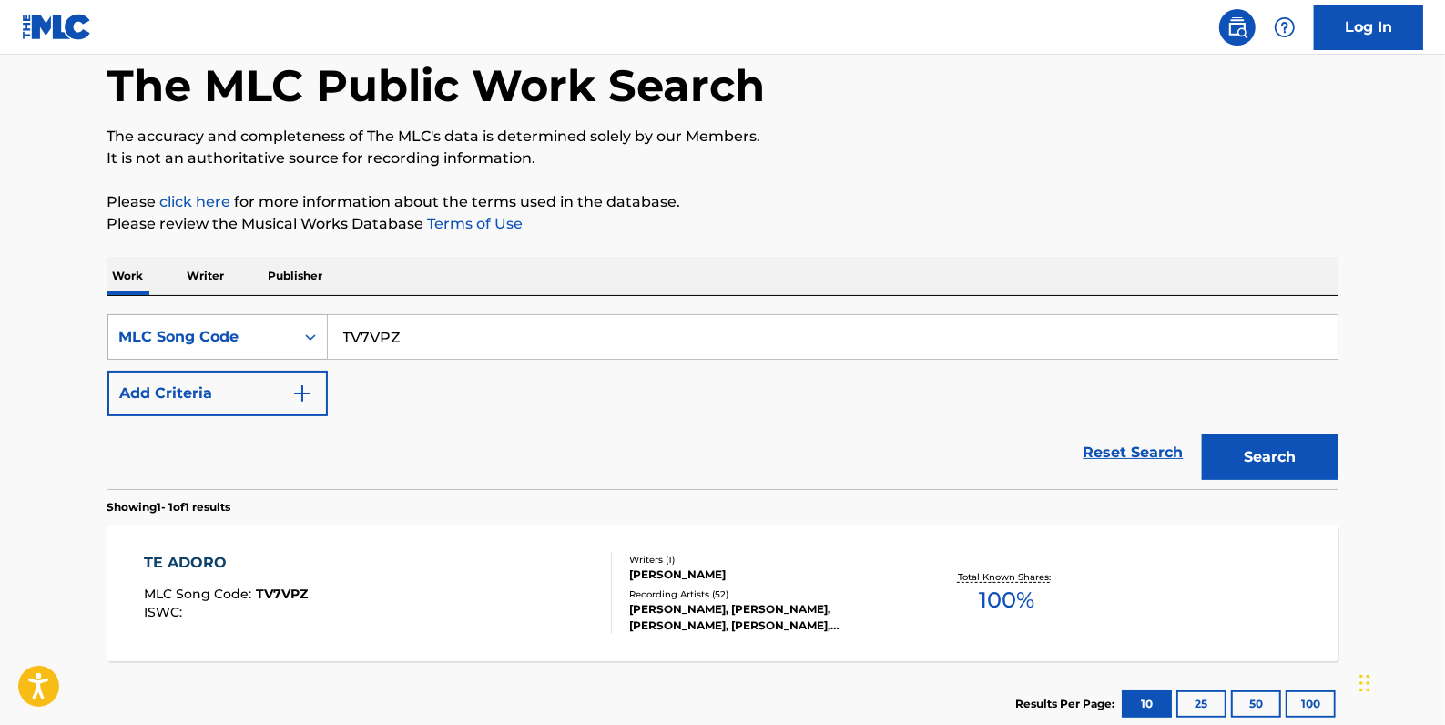
drag, startPoint x: 409, startPoint y: 334, endPoint x: 302, endPoint y: 315, distance: 108.3
click at [293, 326] on div "SearchWithCriteria5ab75a0e-5e4d-44e3-9e33-4bb2e85f150a MLC Song Code TV7VPZ" at bounding box center [722, 337] width 1231 height 46
paste input "T28242"
type input "T28242"
click at [1236, 465] on button "Search" at bounding box center [1270, 457] width 137 height 46
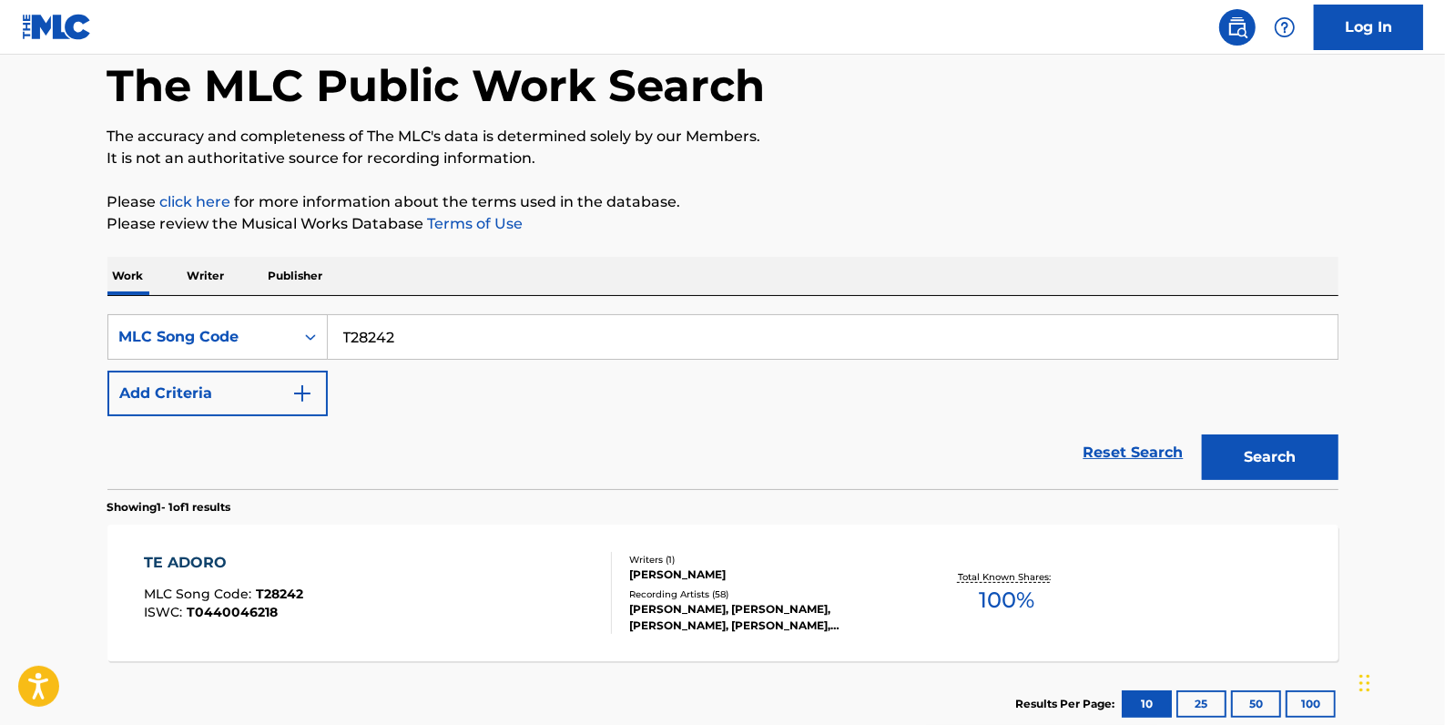
click at [460, 577] on div "TE ADORO MLC Song Code : T28242 ISWC : T0440046218" at bounding box center [378, 593] width 468 height 82
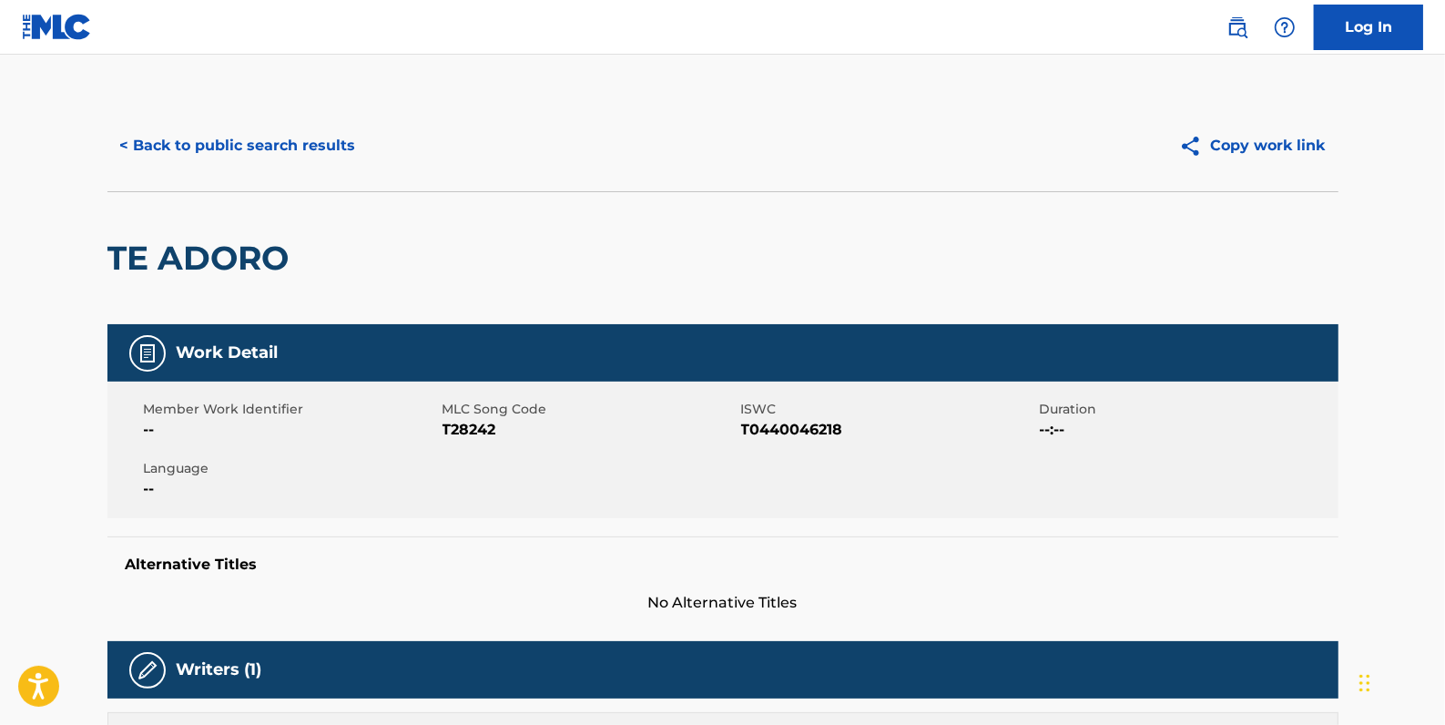
click at [251, 120] on div "< Back to public search results Copy work link" at bounding box center [722, 145] width 1231 height 91
click at [259, 137] on button "< Back to public search results" at bounding box center [237, 146] width 261 height 46
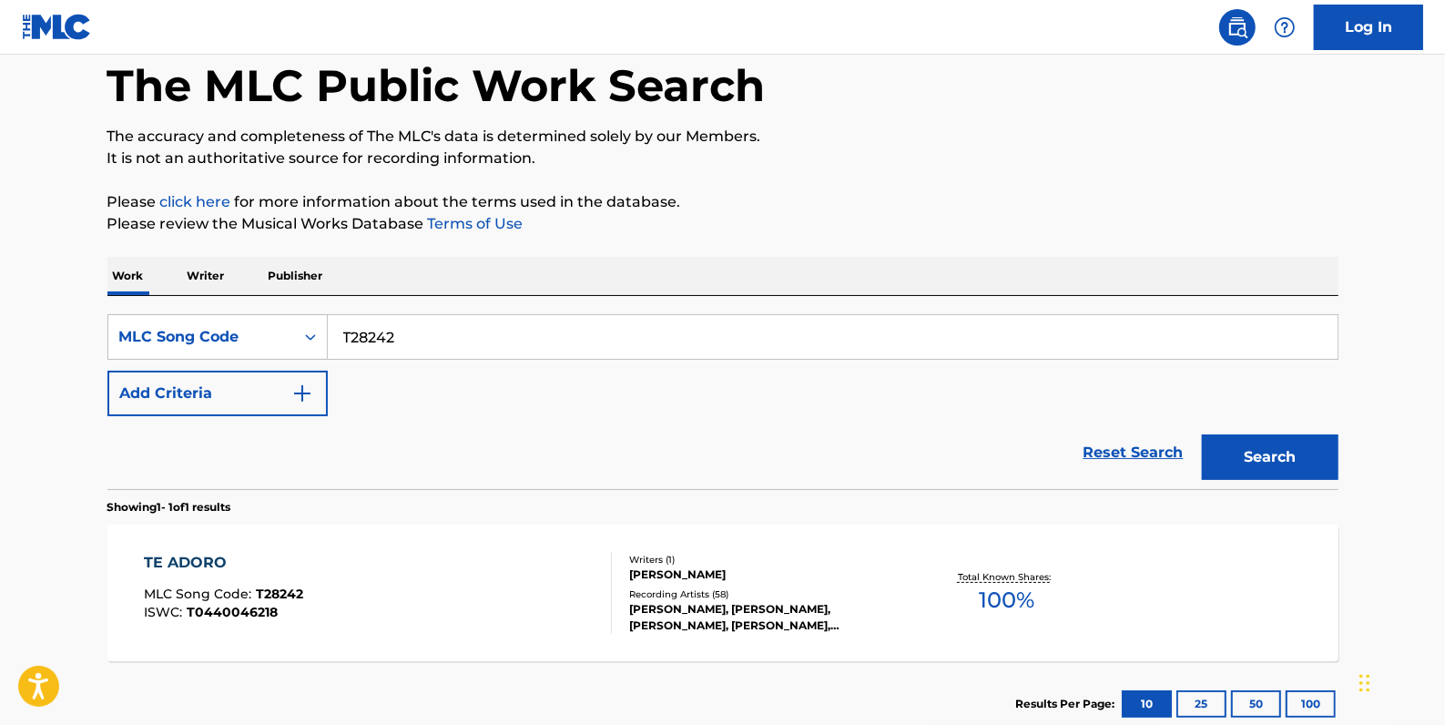
click at [327, 604] on div "TE ADORO MLC Song Code : T28242 ISWC : T0440046218" at bounding box center [378, 593] width 468 height 82
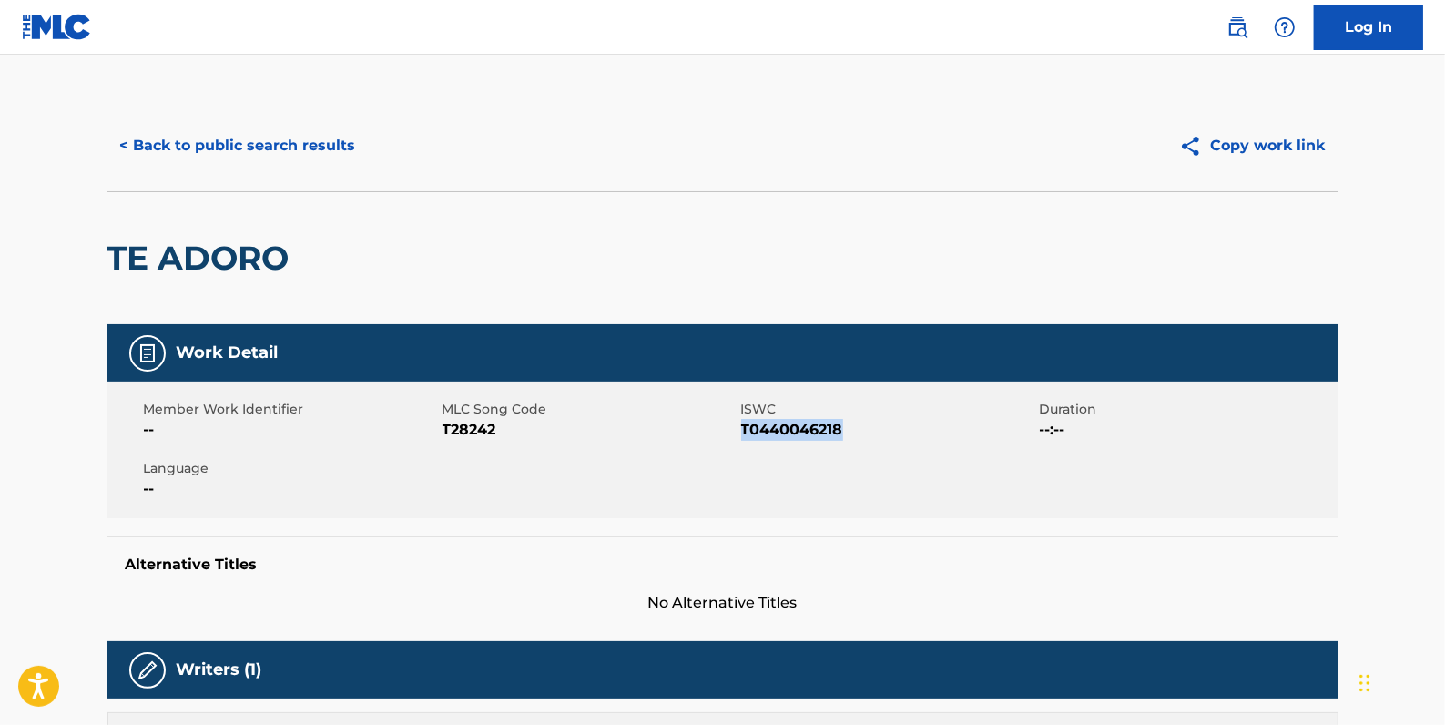
drag, startPoint x: 854, startPoint y: 427, endPoint x: 744, endPoint y: 427, distance: 110.2
click at [744, 427] on span "T0440046218" at bounding box center [888, 430] width 294 height 22
drag, startPoint x: 744, startPoint y: 427, endPoint x: 754, endPoint y: 429, distance: 10.2
copy span "T0440046218"
click at [258, 150] on button "< Back to public search results" at bounding box center [237, 146] width 261 height 46
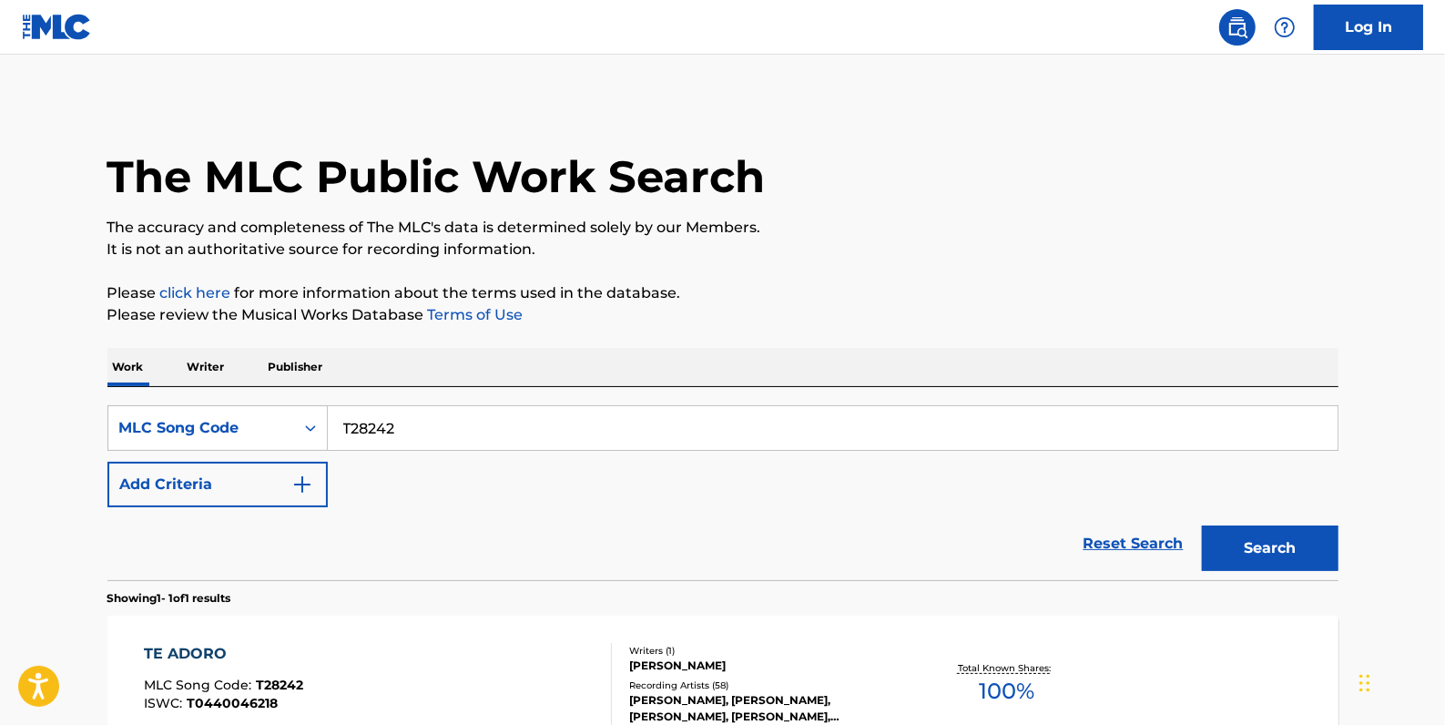
scroll to position [91, 0]
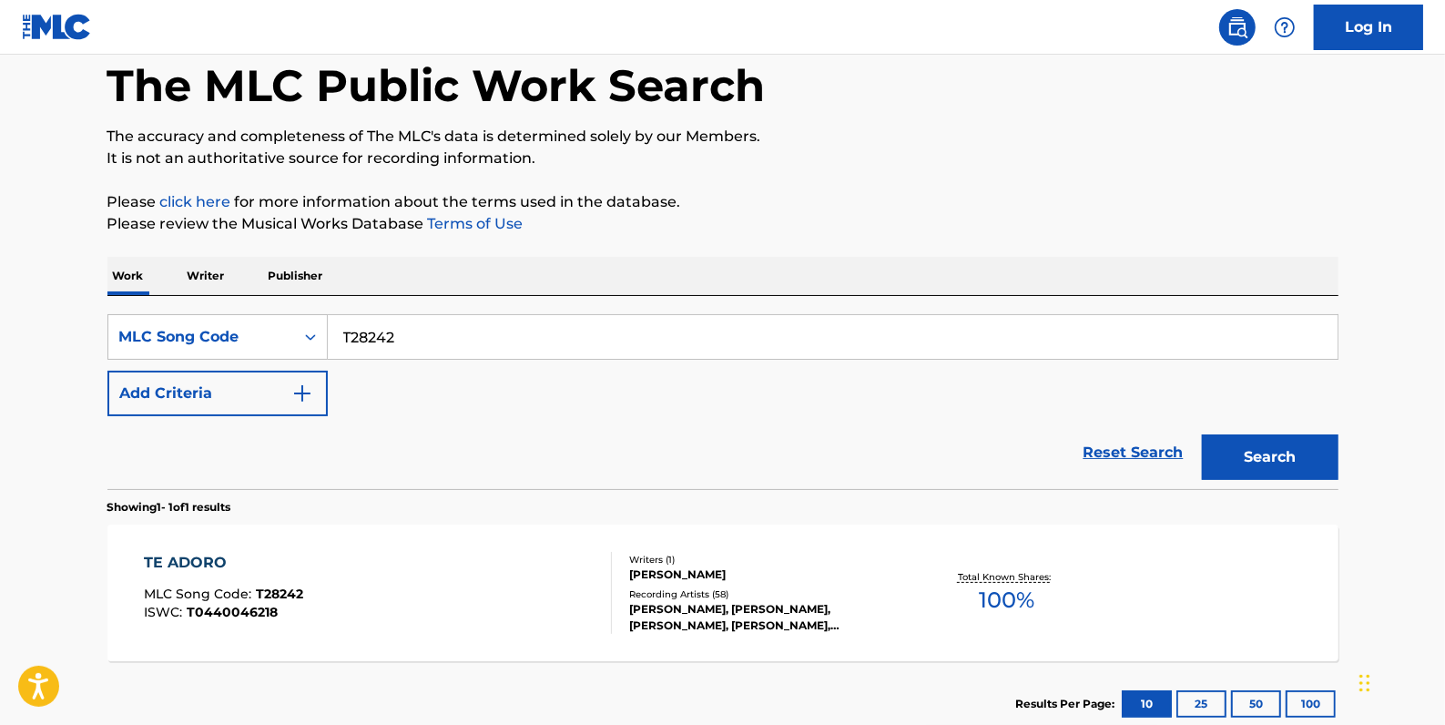
drag, startPoint x: 424, startPoint y: 337, endPoint x: 340, endPoint y: 336, distance: 84.7
click at [324, 333] on div "SearchWithCriteria5ab75a0e-5e4d-44e3-9e33-4bb2e85f150a MLC Song Code T28242" at bounding box center [722, 337] width 1231 height 46
paste input "T0440046218"
type input "T0440046218"
drag, startPoint x: 473, startPoint y: 325, endPoint x: 343, endPoint y: 326, distance: 129.3
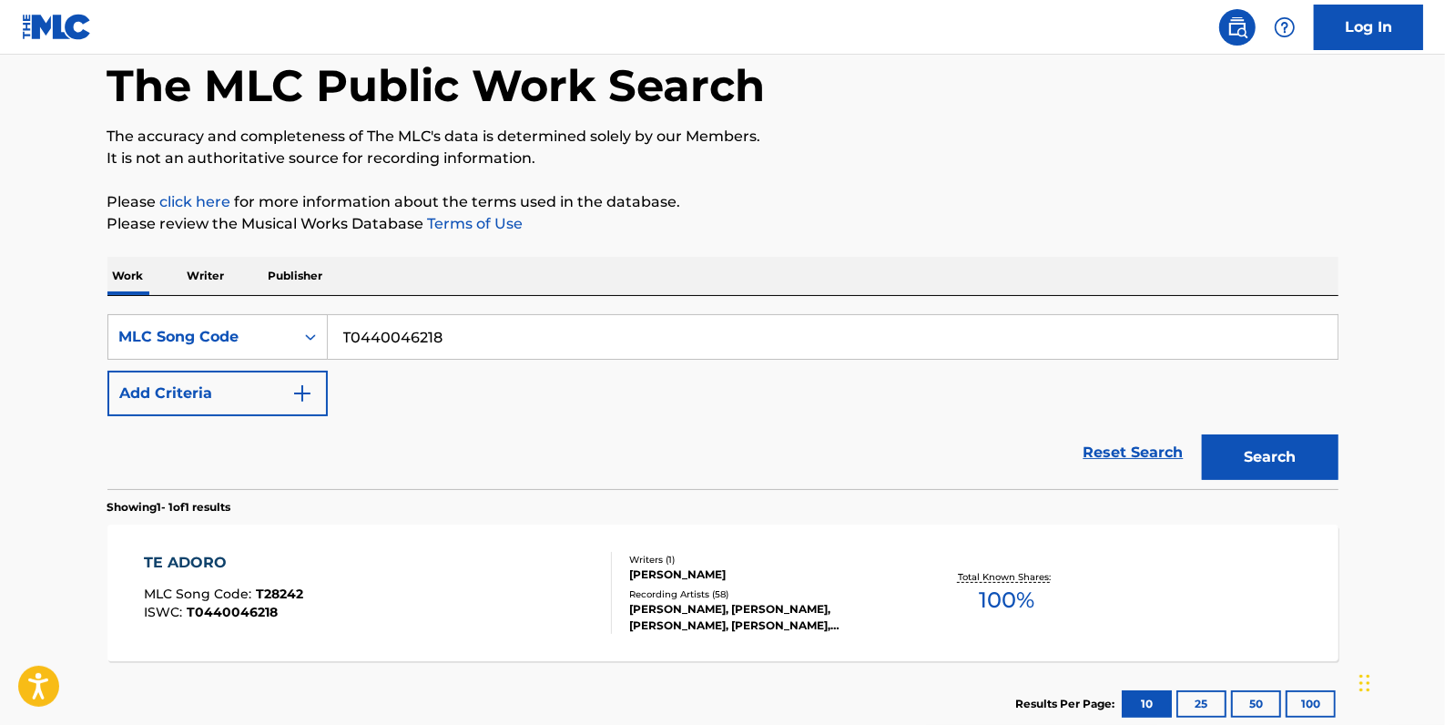
click at [342, 326] on input "T0440046218" at bounding box center [833, 337] width 1010 height 44
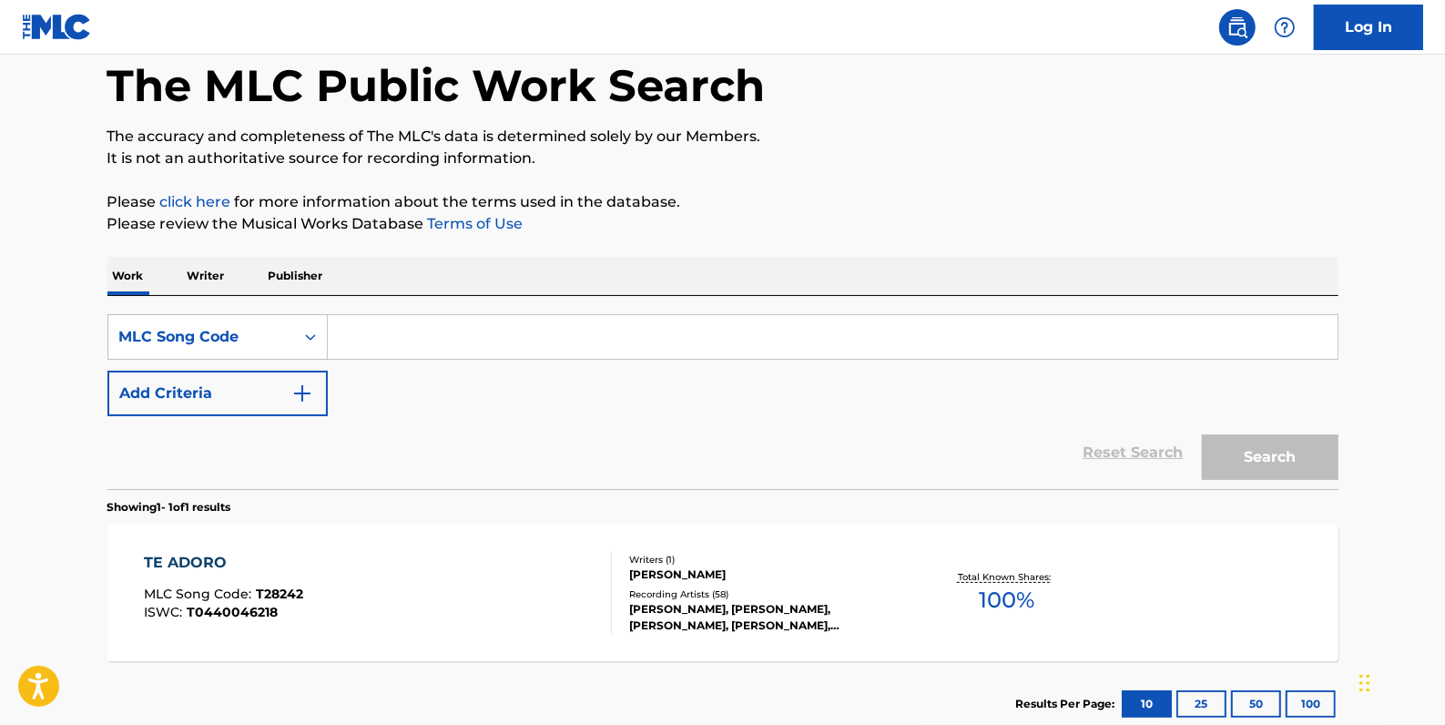
paste input "TV7VPZ"
type input "TV7VPZ"
click at [1294, 444] on button "Search" at bounding box center [1270, 457] width 137 height 46
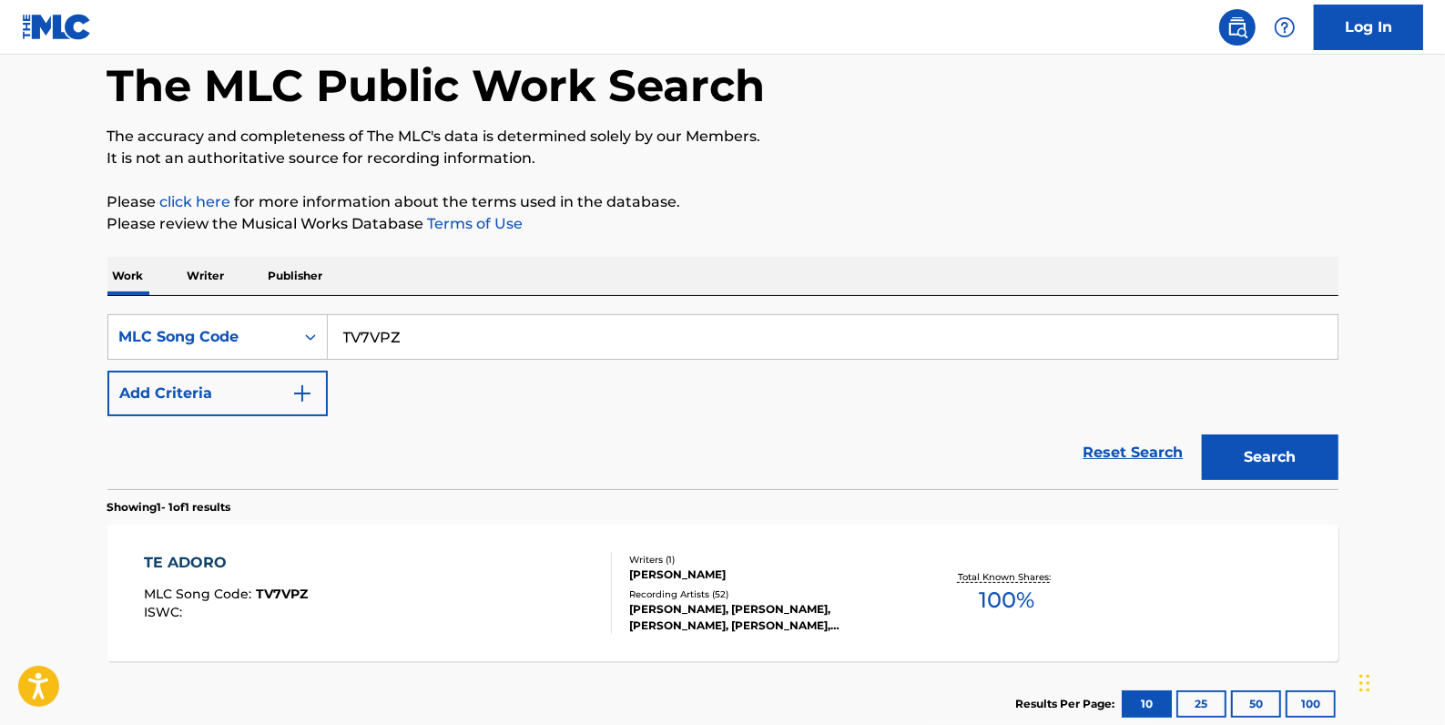
click at [383, 571] on div "TE ADORO MLC Song Code : TV7VPZ ISWC :" at bounding box center [378, 593] width 468 height 82
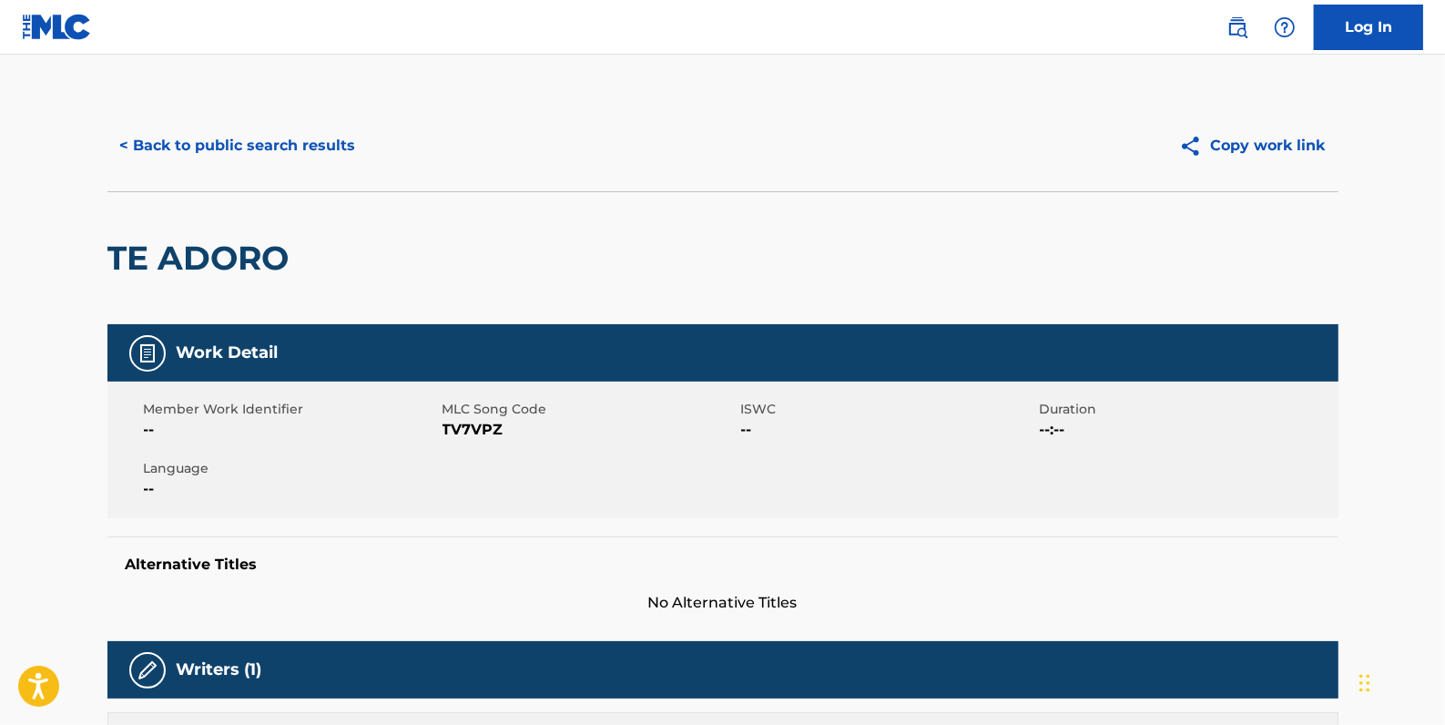
click at [322, 146] on button "< Back to public search results" at bounding box center [237, 146] width 261 height 46
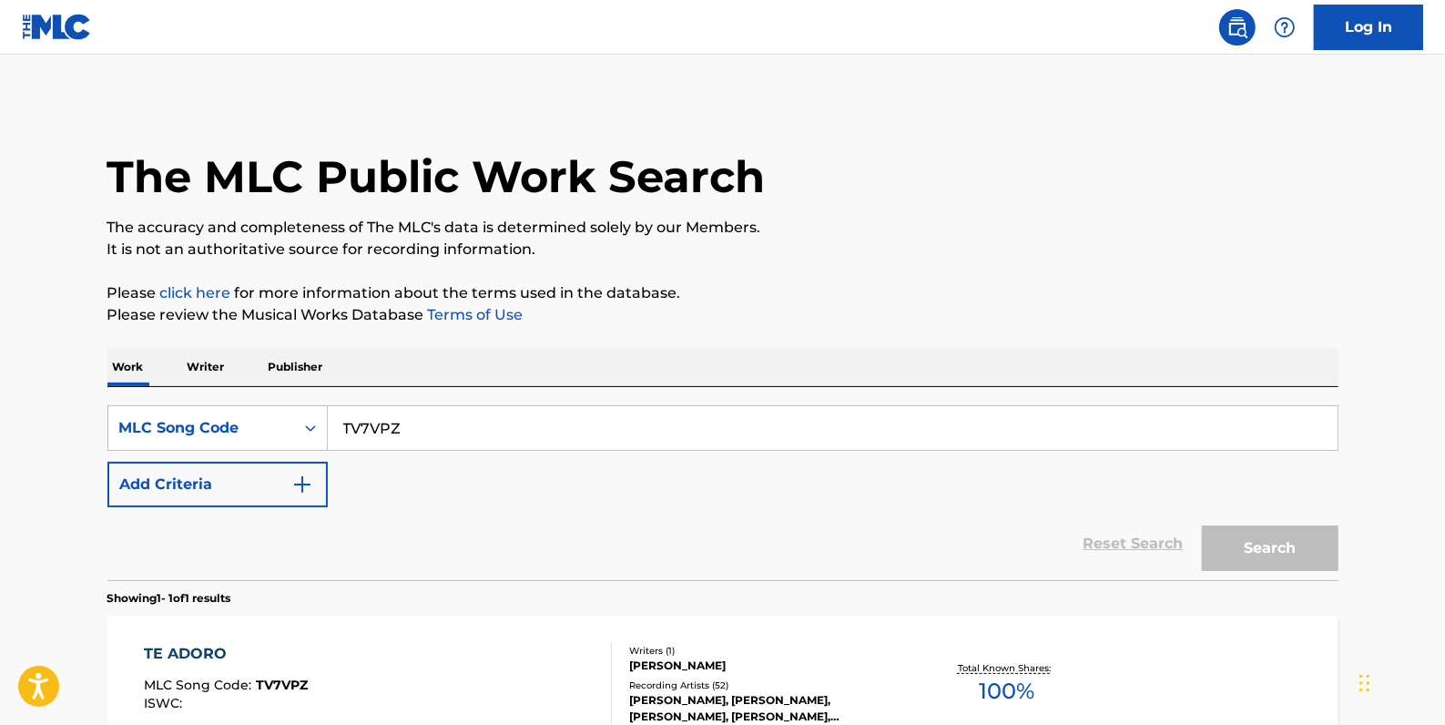
scroll to position [91, 0]
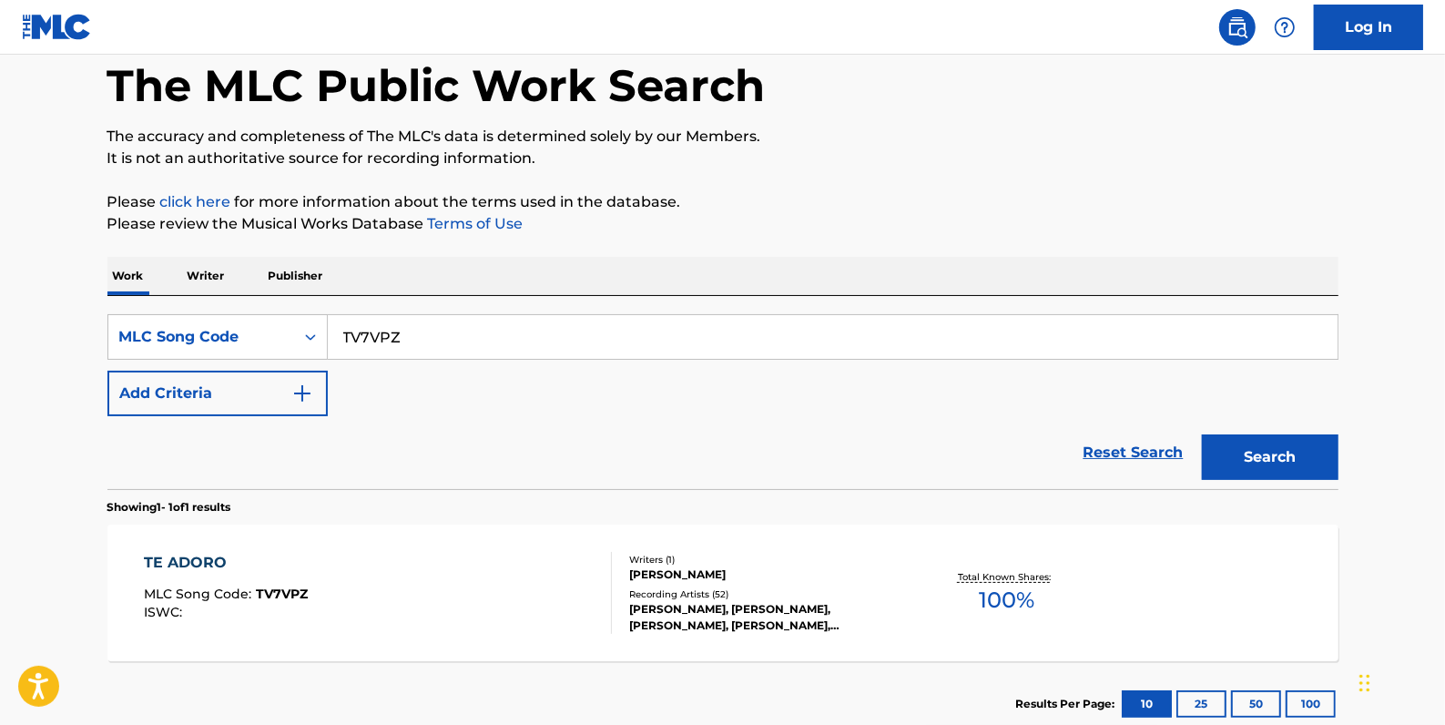
drag, startPoint x: 432, startPoint y: 343, endPoint x: 327, endPoint y: 335, distance: 105.1
click at [315, 338] on div "SearchWithCriteria5ab75a0e-5e4d-44e3-9e33-4bb2e85f150a MLC Song Code TV7VPZ" at bounding box center [722, 337] width 1231 height 46
paste input "R09828"
type input "R09828"
click at [1320, 452] on button "Search" at bounding box center [1270, 457] width 137 height 46
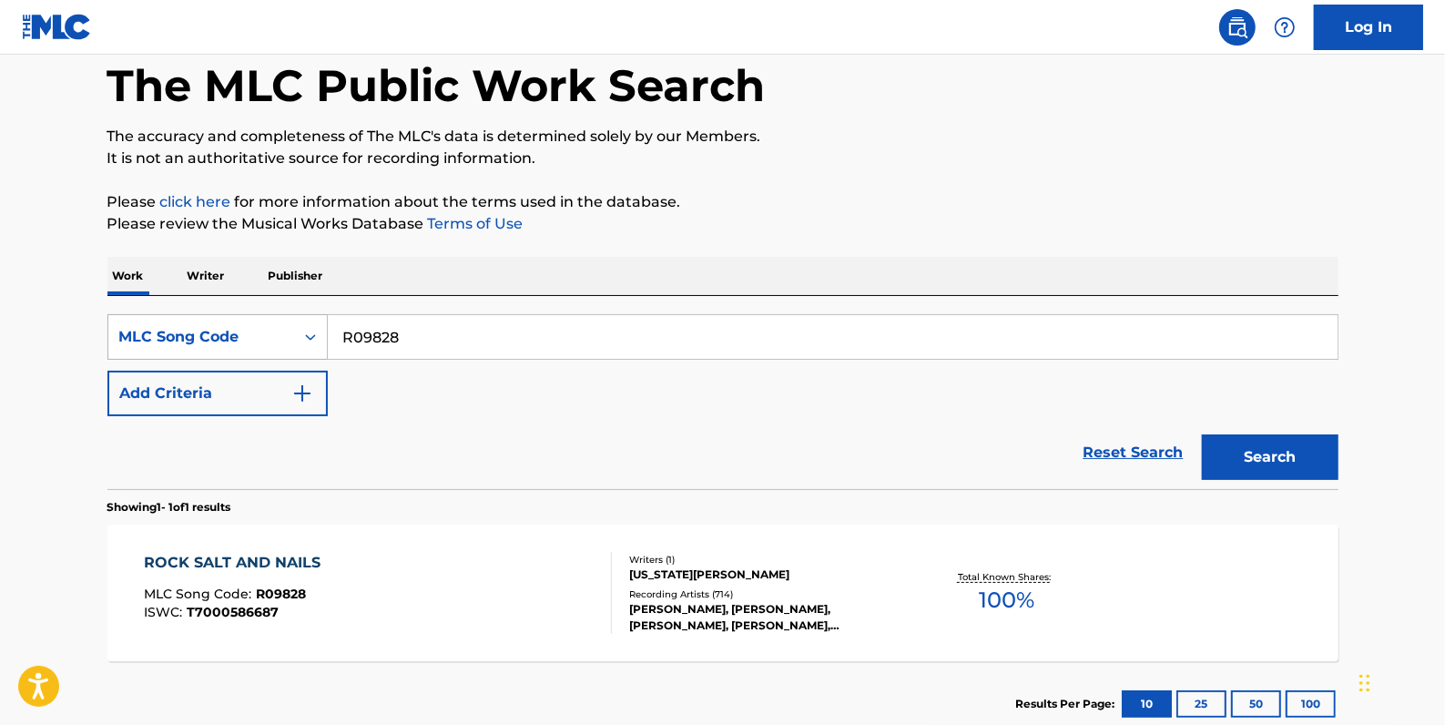
drag, startPoint x: 448, startPoint y: 332, endPoint x: 305, endPoint y: 326, distance: 143.1
click at [305, 326] on div "SearchWithCriteria5ab75a0e-5e4d-44e3-9e33-4bb2e85f150a MLC Song Code R09828" at bounding box center [722, 337] width 1231 height 46
paste input "R05767"
type input "R05767"
click at [1293, 467] on button "Search" at bounding box center [1270, 457] width 137 height 46
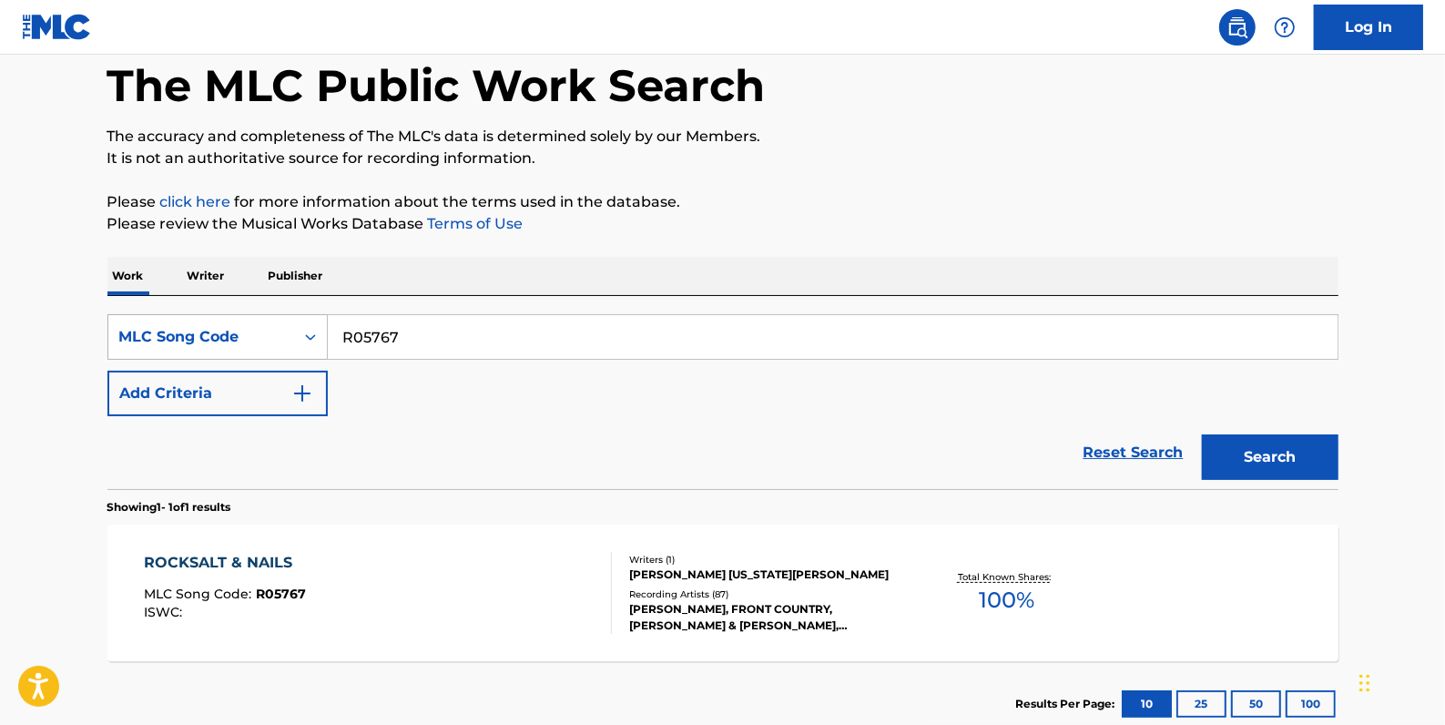
drag, startPoint x: 342, startPoint y: 336, endPoint x: 307, endPoint y: 335, distance: 34.6
click at [307, 335] on div "SearchWithCriteria5ab75a0e-5e4d-44e3-9e33-4bb2e85f150a MLC Song Code R05767" at bounding box center [722, 337] width 1231 height 46
paste input "R09828"
type input "R09828"
click at [1266, 454] on button "Search" at bounding box center [1270, 457] width 137 height 46
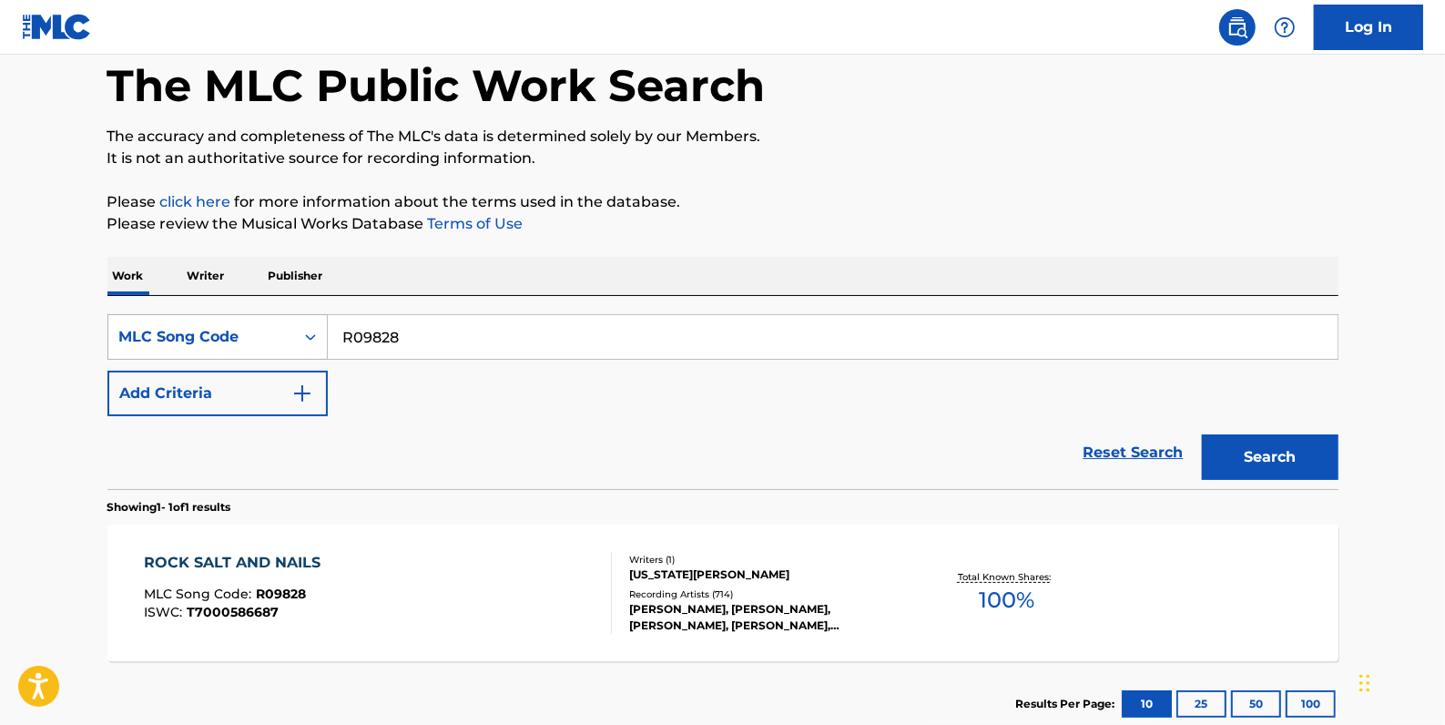
drag, startPoint x: 434, startPoint y: 323, endPoint x: 301, endPoint y: 323, distance: 133.9
click at [301, 323] on div "SearchWithCriteria5ab75a0e-5e4d-44e3-9e33-4bb2e85f150a MLC Song Code R09828" at bounding box center [722, 337] width 1231 height 46
paste input "BVC544"
type input "BVC544"
click at [1267, 469] on button "Search" at bounding box center [1270, 457] width 137 height 46
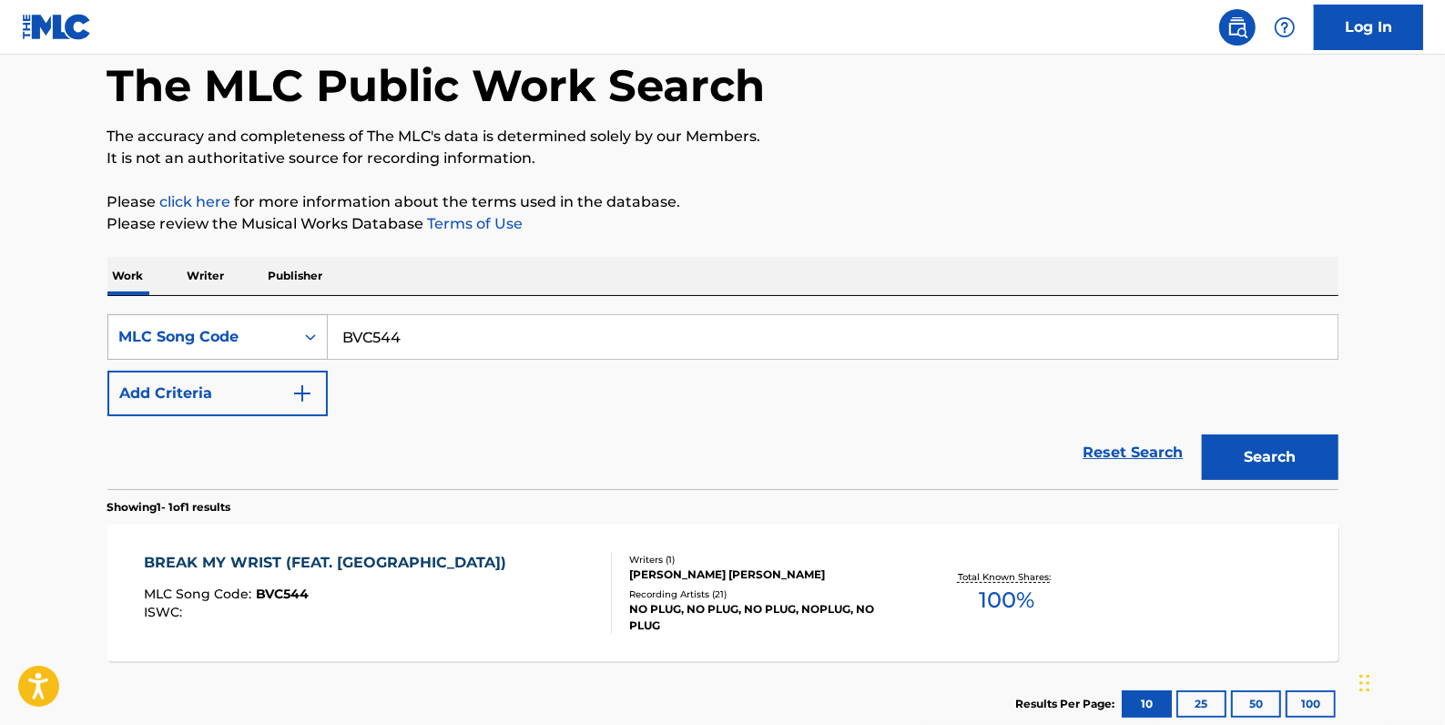
drag, startPoint x: 459, startPoint y: 343, endPoint x: 316, endPoint y: 328, distance: 143.8
click at [316, 328] on div "SearchWithCriteria5ab75a0e-5e4d-44e3-9e33-4bb2e85f150a MLC Song Code BVC544" at bounding box center [722, 337] width 1231 height 46
paste input "MVCYEE"
type input "MVCYEE"
click at [1274, 445] on button "Search" at bounding box center [1270, 457] width 137 height 46
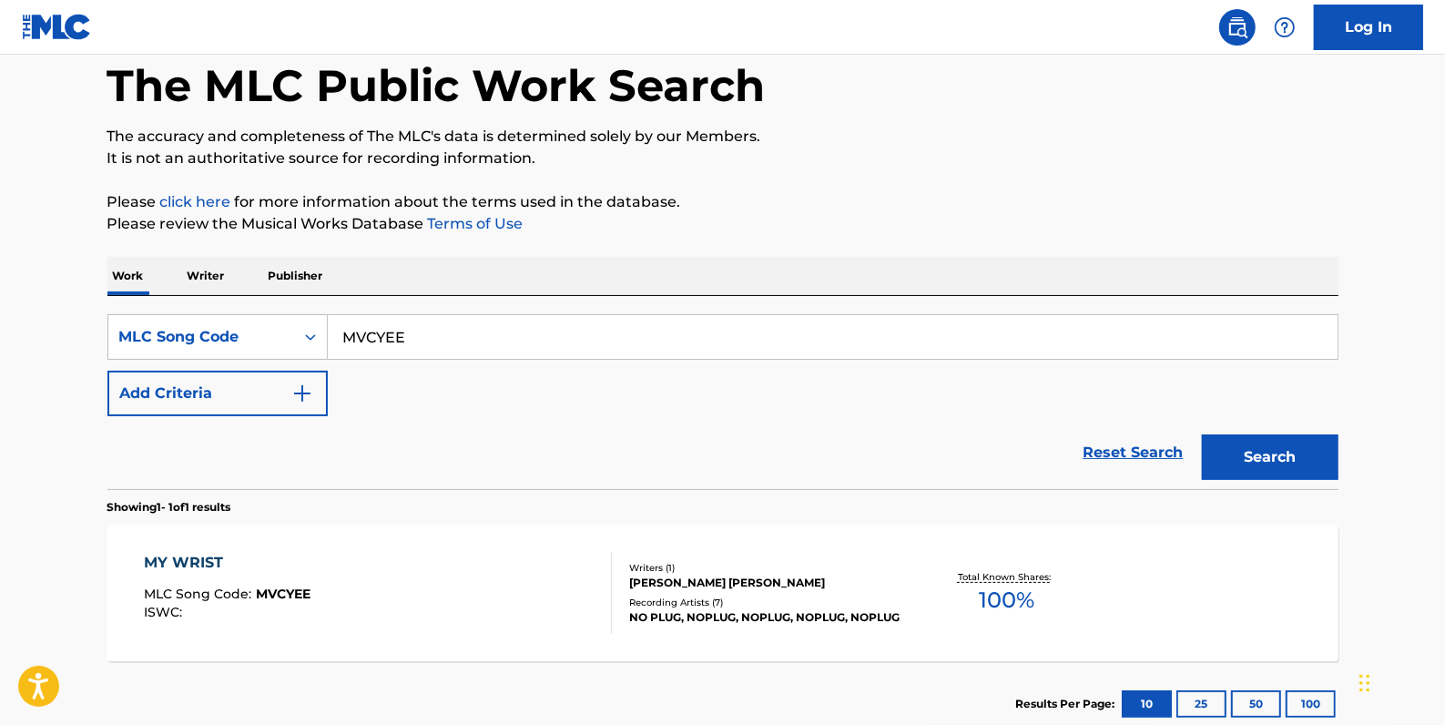
drag, startPoint x: 349, startPoint y: 340, endPoint x: 338, endPoint y: 339, distance: 11.0
click at [338, 339] on input "MVCYEE" at bounding box center [833, 337] width 1010 height 44
paste input "TVENKM"
type input "TVENKM"
click at [1275, 443] on button "Search" at bounding box center [1270, 457] width 137 height 46
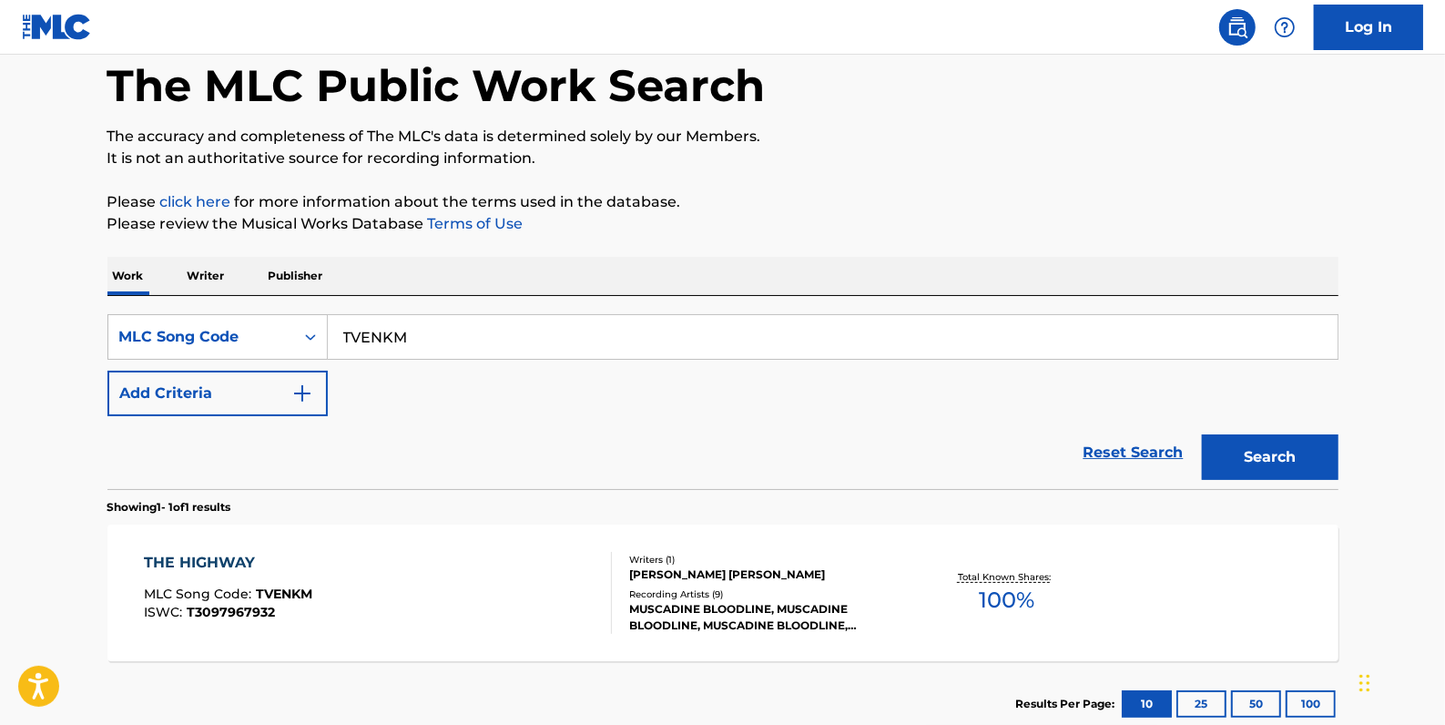
drag, startPoint x: 451, startPoint y: 336, endPoint x: 448, endPoint y: 303, distance: 32.9
click at [294, 326] on div "SearchWithCriteria5ab75a0e-5e4d-44e3-9e33-4bb2e85f150a MLC Song Code TVENKM" at bounding box center [722, 337] width 1231 height 46
paste input "TD90D1"
type input "TD90D1"
click at [1239, 446] on button "Search" at bounding box center [1270, 457] width 137 height 46
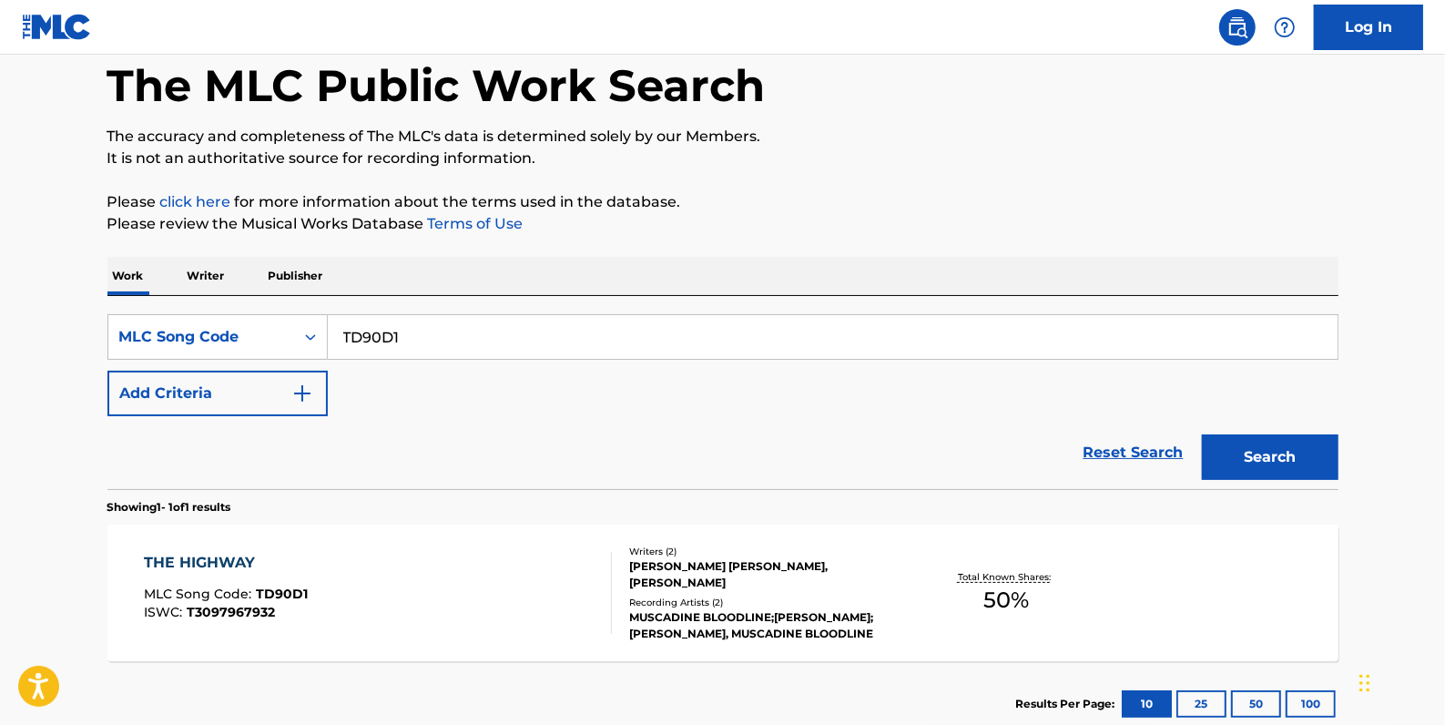
drag, startPoint x: 460, startPoint y: 346, endPoint x: 463, endPoint y: 283, distance: 62.9
click at [324, 340] on div "SearchWithCriteria5ab75a0e-5e4d-44e3-9e33-4bb2e85f150a MLC Song Code TD90D1" at bounding box center [722, 337] width 1231 height 46
paste input "I3894X"
type input "I3894X"
click at [1250, 440] on button "Search" at bounding box center [1270, 457] width 137 height 46
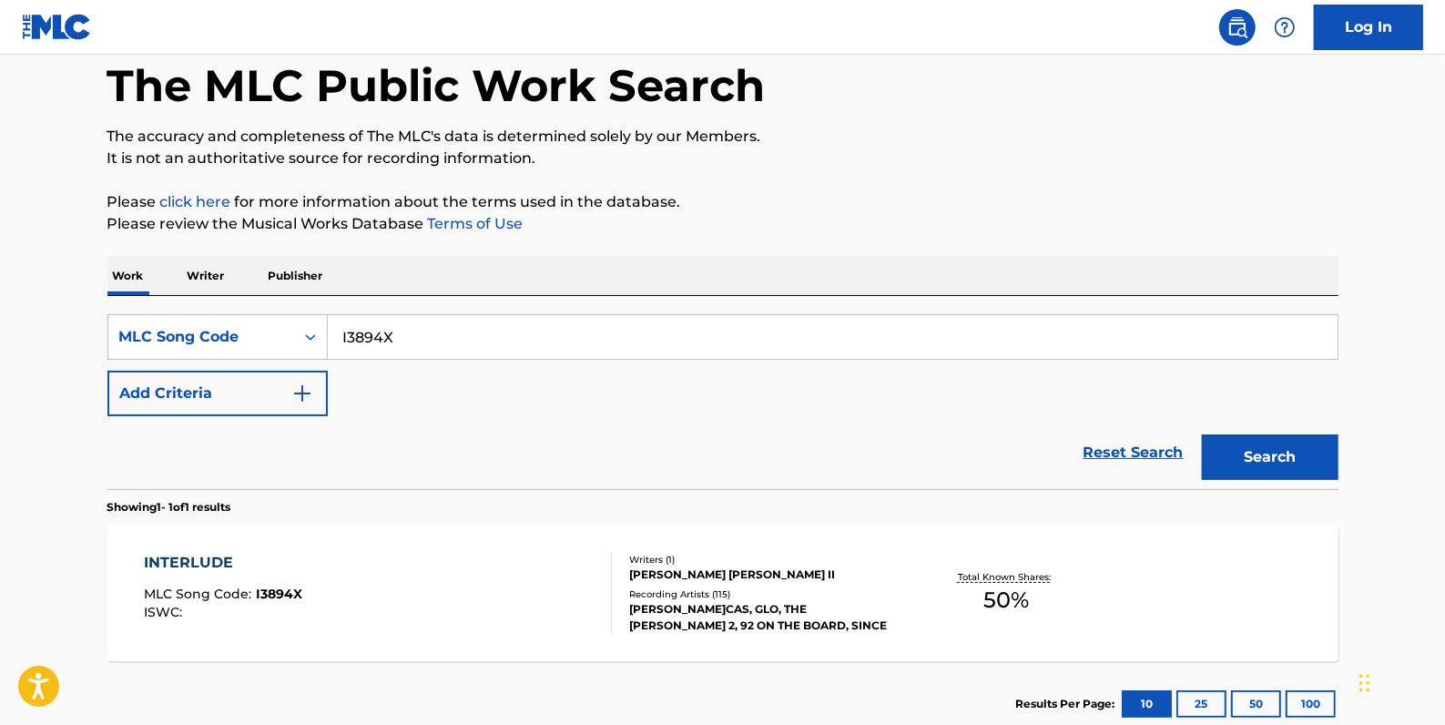
drag, startPoint x: 413, startPoint y: 333, endPoint x: 342, endPoint y: 335, distance: 72.0
click at [342, 335] on input "I3894X" at bounding box center [833, 337] width 1010 height 44
paste input "IC8PII"
type input "IC8PII"
click at [1229, 452] on button "Search" at bounding box center [1270, 457] width 137 height 46
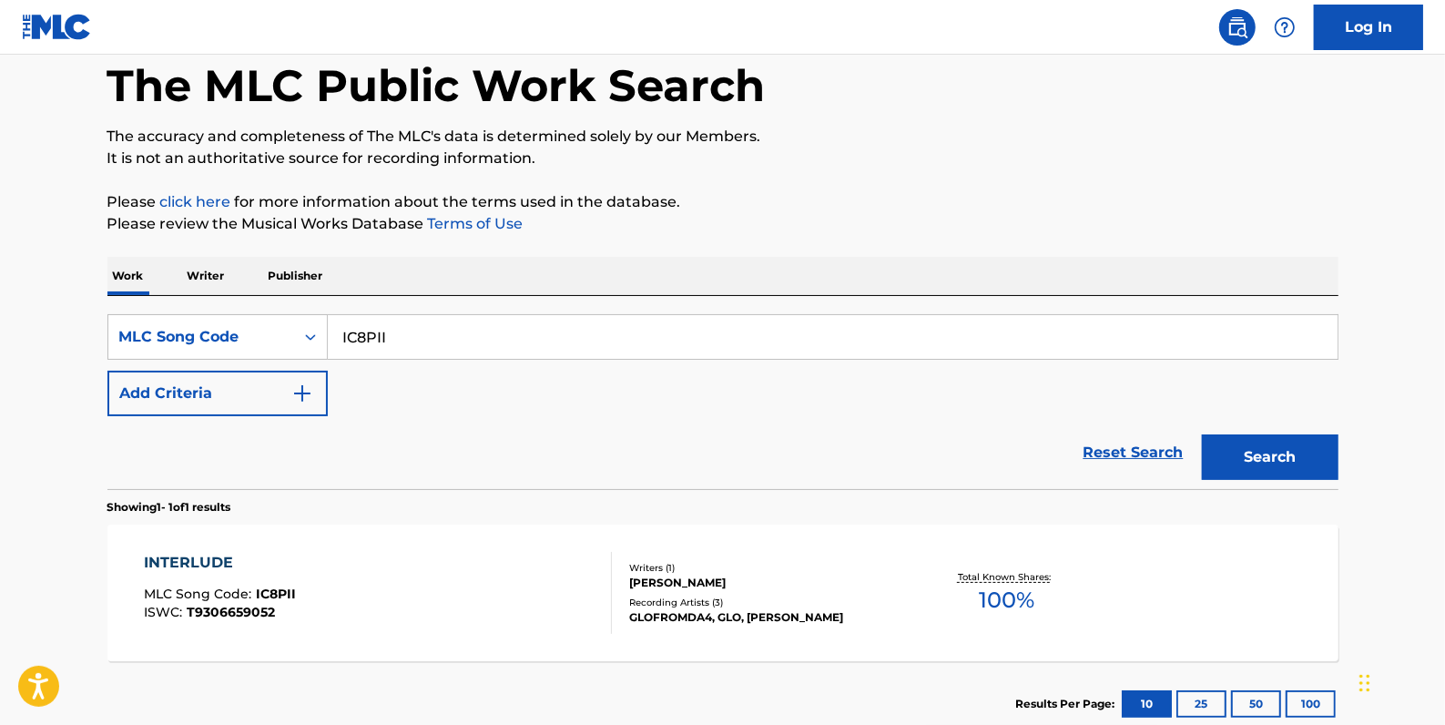
click at [400, 609] on div "INTERLUDE MLC Song Code : IC8PII ISWC : T9306659052" at bounding box center [378, 593] width 468 height 82
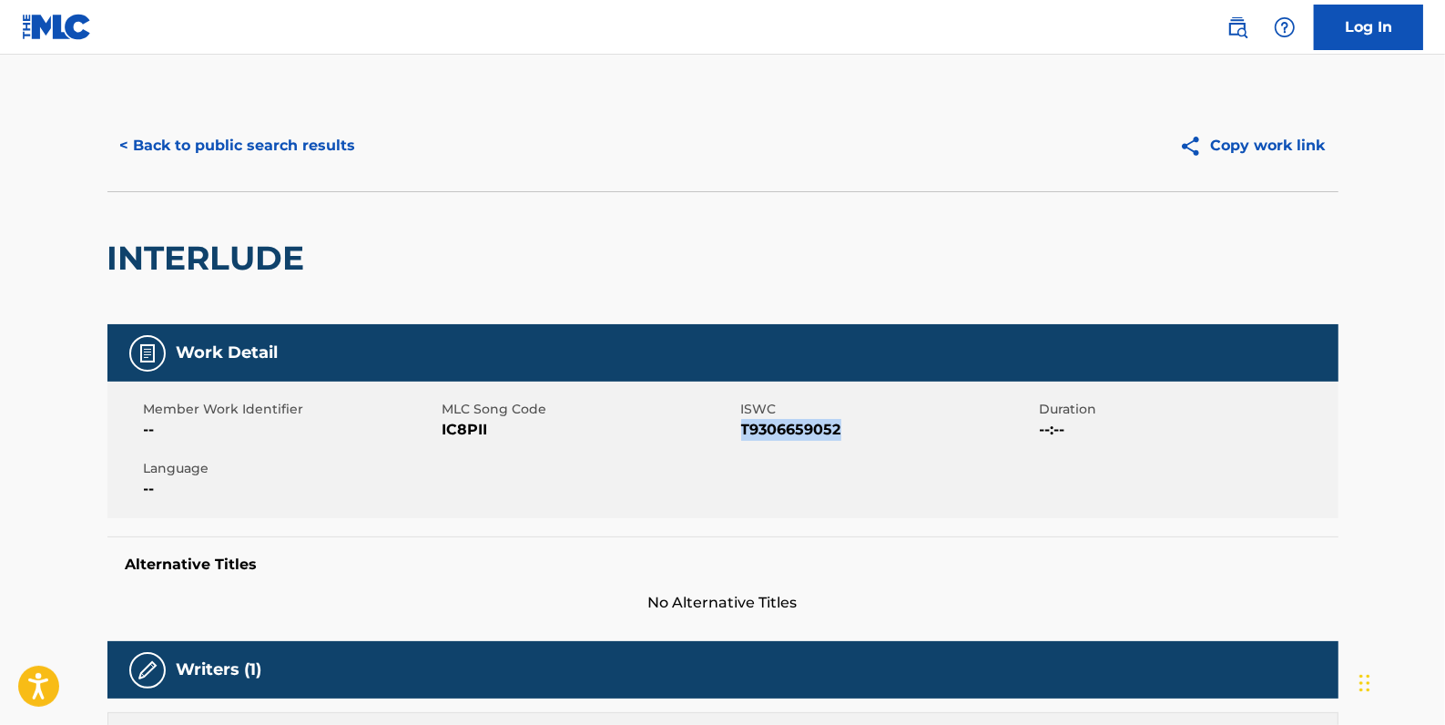
drag, startPoint x: 849, startPoint y: 430, endPoint x: 747, endPoint y: 427, distance: 102.0
click at [744, 427] on span "T9306659052" at bounding box center [888, 430] width 294 height 22
drag, startPoint x: 747, startPoint y: 427, endPoint x: 762, endPoint y: 435, distance: 17.5
copy span "T9306659052"
click at [312, 146] on button "< Back to public search results" at bounding box center [237, 146] width 261 height 46
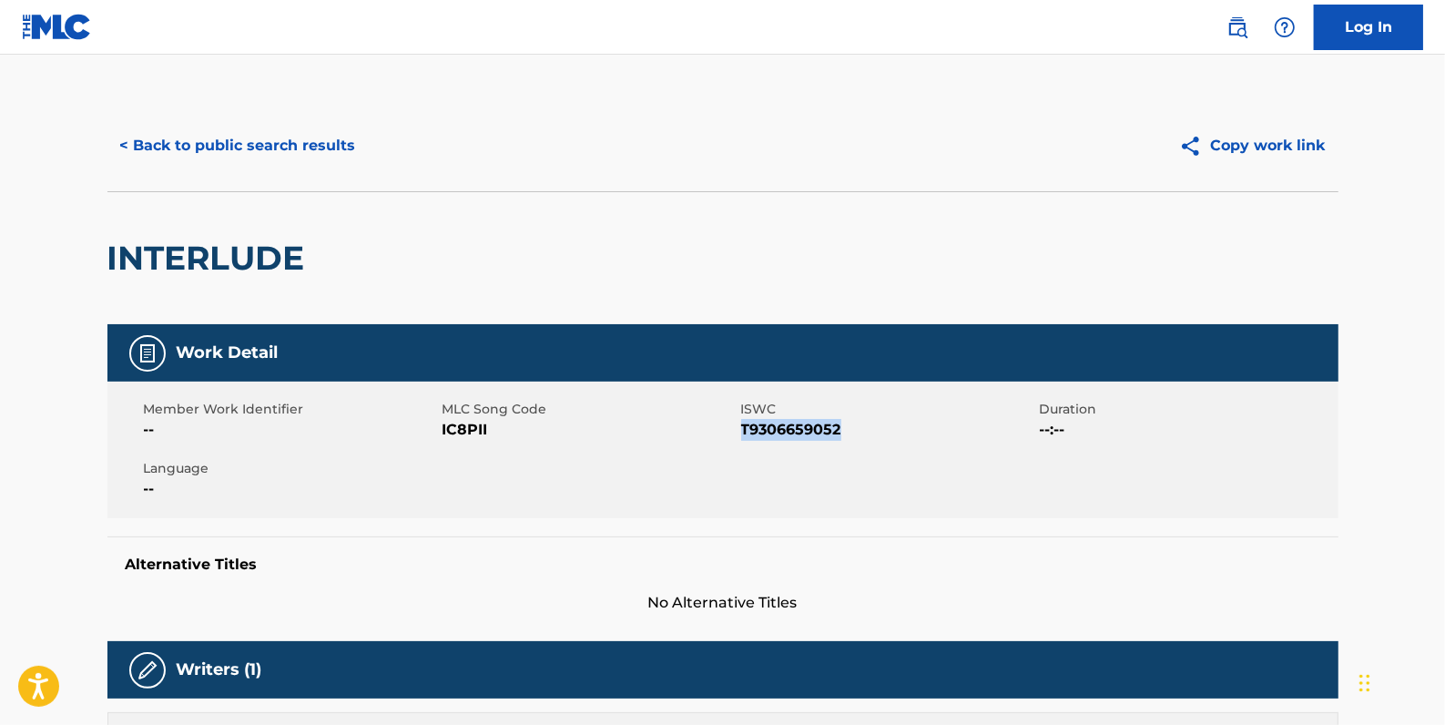
scroll to position [91, 0]
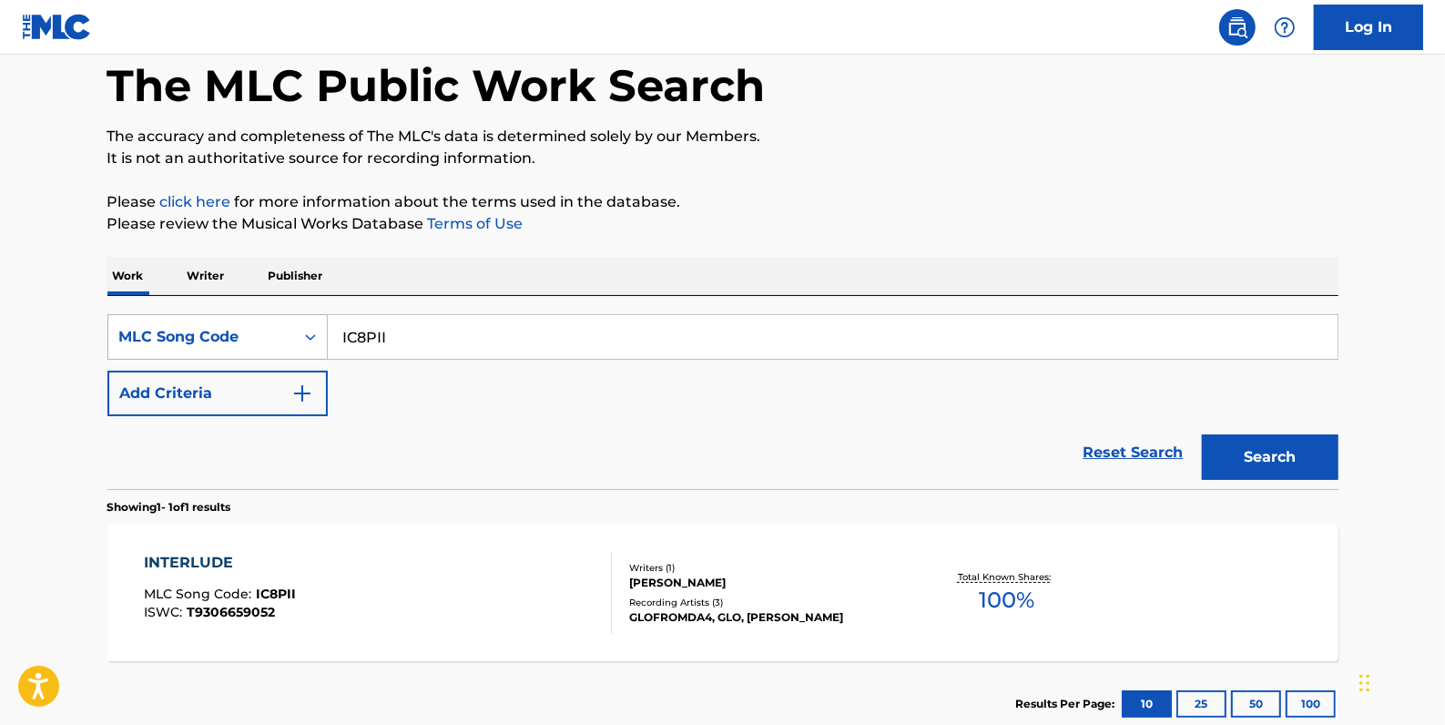
drag, startPoint x: 444, startPoint y: 332, endPoint x: 311, endPoint y: 337, distance: 134.0
click at [311, 337] on div "SearchWithCriteria5ab75a0e-5e4d-44e3-9e33-4bb2e85f150a MLC Song Code IC8PII" at bounding box center [722, 337] width 1231 height 46
paste input "Z89847"
type input "Z89847"
click at [1270, 450] on button "Search" at bounding box center [1270, 457] width 137 height 46
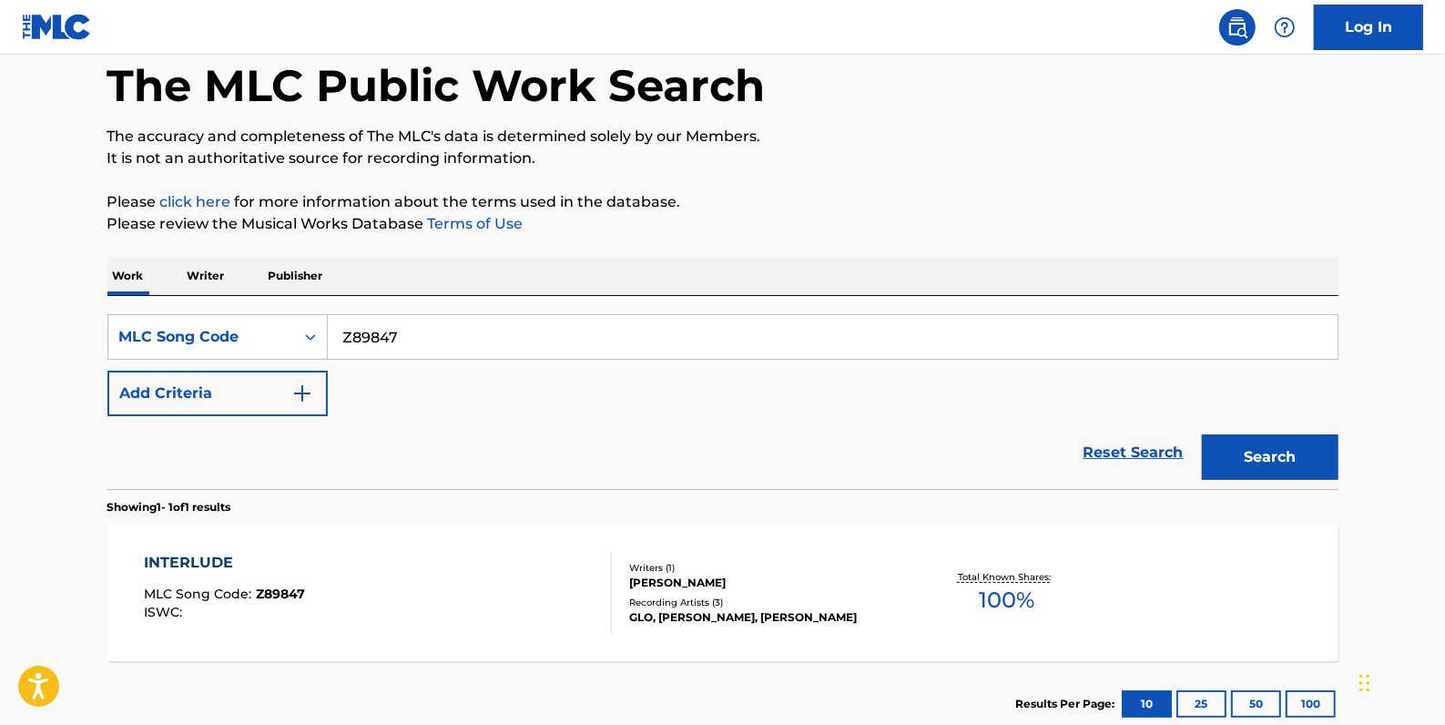
drag, startPoint x: 413, startPoint y: 341, endPoint x: 368, endPoint y: 213, distance: 135.4
click at [317, 332] on div "SearchWithCriteria5ab75a0e-5e4d-44e3-9e33-4bb2e85f150a MLC Song Code Z89847" at bounding box center [722, 337] width 1231 height 46
paste input "I3894X"
type input "I3894X"
click at [1271, 453] on button "Search" at bounding box center [1270, 457] width 137 height 46
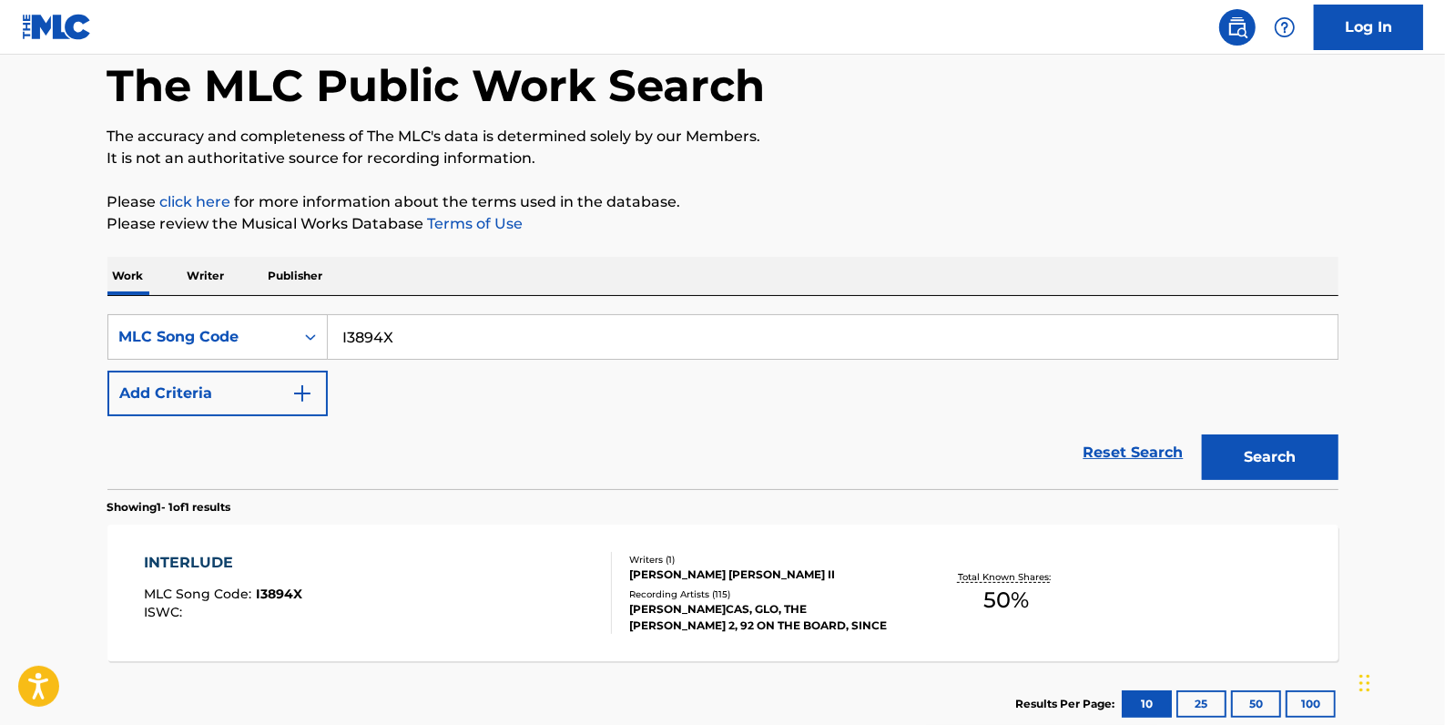
drag, startPoint x: 466, startPoint y: 339, endPoint x: 340, endPoint y: 318, distance: 128.3
click at [326, 336] on div "SearchWithCriteria5ab75a0e-5e4d-44e3-9e33-4bb2e85f150a MLC Song Code I3894X" at bounding box center [722, 337] width 1231 height 46
paste input "BA6ZIR"
type input "BA6ZIR"
click at [1243, 456] on button "Search" at bounding box center [1270, 457] width 137 height 46
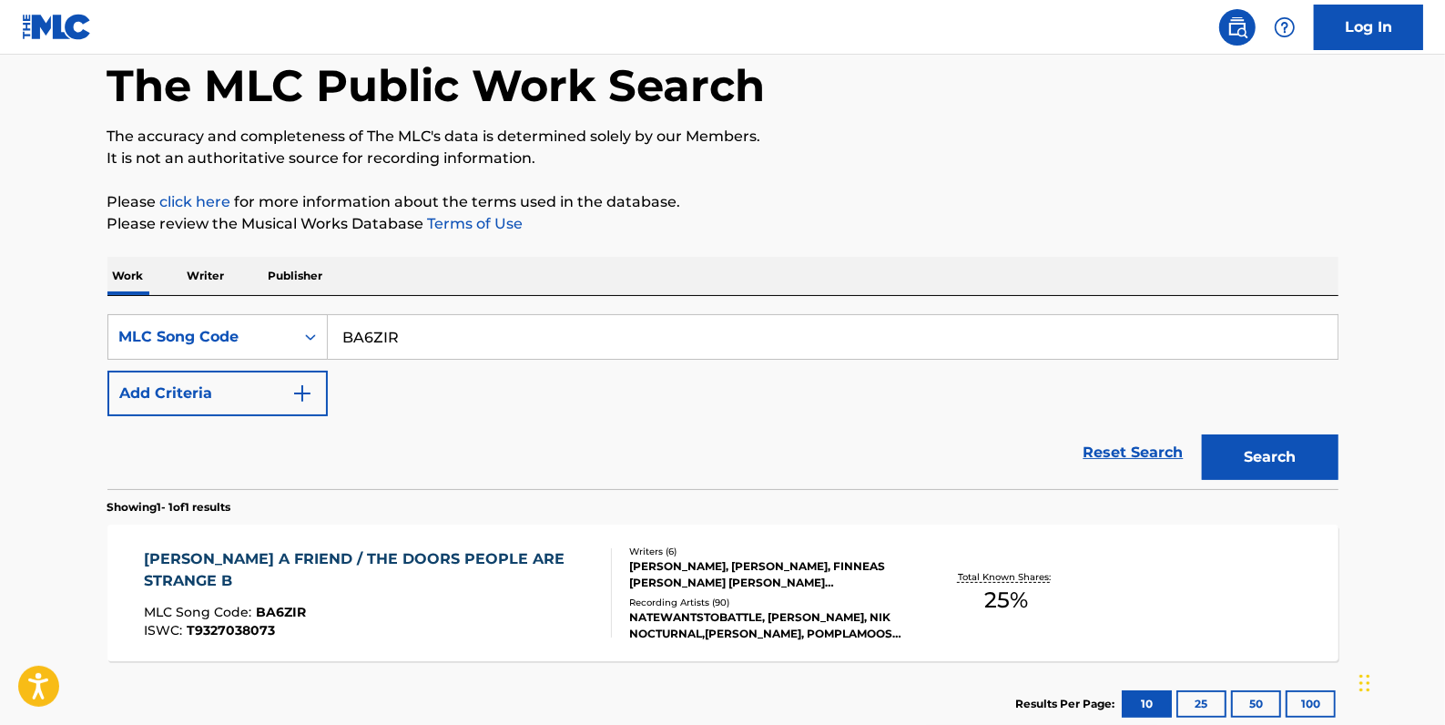
drag, startPoint x: 431, startPoint y: 333, endPoint x: 290, endPoint y: 311, distance: 143.0
click at [297, 332] on div "SearchWithCriteria5ab75a0e-5e4d-44e3-9e33-4bb2e85f150a MLC Song Code BA6ZIR" at bounding box center [722, 337] width 1231 height 46
paste input "BA5PLJ"
type input "BA5PLJ"
click at [1248, 453] on button "Search" at bounding box center [1270, 457] width 137 height 46
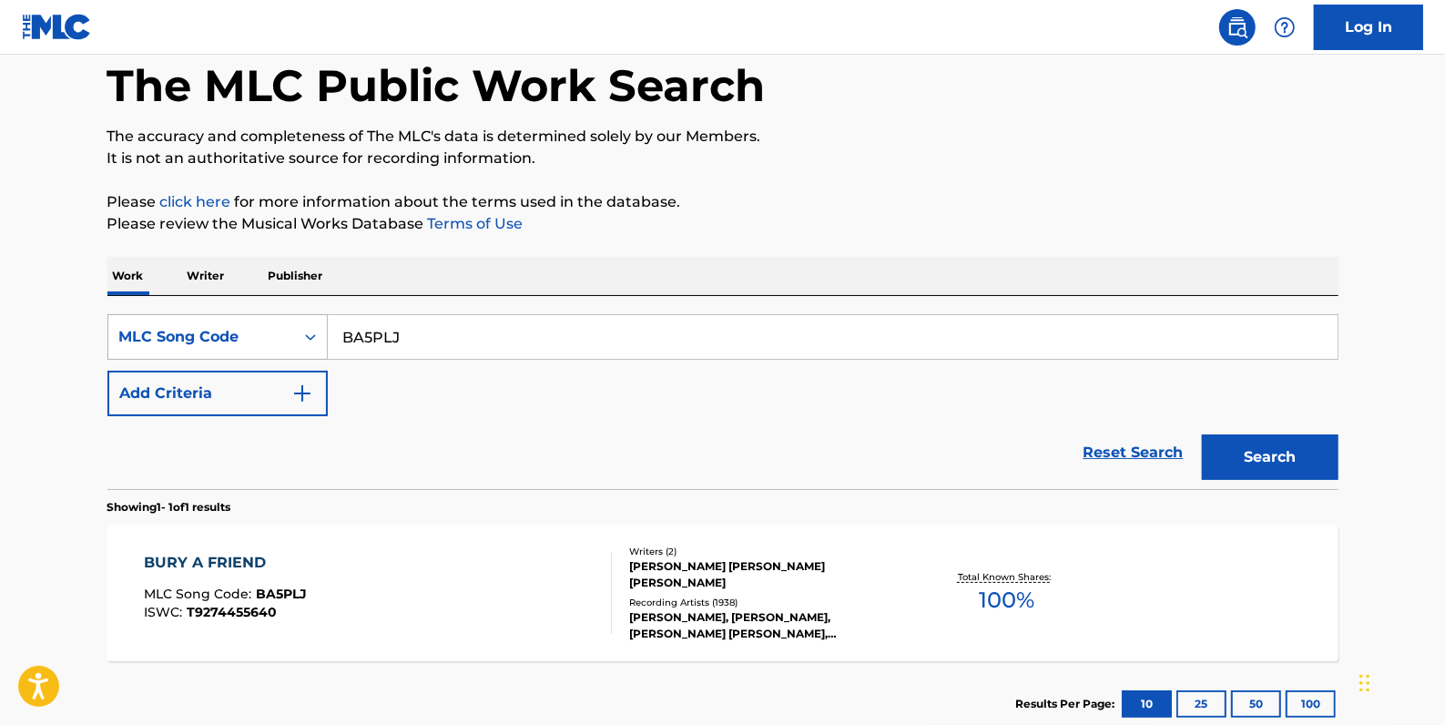
drag, startPoint x: 337, startPoint y: 331, endPoint x: 315, endPoint y: 329, distance: 21.9
click at [315, 329] on div "SearchWithCriteria5ab75a0e-5e4d-44e3-9e33-4bb2e85f150a MLC Song Code BA5PLJ" at bounding box center [722, 337] width 1231 height 46
paste input "GVD1SP"
type input "GVD1SP"
click at [1278, 448] on button "Search" at bounding box center [1270, 457] width 137 height 46
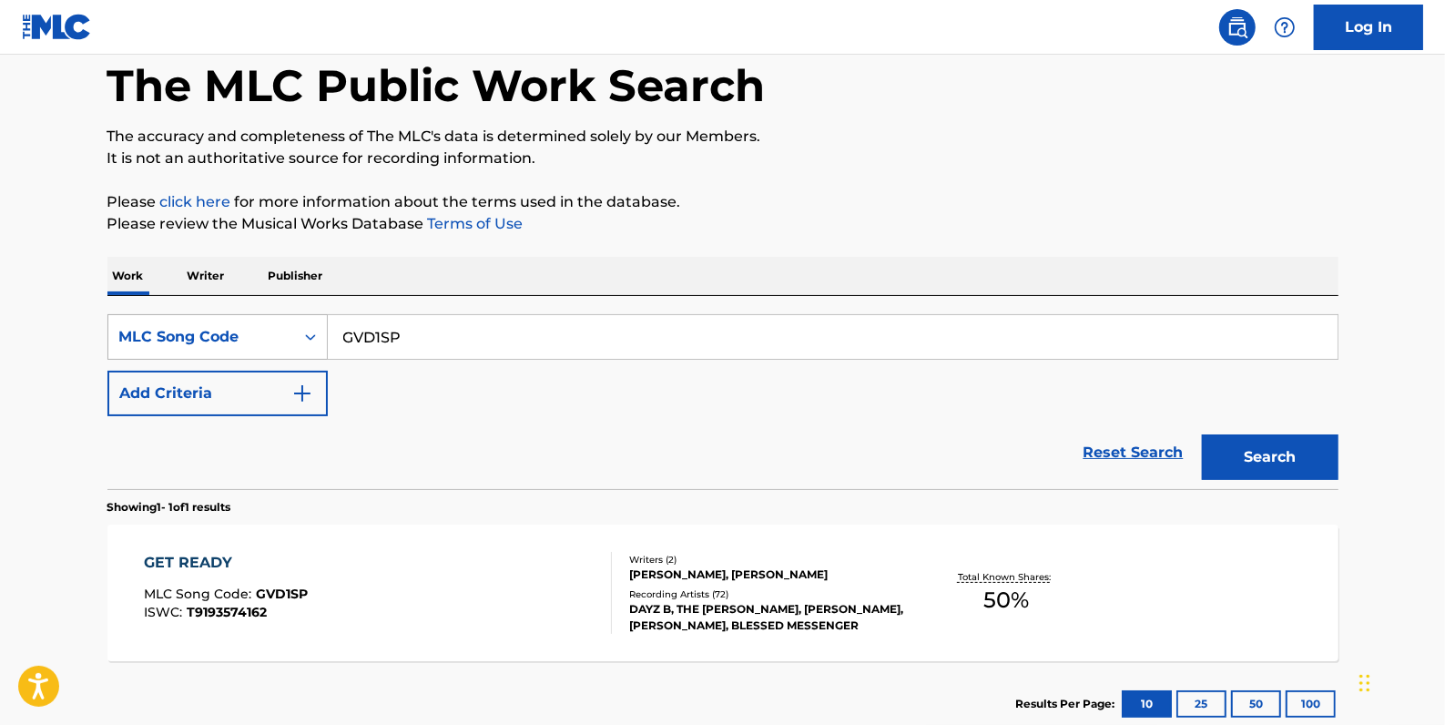
drag, startPoint x: 440, startPoint y: 329, endPoint x: 320, endPoint y: 332, distance: 120.3
click at [320, 332] on div "SearchWithCriteria5ab75a0e-5e4d-44e3-9e33-4bb2e85f150a MLC Song Code GVD1SP" at bounding box center [722, 337] width 1231 height 46
paste input "GA7QV5"
type input "GA7QV5"
click at [1221, 454] on button "Search" at bounding box center [1270, 457] width 137 height 46
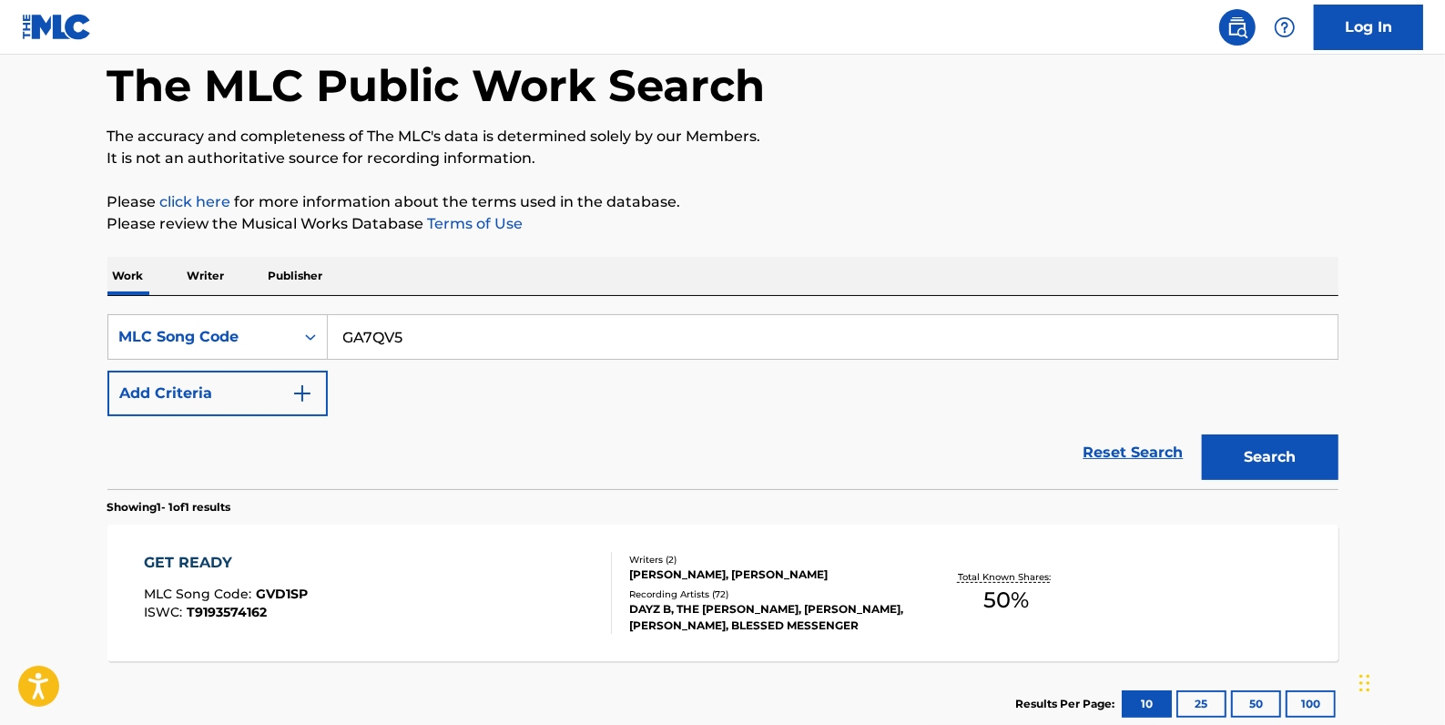
scroll to position [67, 0]
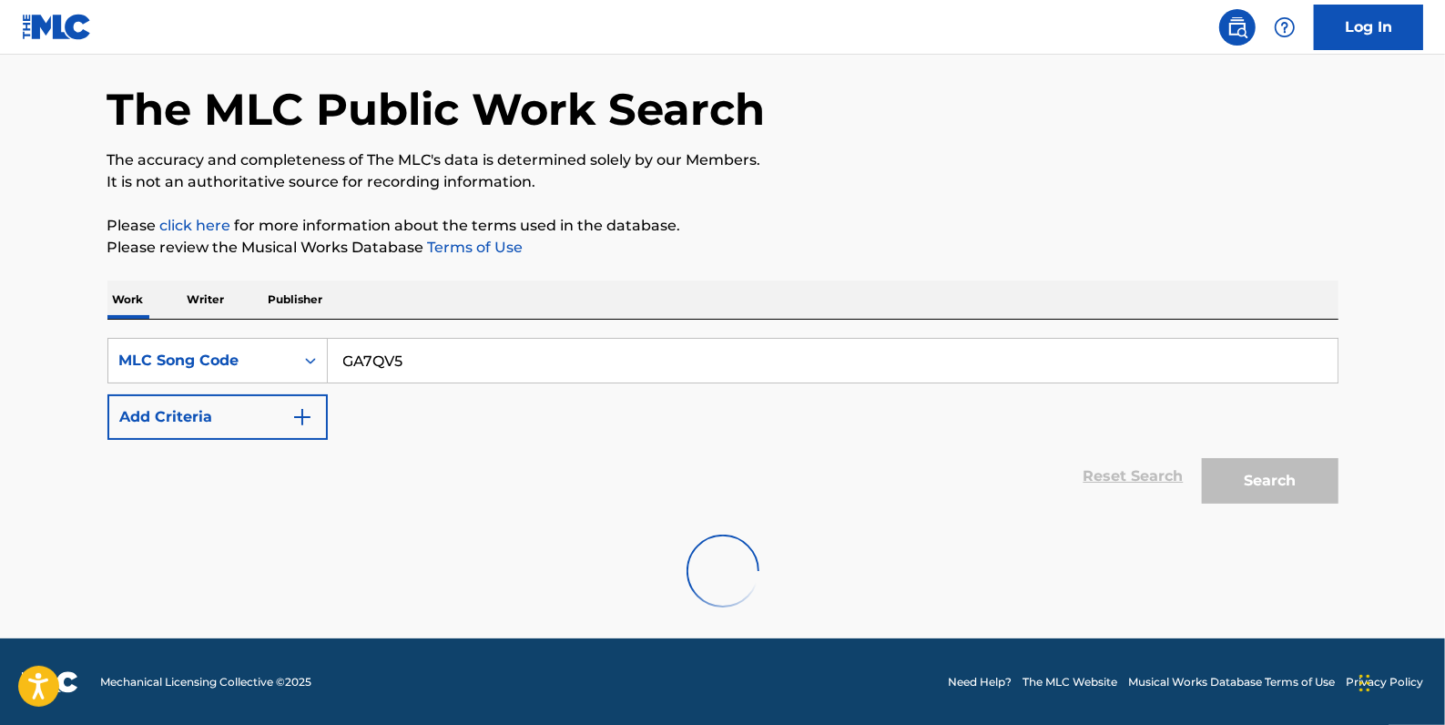
click at [471, 373] on input "GA7QV5" at bounding box center [833, 361] width 1010 height 44
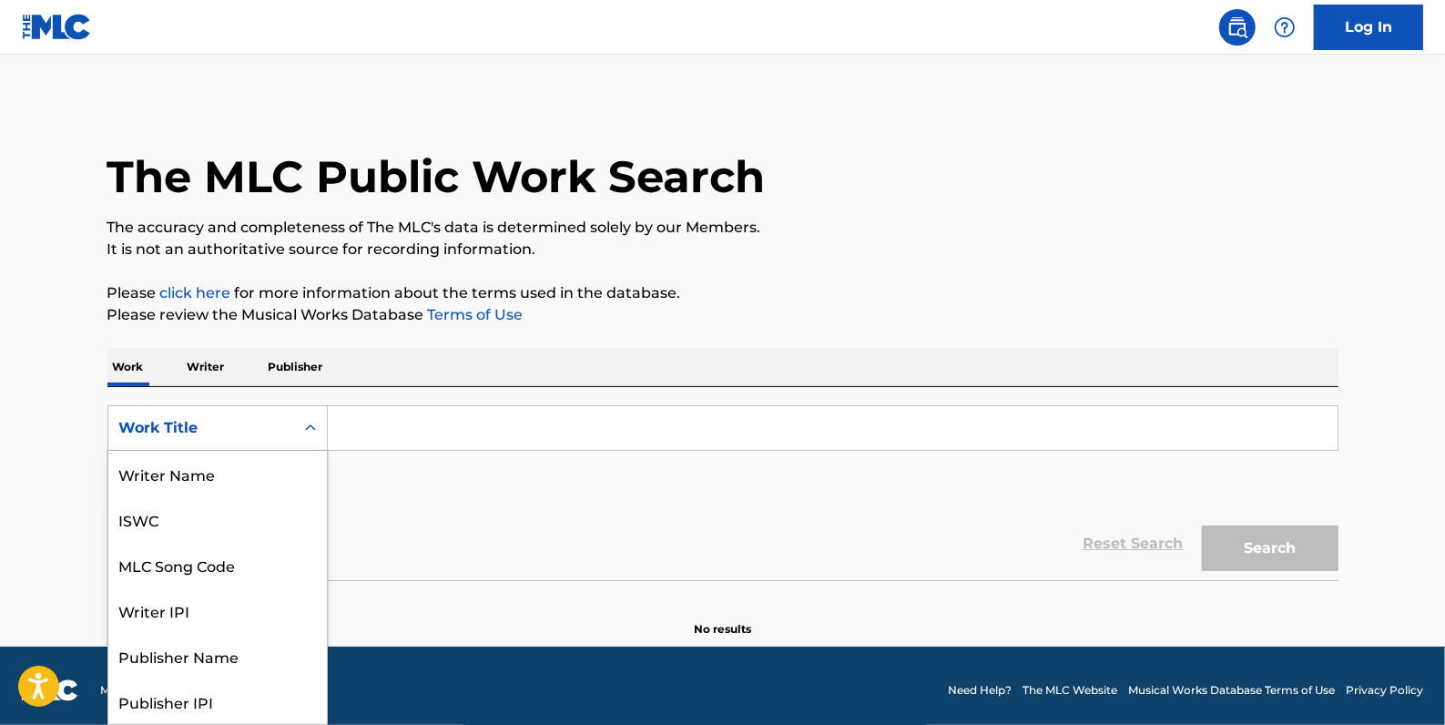
click at [301, 423] on icon "Search Form" at bounding box center [310, 428] width 18 height 18
click at [248, 542] on div "MLC Song Code" at bounding box center [217, 565] width 219 height 46
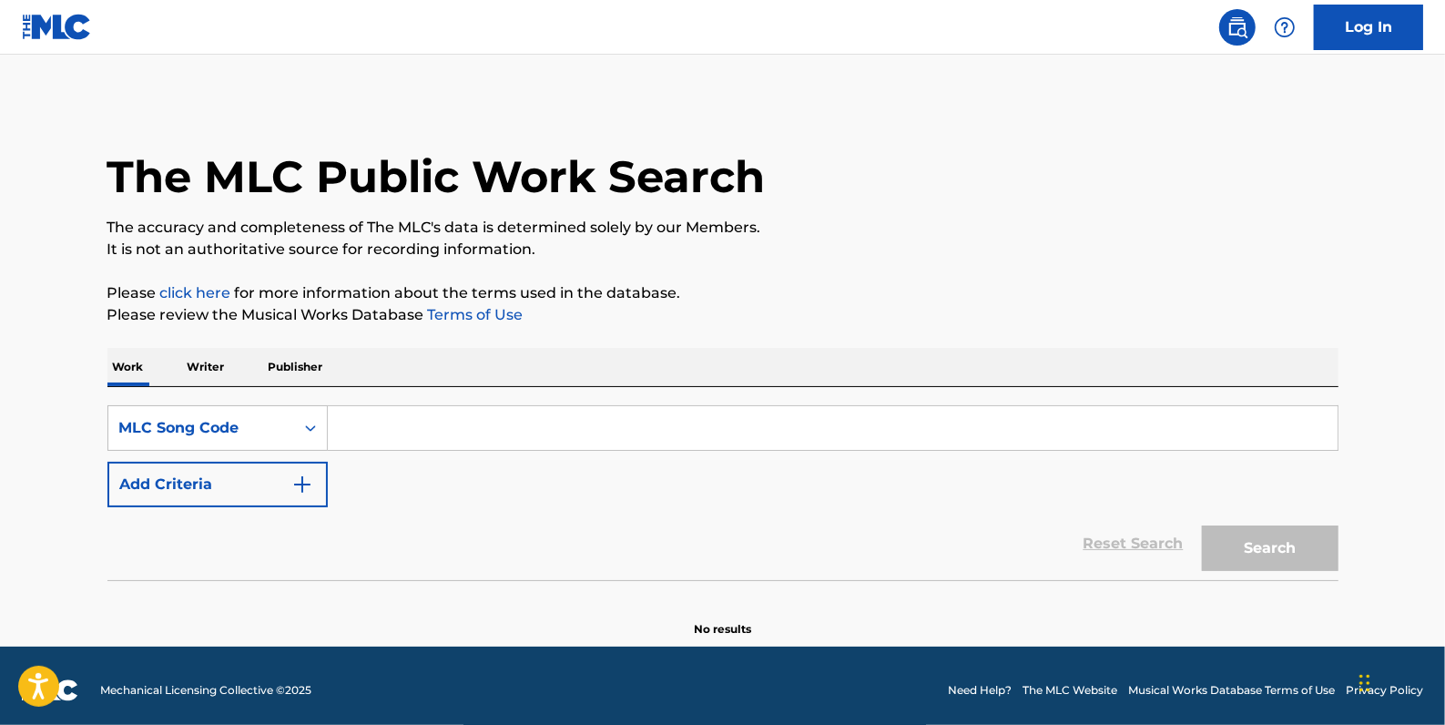
paste input "GA7QV5"
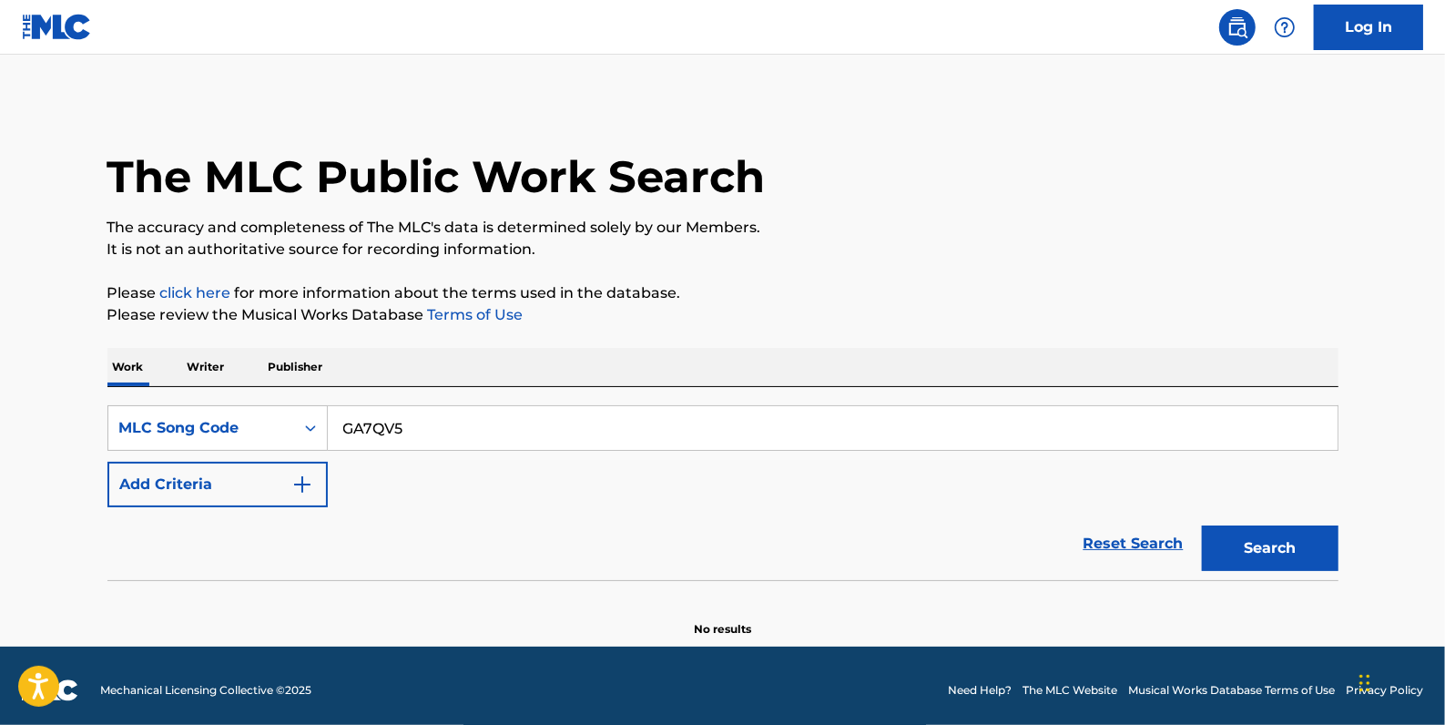
type input "GA7QV5"
click at [1257, 536] on button "Search" at bounding box center [1270, 548] width 137 height 46
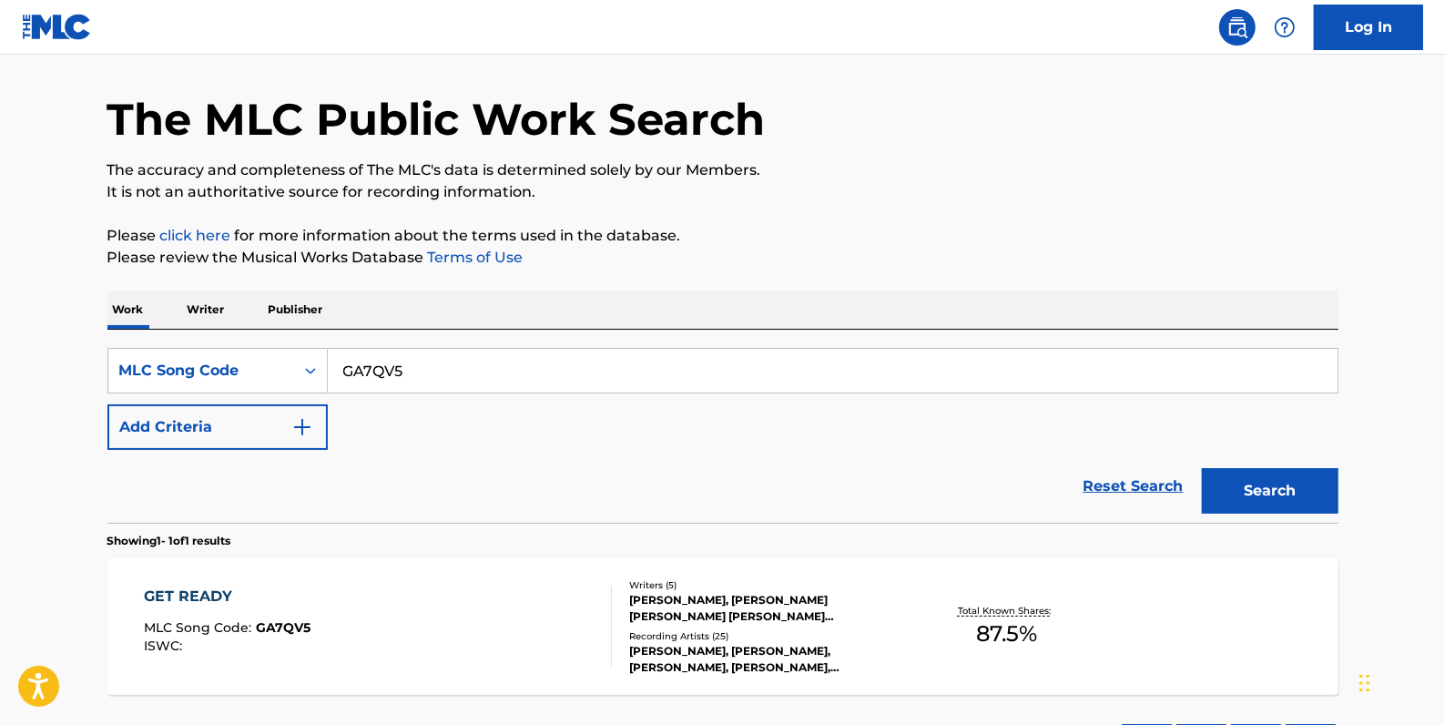
scroll to position [165, 0]
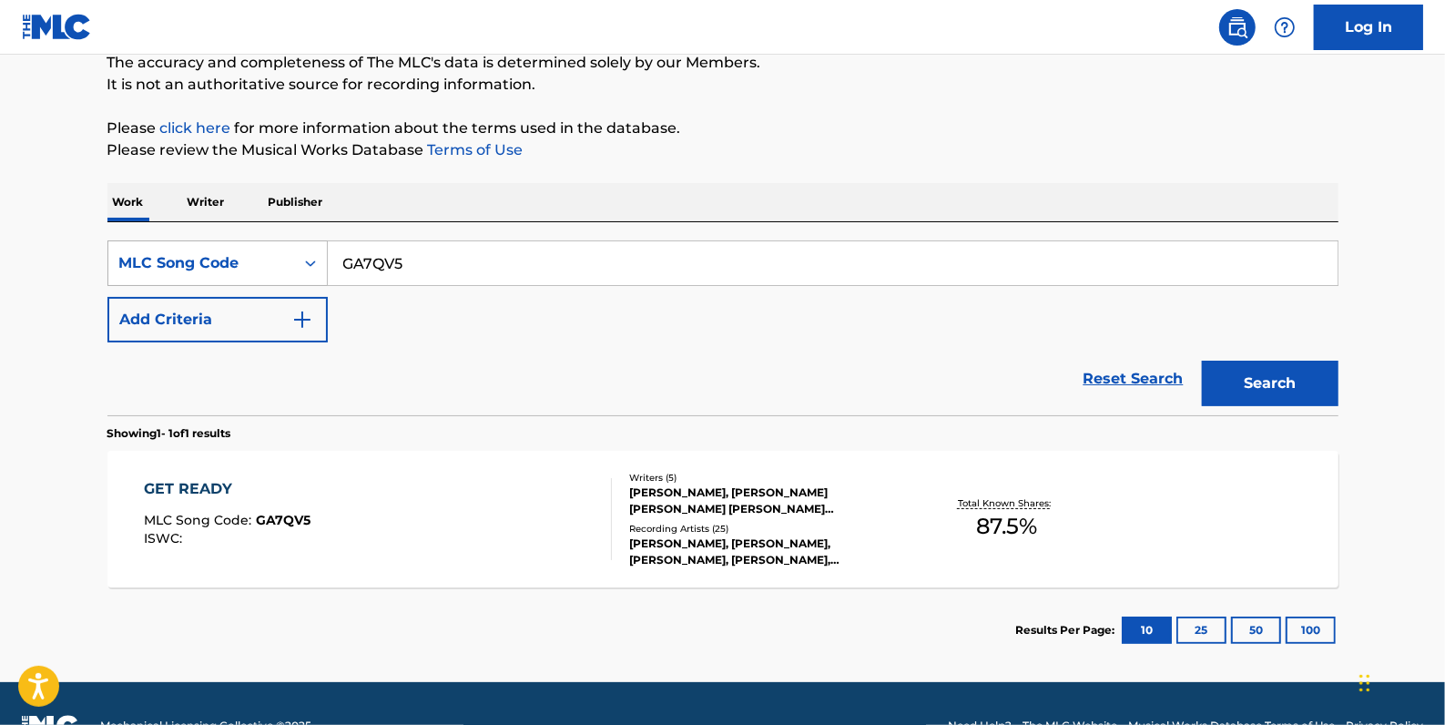
click at [299, 256] on div "SearchWithCriteriab56fd645-4a65-4b31-83c3-b53cc3fb3706 MLC Song Code GA7QV5" at bounding box center [722, 263] width 1231 height 46
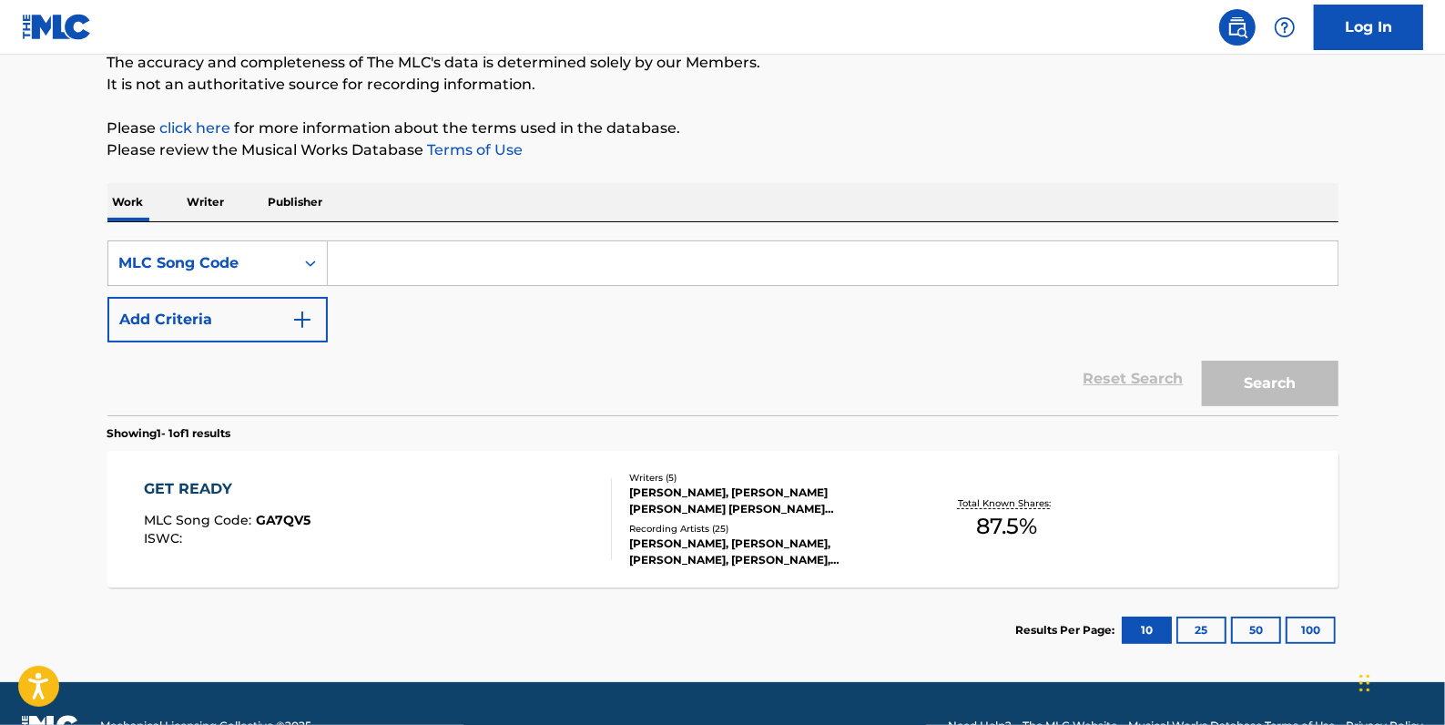
paste input "BA6VNN"
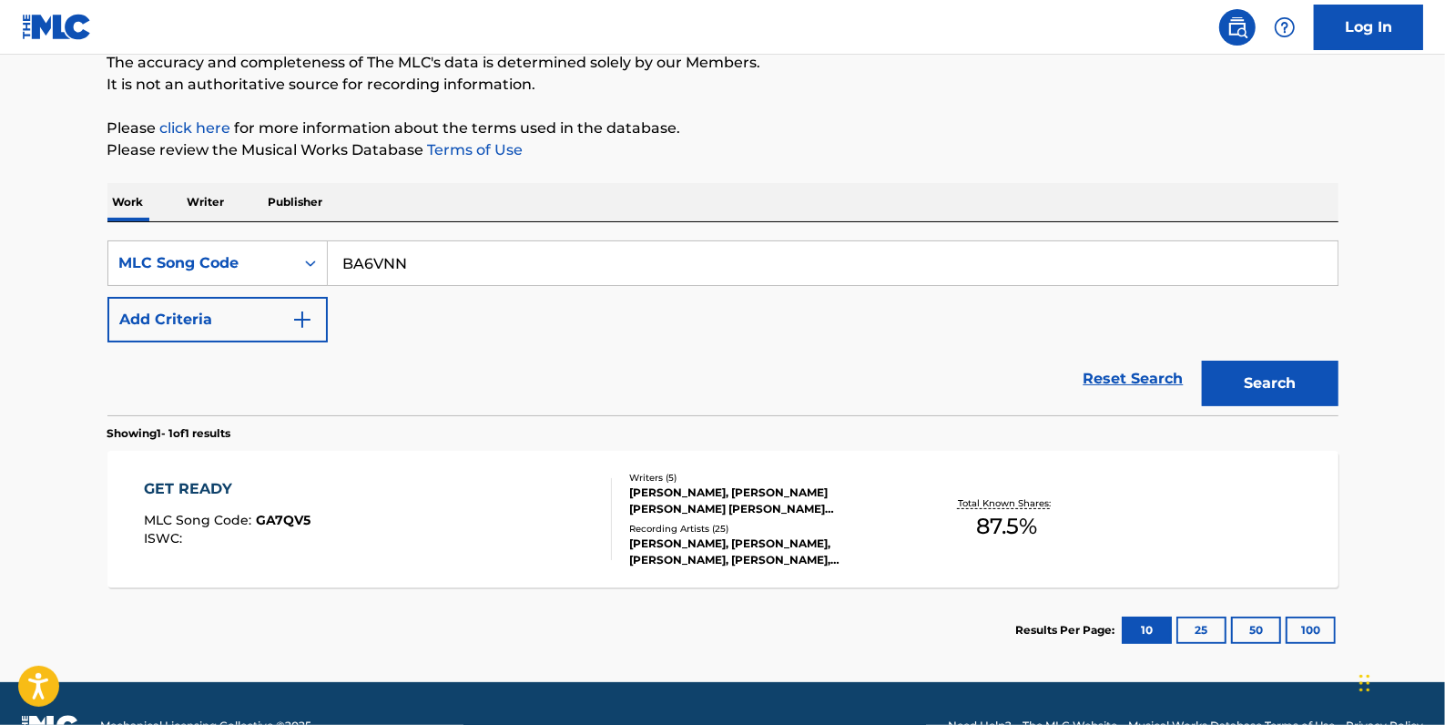
type input "BA6VNN"
click at [1248, 374] on button "Search" at bounding box center [1270, 384] width 137 height 46
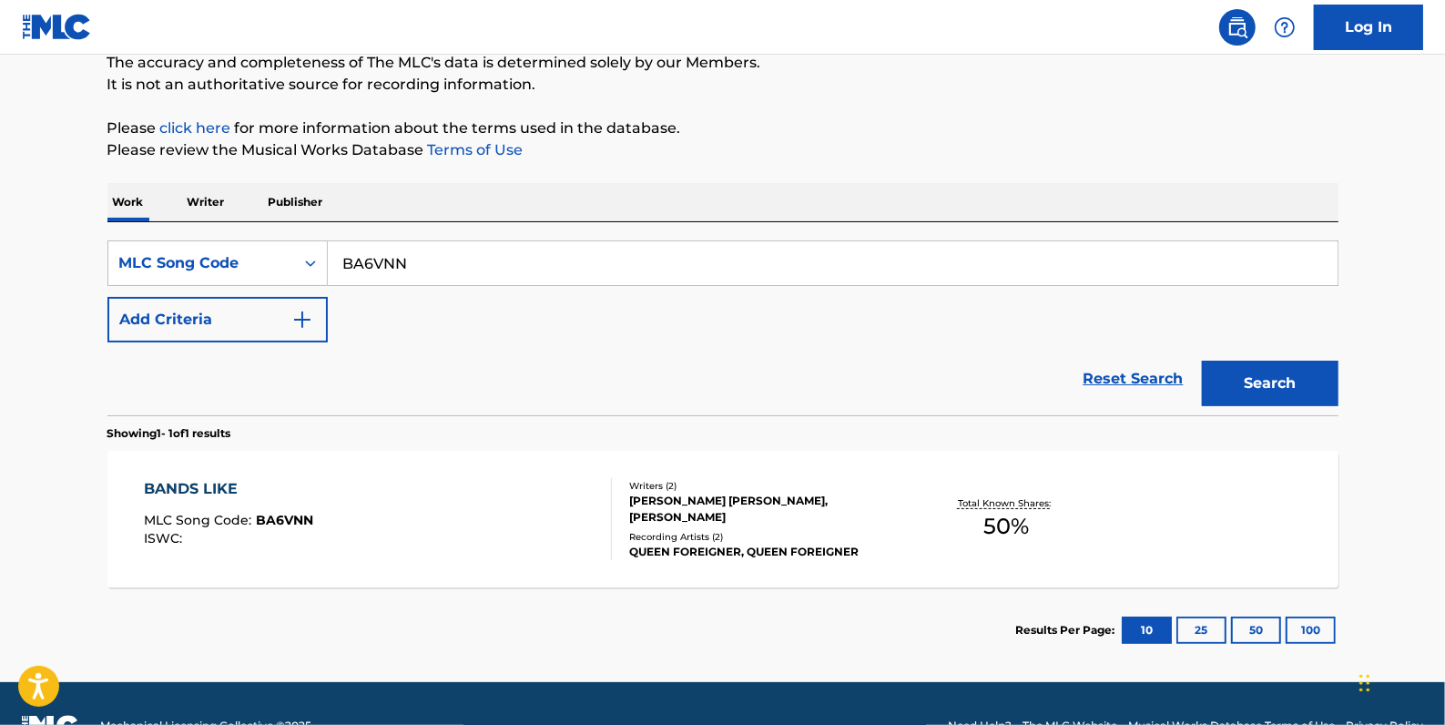
drag, startPoint x: 362, startPoint y: 258, endPoint x: 329, endPoint y: 258, distance: 32.8
click at [329, 258] on input "BA6VNN" at bounding box center [833, 263] width 1010 height 44
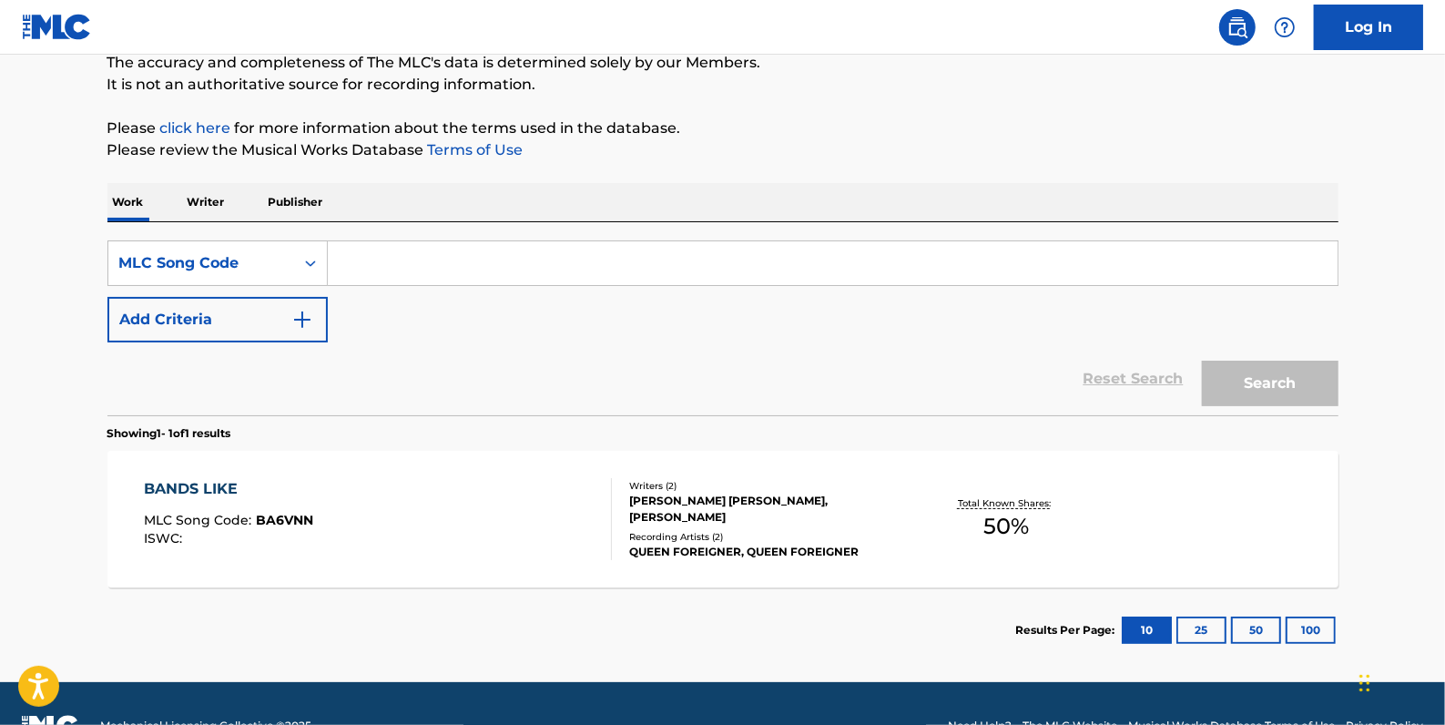
paste input "Retrieving data. Wait a few seconds and try to cut or copy again."
type input "Retrieving data. Wait a few seconds and try to cut or copy again."
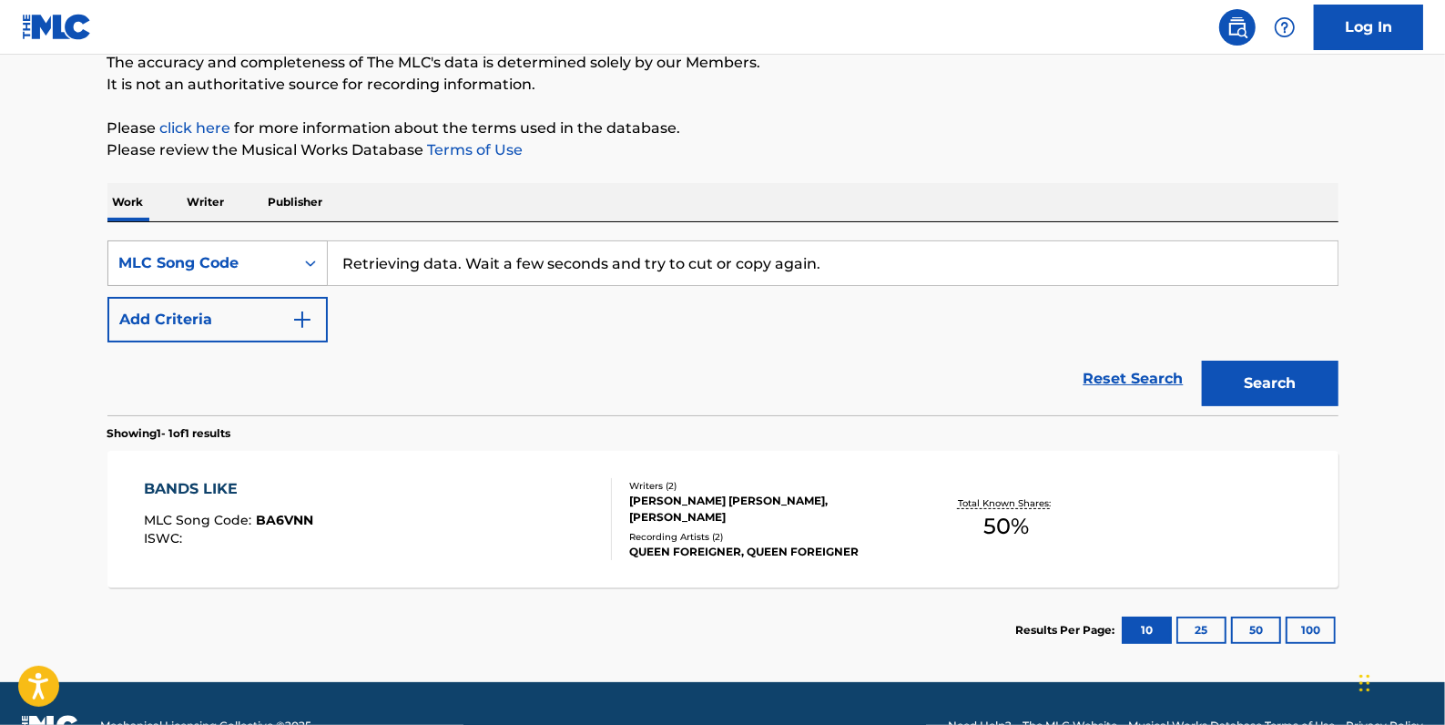
drag, startPoint x: 862, startPoint y: 270, endPoint x: 319, endPoint y: 246, distance: 543.3
click at [319, 246] on div "SearchWithCriteriab56fd645-4a65-4b31-83c3-b53cc3fb3706 MLC Song Code Retrieving…" at bounding box center [722, 263] width 1231 height 46
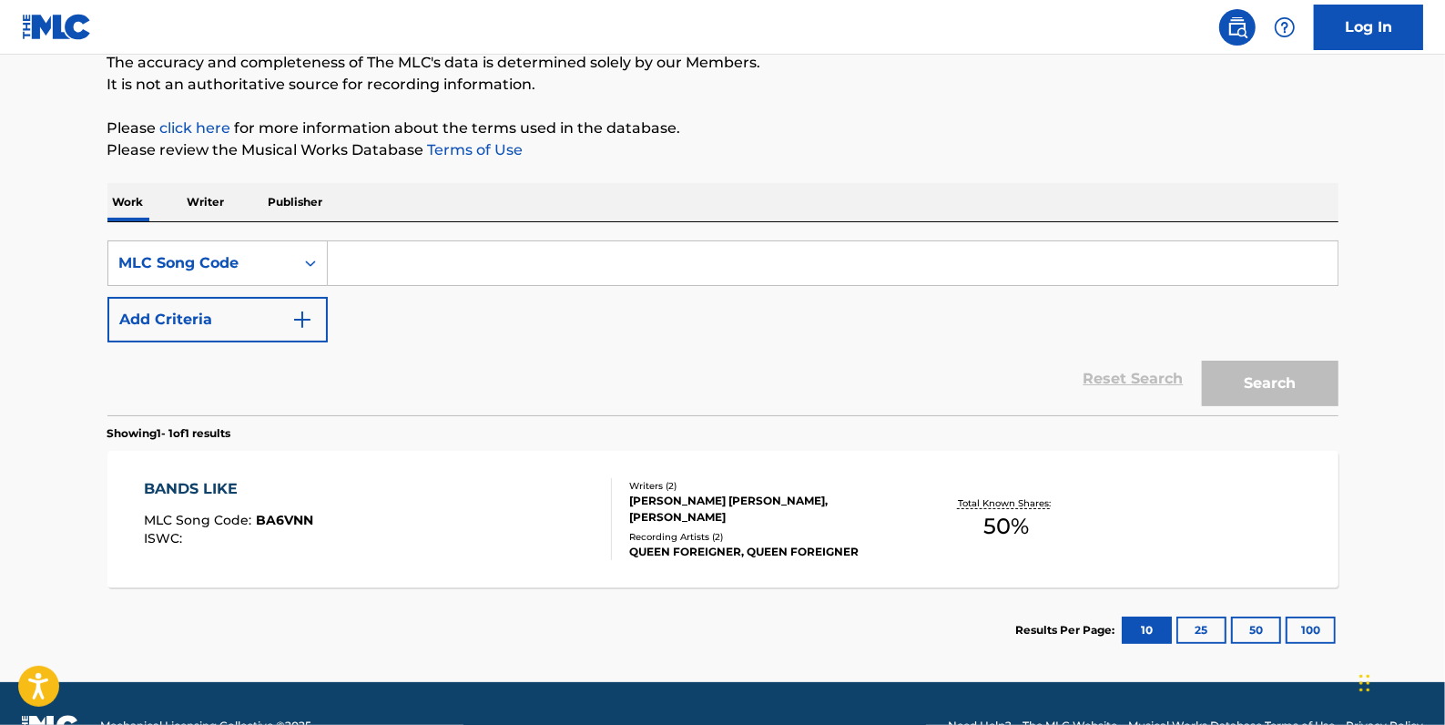
paste input "Retrieving data. Wait a few seconds and try to cut or copy again."
type input "Retrieving data. Wait a few seconds and try to cut or copy again."
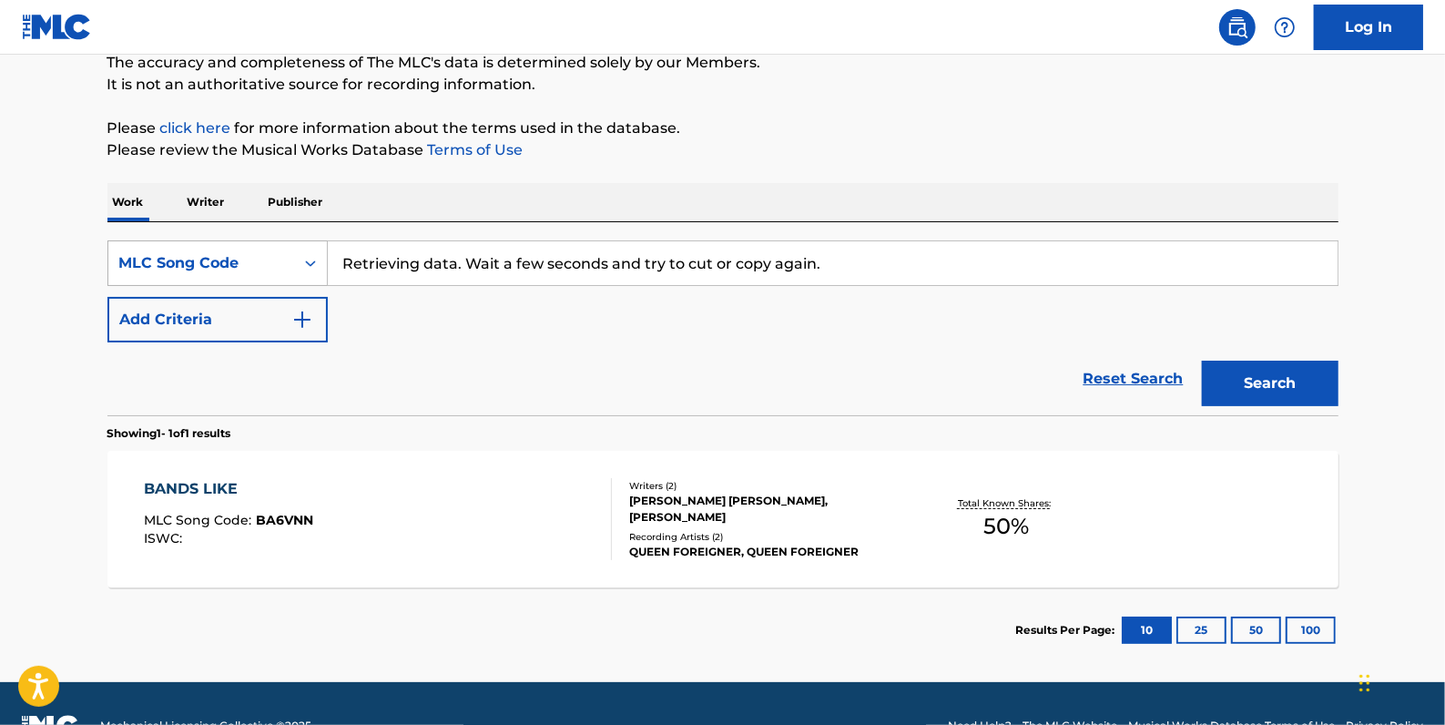
drag, startPoint x: 824, startPoint y: 266, endPoint x: 311, endPoint y: 240, distance: 513.4
click at [311, 240] on div "SearchWithCriteriab56fd645-4a65-4b31-83c3-b53cc3fb3706 MLC Song Code Retrieving…" at bounding box center [722, 263] width 1231 height 46
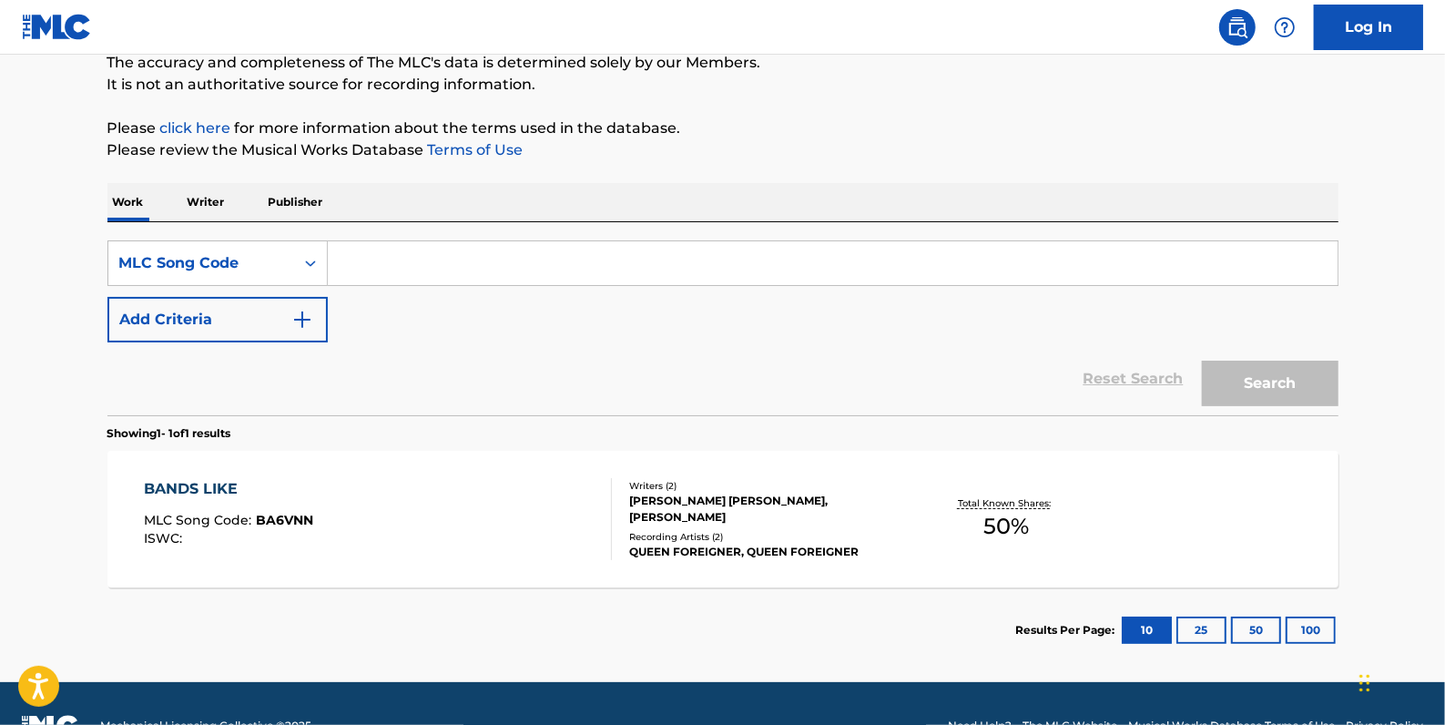
paste input "Retrieving data. Wait a few seconds and try to cut or copy again."
type input "Retrieving data. Wait a few seconds and try to cut or copy again."
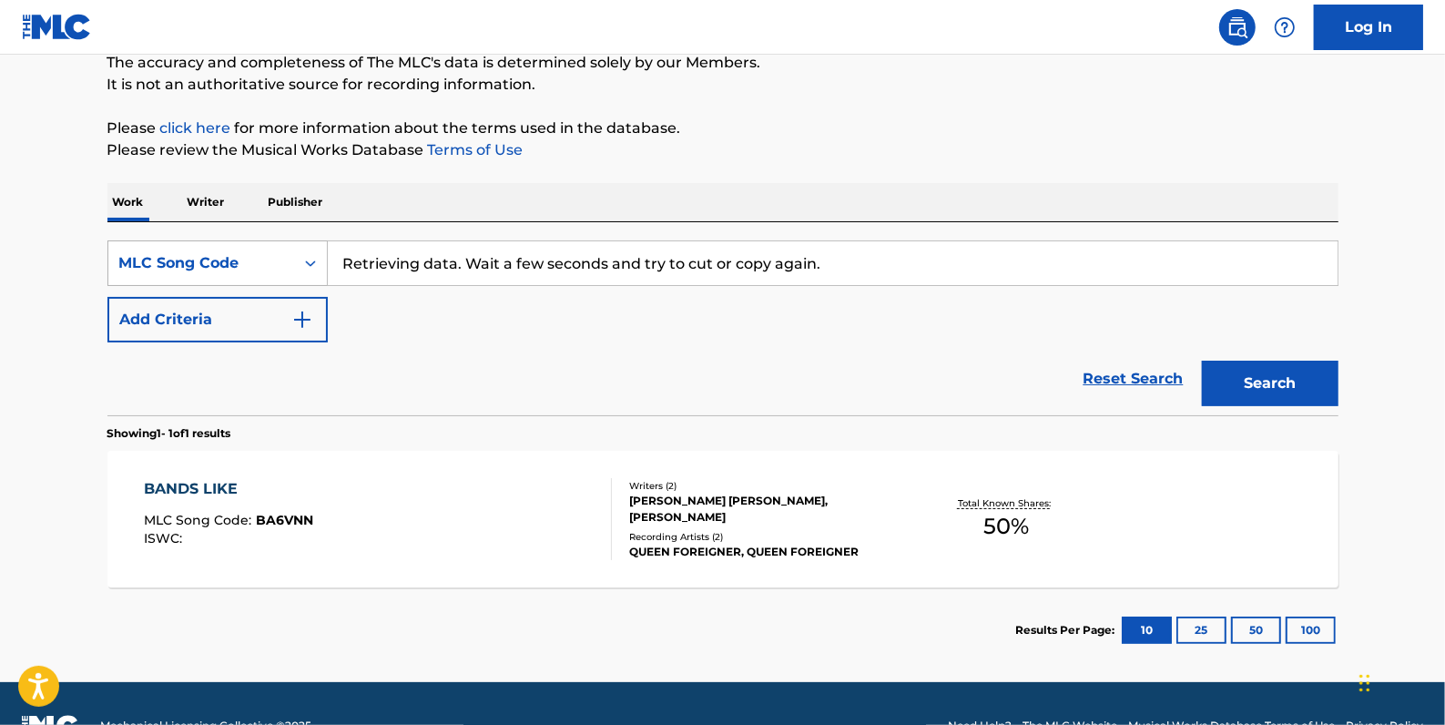
drag, startPoint x: 865, startPoint y: 260, endPoint x: 304, endPoint y: 243, distance: 561.3
click at [304, 243] on div "SearchWithCriteriab56fd645-4a65-4b31-83c3-b53cc3fb3706 MLC Song Code Retrieving…" at bounding box center [722, 263] width 1231 height 46
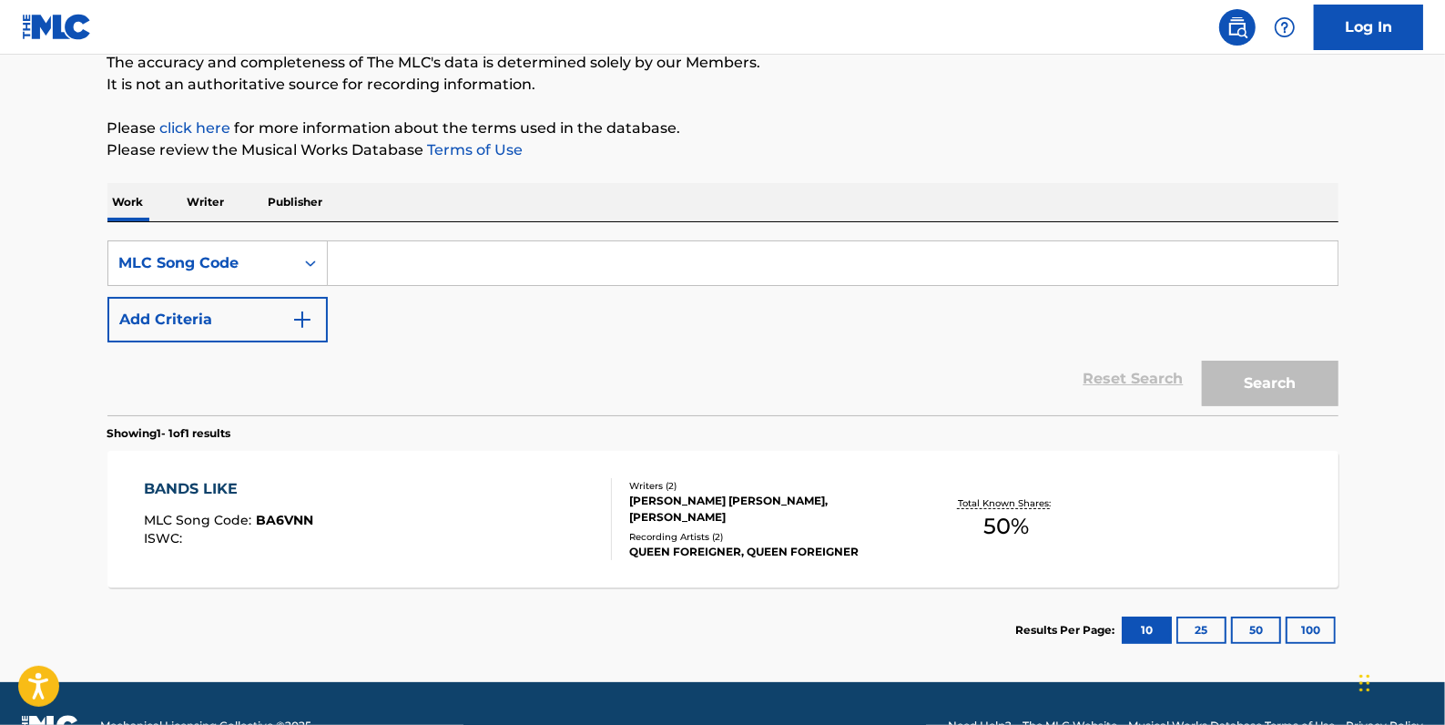
paste input "Retrieving data. Wait a few seconds and try to cut or copy again."
type input "Retrieving data. Wait a few seconds and try to cut or copy again."
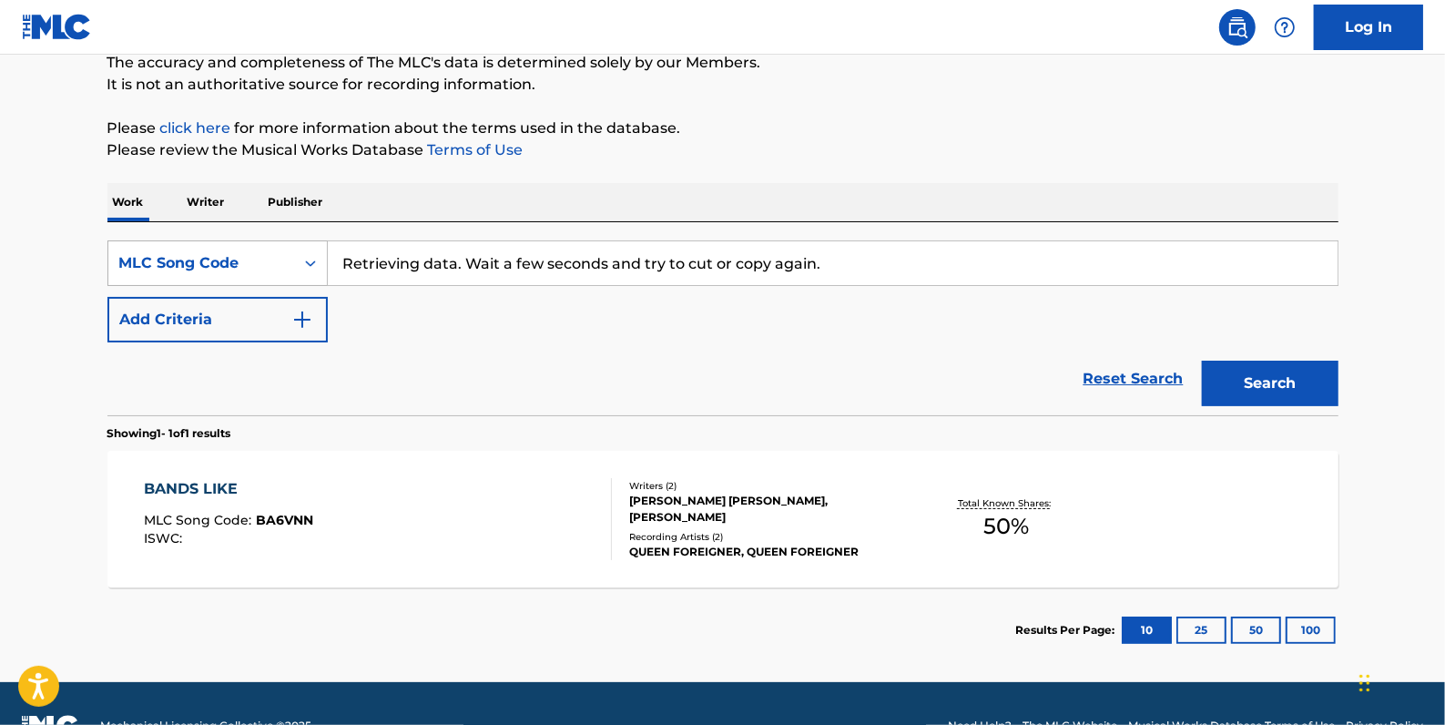
drag, startPoint x: 830, startPoint y: 261, endPoint x: 299, endPoint y: 246, distance: 531.2
click at [299, 246] on div "SearchWithCriteriab56fd645-4a65-4b31-83c3-b53cc3fb3706 MLC Song Code Retrieving…" at bounding box center [722, 263] width 1231 height 46
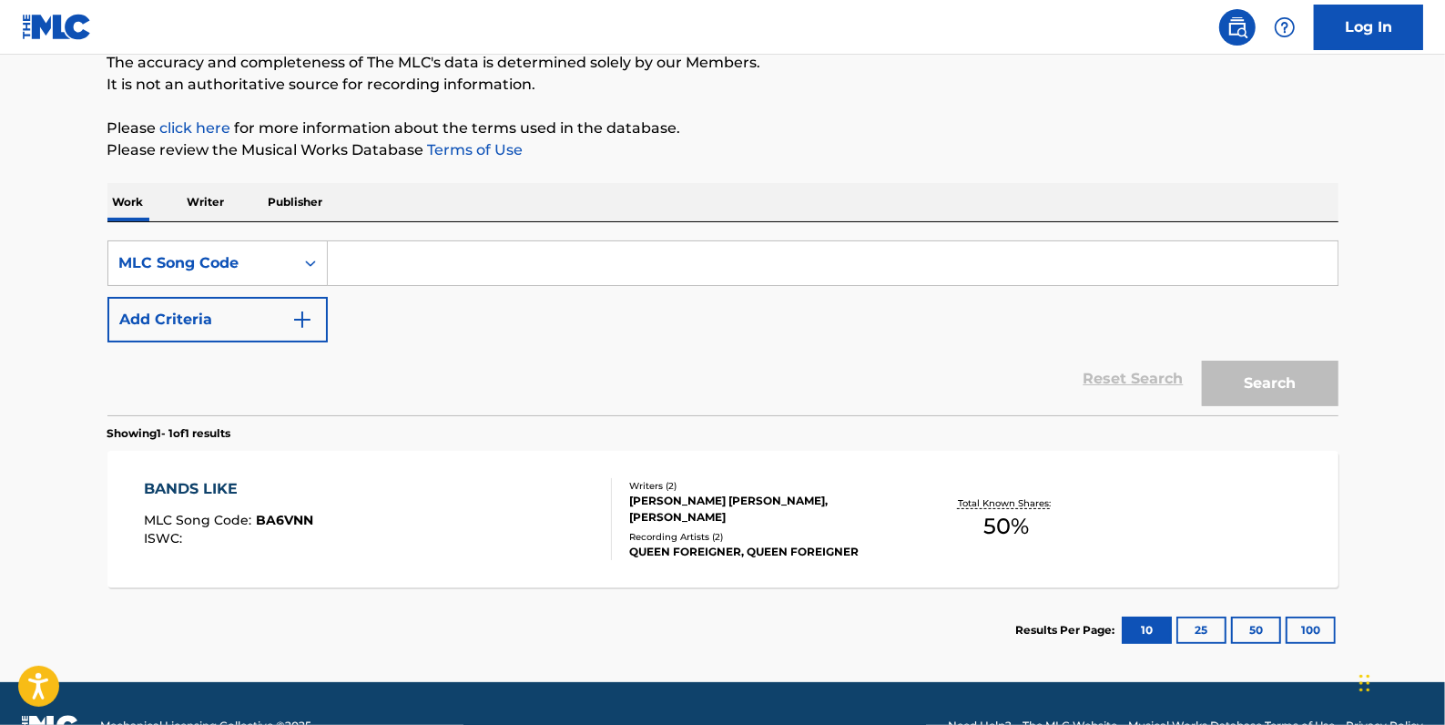
paste input "BA82YM"
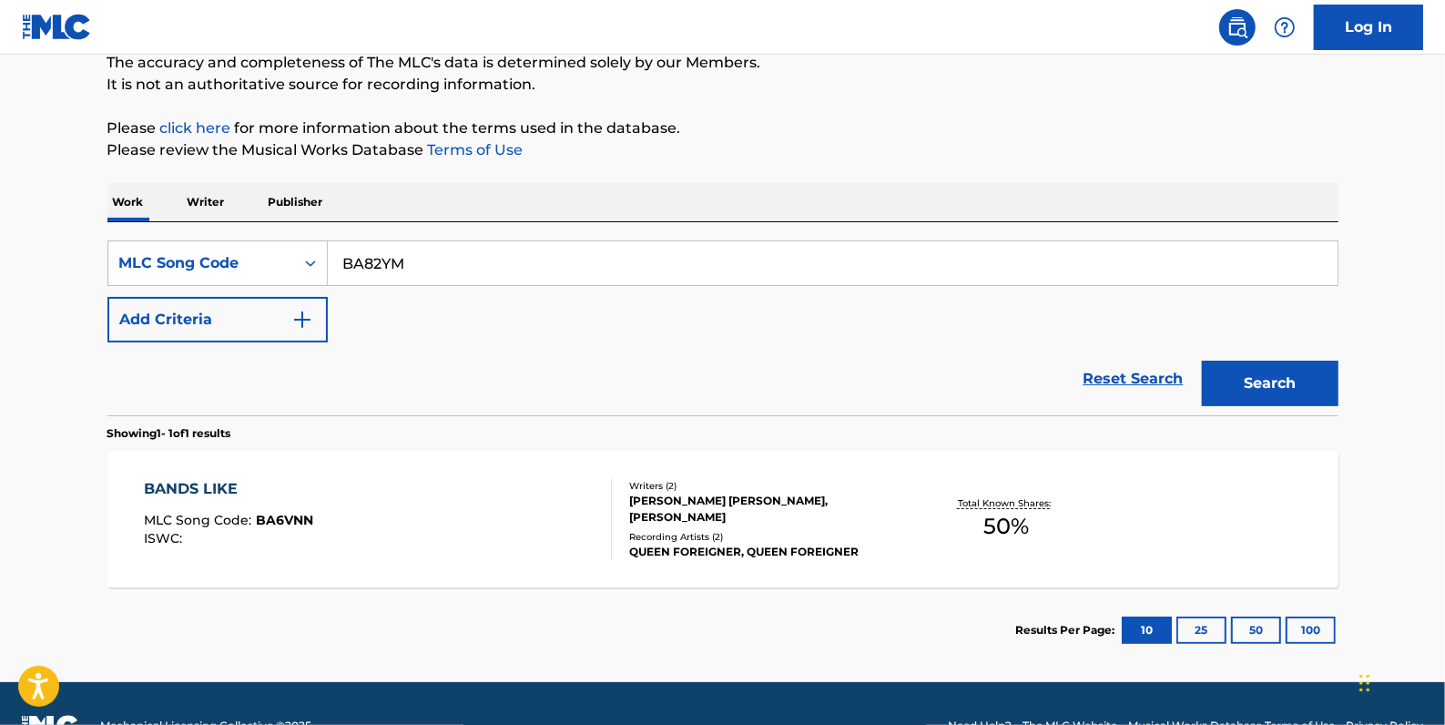
type input "BA82YM"
click at [1266, 383] on button "Search" at bounding box center [1270, 384] width 137 height 46
drag, startPoint x: 418, startPoint y: 264, endPoint x: 342, endPoint y: 203, distance: 97.9
click at [336, 259] on input "BA82YM" at bounding box center [833, 263] width 1010 height 44
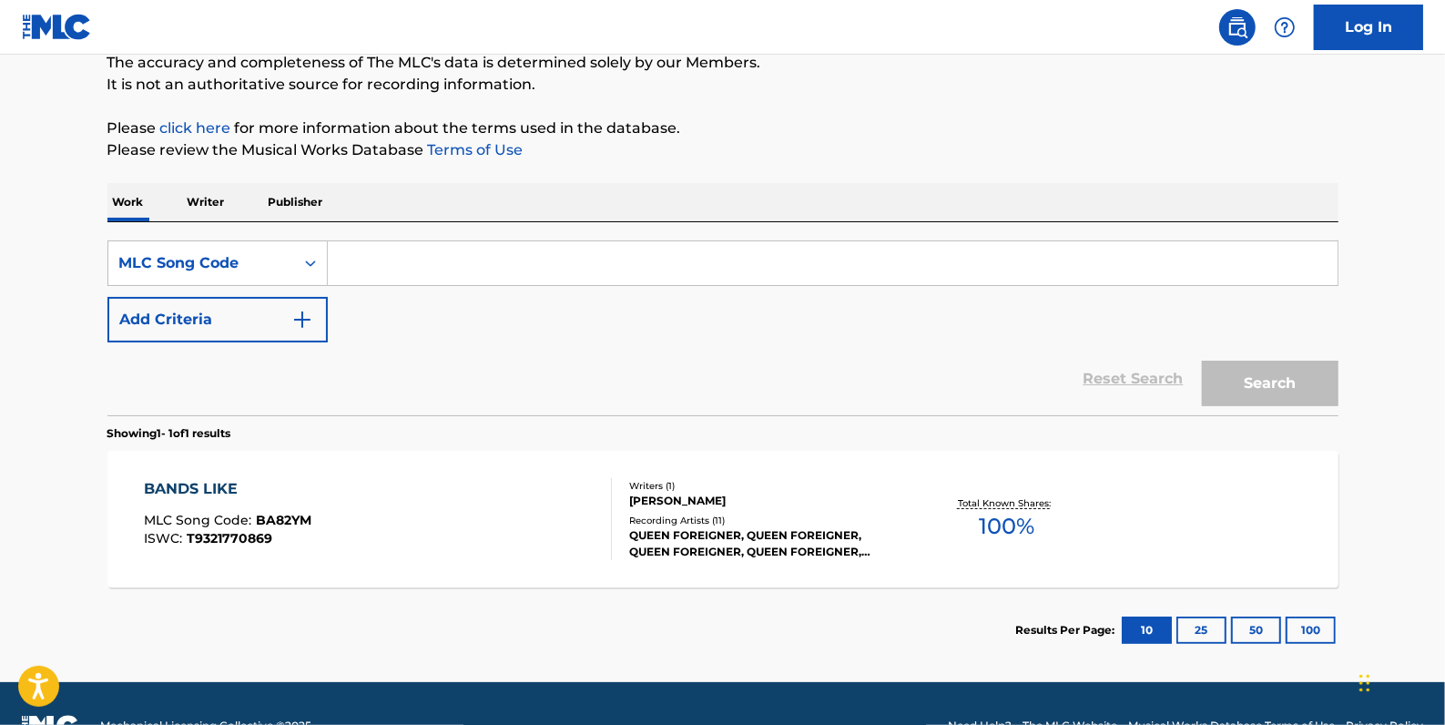
paste input "Retrieving data. Wait a few seconds and try to cut or copy again."
type input "Retrieving data. Wait a few seconds and try to cut or copy again."
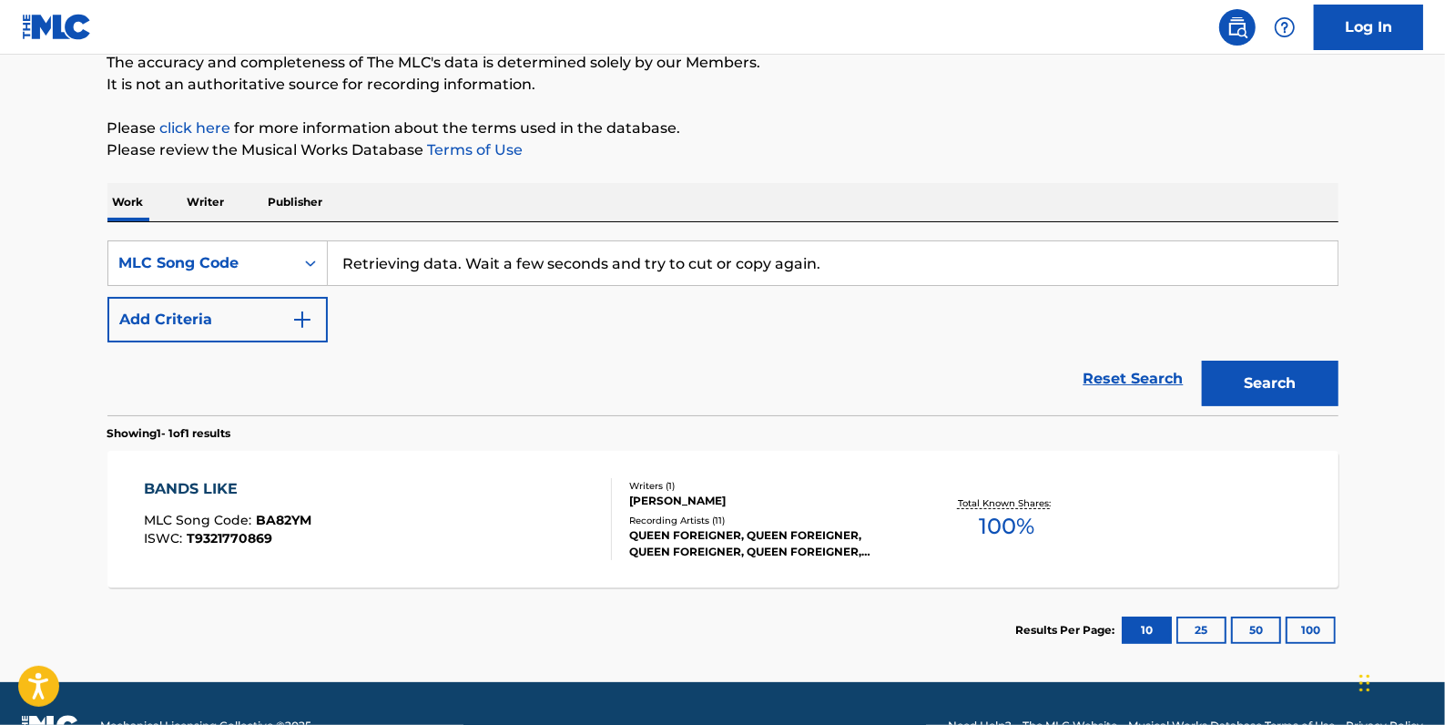
drag, startPoint x: 862, startPoint y: 263, endPoint x: 340, endPoint y: 246, distance: 522.1
click at [340, 246] on input "Retrieving data. Wait a few seconds and try to cut or copy again." at bounding box center [833, 263] width 1010 height 44
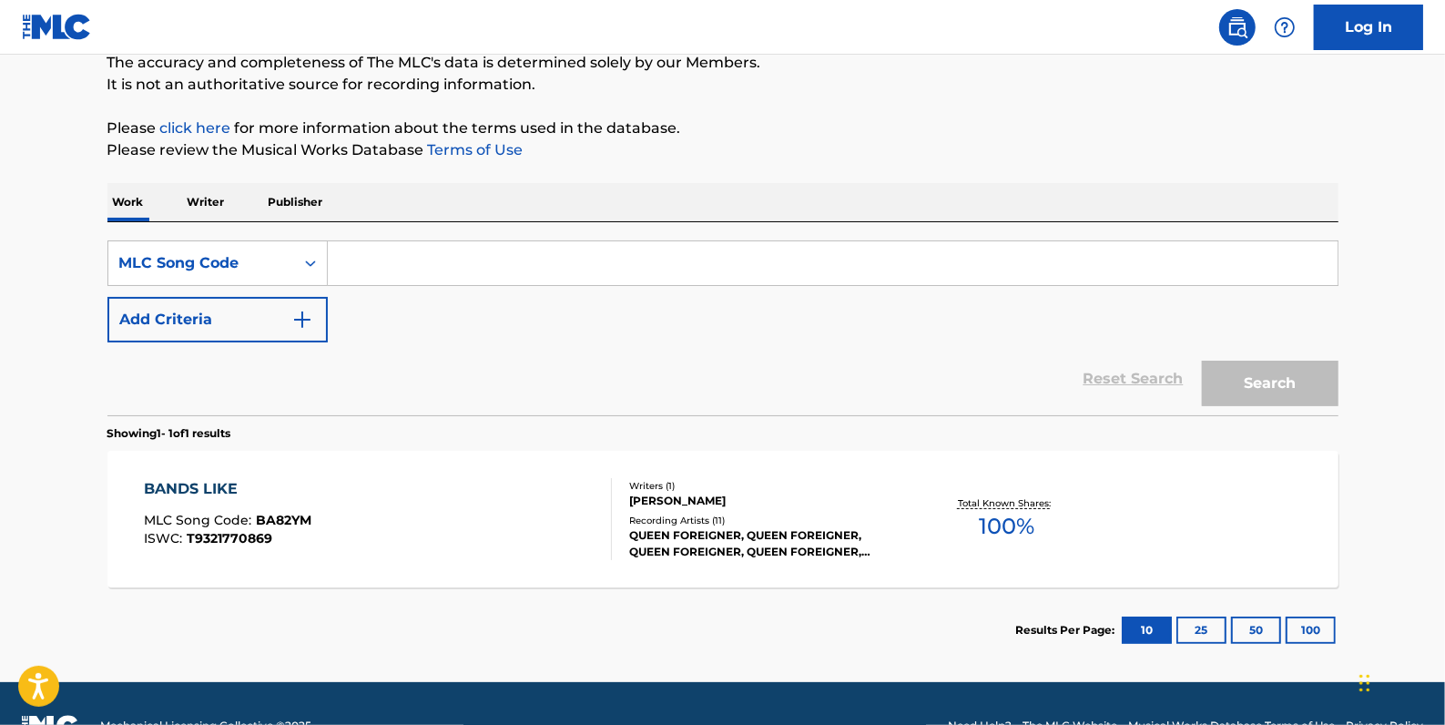
paste input "Retrieving data. Wait a few seconds and try to cut or copy again."
type input "Retrieving data. Wait a few seconds and try to cut or copy again."
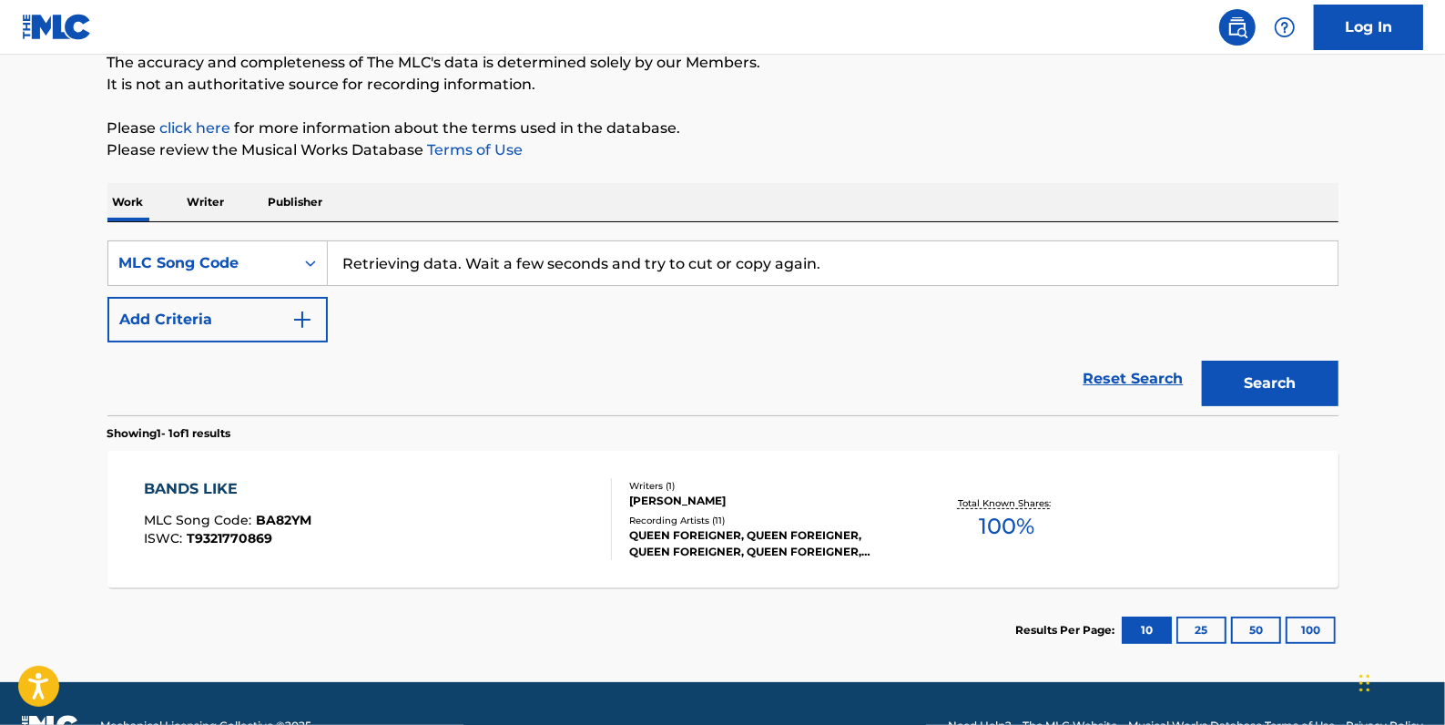
drag, startPoint x: 818, startPoint y: 270, endPoint x: 310, endPoint y: 238, distance: 509.2
click at [310, 238] on div "SearchWithCriteriab56fd645-4a65-4b31-83c3-b53cc3fb3706 MLC Song Code Retrieving…" at bounding box center [722, 318] width 1231 height 193
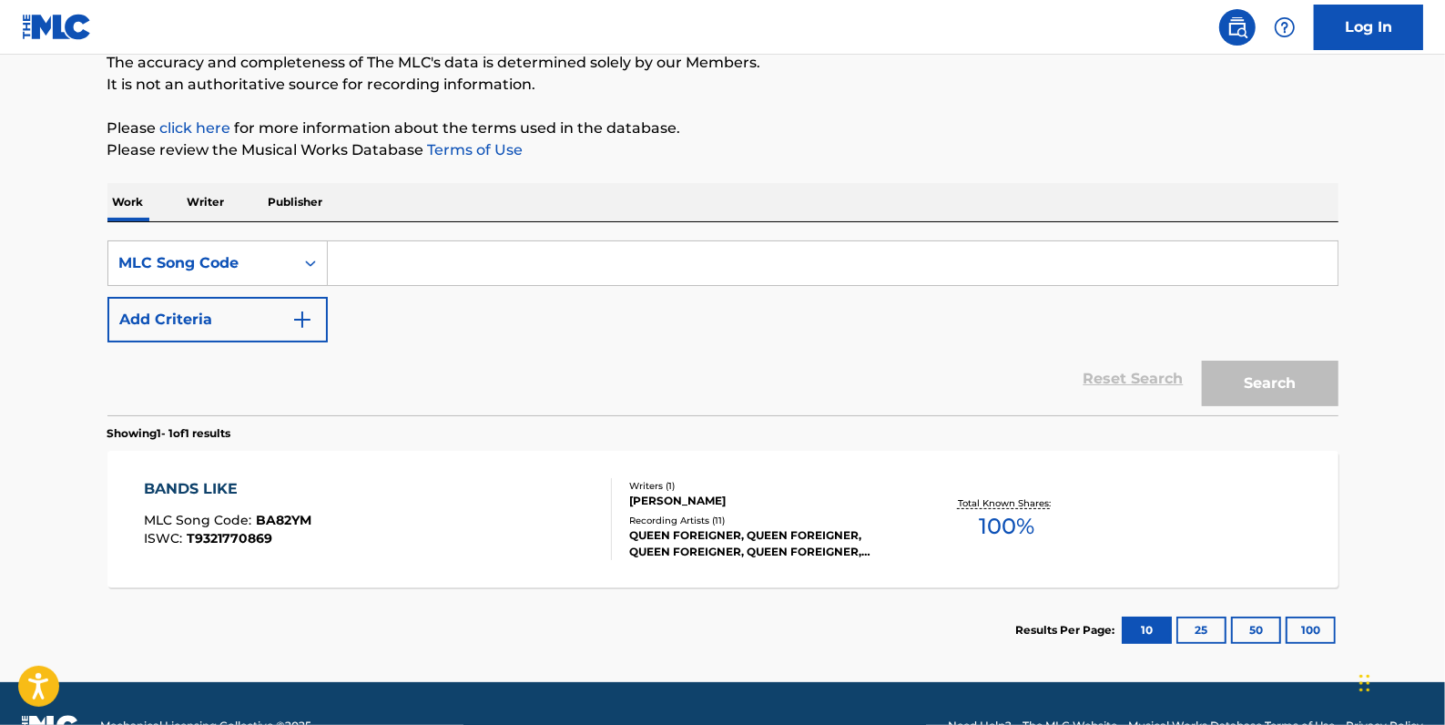
paste input "BA6VNN"
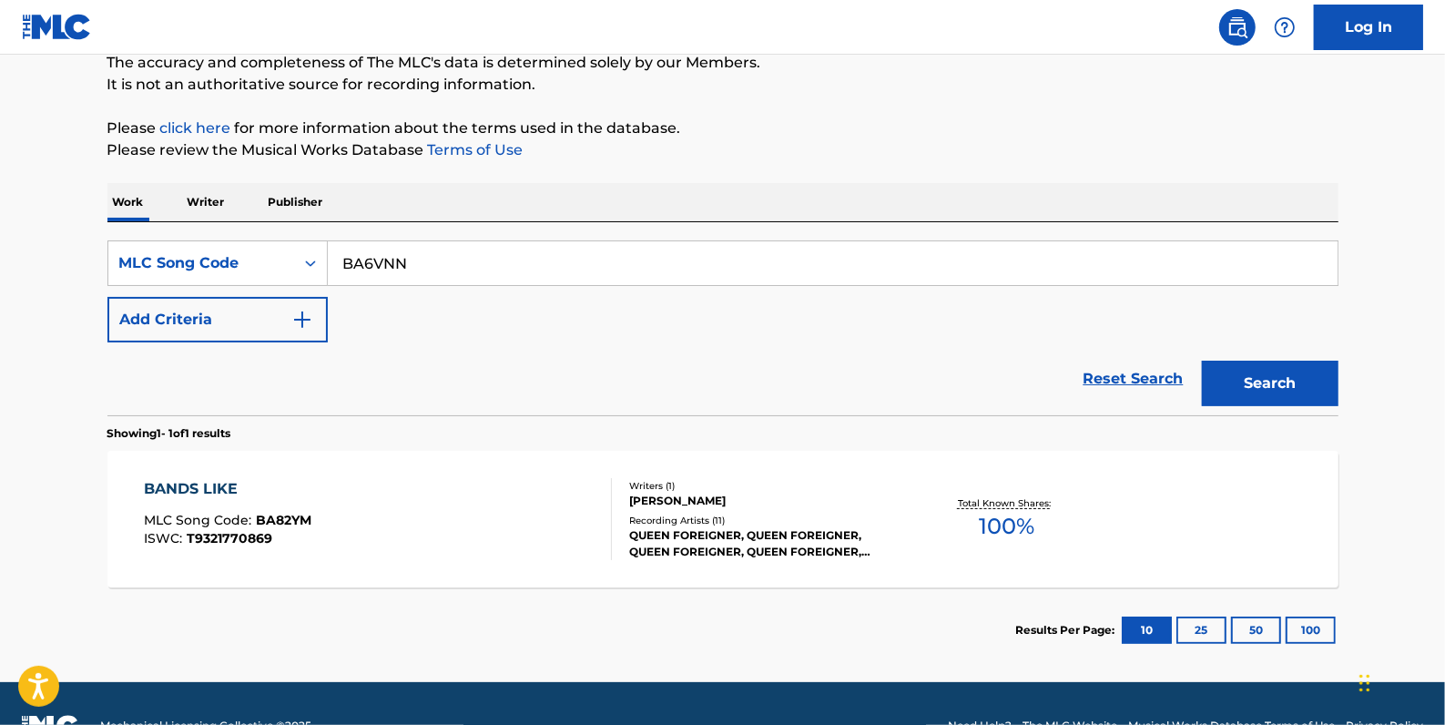
type input "BA6VNN"
click at [1293, 381] on button "Search" at bounding box center [1270, 384] width 137 height 46
drag, startPoint x: 436, startPoint y: 256, endPoint x: 317, endPoint y: 254, distance: 119.3
click at [317, 254] on div "SearchWithCriteriab56fd645-4a65-4b31-83c3-b53cc3fb3706 MLC Song Code BA6VNN" at bounding box center [722, 263] width 1231 height 46
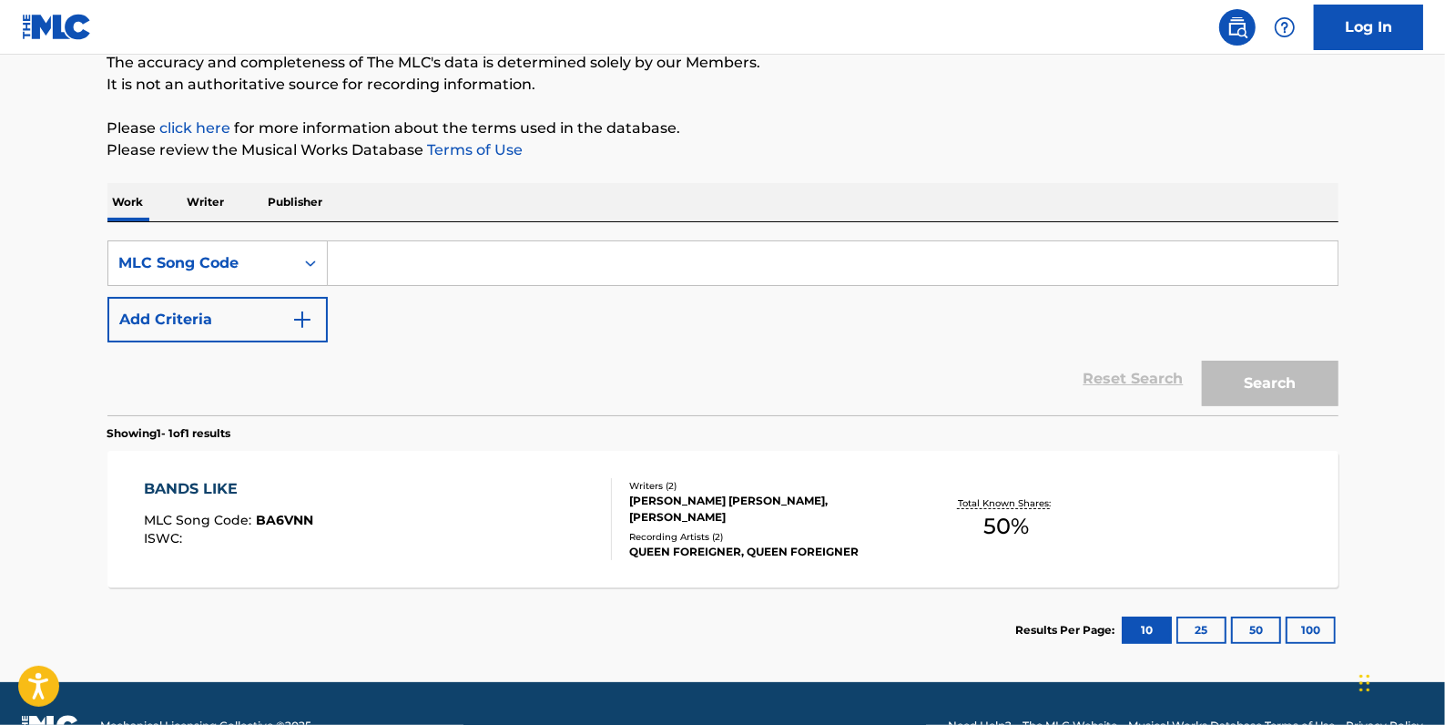
paste input "O3756R"
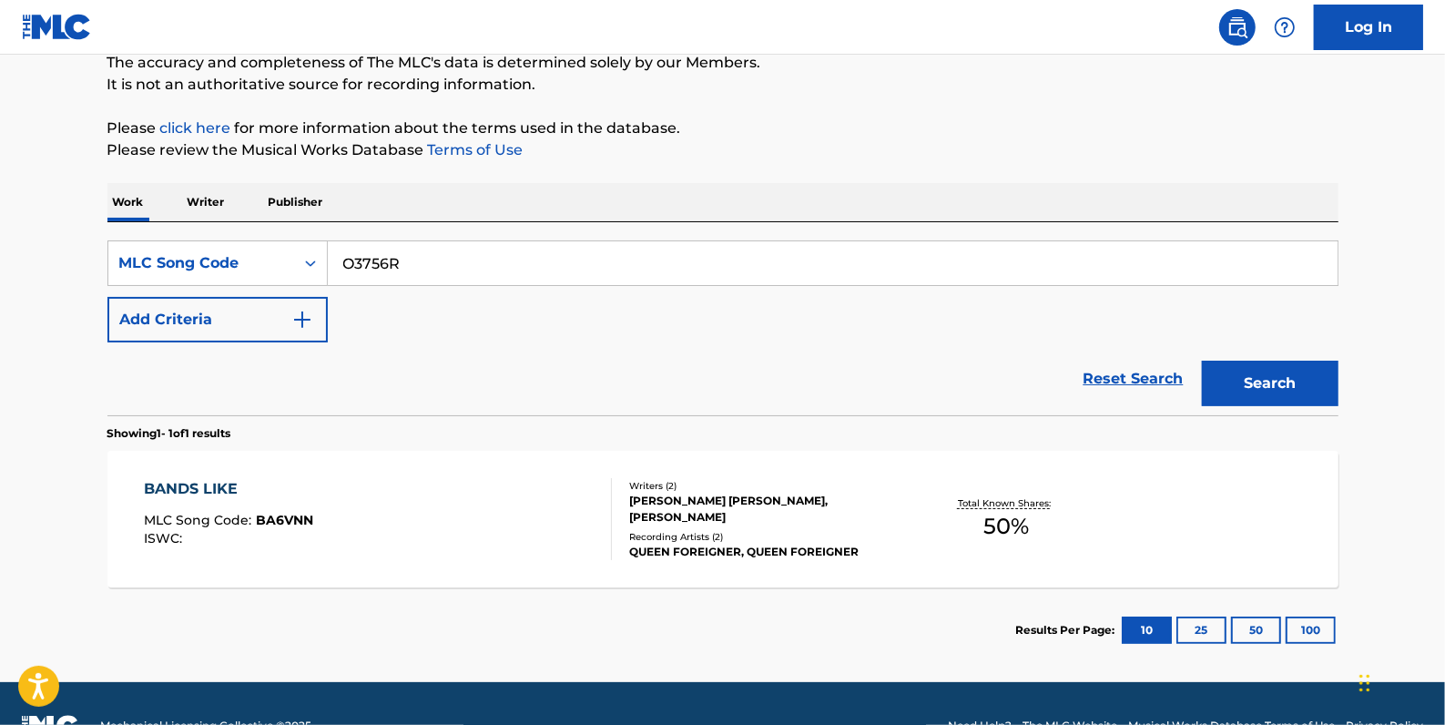
type input "O3756R"
click at [1305, 383] on button "Search" at bounding box center [1270, 384] width 137 height 46
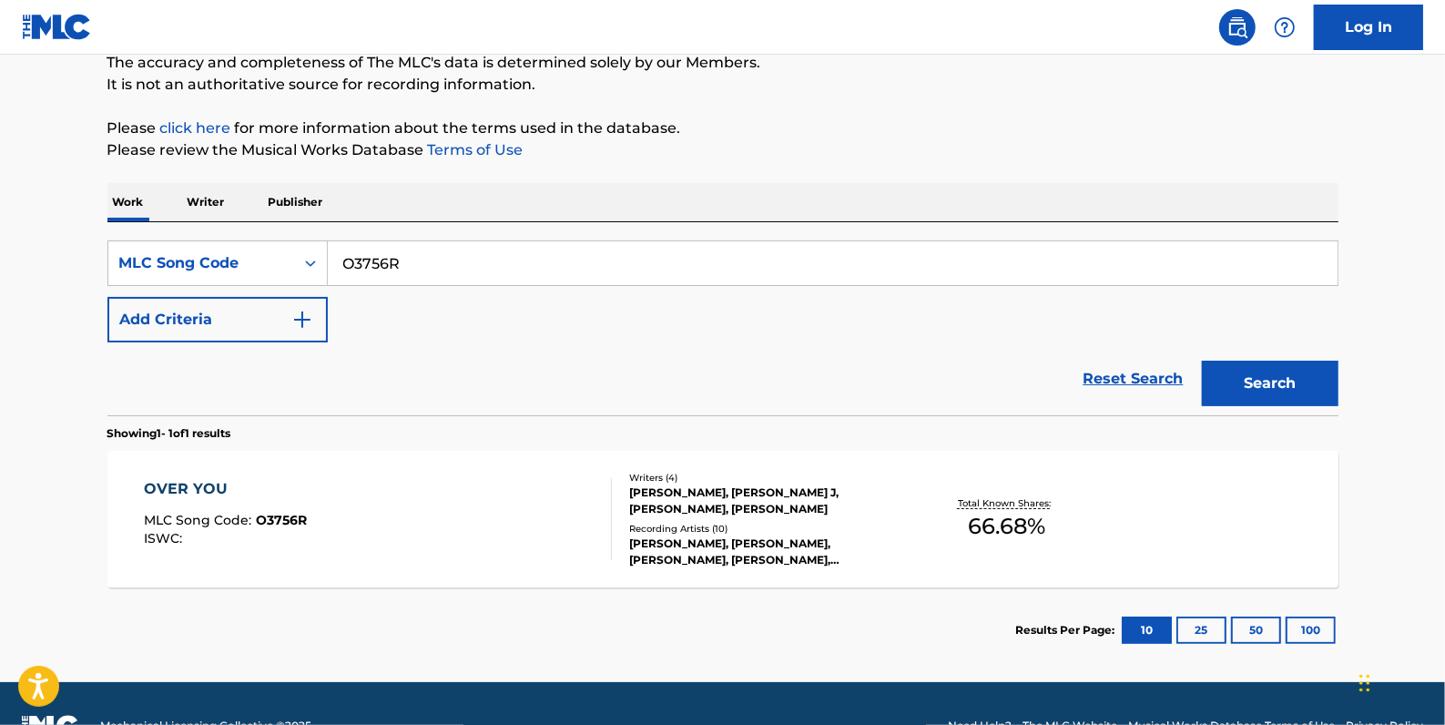
drag, startPoint x: 432, startPoint y: 262, endPoint x: 331, endPoint y: 249, distance: 102.0
click at [331, 249] on input "O3756R" at bounding box center [833, 263] width 1010 height 44
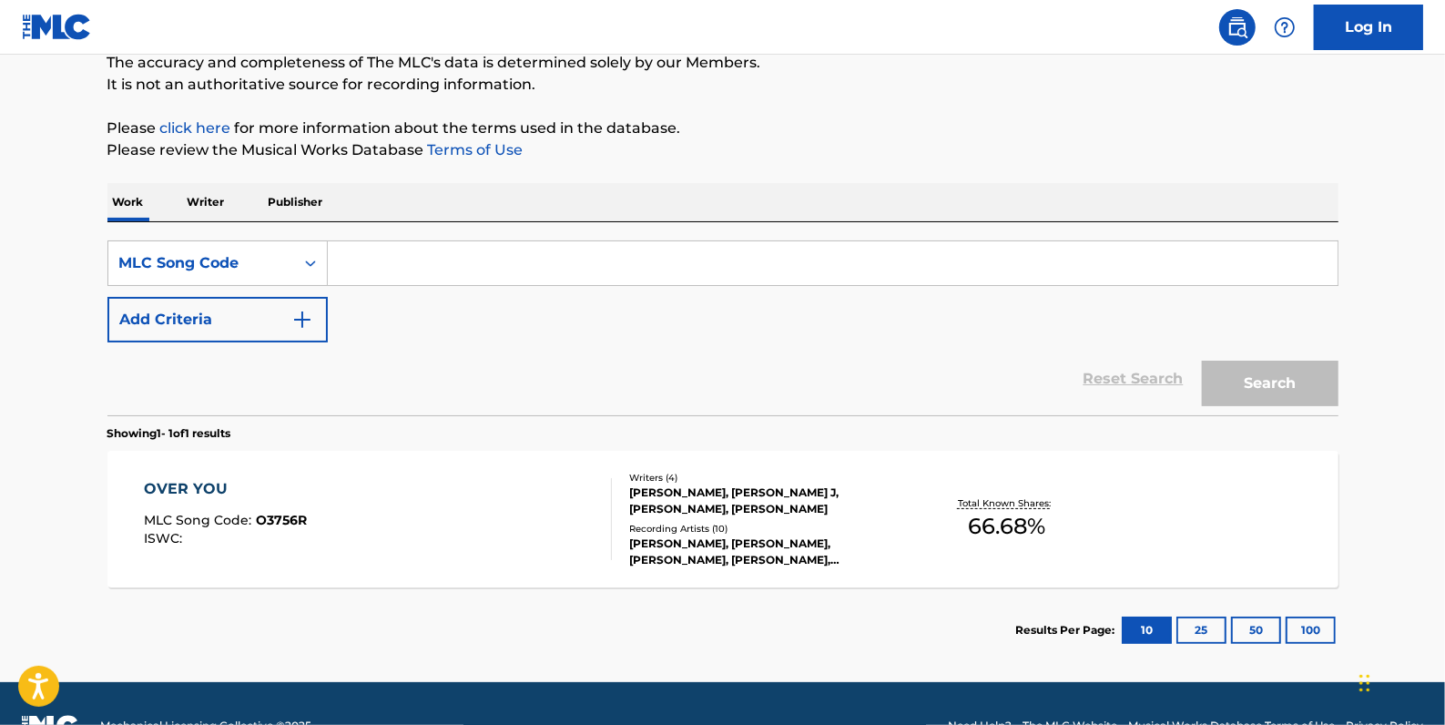
paste input "OM7EKU"
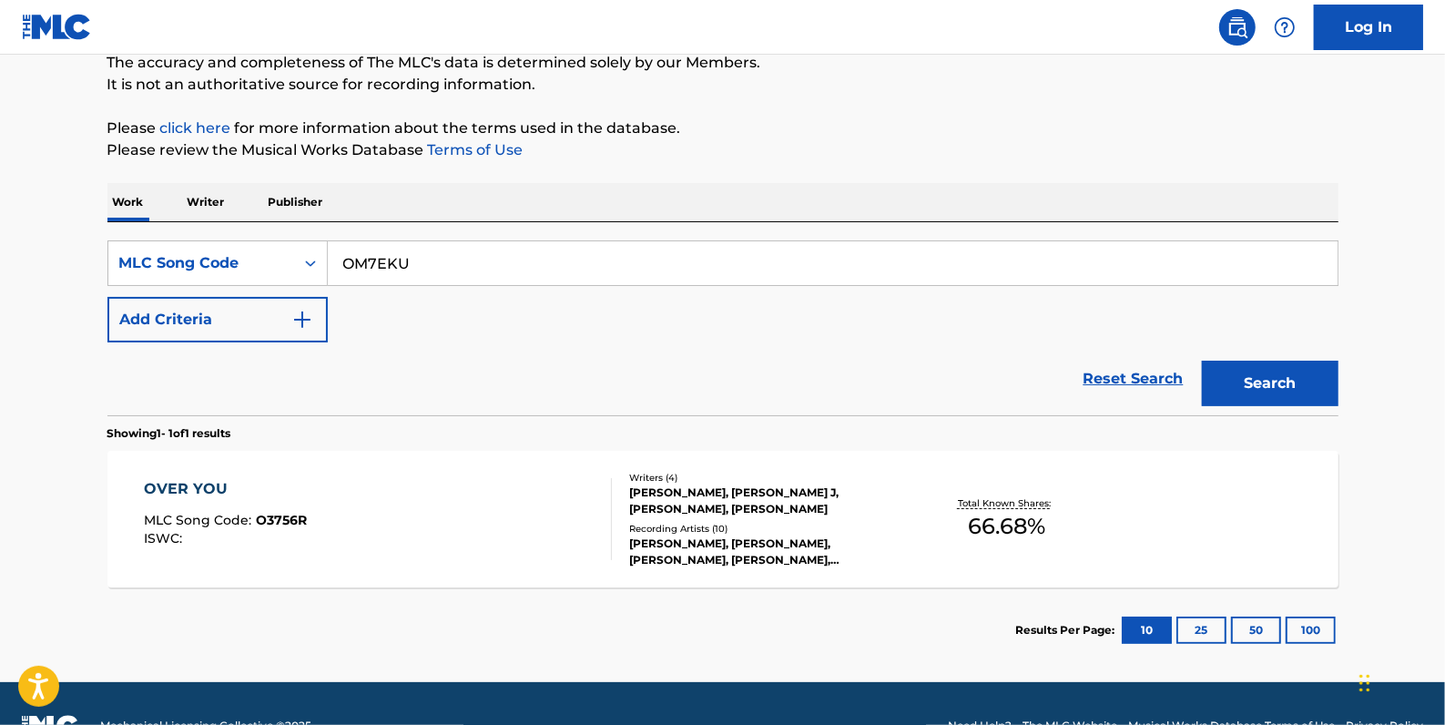
type input "OM7EKU"
click at [1243, 375] on button "Search" at bounding box center [1270, 384] width 137 height 46
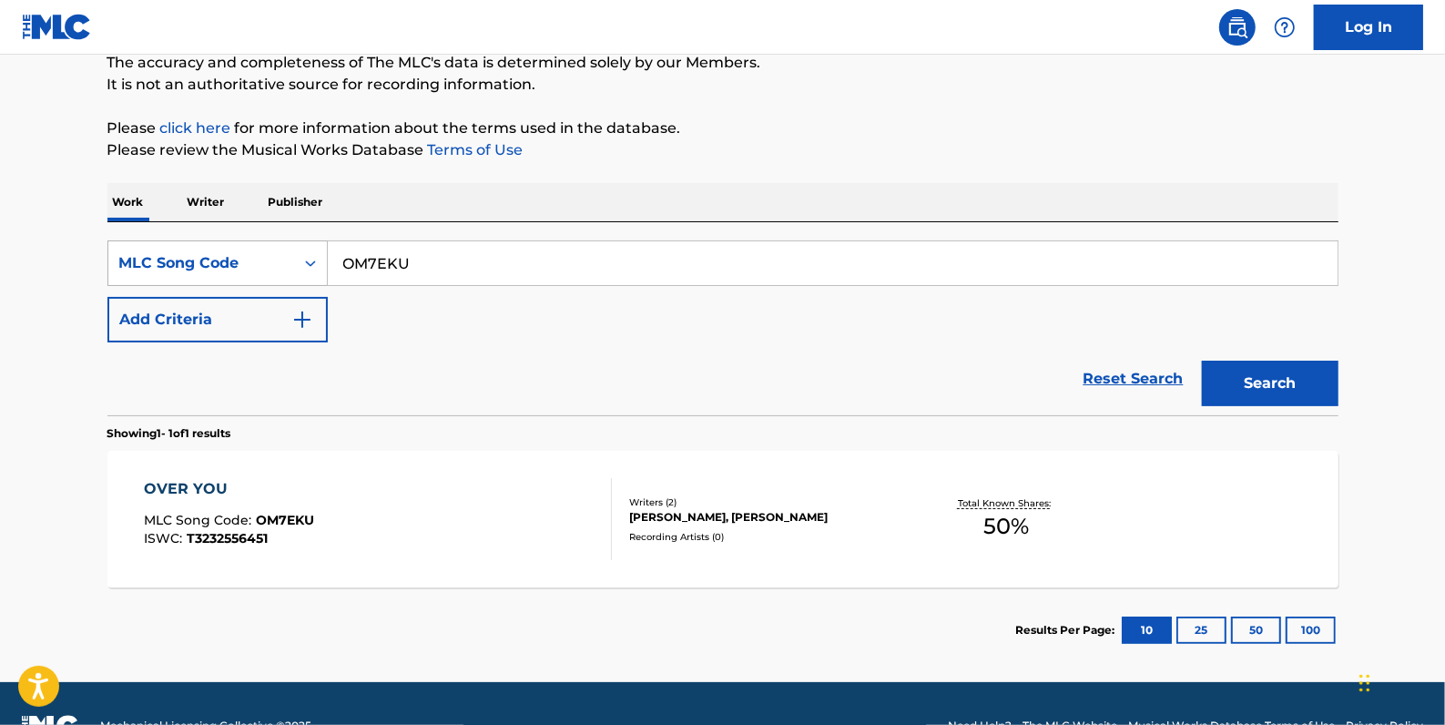
drag, startPoint x: 447, startPoint y: 256, endPoint x: 294, endPoint y: 258, distance: 153.0
click at [294, 258] on div "SearchWithCriteriab56fd645-4a65-4b31-83c3-b53cc3fb3706 MLC Song Code OM7EKU" at bounding box center [722, 263] width 1231 height 46
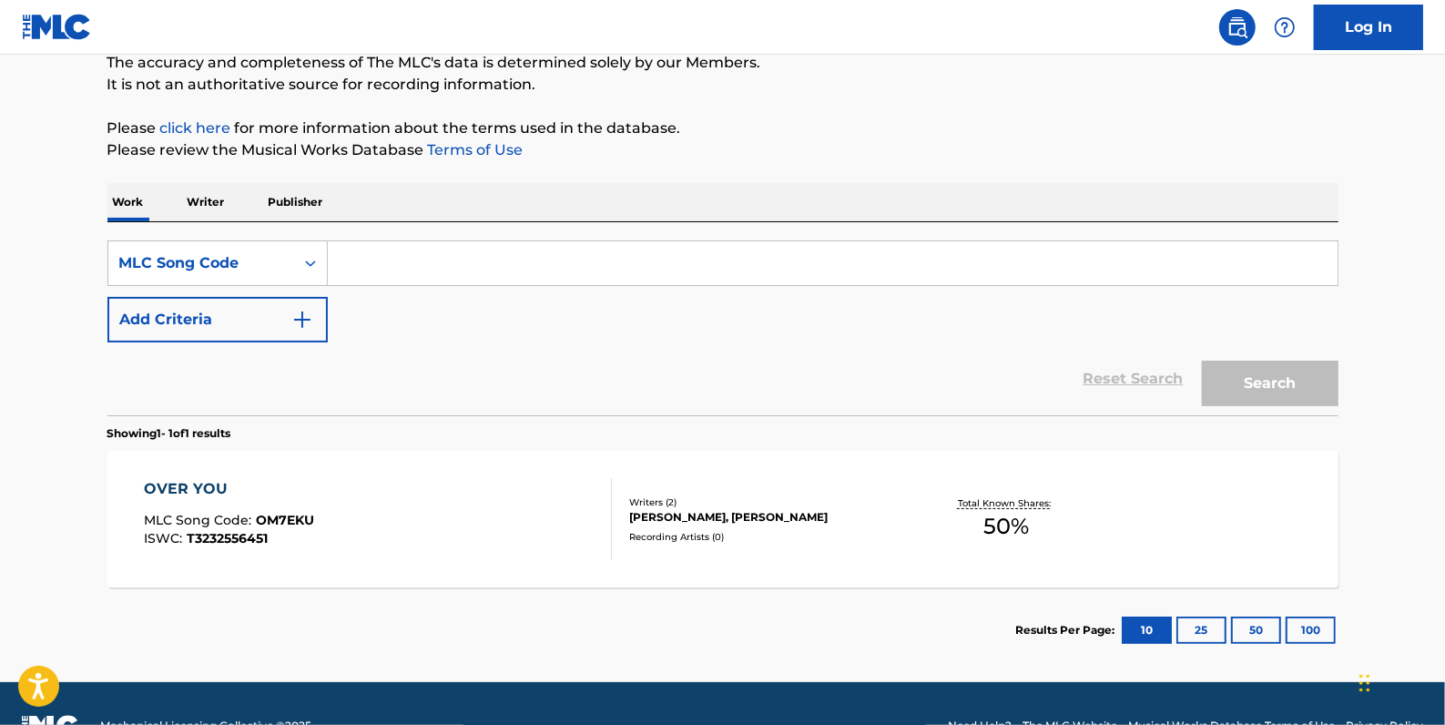
paste input "S4433B"
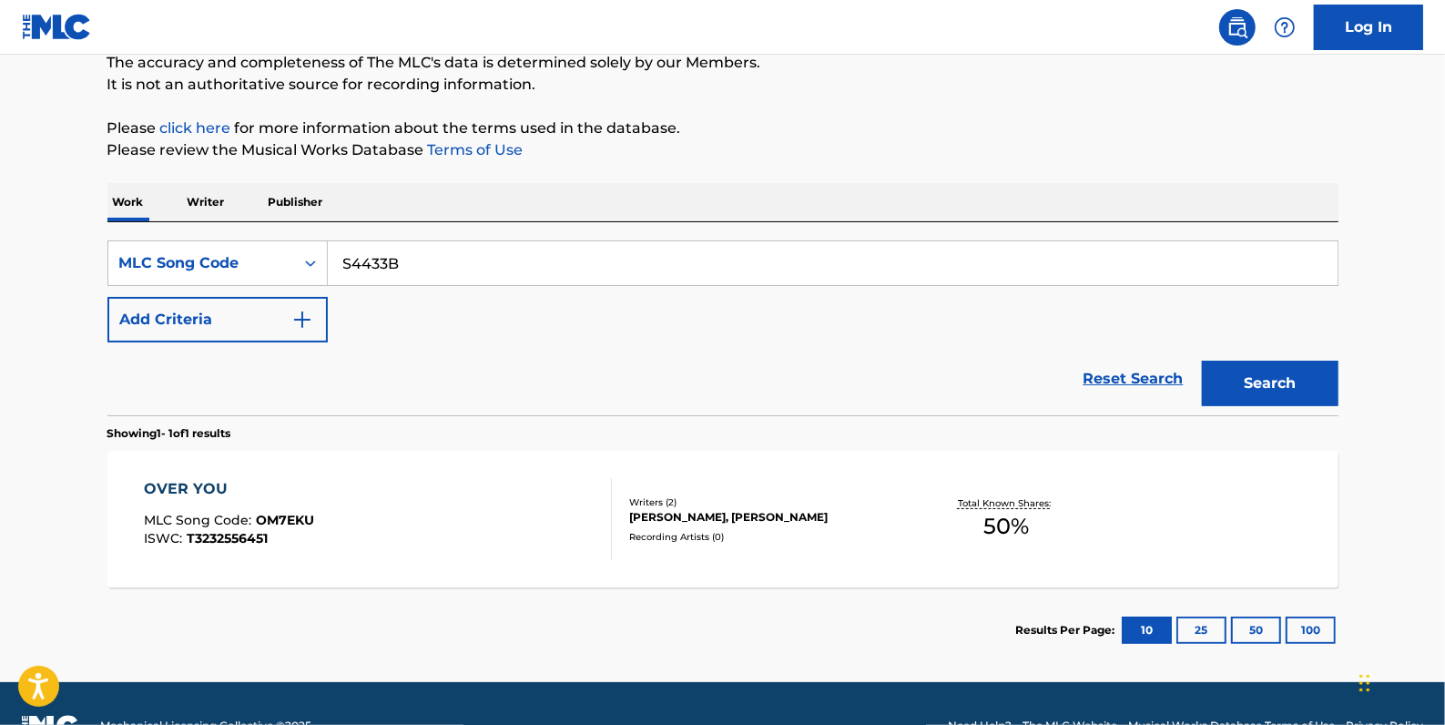
type input "S4433B"
click at [1266, 374] on button "Search" at bounding box center [1270, 384] width 137 height 46
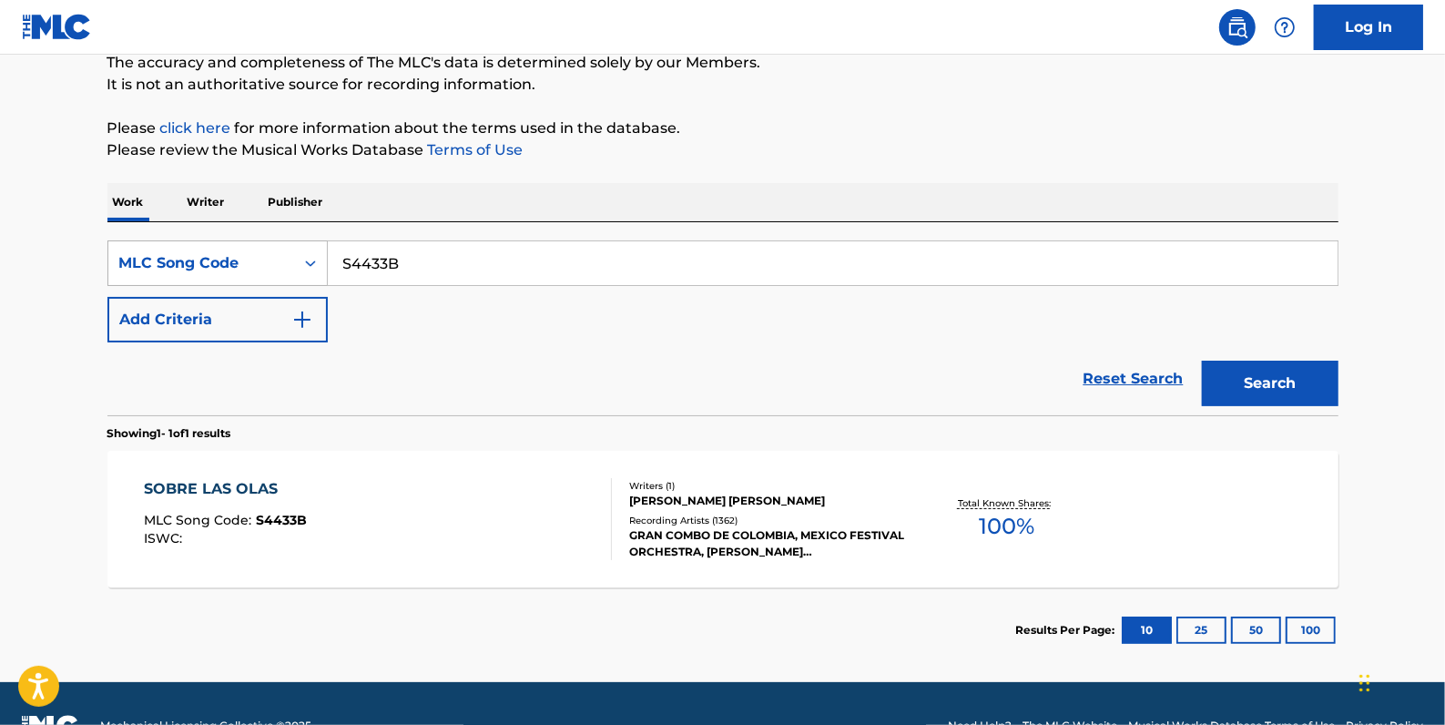
drag, startPoint x: 436, startPoint y: 267, endPoint x: 313, endPoint y: 258, distance: 123.3
click at [313, 258] on div "SearchWithCriteriab56fd645-4a65-4b31-83c3-b53cc3fb3706 MLC Song Code S4433B" at bounding box center [722, 263] width 1231 height 46
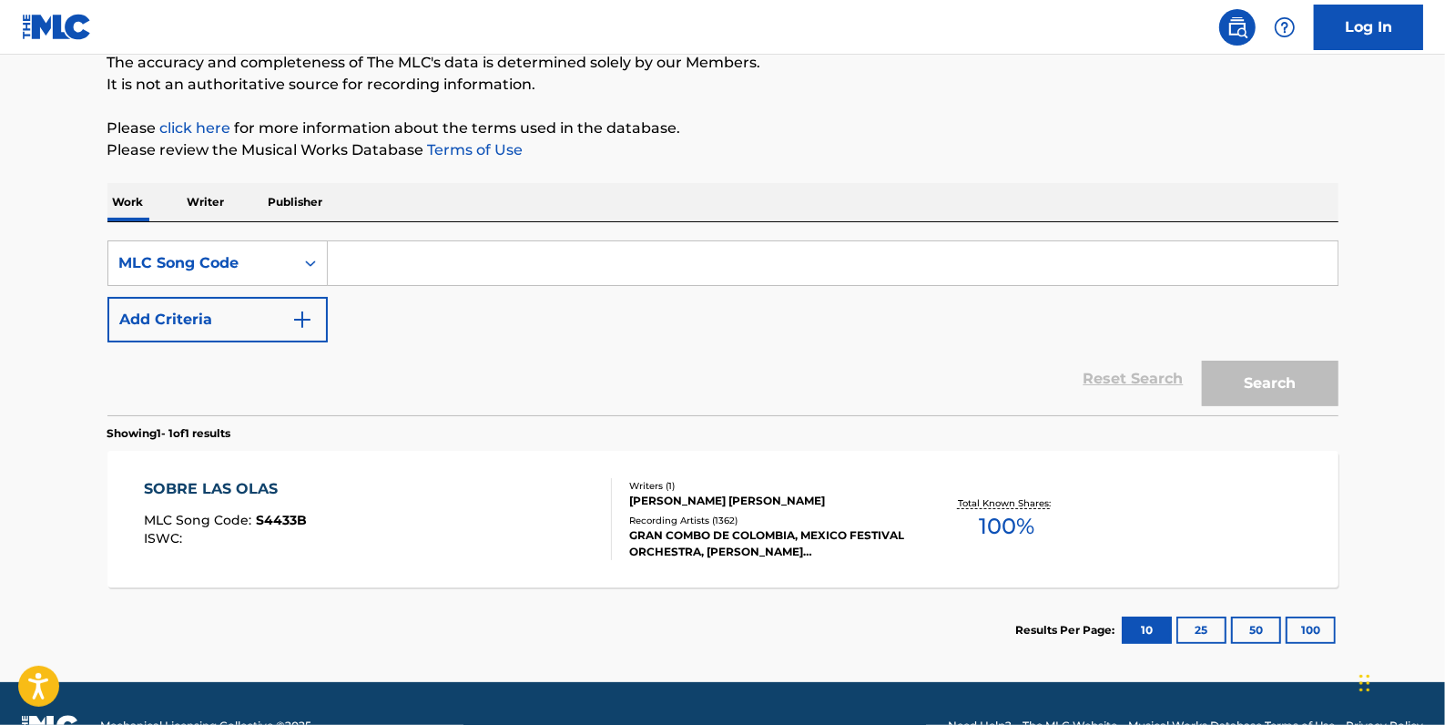
paste input "L1278B"
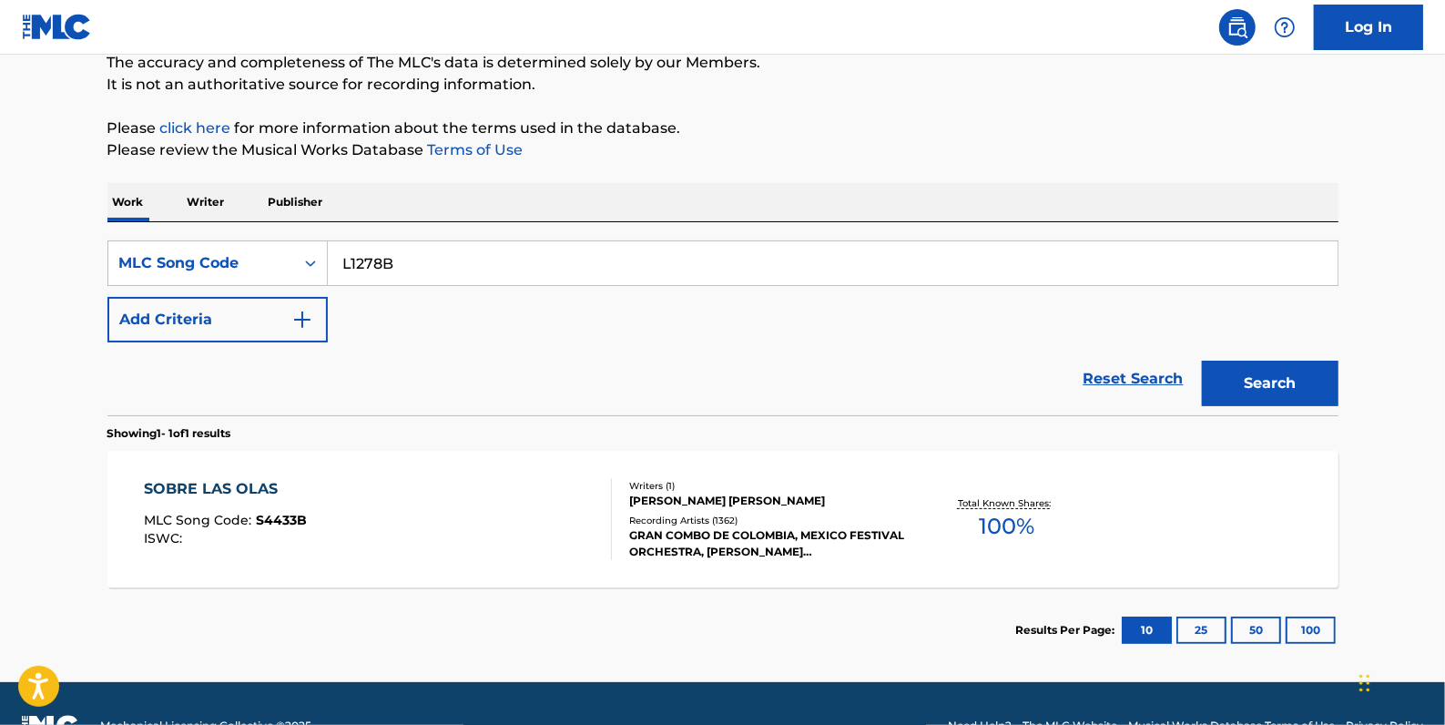
type input "L1278B"
click at [1241, 375] on button "Search" at bounding box center [1270, 384] width 137 height 46
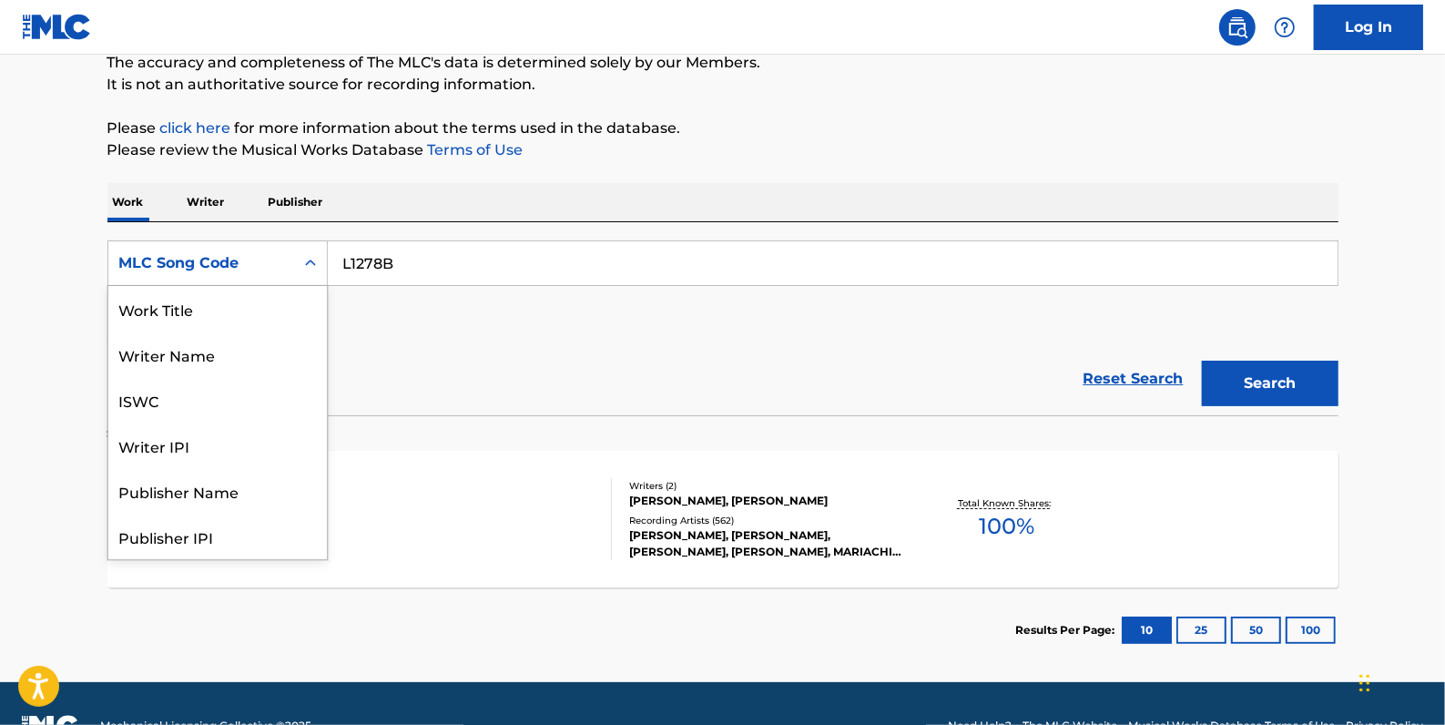
click at [301, 255] on icon "Search Form" at bounding box center [310, 263] width 18 height 18
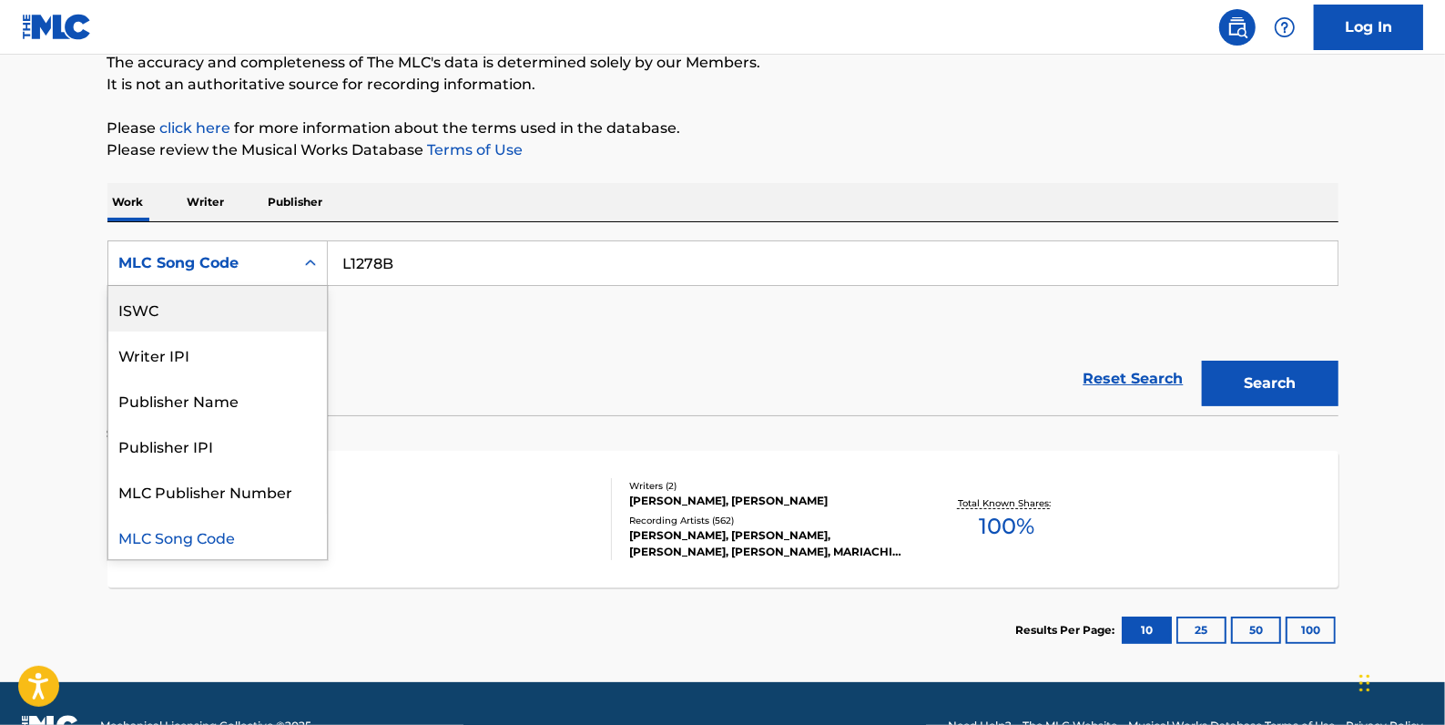
scroll to position [0, 0]
click at [259, 303] on div "Work Title" at bounding box center [217, 309] width 219 height 46
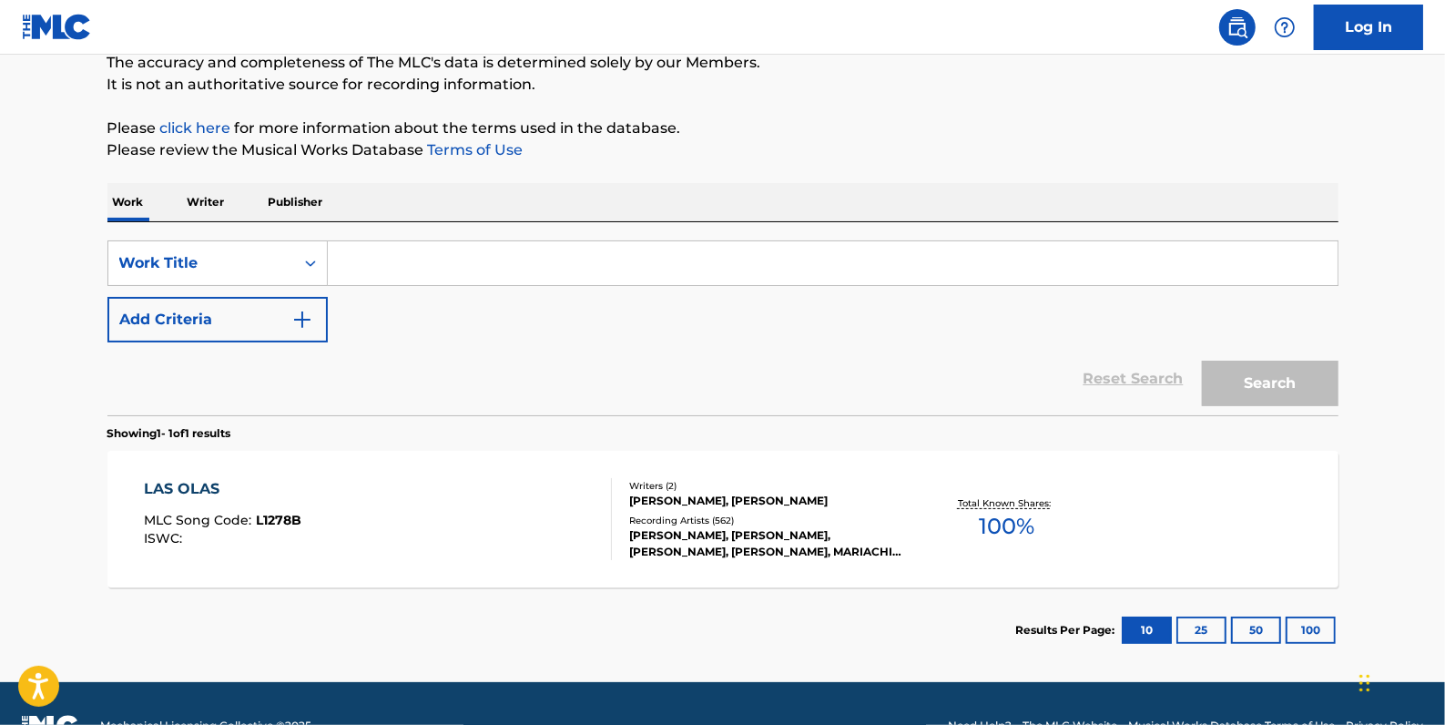
click at [451, 278] on input "Search Form" at bounding box center [833, 263] width 1010 height 44
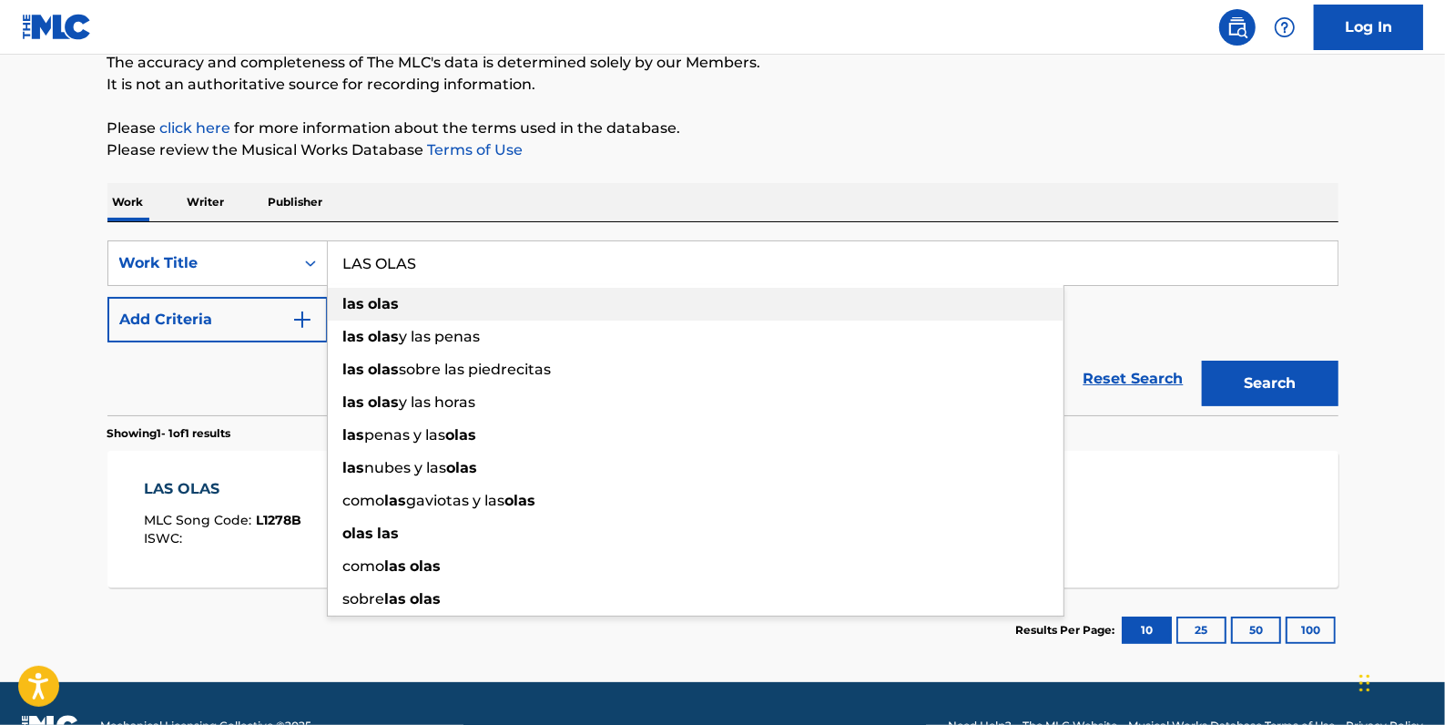
click at [356, 305] on strong "las" at bounding box center [354, 303] width 22 height 17
type input "las olas"
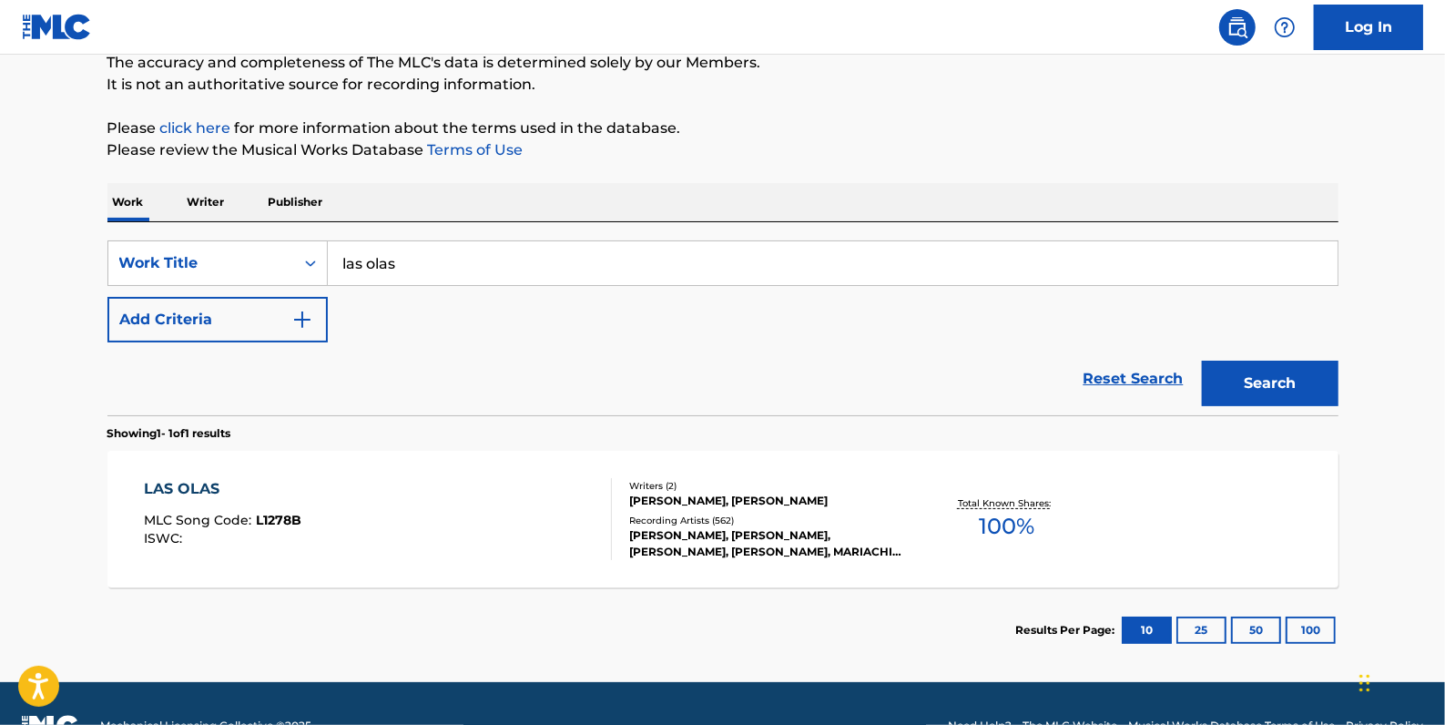
click at [255, 317] on button "Add Criteria" at bounding box center [217, 320] width 220 height 46
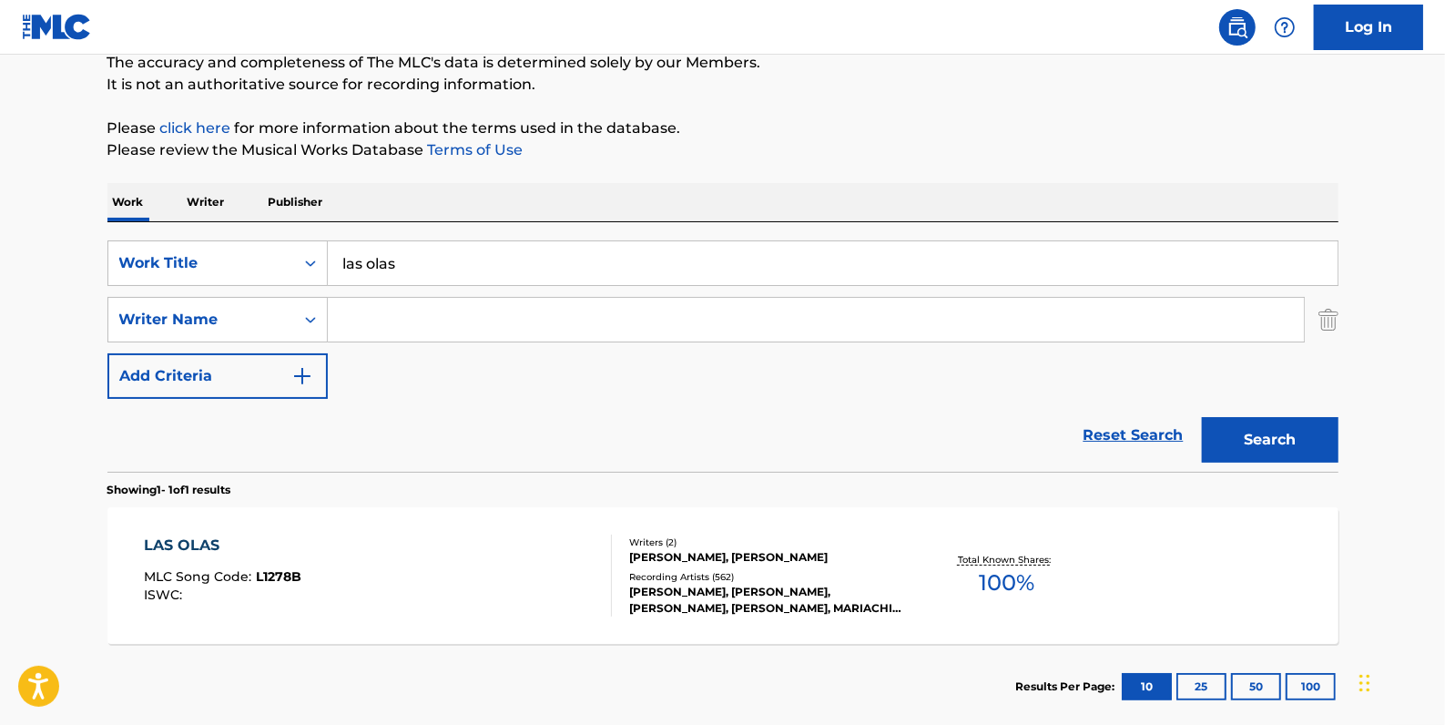
click at [423, 321] on input "Search Form" at bounding box center [816, 320] width 976 height 44
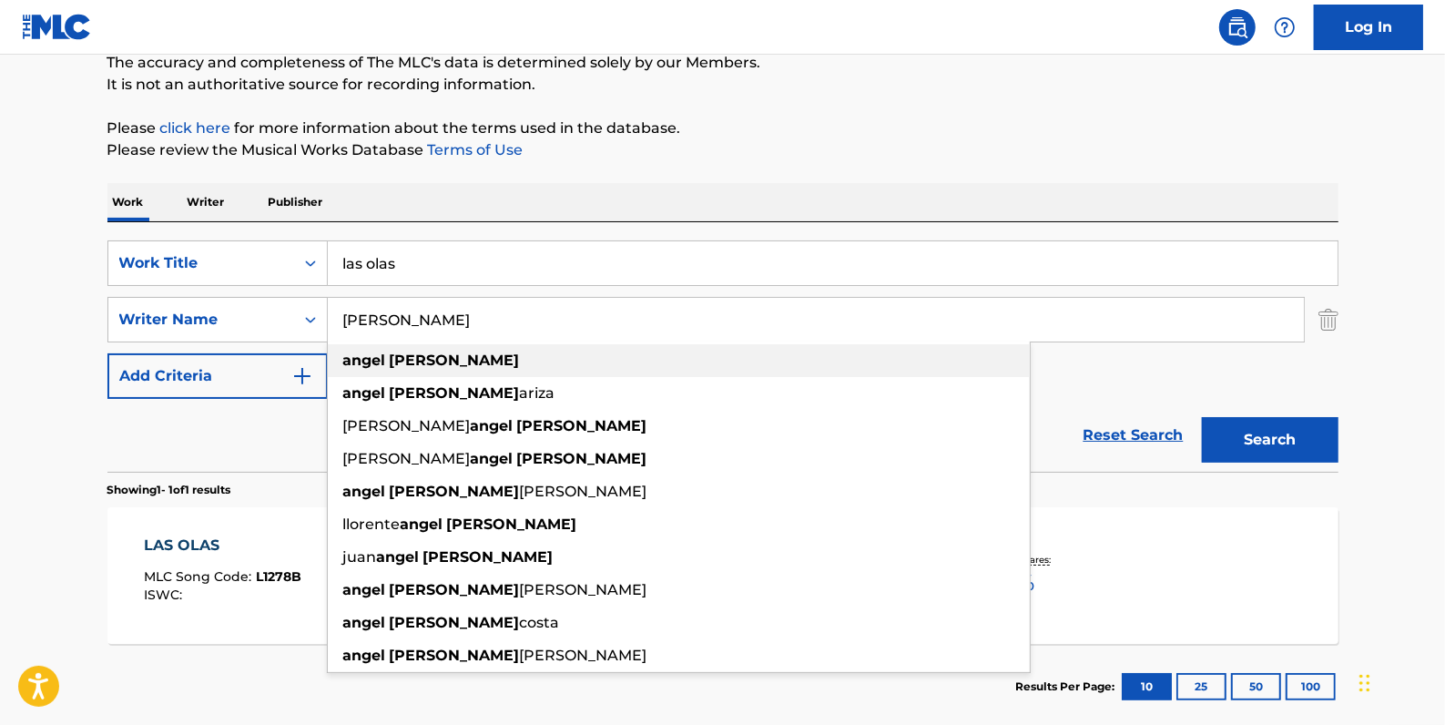
click at [438, 359] on strong "martinez" at bounding box center [455, 360] width 130 height 17
type input "angel martinez"
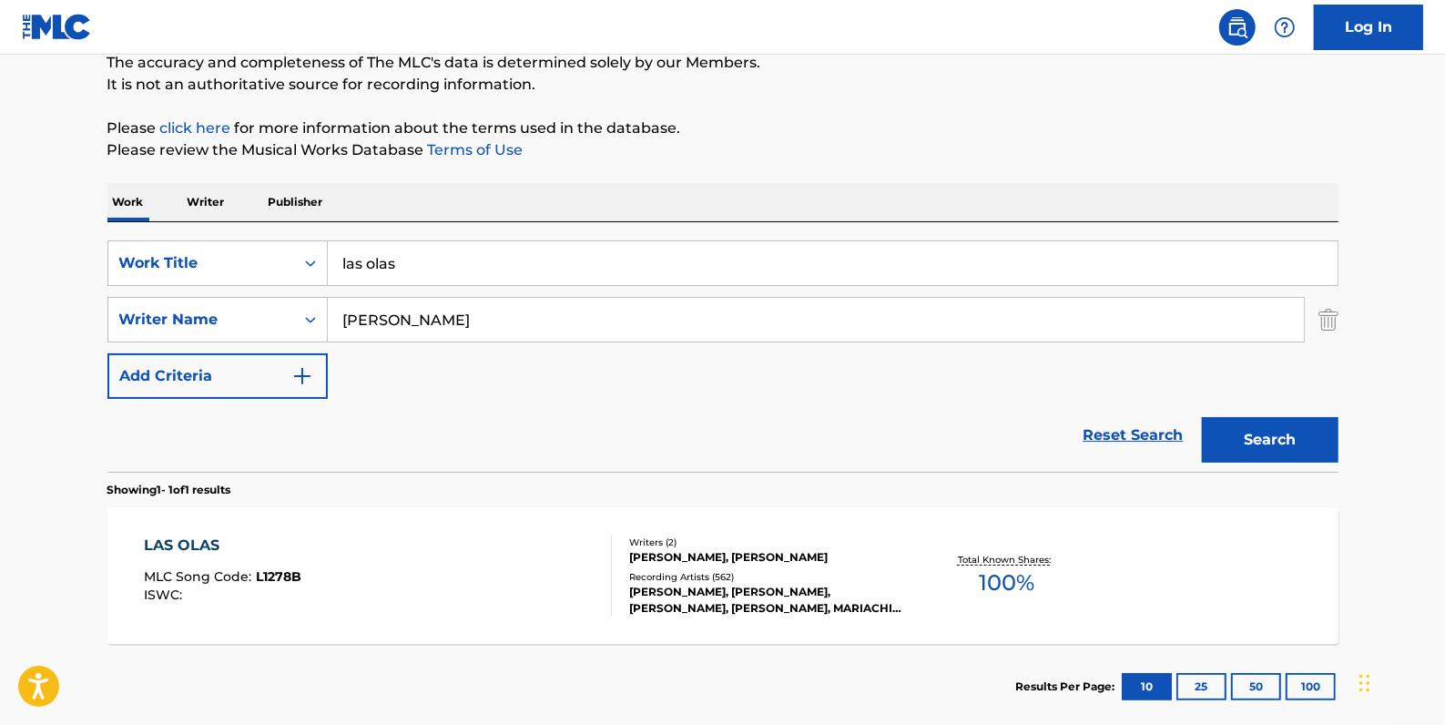
click at [1324, 427] on button "Search" at bounding box center [1270, 440] width 137 height 46
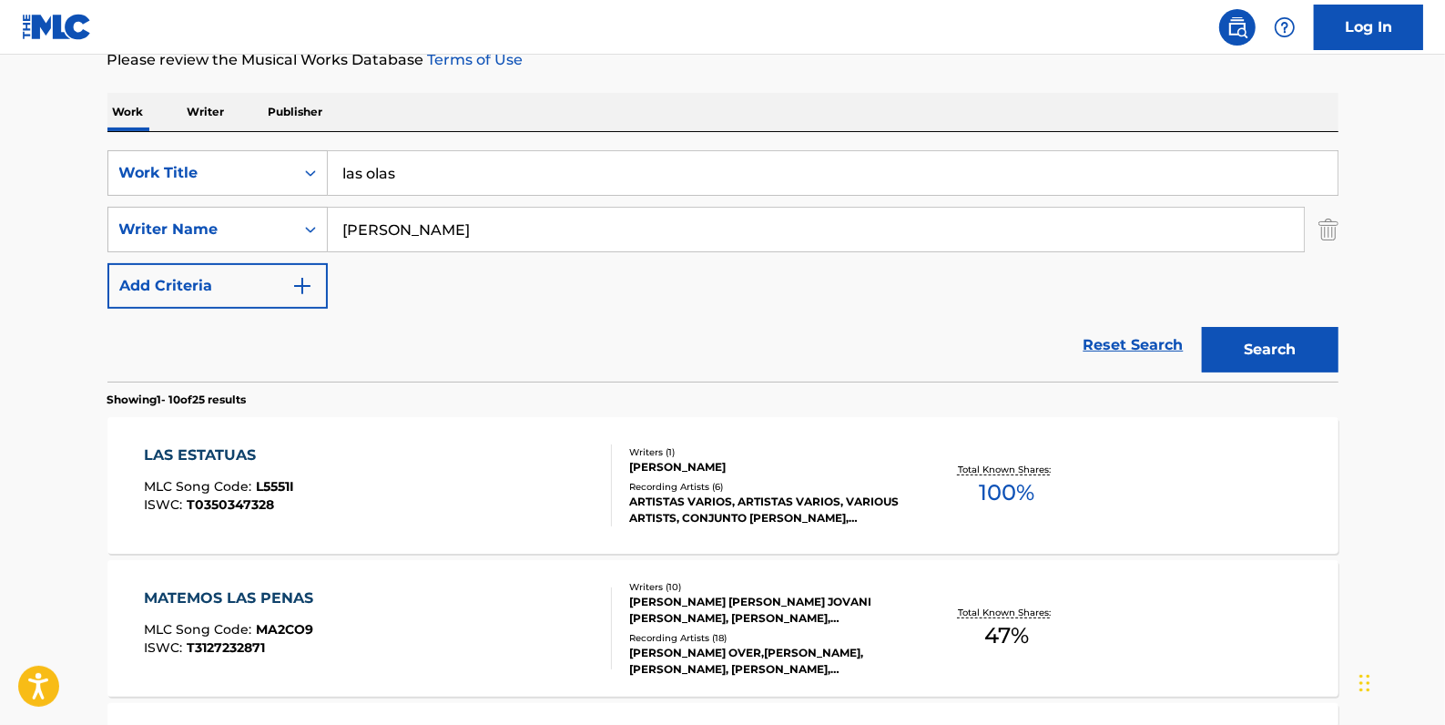
scroll to position [165, 0]
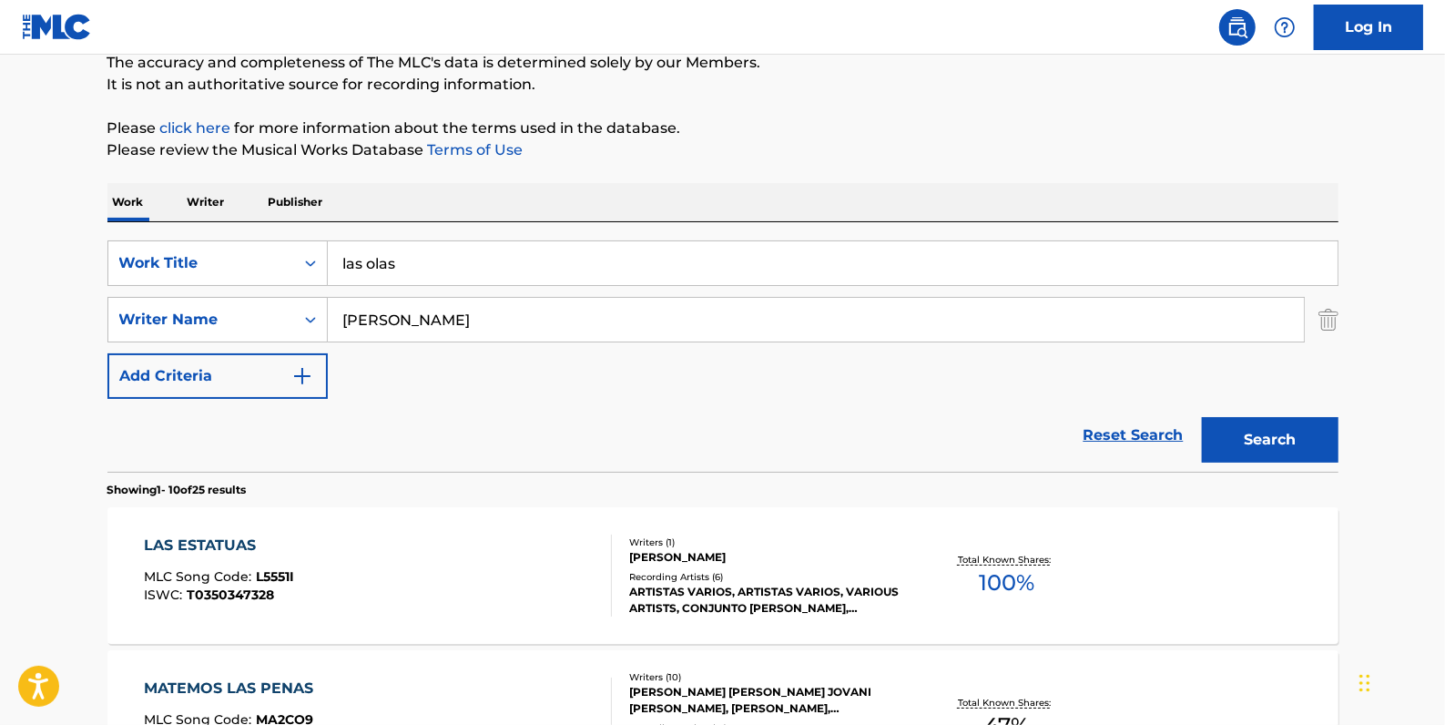
click at [1150, 432] on link "Reset Search" at bounding box center [1134, 435] width 118 height 40
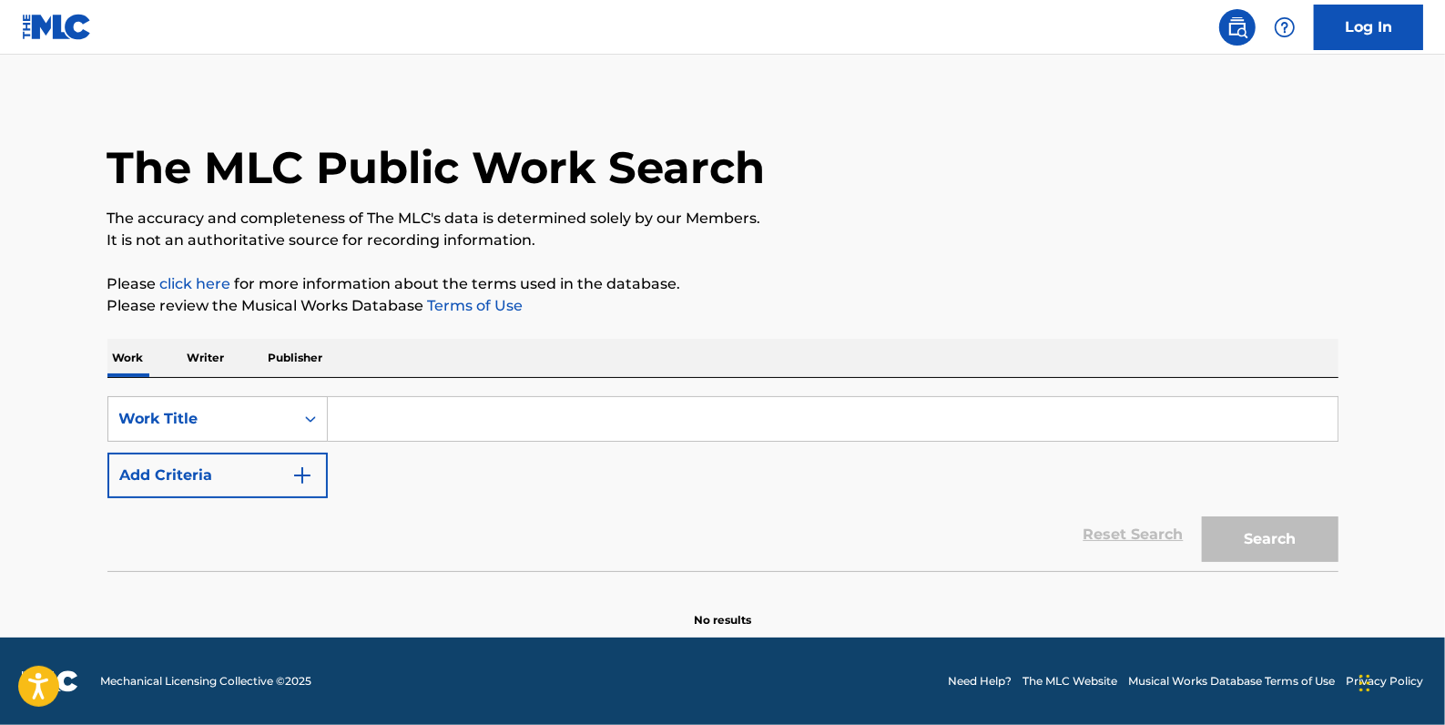
scroll to position [0, 0]
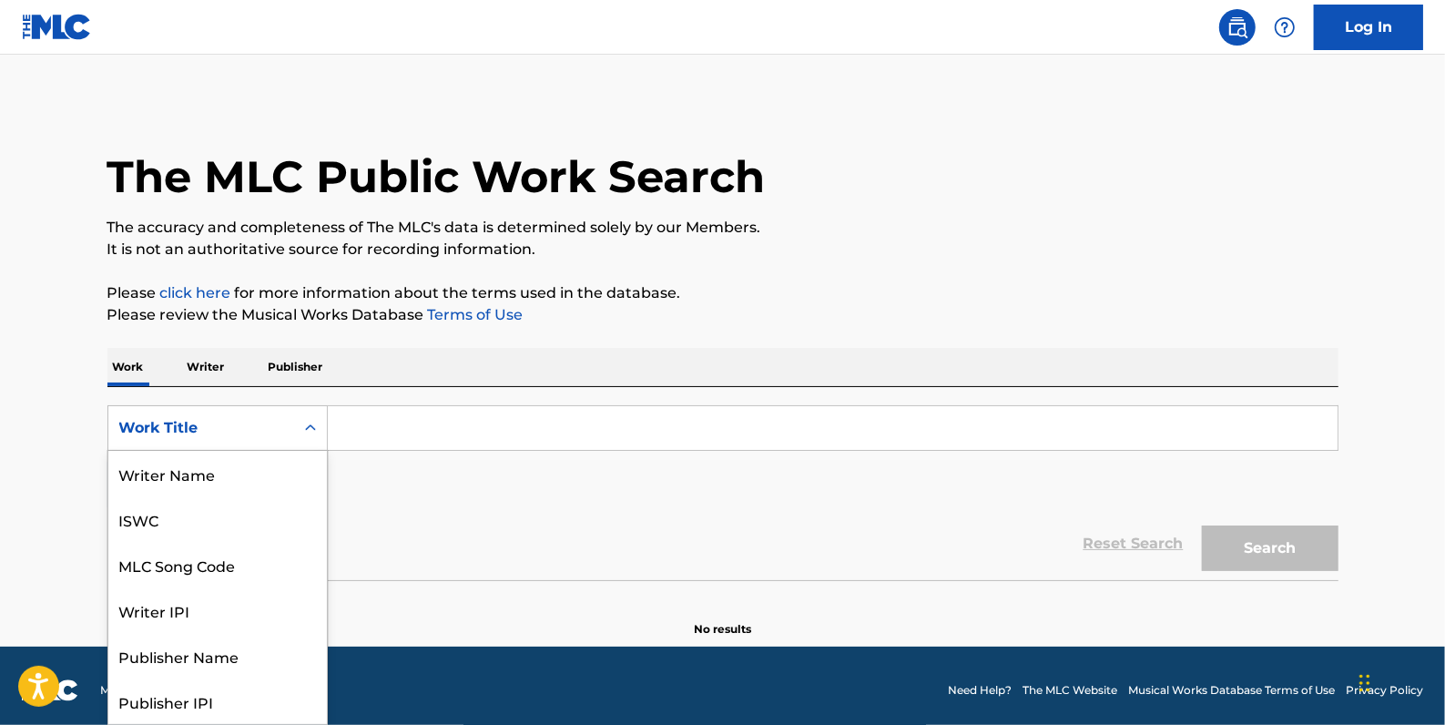
click at [311, 428] on icon "Search Form" at bounding box center [310, 428] width 18 height 18
click at [246, 470] on div "MLC Song Code" at bounding box center [217, 474] width 219 height 46
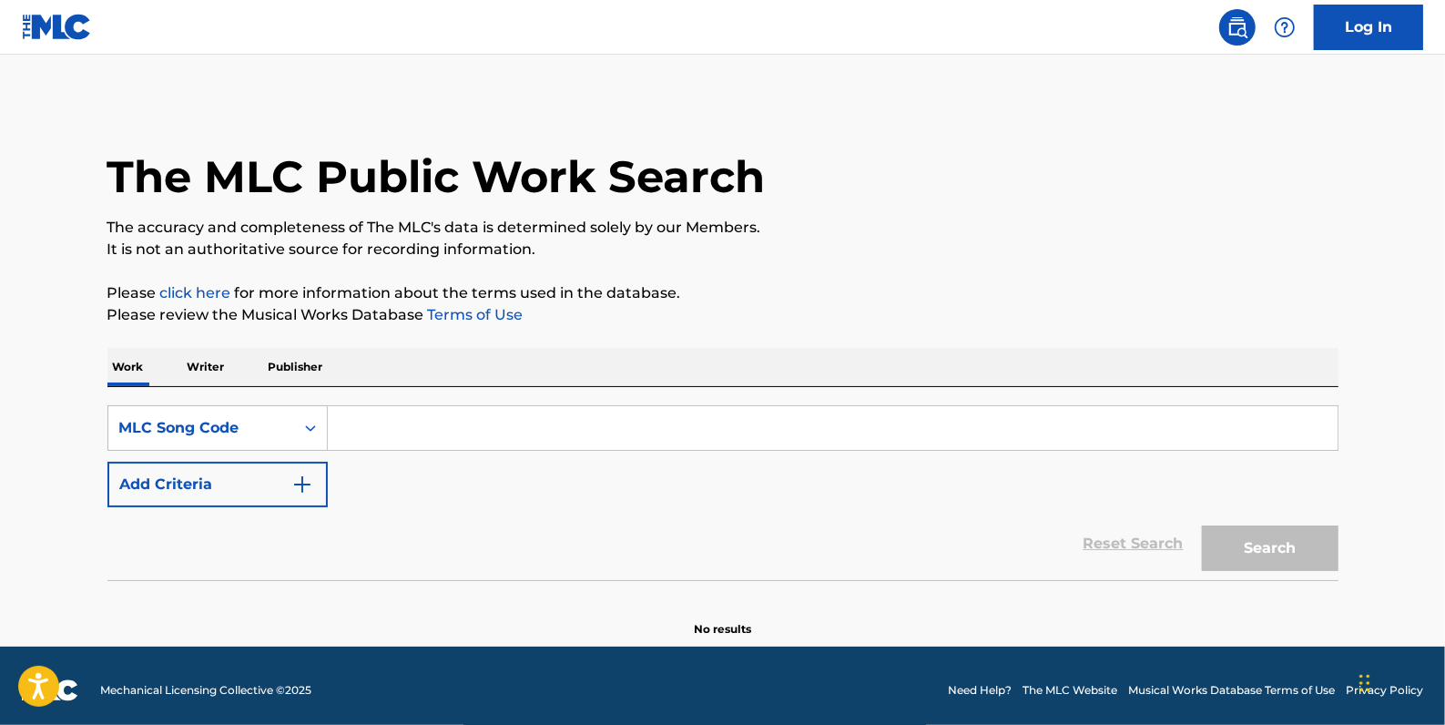
paste input "EB1TA4"
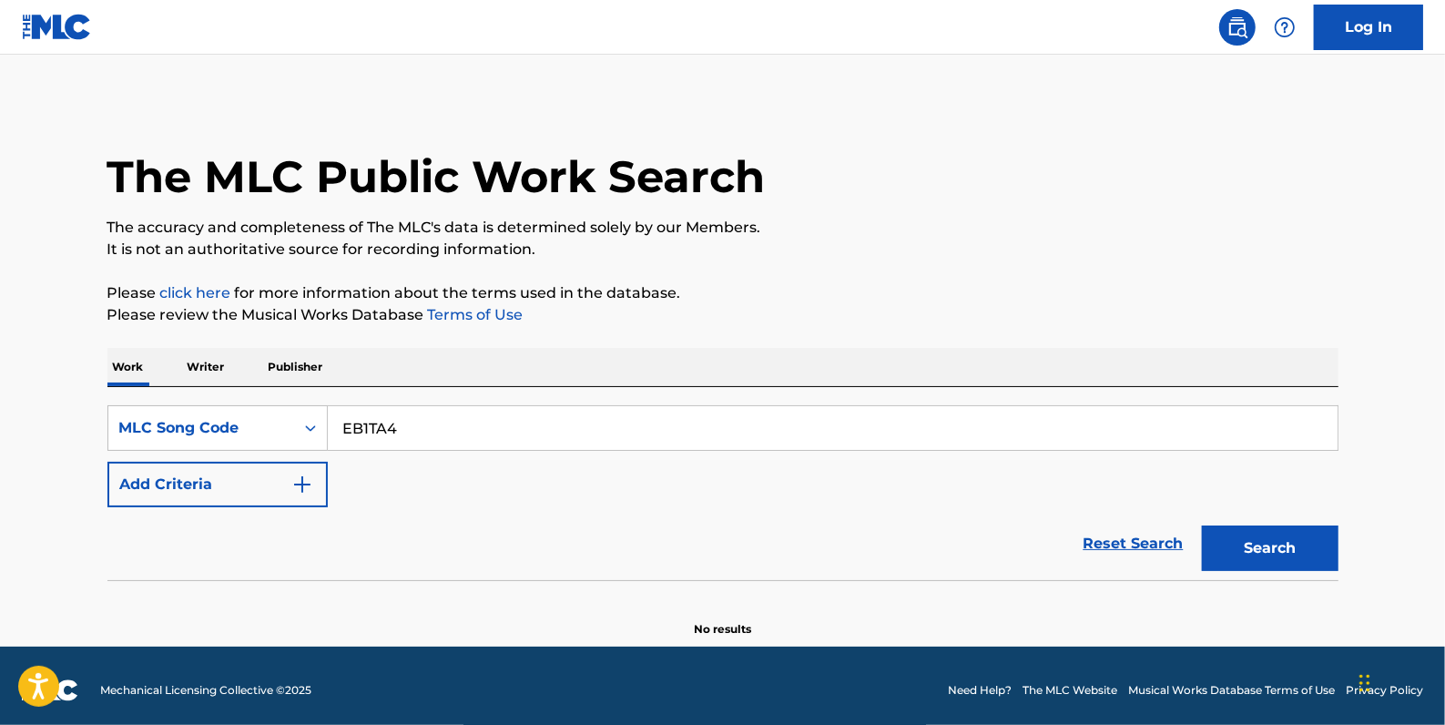
type input "EB1TA4"
click at [1260, 547] on button "Search" at bounding box center [1270, 548] width 137 height 46
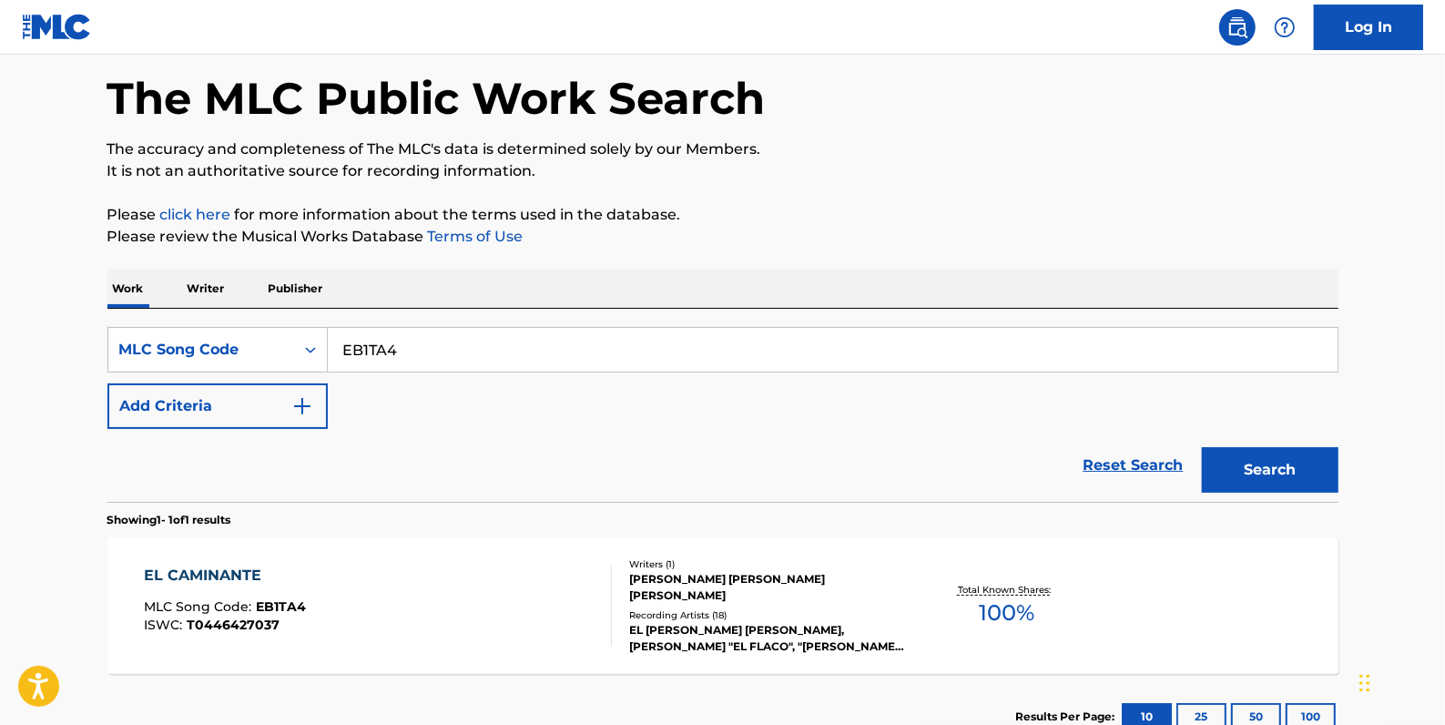
scroll to position [82, 0]
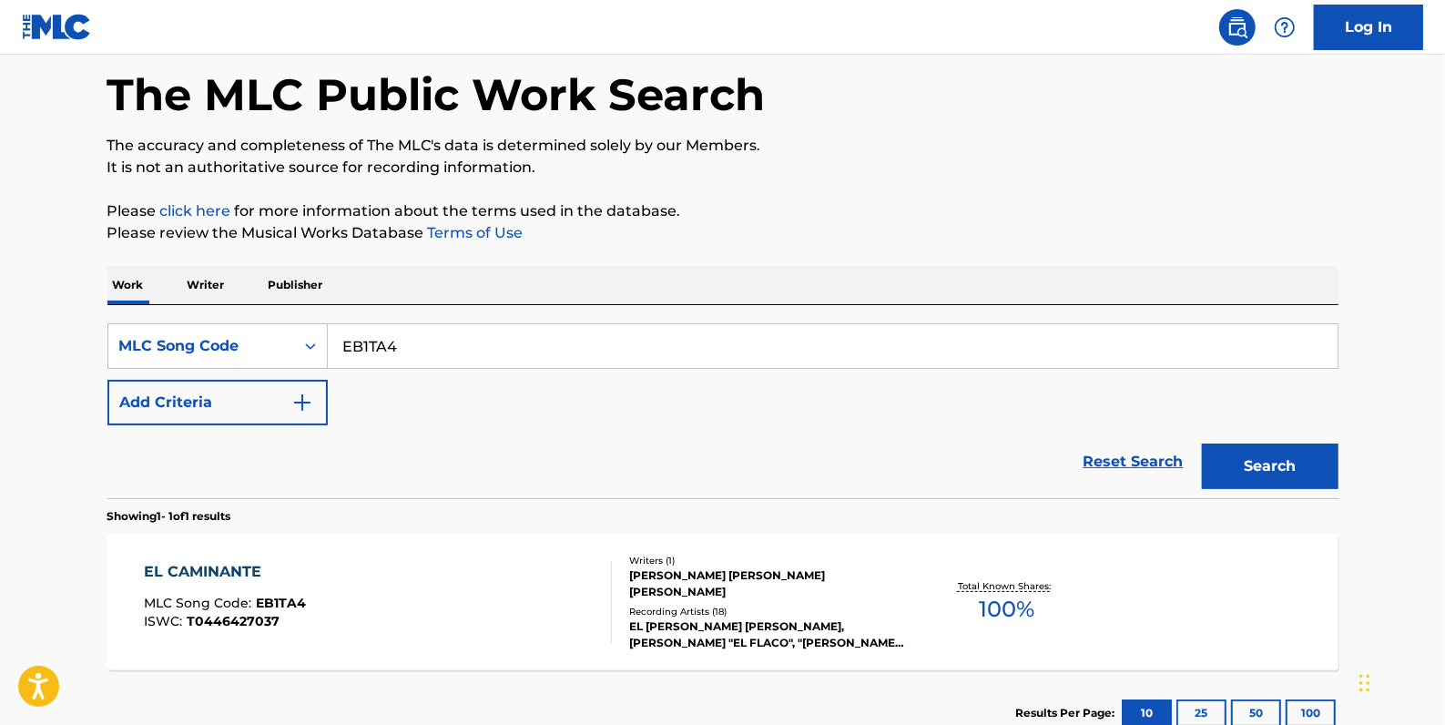
click at [470, 576] on div "EL CAMINANTE MLC Song Code : EB1TA4 ISWC : T0446427037" at bounding box center [378, 602] width 468 height 82
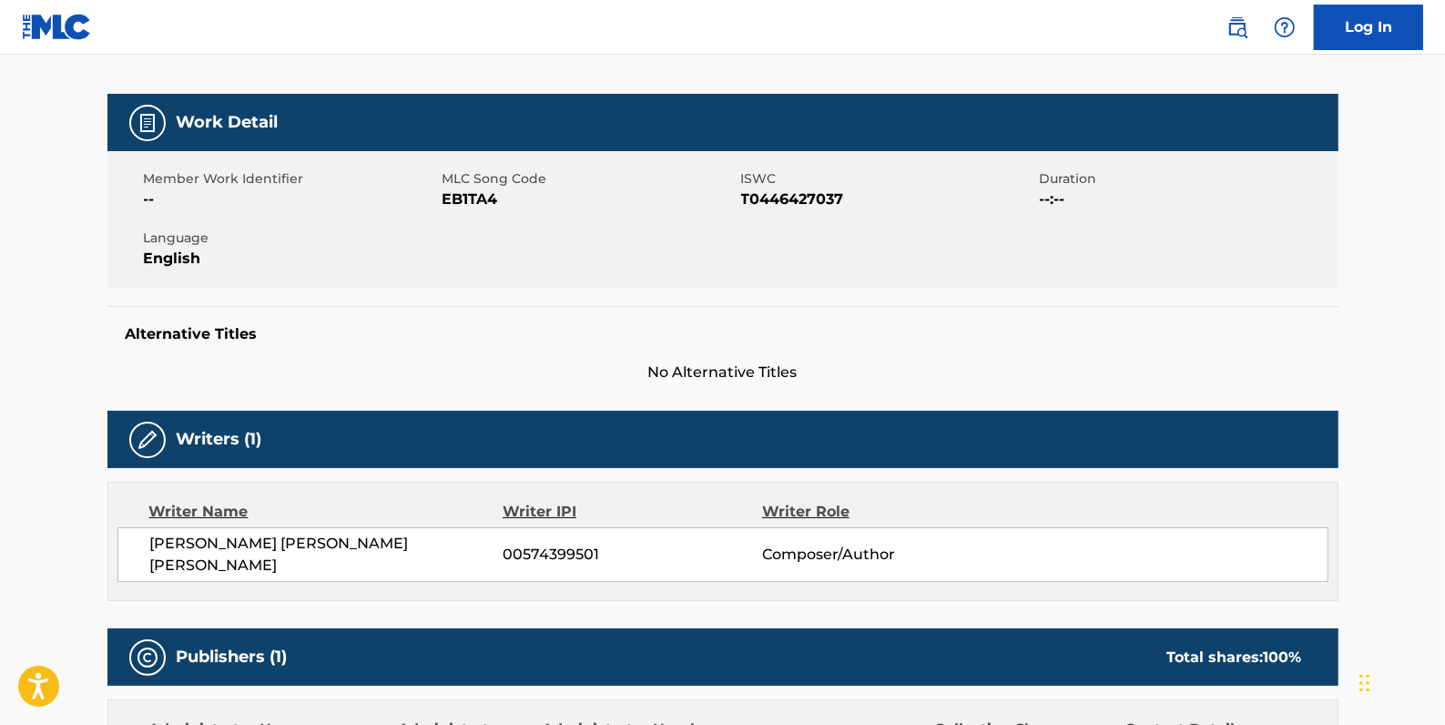
scroll to position [248, 0]
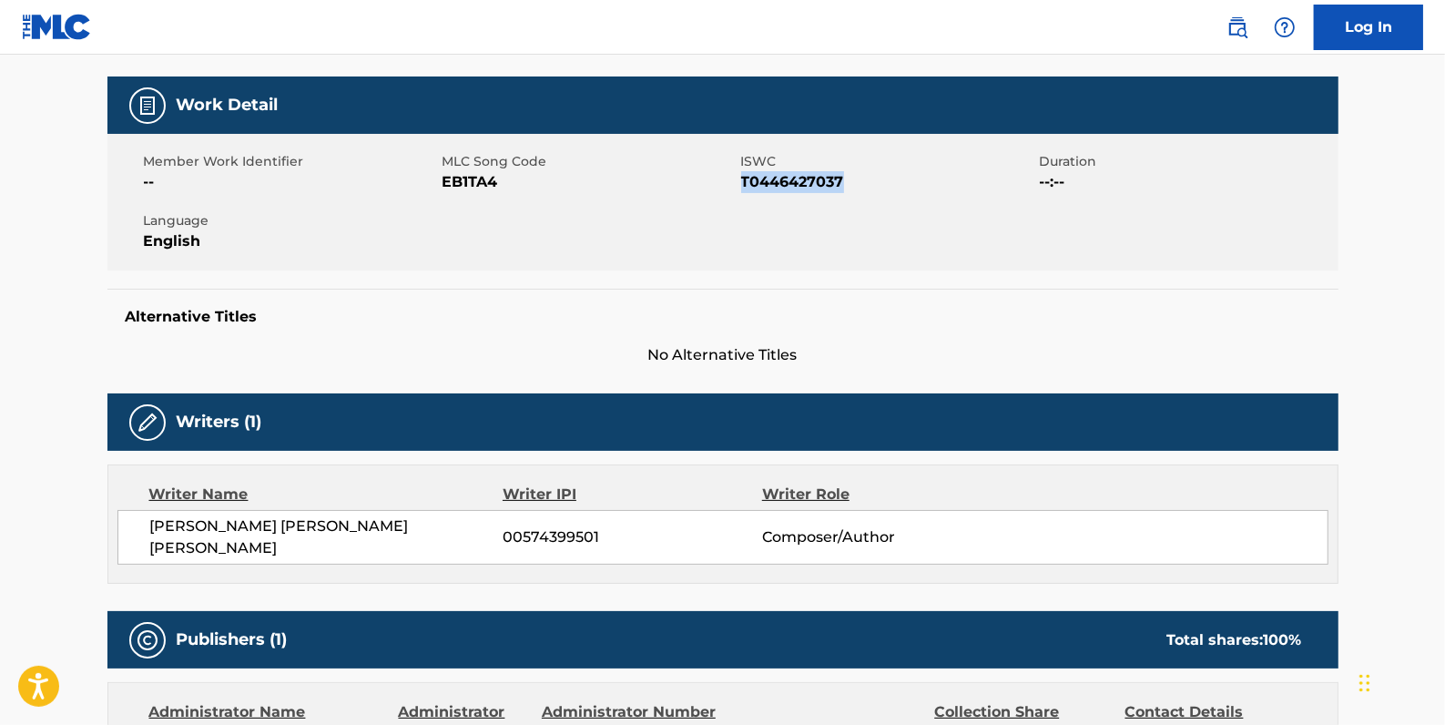
drag, startPoint x: 882, startPoint y: 183, endPoint x: 747, endPoint y: 183, distance: 135.7
click at [747, 183] on span "T0446427037" at bounding box center [888, 182] width 294 height 22
drag, startPoint x: 747, startPoint y: 183, endPoint x: 864, endPoint y: 180, distance: 117.5
click at [864, 180] on span "T0446427037" at bounding box center [888, 182] width 294 height 22
click at [857, 180] on span "T0446427037" at bounding box center [888, 182] width 294 height 22
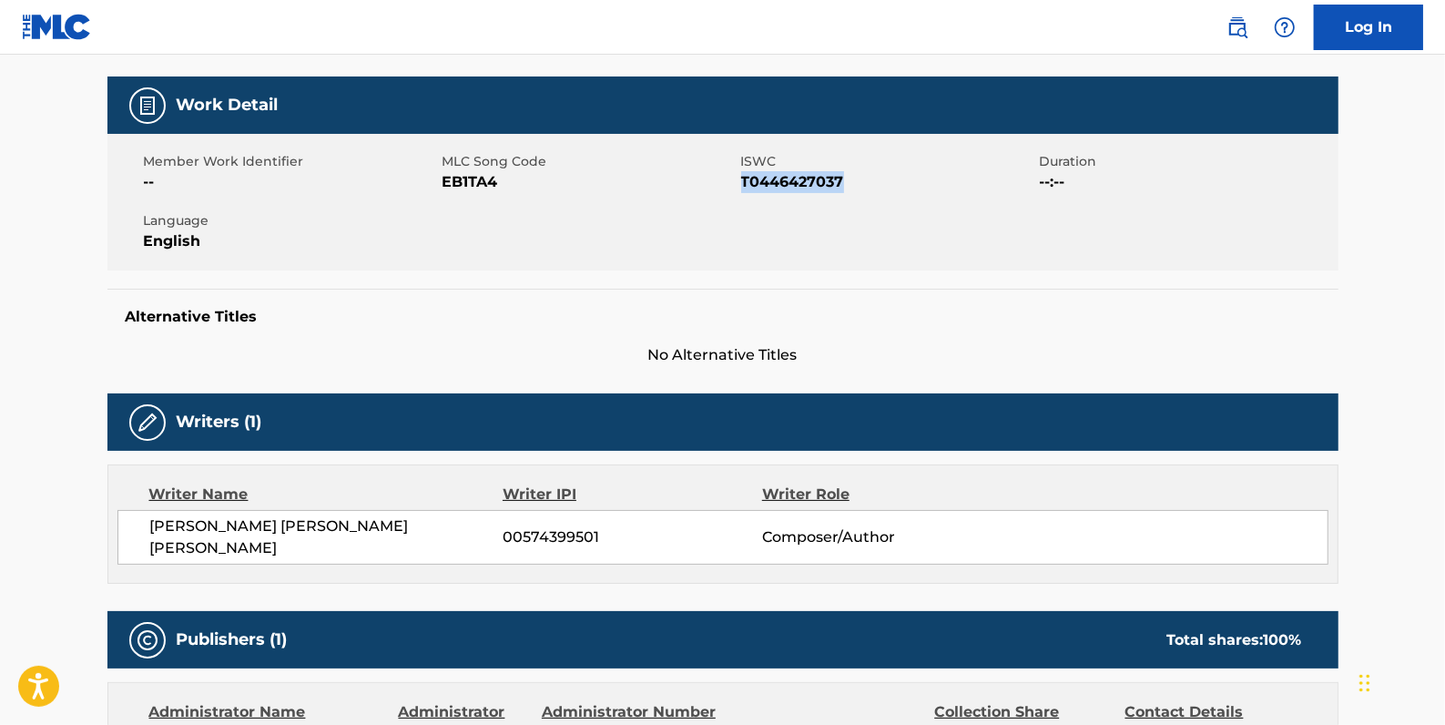
drag, startPoint x: 844, startPoint y: 180, endPoint x: 745, endPoint y: 181, distance: 99.3
click at [745, 181] on span "T0446427037" at bounding box center [888, 182] width 294 height 22
copy span "T0446427037"
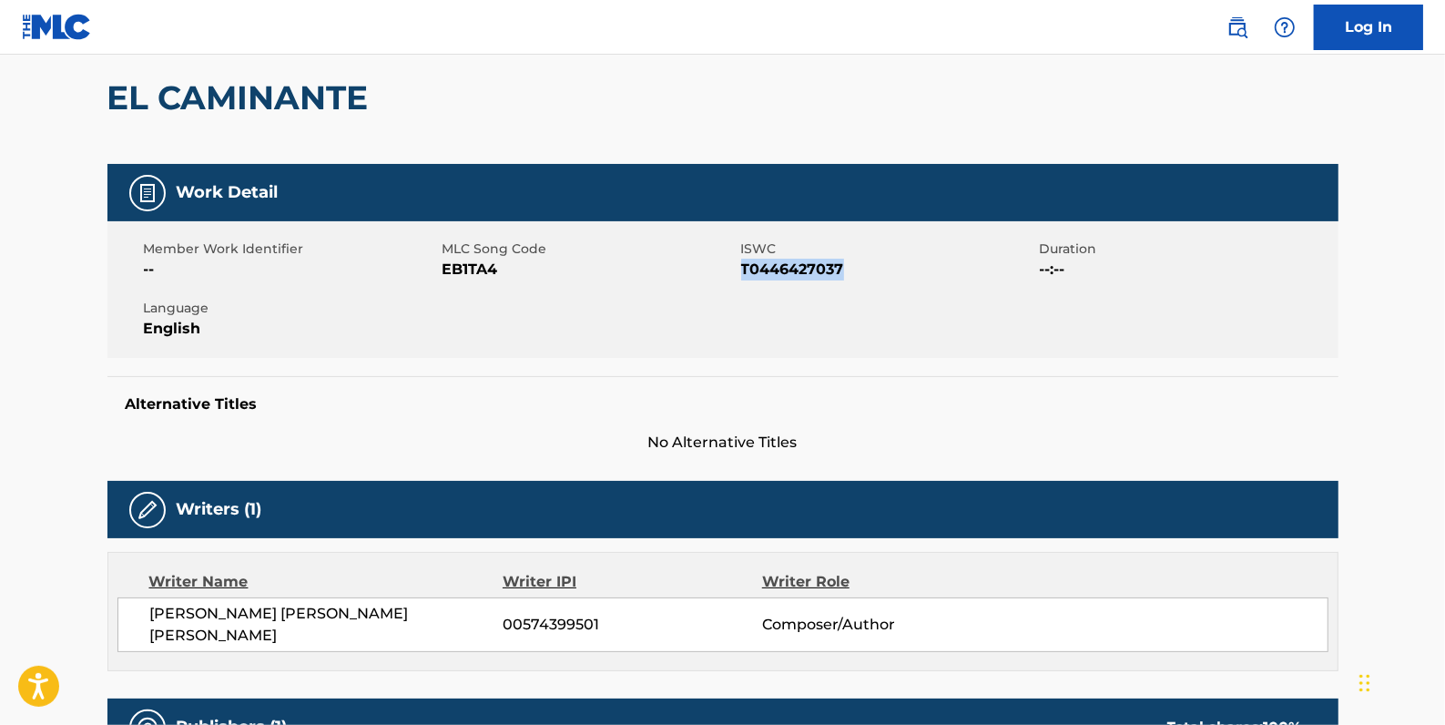
scroll to position [0, 0]
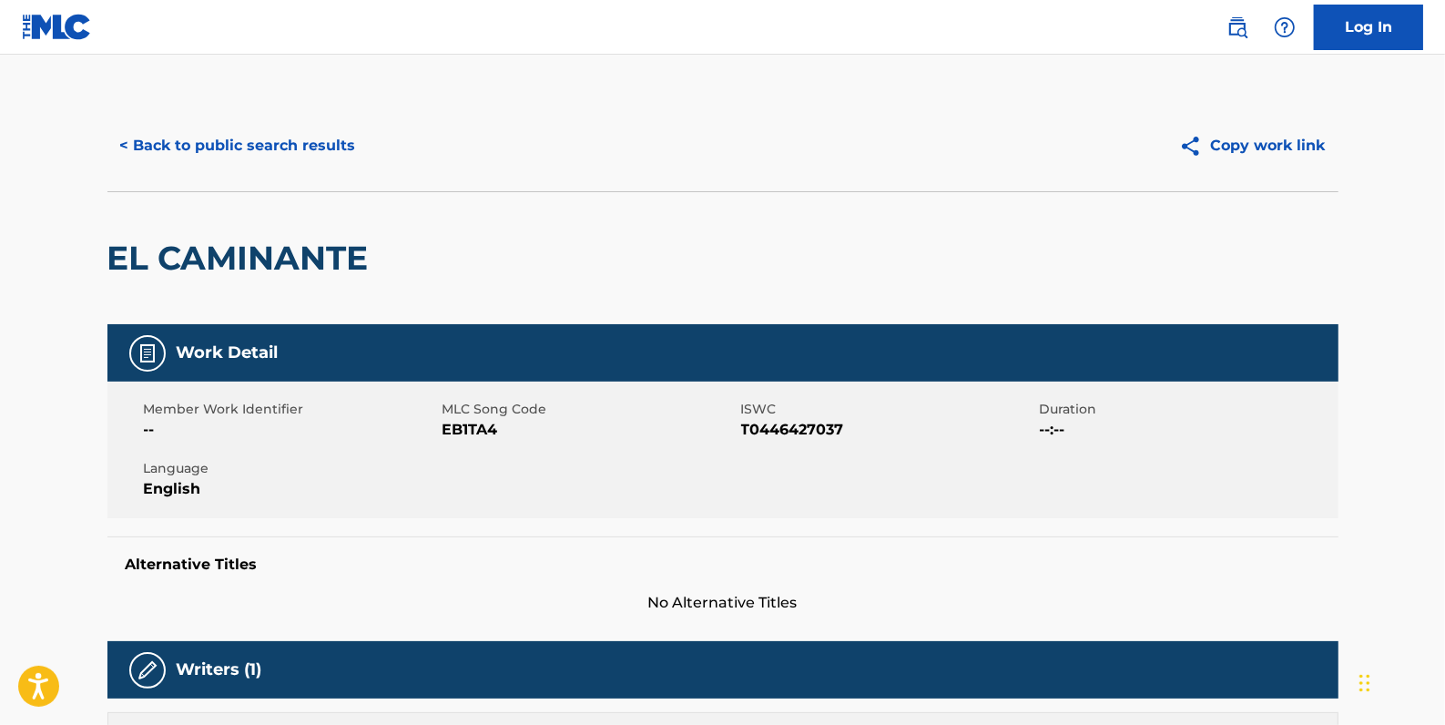
click at [270, 172] on div "< Back to public search results Copy work link" at bounding box center [722, 145] width 1231 height 91
click at [270, 153] on button "< Back to public search results" at bounding box center [237, 146] width 261 height 46
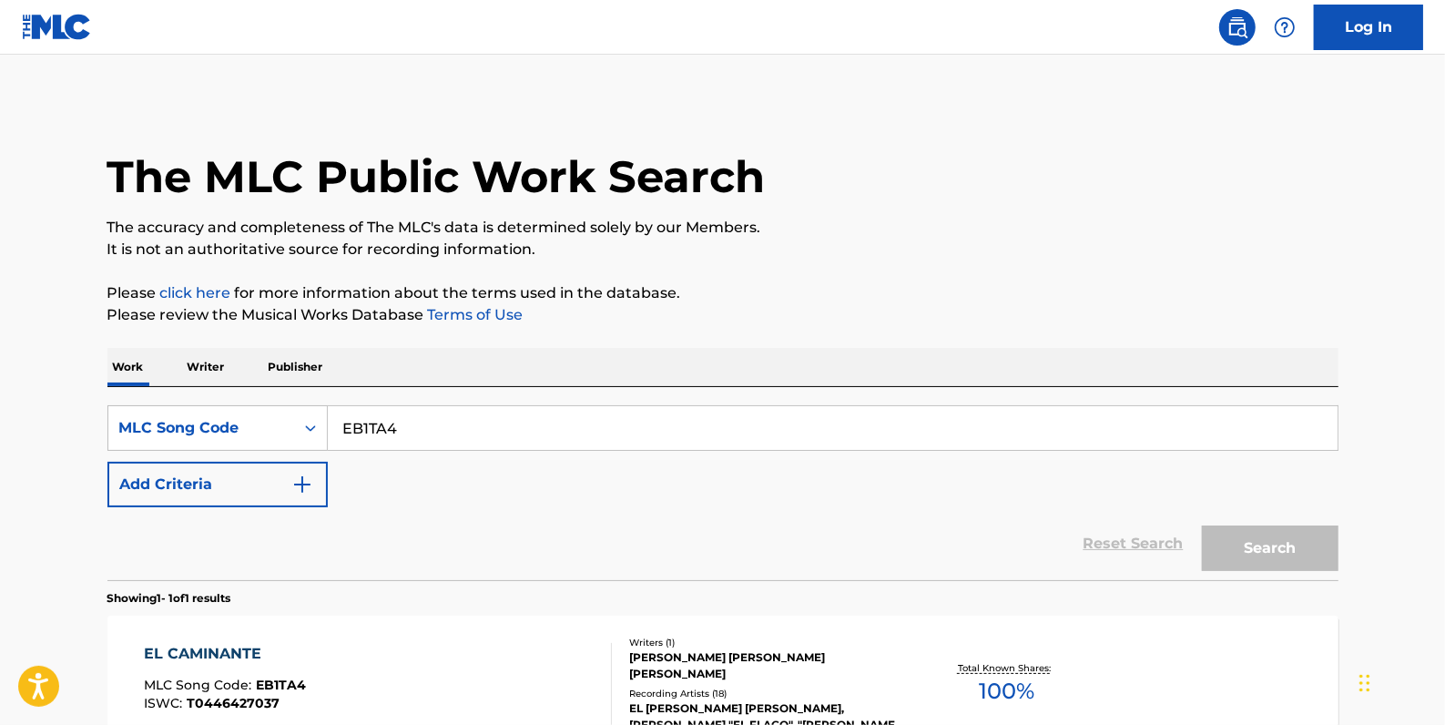
scroll to position [82, 0]
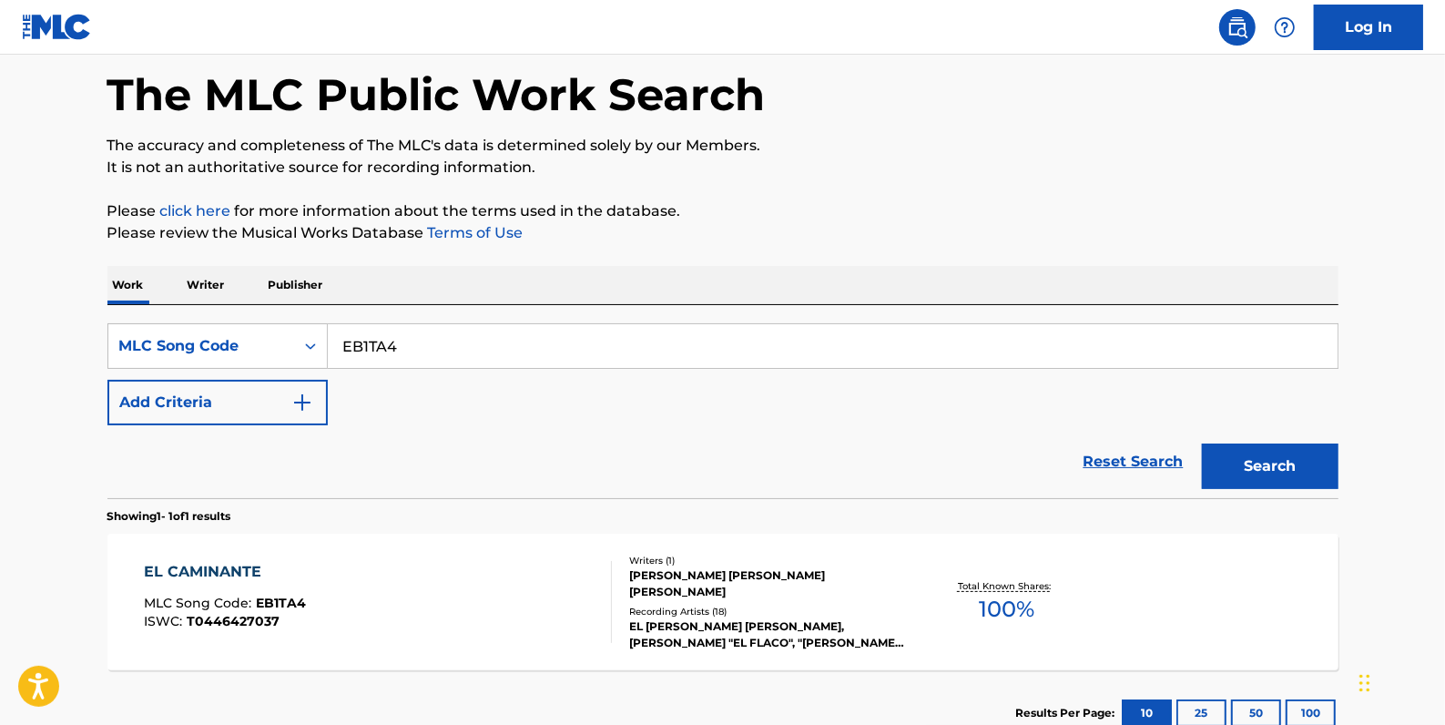
drag, startPoint x: 471, startPoint y: 347, endPoint x: 332, endPoint y: 346, distance: 138.4
click at [332, 346] on input "EB1TA4" at bounding box center [833, 346] width 1010 height 44
paste input "E25275"
type input "E25275"
click at [1275, 462] on button "Search" at bounding box center [1270, 467] width 137 height 46
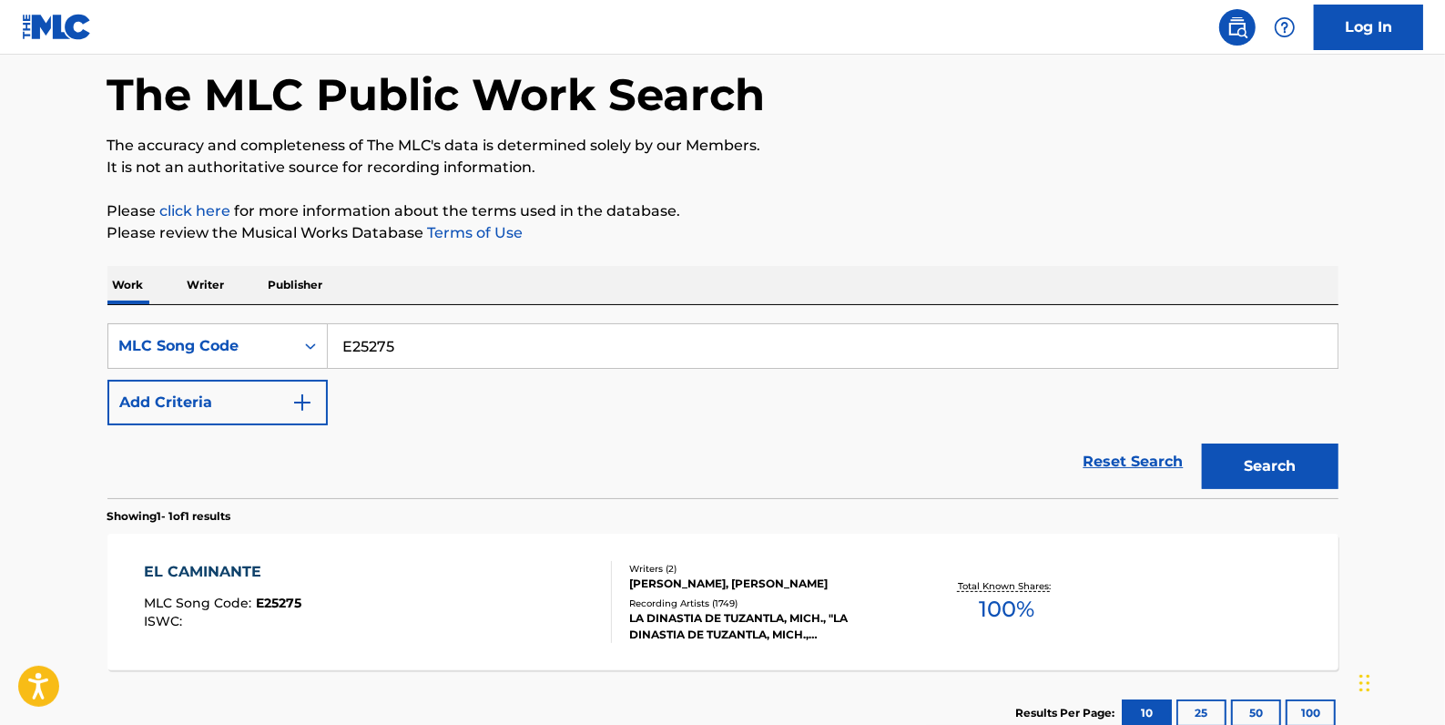
click at [386, 586] on div "EL CAMINANTE MLC Song Code : E25275 ISWC :" at bounding box center [378, 602] width 468 height 82
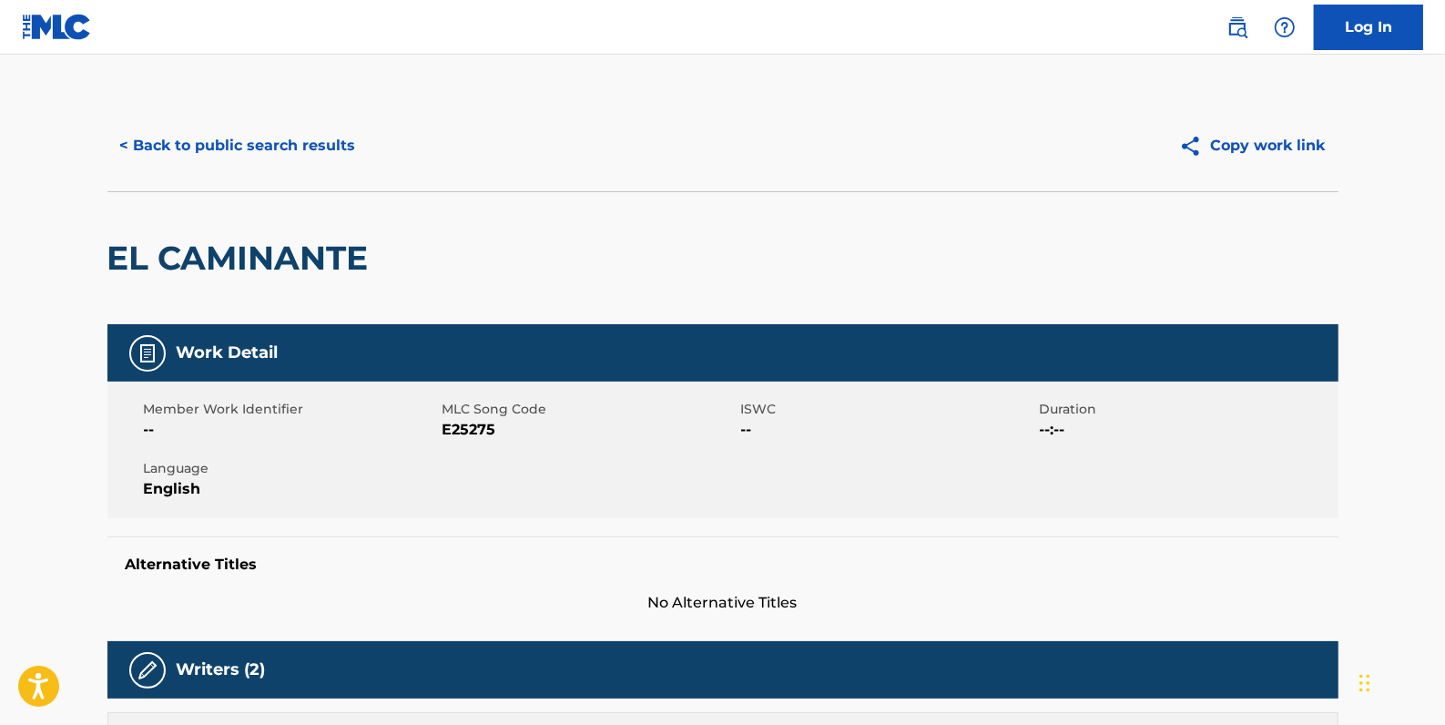
click at [326, 138] on button "< Back to public search results" at bounding box center [237, 146] width 261 height 46
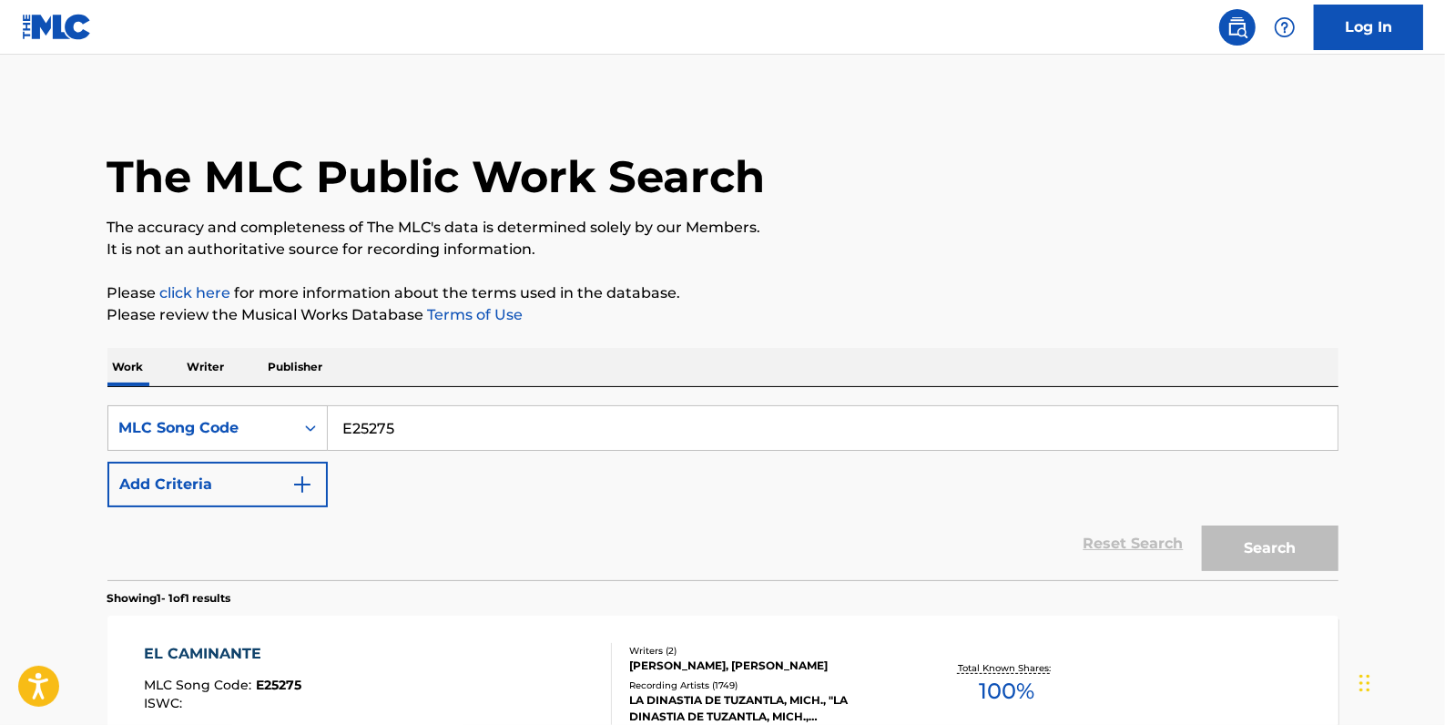
scroll to position [82, 0]
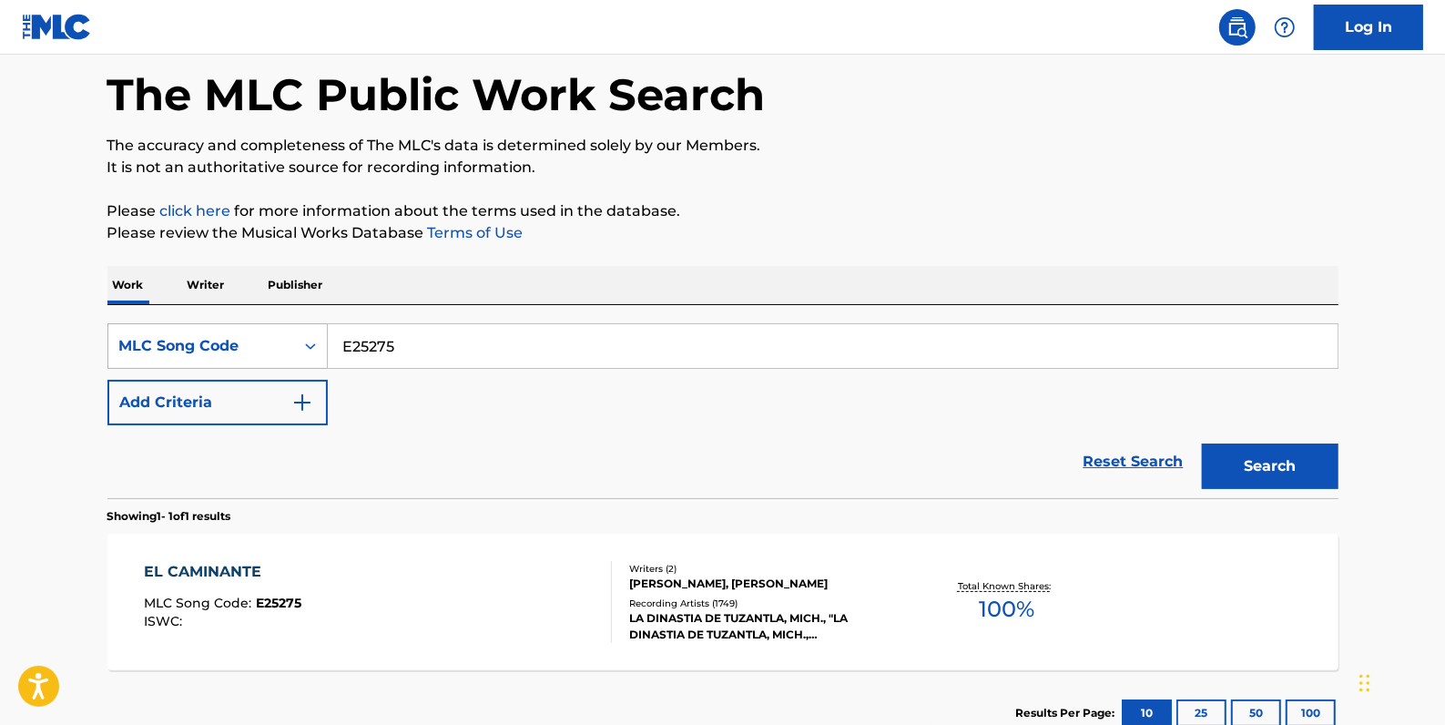
drag, startPoint x: 427, startPoint y: 346, endPoint x: 318, endPoint y: 352, distance: 109.5
click at [318, 352] on div "SearchWithCriteriab696e6a3-70e0-4f83-bfd5-a71e7c1283b0 MLC Song Code E25275" at bounding box center [722, 346] width 1231 height 46
paste input "EB1TA4"
type input "EB1TA4"
click at [1269, 455] on button "Search" at bounding box center [1270, 467] width 137 height 46
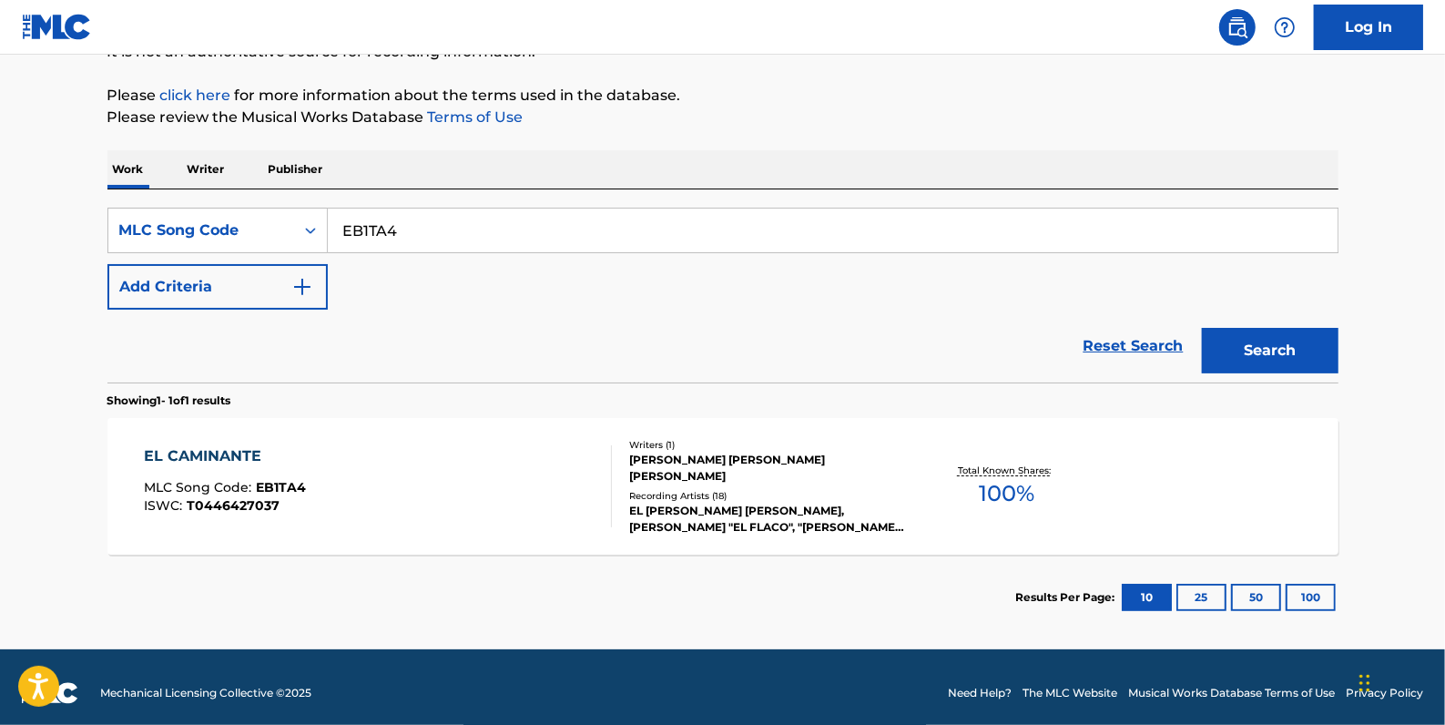
scroll to position [209, 0]
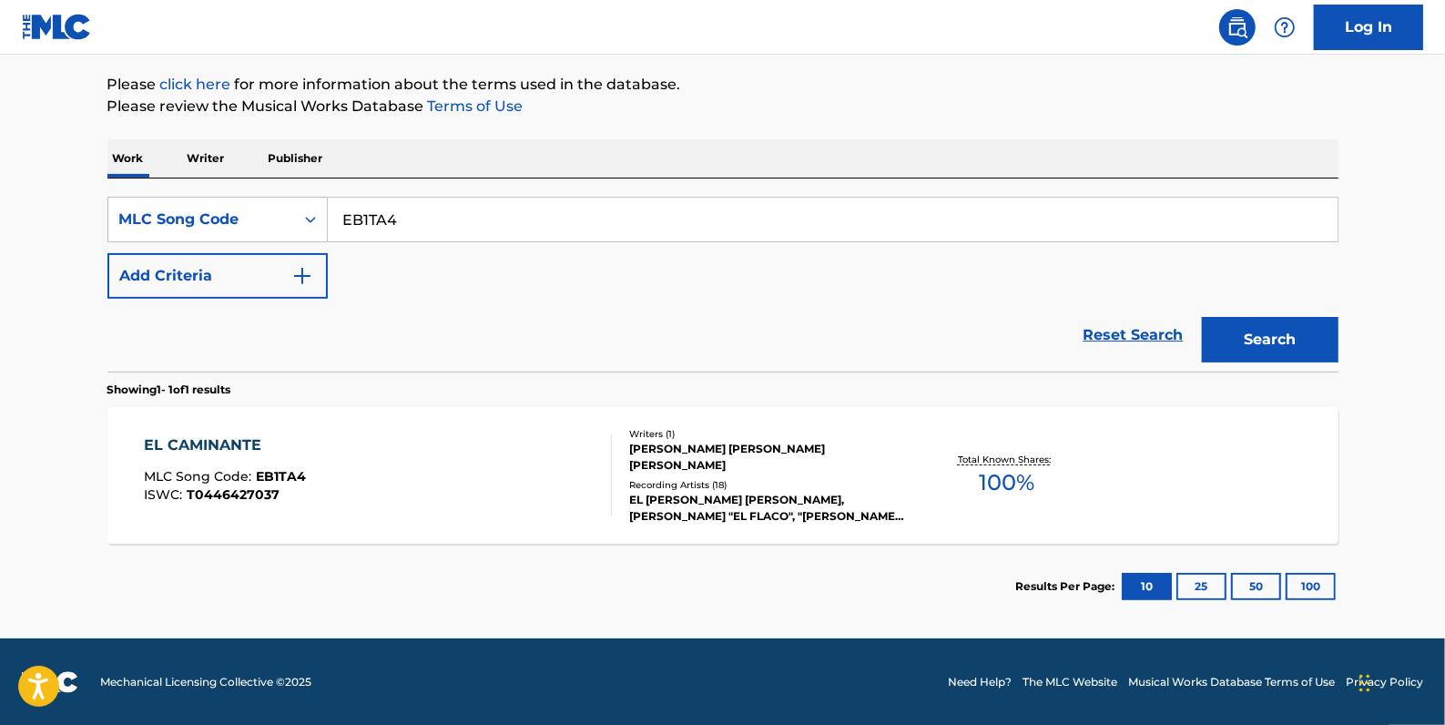
click at [526, 470] on div "EL CAMINANTE MLC Song Code : EB1TA4 ISWC : T0446427037" at bounding box center [378, 475] width 468 height 82
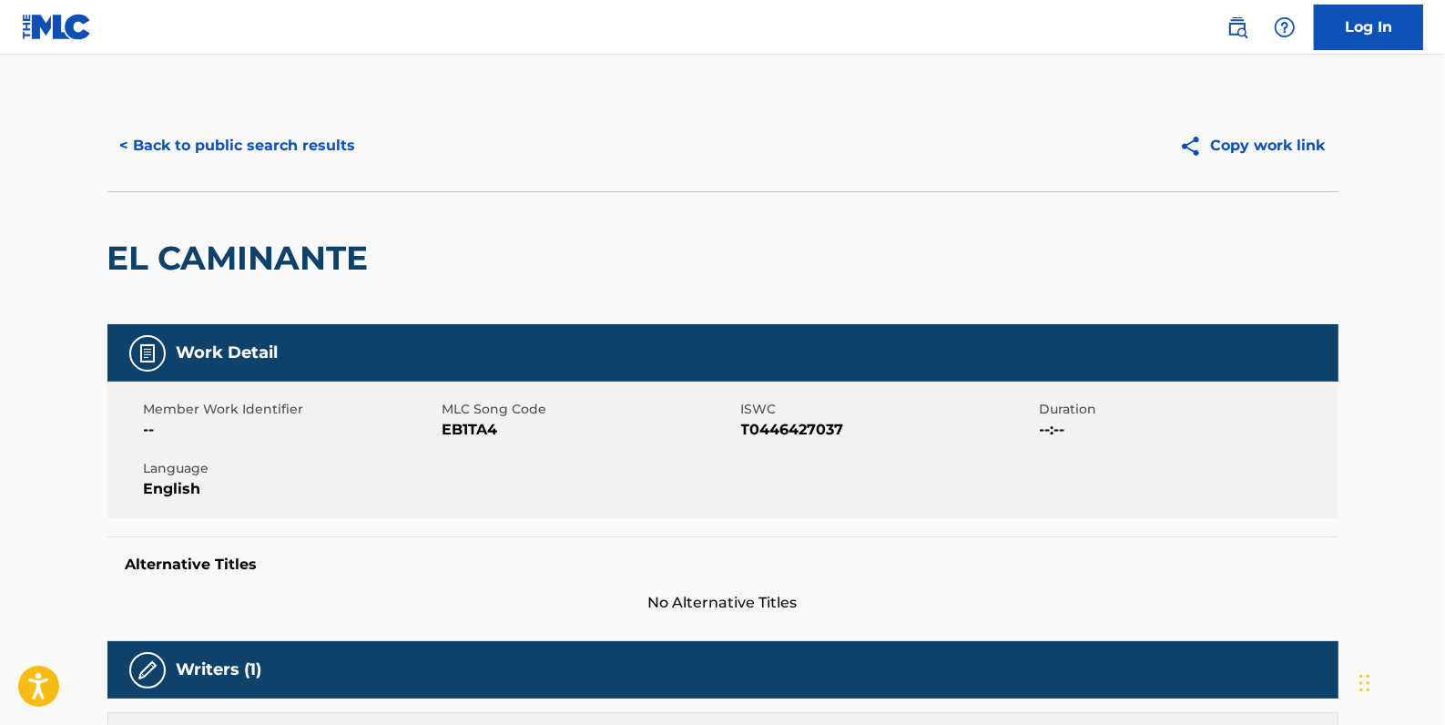
click at [314, 148] on button "< Back to public search results" at bounding box center [237, 146] width 261 height 46
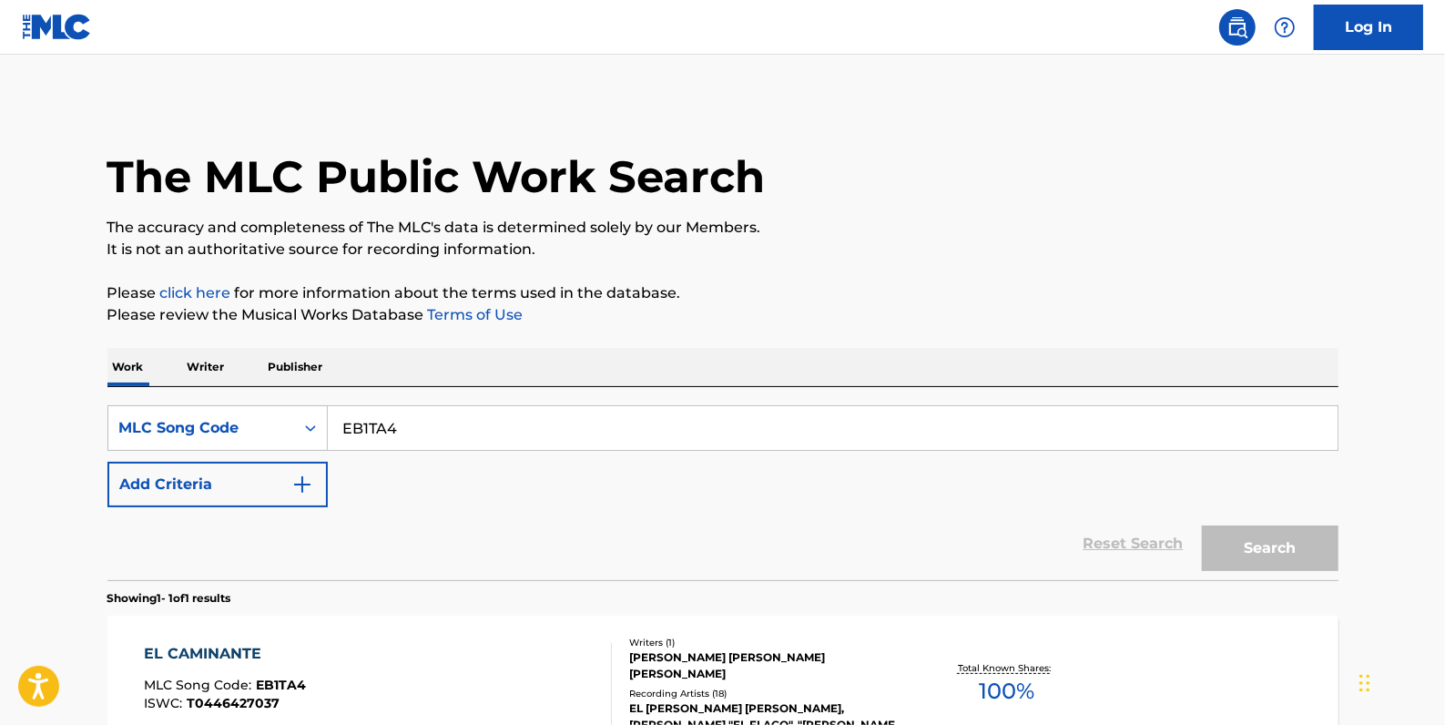
scroll to position [161, 0]
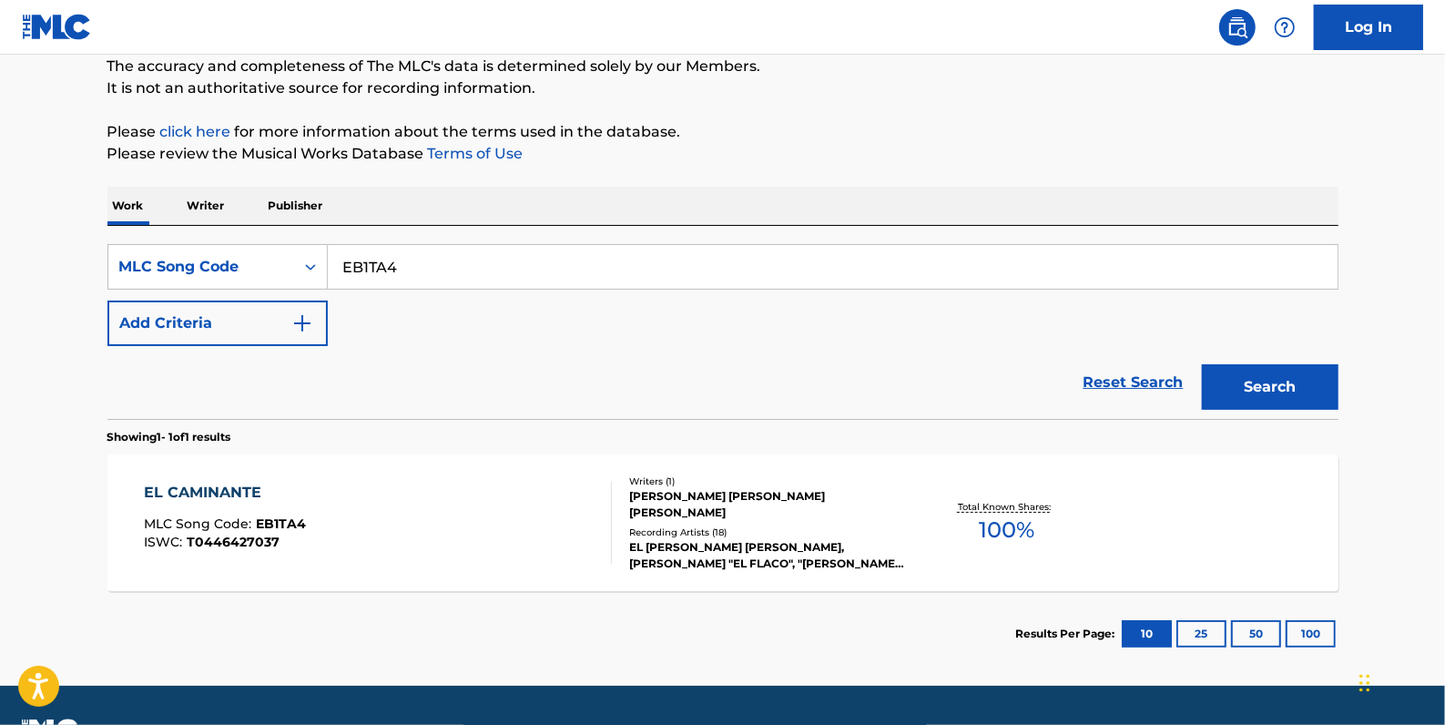
drag, startPoint x: 477, startPoint y: 272, endPoint x: 330, endPoint y: 270, distance: 147.5
click at [330, 270] on input "EB1TA4" at bounding box center [833, 267] width 1010 height 44
paste input "LV8JD1"
type input "LV8JD1"
click at [1254, 381] on button "Search" at bounding box center [1270, 387] width 137 height 46
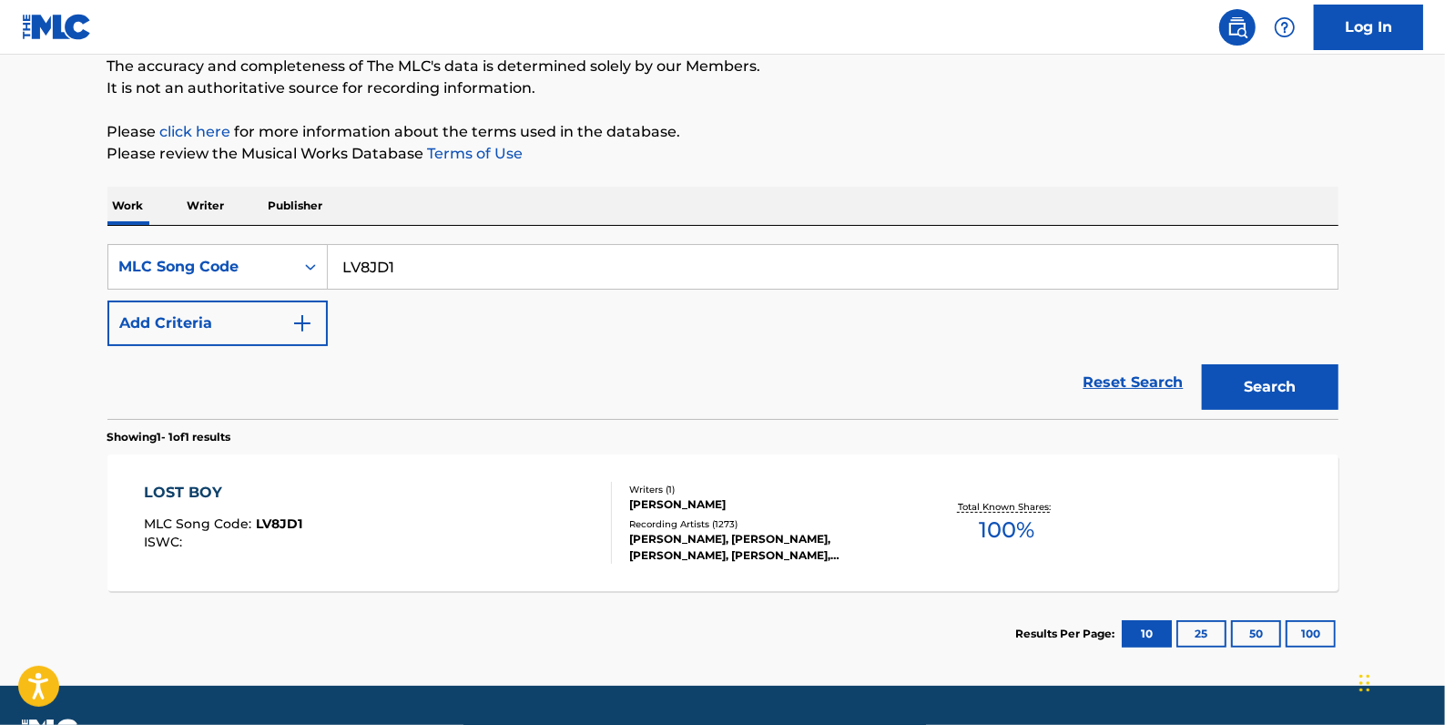
drag, startPoint x: 418, startPoint y: 261, endPoint x: 336, endPoint y: 269, distance: 82.3
click at [336, 269] on input "LV8JD1" at bounding box center [833, 267] width 1010 height 44
paste input "LS707Y"
type input "LS707Y"
click at [1263, 381] on button "Search" at bounding box center [1270, 387] width 137 height 46
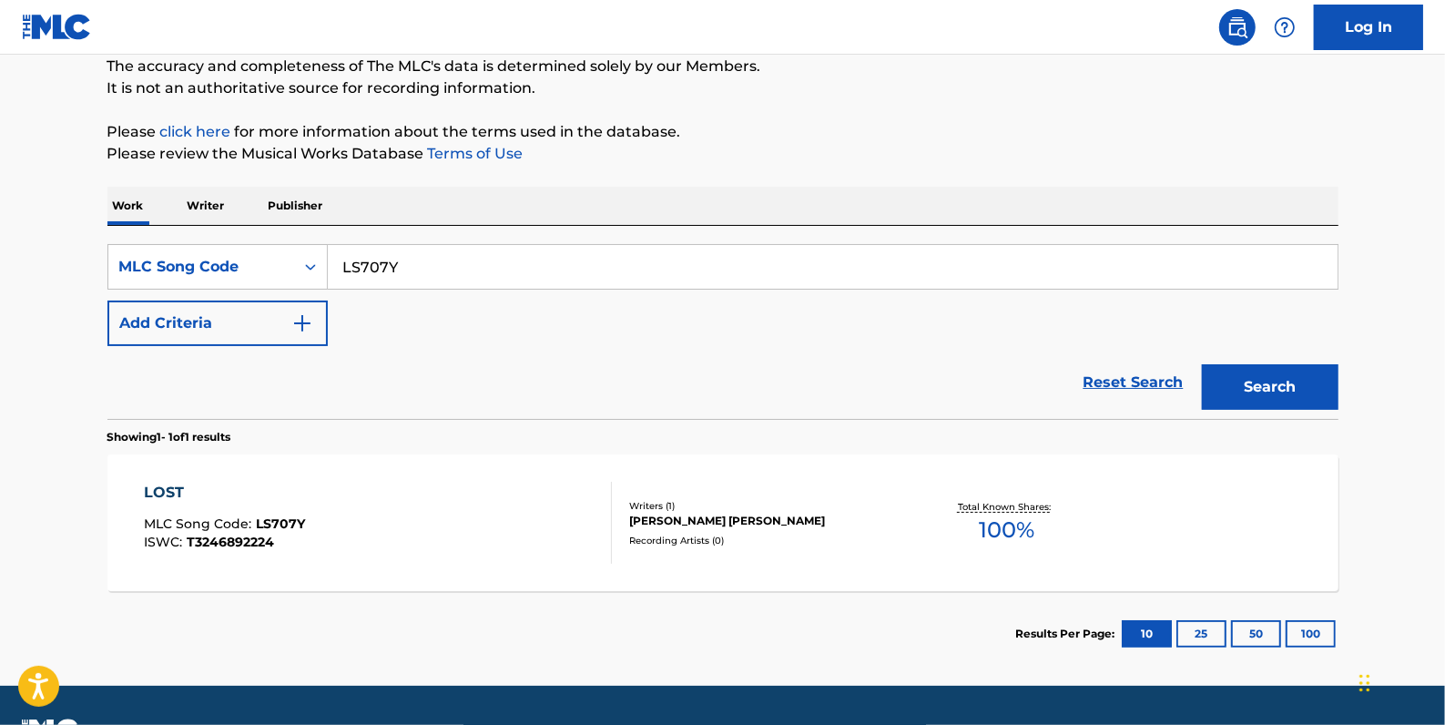
click at [462, 535] on div "LOST MLC Song Code : LS707Y ISWC : T3246892224" at bounding box center [378, 523] width 468 height 82
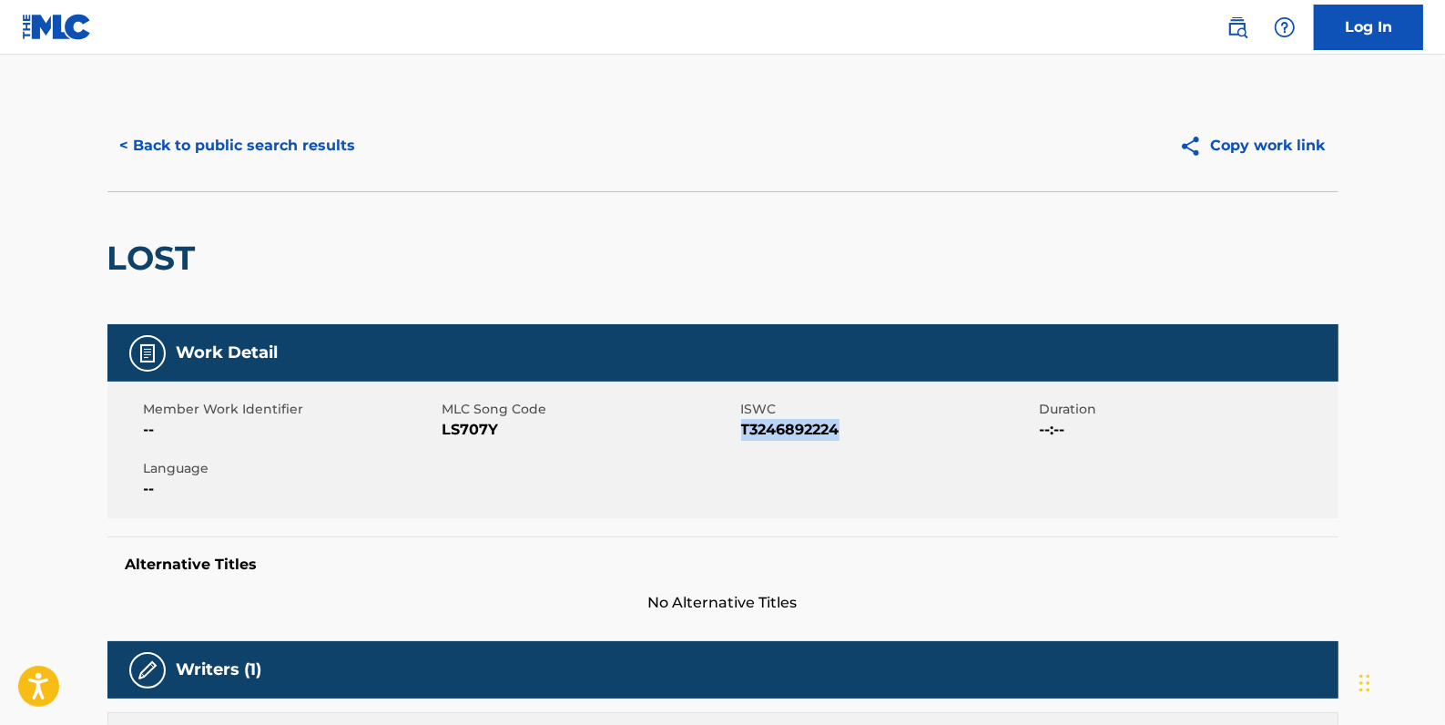
drag, startPoint x: 837, startPoint y: 431, endPoint x: 743, endPoint y: 424, distance: 94.0
click at [743, 424] on span "T3246892224" at bounding box center [888, 430] width 294 height 22
drag, startPoint x: 743, startPoint y: 424, endPoint x: 753, endPoint y: 432, distance: 12.4
copy span "T3246892224"
click at [262, 148] on button "< Back to public search results" at bounding box center [237, 146] width 261 height 46
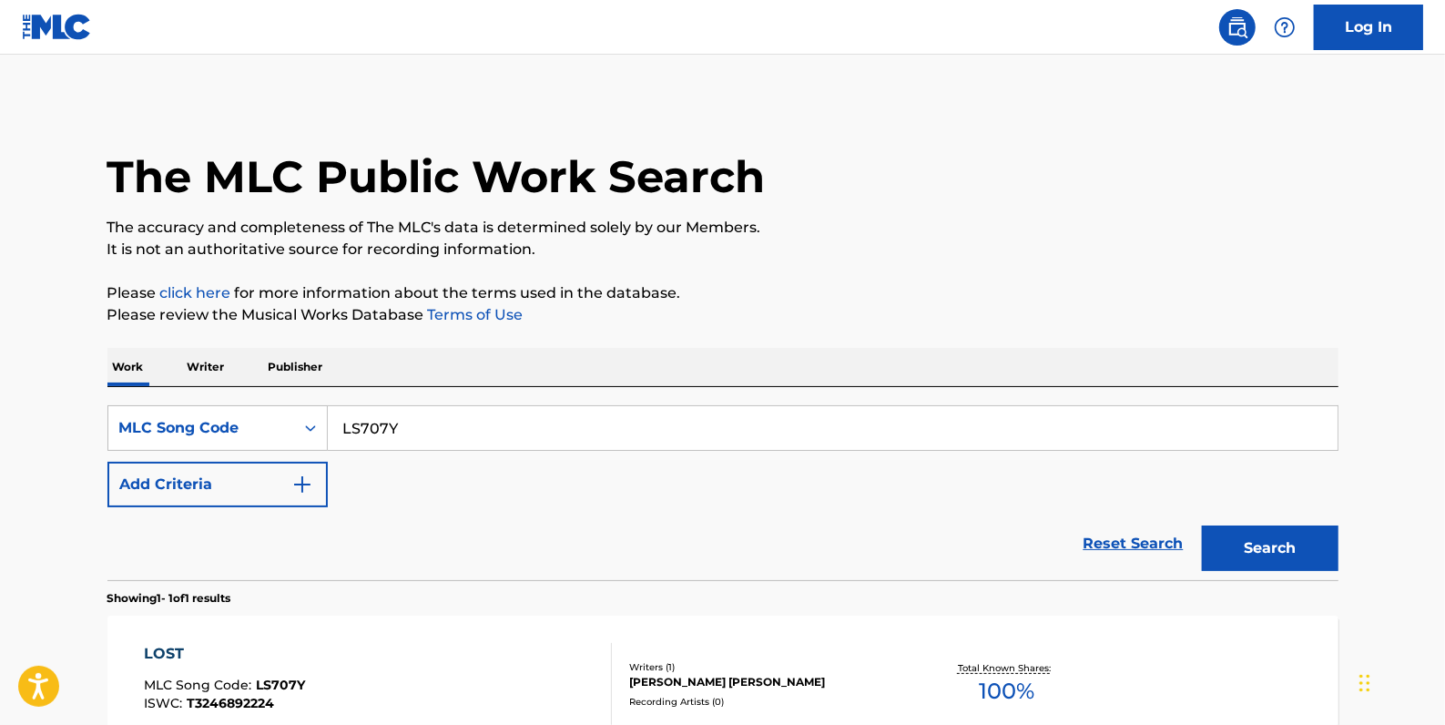
scroll to position [161, 0]
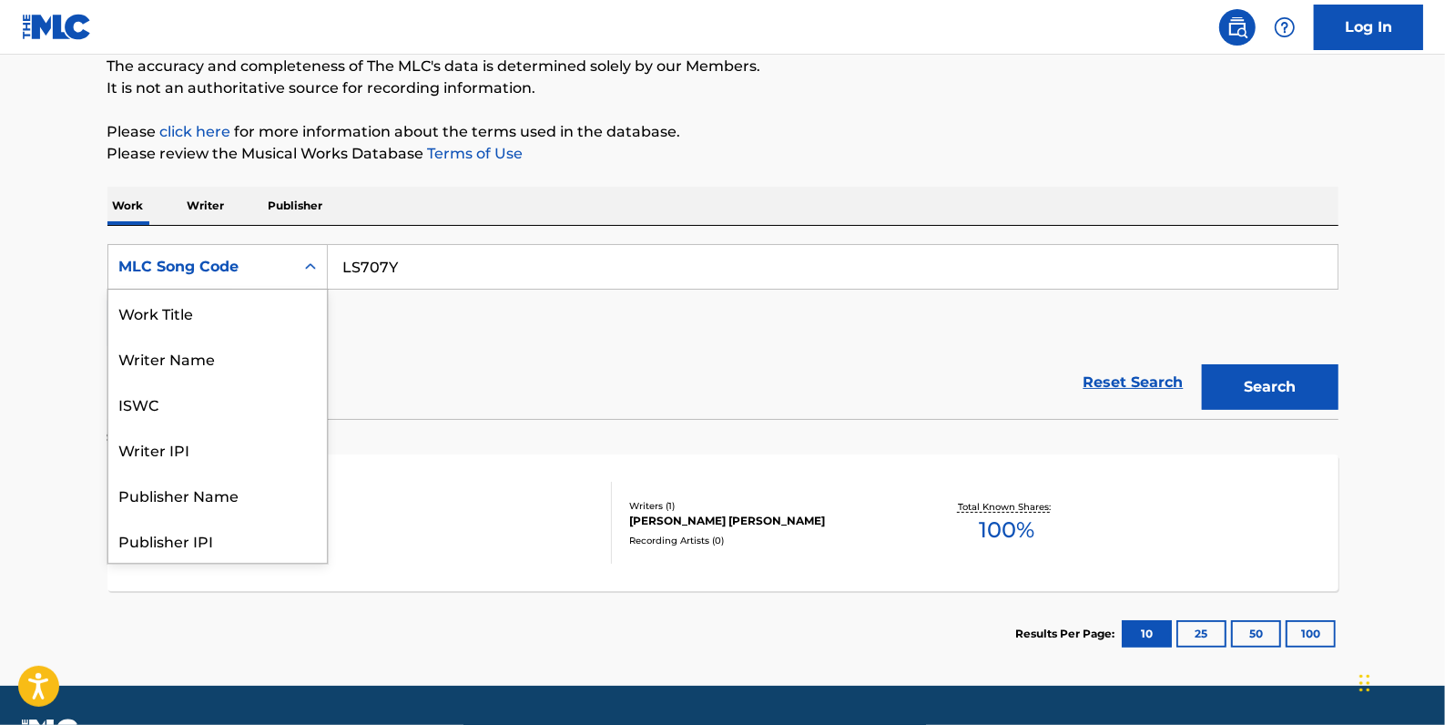
click at [294, 262] on div "Search Form" at bounding box center [310, 266] width 33 height 33
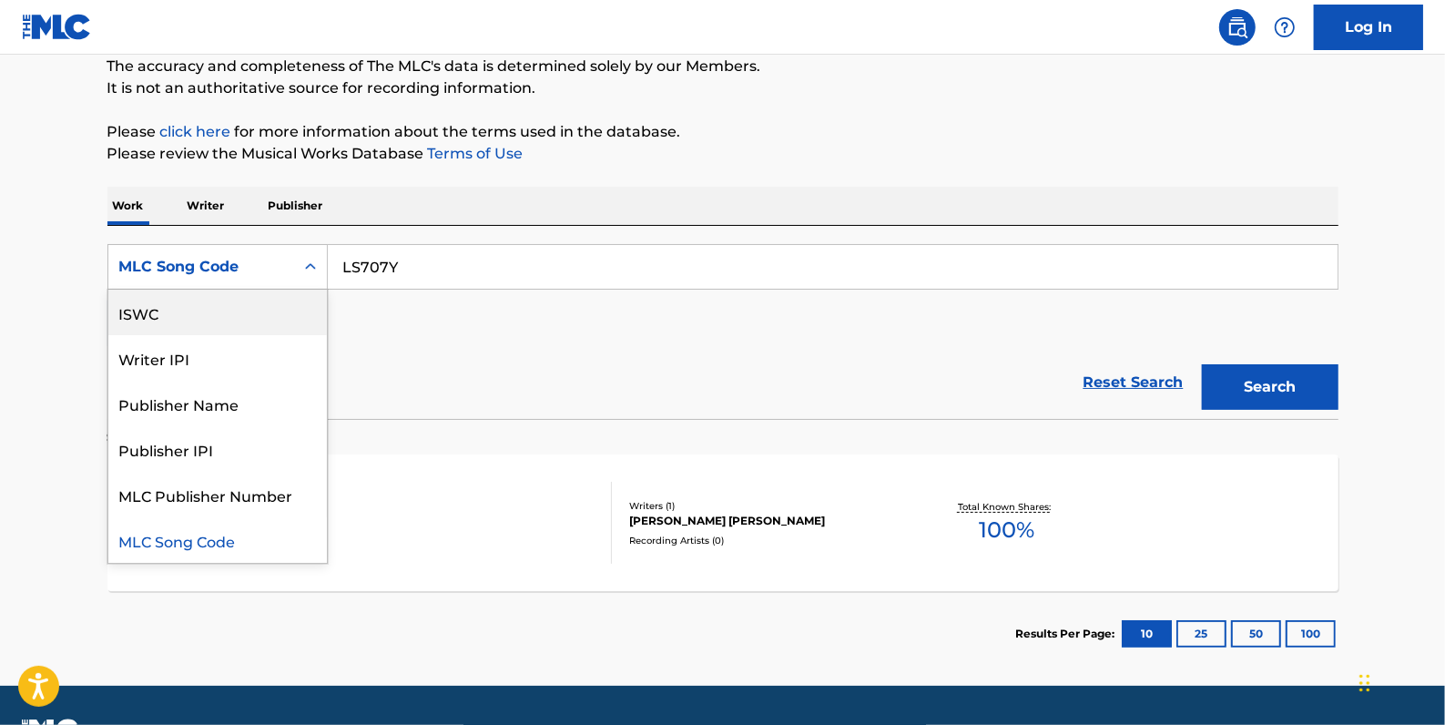
scroll to position [0, 0]
drag, startPoint x: 249, startPoint y: 311, endPoint x: 264, endPoint y: 301, distance: 19.0
click at [246, 311] on div "Work Title" at bounding box center [217, 313] width 219 height 46
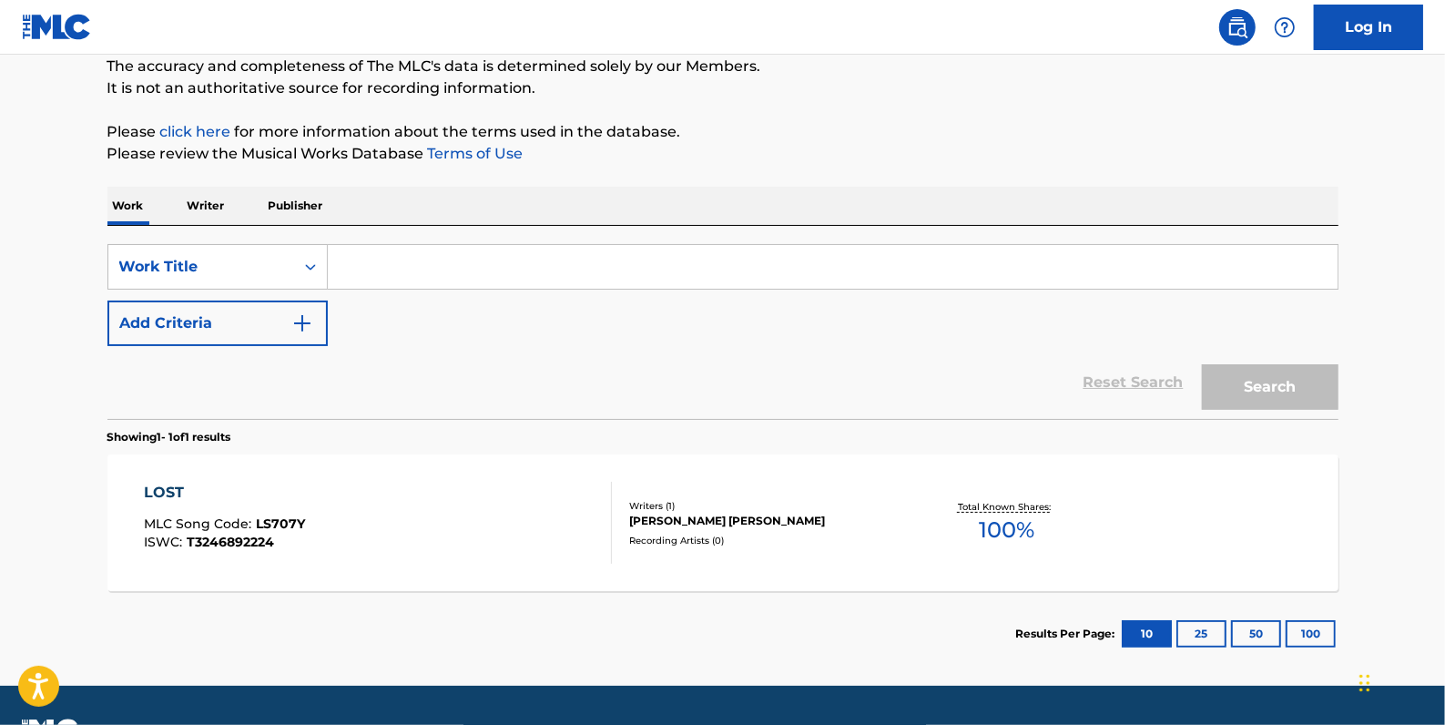
click at [409, 260] on input "Search Form" at bounding box center [833, 267] width 1010 height 44
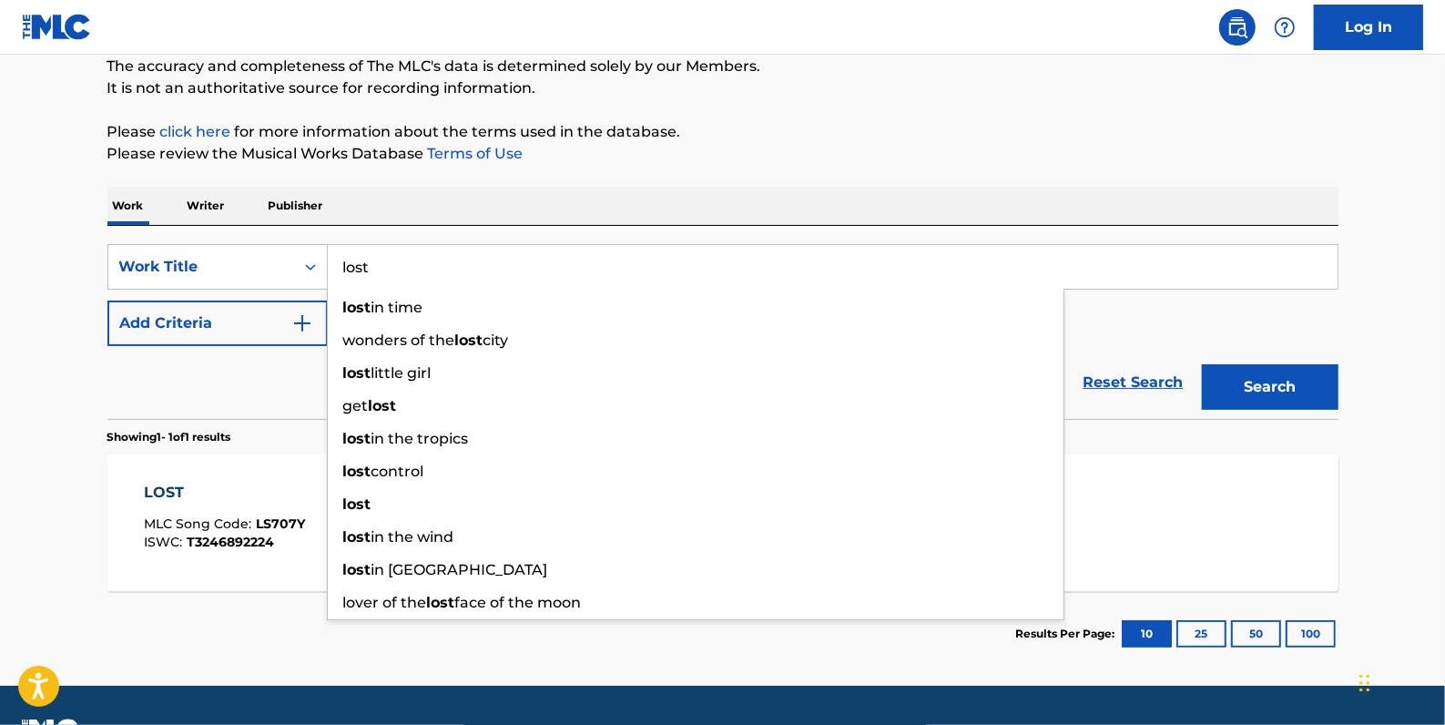
type input "lost"
click at [818, 191] on div "Work Writer Publisher" at bounding box center [722, 206] width 1231 height 38
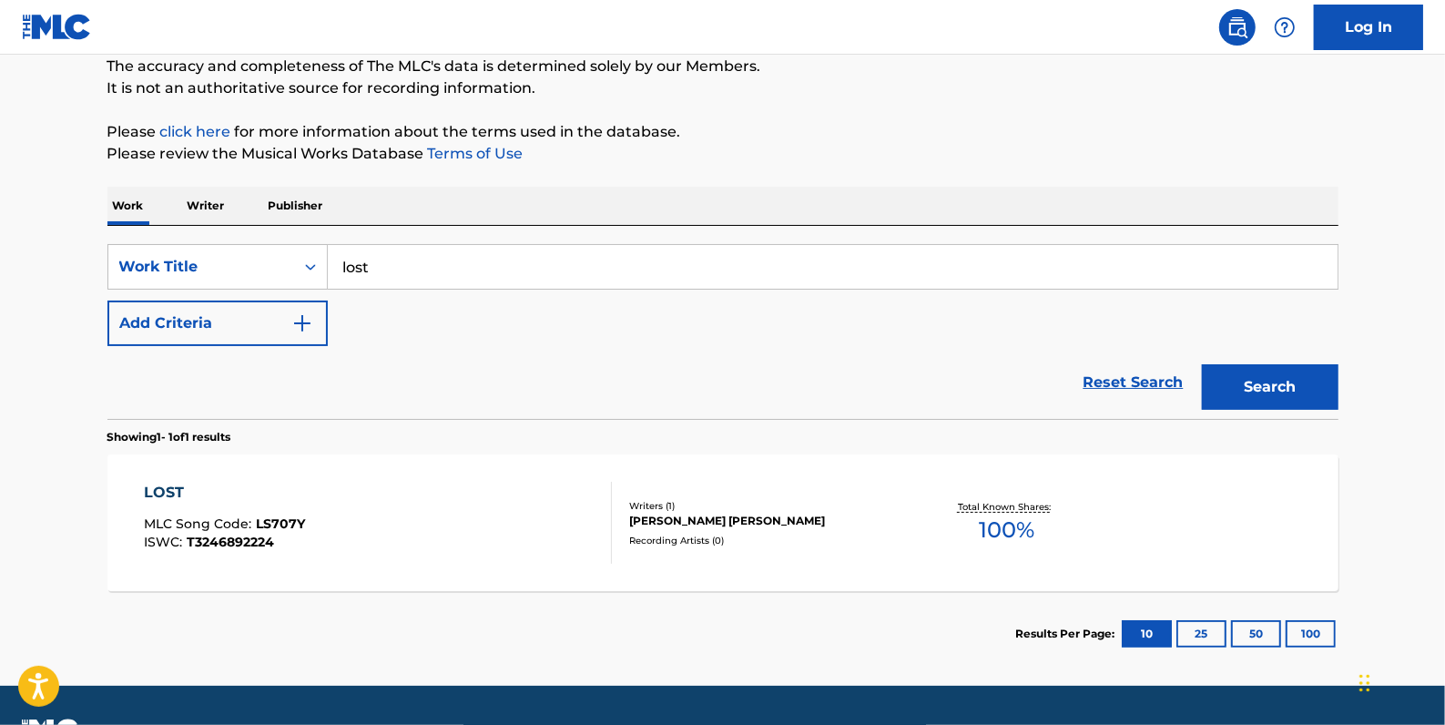
click at [244, 312] on button "Add Criteria" at bounding box center [217, 324] width 220 height 46
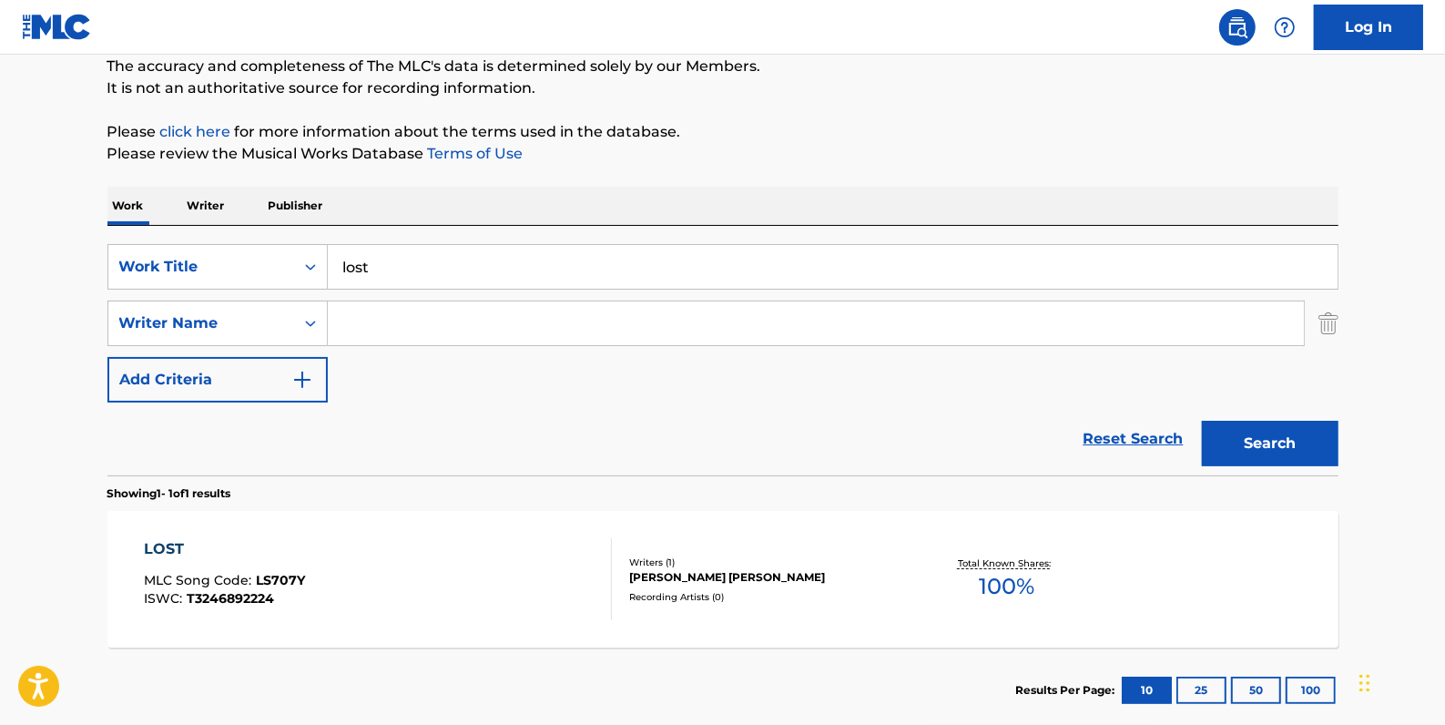
click at [355, 317] on input "Search Form" at bounding box center [816, 323] width 976 height 44
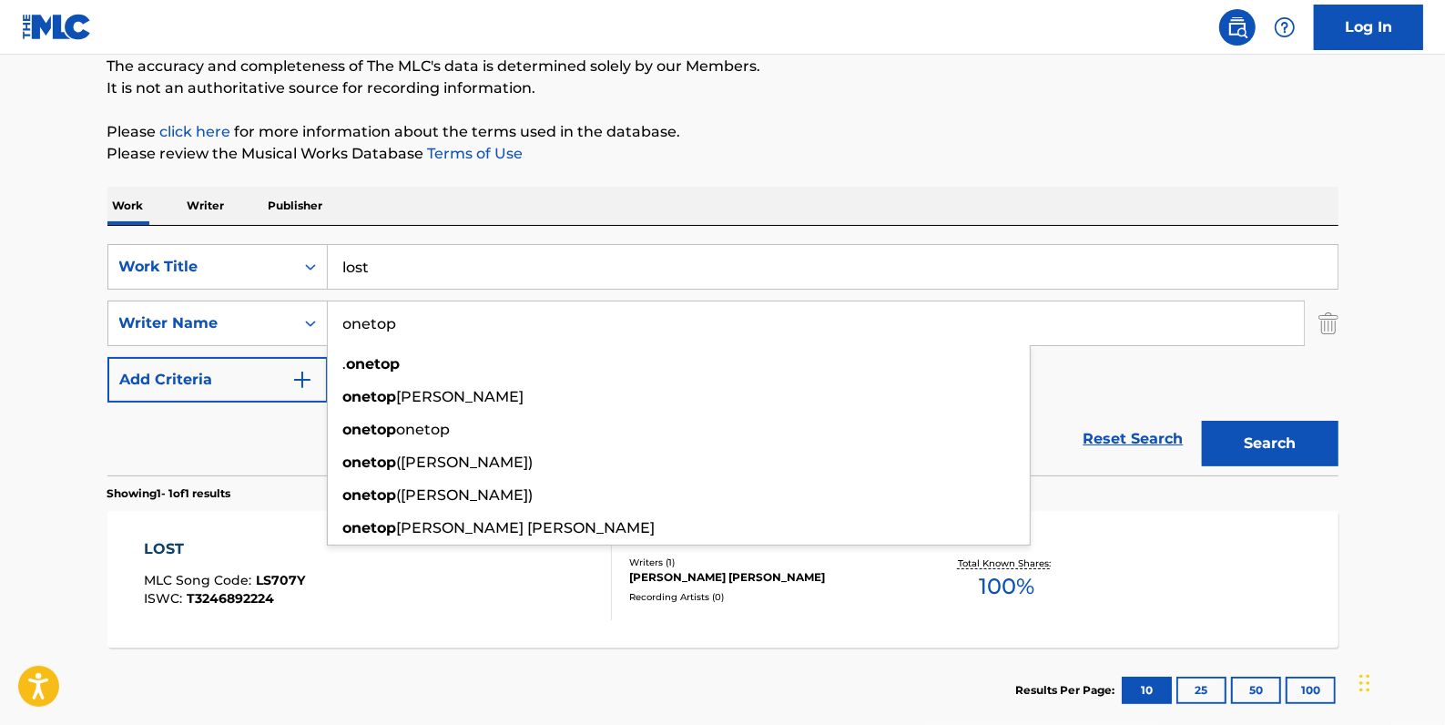
type input "onetop"
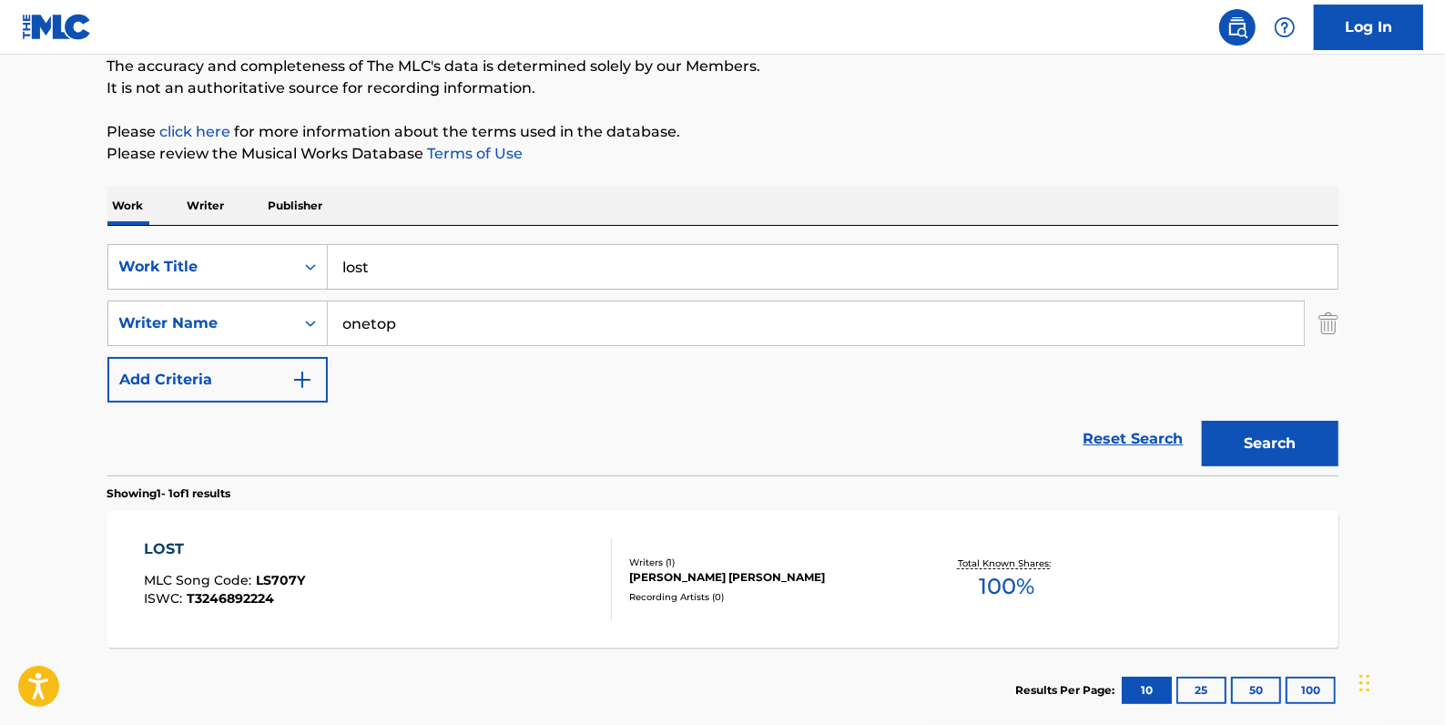
click at [1321, 454] on button "Search" at bounding box center [1270, 444] width 137 height 46
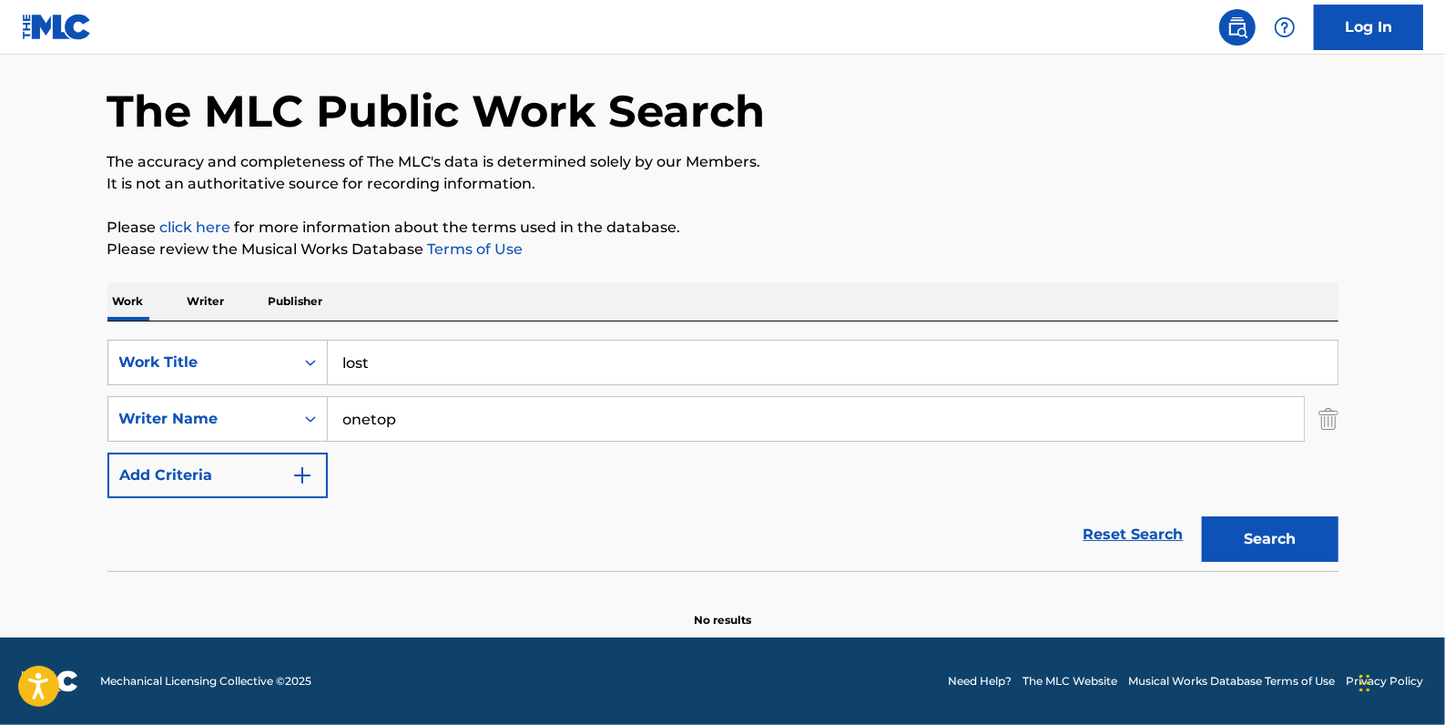
scroll to position [64, 0]
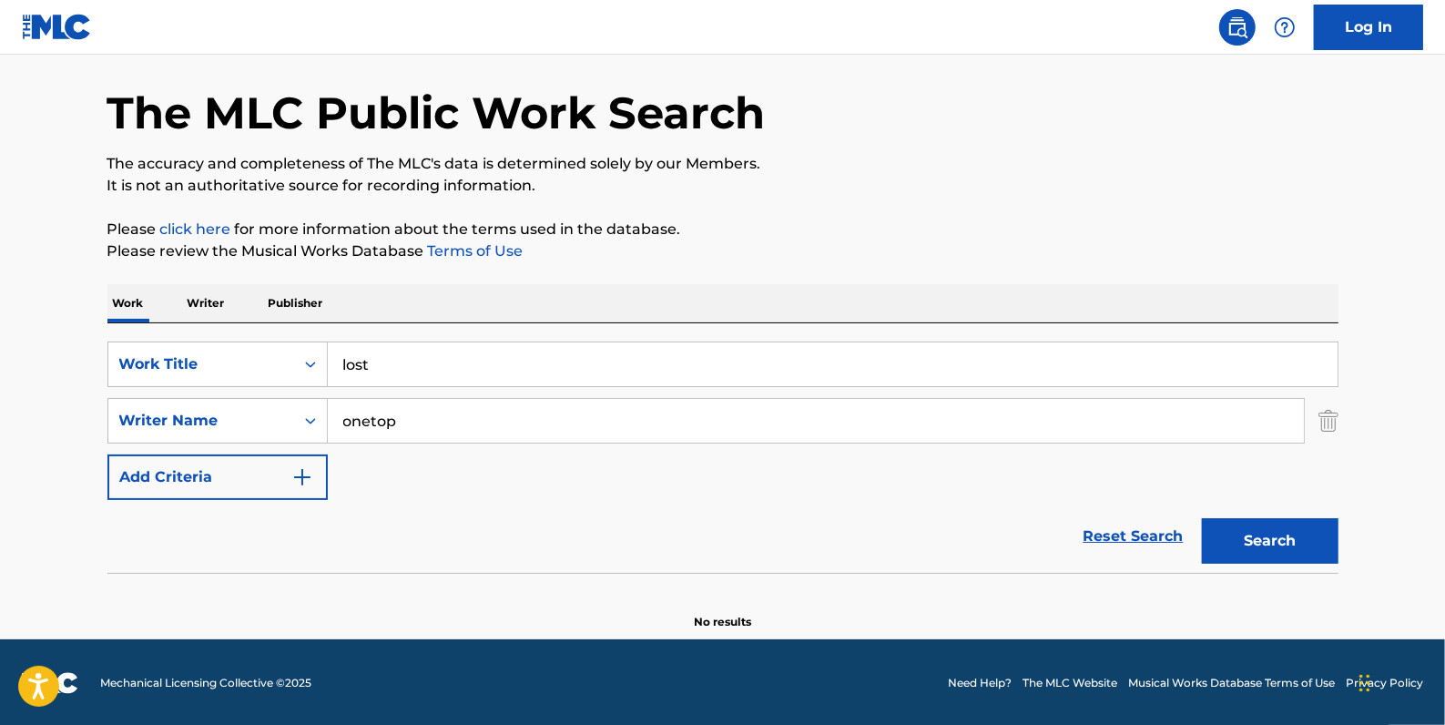
drag, startPoint x: 1123, startPoint y: 527, endPoint x: 1005, endPoint y: 519, distance: 118.7
click at [1122, 528] on link "Reset Search" at bounding box center [1134, 536] width 118 height 40
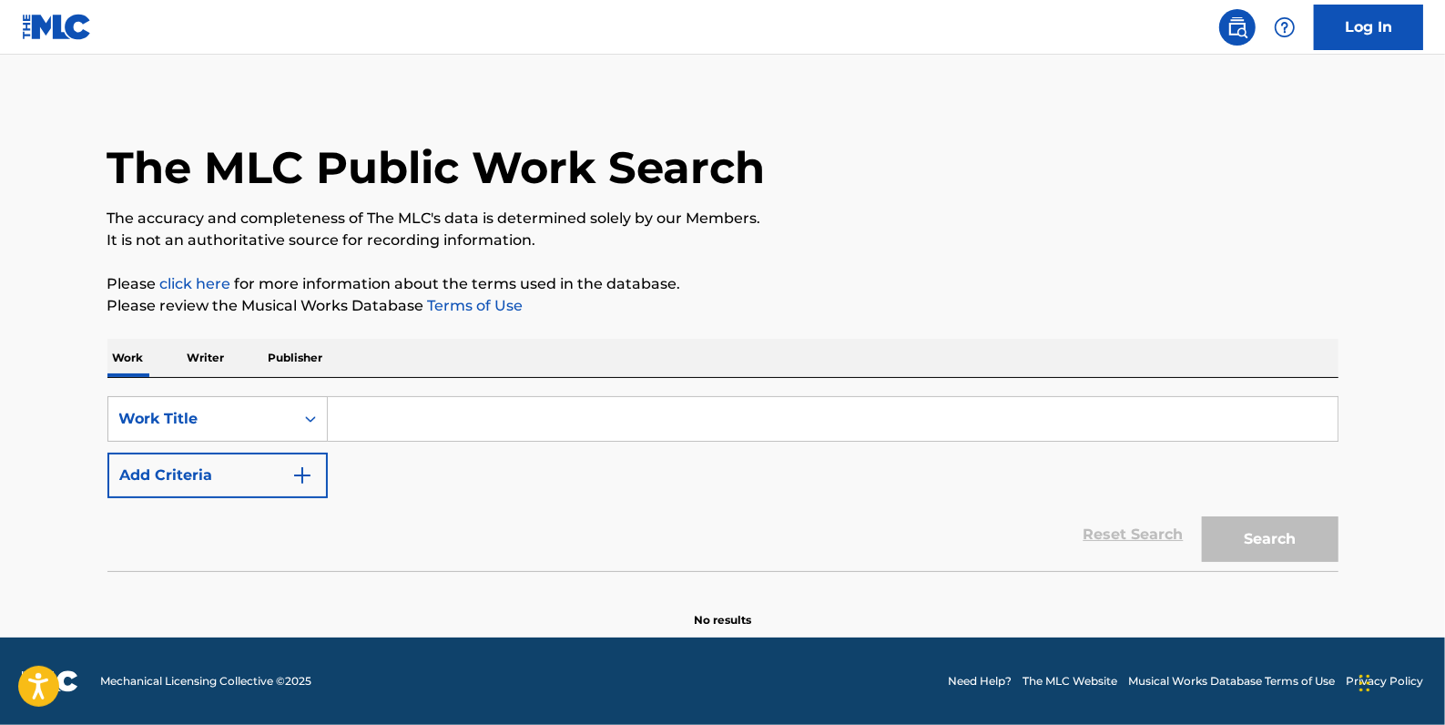
scroll to position [0, 0]
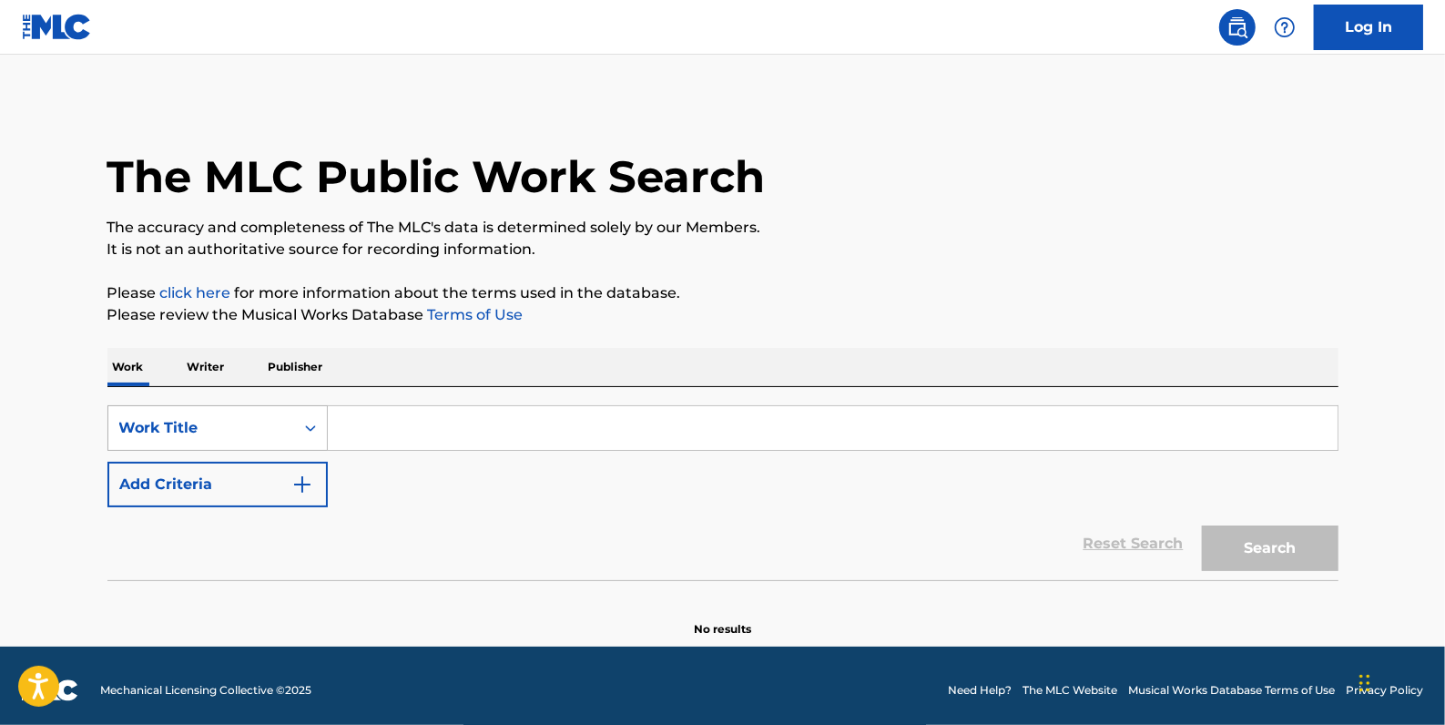
click at [314, 431] on icon "Search Form" at bounding box center [310, 428] width 18 height 18
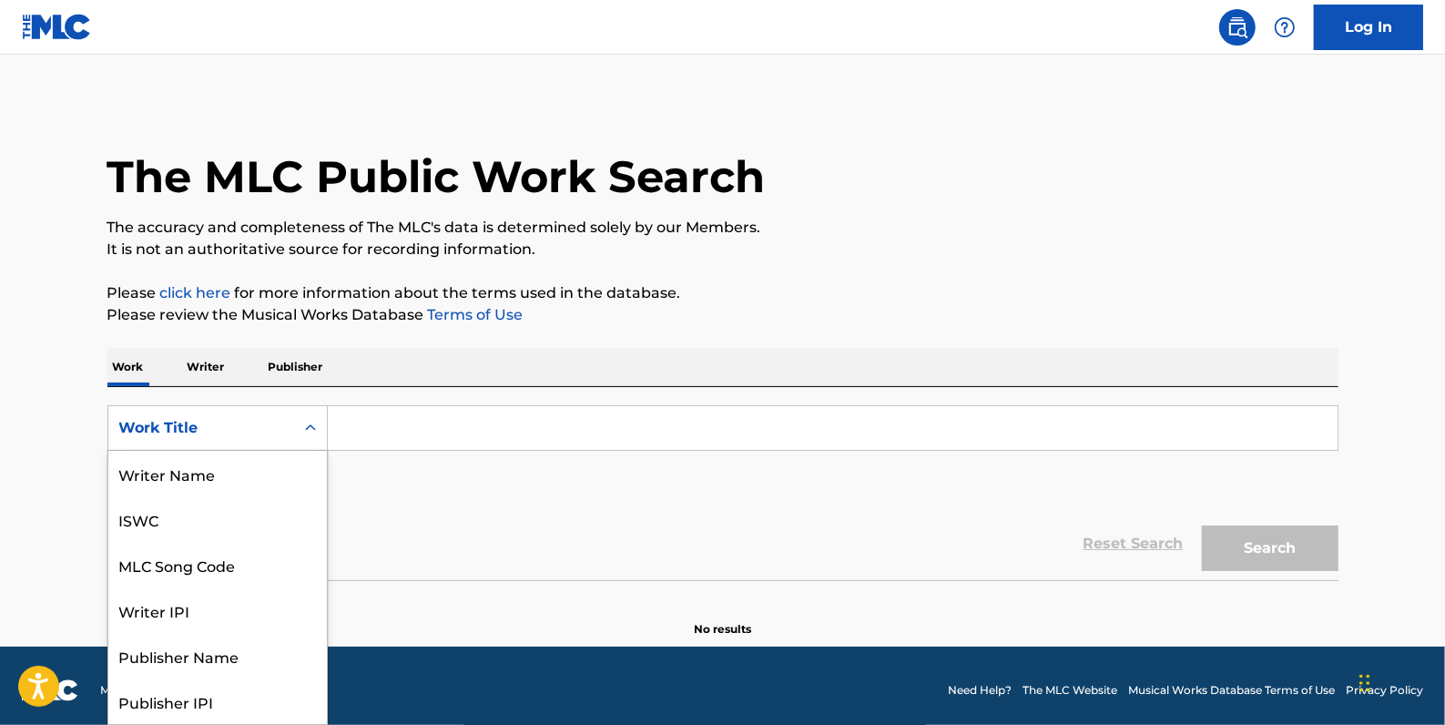
scroll to position [91, 0]
click at [261, 474] on div "MLC Song Code" at bounding box center [217, 474] width 219 height 46
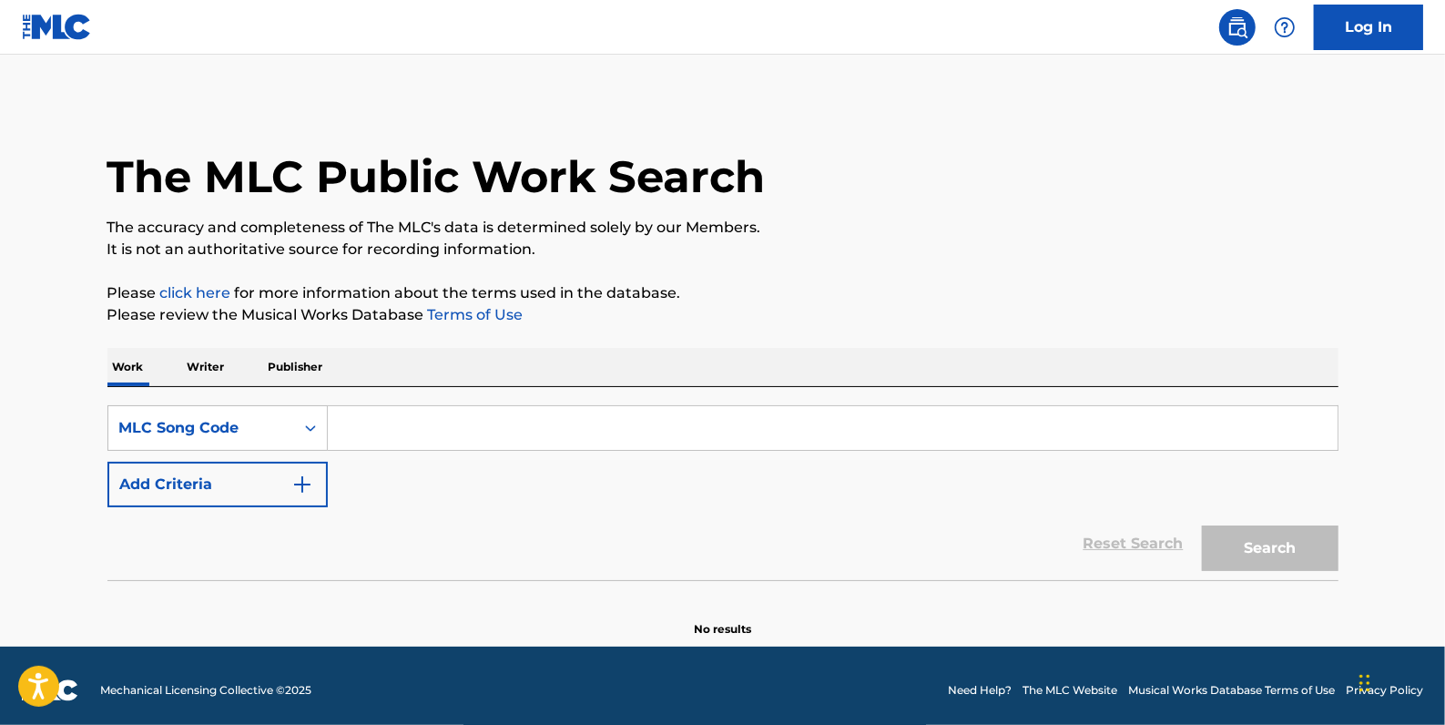
paste input "S56OP5"
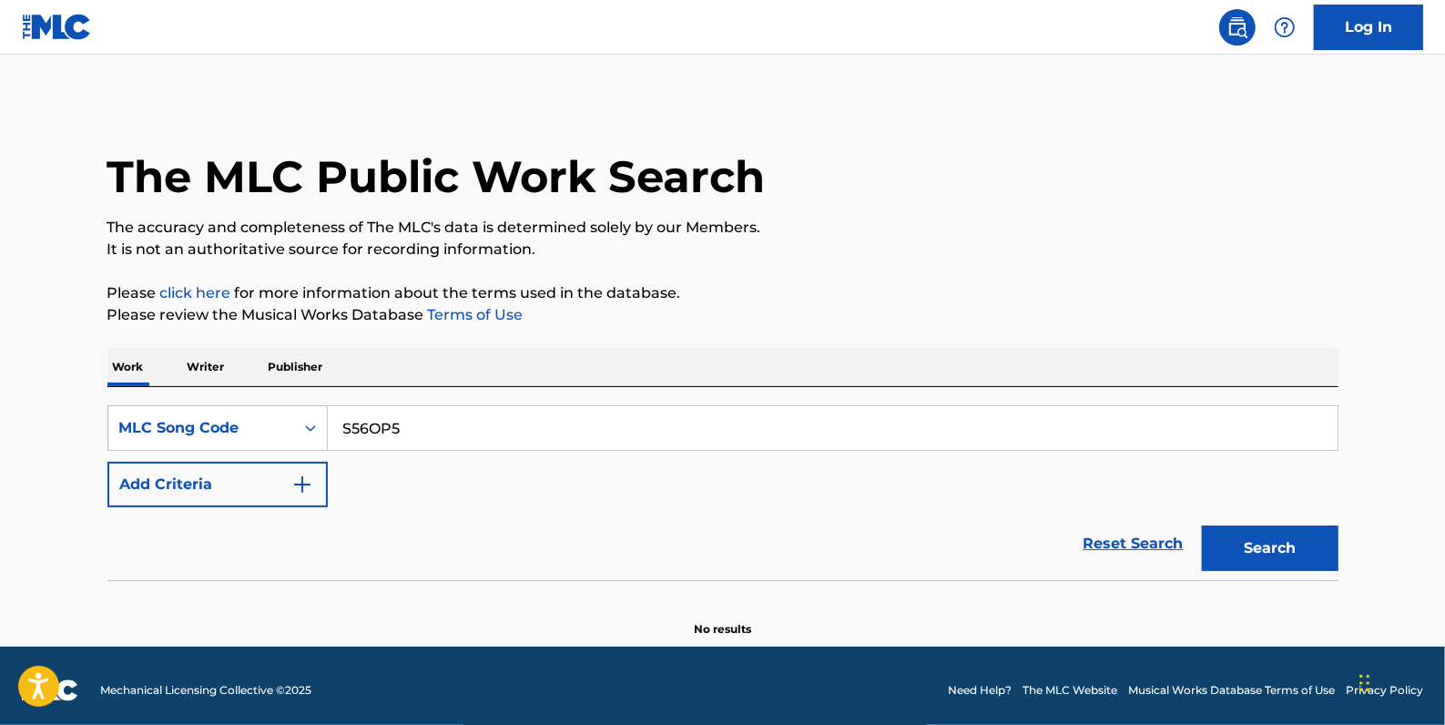
type input "S56OP5"
click at [1267, 537] on button "Search" at bounding box center [1270, 548] width 137 height 46
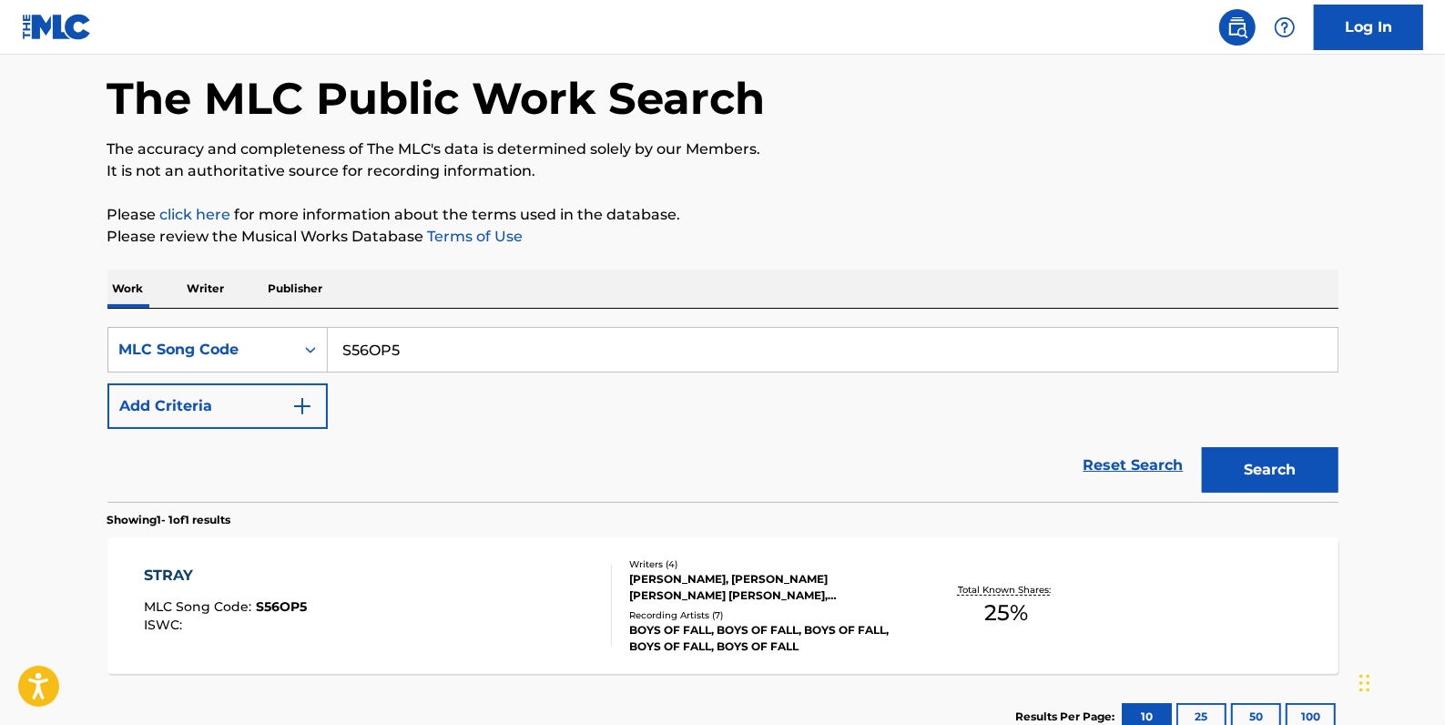
scroll to position [82, 0]
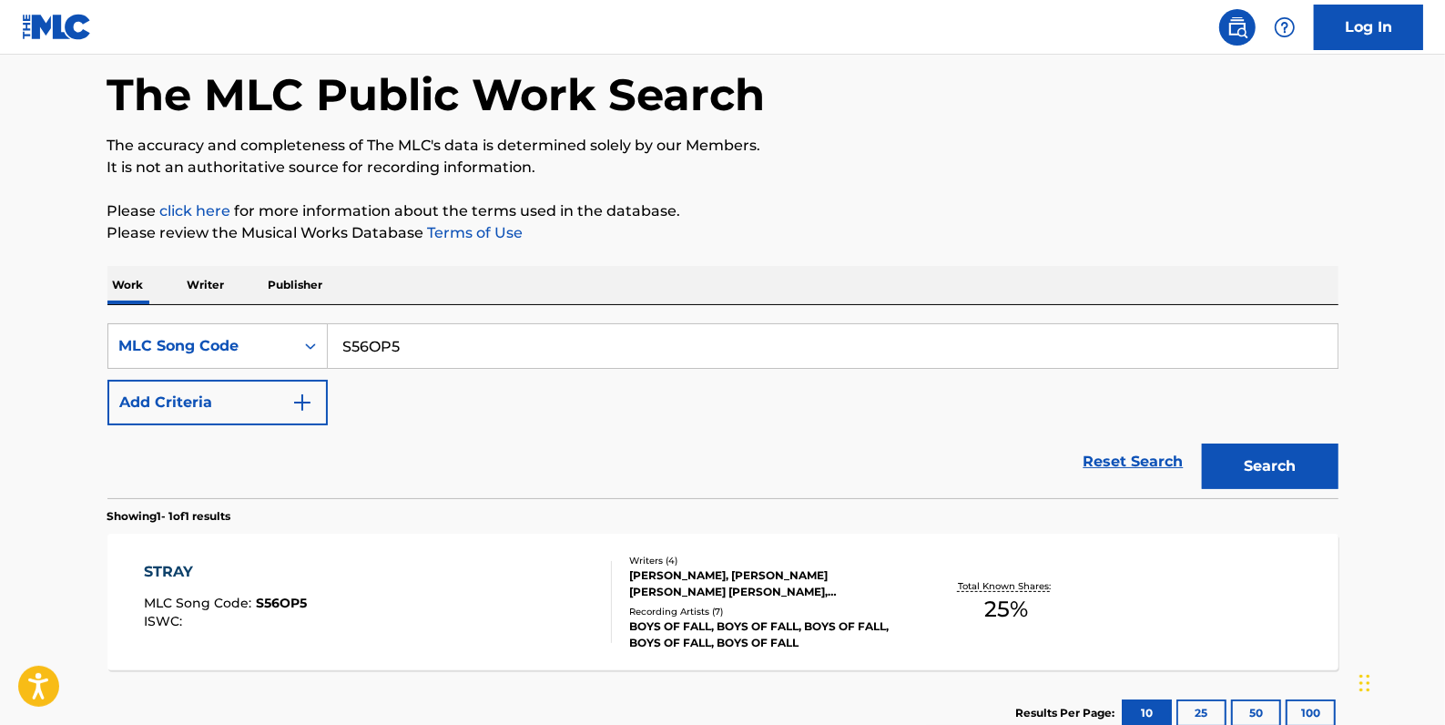
drag, startPoint x: 434, startPoint y: 345, endPoint x: 370, endPoint y: 287, distance: 86.4
click at [332, 349] on input "S56OP5" at bounding box center [833, 346] width 1010 height 44
paste input "S56OI2"
type input "S56OI2"
click at [1230, 459] on button "Search" at bounding box center [1270, 467] width 137 height 46
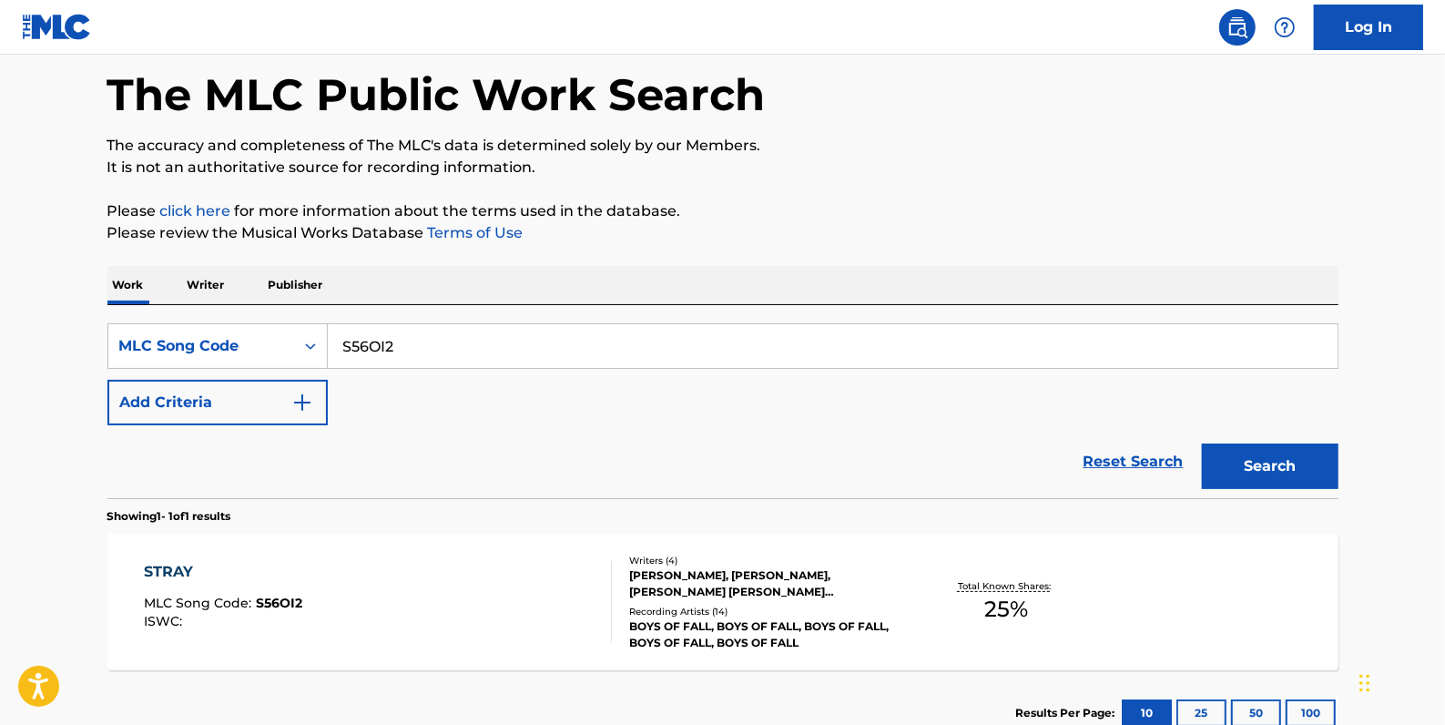
click at [490, 602] on div "STRAY MLC Song Code : S56OI2 ISWC :" at bounding box center [378, 602] width 468 height 82
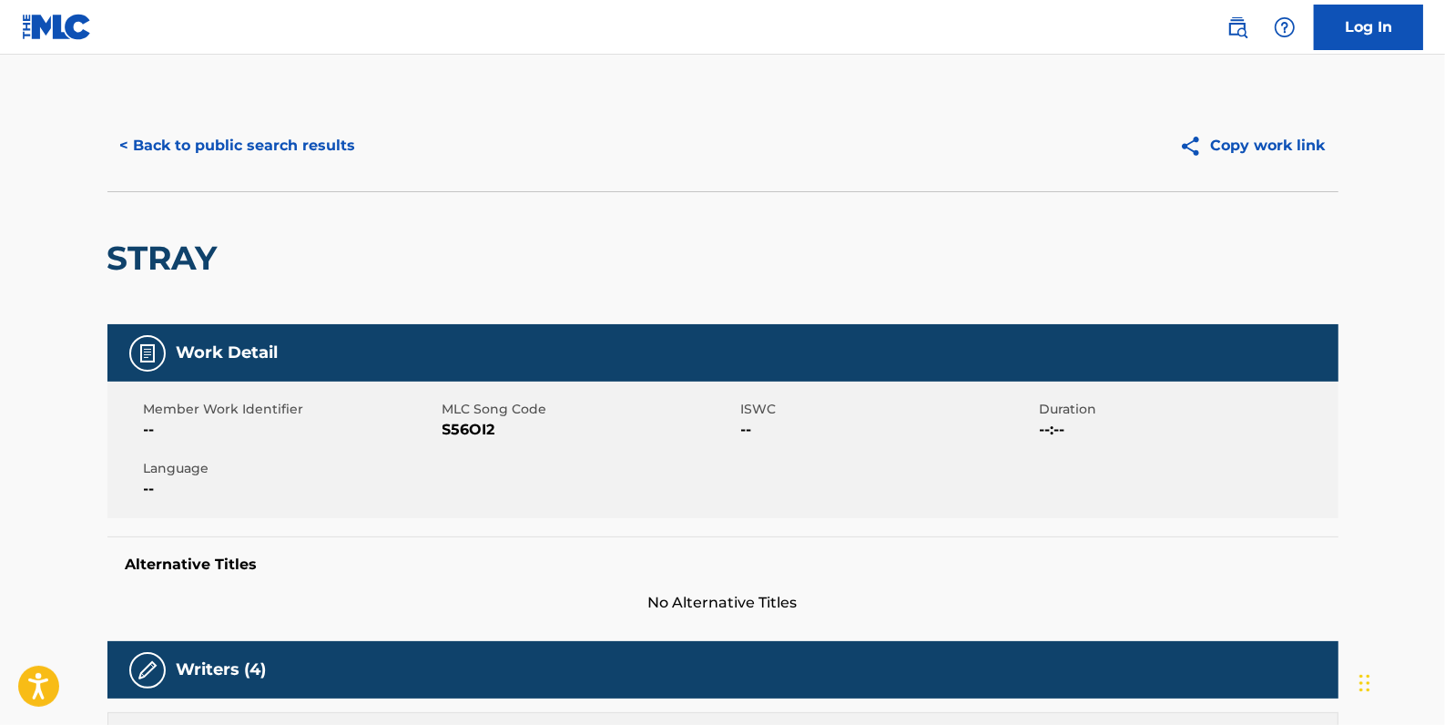
click at [275, 151] on button "< Back to public search results" at bounding box center [237, 146] width 261 height 46
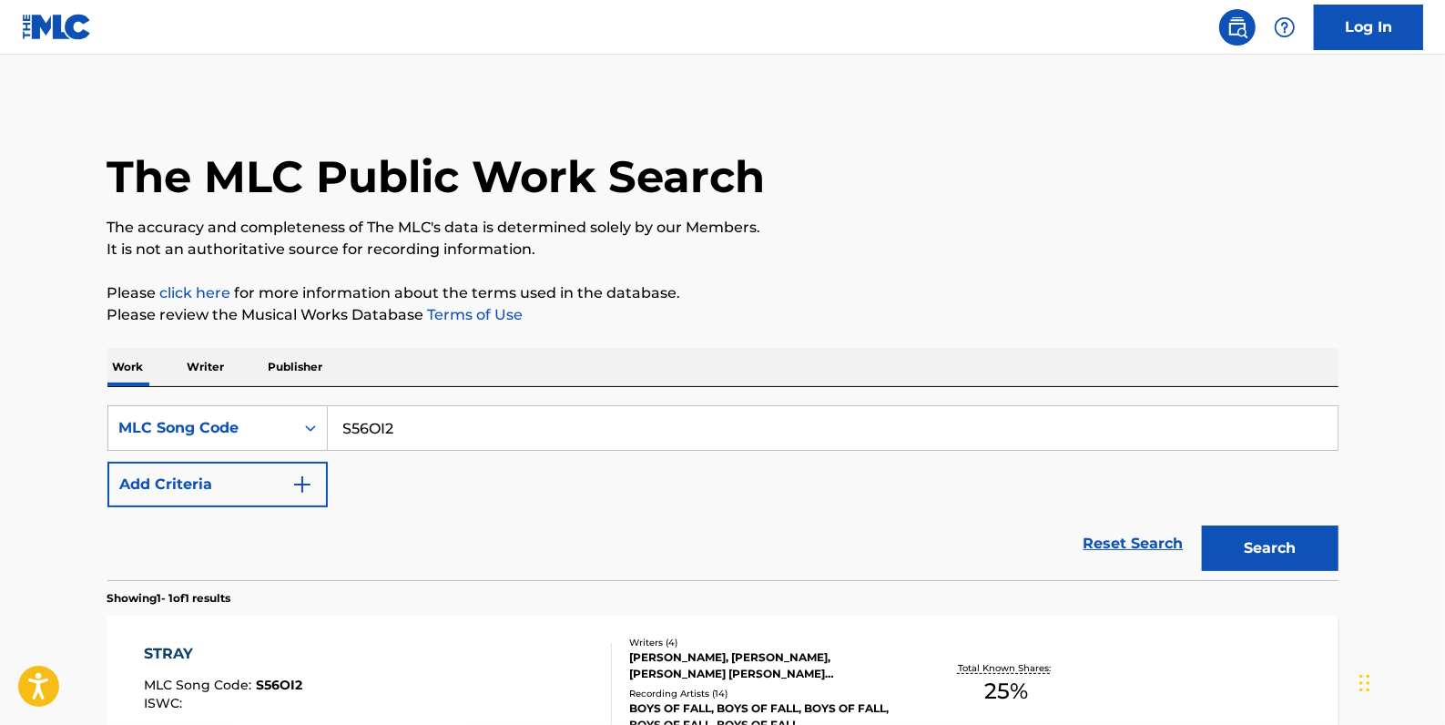
scroll to position [82, 0]
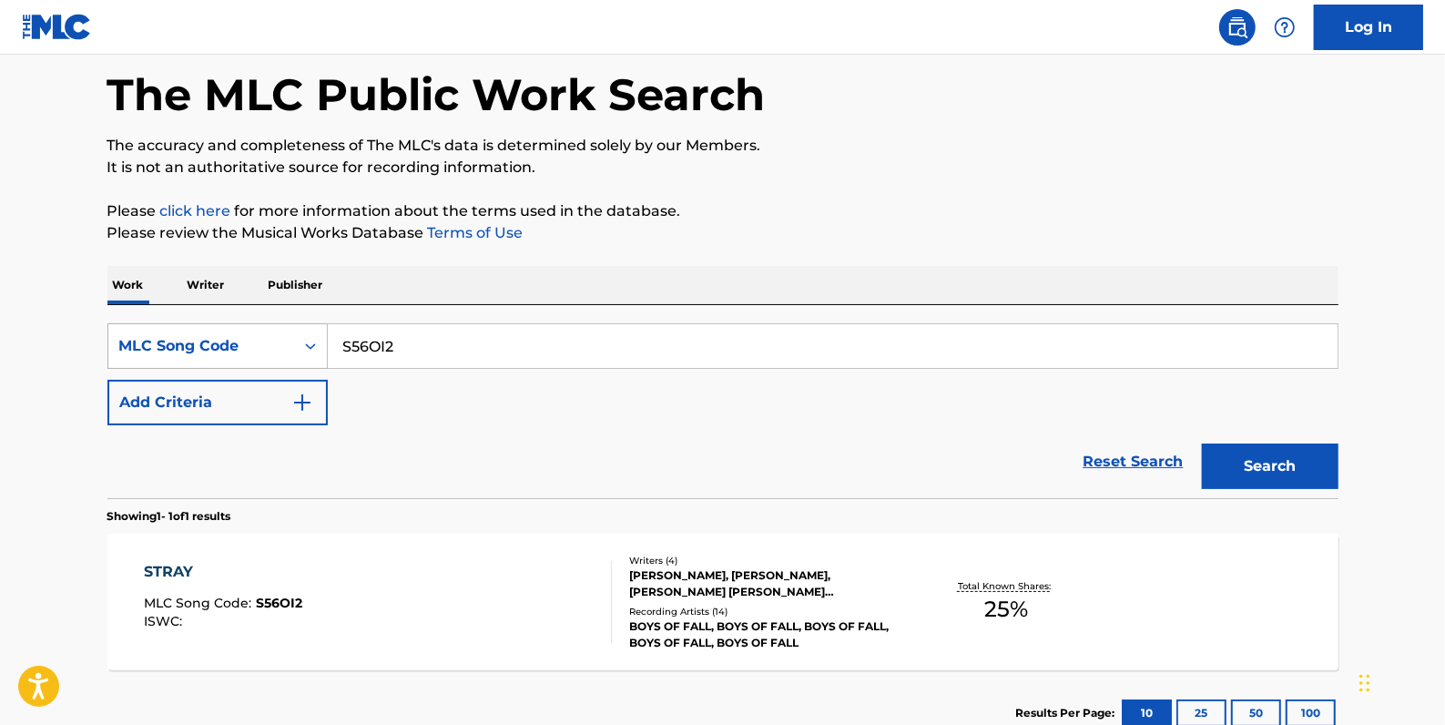
drag, startPoint x: 453, startPoint y: 352, endPoint x: 321, endPoint y: 340, distance: 132.7
click at [321, 340] on div "SearchWithCriteriafcaf9e32-3012-47c8-9538-34620ac79391 MLC Song Code S56OI2" at bounding box center [722, 346] width 1231 height 46
paste input "S56OP5"
type input "S56OP5"
click at [1276, 466] on button "Search" at bounding box center [1270, 467] width 137 height 46
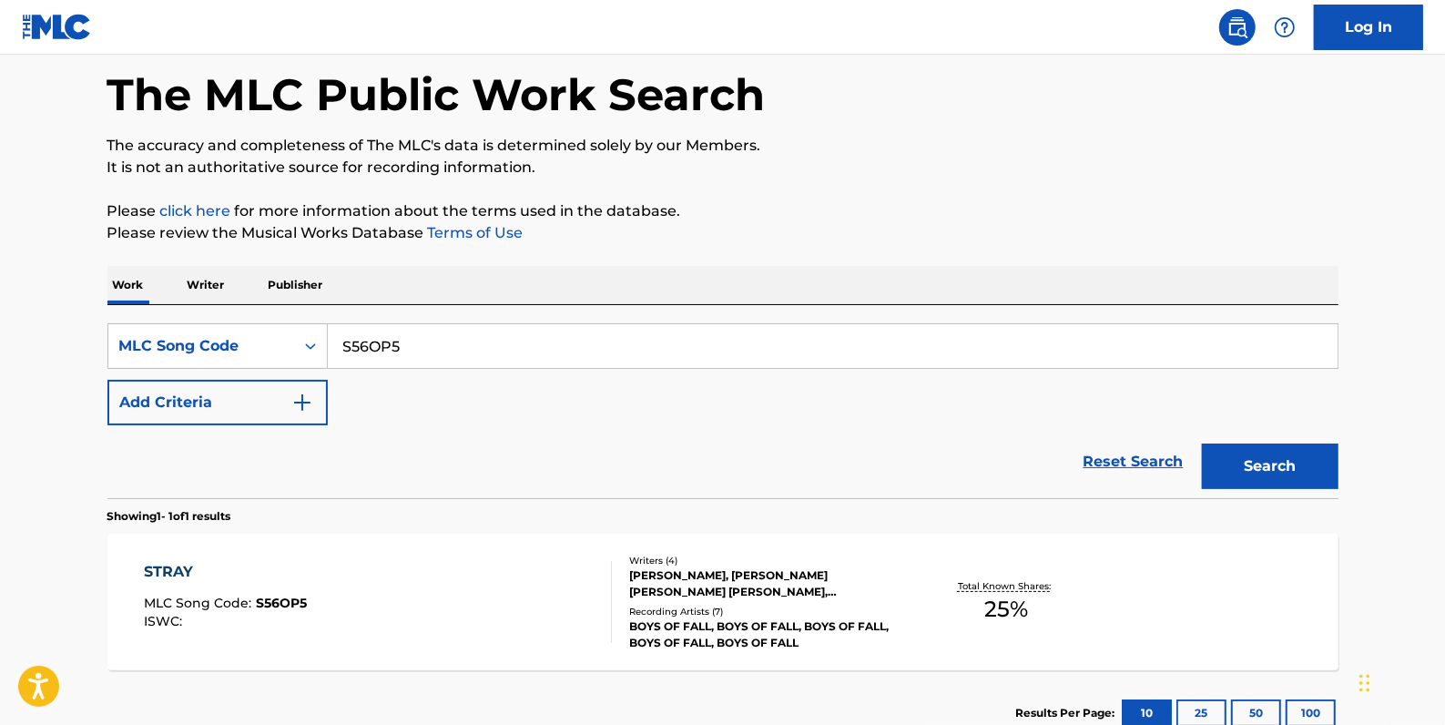
click at [434, 600] on div "STRAY MLC Song Code : S56OP5 ISWC :" at bounding box center [378, 602] width 468 height 82
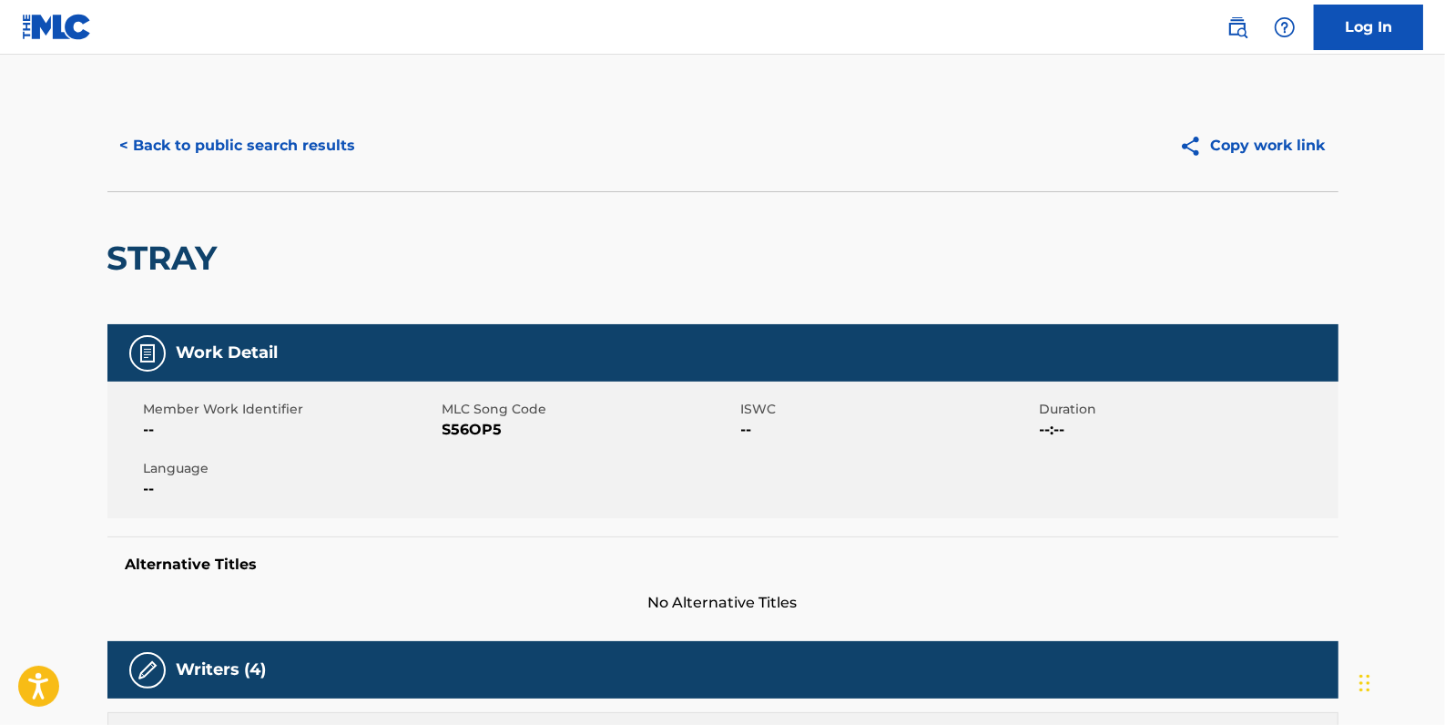
click at [307, 138] on button "< Back to public search results" at bounding box center [237, 146] width 261 height 46
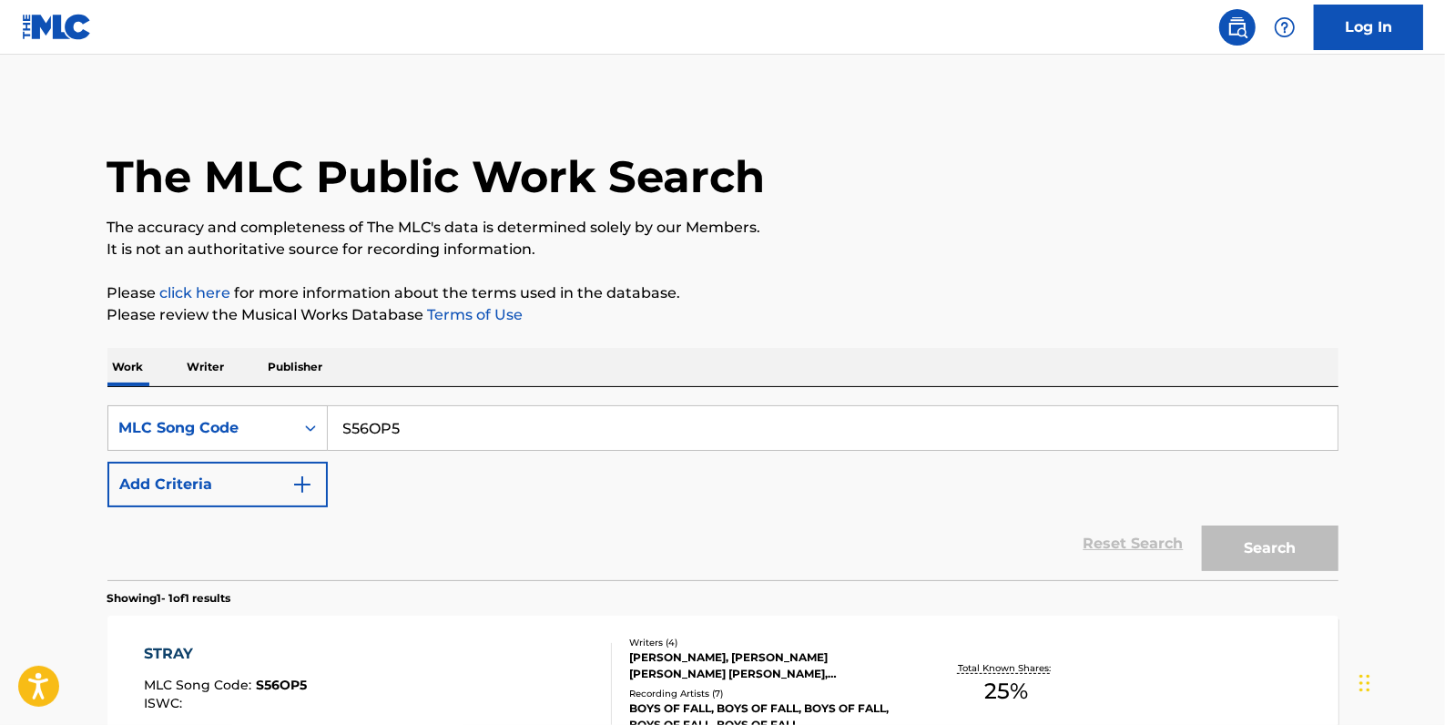
scroll to position [82, 0]
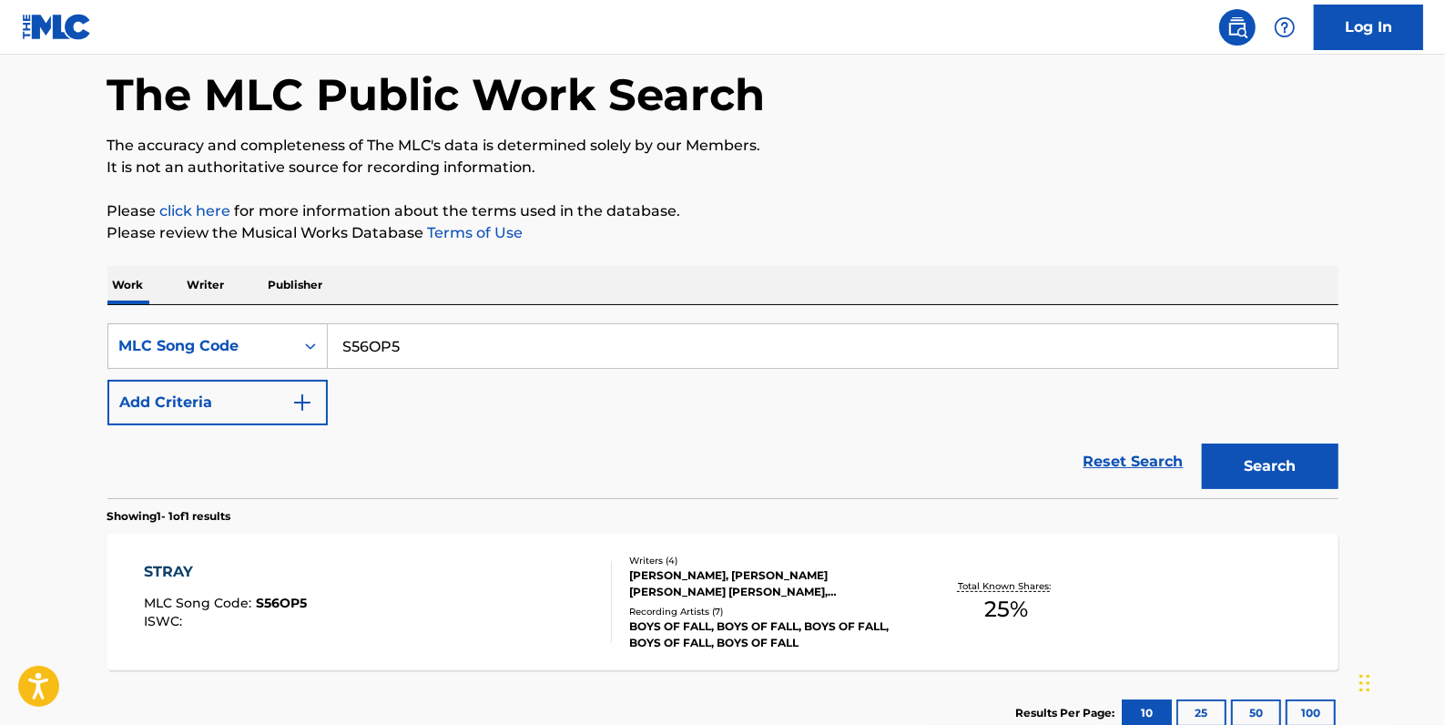
drag, startPoint x: 423, startPoint y: 357, endPoint x: 414, endPoint y: 336, distance: 22.5
click at [323, 354] on div "SearchWithCriteriafcaf9e32-3012-47c8-9538-34620ac79391 MLC Song Code S56OP5" at bounding box center [722, 346] width 1231 height 46
paste input "S59JBM"
type input "S59JBM"
click at [1264, 457] on button "Search" at bounding box center [1270, 467] width 137 height 46
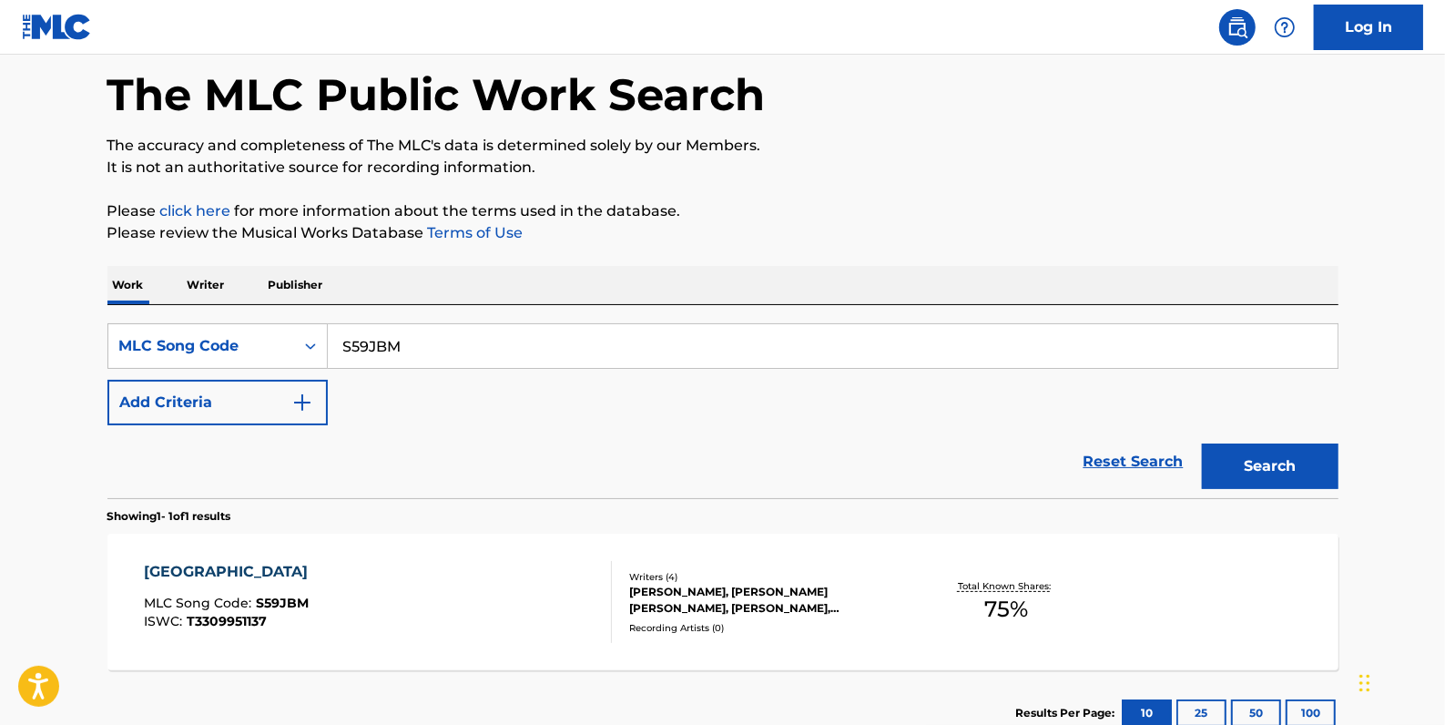
drag, startPoint x: 439, startPoint y: 346, endPoint x: 329, endPoint y: 348, distance: 110.2
click at [329, 348] on input "S59JBM" at bounding box center [833, 346] width 1010 height 44
paste input "S61TQZ"
type input "S61TQZ"
click at [1268, 460] on button "Search" at bounding box center [1270, 467] width 137 height 46
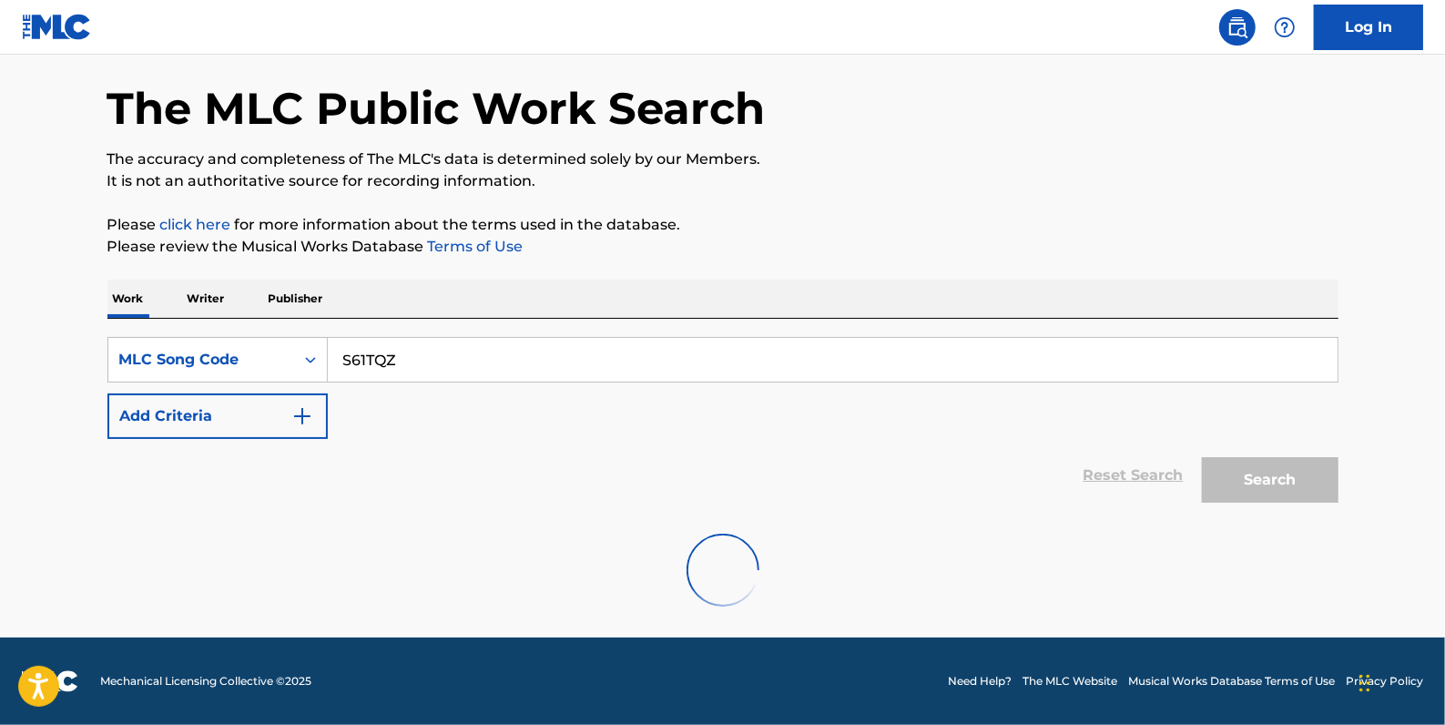
scroll to position [8, 0]
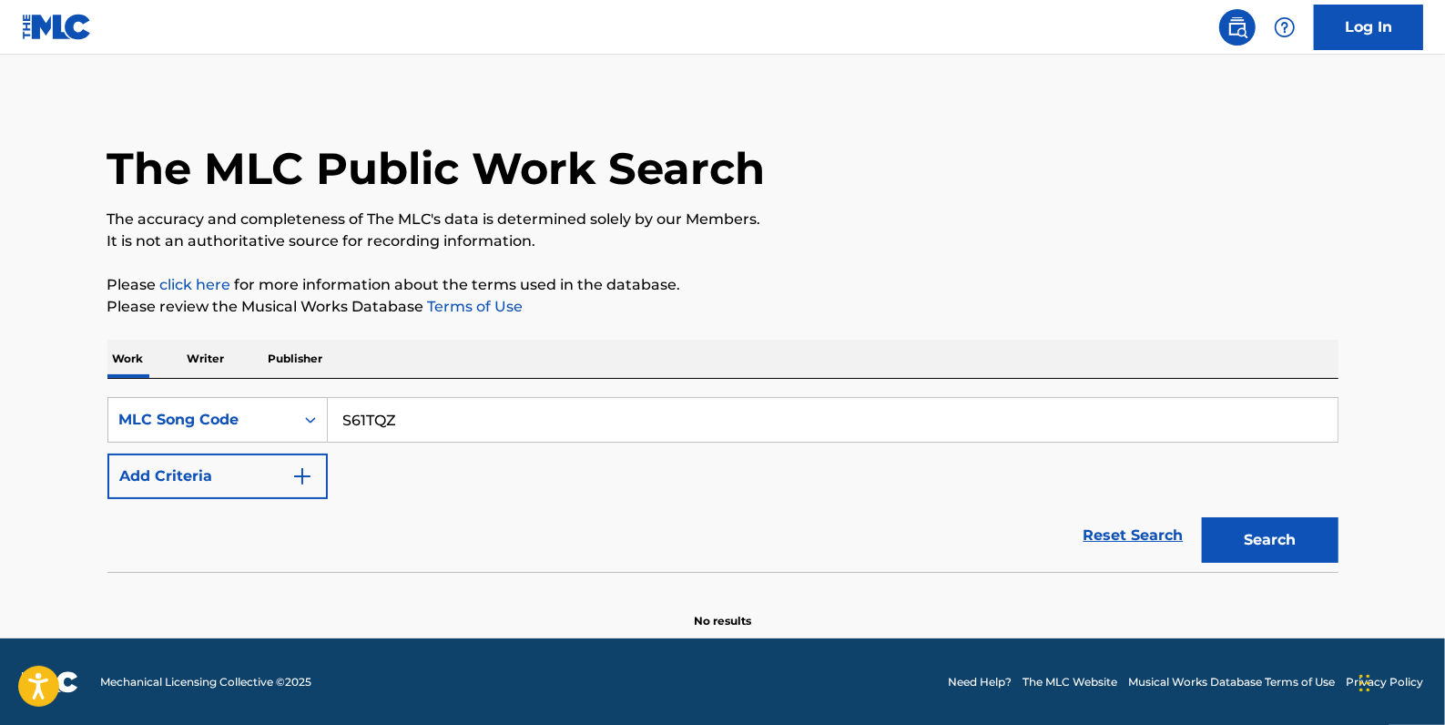
click at [1109, 533] on link "Reset Search" at bounding box center [1134, 535] width 118 height 40
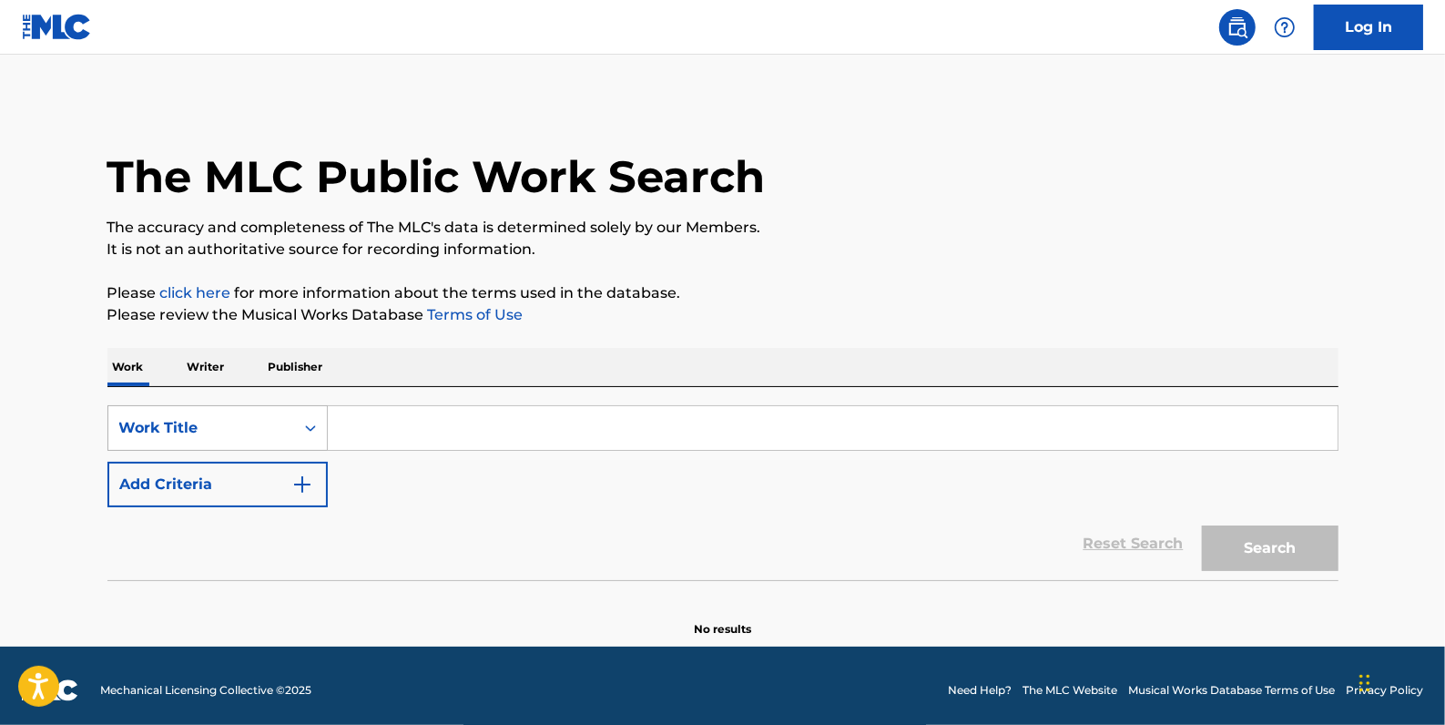
click at [301, 433] on icon "Search Form" at bounding box center [310, 428] width 18 height 18
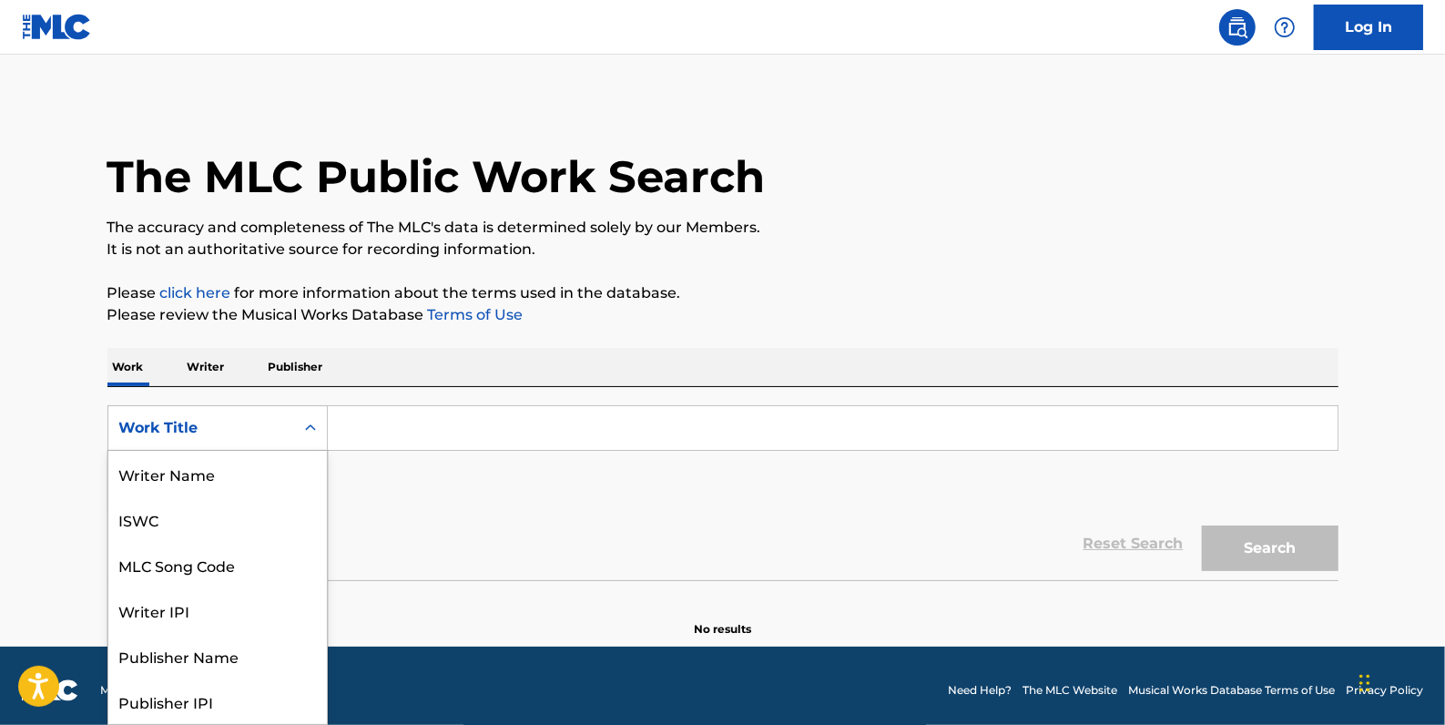
scroll to position [91, 0]
click at [270, 470] on div "MLC Song Code" at bounding box center [217, 474] width 219 height 46
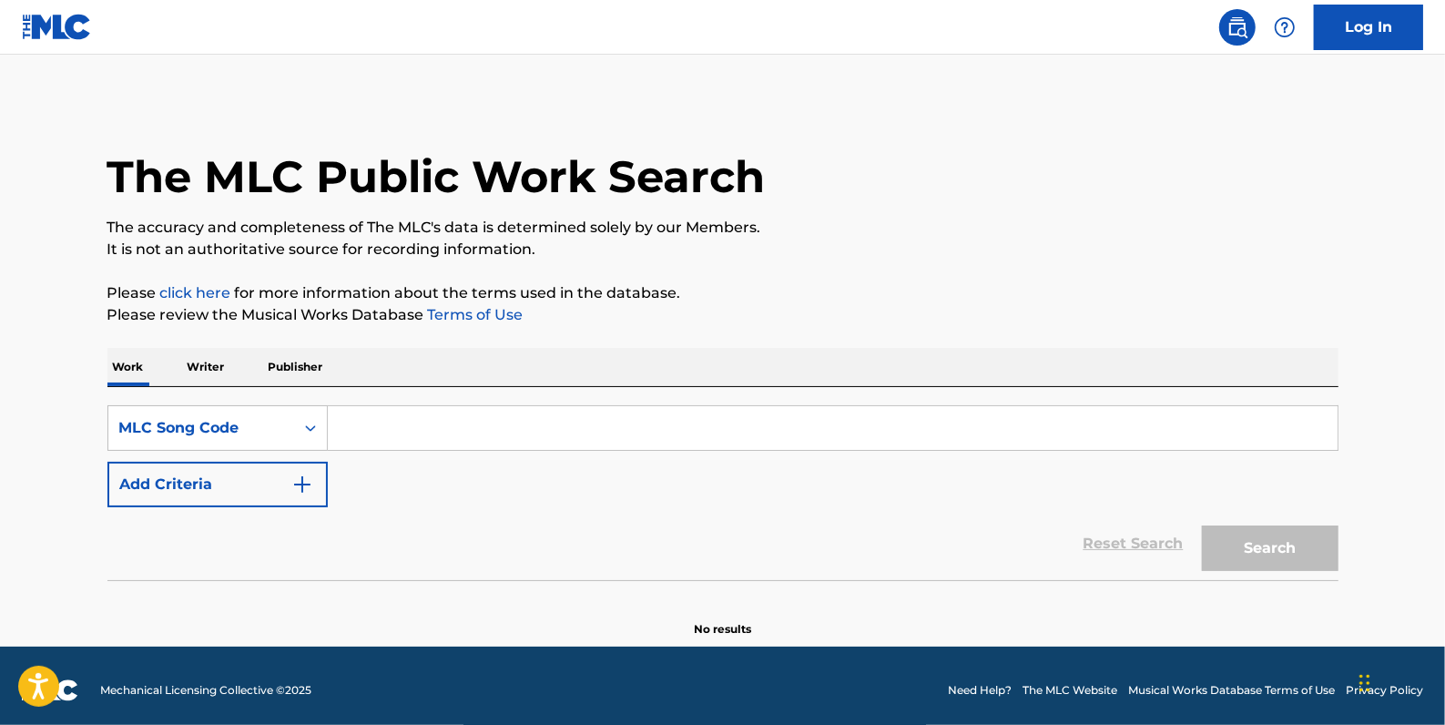
paste input "S61TQZ"
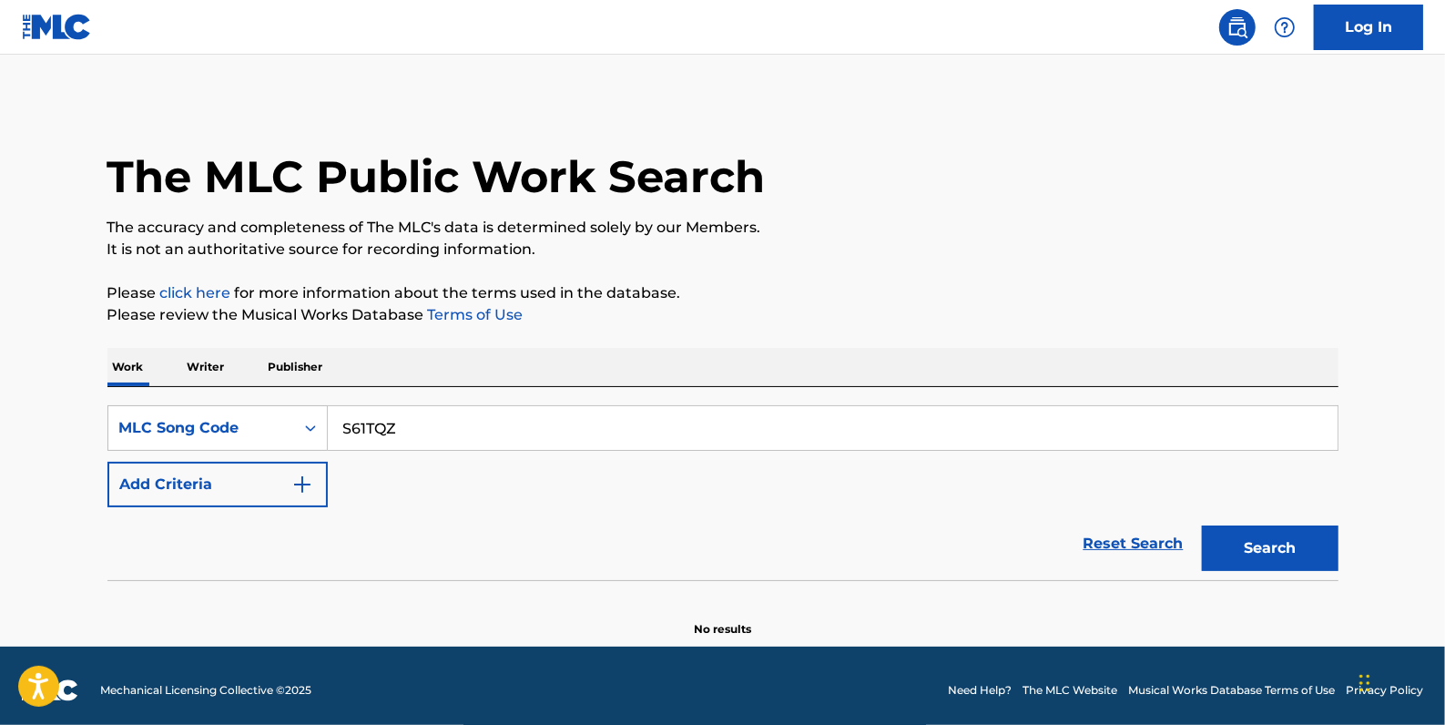
type input "S61TQZ"
click at [1269, 550] on button "Search" at bounding box center [1270, 548] width 137 height 46
drag, startPoint x: 409, startPoint y: 434, endPoint x: 318, endPoint y: 435, distance: 91.1
click at [318, 435] on div "SearchWithCriteria59a3336b-8026-4394-a19a-99acf701217b MLC Song Code S61TQZ" at bounding box center [722, 428] width 1231 height 46
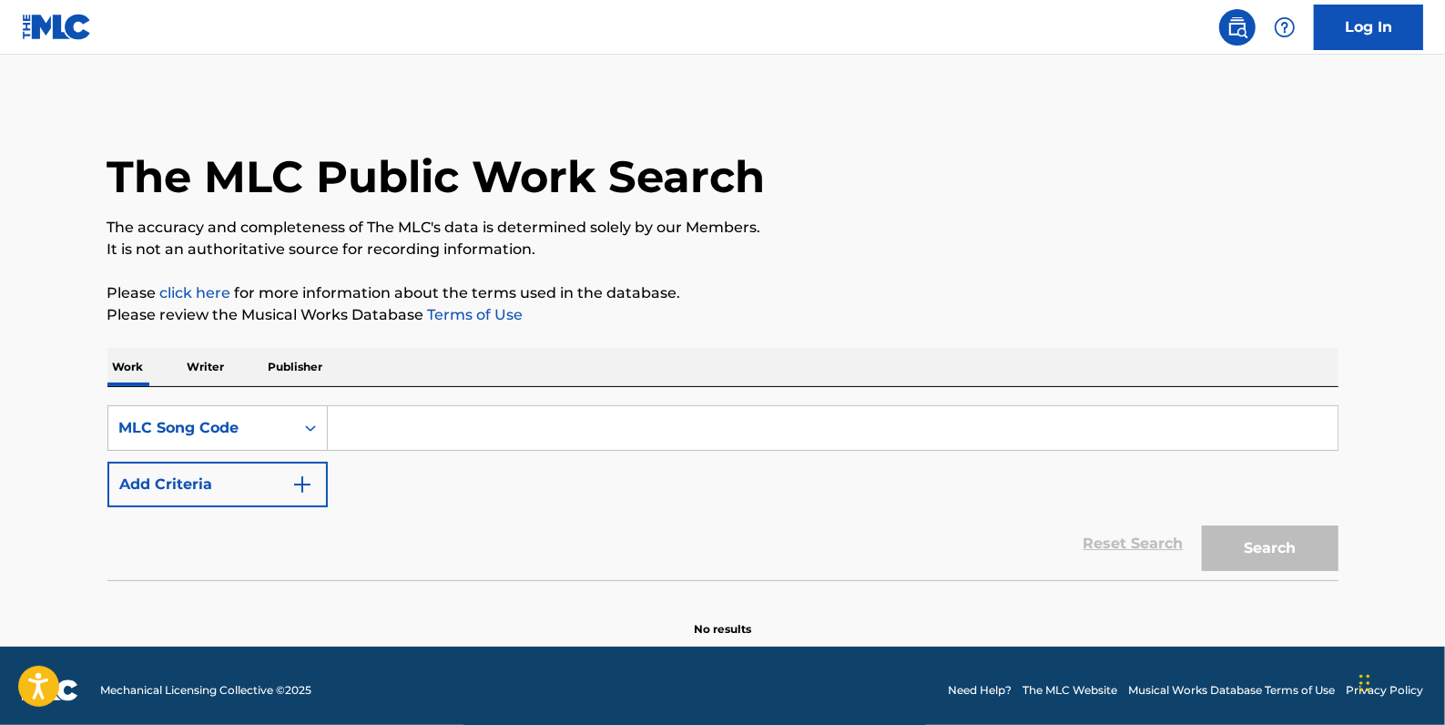
paste input "WB9QNX"
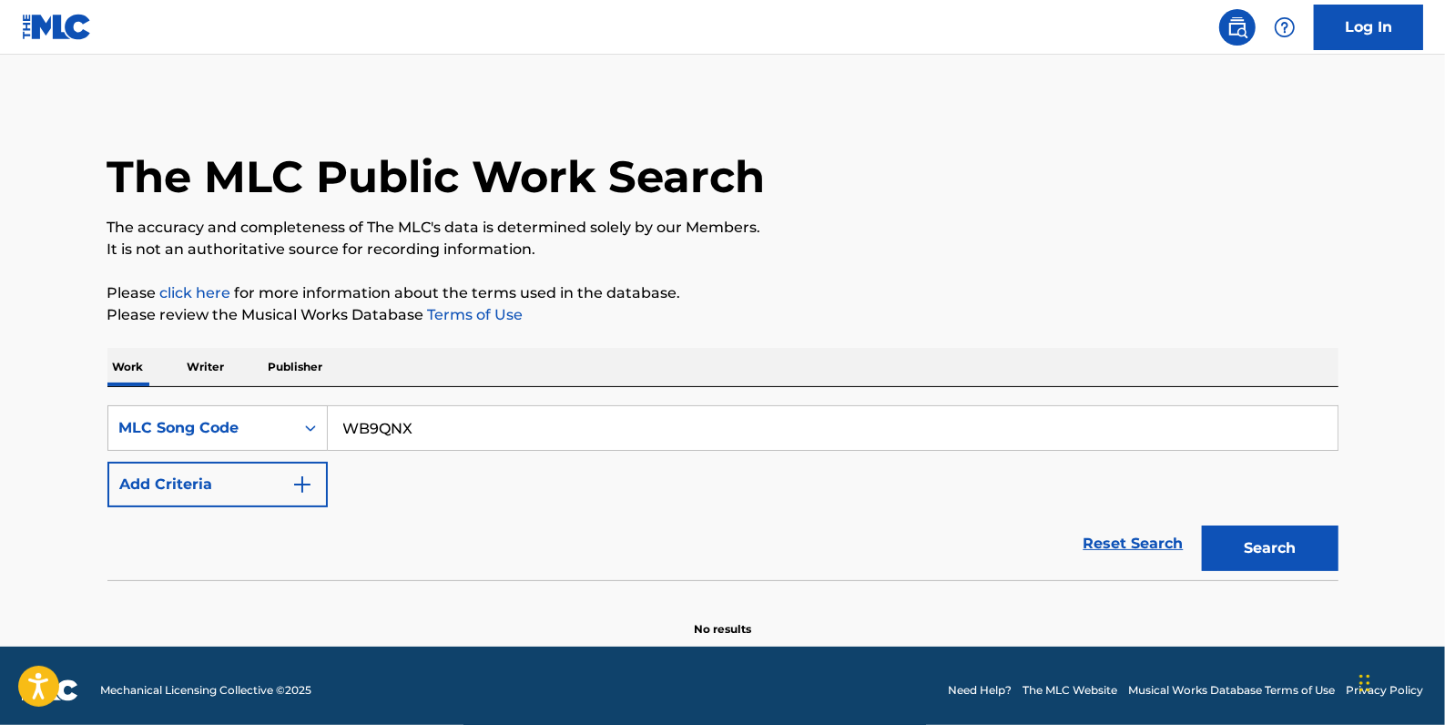
type input "WB9QNX"
click at [1270, 539] on button "Search" at bounding box center [1270, 548] width 137 height 46
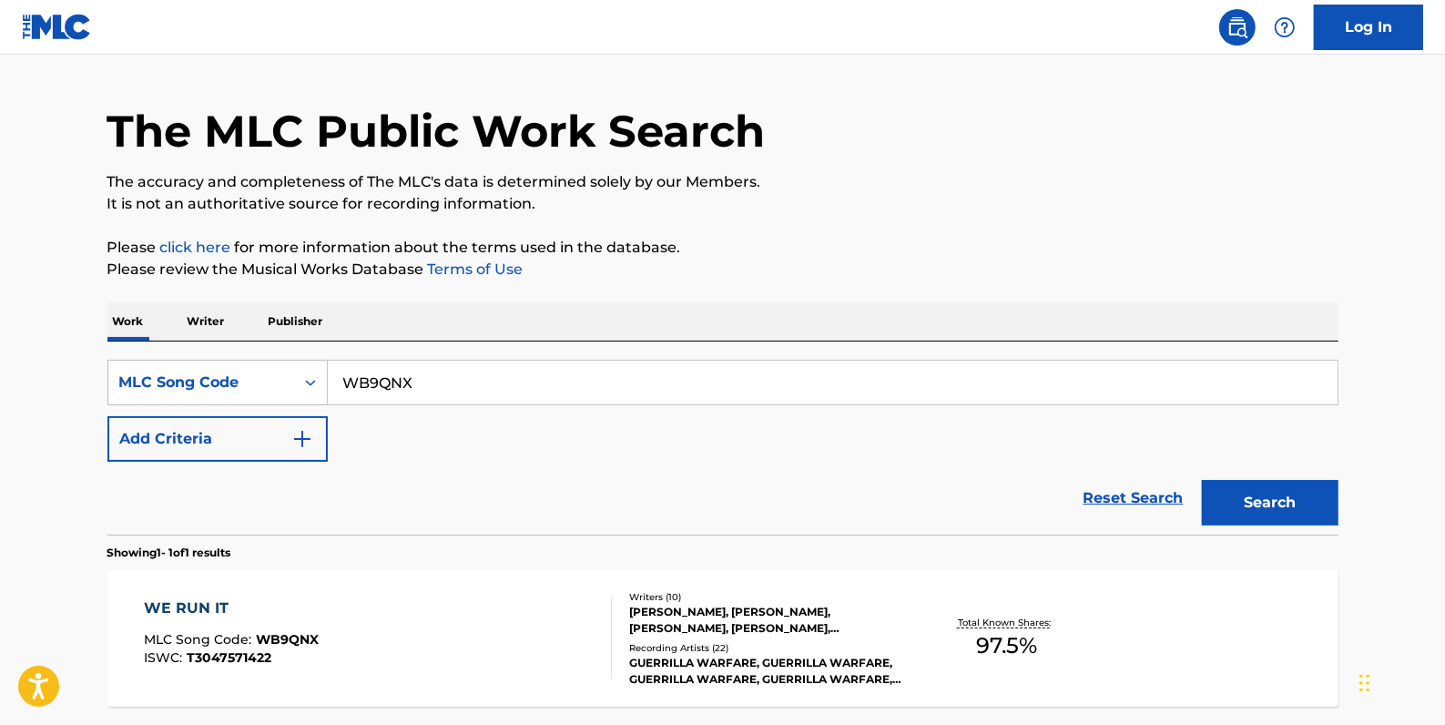
scroll to position [165, 0]
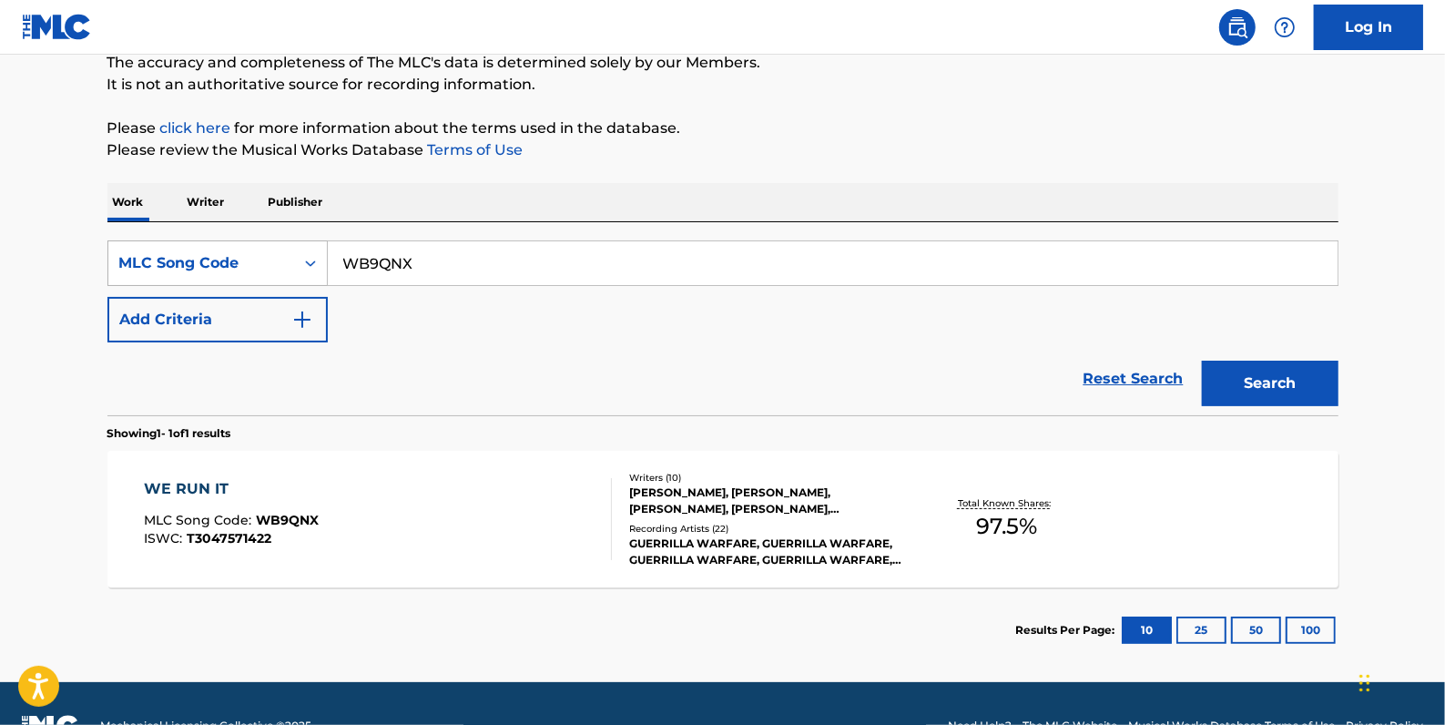
drag, startPoint x: 446, startPoint y: 270, endPoint x: 322, endPoint y: 264, distance: 124.0
click at [322, 264] on div "SearchWithCriteria59a3336b-8026-4394-a19a-99acf701217b MLC Song Code WB9QNX" at bounding box center [722, 263] width 1231 height 46
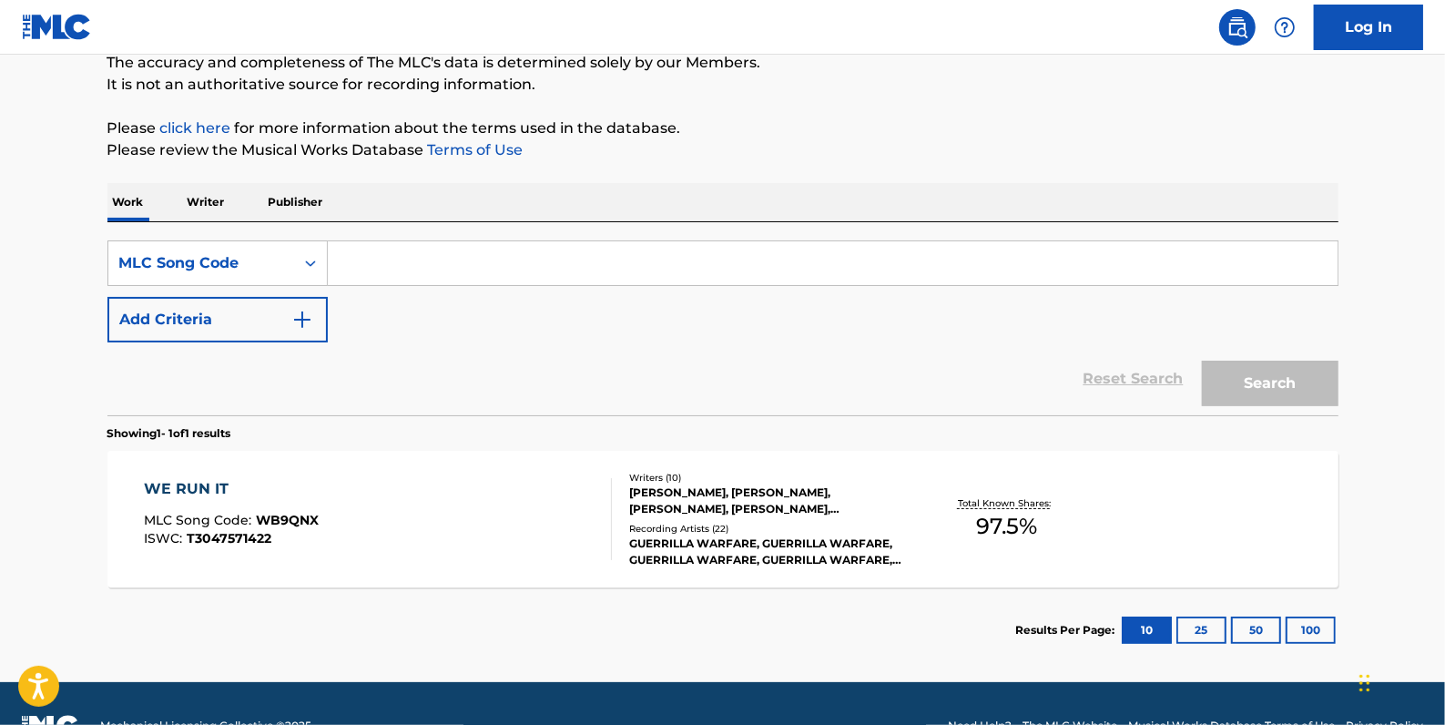
paste input "RV7UG3"
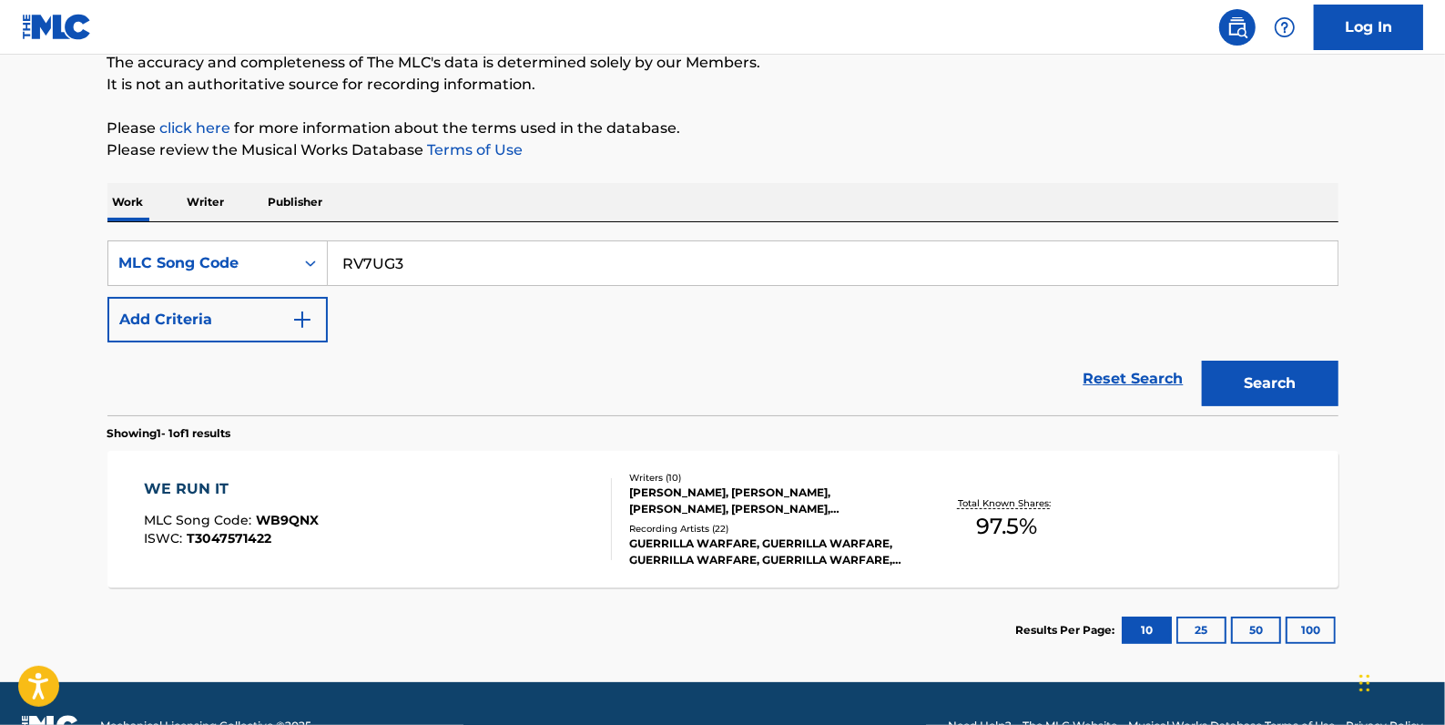
type input "RV7UG3"
click at [1248, 371] on button "Search" at bounding box center [1270, 384] width 137 height 46
click at [510, 528] on div "RUN IT BACK MLC Song Code : RV7UG3 ISWC : T0729851960" at bounding box center [378, 519] width 468 height 82
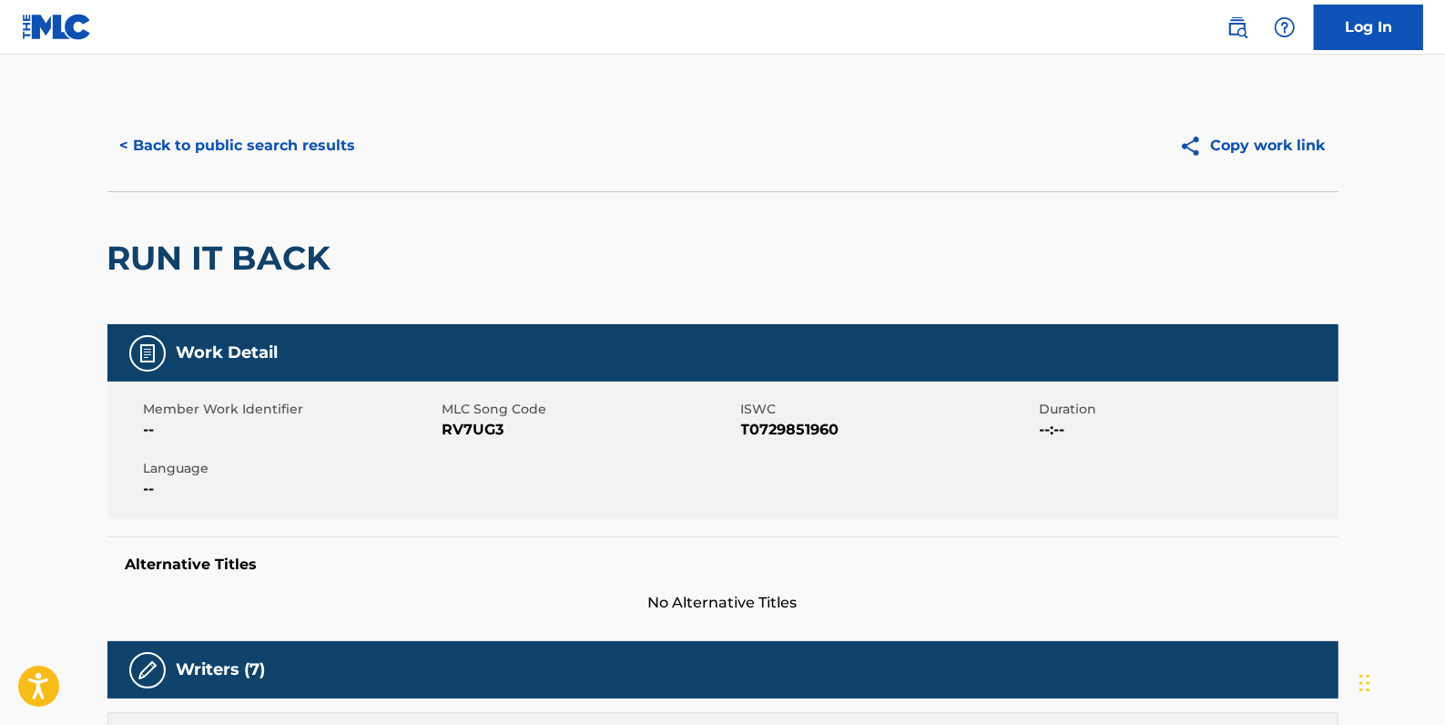
click at [283, 150] on button "< Back to public search results" at bounding box center [237, 146] width 261 height 46
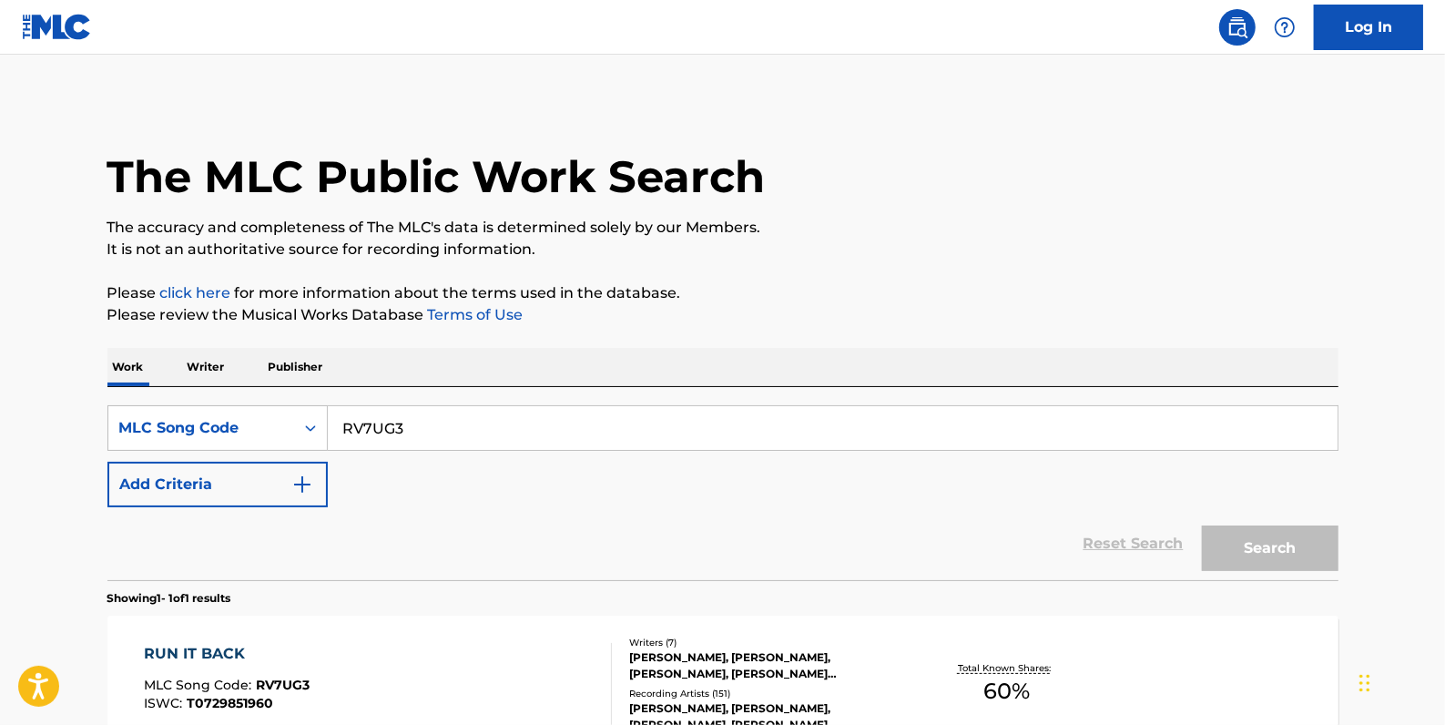
scroll to position [161, 0]
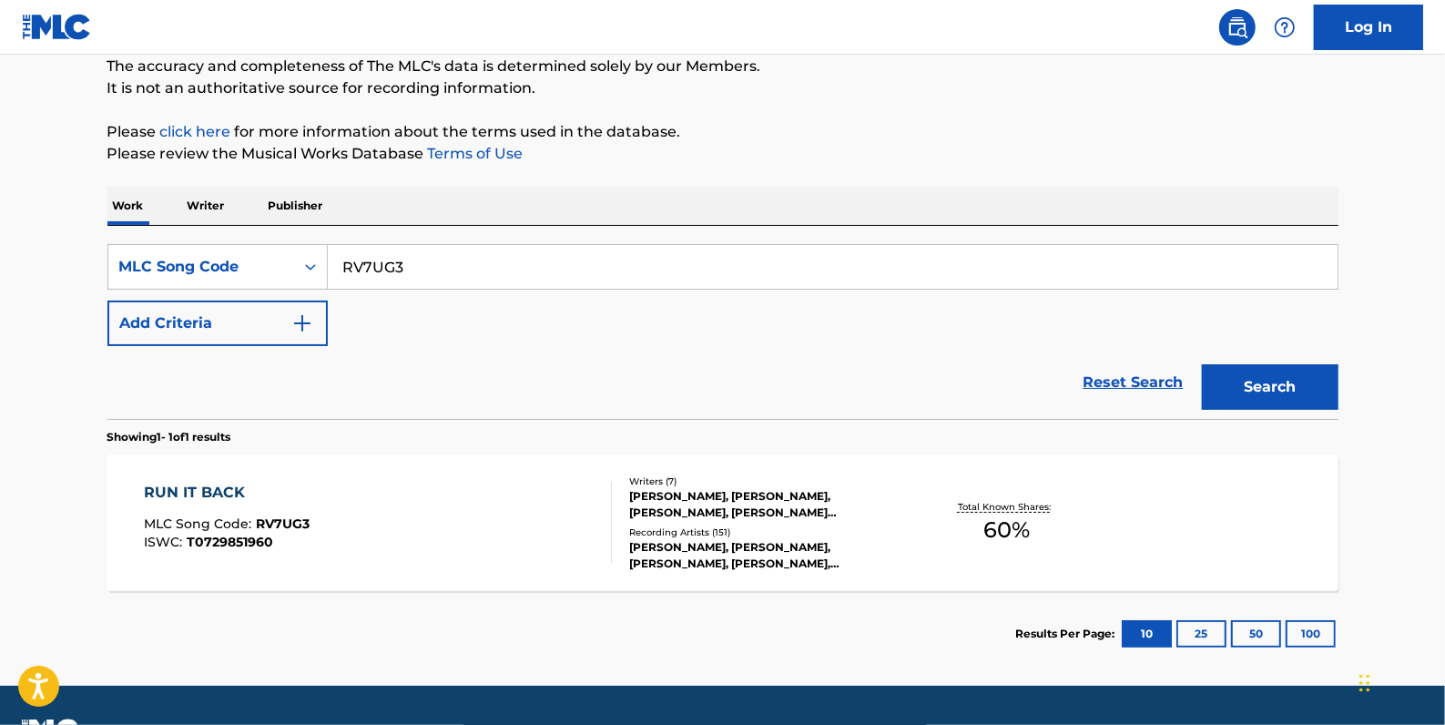
drag, startPoint x: 447, startPoint y: 265, endPoint x: 337, endPoint y: 268, distance: 110.2
click at [337, 268] on input "RV7UG3" at bounding box center [833, 267] width 1010 height 44
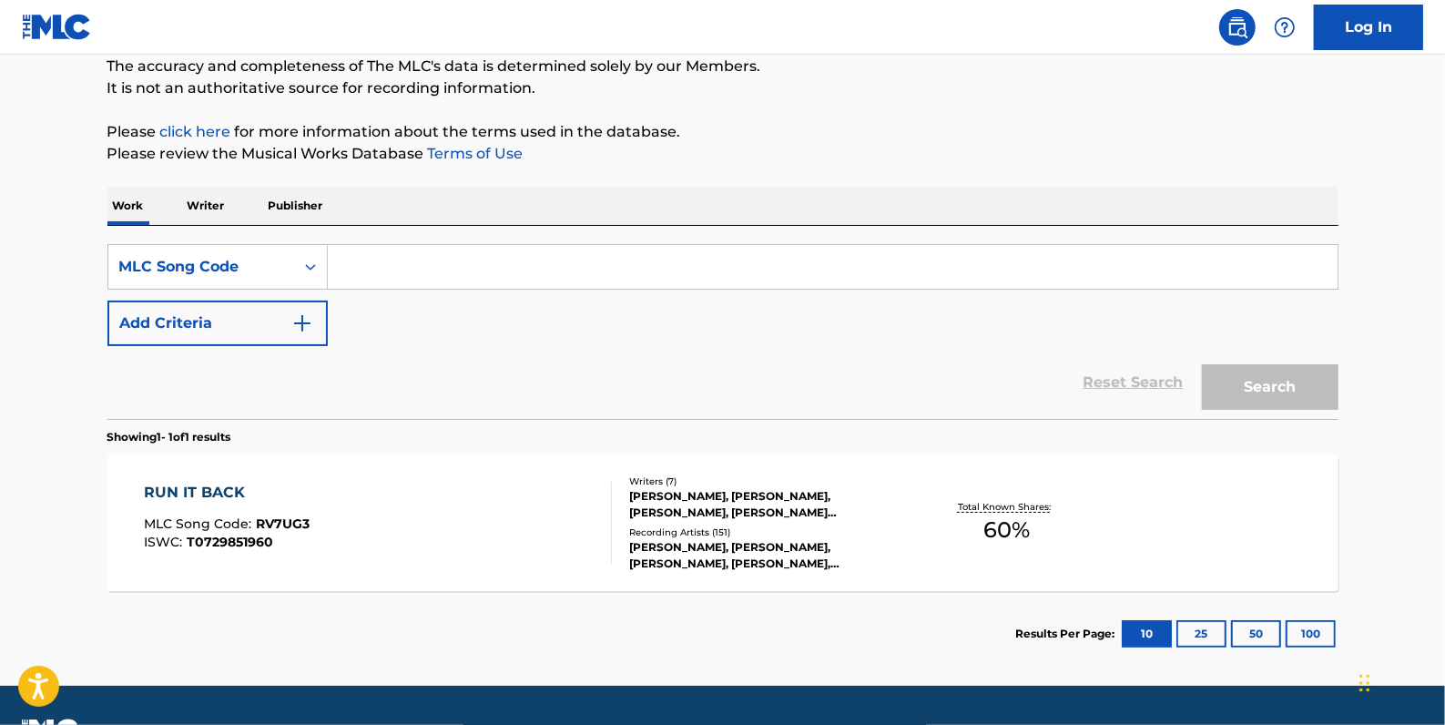
paste input "T03920"
type input "T03920"
click at [1230, 377] on button "Search" at bounding box center [1270, 387] width 137 height 46
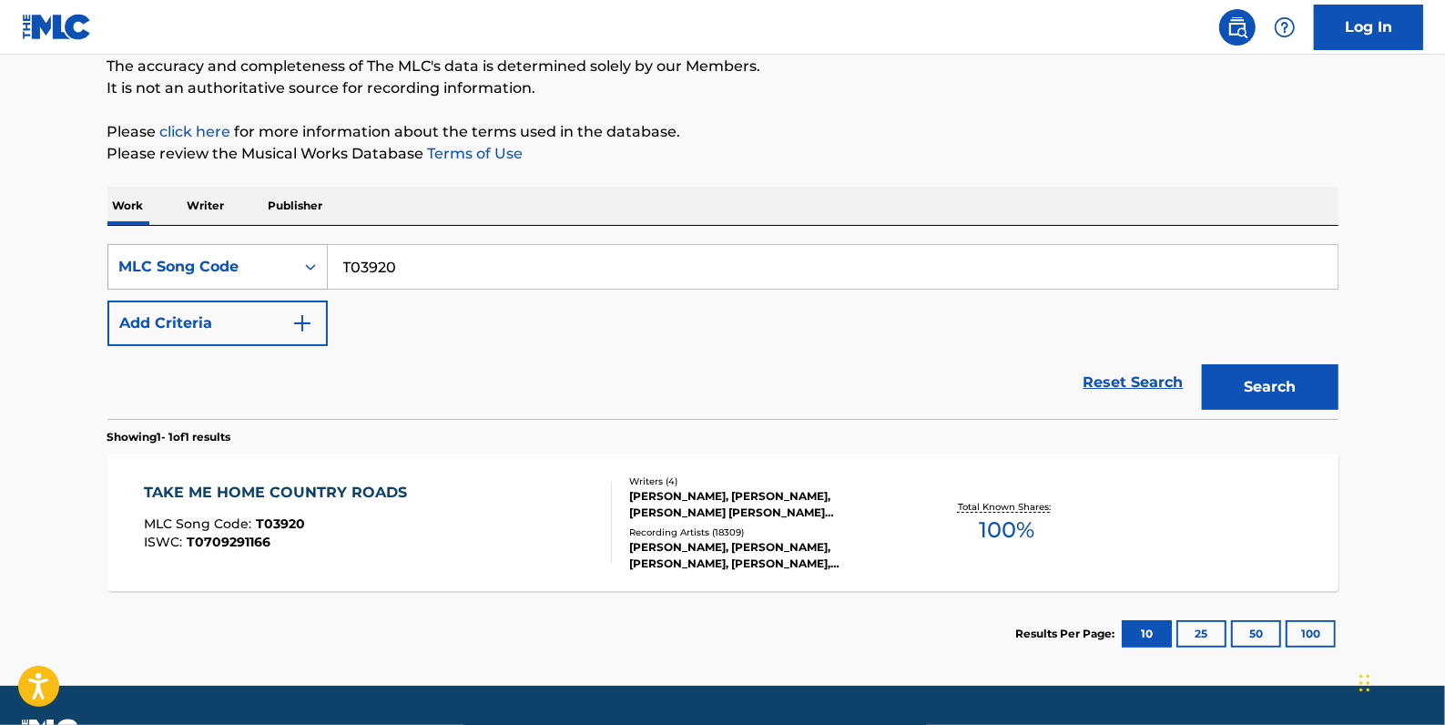
drag, startPoint x: 395, startPoint y: 270, endPoint x: 311, endPoint y: 264, distance: 84.9
click at [311, 264] on div "SearchWithCriteria59a3336b-8026-4394-a19a-99acf701217b MLC Song Code T03920" at bounding box center [722, 267] width 1231 height 46
paste input "C71760"
type input "C71760"
click at [1258, 378] on button "Search" at bounding box center [1270, 387] width 137 height 46
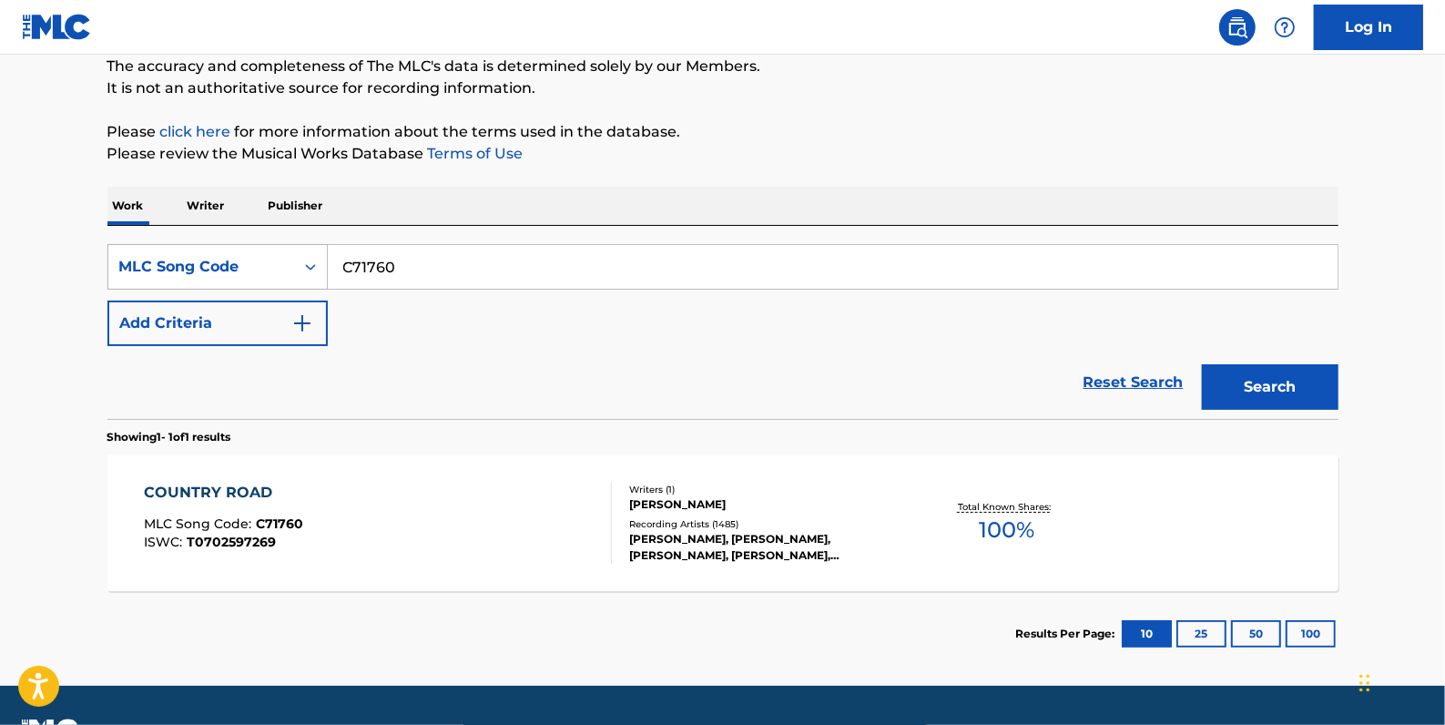
drag, startPoint x: 452, startPoint y: 275, endPoint x: 301, endPoint y: 281, distance: 151.3
click at [316, 273] on div "SearchWithCriteria59a3336b-8026-4394-a19a-99acf701217b MLC Song Code C71760" at bounding box center [722, 267] width 1231 height 46
paste input "DA6NCD"
type input "DA6NCD"
click at [1237, 384] on button "Search" at bounding box center [1270, 387] width 137 height 46
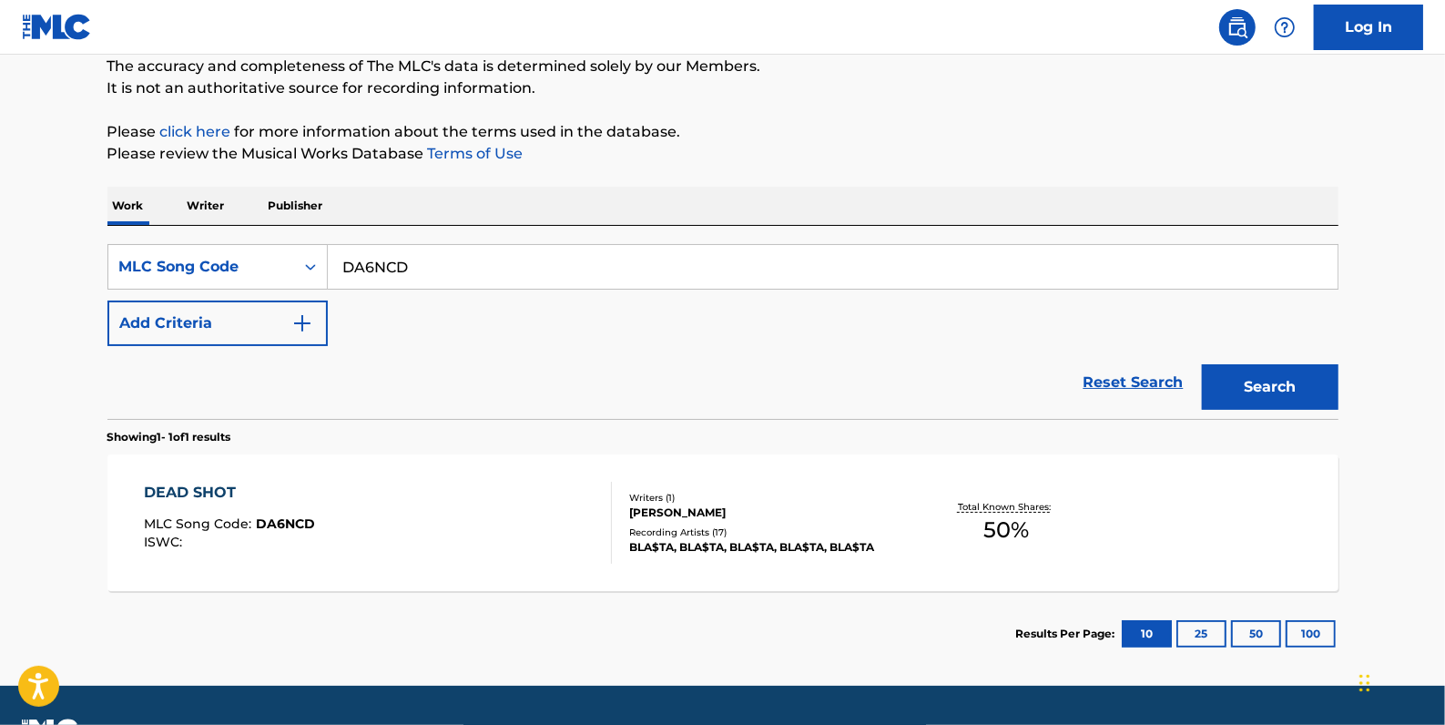
click at [493, 502] on div "DEAD SHOT MLC Song Code : DA6NCD ISWC :" at bounding box center [378, 523] width 468 height 82
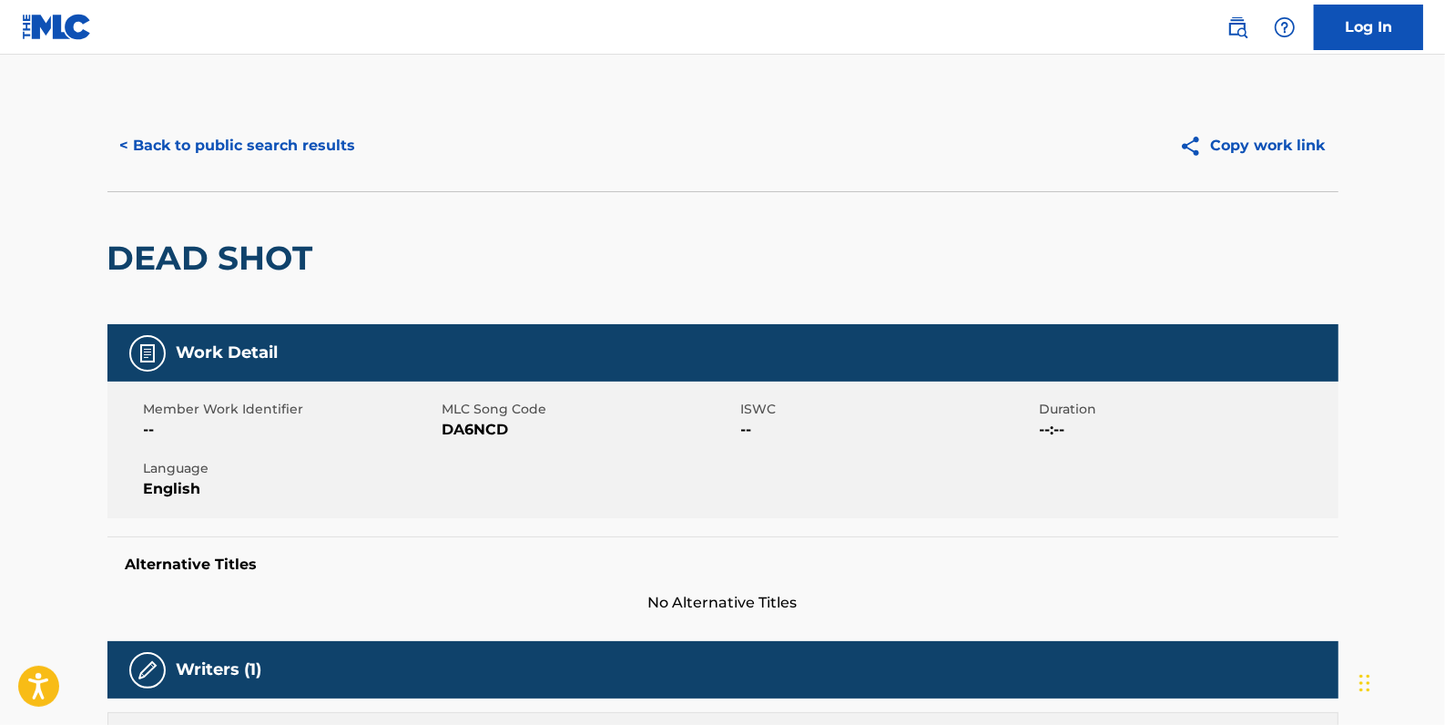
click at [332, 138] on button "< Back to public search results" at bounding box center [237, 146] width 261 height 46
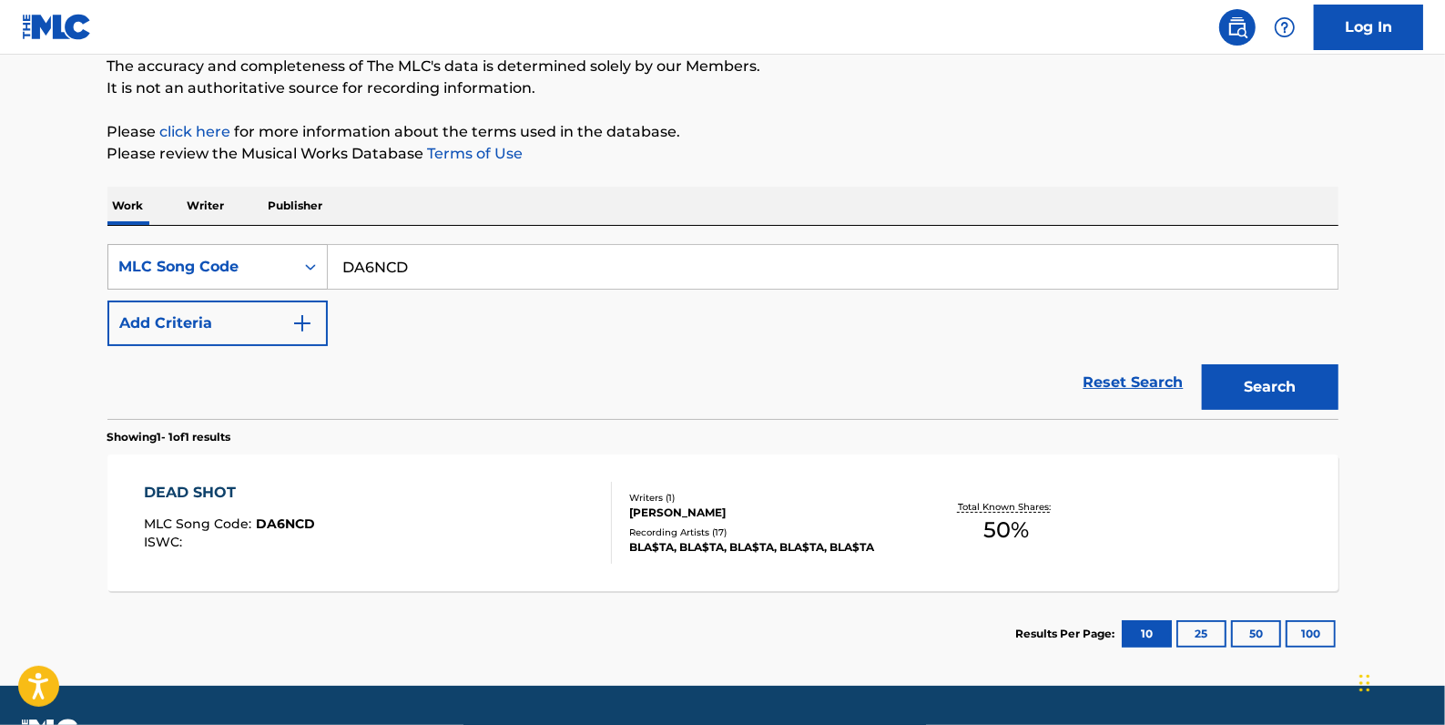
drag, startPoint x: 476, startPoint y: 277, endPoint x: 310, endPoint y: 270, distance: 166.8
click at [310, 270] on div "SearchWithCriteria59a3336b-8026-4394-a19a-99acf701217b MLC Song Code DA6NCD" at bounding box center [722, 267] width 1231 height 46
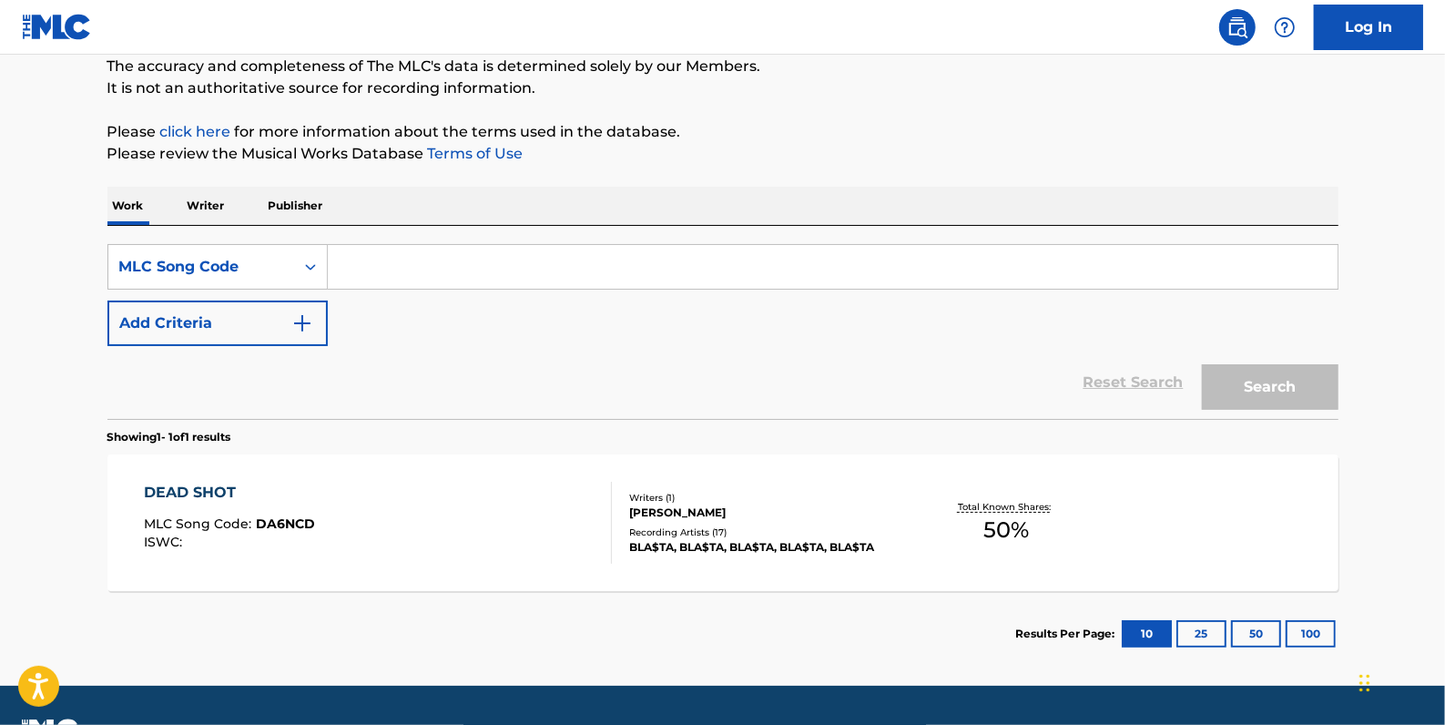
paste input "DA6NCA"
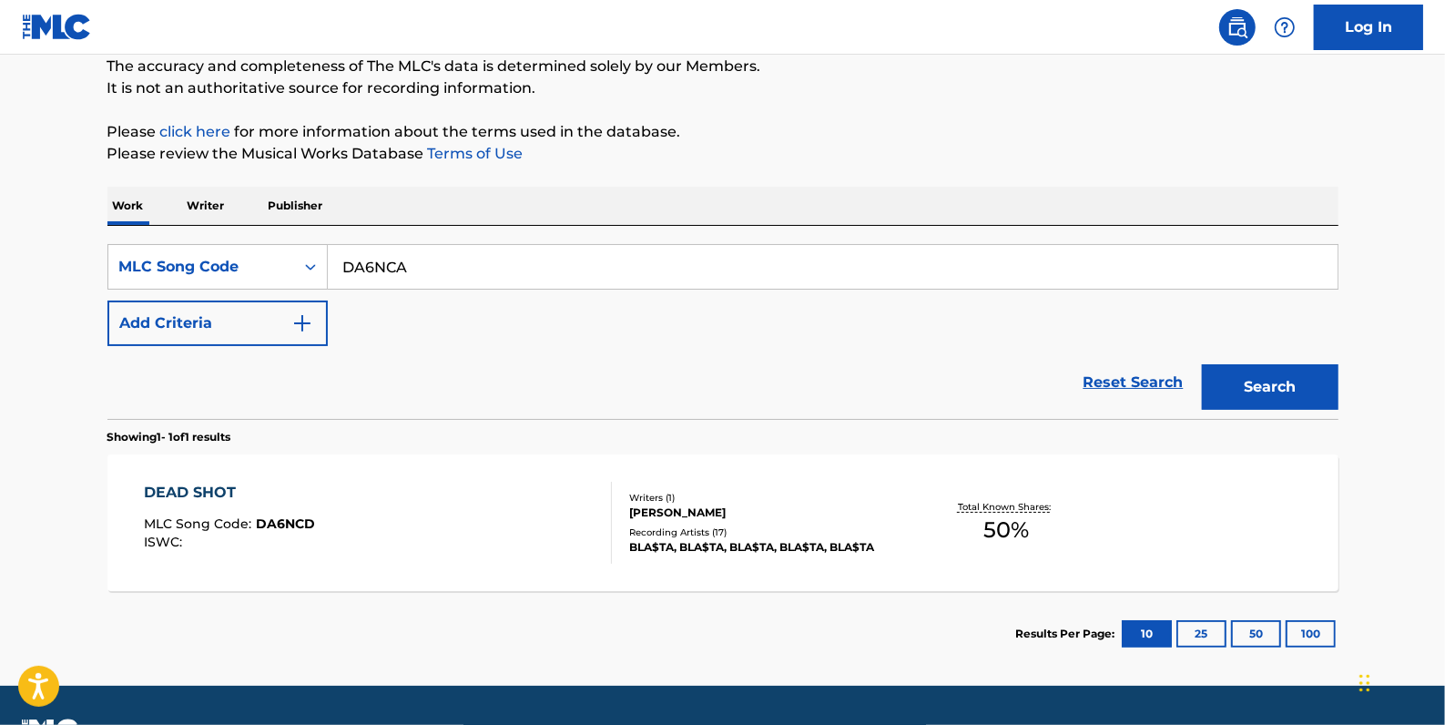
type input "DA6NCA"
click at [1234, 383] on button "Search" at bounding box center [1270, 387] width 137 height 46
click at [456, 524] on div "DEAD SHOT MLC Song Code : DA6NCA ISWC :" at bounding box center [378, 523] width 468 height 82
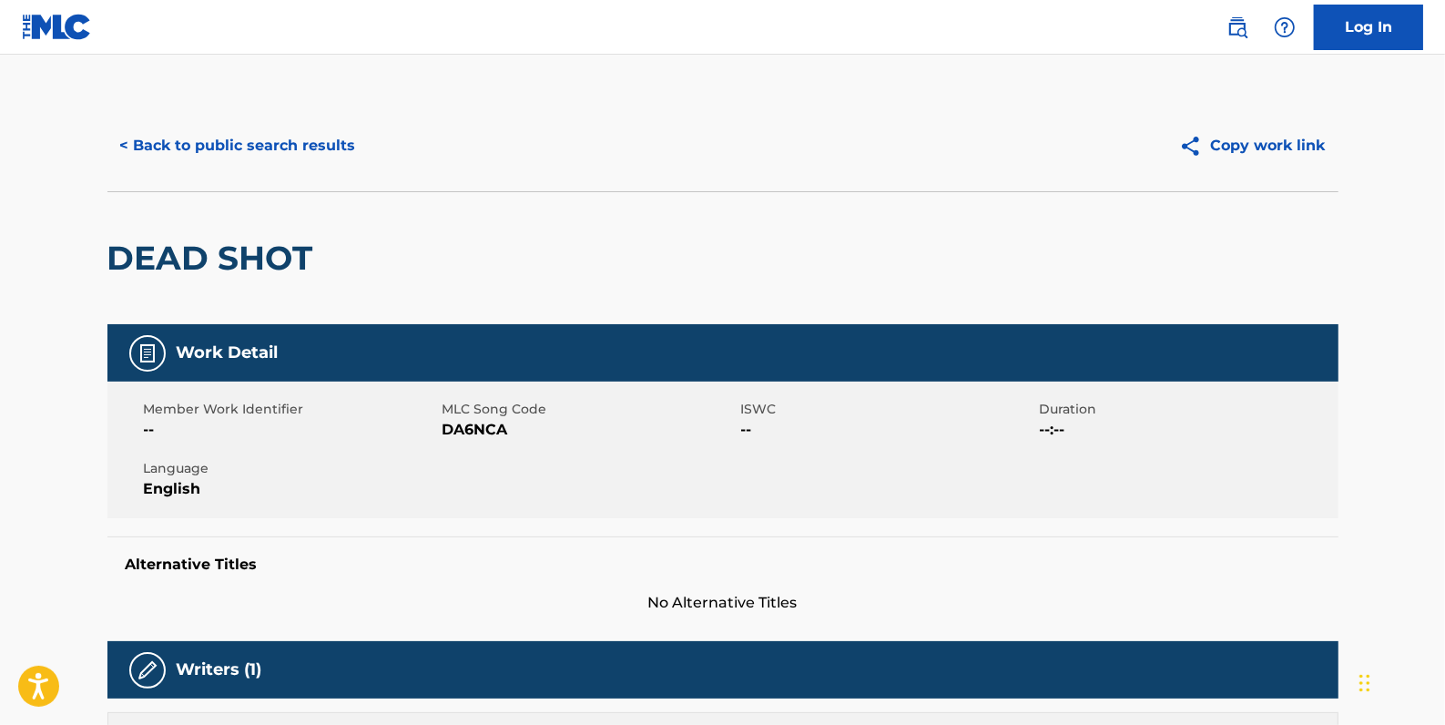
click at [311, 141] on button "< Back to public search results" at bounding box center [237, 146] width 261 height 46
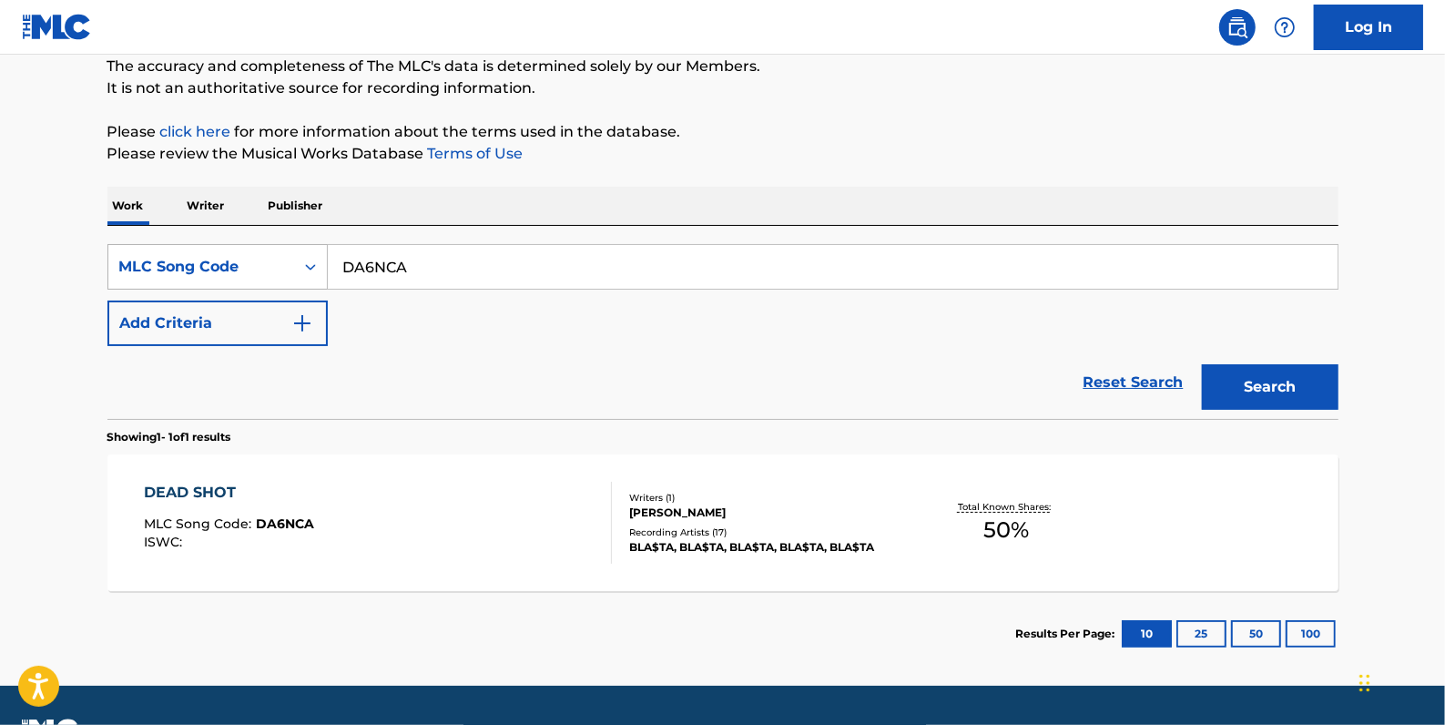
drag, startPoint x: 432, startPoint y: 265, endPoint x: 326, endPoint y: 268, distance: 105.7
click at [326, 268] on div "SearchWithCriteria59a3336b-8026-4394-a19a-99acf701217b MLC Song Code DA6NCA" at bounding box center [722, 267] width 1231 height 46
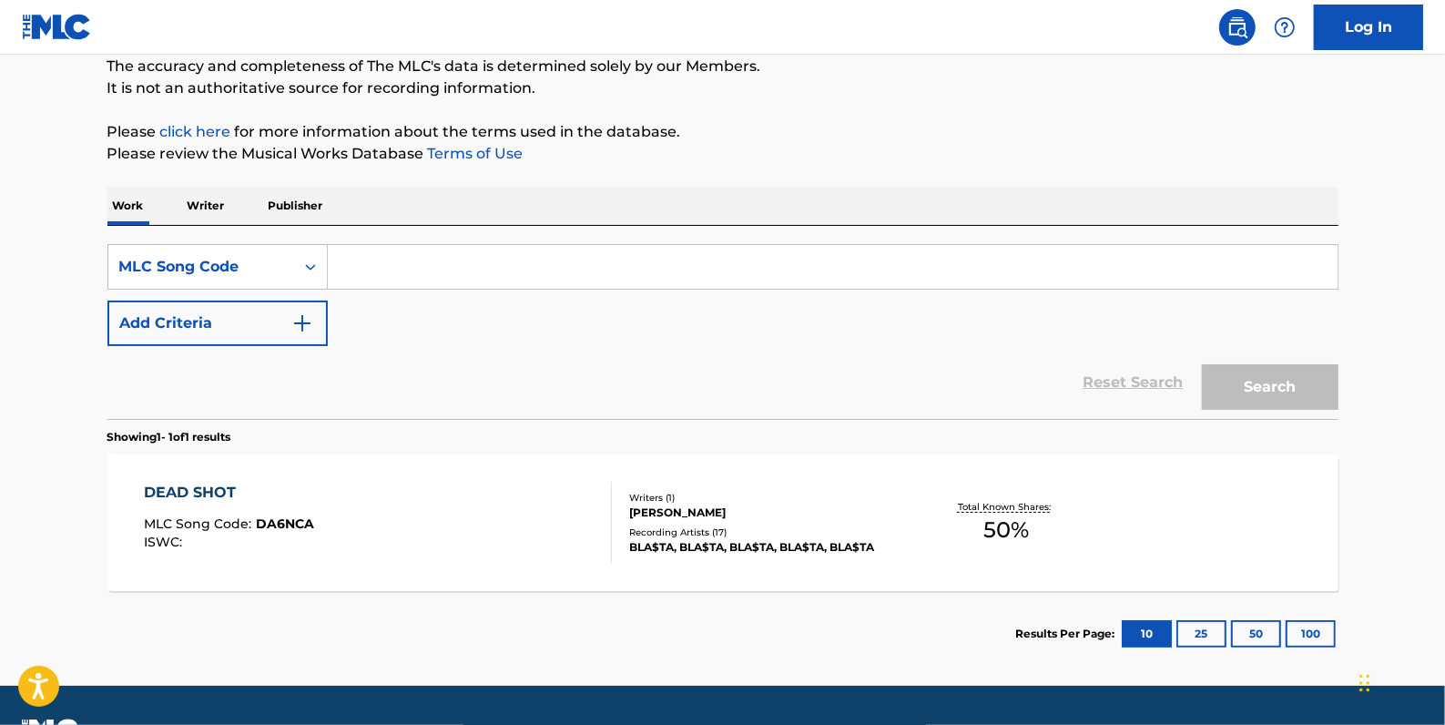
paste input "DC61X6"
type input "DC61X6"
click at [1255, 381] on button "Search" at bounding box center [1270, 387] width 137 height 46
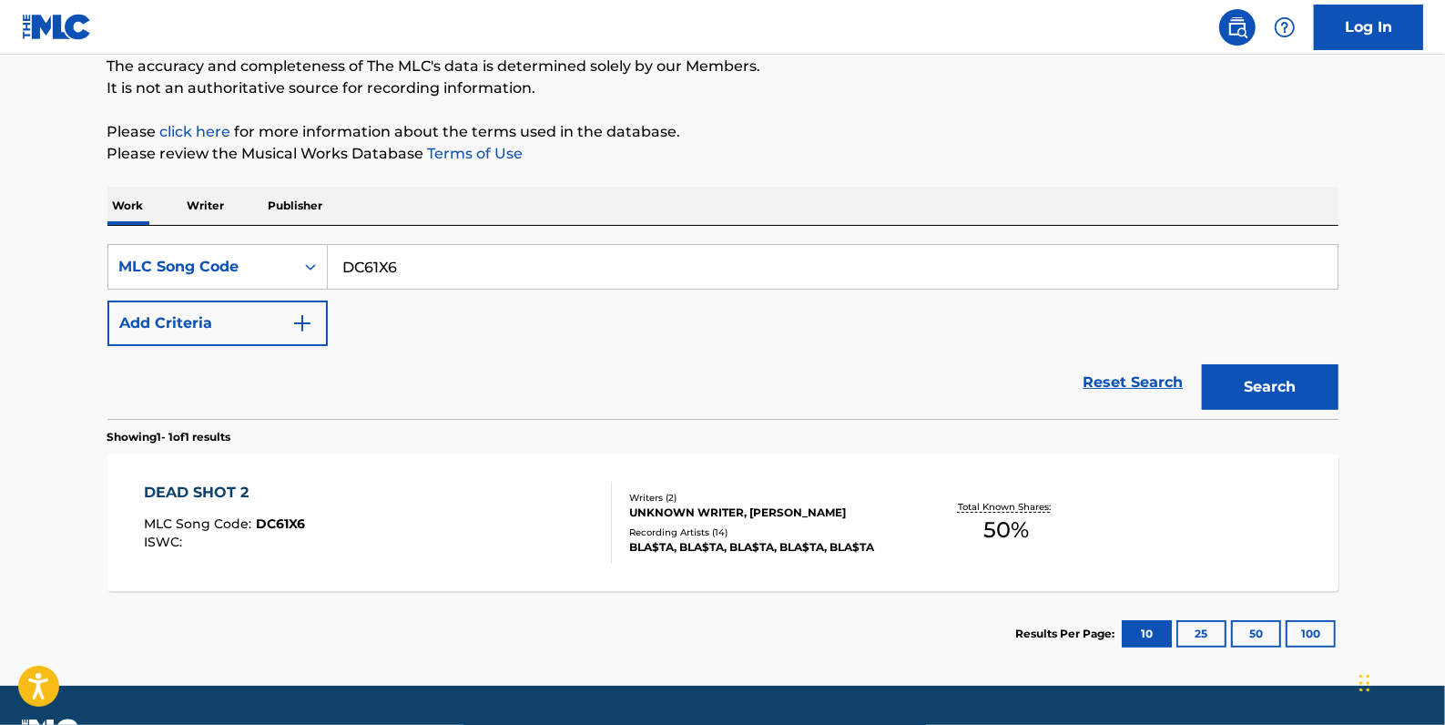
drag, startPoint x: 443, startPoint y: 266, endPoint x: 339, endPoint y: 290, distance: 106.5
click at [337, 270] on input "DC61X6" at bounding box center [833, 267] width 1010 height 44
paste input "DC70VC"
type input "DC70VC"
click at [1232, 383] on button "Search" at bounding box center [1270, 387] width 137 height 46
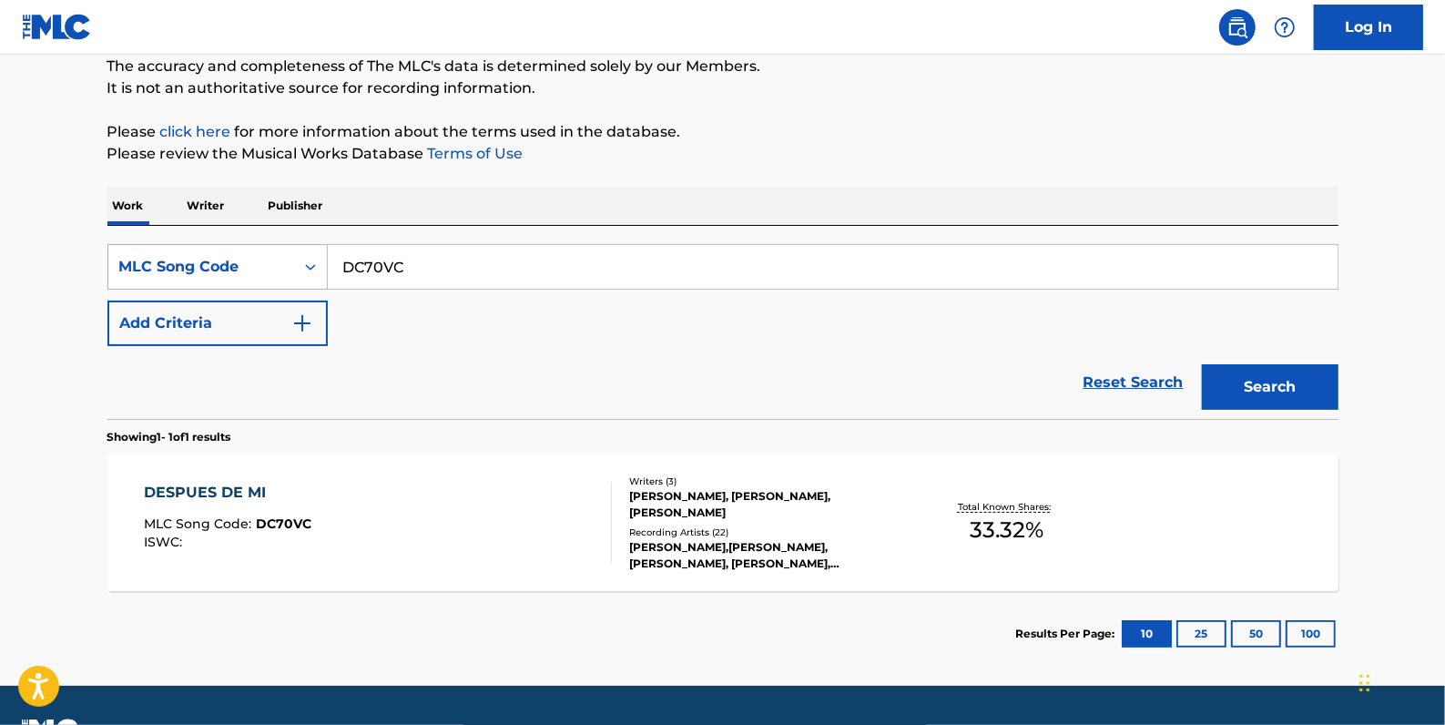
drag, startPoint x: 442, startPoint y: 262, endPoint x: 319, endPoint y: 260, distance: 123.0
click at [319, 260] on div "SearchWithCriteria59a3336b-8026-4394-a19a-99acf701217b MLC Song Code DC70VC" at bounding box center [722, 267] width 1231 height 46
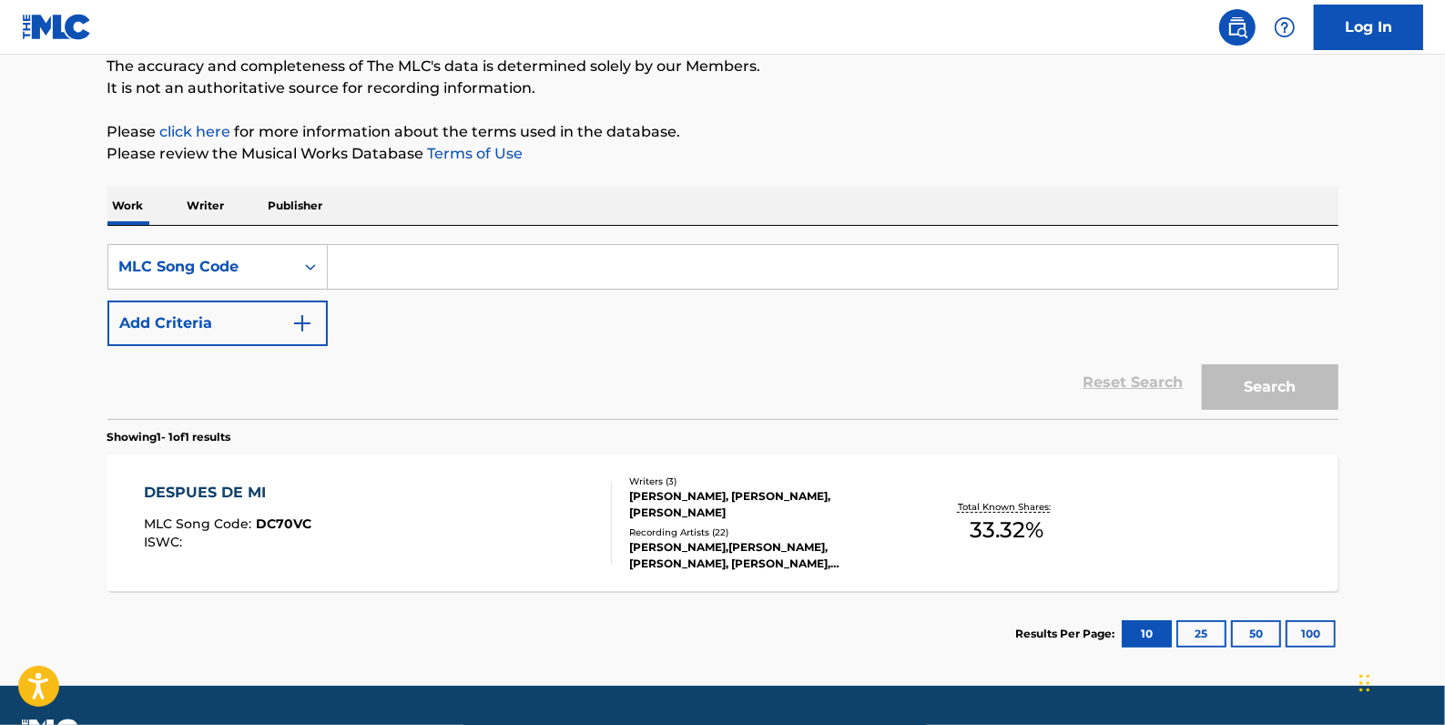
paste input "EB14K7"
type input "EB14K7"
click at [1252, 377] on button "Search" at bounding box center [1270, 387] width 137 height 46
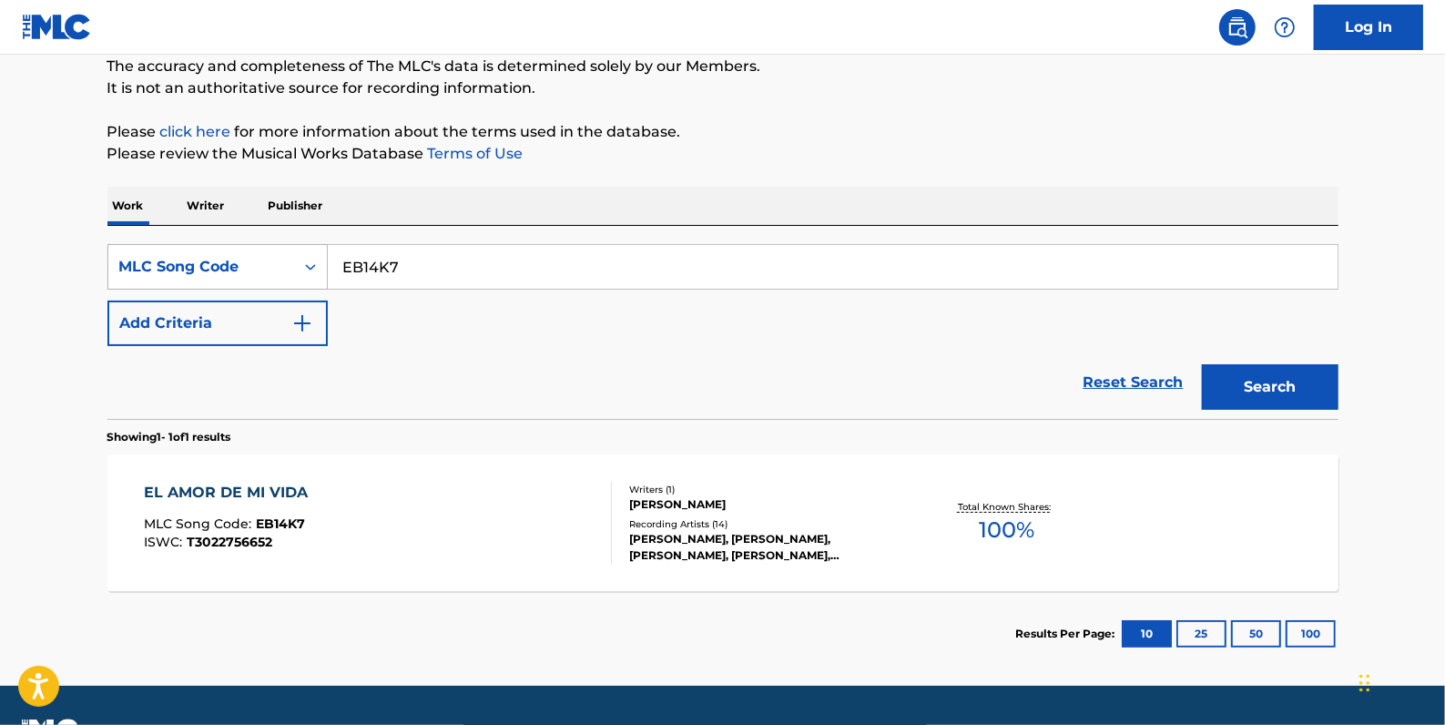
drag, startPoint x: 428, startPoint y: 275, endPoint x: 299, endPoint y: 272, distance: 129.4
click at [299, 272] on div "SearchWithCriteria59a3336b-8026-4394-a19a-99acf701217b MLC Song Code EB14K7" at bounding box center [722, 267] width 1231 height 46
paste input "BD3N2O"
type input "BD3N2O"
click at [1250, 380] on button "Search" at bounding box center [1270, 387] width 137 height 46
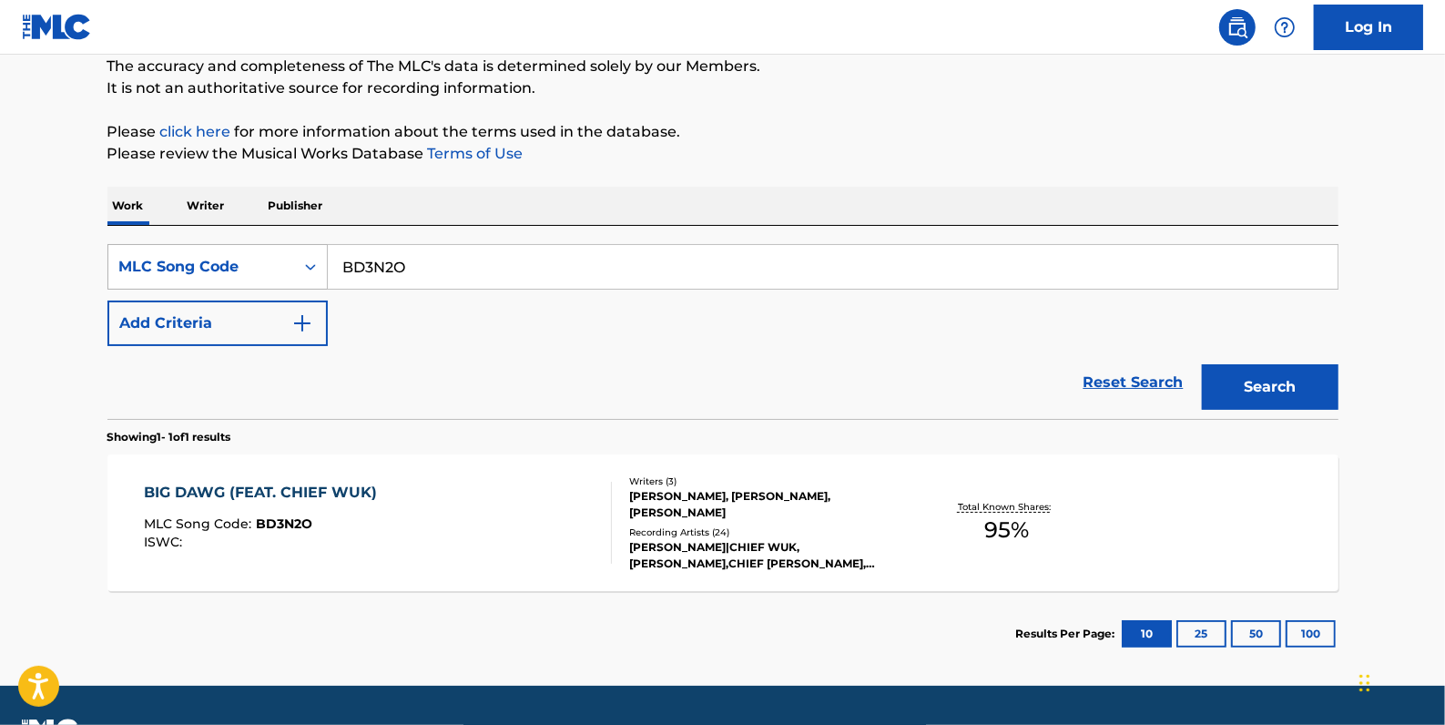
drag, startPoint x: 458, startPoint y: 257, endPoint x: 247, endPoint y: 270, distance: 211.7
click at [304, 261] on div "SearchWithCriteria59a3336b-8026-4394-a19a-99acf701217b MLC Song Code BD3N2O" at bounding box center [722, 267] width 1231 height 46
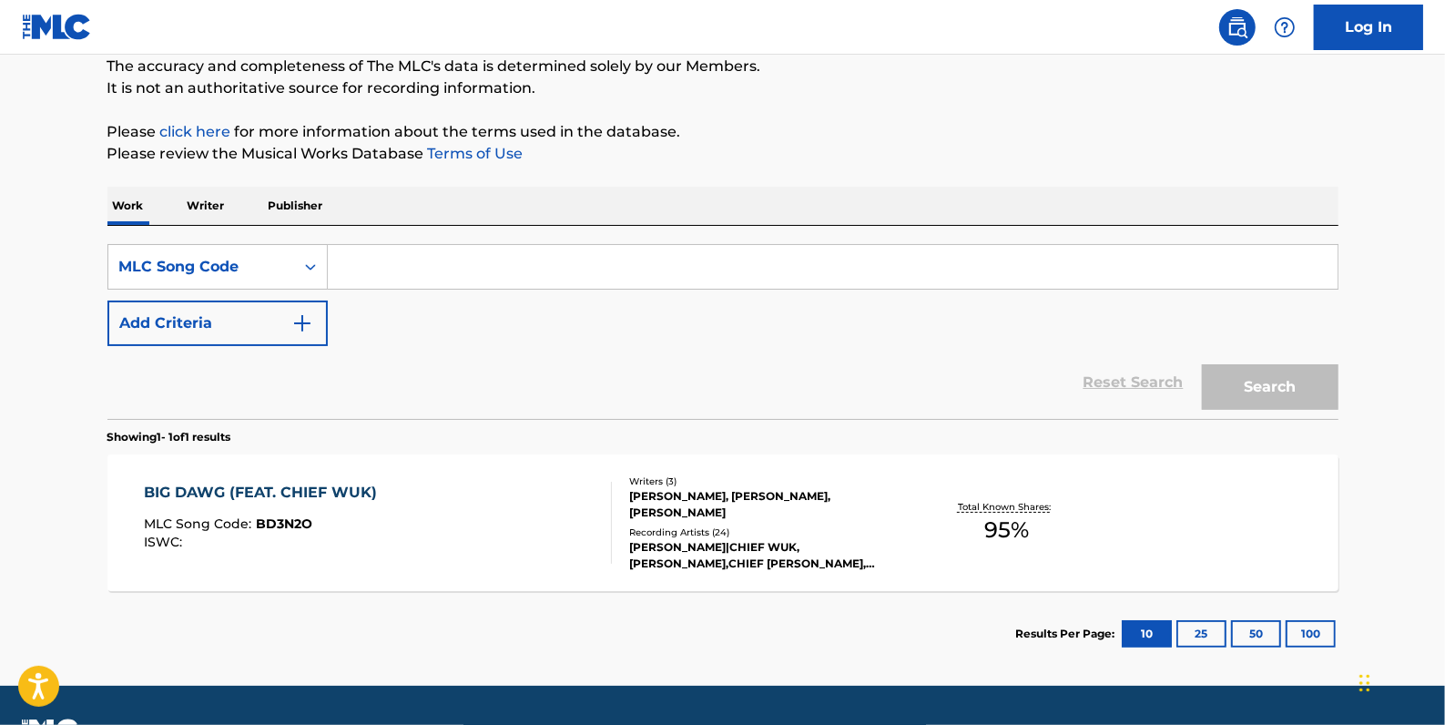
paste input "SH0N2P"
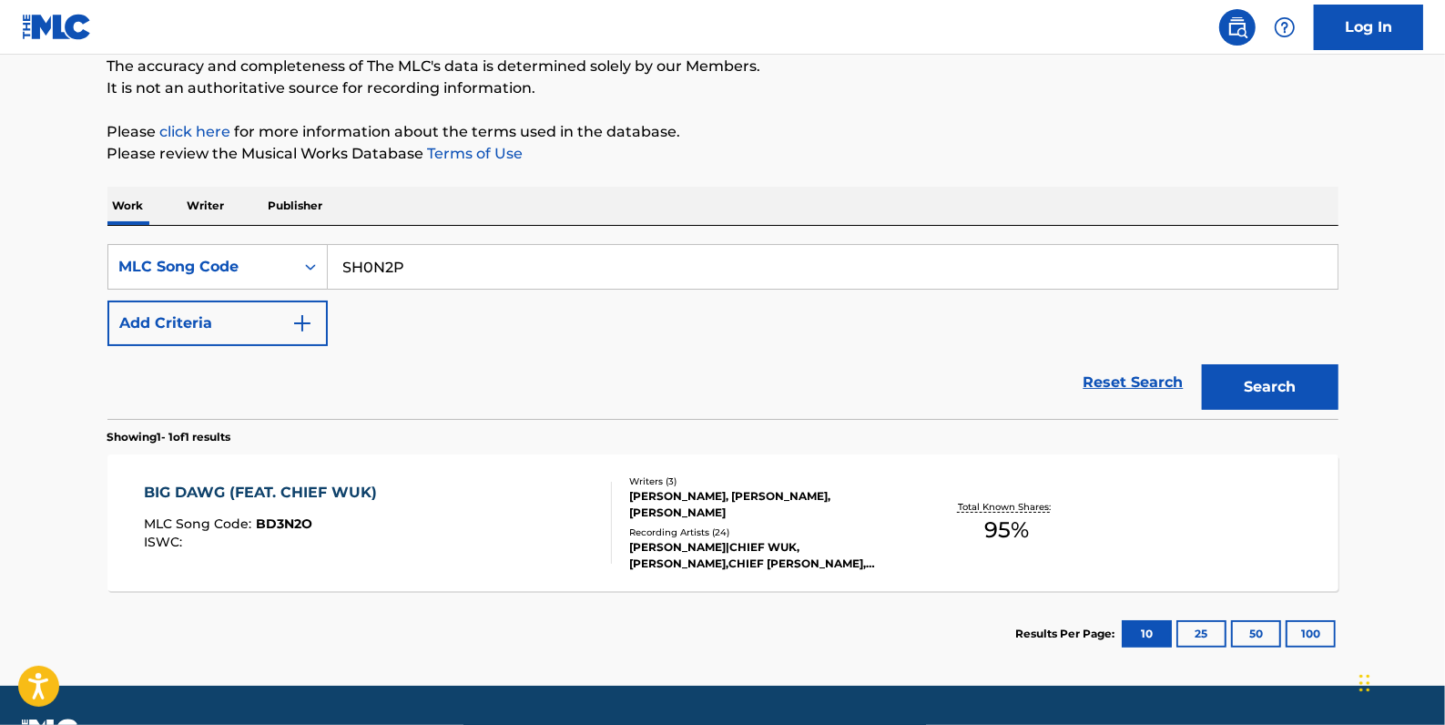
type input "SH0N2P"
click at [1283, 377] on button "Search" at bounding box center [1270, 387] width 137 height 46
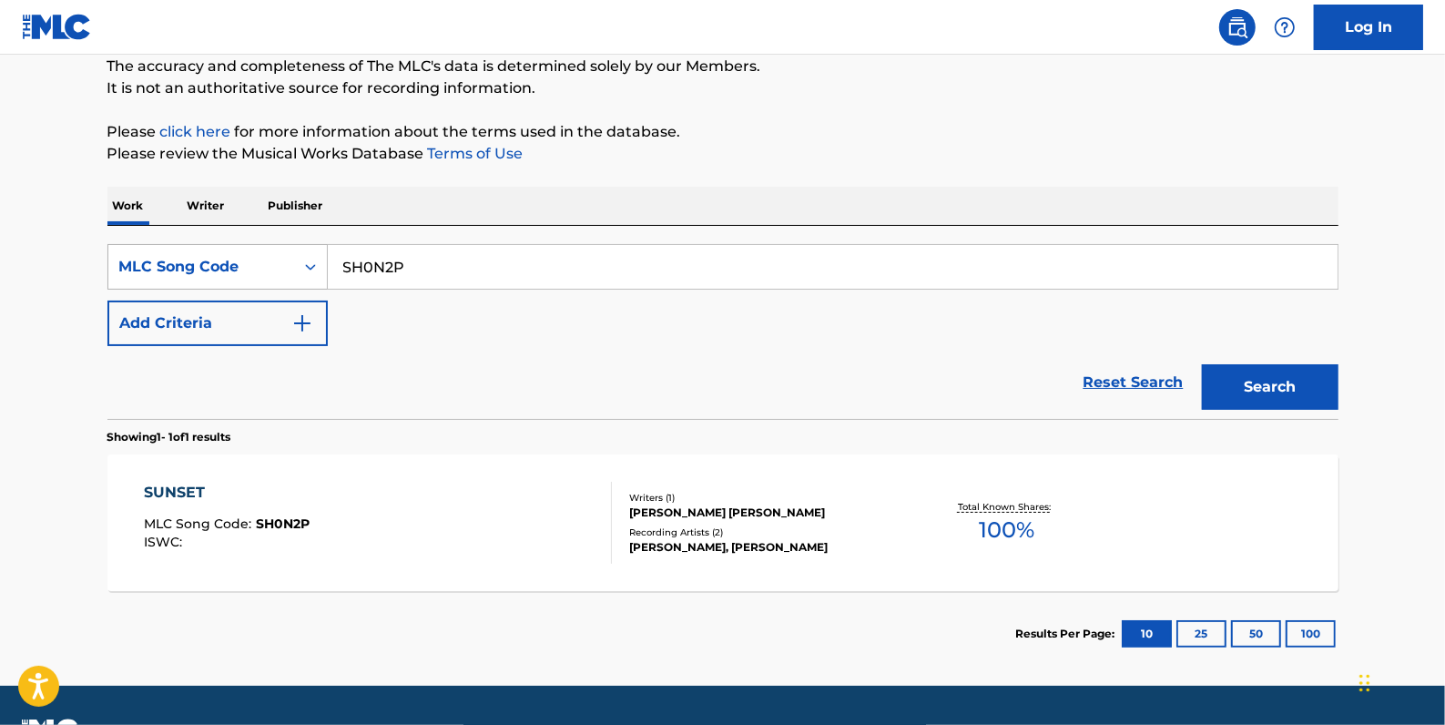
drag, startPoint x: 463, startPoint y: 259, endPoint x: 315, endPoint y: 270, distance: 147.9
click at [313, 268] on div "SearchWithCriteria59a3336b-8026-4394-a19a-99acf701217b MLC Song Code SH0N2P" at bounding box center [722, 267] width 1231 height 46
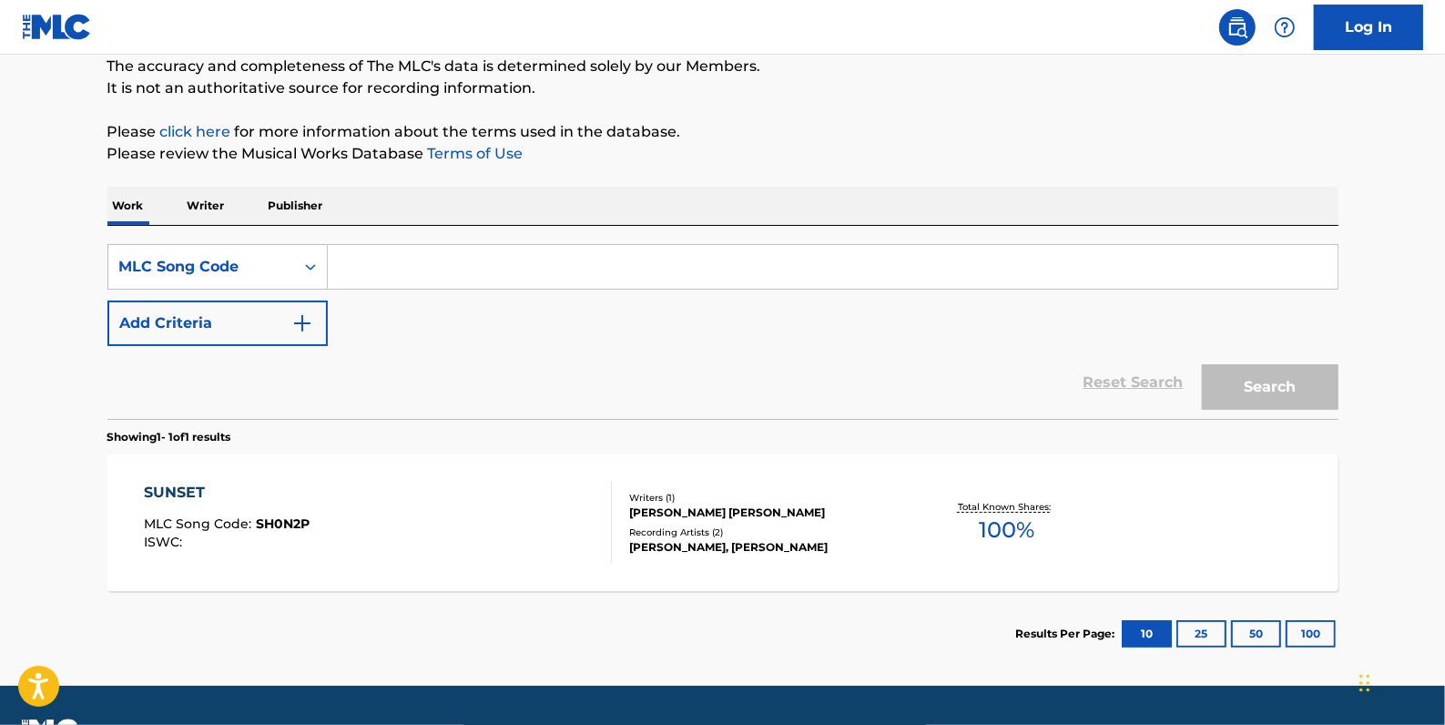
paste input "PJ82VR"
type input "PJ82VR"
click at [1256, 374] on button "Search" at bounding box center [1270, 387] width 137 height 46
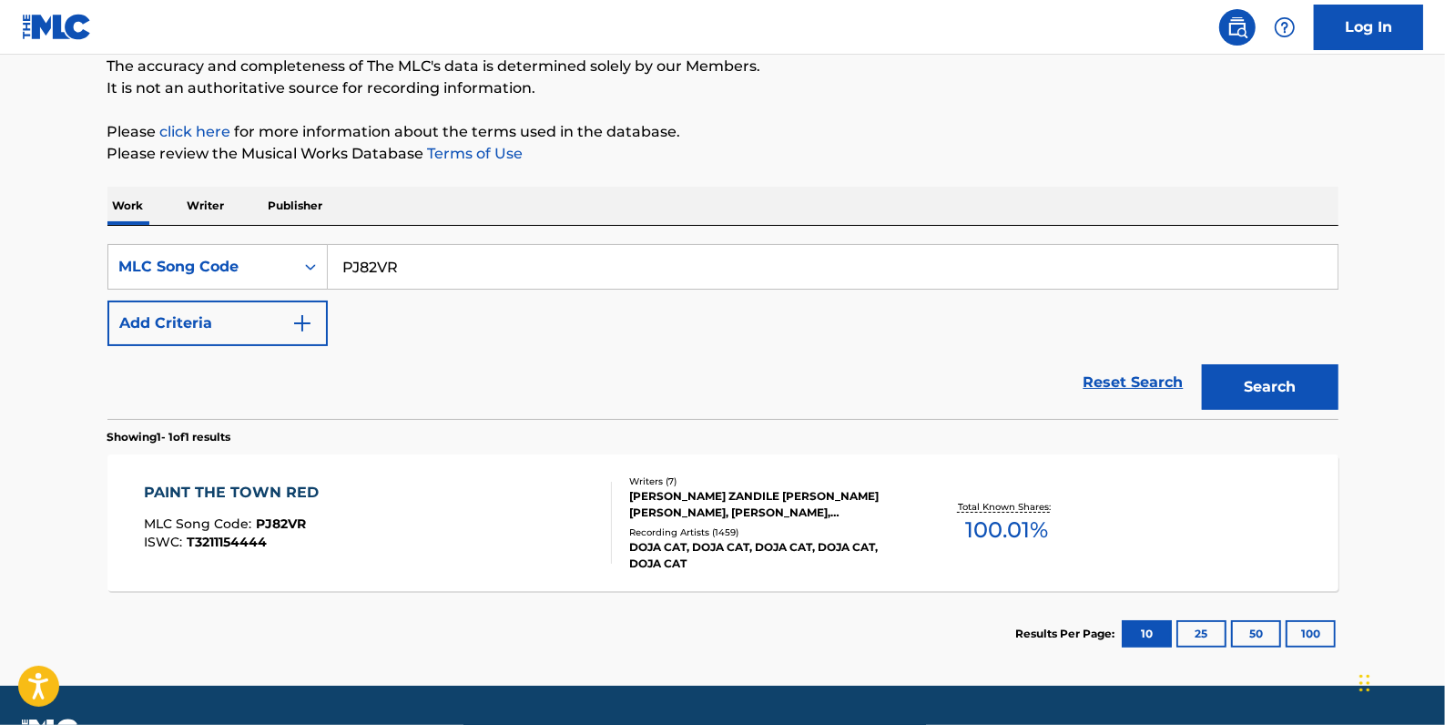
click at [437, 515] on div "PAINT THE TOWN RED MLC Song Code : PJ82VR ISWC : T3211154444" at bounding box center [378, 523] width 468 height 82
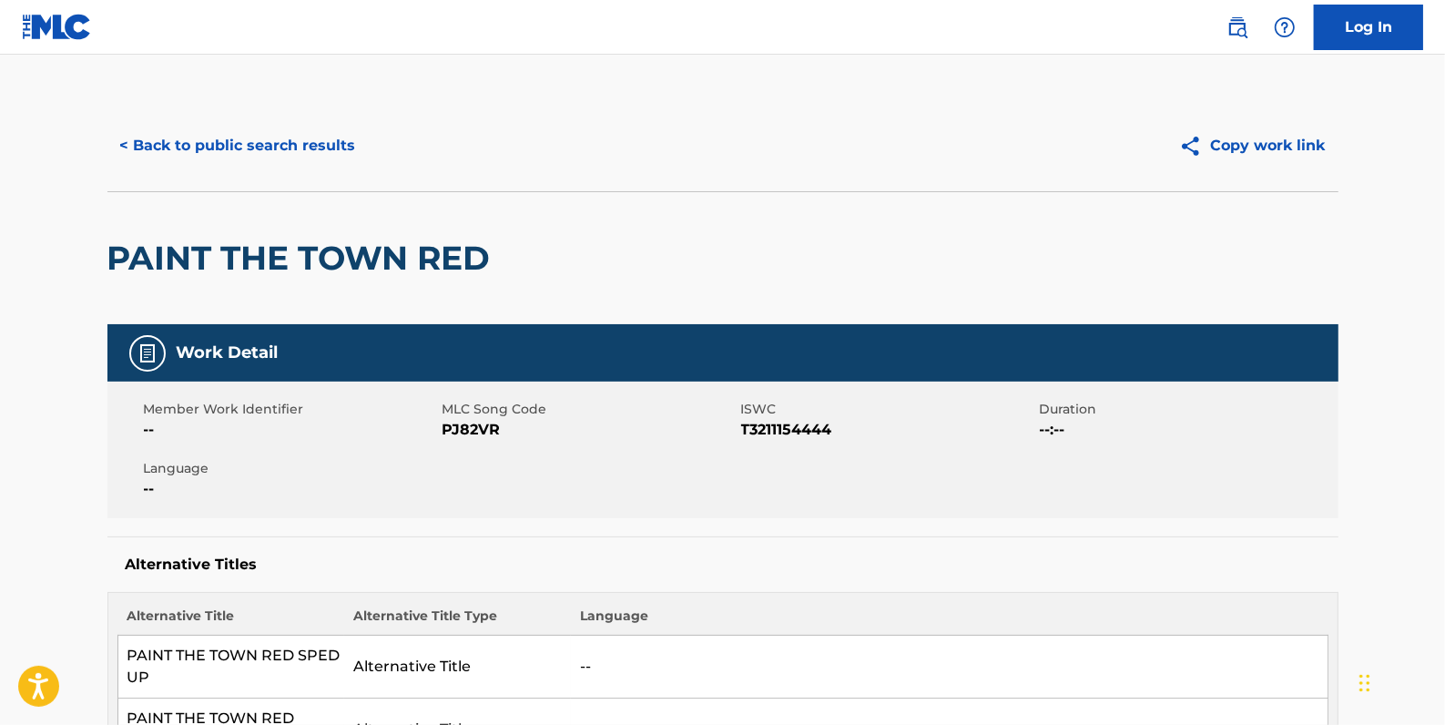
click at [223, 153] on button "< Back to public search results" at bounding box center [237, 146] width 261 height 46
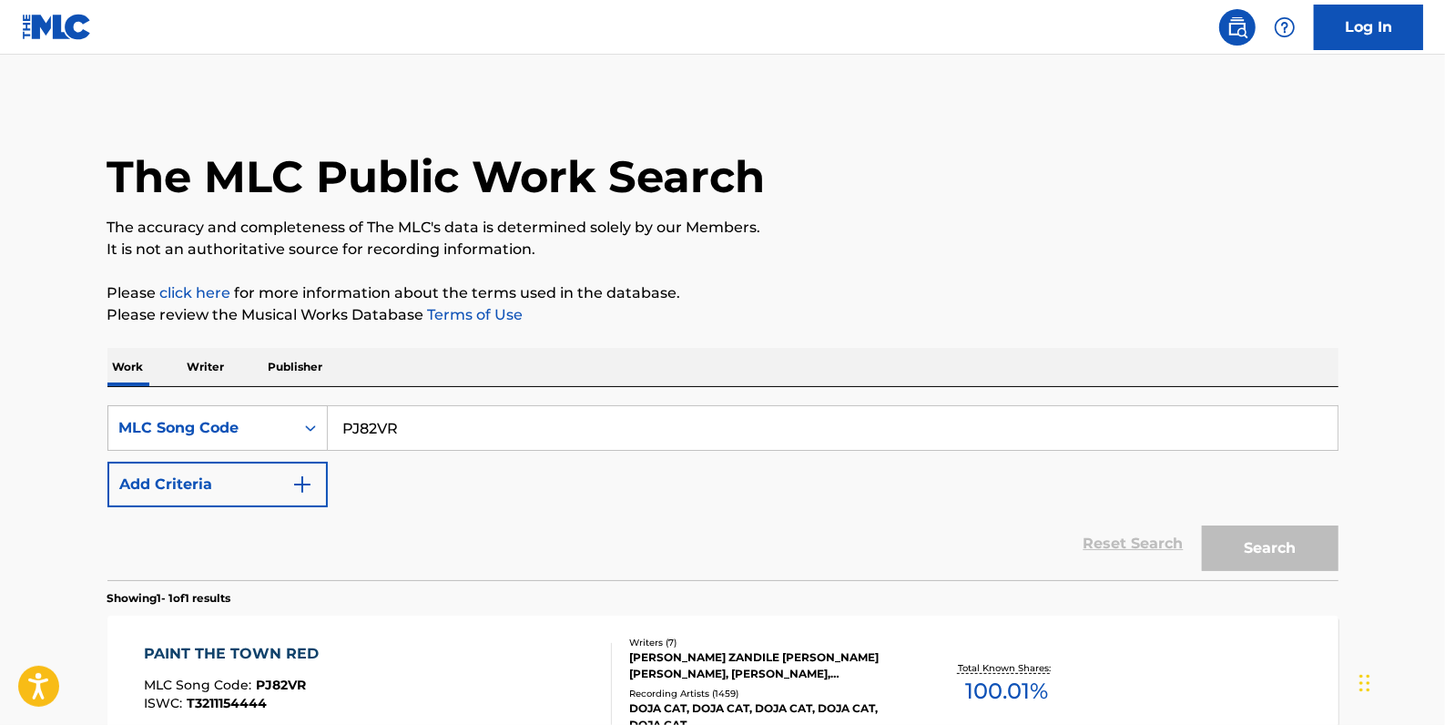
scroll to position [161, 0]
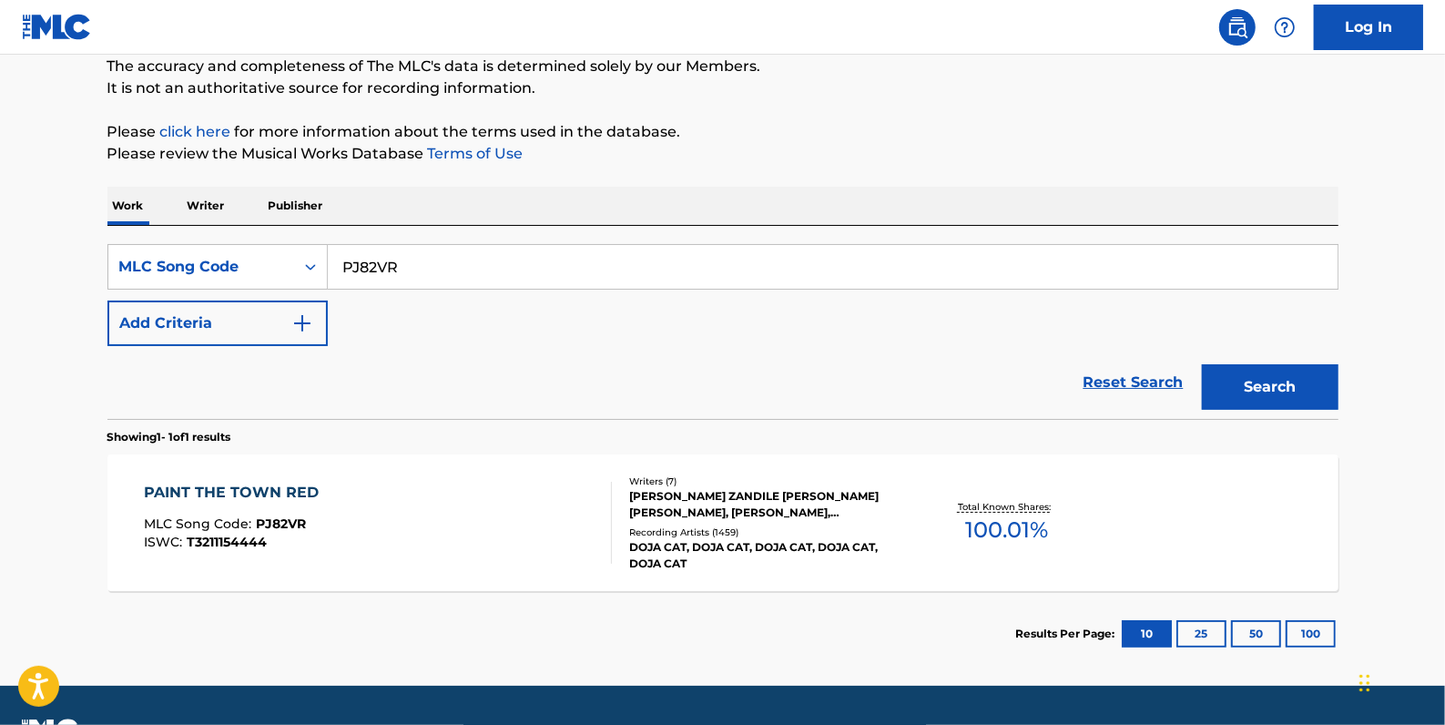
drag, startPoint x: 410, startPoint y: 260, endPoint x: 333, endPoint y: 261, distance: 76.5
click at [333, 261] on input "PJ82VR" at bounding box center [833, 267] width 1010 height 44
click at [301, 264] on icon "Search Form" at bounding box center [310, 267] width 18 height 18
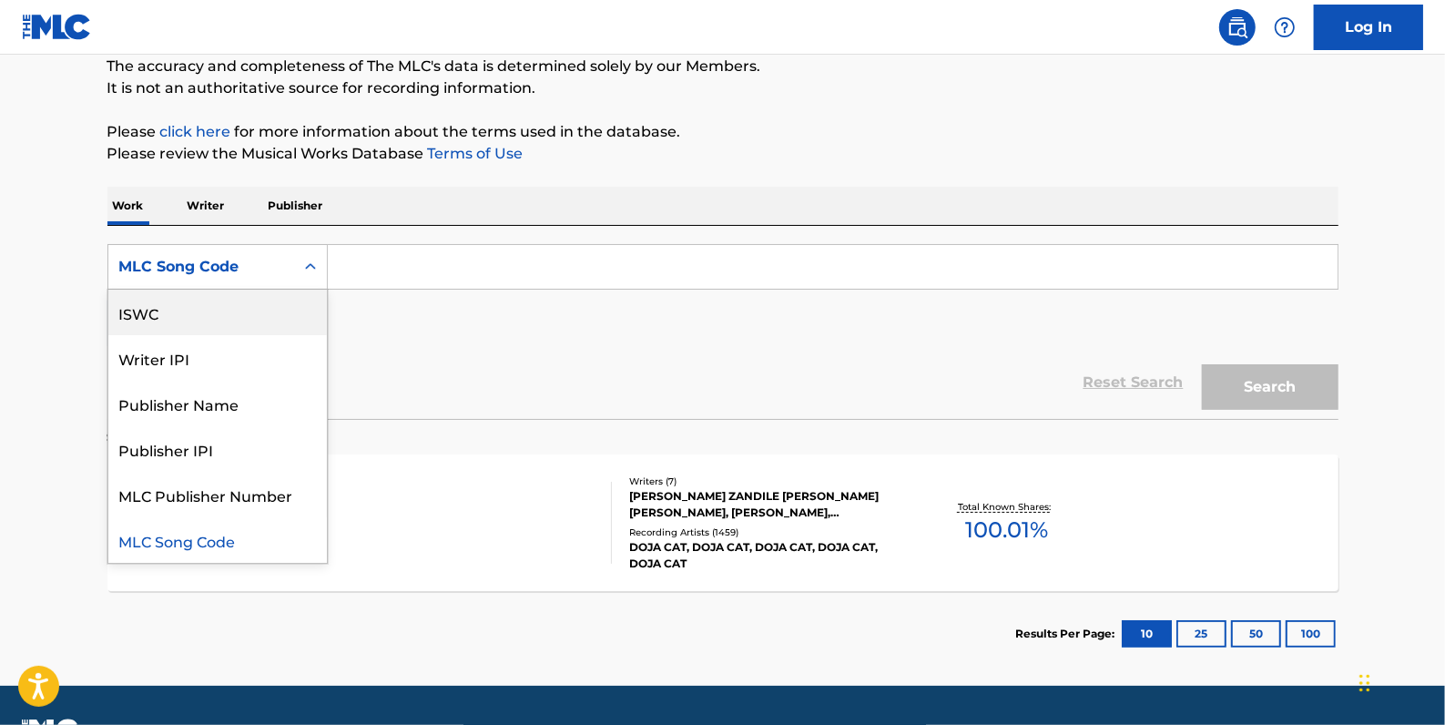
scroll to position [0, 0]
drag, startPoint x: 275, startPoint y: 313, endPoint x: 366, endPoint y: 291, distance: 93.9
click at [276, 313] on div "Work Title" at bounding box center [217, 313] width 219 height 46
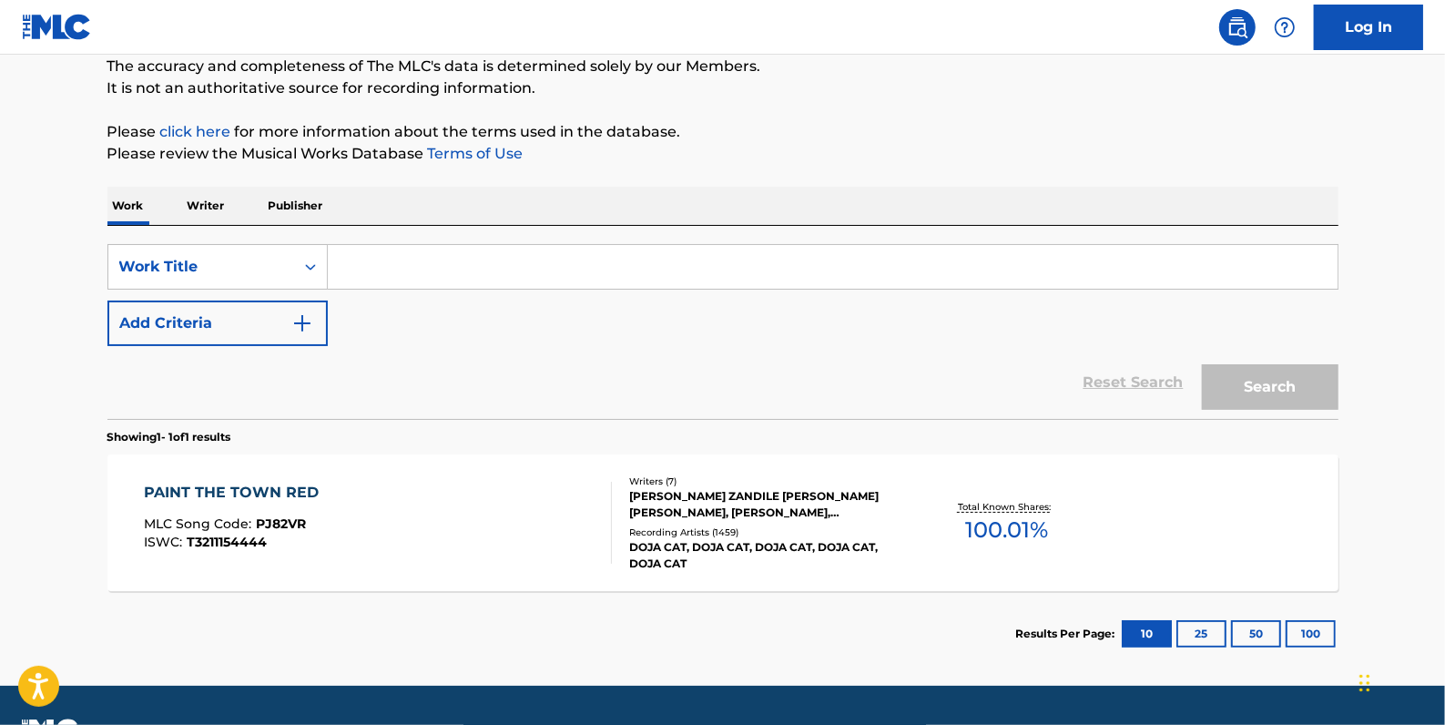
click at [401, 272] on input "Search Form" at bounding box center [833, 267] width 1010 height 44
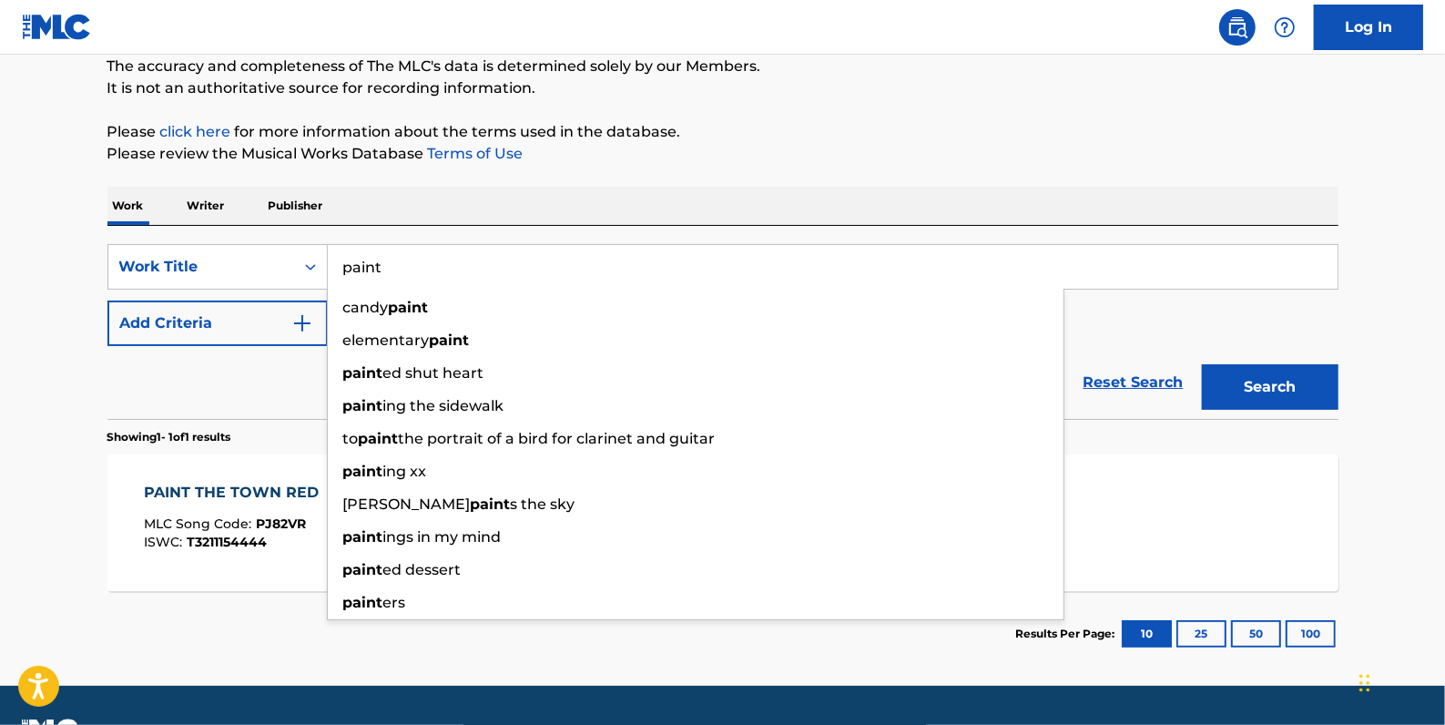
type input "paint"
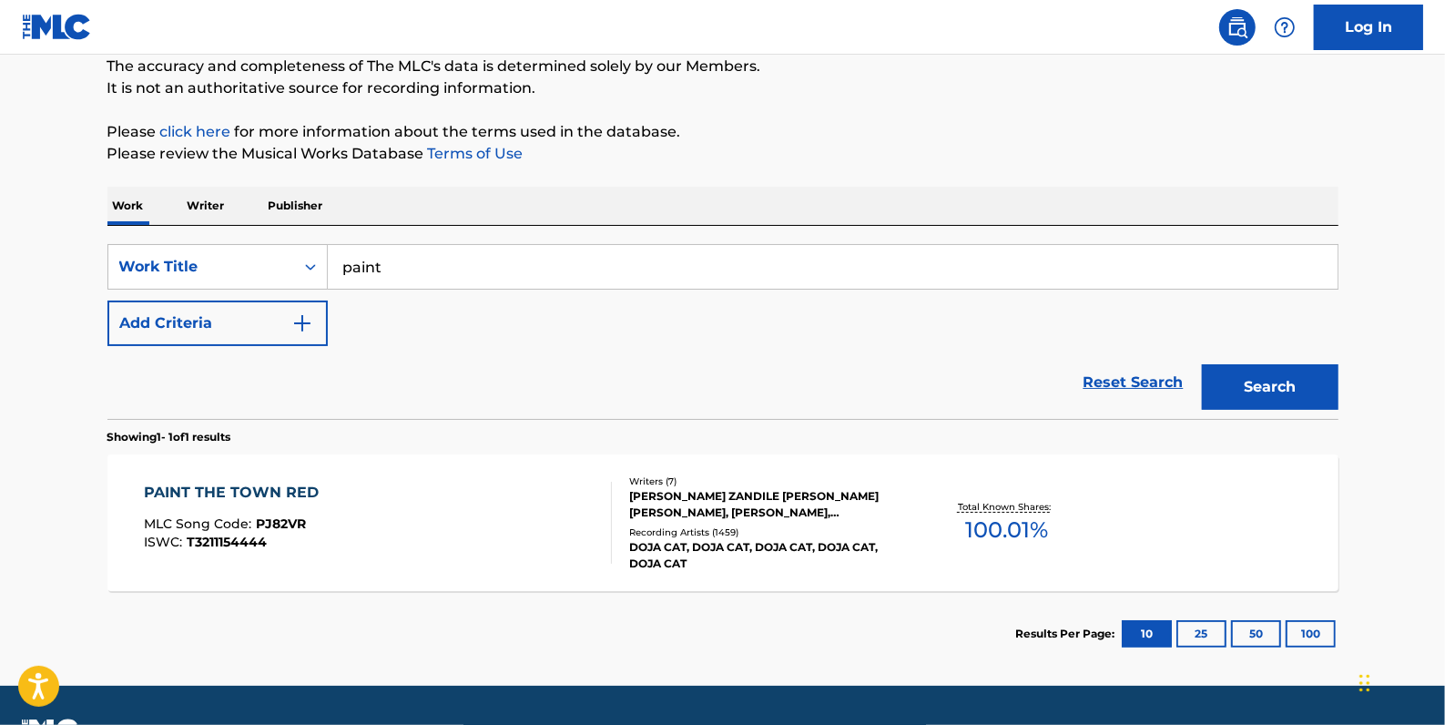
click at [799, 151] on p "Please review the Musical Works Database Terms of Use" at bounding box center [722, 154] width 1231 height 22
click at [245, 328] on button "Add Criteria" at bounding box center [217, 324] width 220 height 46
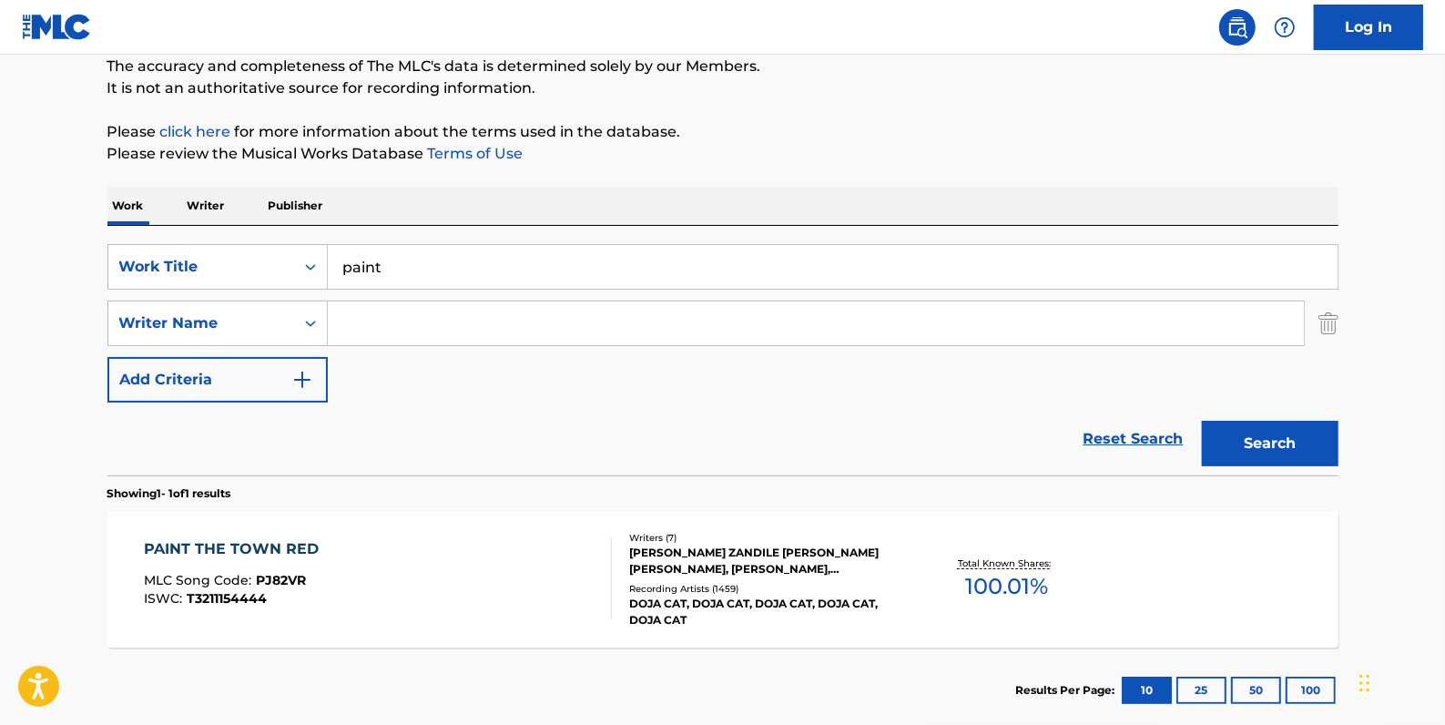
paste input ""saveli westin""
drag, startPoint x: 348, startPoint y: 320, endPoint x: 364, endPoint y: 317, distance: 16.6
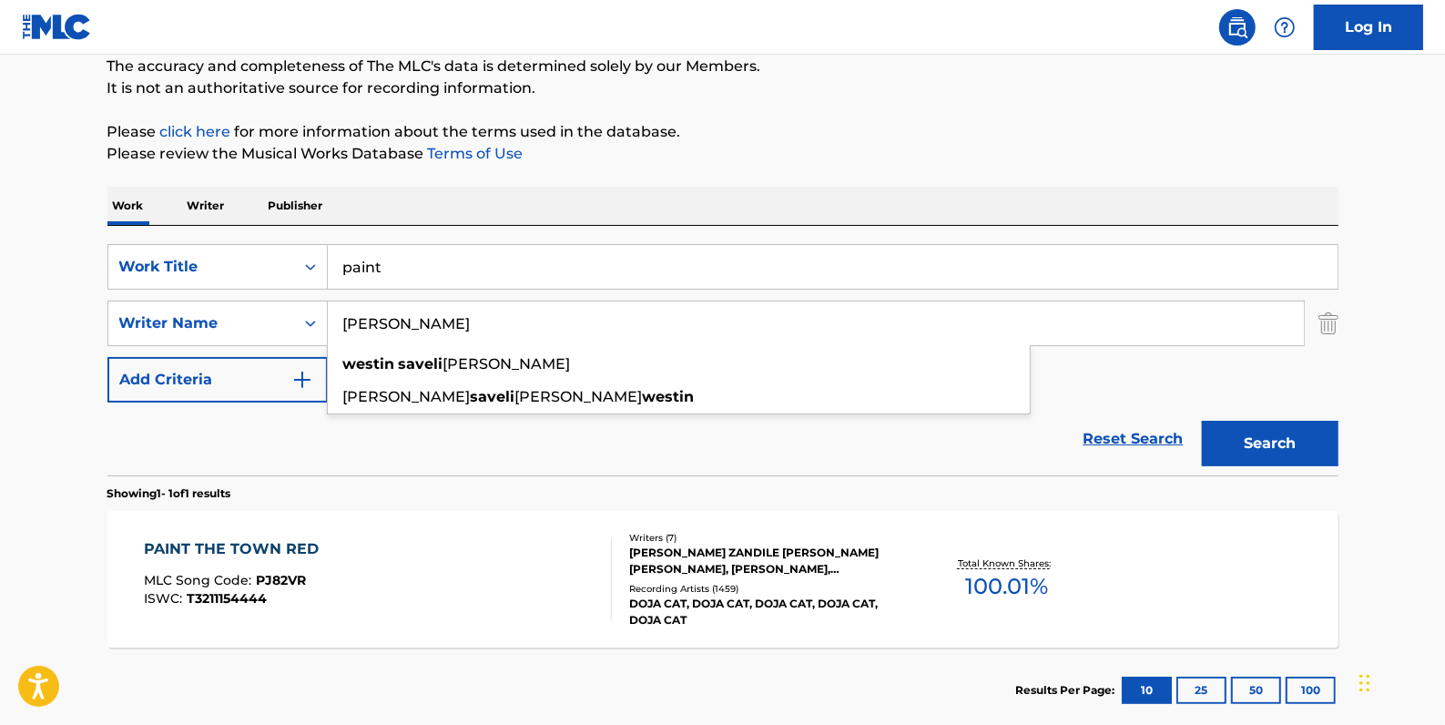
type input "saveli westin"
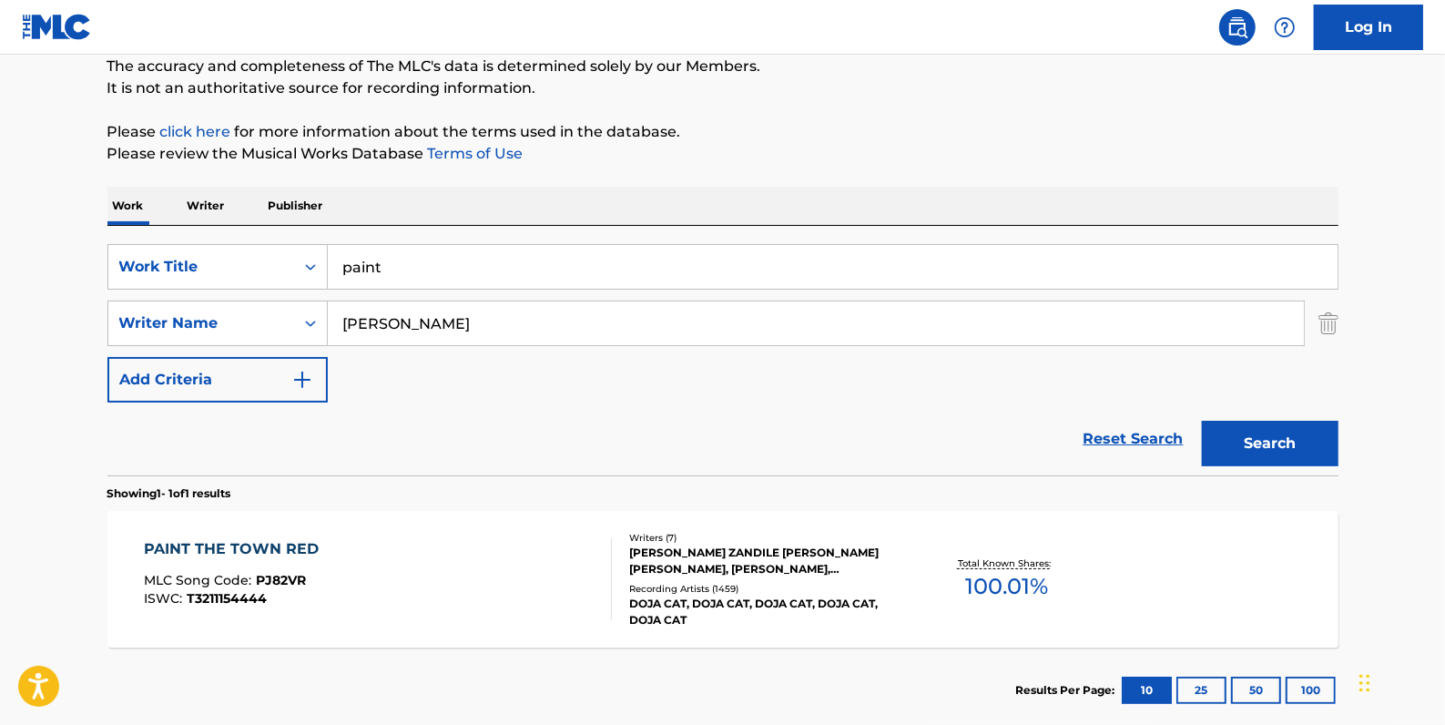
click at [1302, 439] on button "Search" at bounding box center [1270, 444] width 137 height 46
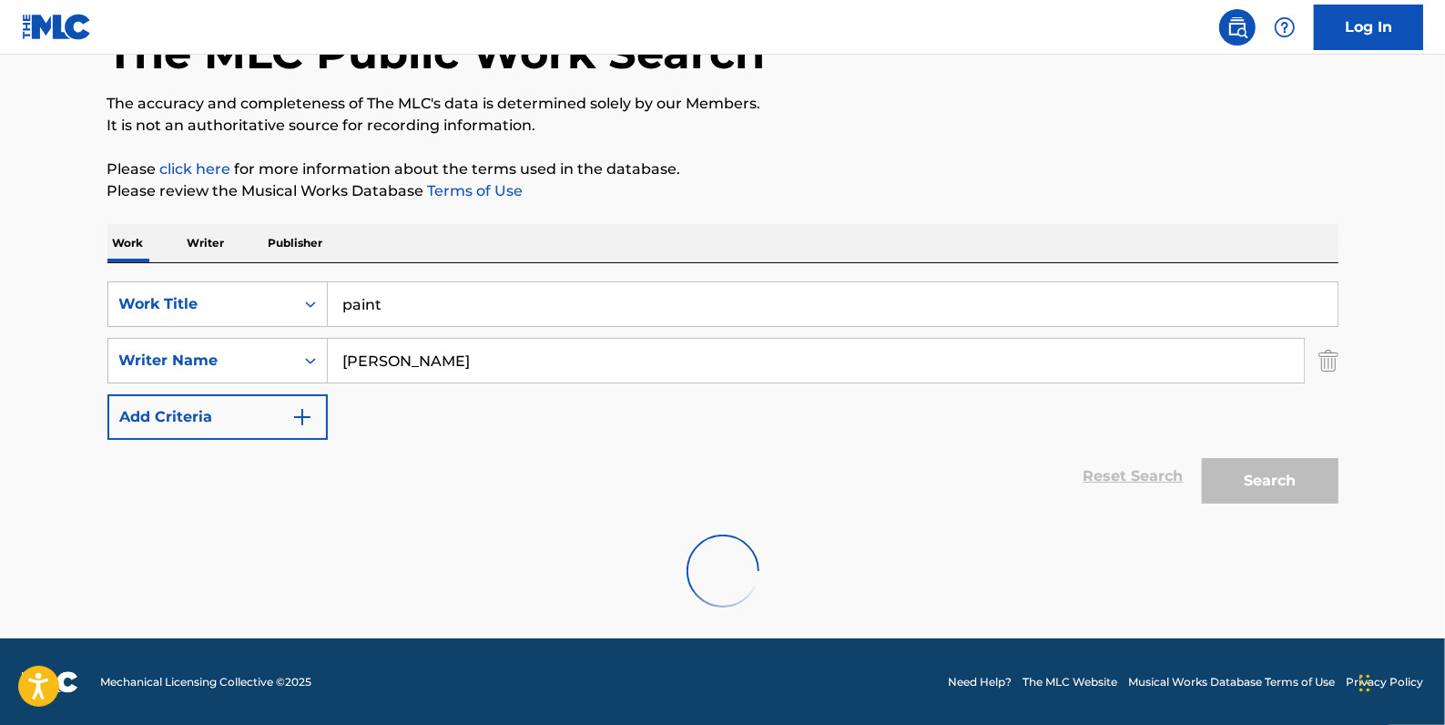
scroll to position [64, 0]
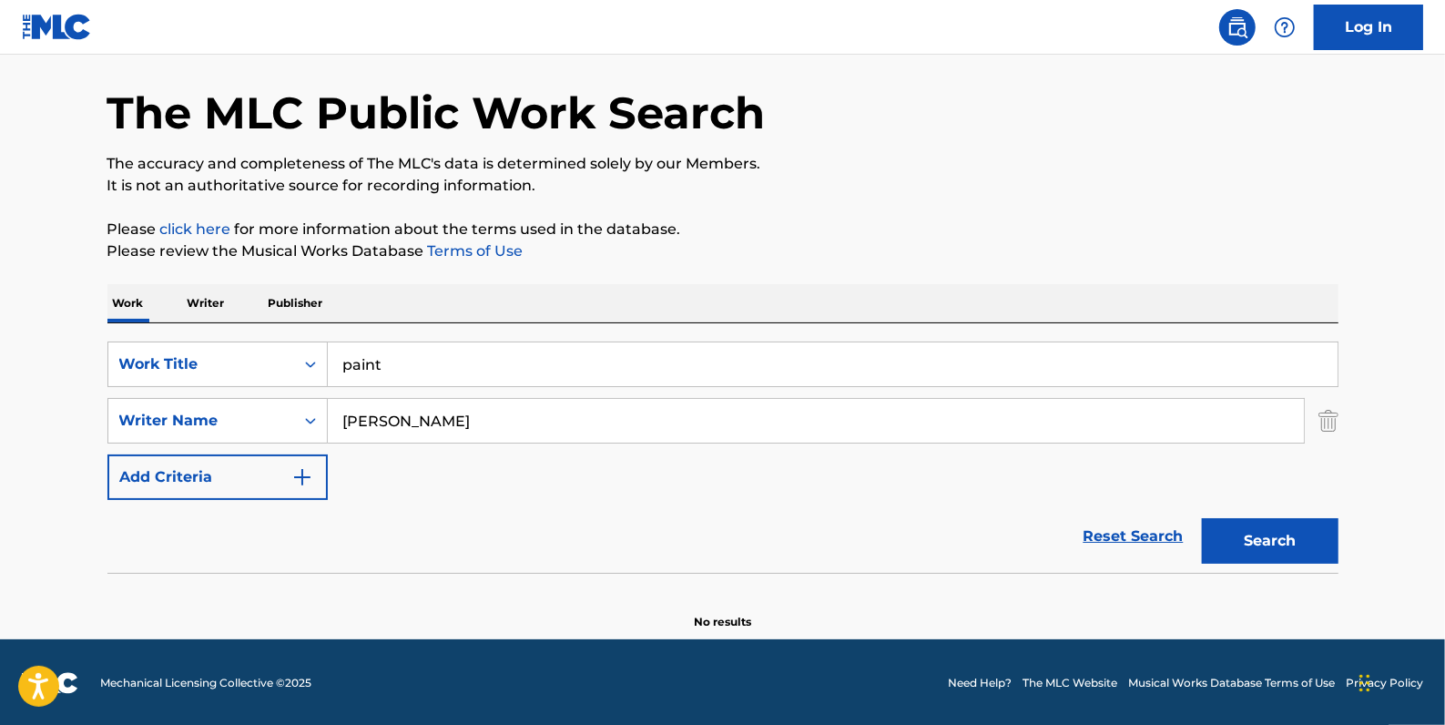
click at [1119, 530] on link "Reset Search" at bounding box center [1134, 536] width 118 height 40
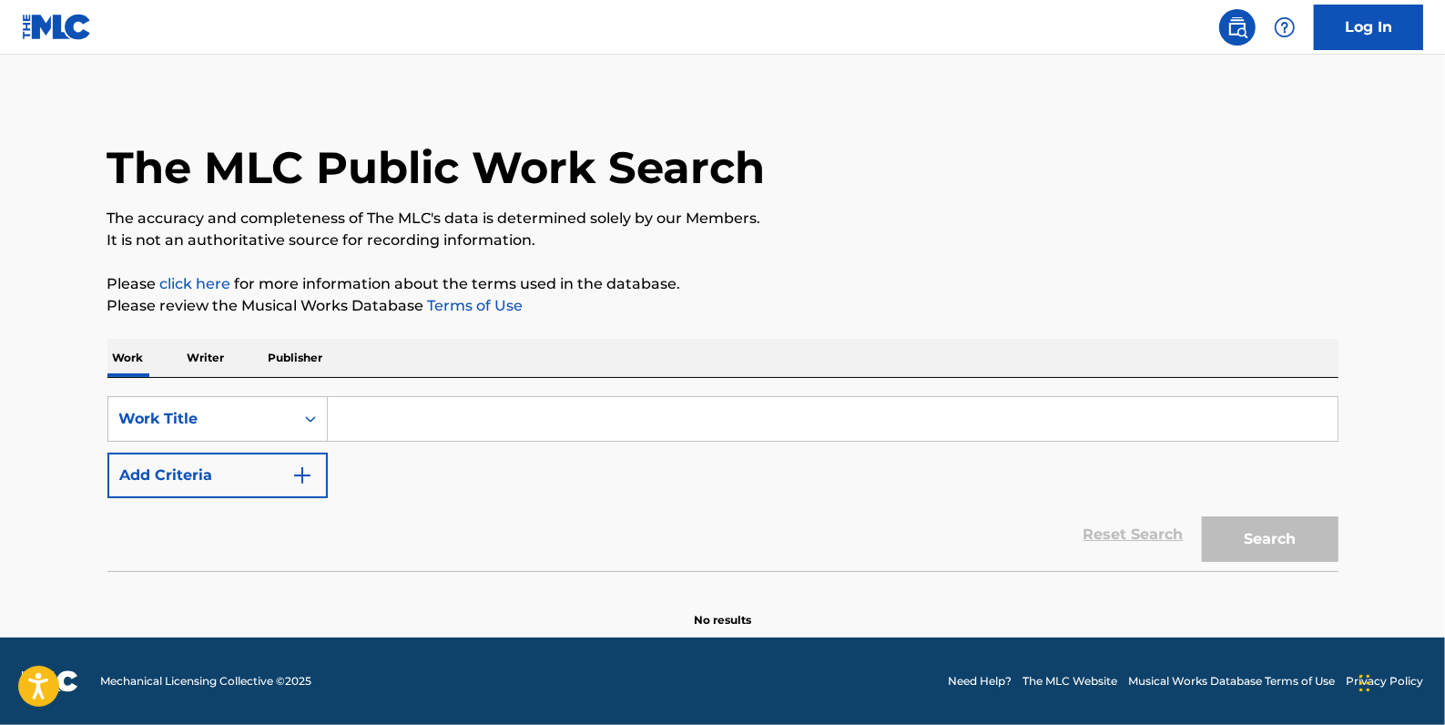
scroll to position [0, 0]
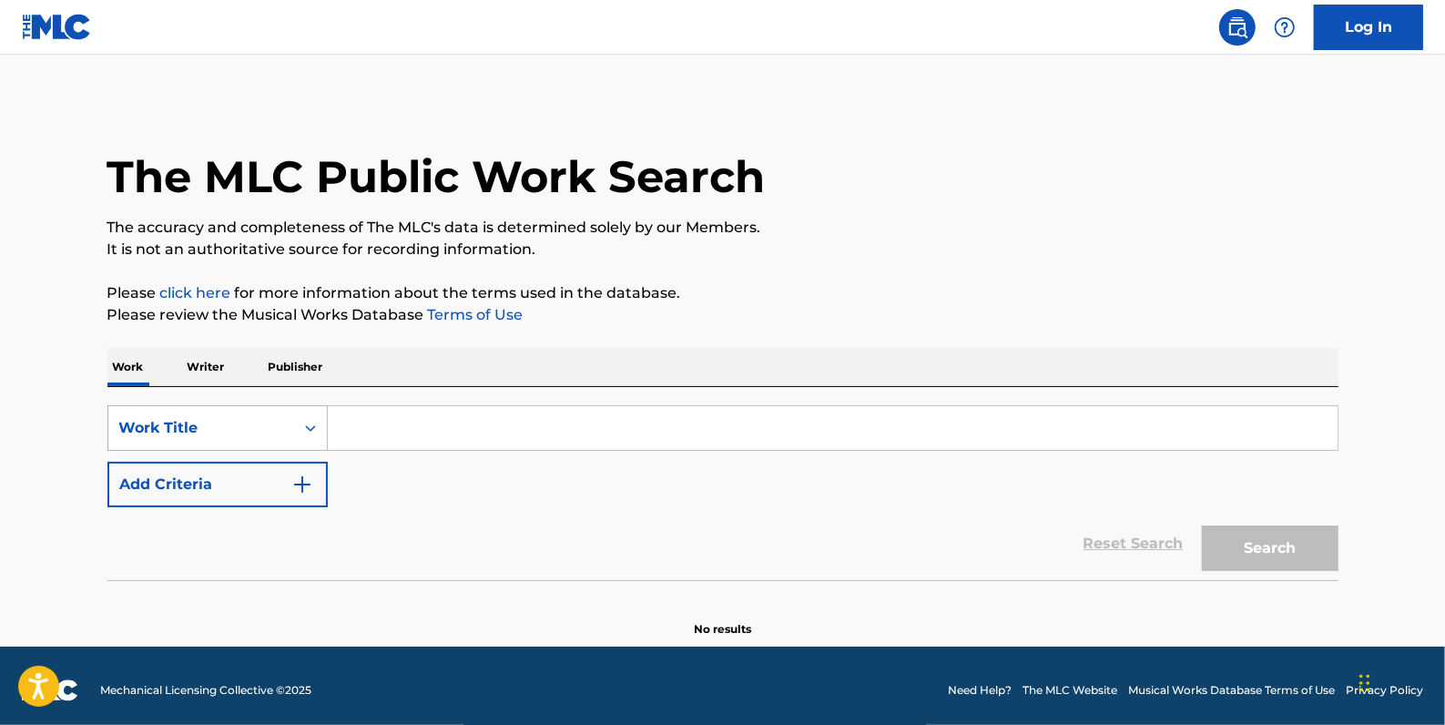
click at [301, 421] on icon "Search Form" at bounding box center [310, 428] width 18 height 18
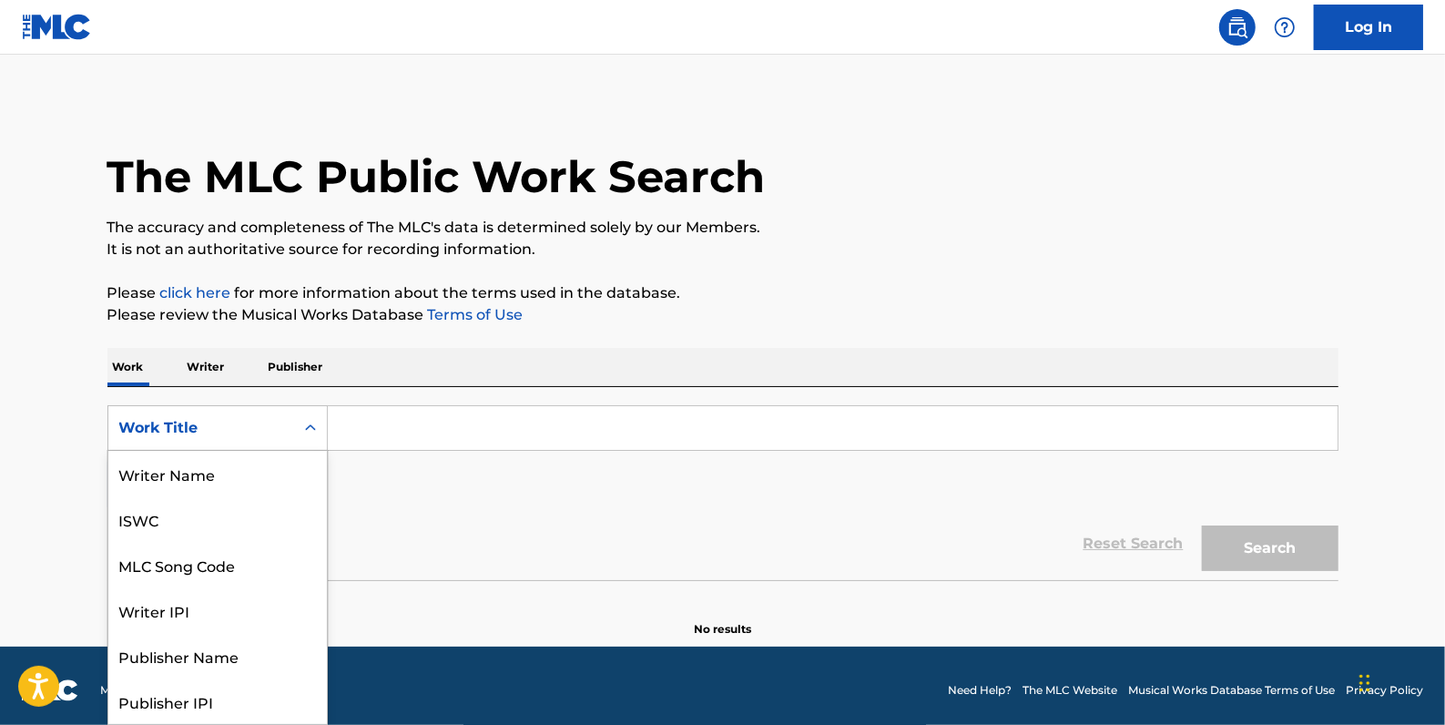
scroll to position [91, 0]
click at [266, 470] on div "MLC Song Code" at bounding box center [217, 474] width 219 height 46
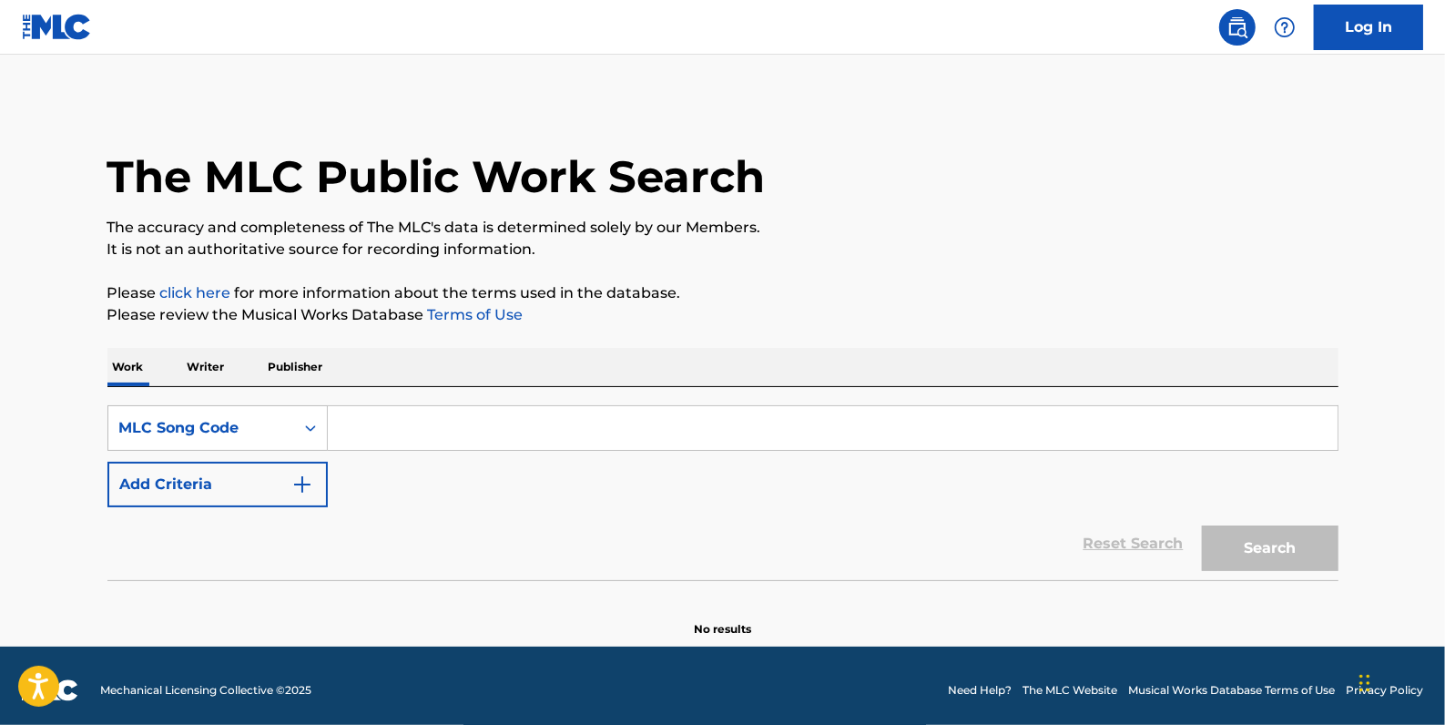
paste input "BD3N2O"
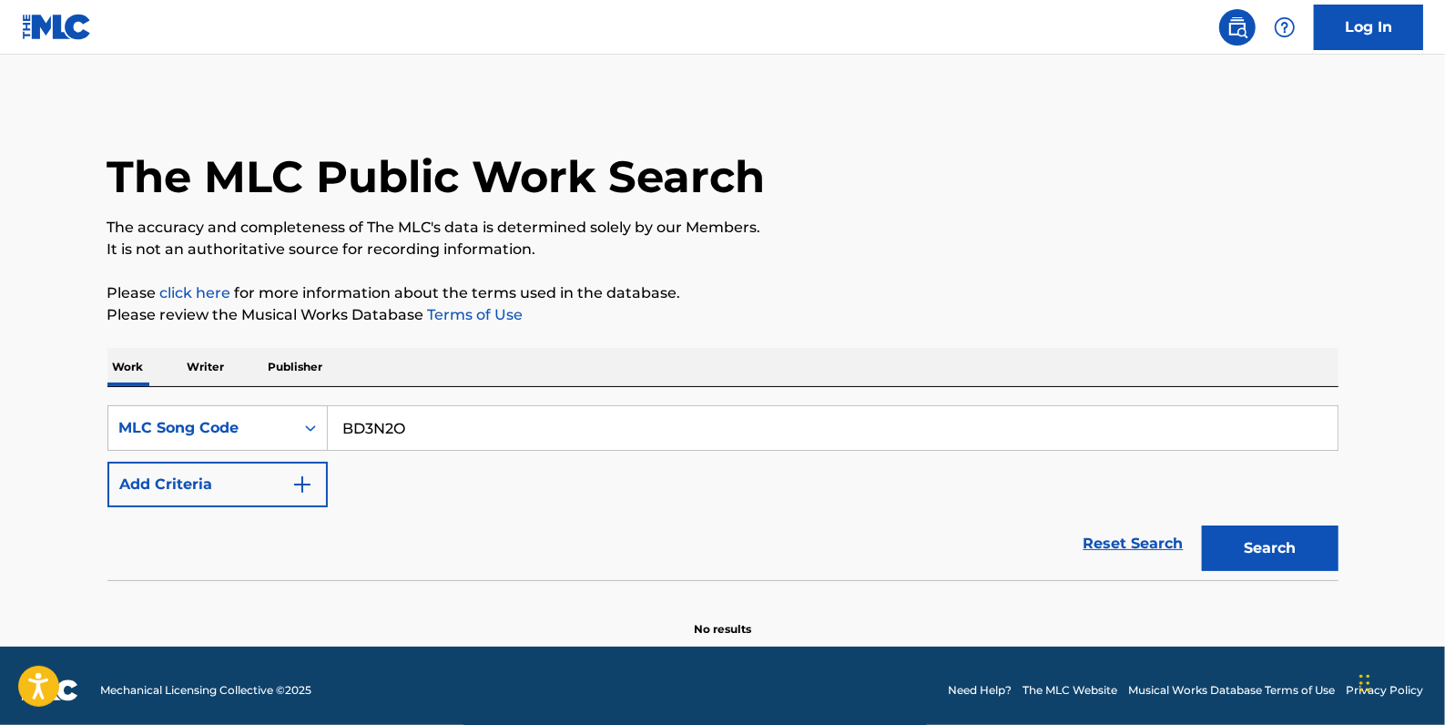
type input "BD3N2O"
click at [1265, 542] on button "Search" at bounding box center [1270, 548] width 137 height 46
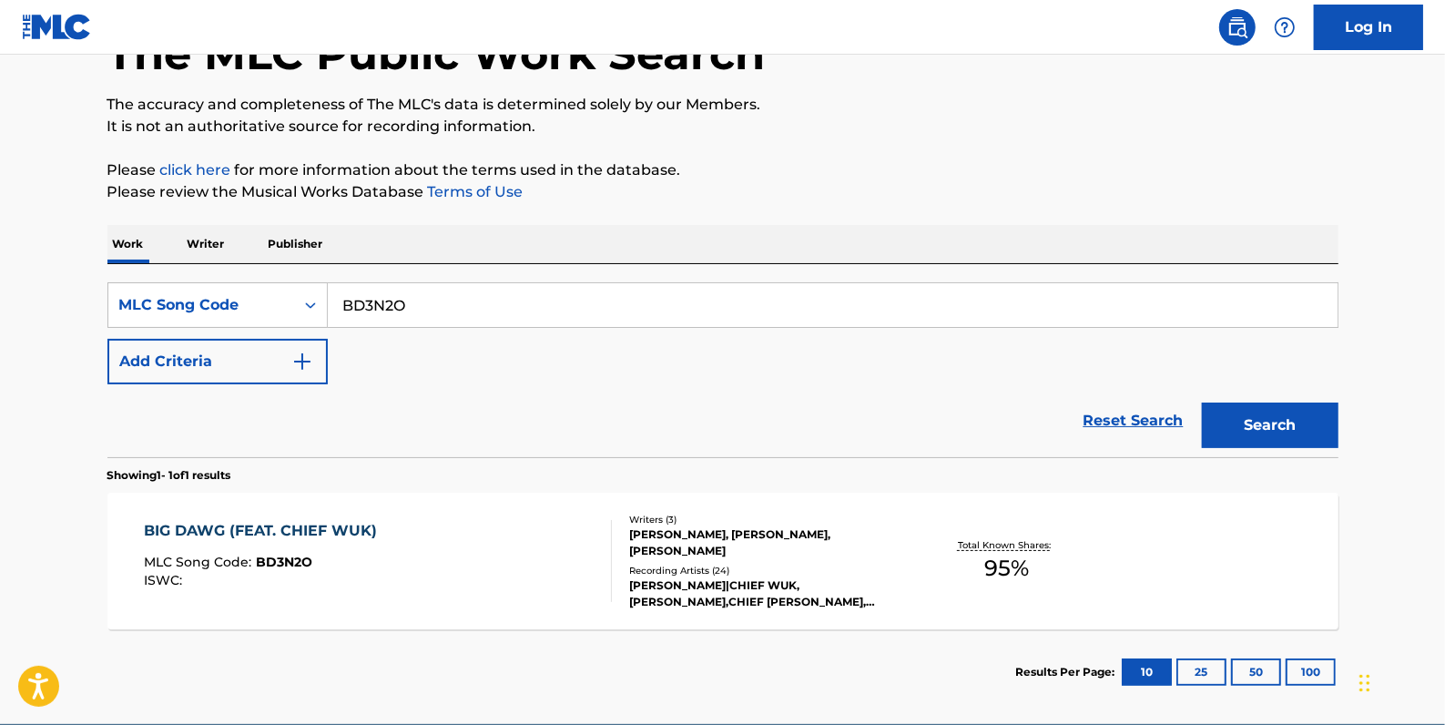
scroll to position [209, 0]
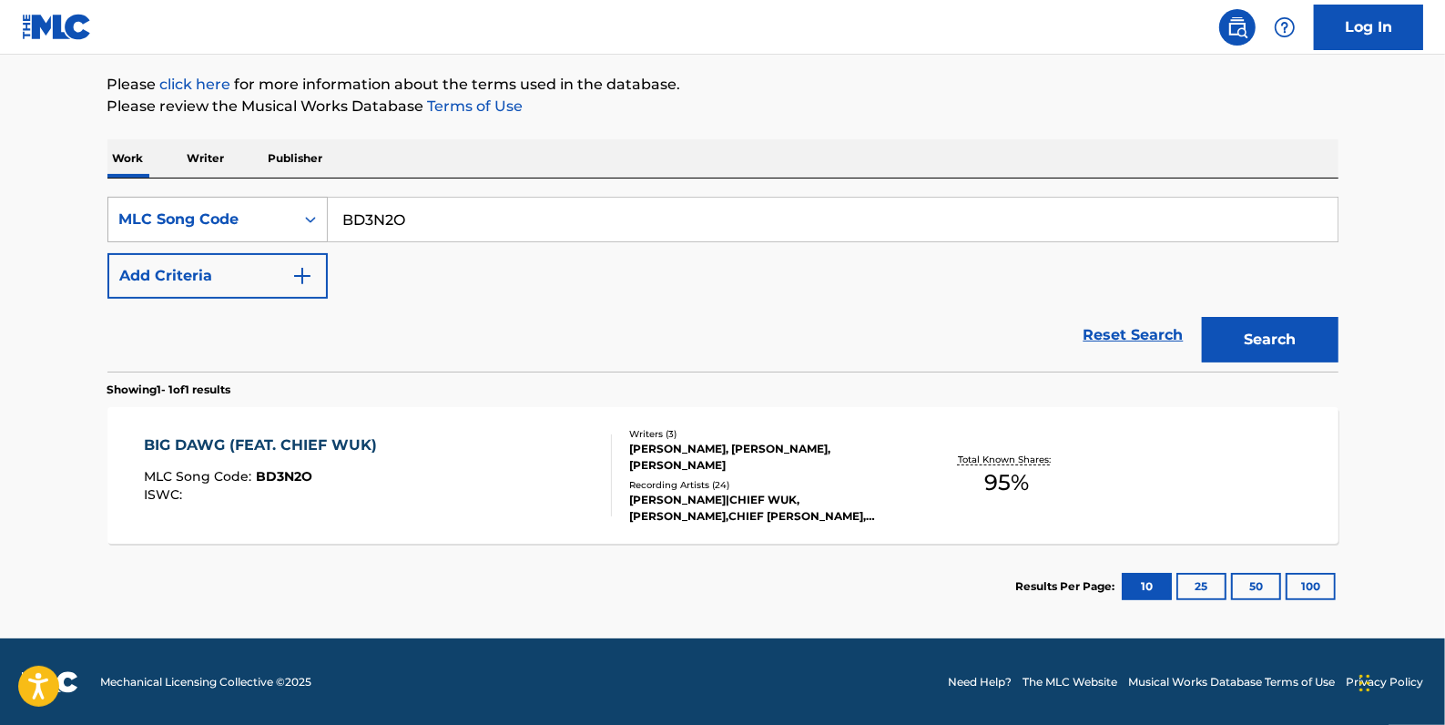
drag, startPoint x: 447, startPoint y: 220, endPoint x: 314, endPoint y: 219, distance: 133.0
click at [314, 219] on div "SearchWithCriteria50b112d5-8a0d-4ef0-a0d3-17bd501469cf MLC Song Code BD3N2O" at bounding box center [722, 220] width 1231 height 46
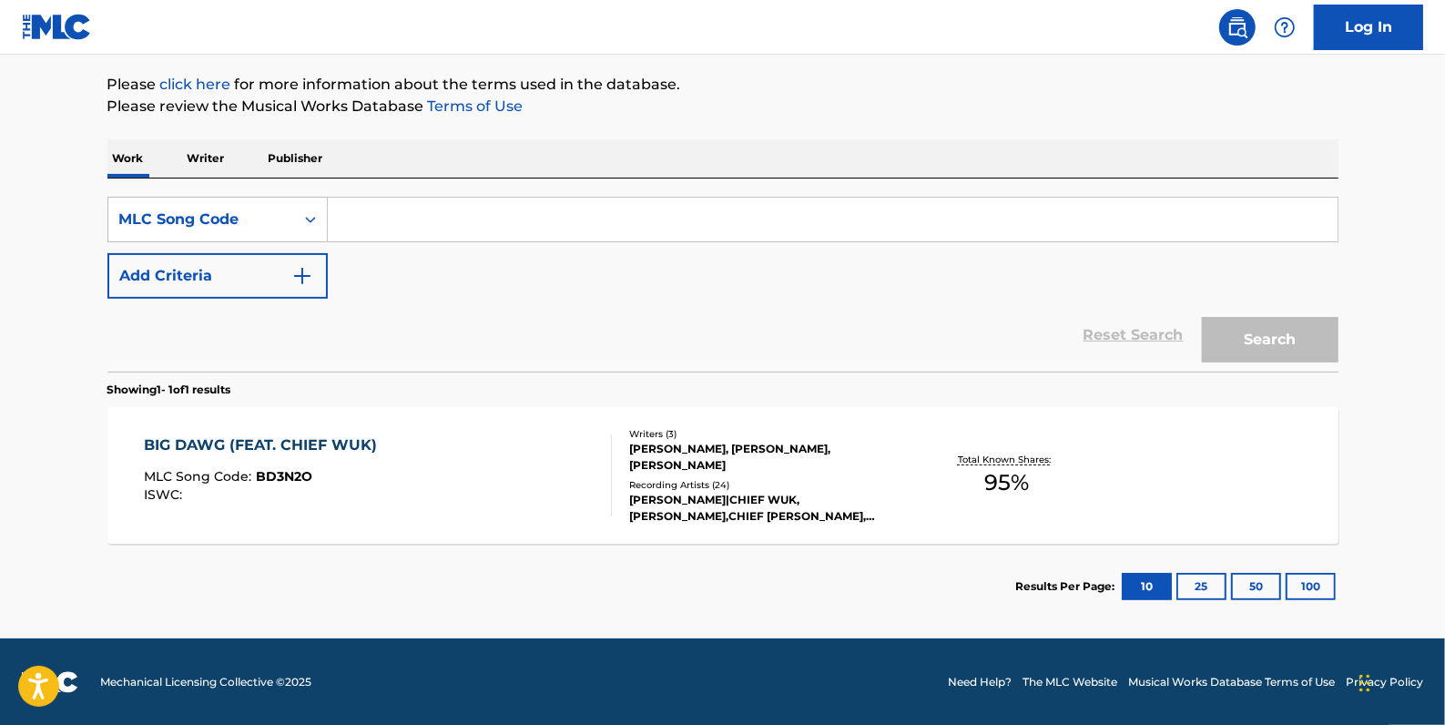
paste input "I62020"
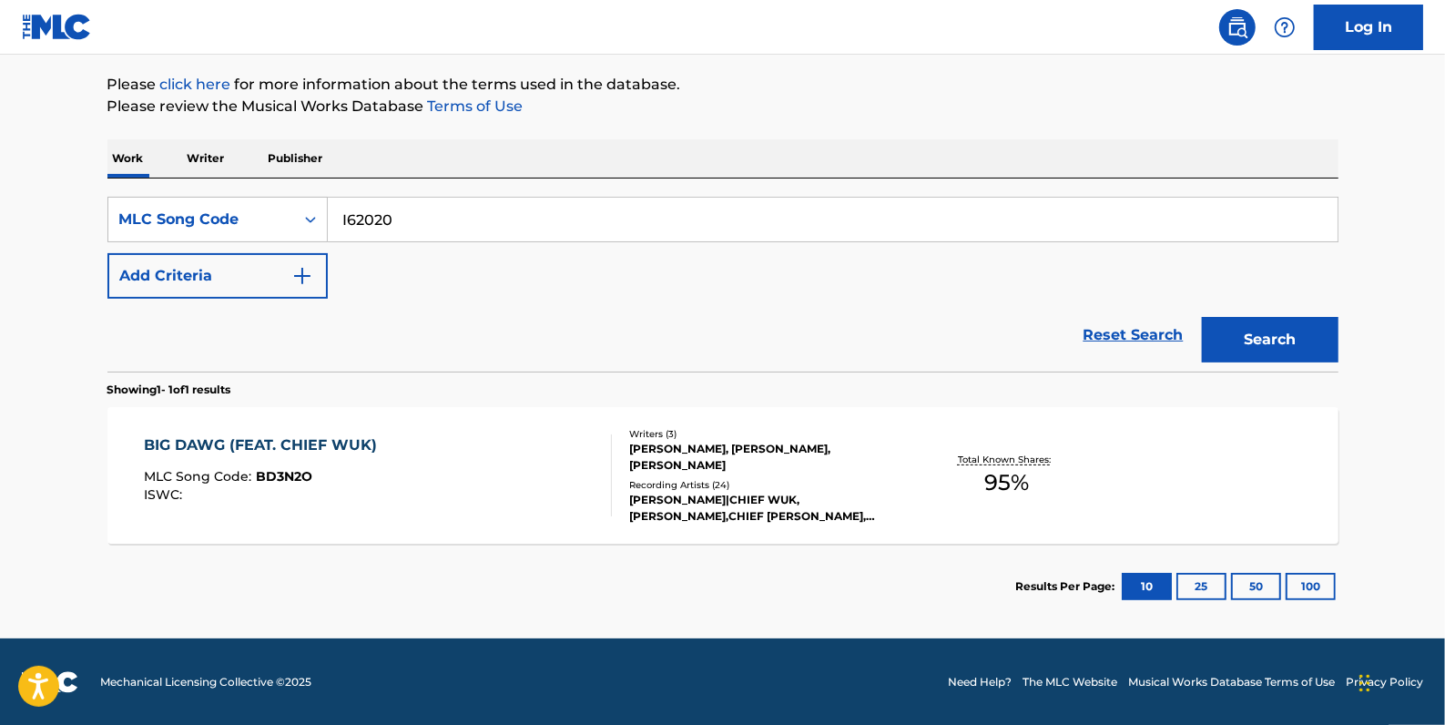
type input "I62020"
click at [1272, 340] on button "Search" at bounding box center [1270, 340] width 137 height 46
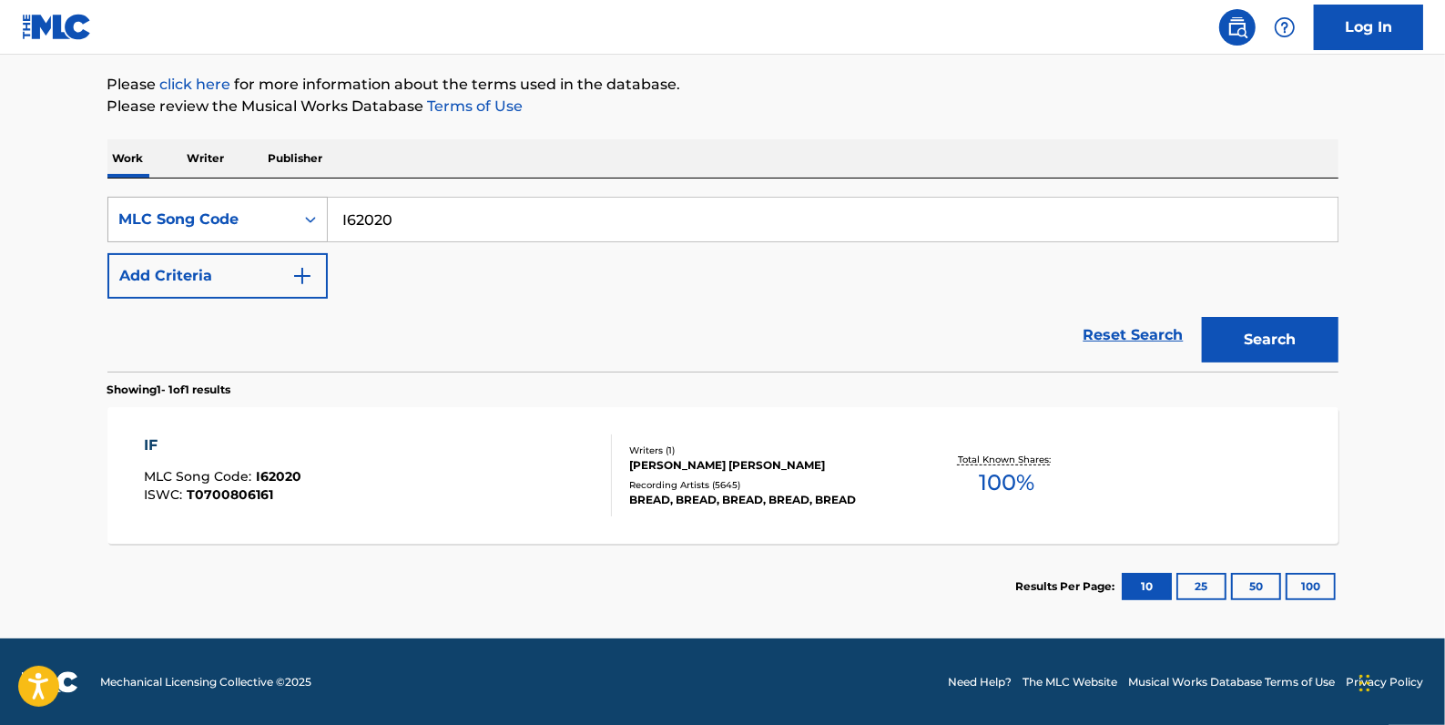
drag, startPoint x: 439, startPoint y: 226, endPoint x: 324, endPoint y: 216, distance: 115.2
click at [324, 216] on div "SearchWithCriteria50b112d5-8a0d-4ef0-a0d3-17bd501469cf MLC Song Code I62020" at bounding box center [722, 220] width 1231 height 46
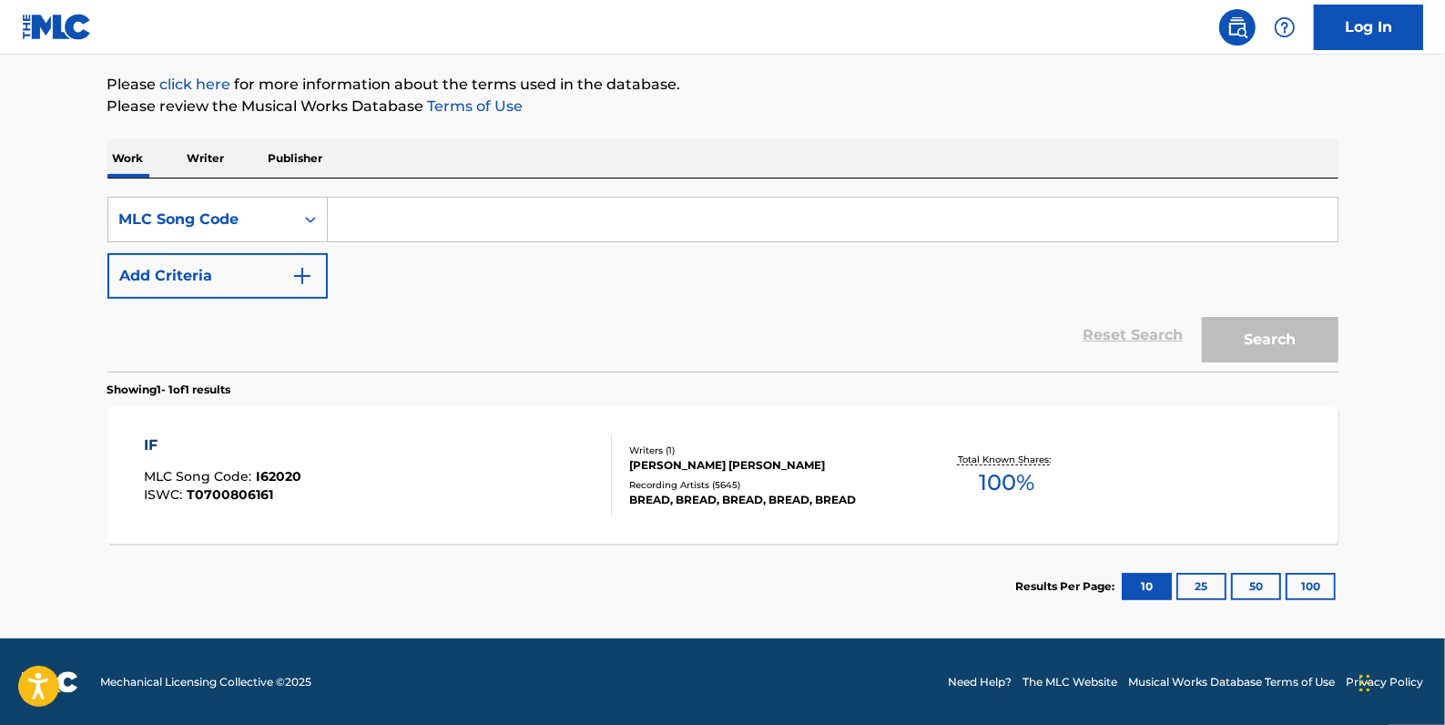
paste input "IC9TZU"
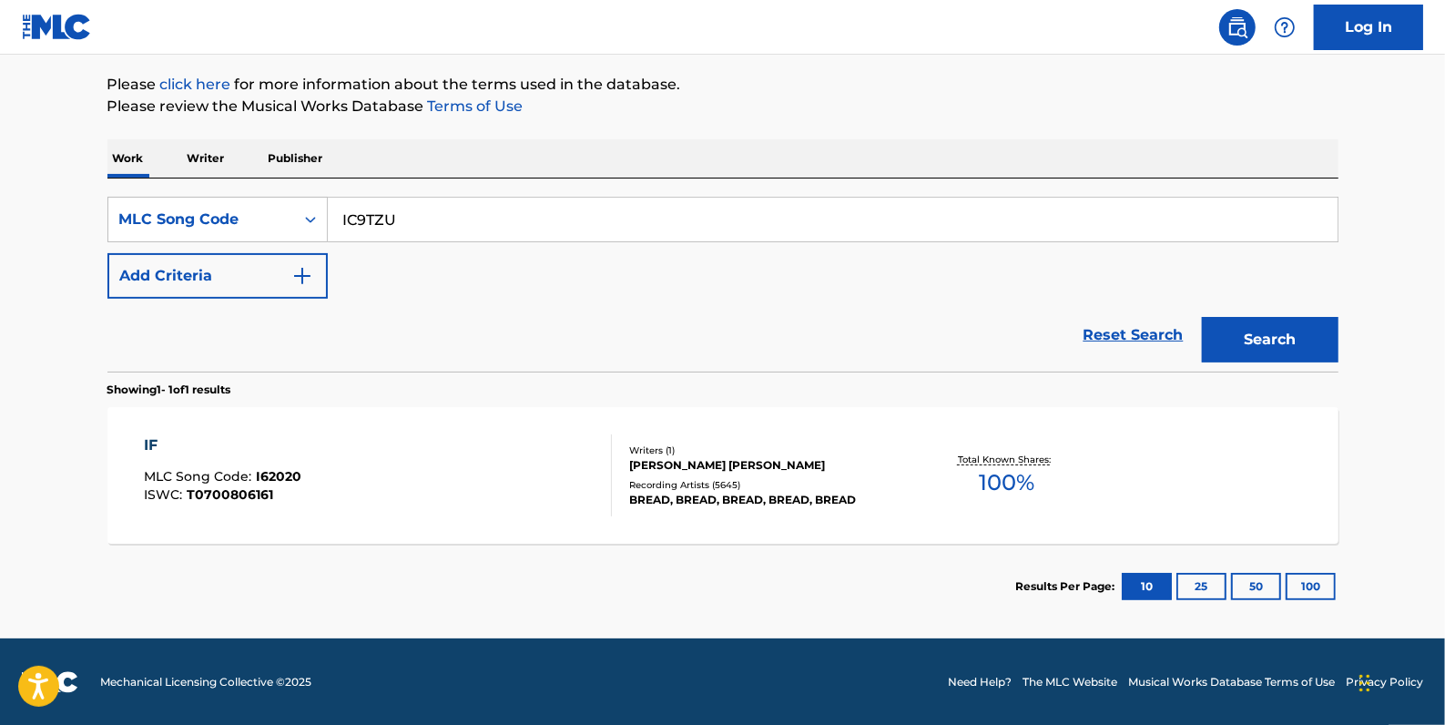
type input "IC9TZU"
click at [1242, 343] on button "Search" at bounding box center [1270, 340] width 137 height 46
drag, startPoint x: 425, startPoint y: 224, endPoint x: 321, endPoint y: 218, distance: 104.9
click at [321, 218] on div "SearchWithCriteria50b112d5-8a0d-4ef0-a0d3-17bd501469cf MLC Song Code IC9TZU" at bounding box center [722, 220] width 1231 height 46
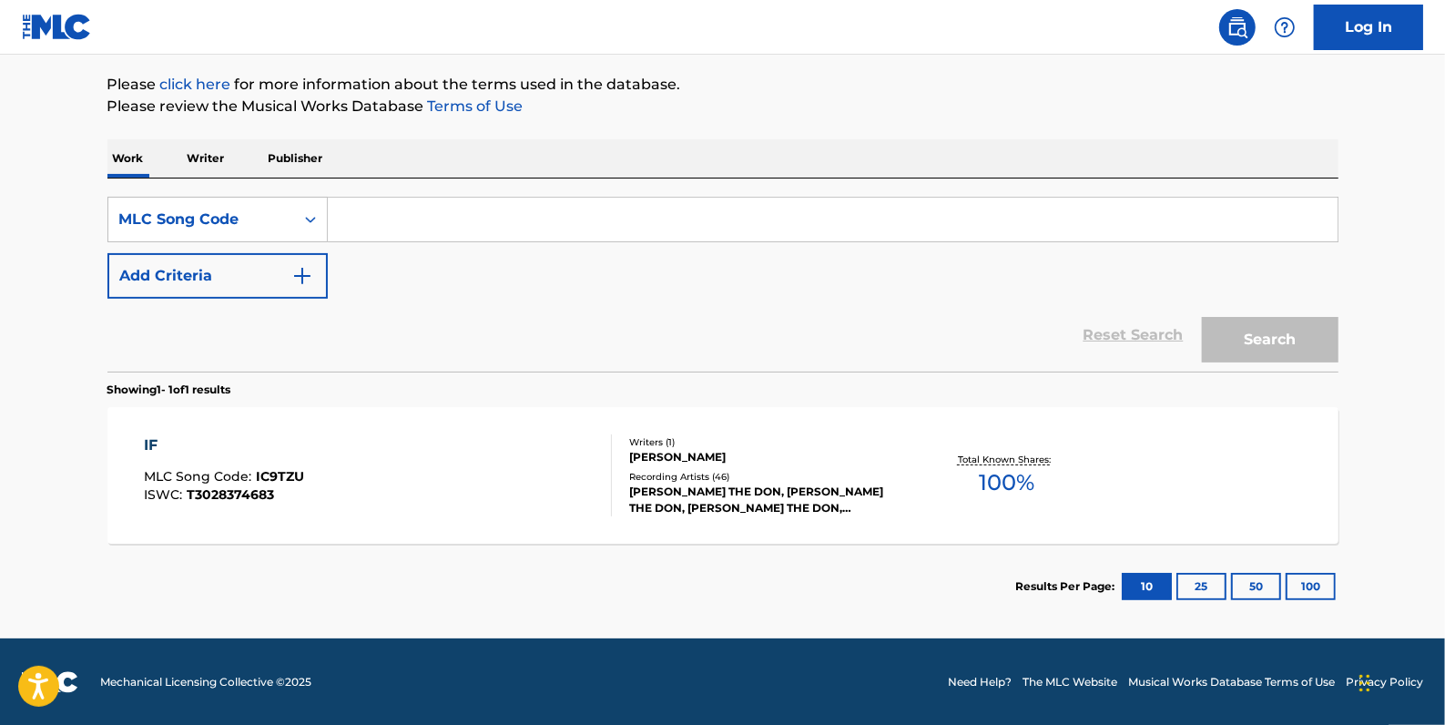
paste input "ID0VEK"
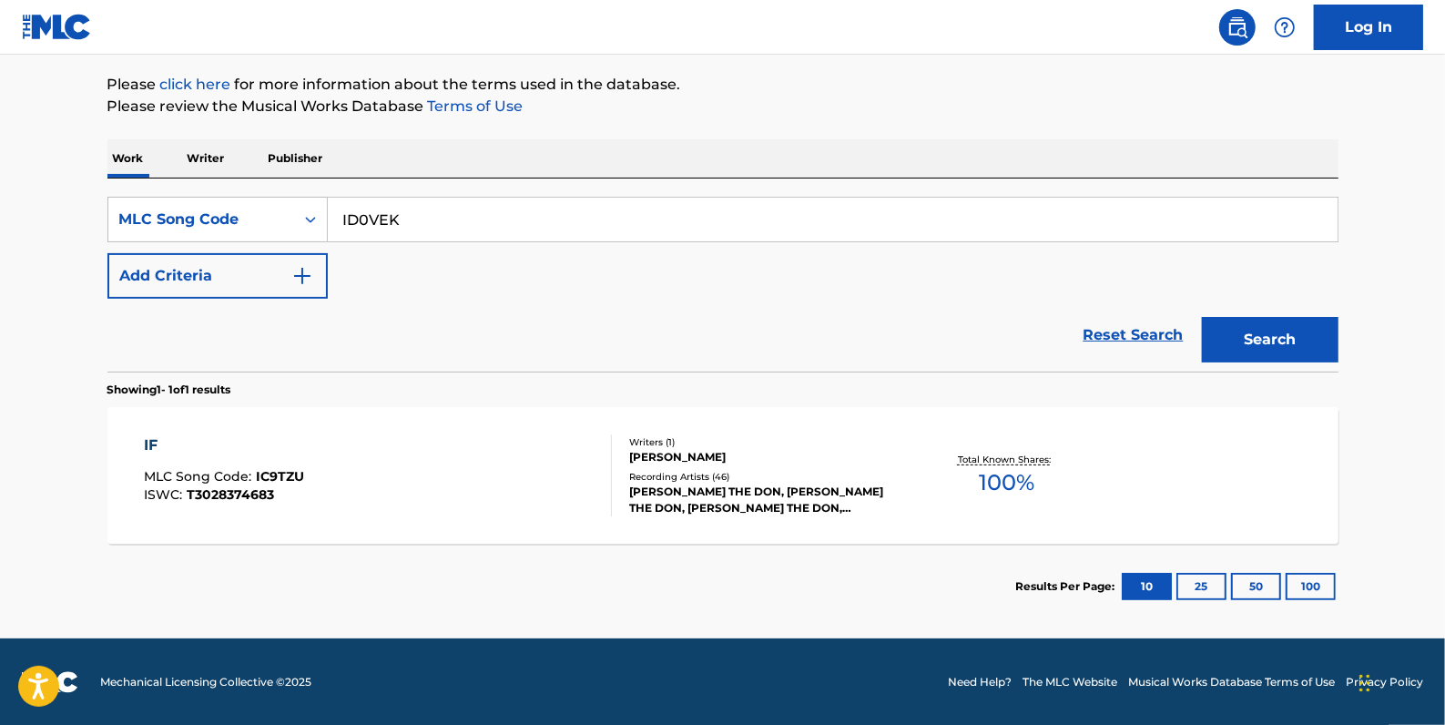
type input "ID0VEK"
click at [1256, 333] on button "Search" at bounding box center [1270, 340] width 137 height 46
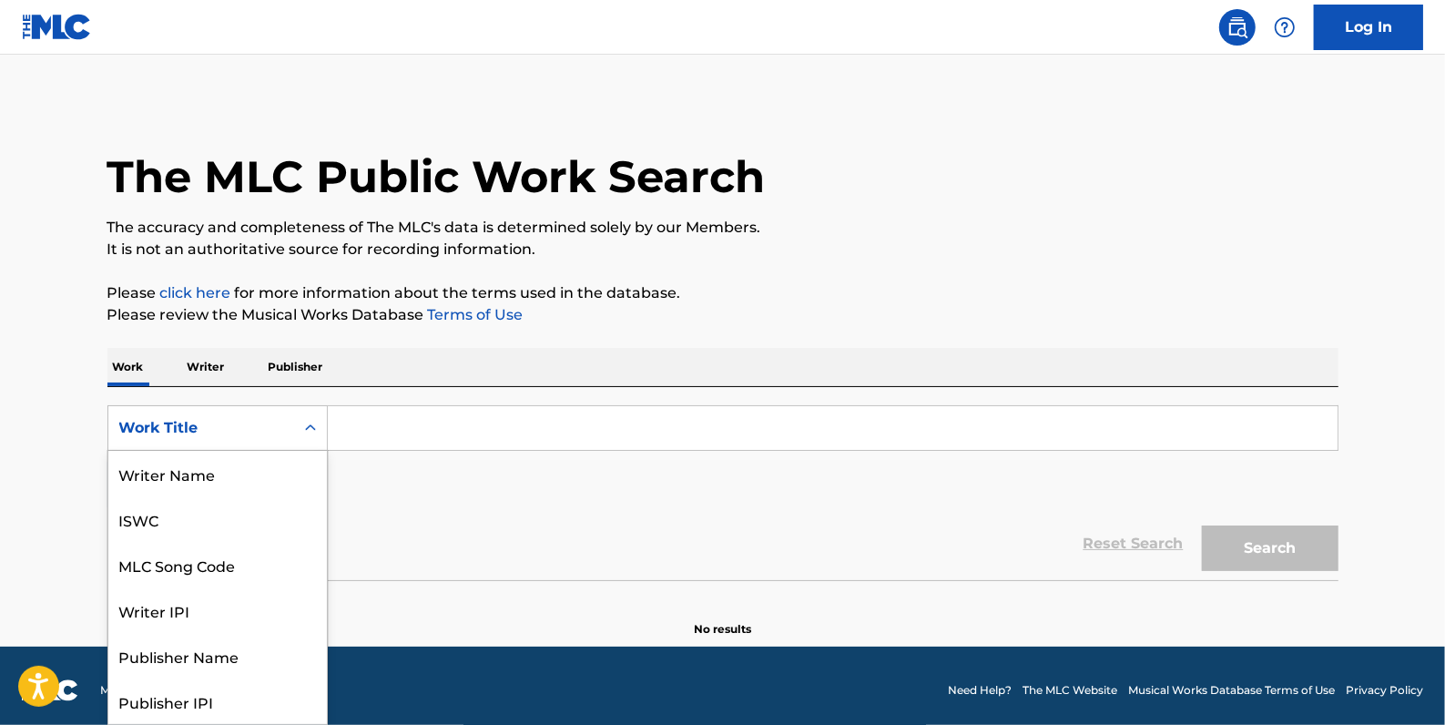
click at [299, 428] on div "Search Form" at bounding box center [310, 428] width 33 height 33
click at [260, 462] on div "MLC Song Code" at bounding box center [217, 474] width 219 height 46
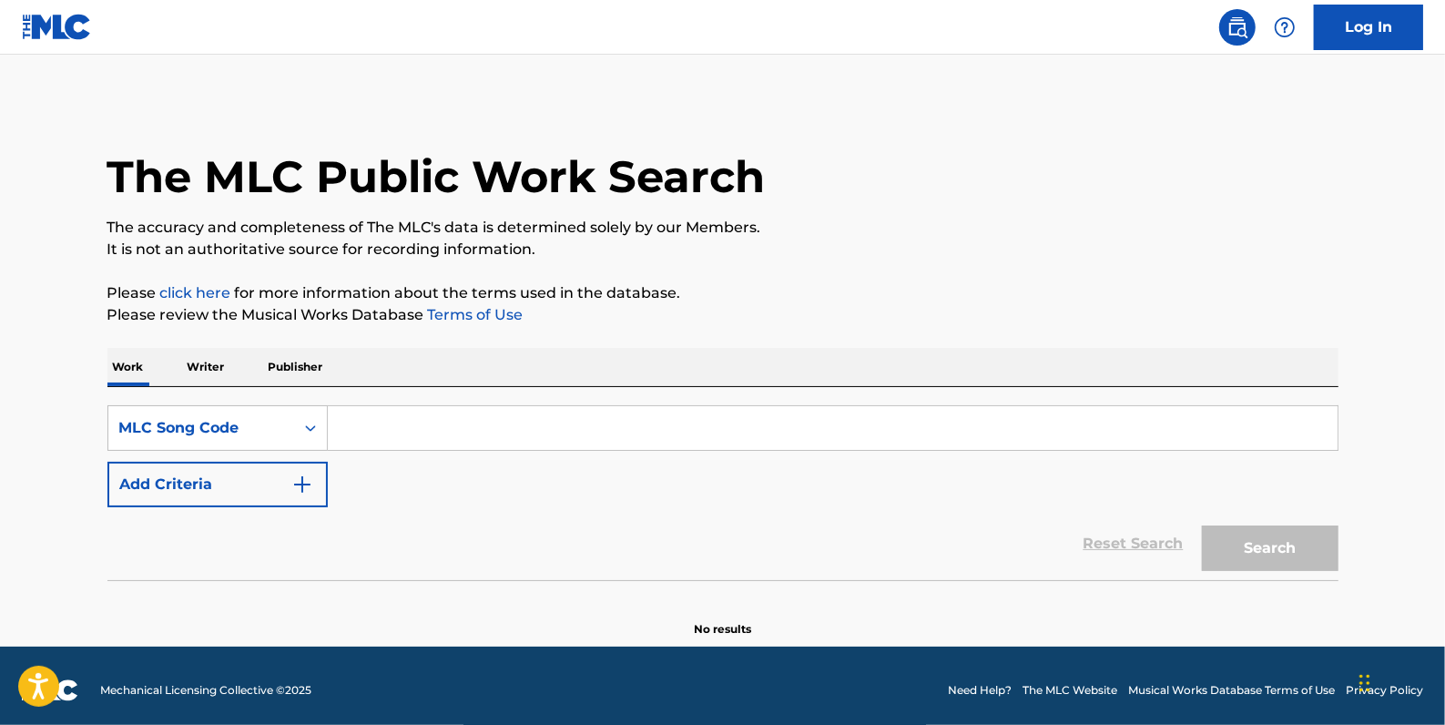
paste input "I3700U"
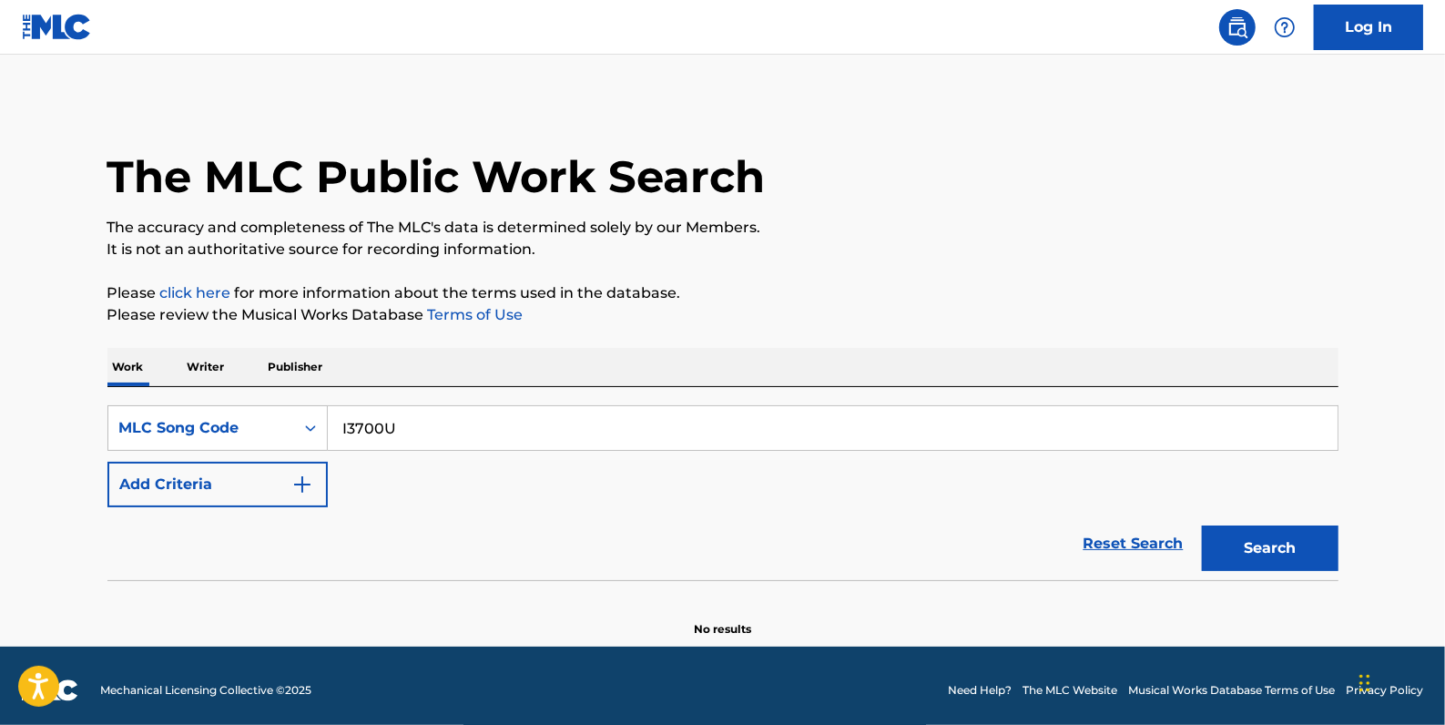
type input "I3700U"
click at [1270, 541] on button "Search" at bounding box center [1270, 548] width 137 height 46
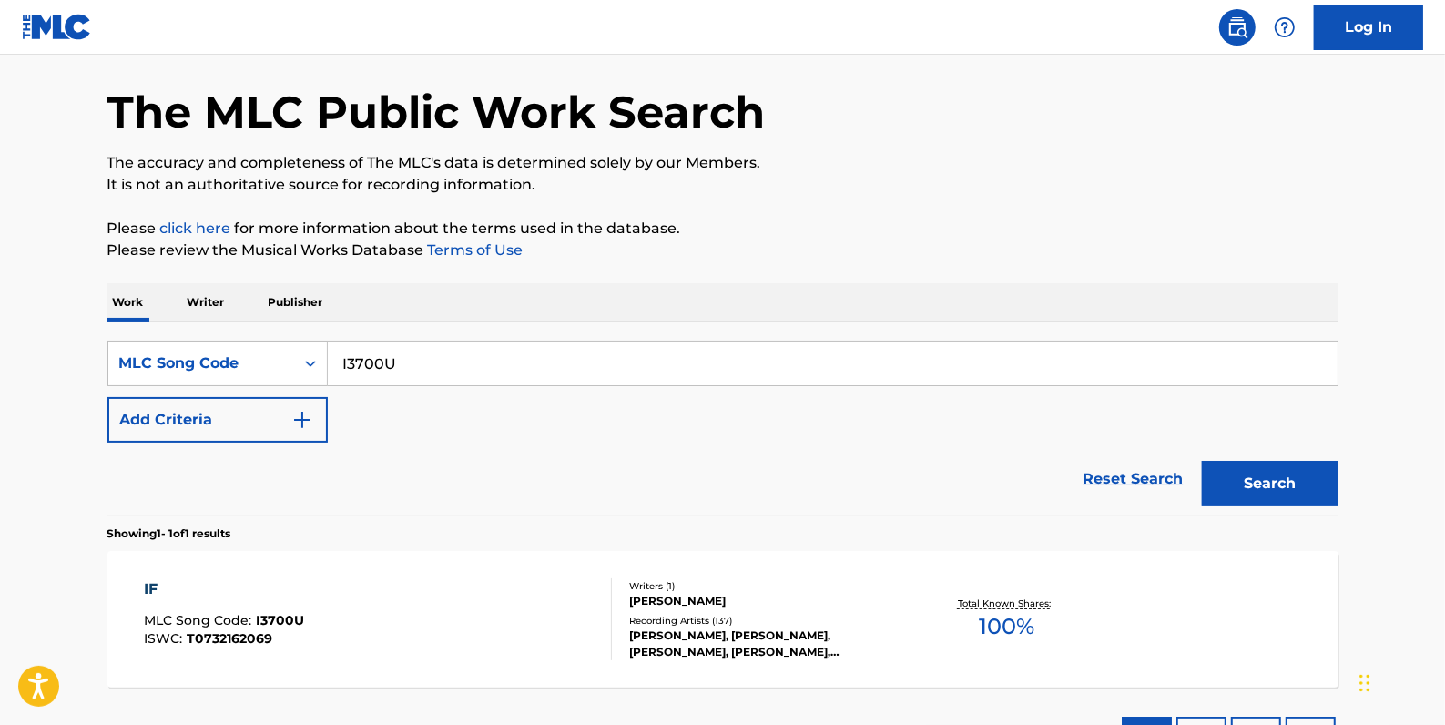
scroll to position [82, 0]
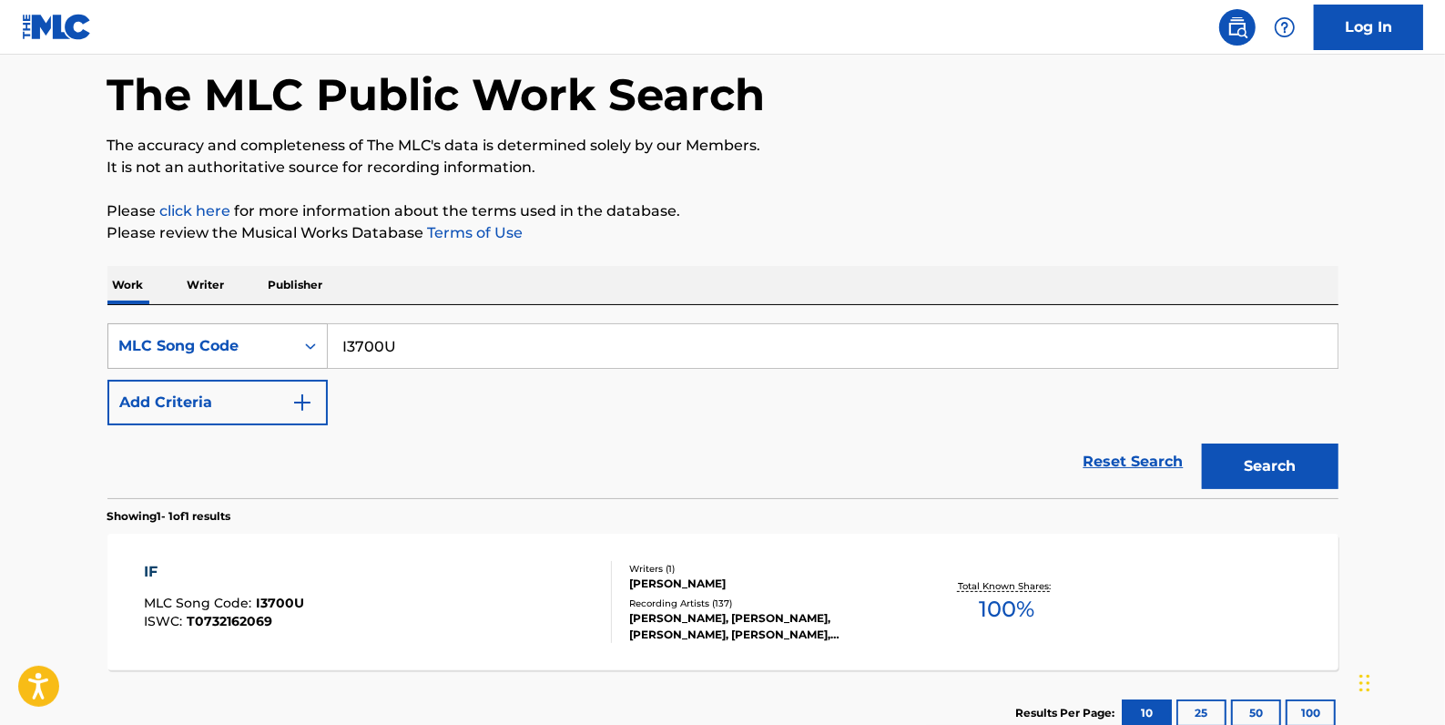
drag, startPoint x: 427, startPoint y: 343, endPoint x: 315, endPoint y: 342, distance: 112.0
click at [315, 342] on div "SearchWithCriteriabf4b09d5-dd42-44b6-9f8f-35407b25c57f MLC Song Code I3700U" at bounding box center [722, 346] width 1231 height 46
paste input "ID0VEK"
type input "ID0VEK"
click at [1299, 464] on button "Search" at bounding box center [1270, 467] width 137 height 46
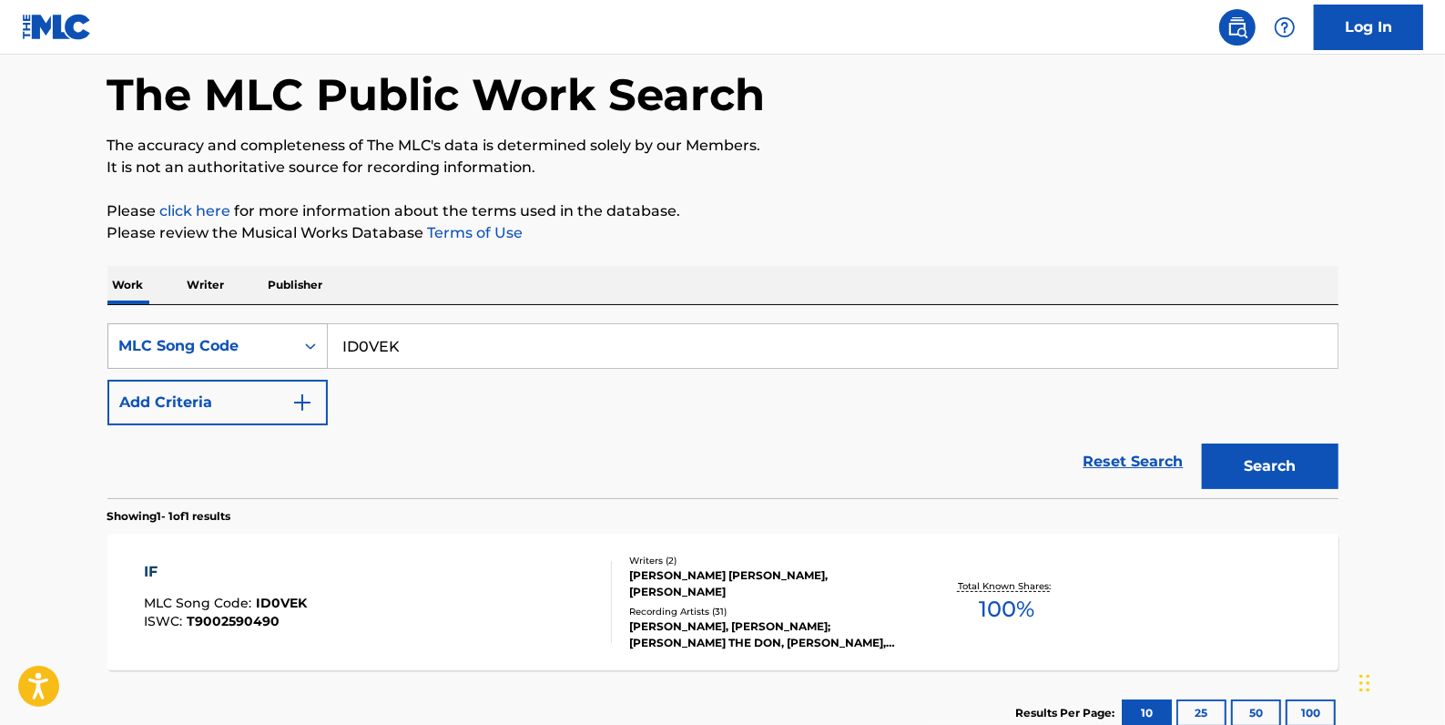
drag, startPoint x: 442, startPoint y: 342, endPoint x: 321, endPoint y: 349, distance: 121.3
click at [321, 346] on div "SearchWithCriteriabf4b09d5-dd42-44b6-9f8f-35407b25c57f MLC Song Code ID0VEK" at bounding box center [722, 346] width 1231 height 46
paste input "IVALV0"
type input "IVALV0"
click at [1293, 464] on button "Search" at bounding box center [1270, 467] width 137 height 46
